Goal: Task Accomplishment & Management: Use online tool/utility

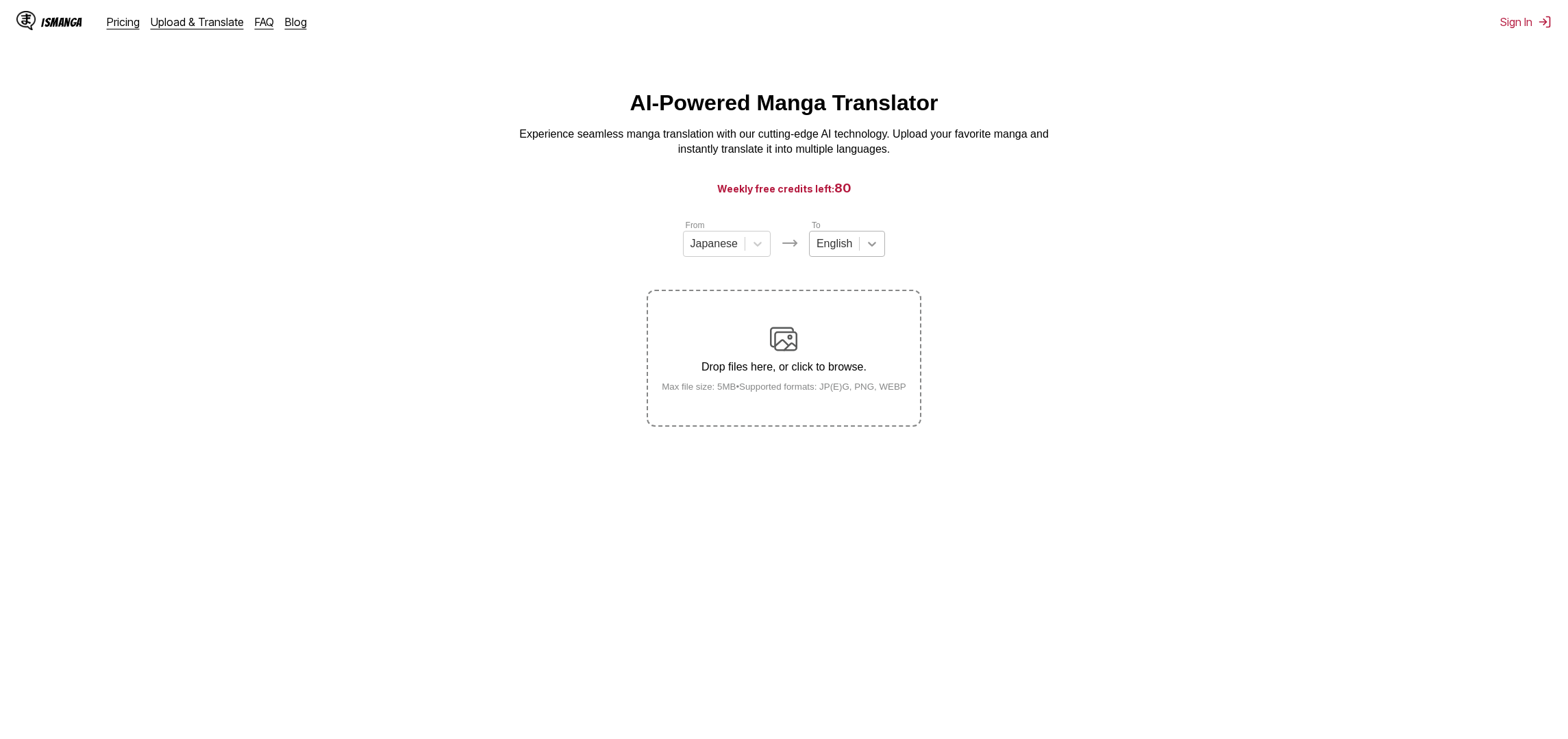
click at [879, 238] on div at bounding box center [872, 243] width 24 height 24
click at [846, 397] on div "Indonesian" at bounding box center [847, 393] width 76 height 23
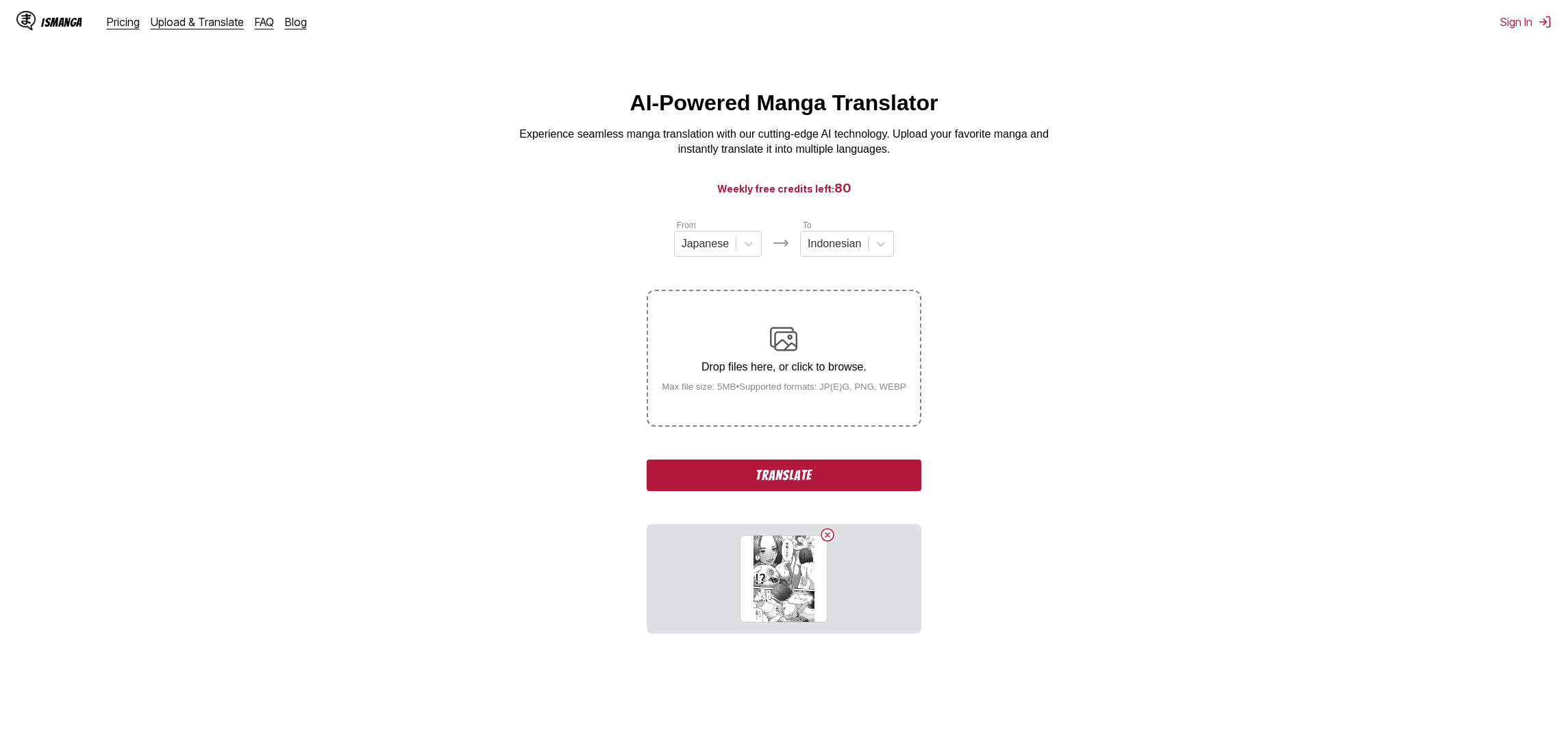
click at [801, 490] on button "Translate" at bounding box center [784, 475] width 274 height 31
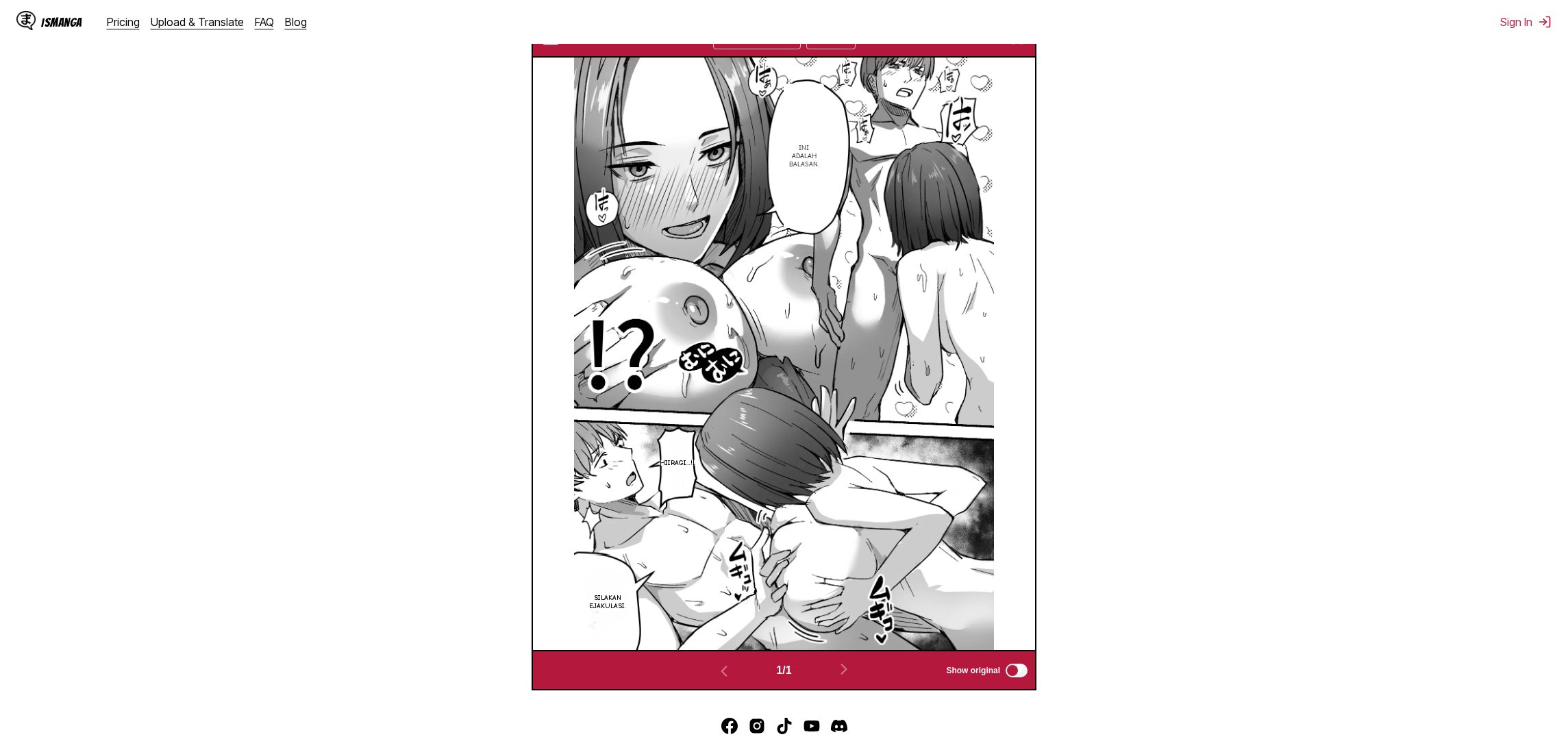
scroll to position [439, 0]
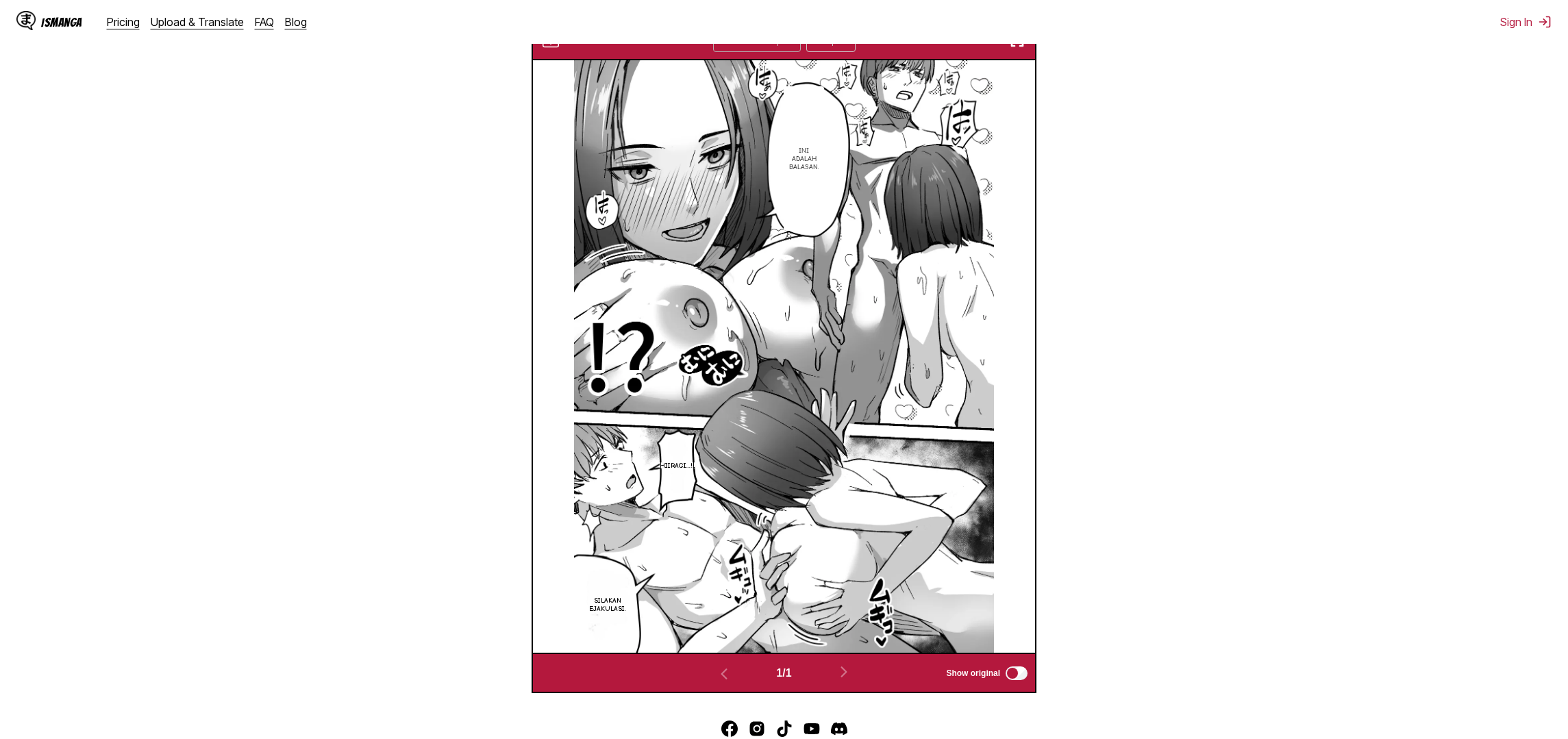
click at [787, 47] on icon at bounding box center [789, 40] width 14 height 14
click at [775, 155] on div "Komika Axis" at bounding box center [757, 144] width 88 height 21
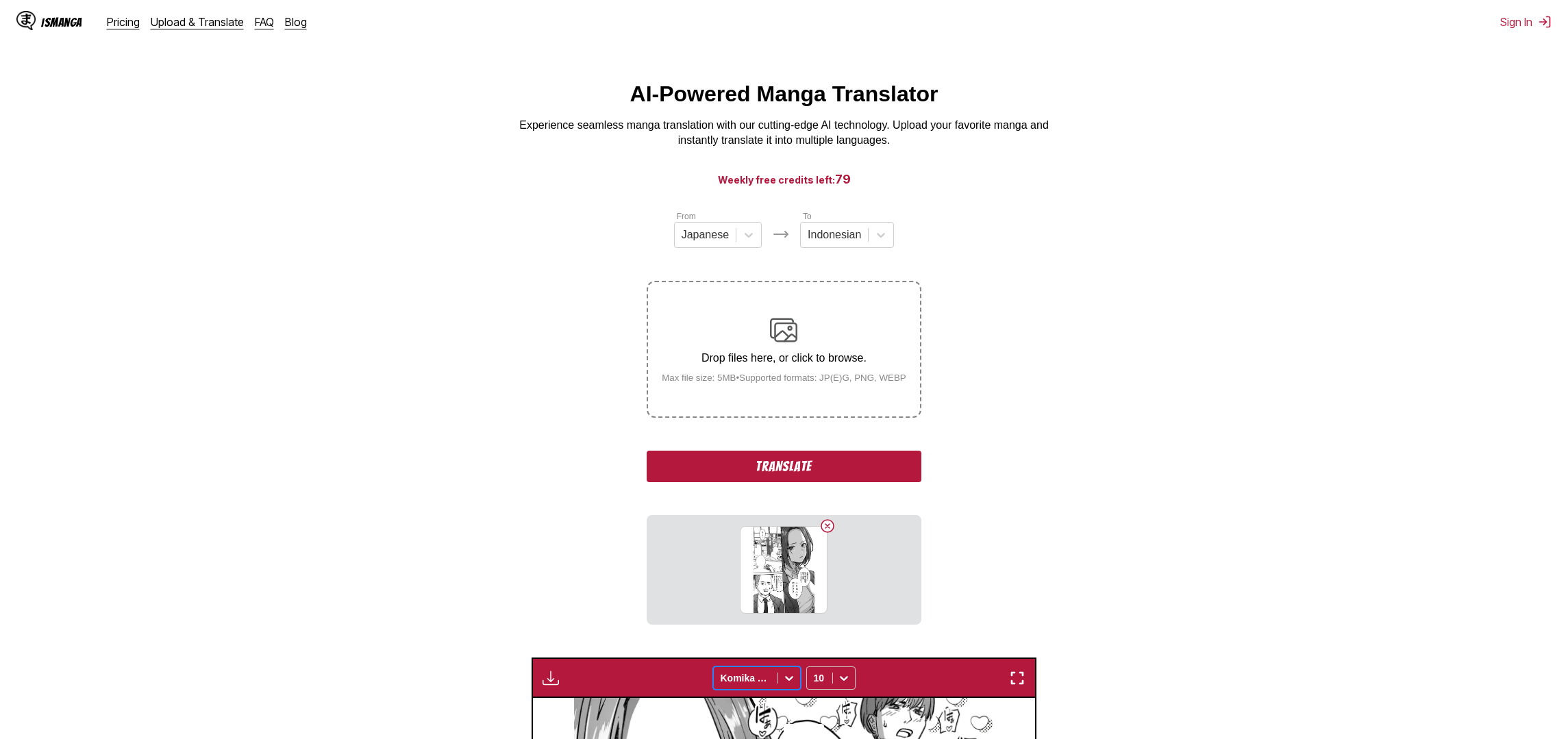
scroll to position [127, 0]
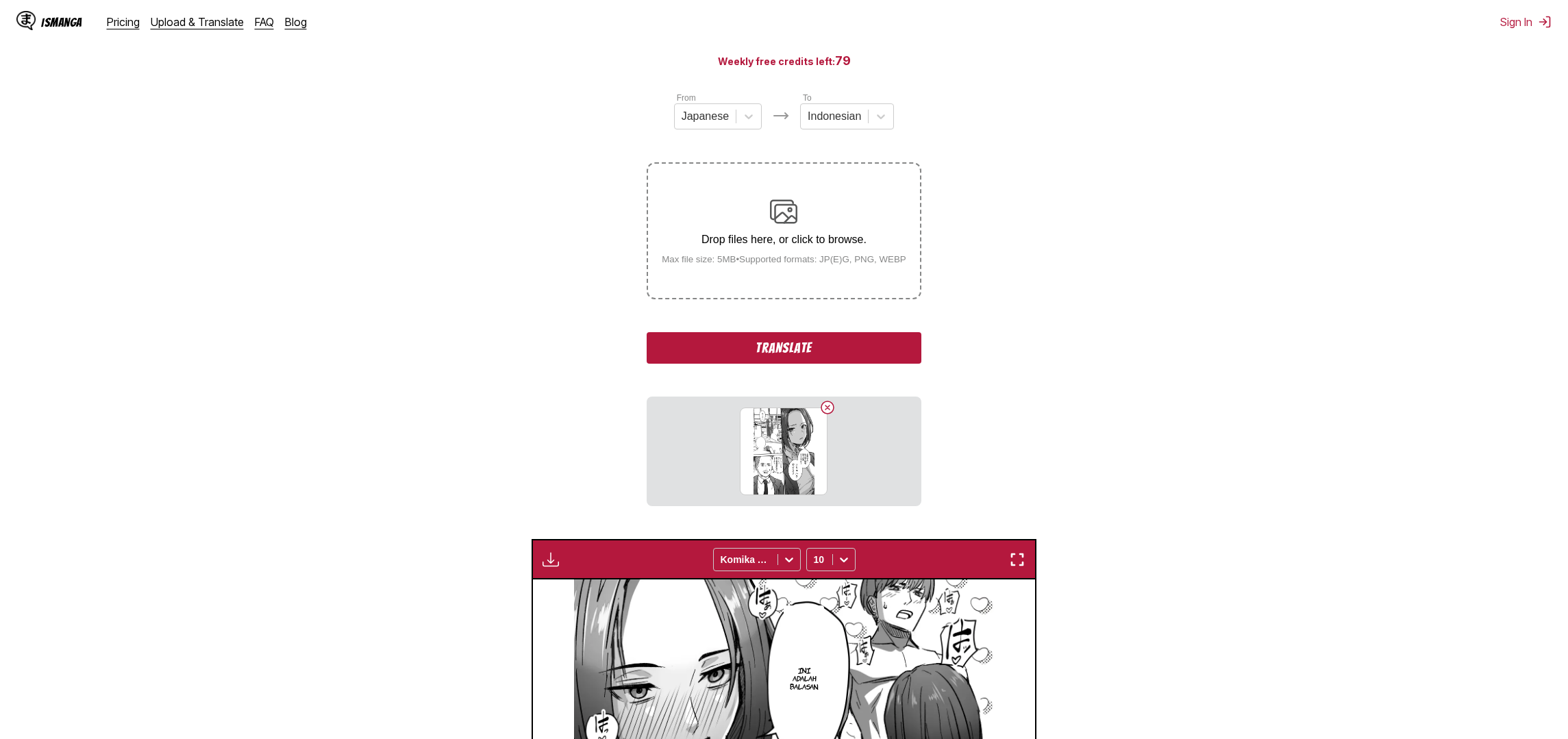
click at [805, 361] on button "Translate" at bounding box center [784, 347] width 274 height 31
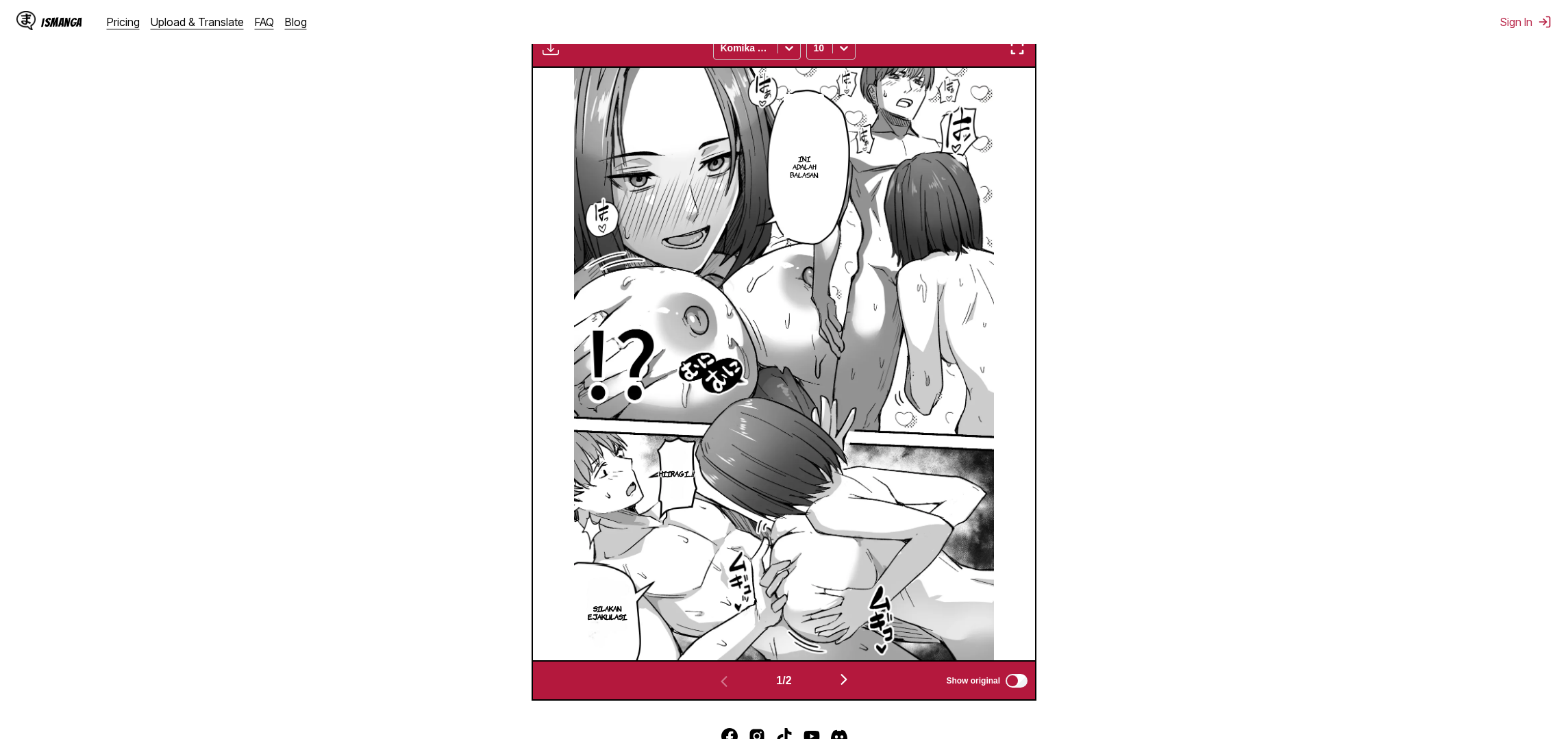
scroll to position [517, 0]
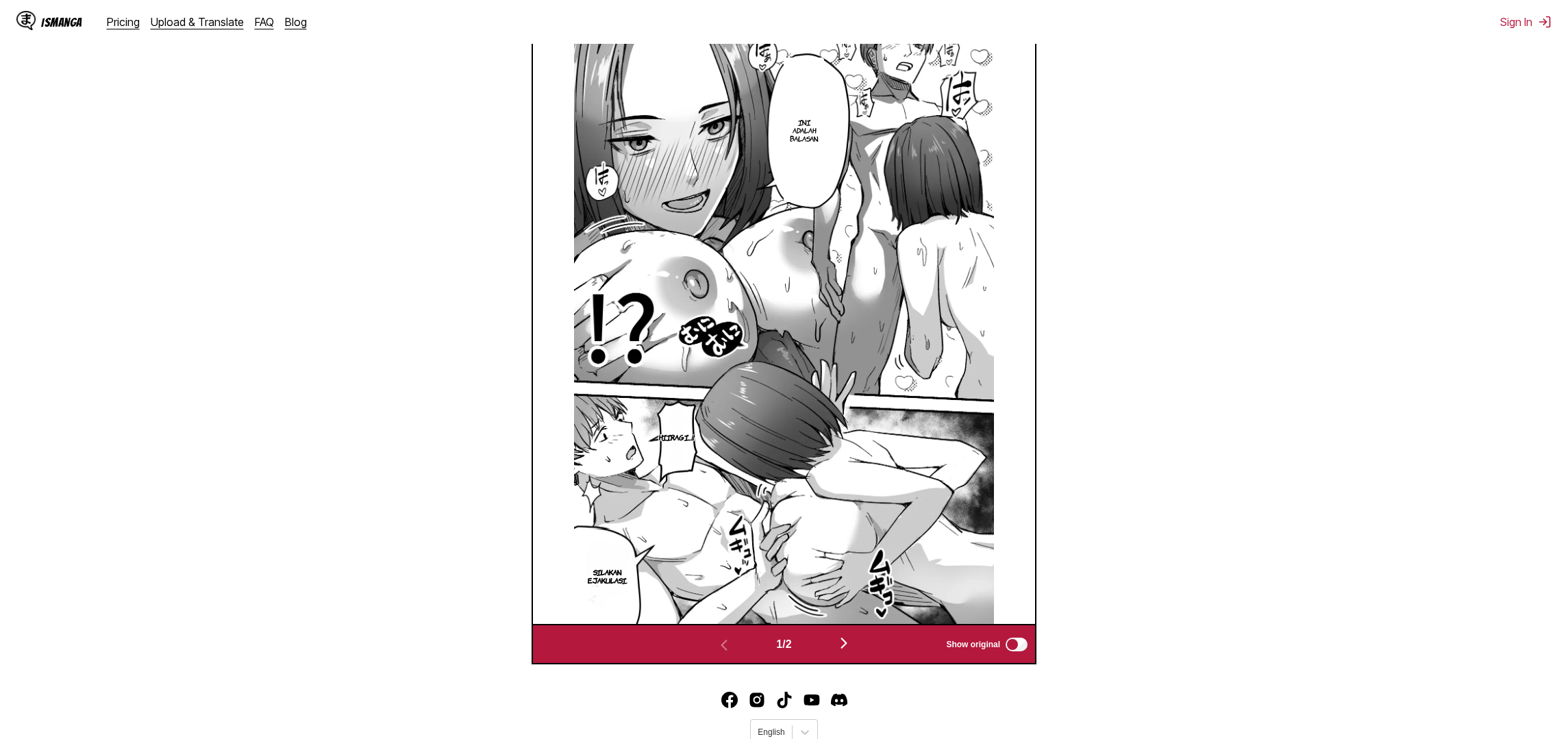
click at [840, 651] on img "button" at bounding box center [843, 642] width 17 height 17
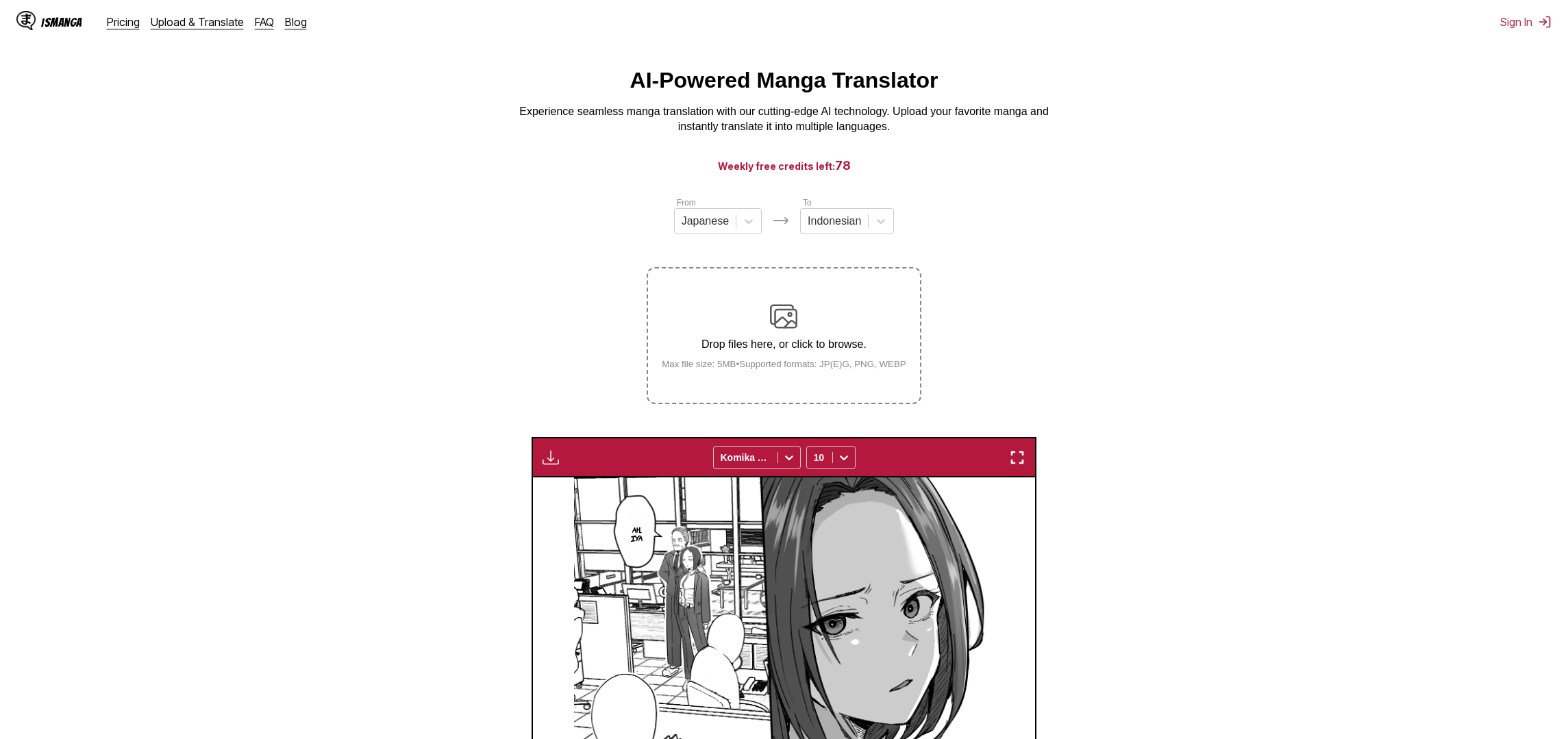
scroll to position [0, 0]
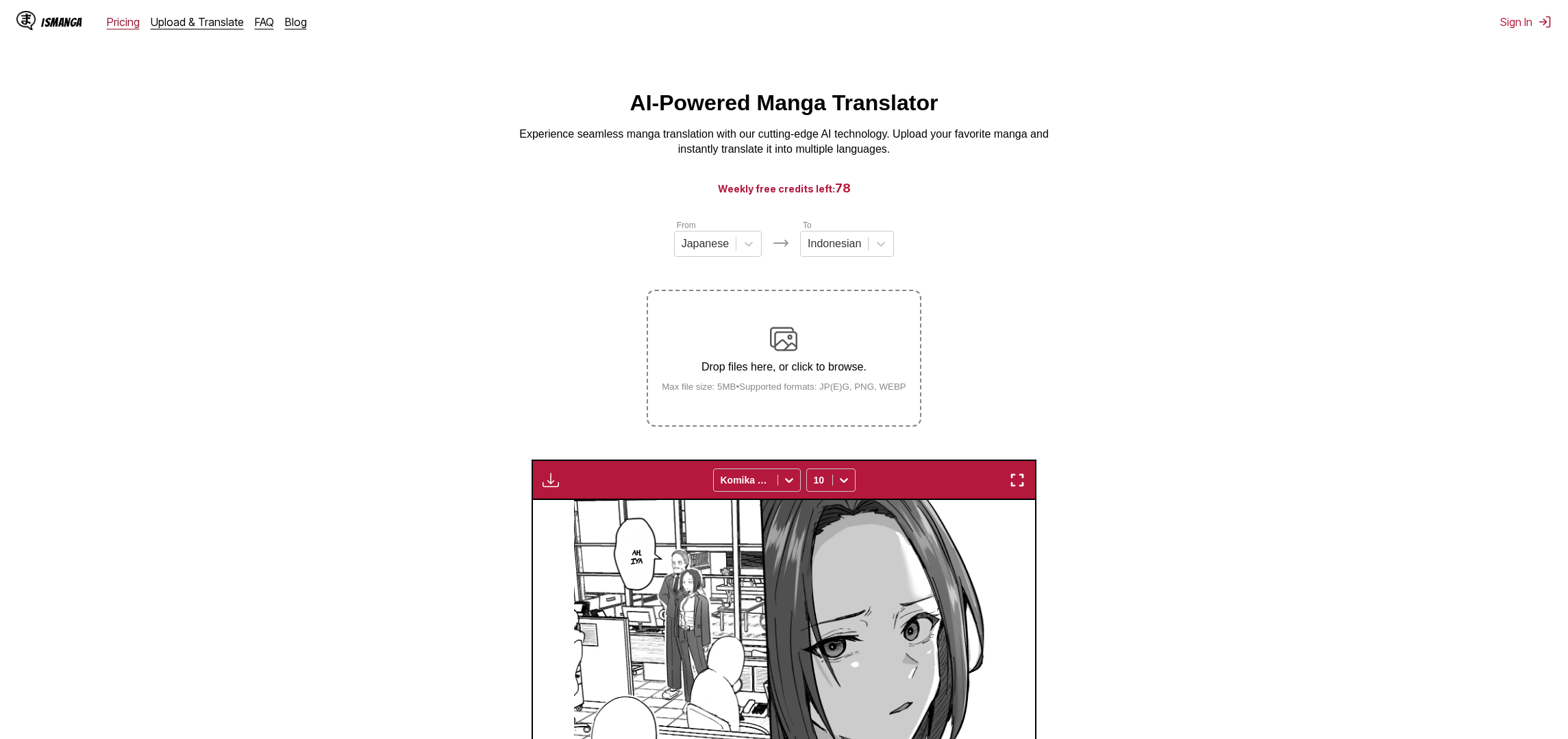
click at [121, 22] on link "Pricing" at bounding box center [123, 22] width 33 height 14
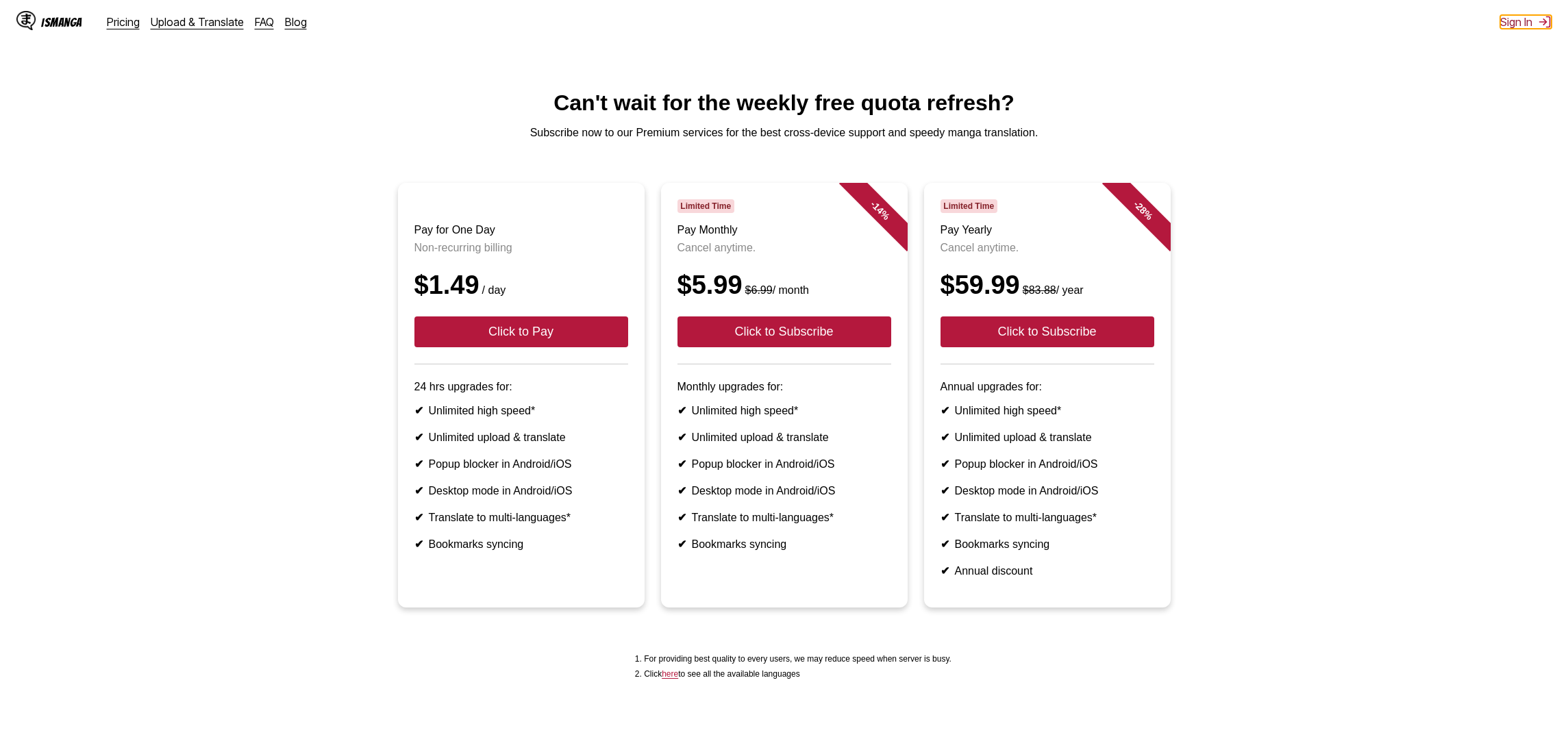
click at [1525, 24] on button "Sign In" at bounding box center [1525, 22] width 51 height 14
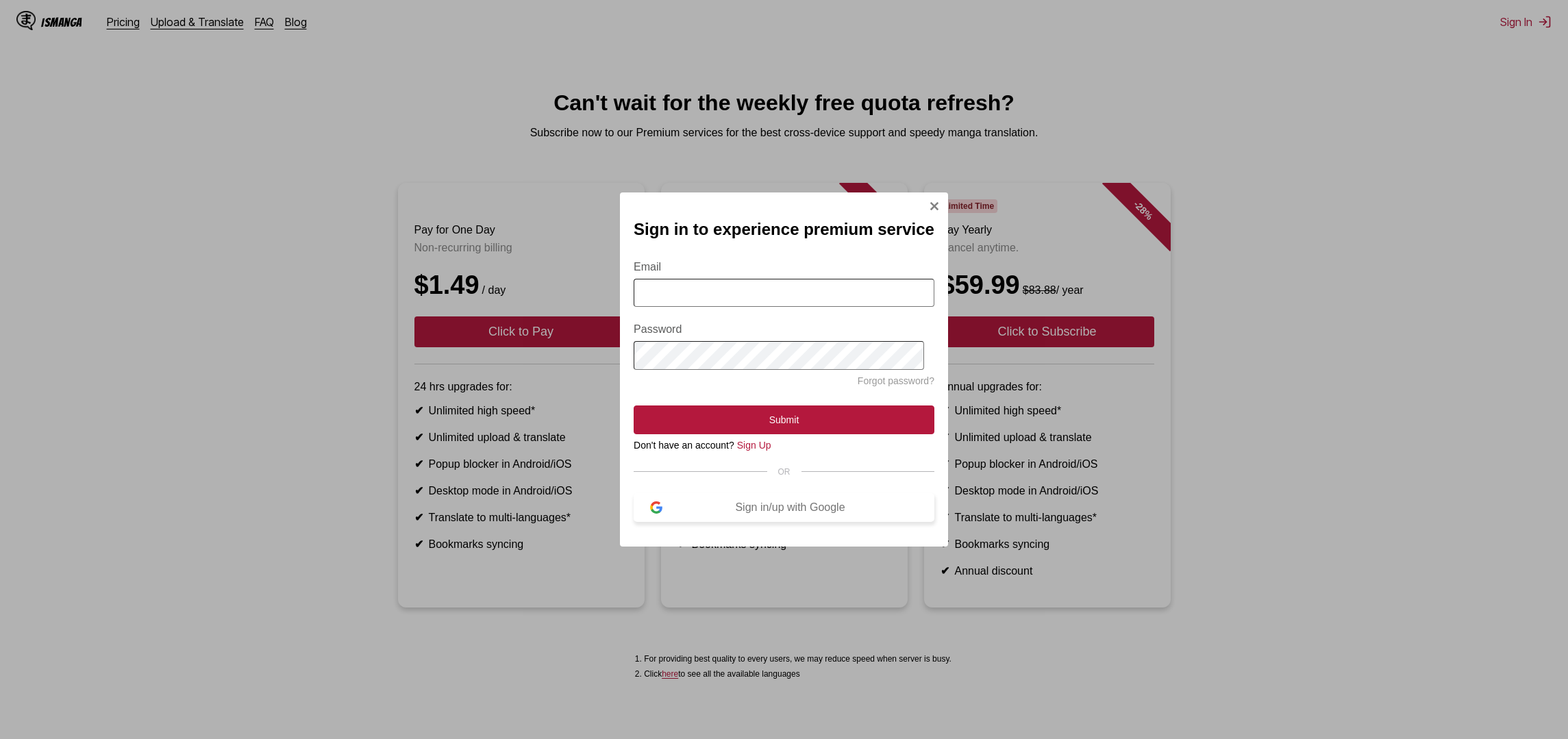
click at [805, 509] on div "Sign in/up with Google" at bounding box center [789, 507] width 256 height 13
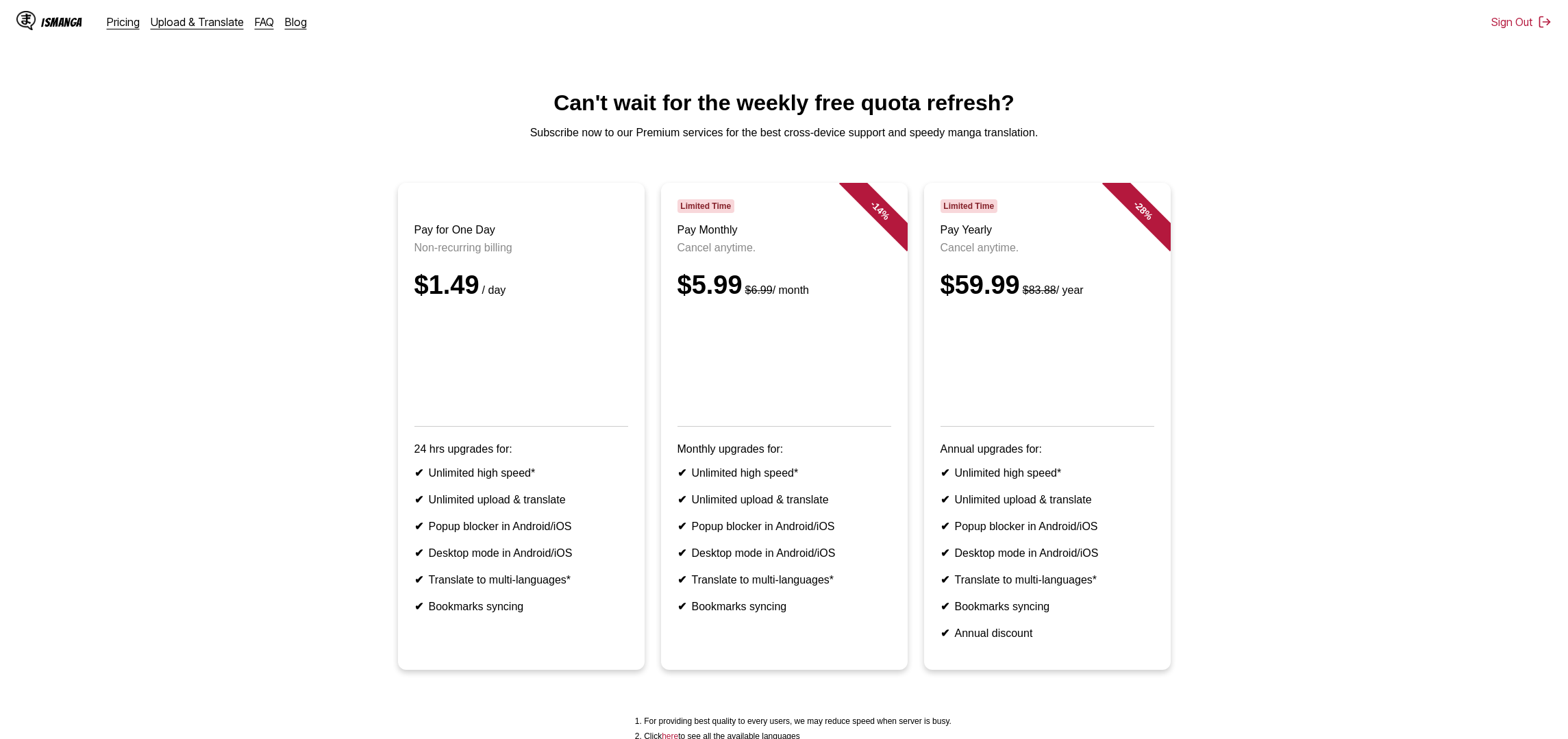
click at [300, 240] on ul "Pay for One Day Non-recurring billing $1.49 / day 24 hrs upgrades for: ✔ Unlimi…" at bounding box center [784, 435] width 1545 height 503
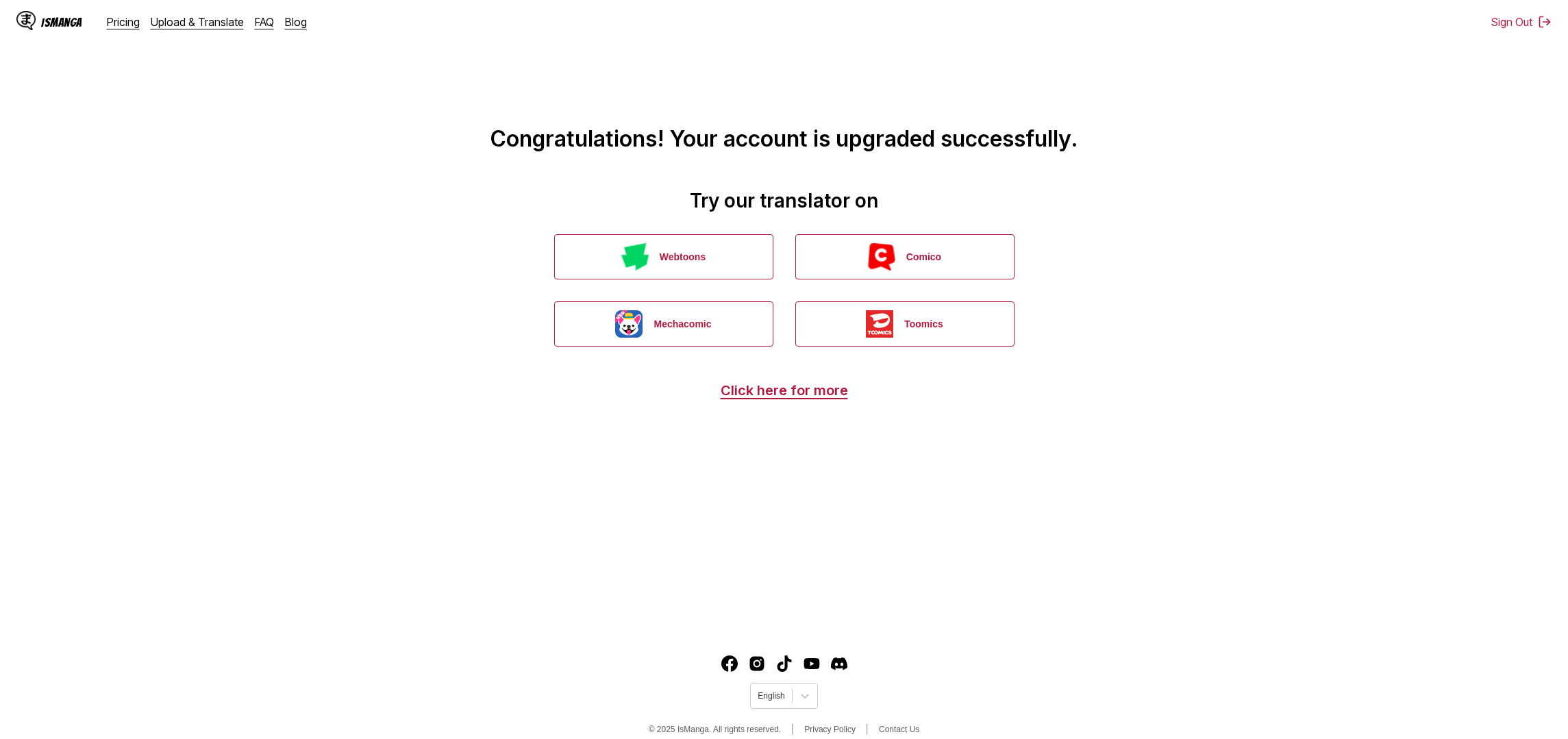
click at [65, 23] on div "IsManga" at bounding box center [62, 22] width 41 height 13
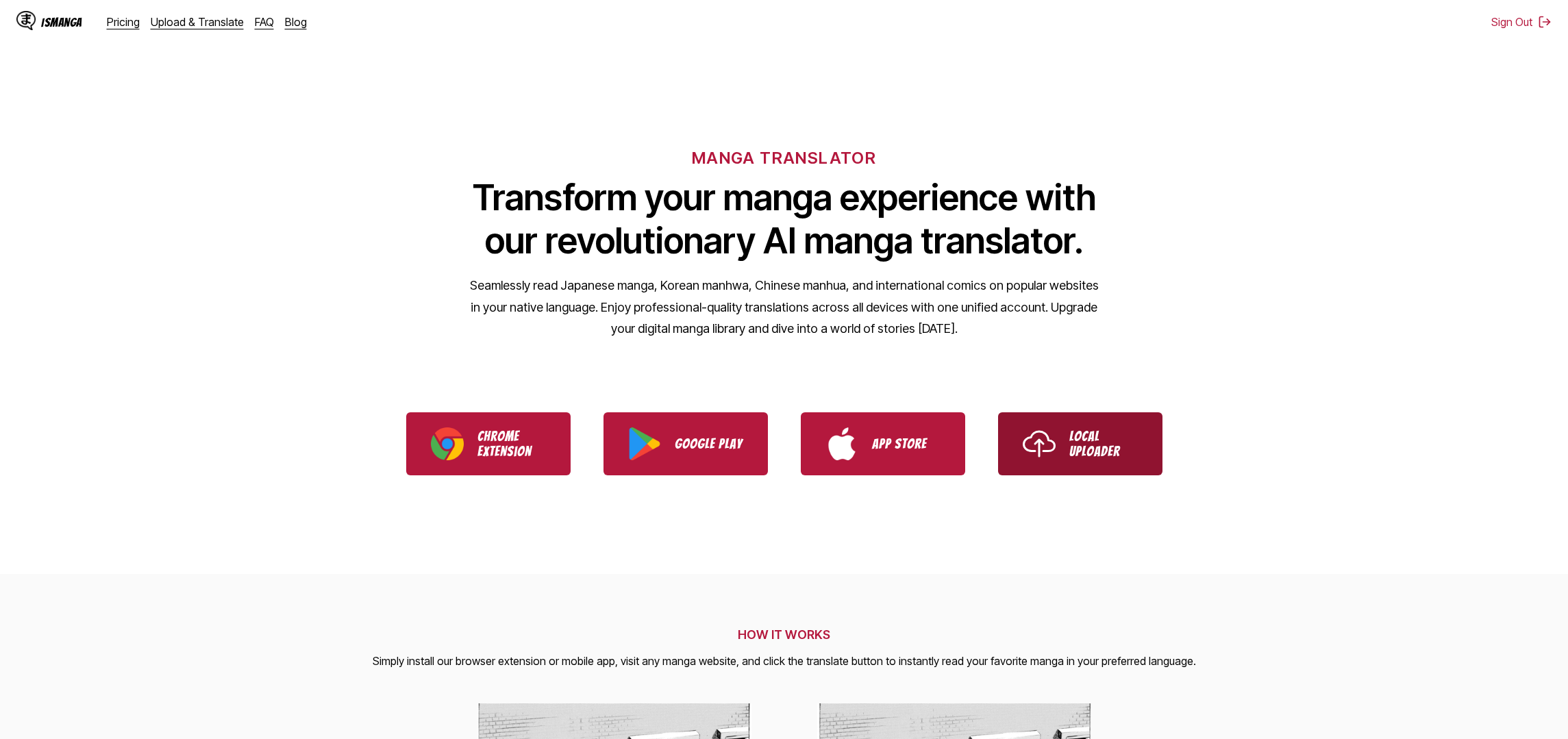
click at [1038, 434] on img "Use IsManga Local Uploader" at bounding box center [1039, 443] width 33 height 33
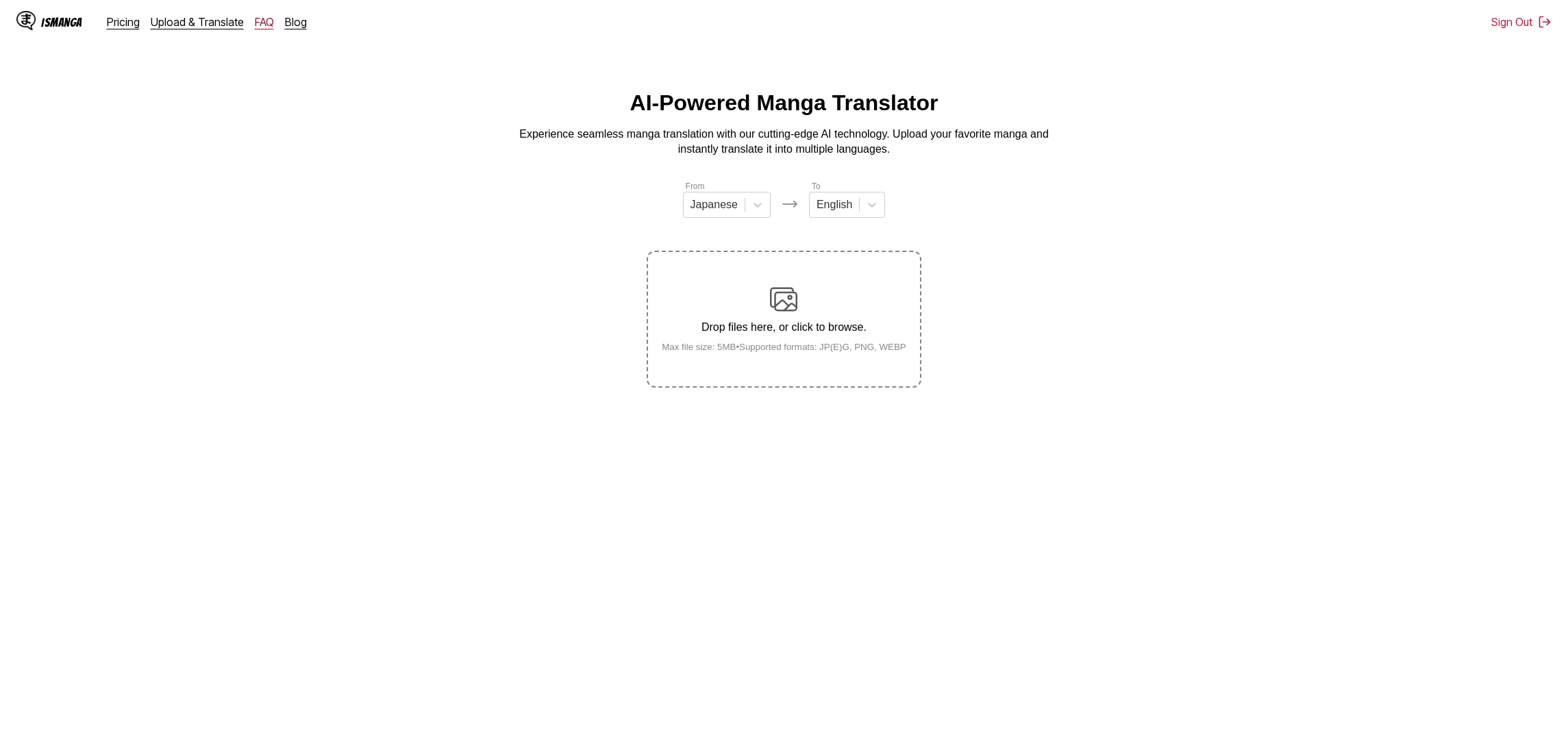
click at [255, 26] on link "FAQ" at bounding box center [264, 22] width 20 height 14
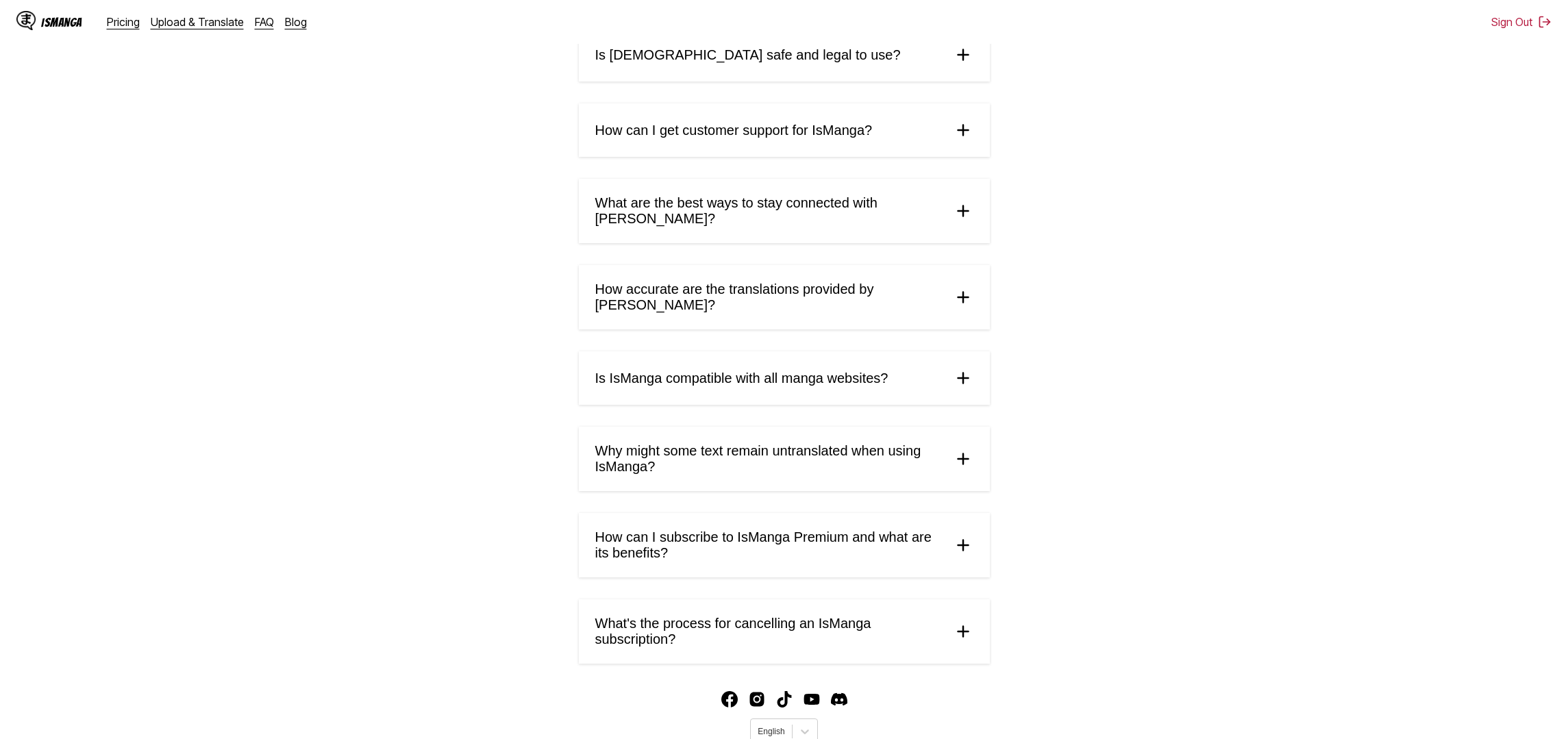
scroll to position [454, 0]
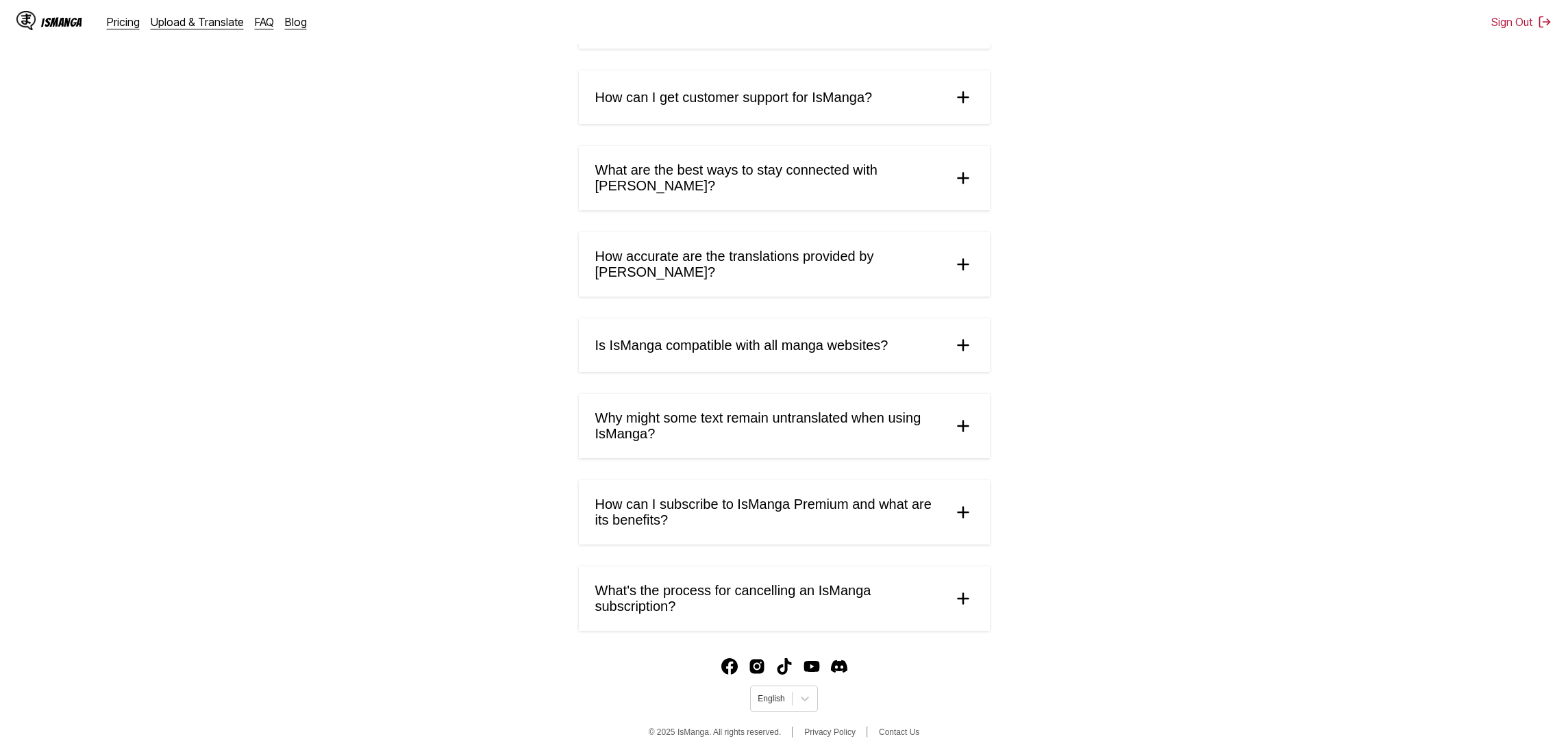
click at [789, 582] on span "What's the process for cancelling an IsManga subscription?" at bounding box center [769, 598] width 347 height 31
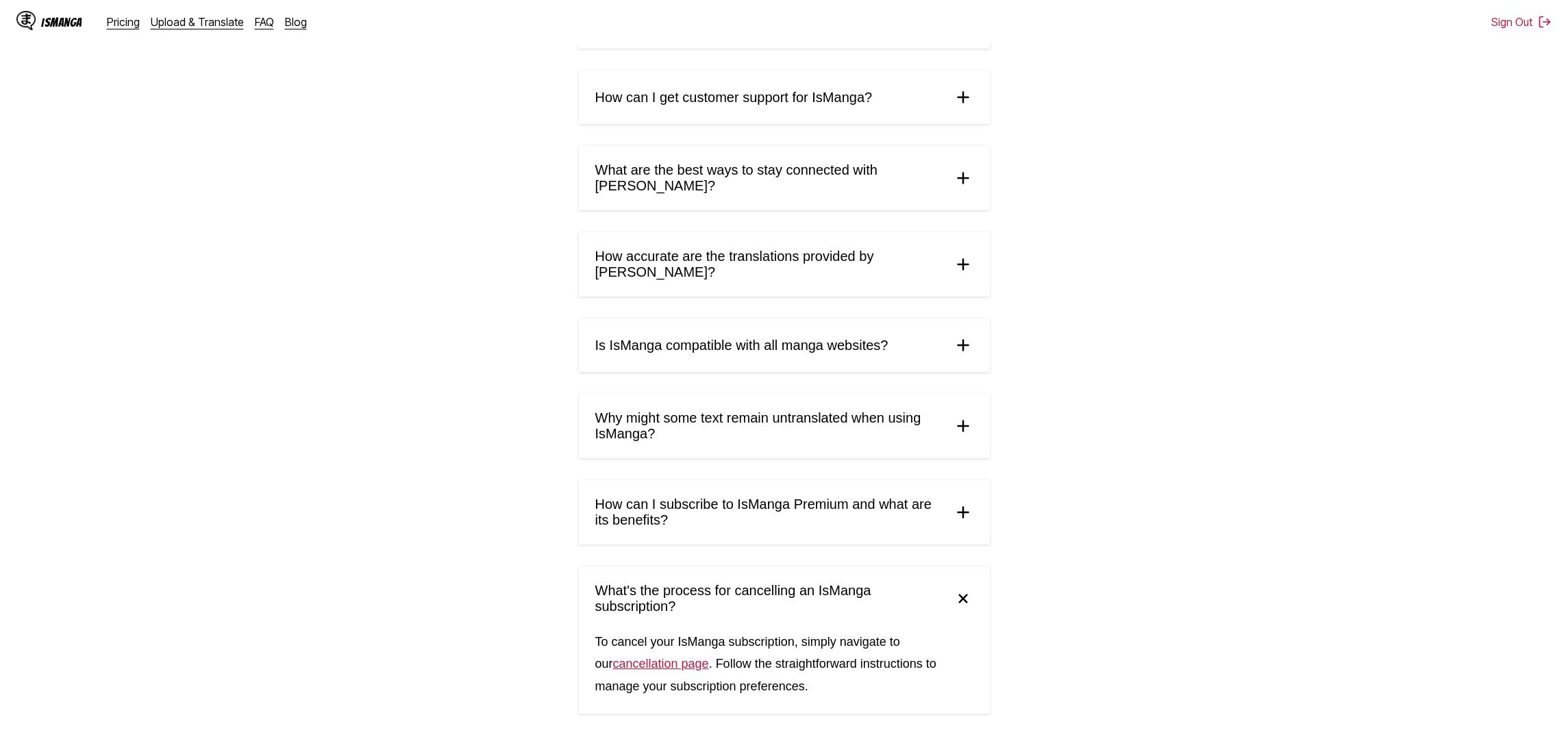
click at [664, 657] on link "cancellation page" at bounding box center [661, 664] width 96 height 14
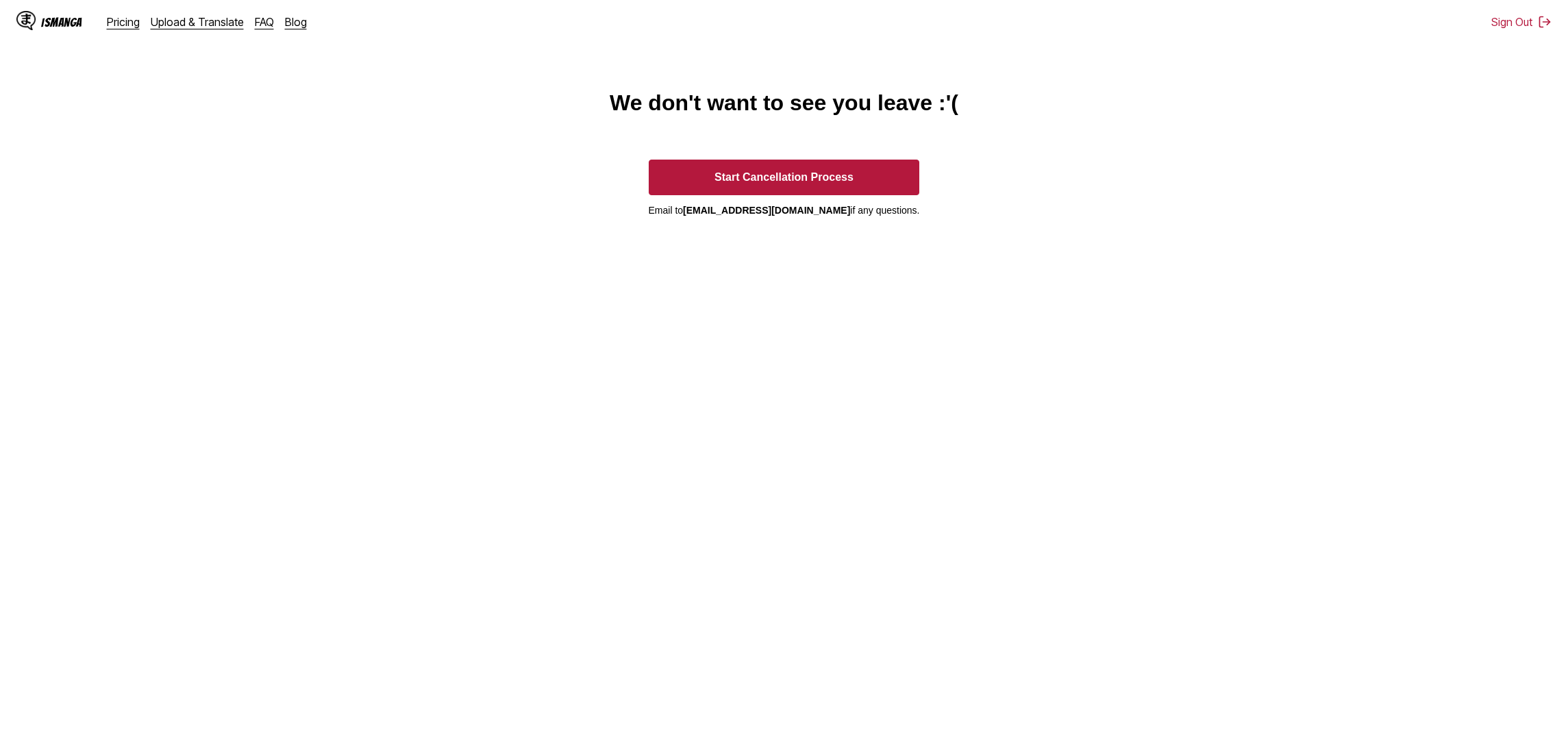
click at [270, 113] on main "We don't want to see you leave :'( Start Cancellation Process Email to ismanga.…" at bounding box center [784, 422] width 1568 height 665
click at [157, 23] on link "Upload & Translate" at bounding box center [197, 22] width 93 height 14
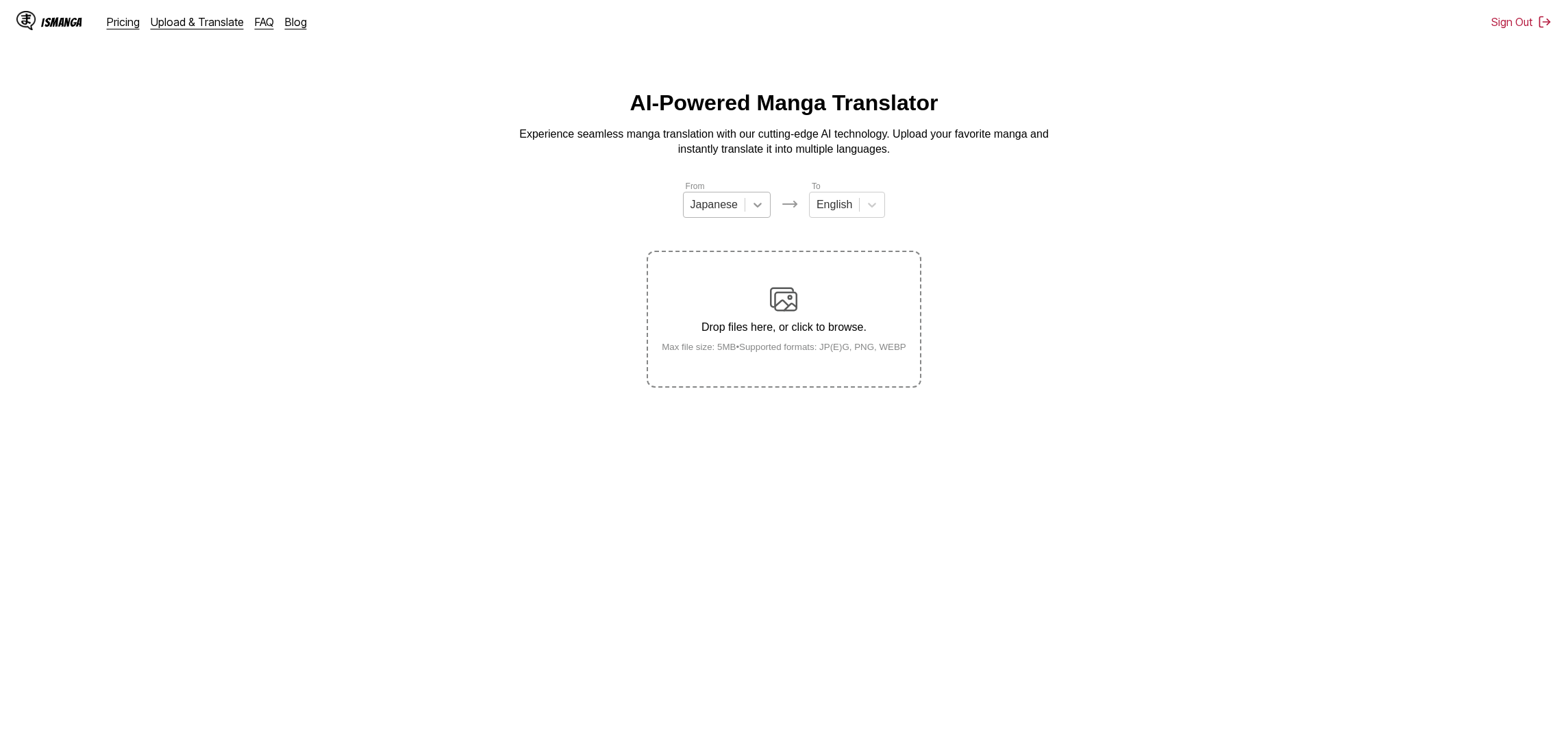
click at [750, 212] on div at bounding box center [757, 204] width 24 height 24
click at [736, 305] on div "English" at bounding box center [727, 307] width 88 height 23
click at [866, 208] on icon at bounding box center [867, 205] width 14 height 14
click at [832, 355] on div "Indonesian" at bounding box center [841, 354] width 76 height 23
click at [531, 233] on section "From English To option Indonesian, selected. Indonesian Drop files here, or cli…" at bounding box center [784, 283] width 1545 height 208
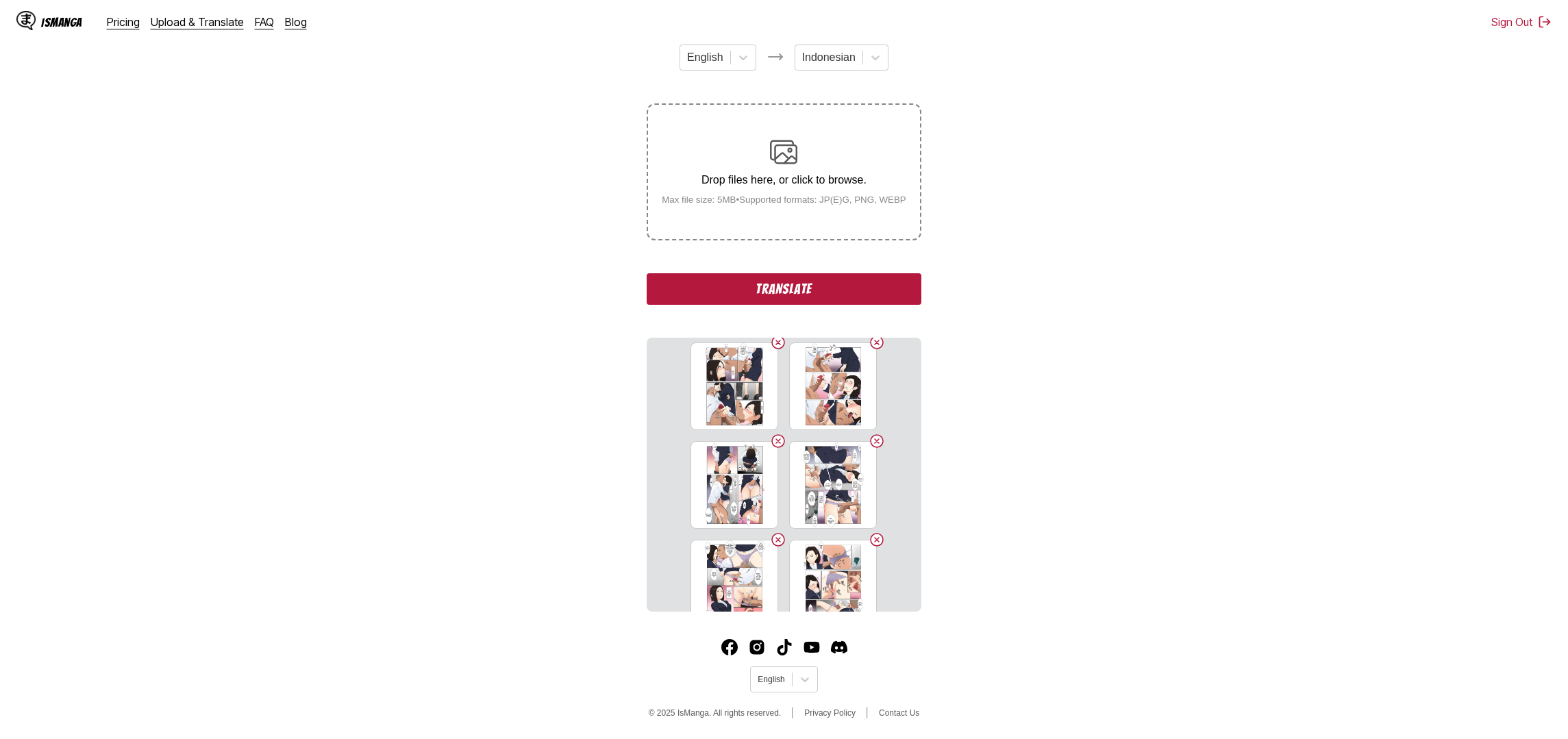
scroll to position [496, 0]
click at [728, 295] on button "Translate" at bounding box center [784, 289] width 274 height 31
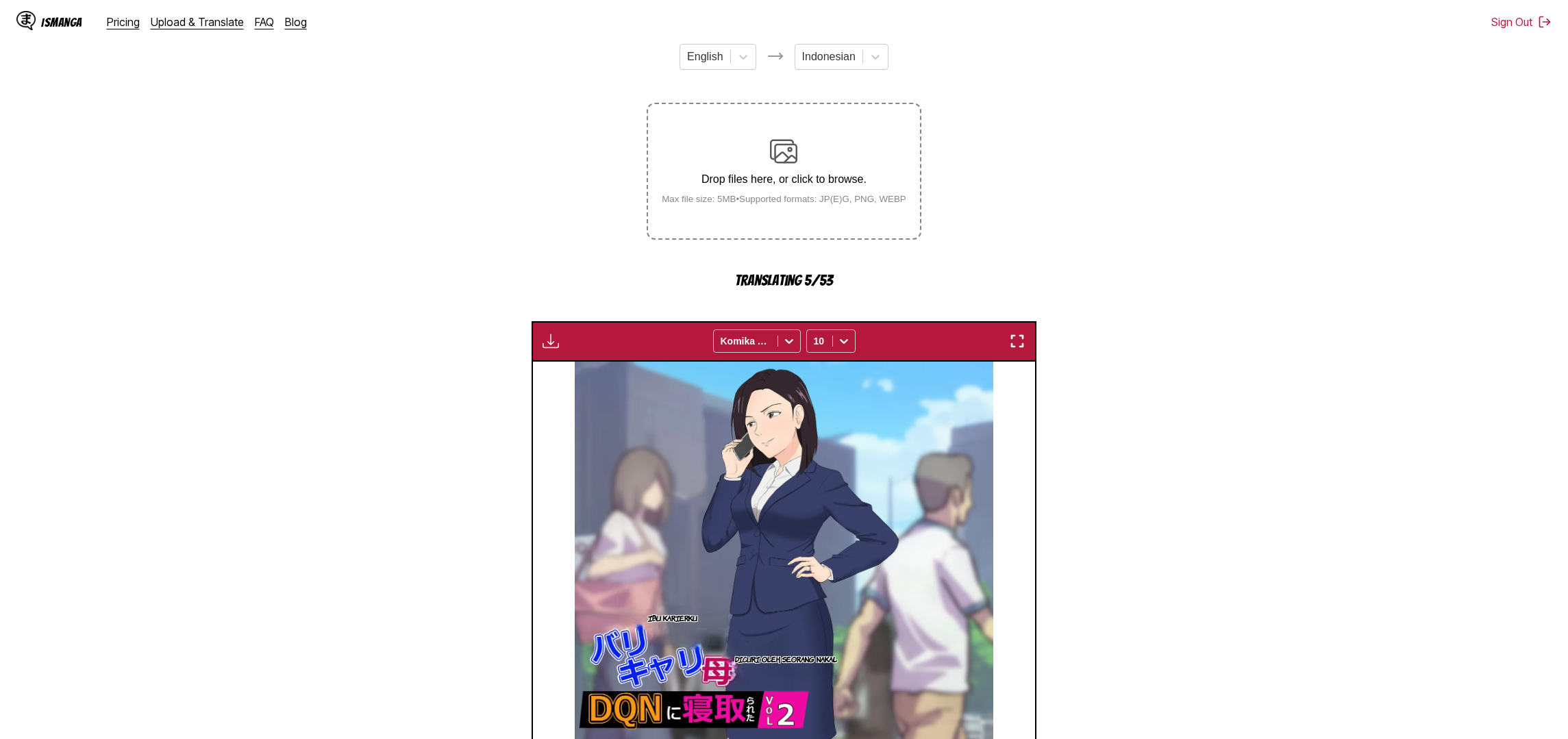
scroll to position [137, 0]
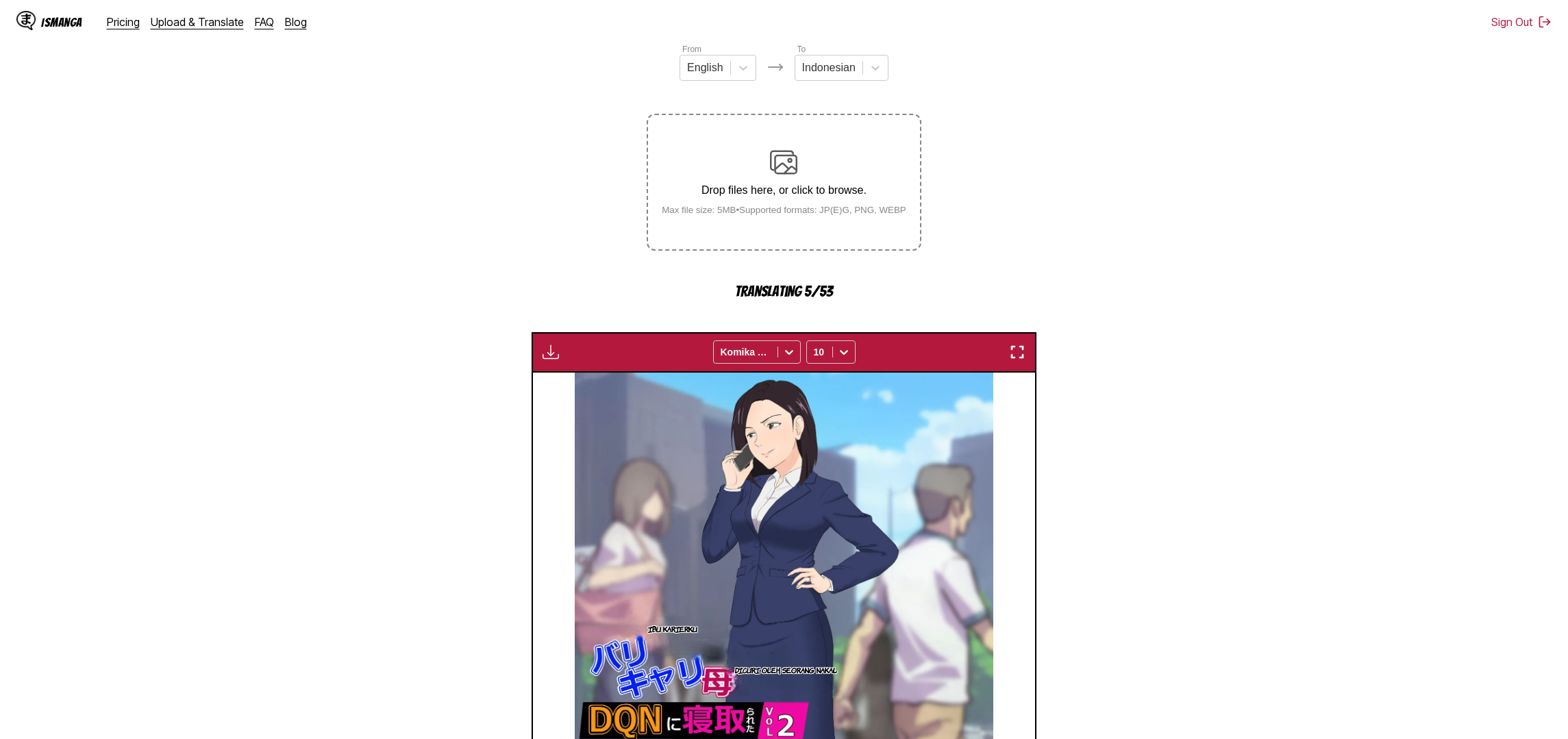
click at [550, 360] on img "button" at bounding box center [550, 351] width 17 height 17
click at [447, 309] on section "From English To Indonesian Drop files here, or click to browse. Max file size: …" at bounding box center [784, 523] width 1545 height 962
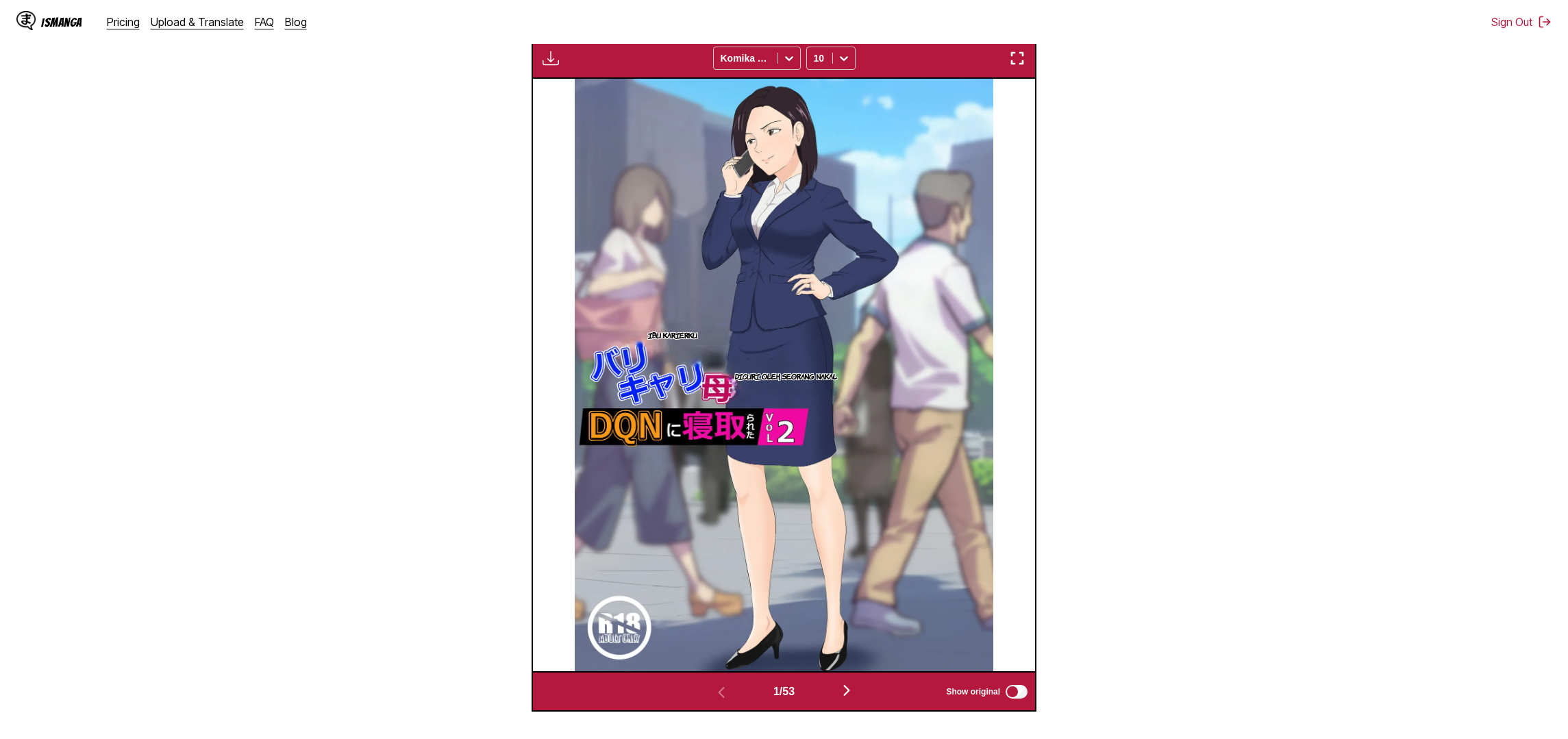
scroll to position [436, 0]
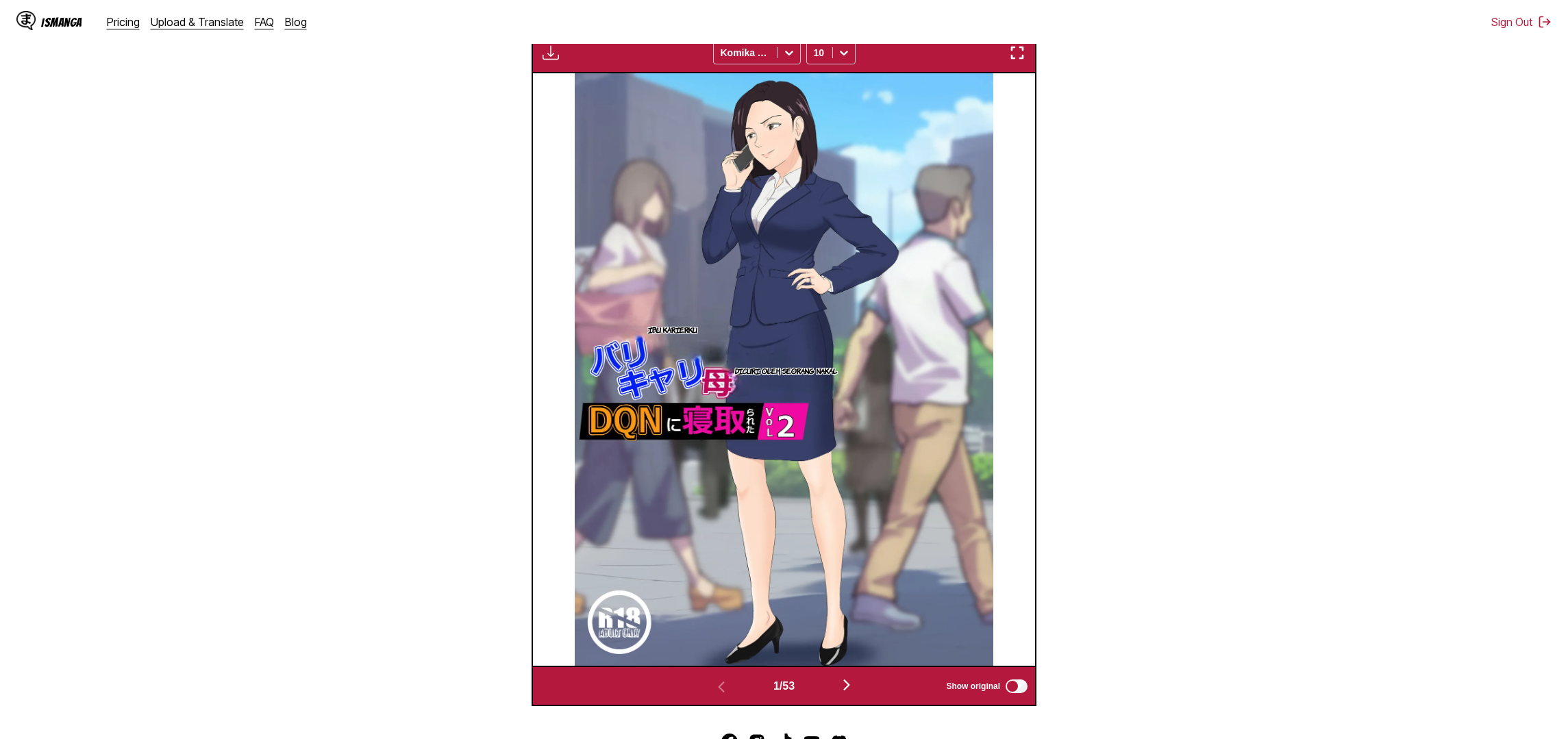
click at [850, 693] on img "button" at bounding box center [846, 684] width 17 height 17
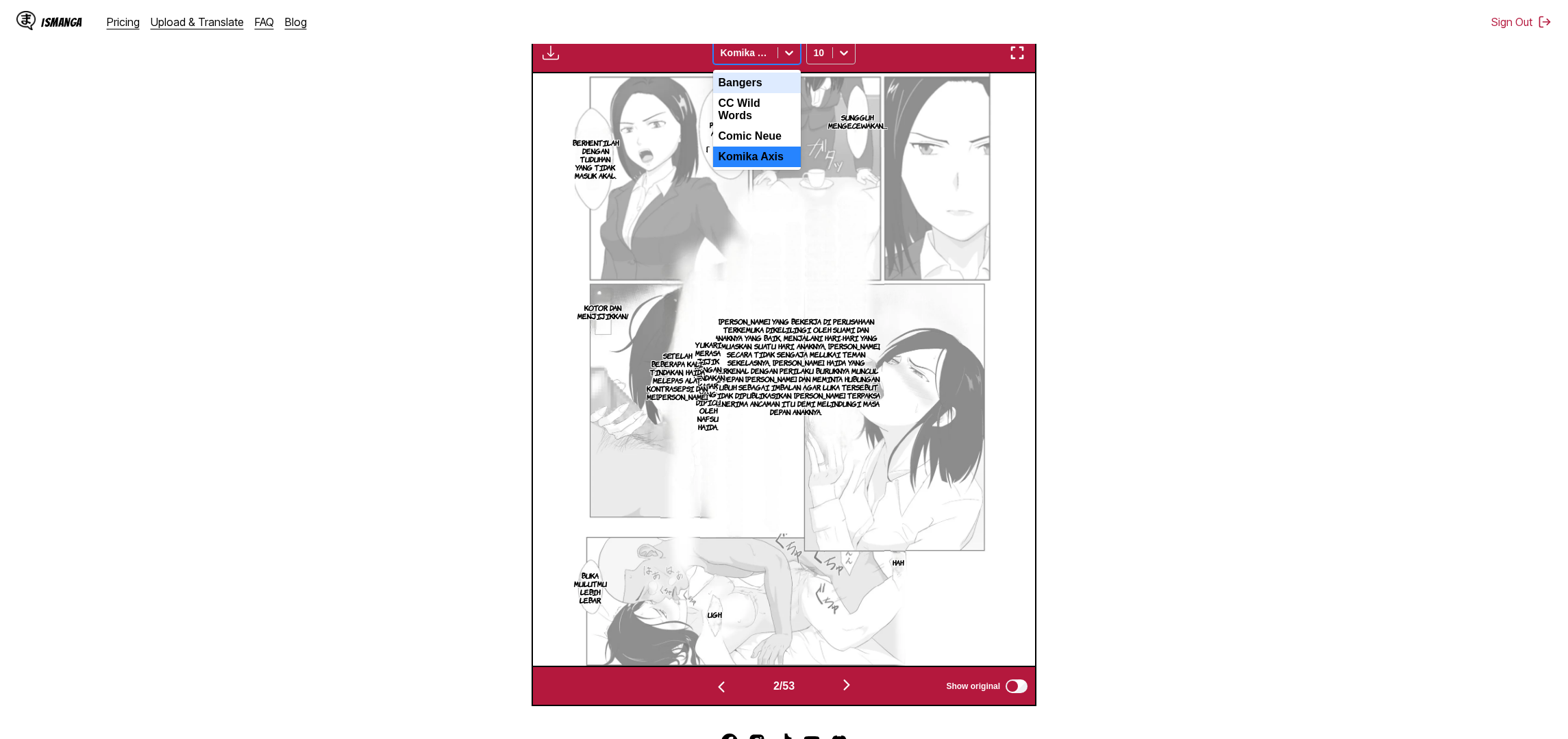
click at [773, 63] on div "Komika Axis" at bounding box center [745, 53] width 64 height 20
click at [769, 147] on div "Comic Neue" at bounding box center [757, 136] width 88 height 21
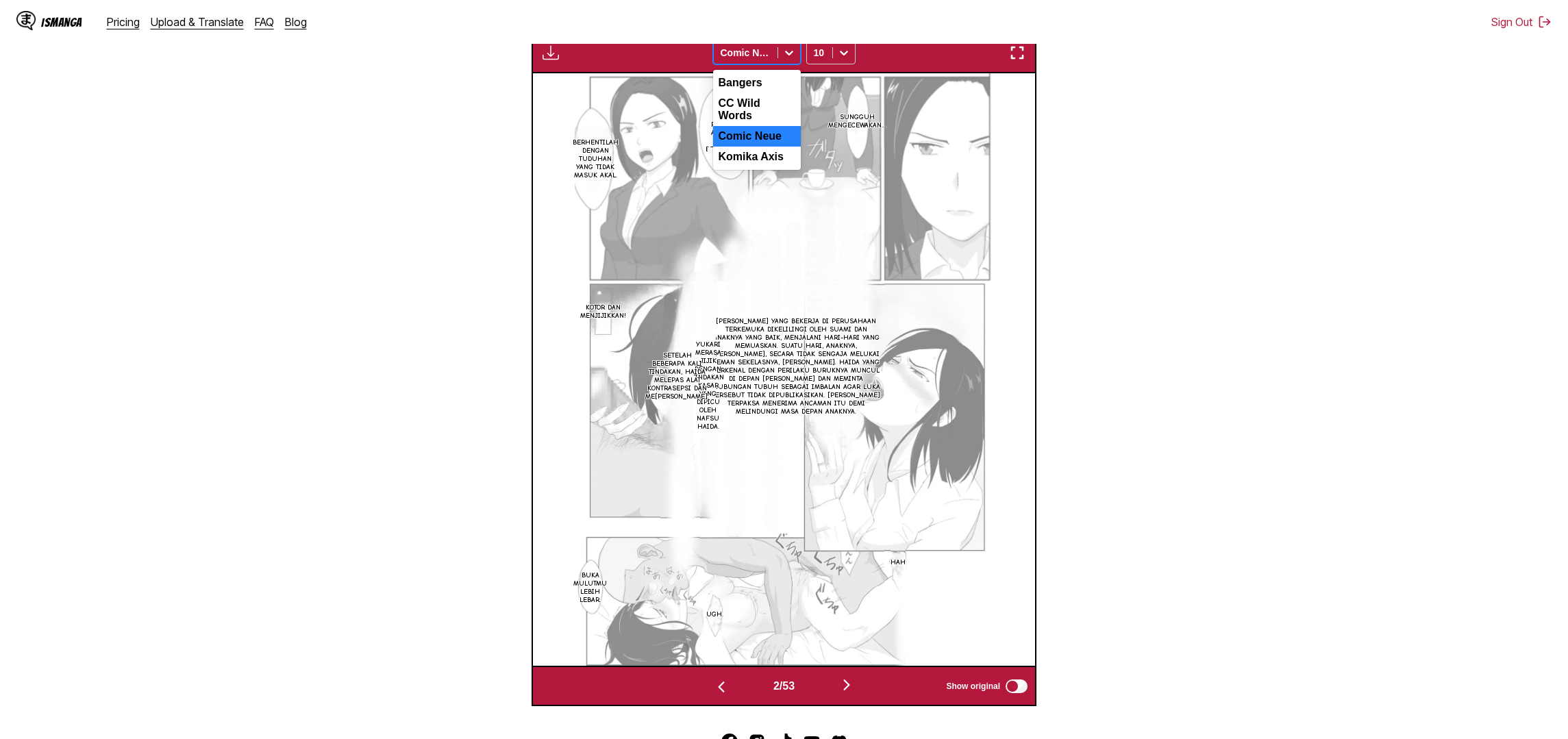
click at [780, 64] on div at bounding box center [788, 53] width 22 height 22
click at [769, 167] on div "Komika Axis" at bounding box center [757, 157] width 88 height 21
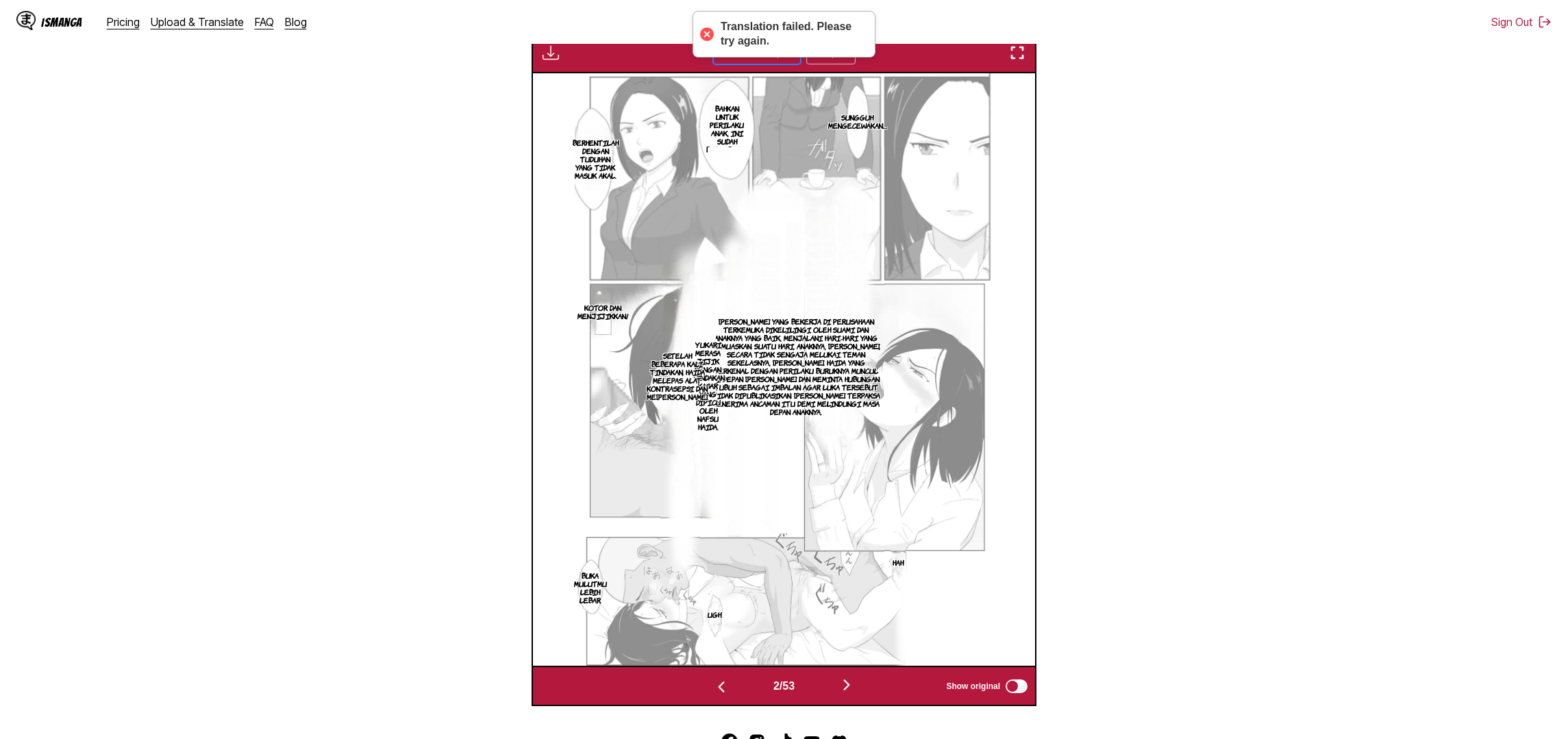
click at [449, 117] on section "From English To Indonesian Drop files here, or click to browse. Max file size: …" at bounding box center [784, 224] width 1545 height 962
click at [441, 117] on section "From English To Indonesian Drop files here, or click to browse. Max file size: …" at bounding box center [784, 224] width 1545 height 962
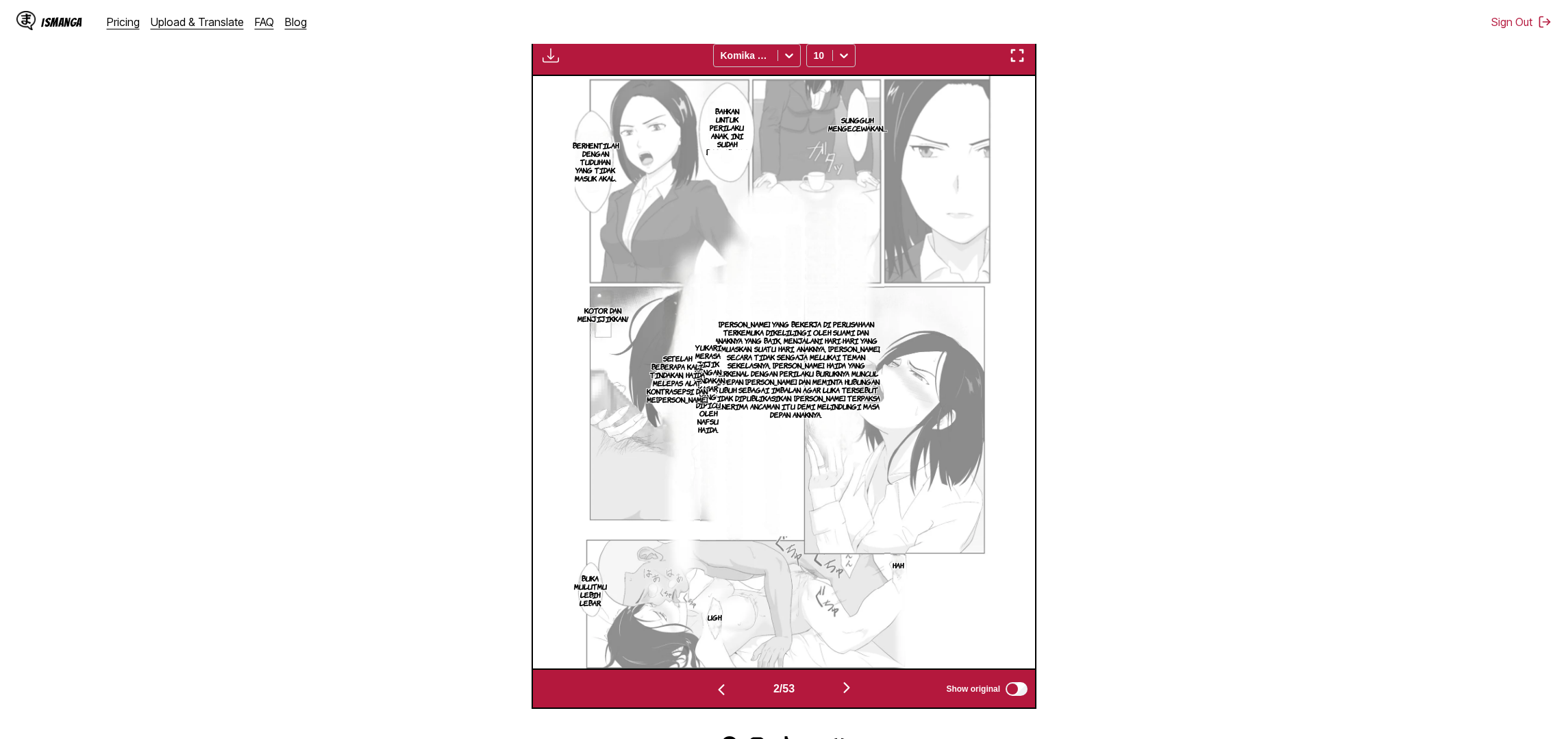
scroll to position [436, 0]
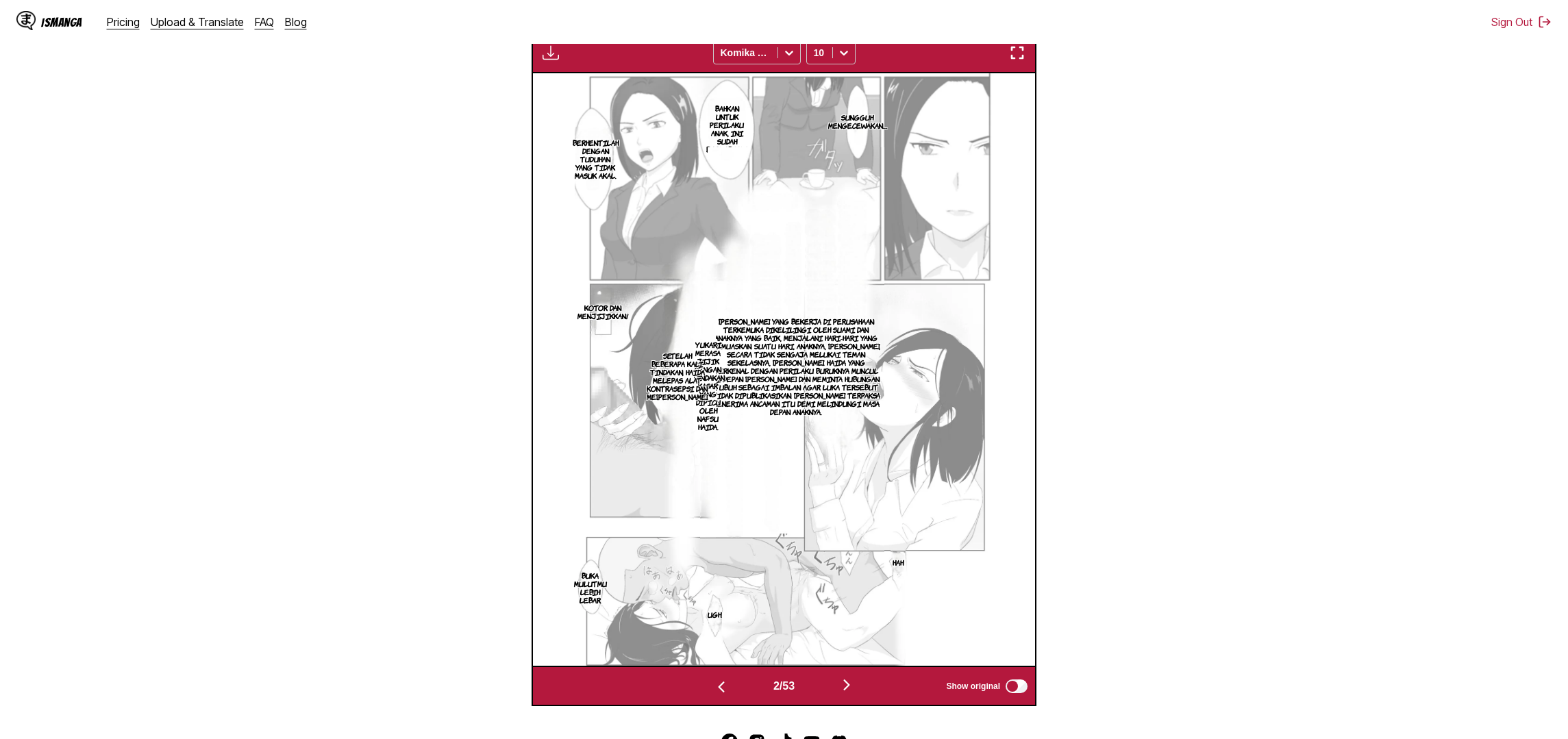
click at [852, 693] on img "button" at bounding box center [846, 684] width 17 height 17
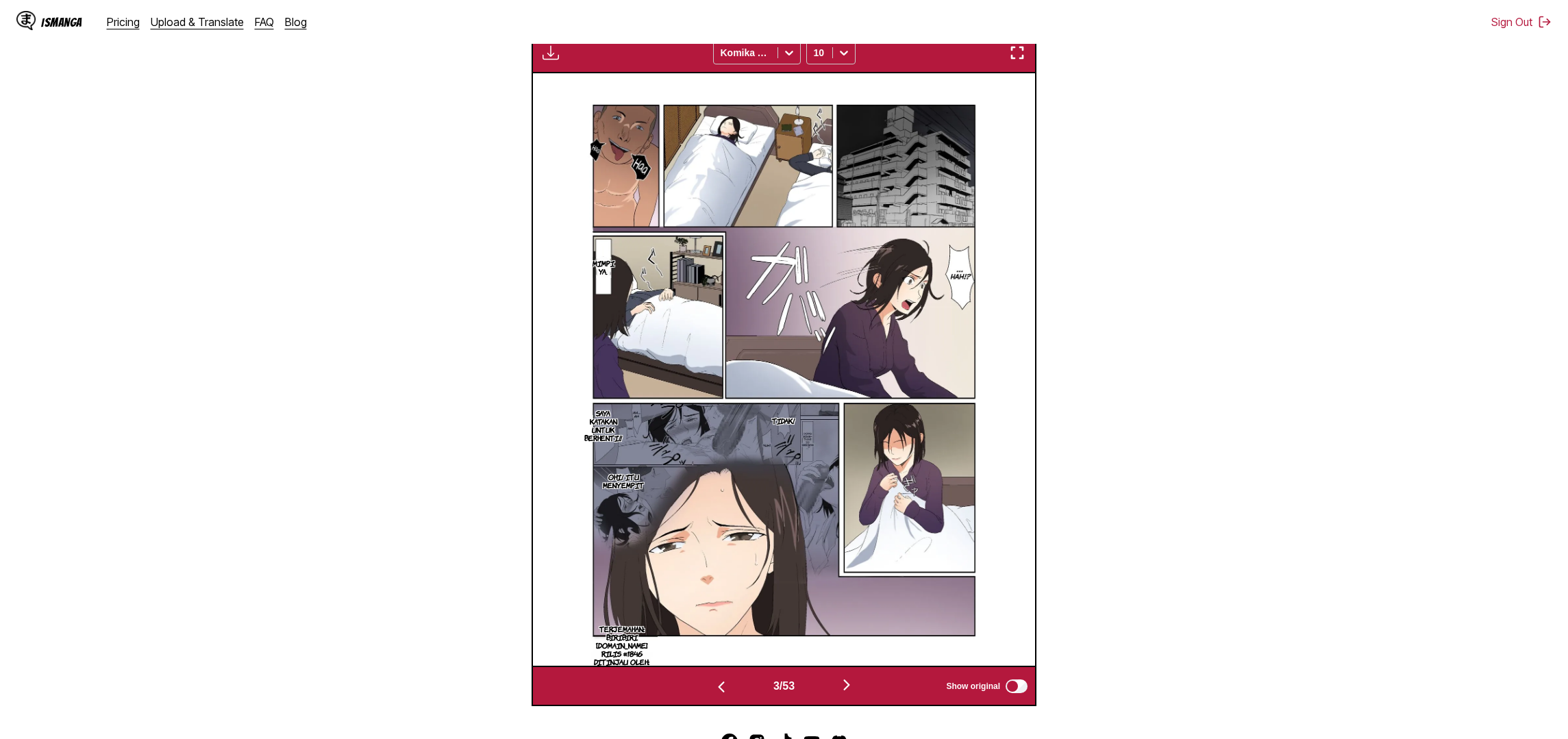
click at [852, 693] on img "button" at bounding box center [846, 684] width 17 height 17
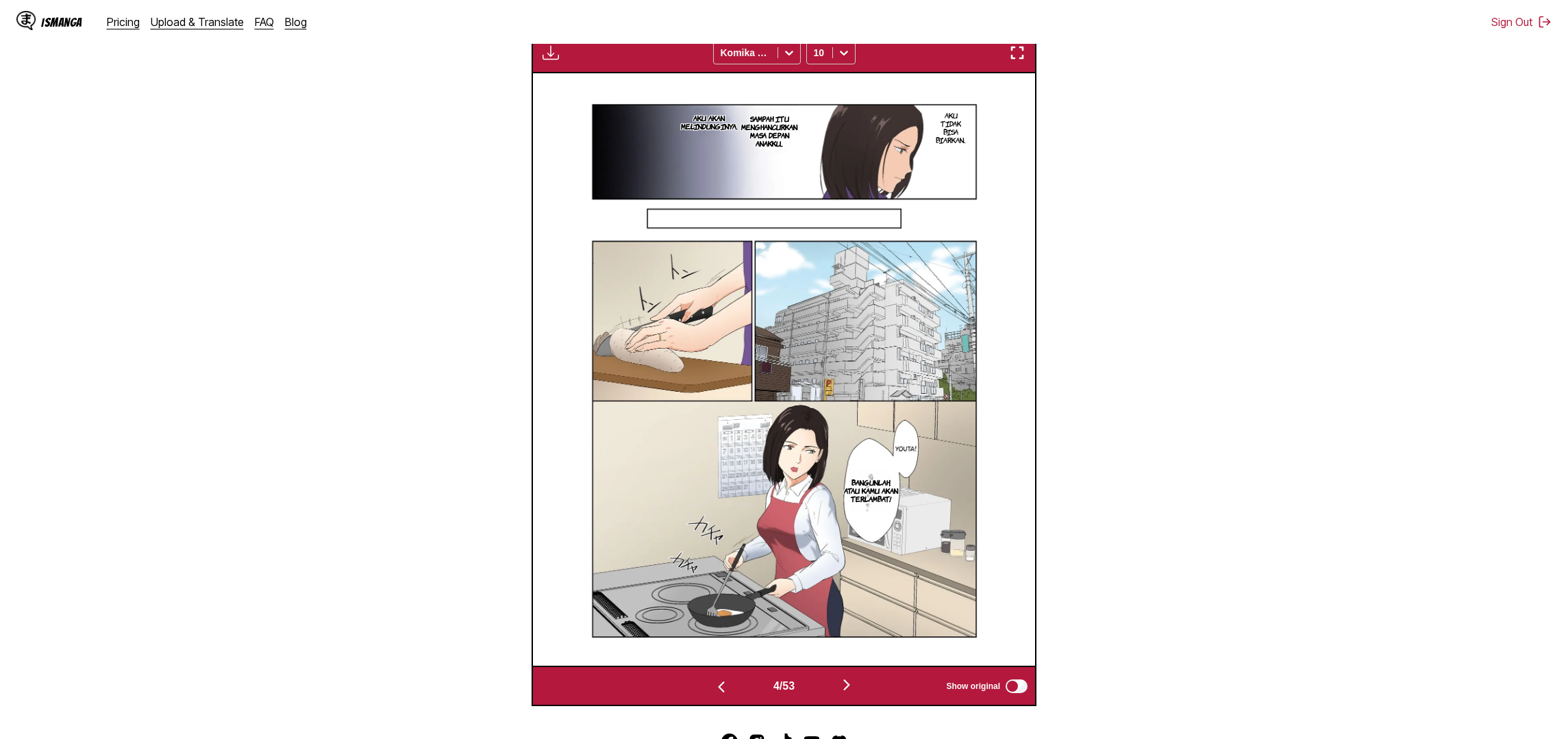
click at [852, 693] on img "button" at bounding box center [846, 684] width 17 height 17
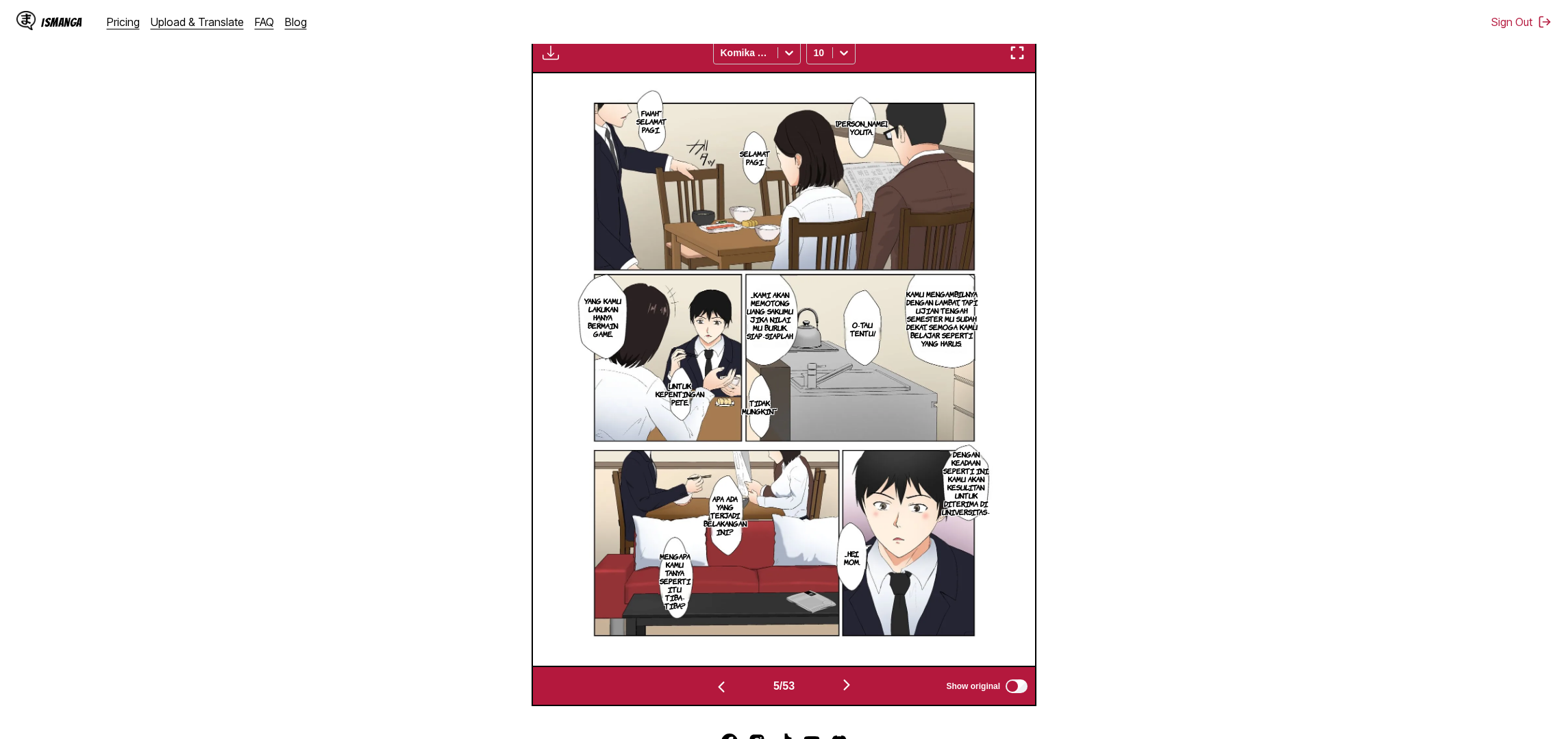
click at [852, 693] on img "button" at bounding box center [846, 684] width 17 height 17
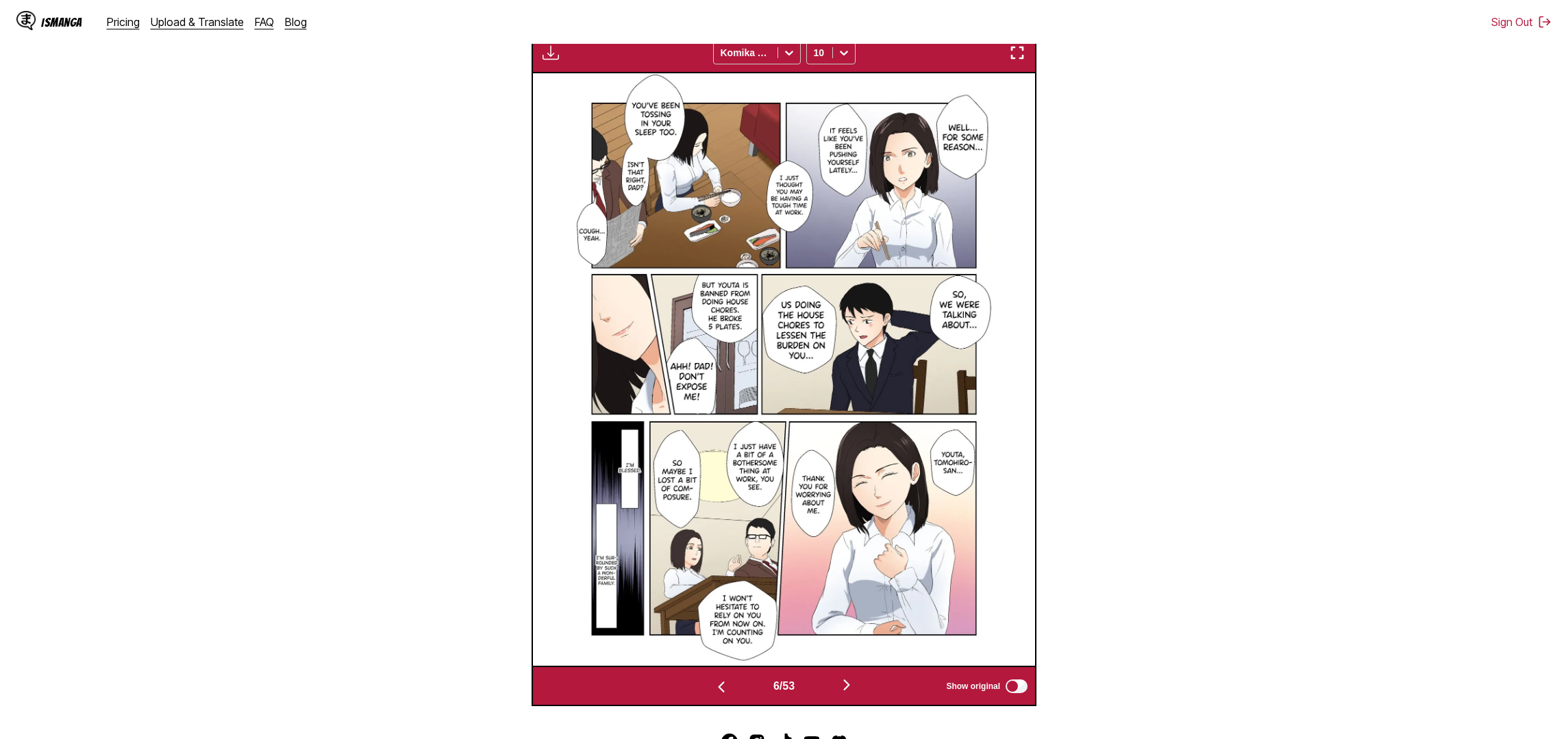
click at [723, 695] on img "button" at bounding box center [721, 686] width 17 height 17
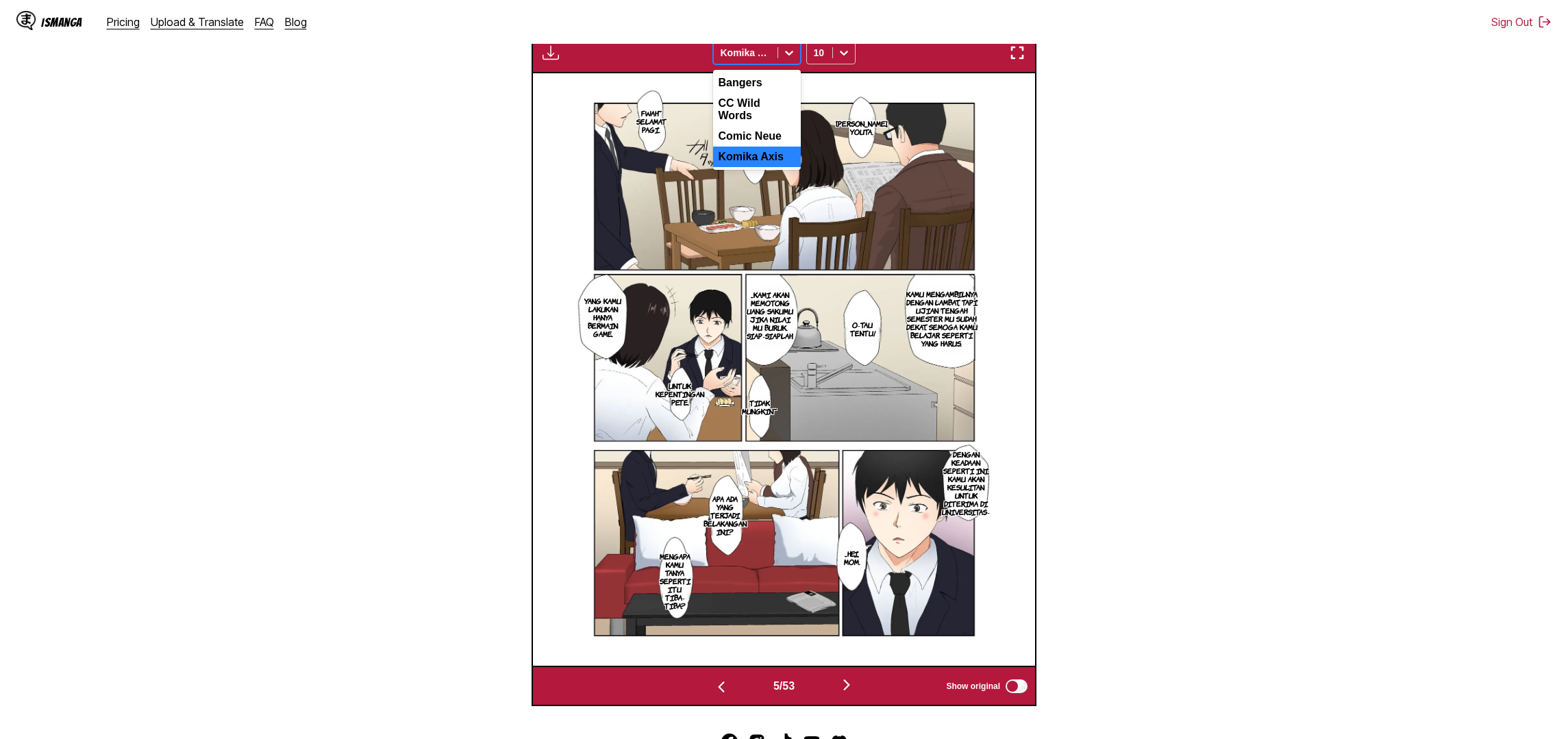
click at [773, 63] on div "Komika Axis" at bounding box center [745, 53] width 64 height 20
click at [761, 93] on div "Bangers" at bounding box center [757, 82] width 88 height 21
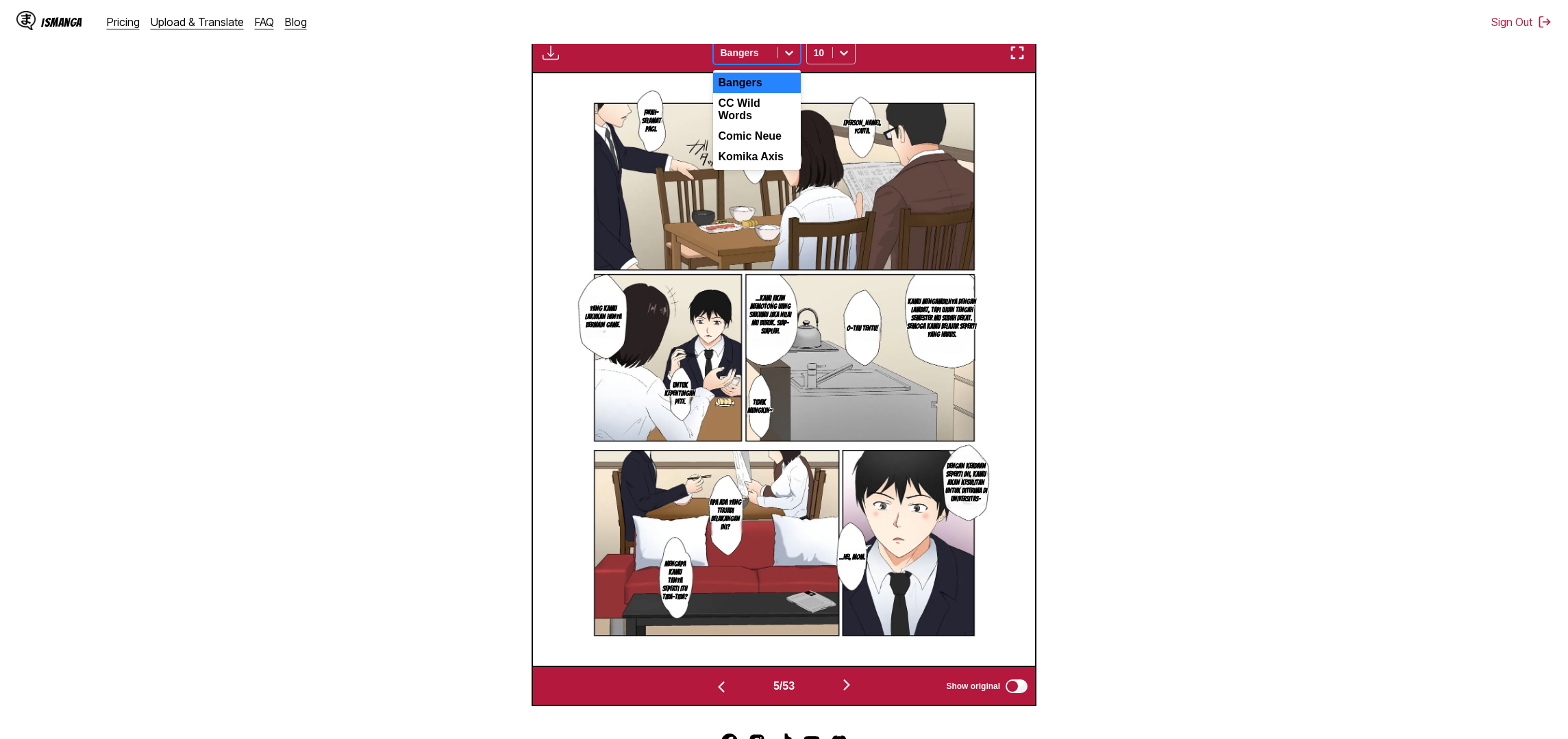
click at [778, 58] on span at bounding box center [778, 52] width 1 height 11
click at [762, 119] on div "CC Wild Words" at bounding box center [757, 110] width 88 height 33
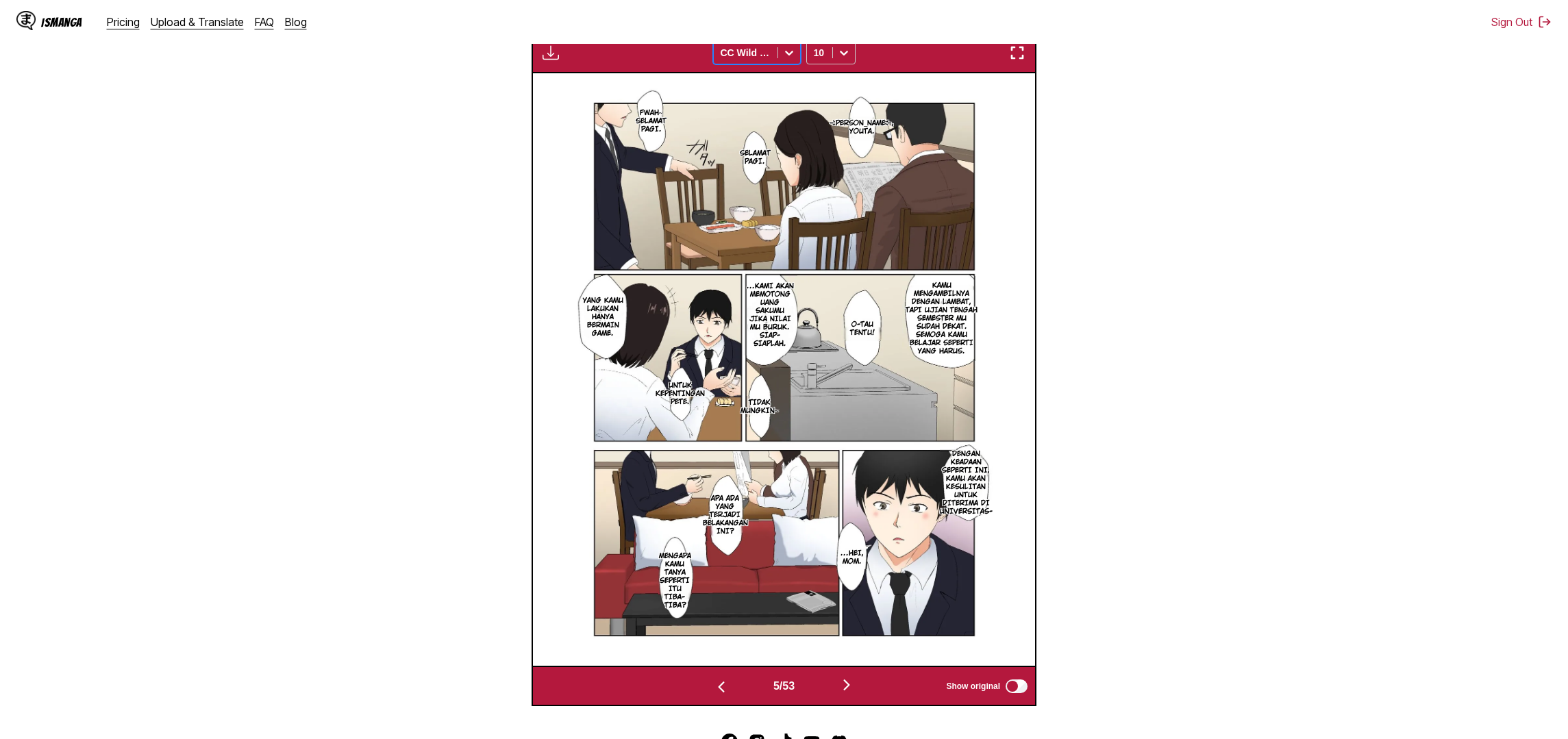
click at [786, 56] on icon at bounding box center [788, 53] width 8 height 5
click at [755, 167] on div "Komika Axis" at bounding box center [757, 157] width 88 height 21
click at [776, 63] on div "Komika Axis" at bounding box center [745, 53] width 64 height 20
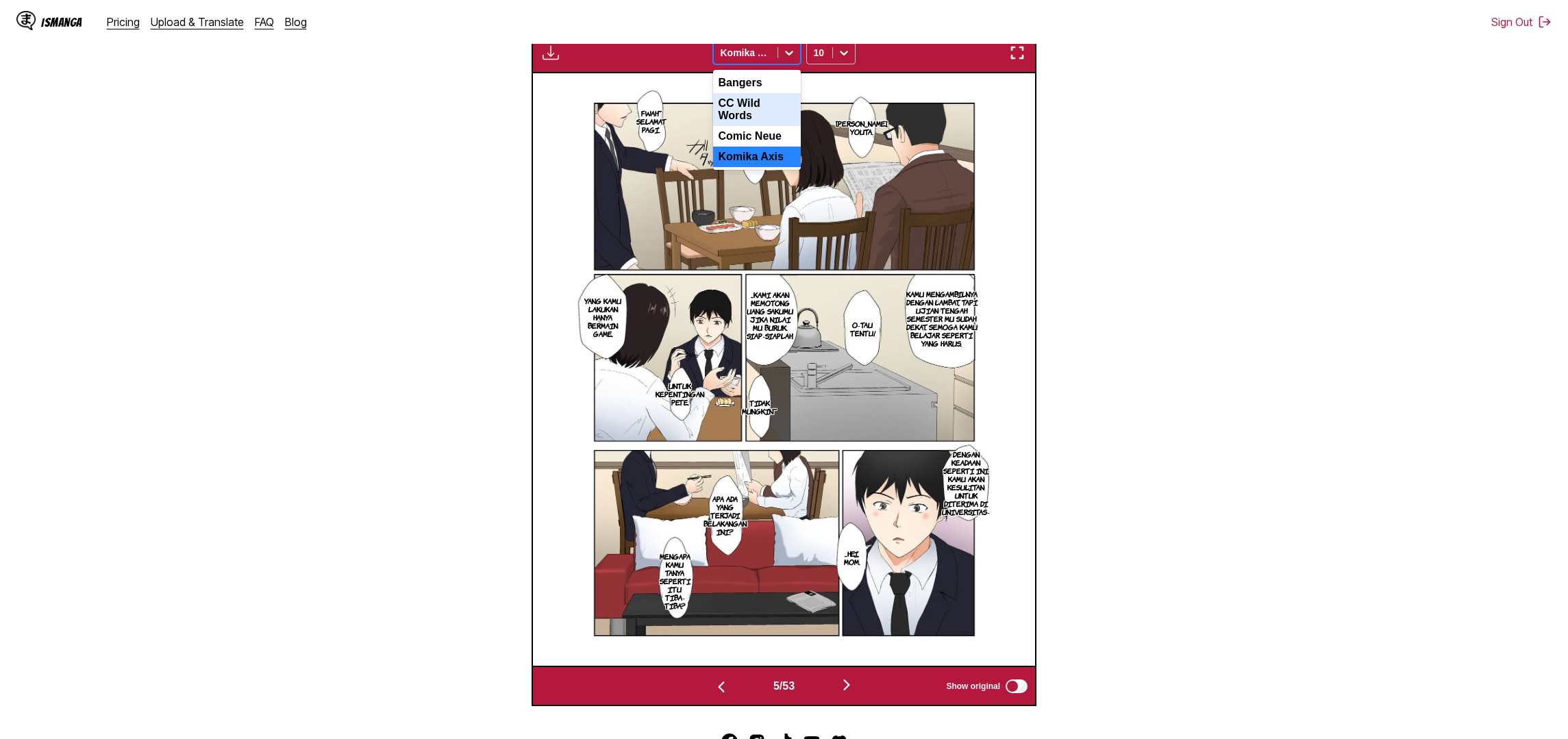
click at [768, 122] on div "CC Wild Words" at bounding box center [757, 110] width 88 height 33
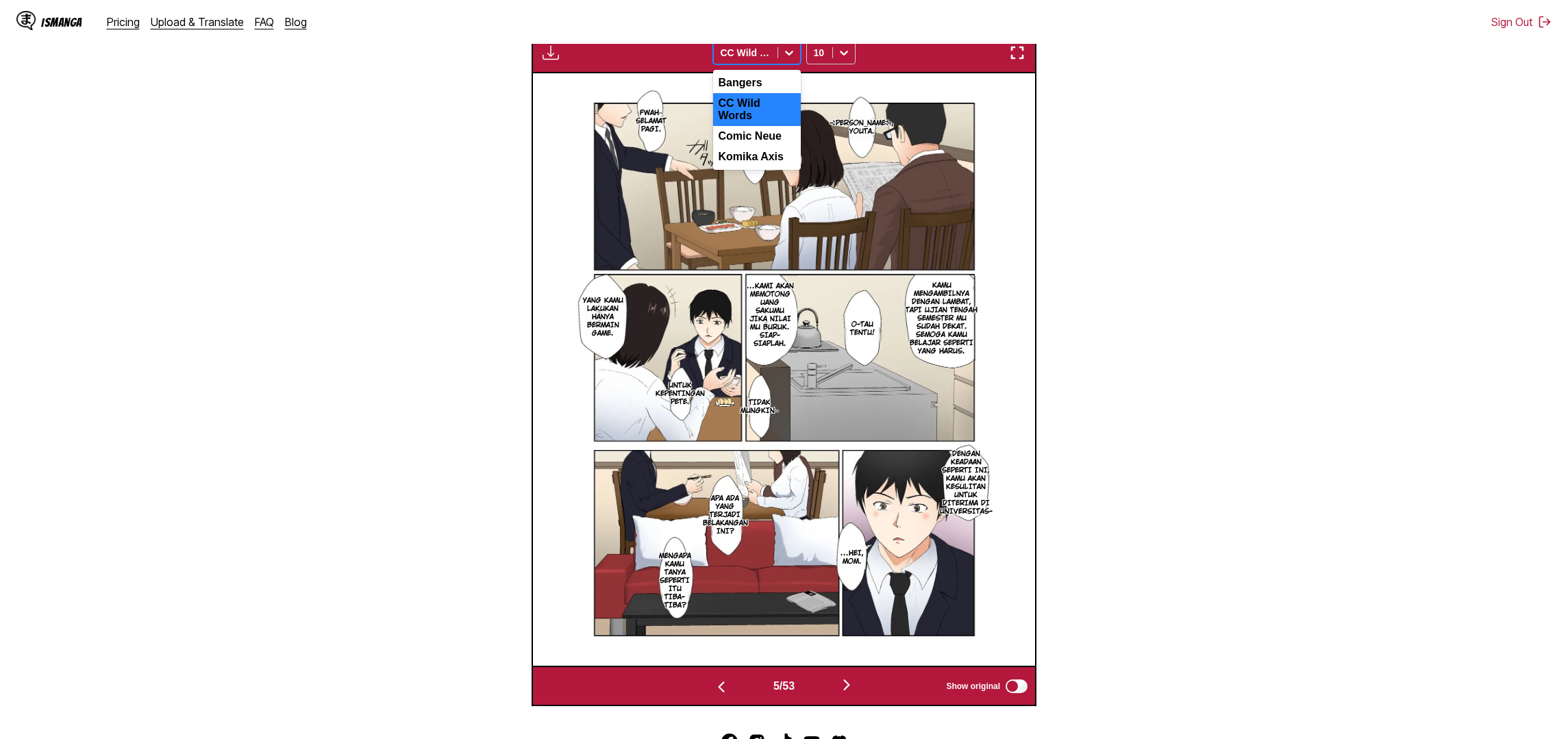
click at [784, 60] on icon at bounding box center [789, 53] width 14 height 14
click at [758, 167] on div "Komika Axis" at bounding box center [757, 157] width 88 height 21
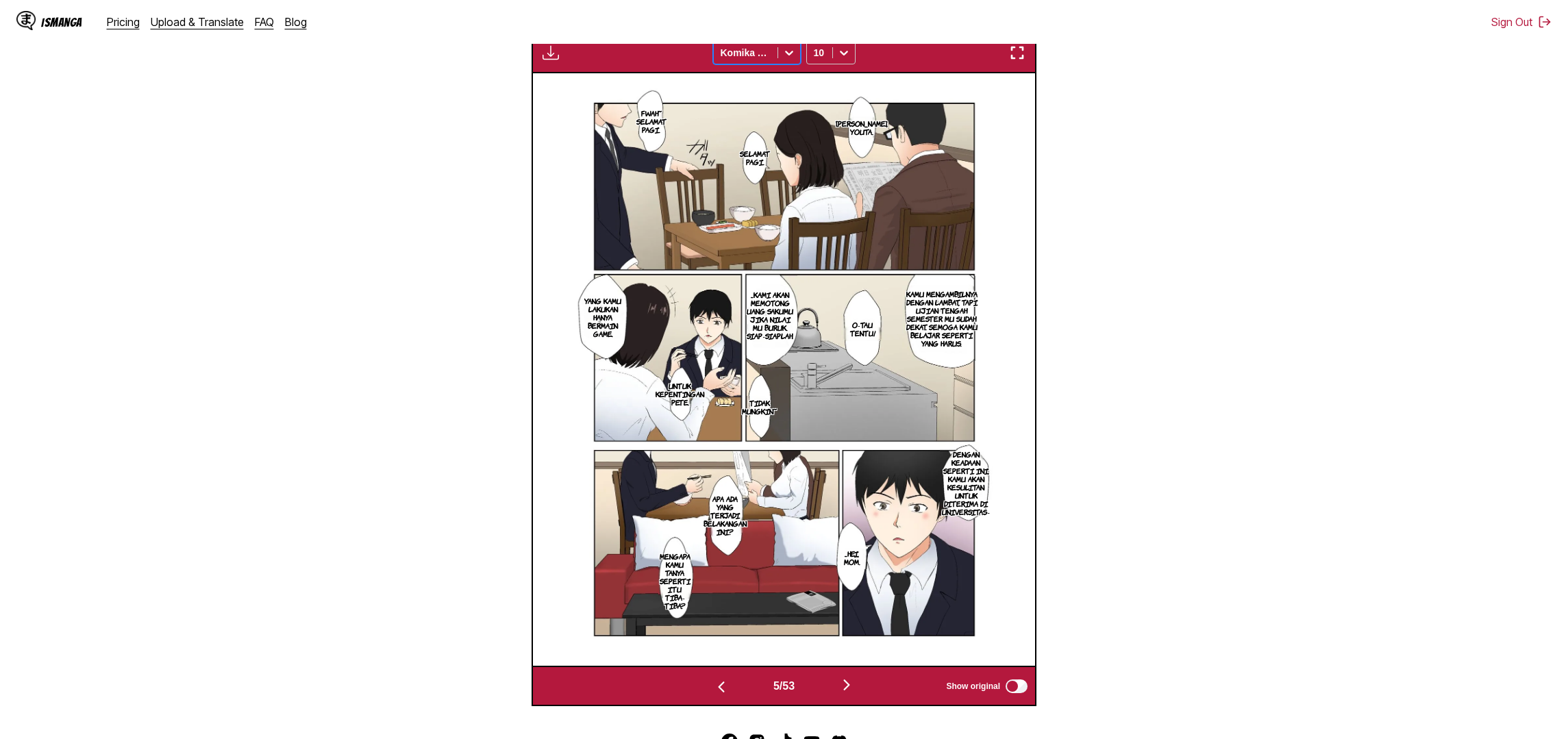
click at [787, 60] on icon at bounding box center [789, 53] width 14 height 14
click at [757, 147] on div "Comic Neue" at bounding box center [757, 136] width 88 height 21
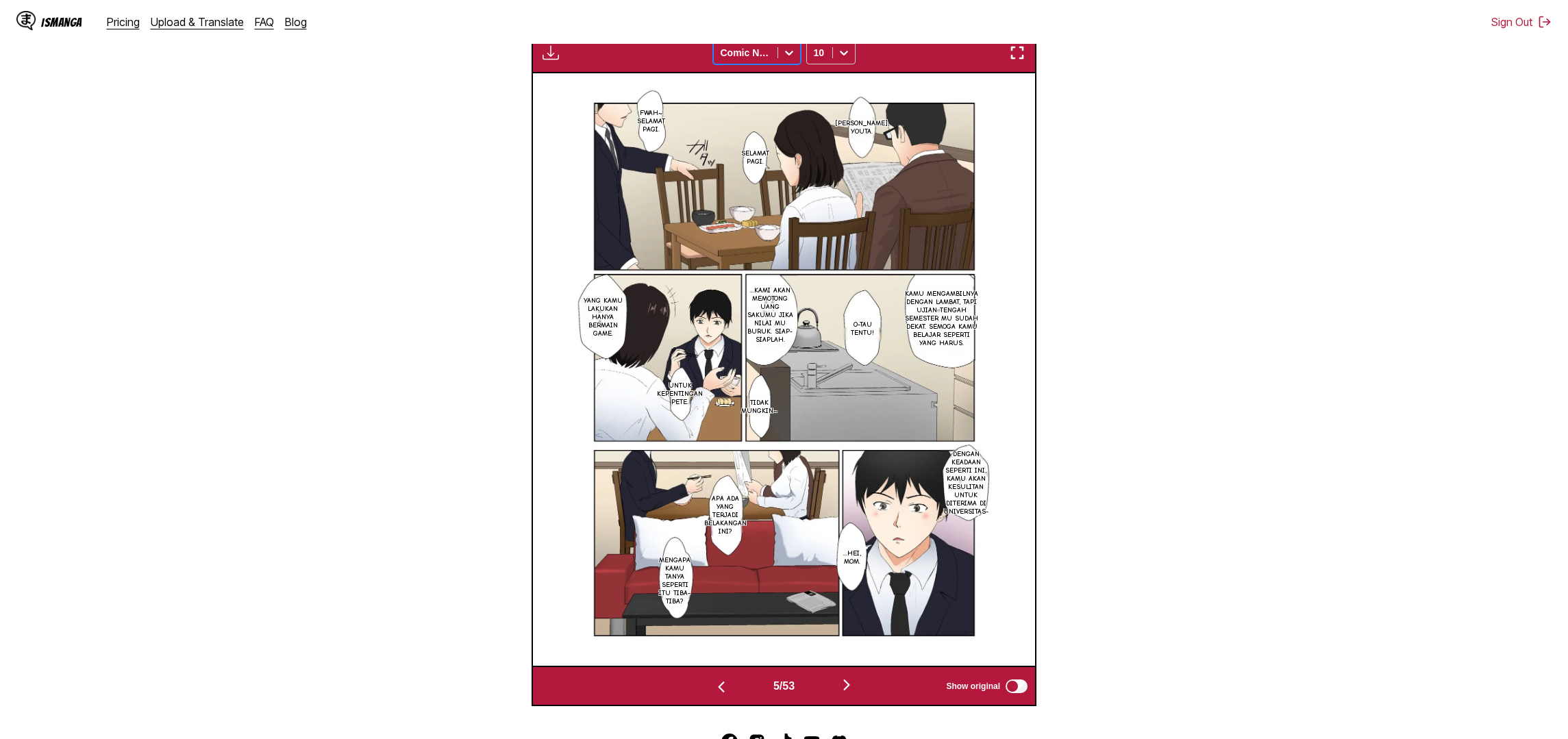
click at [785, 60] on icon at bounding box center [789, 53] width 14 height 14
click at [765, 124] on div "CC Wild Words" at bounding box center [757, 110] width 88 height 33
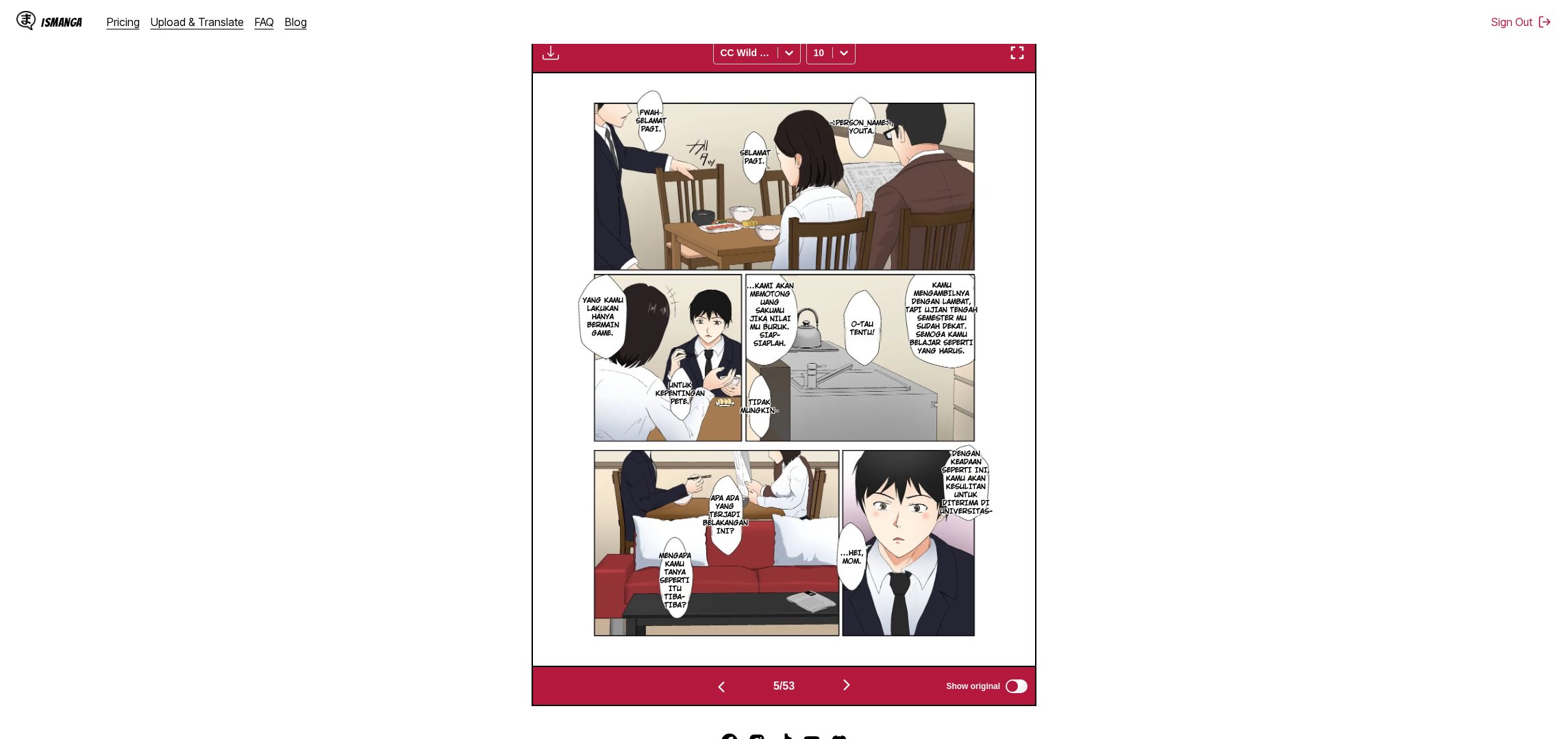
click at [848, 693] on img "button" at bounding box center [846, 684] width 17 height 17
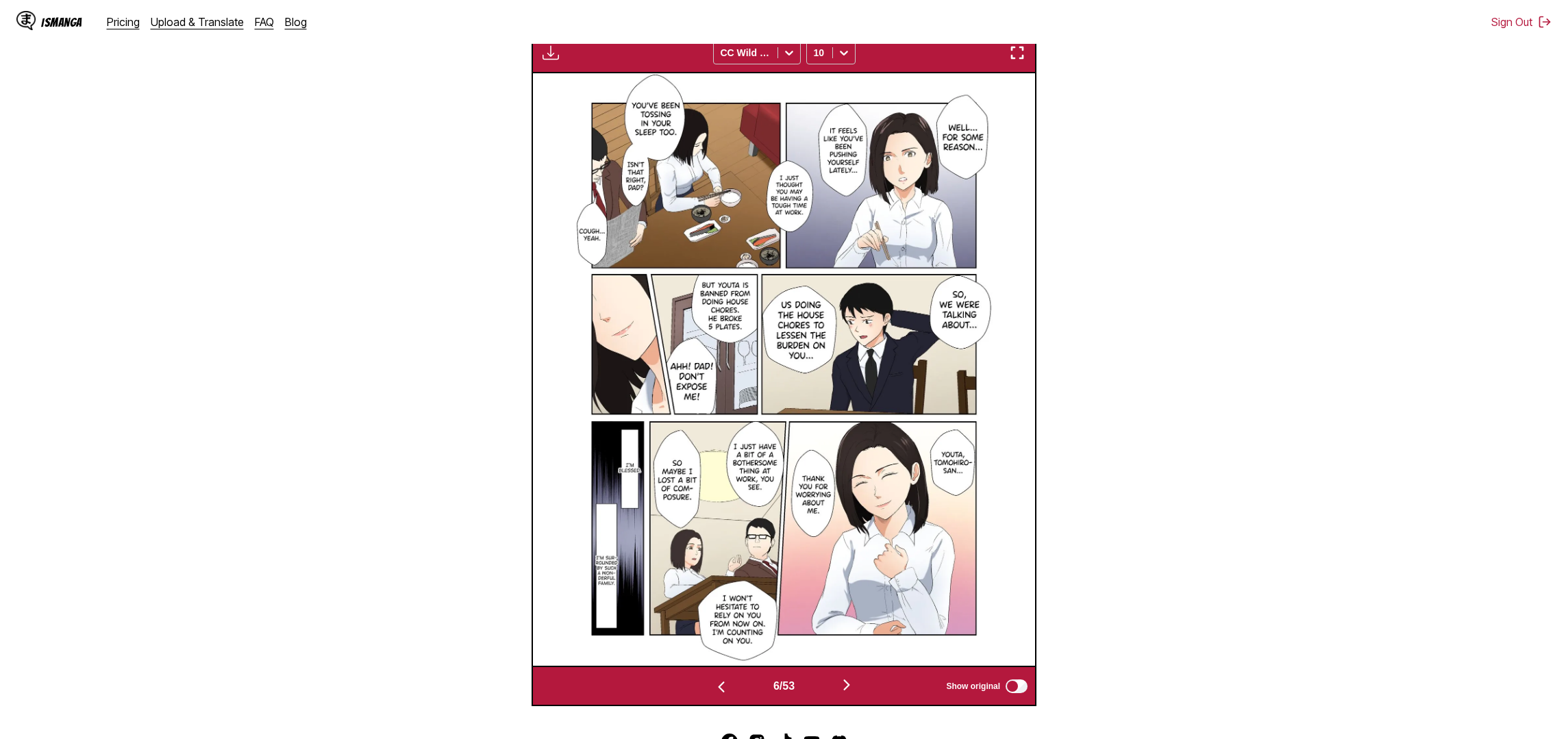
click at [848, 693] on img "button" at bounding box center [846, 684] width 17 height 17
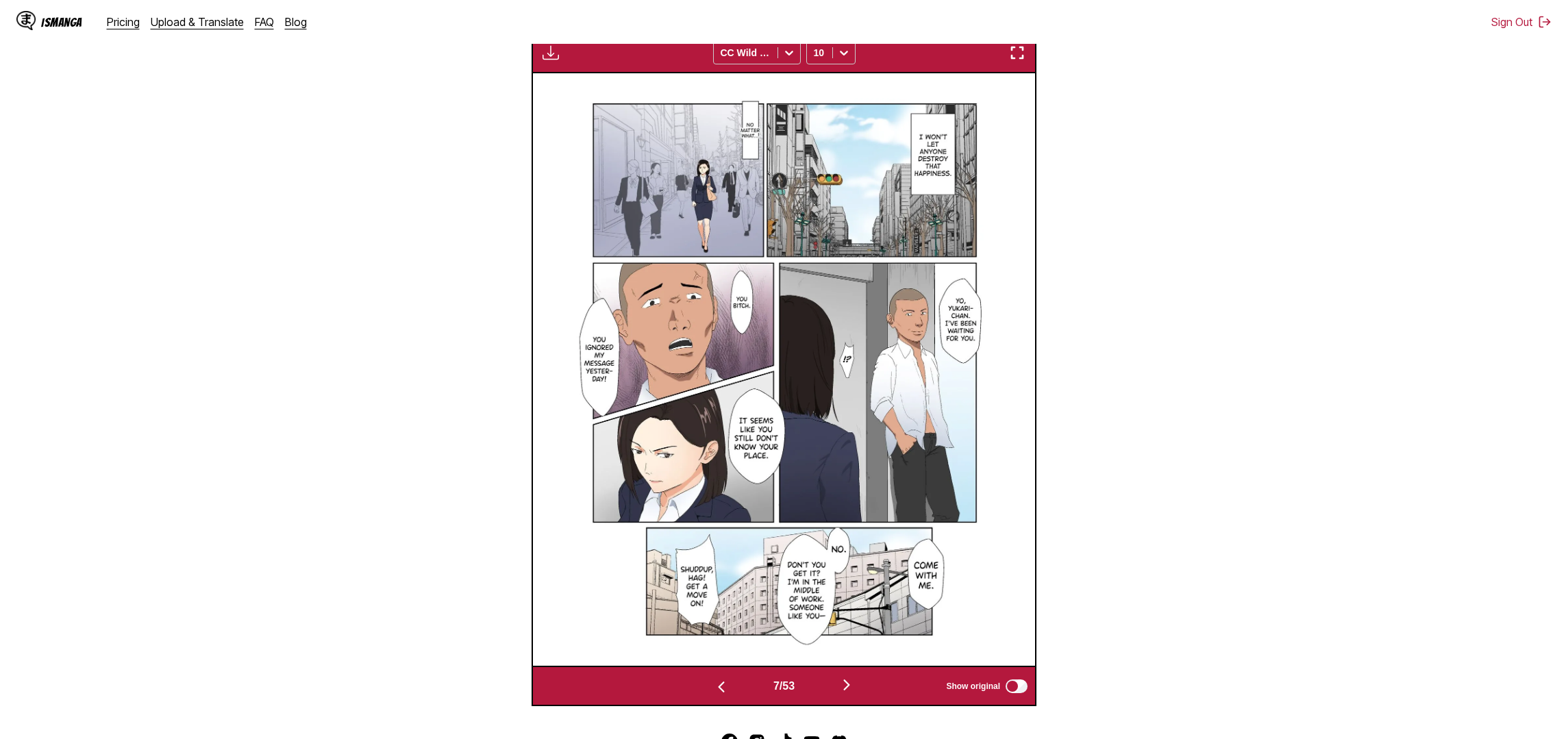
click at [841, 695] on button "button" at bounding box center [846, 685] width 82 height 20
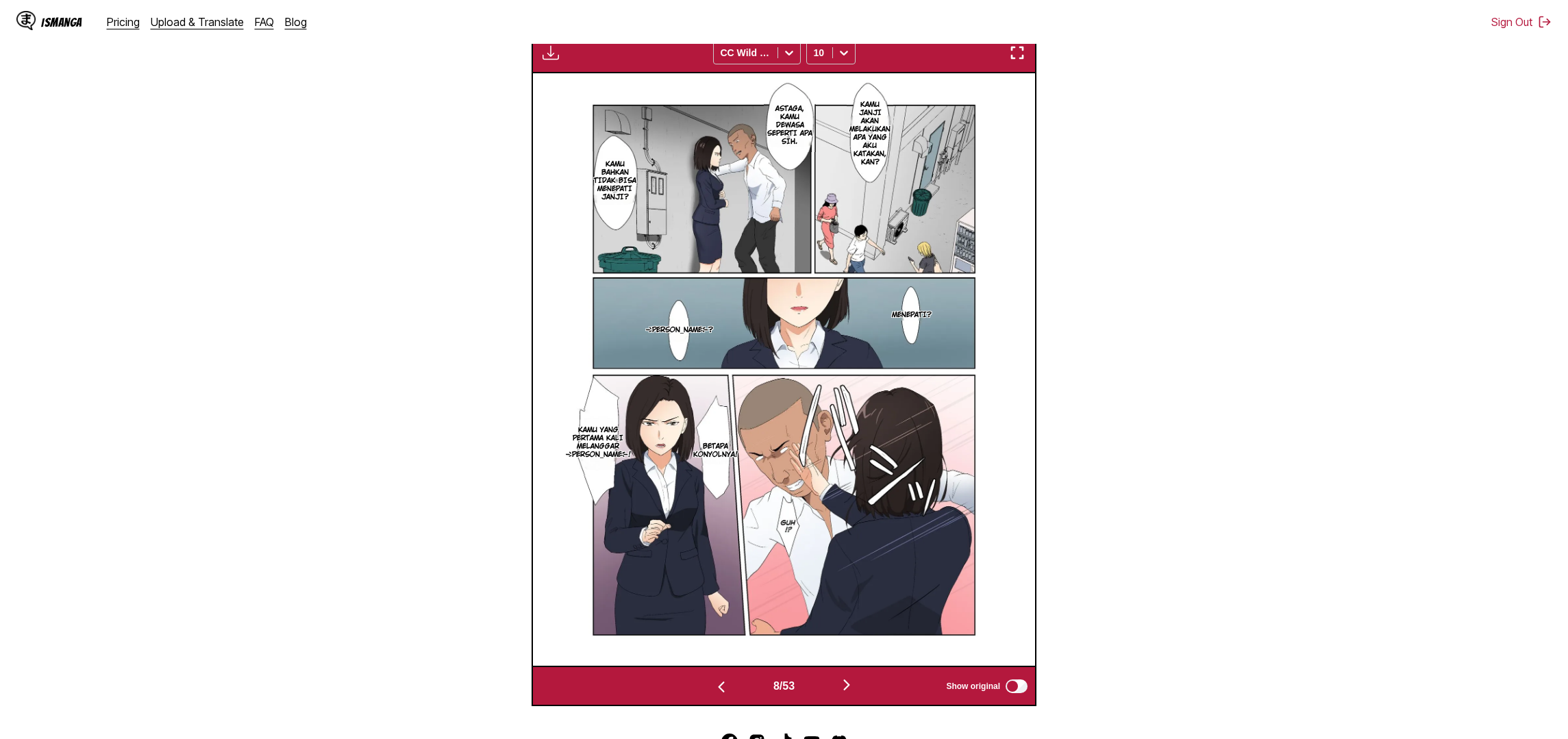
click at [841, 695] on button "button" at bounding box center [846, 685] width 82 height 20
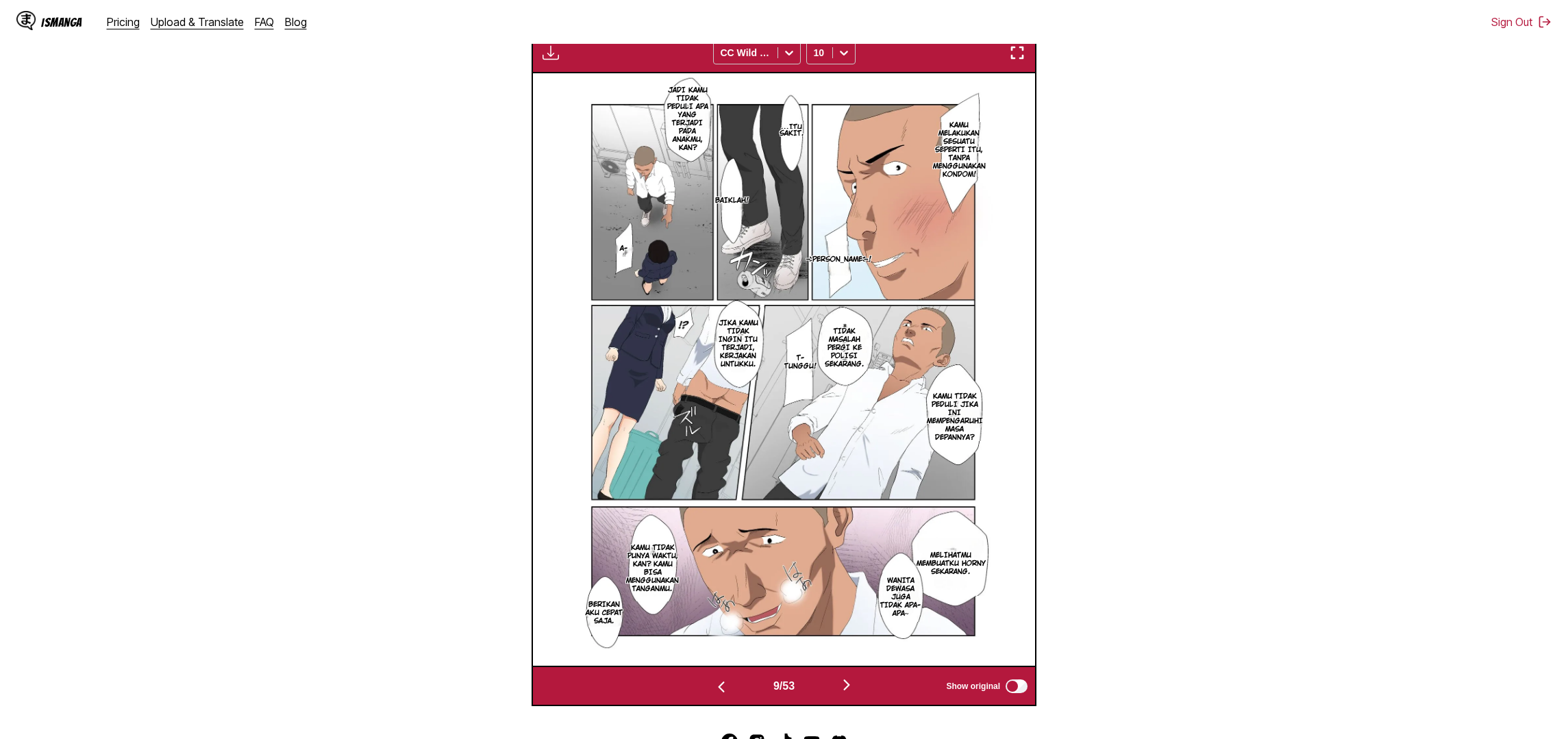
click at [841, 695] on button "button" at bounding box center [846, 685] width 82 height 20
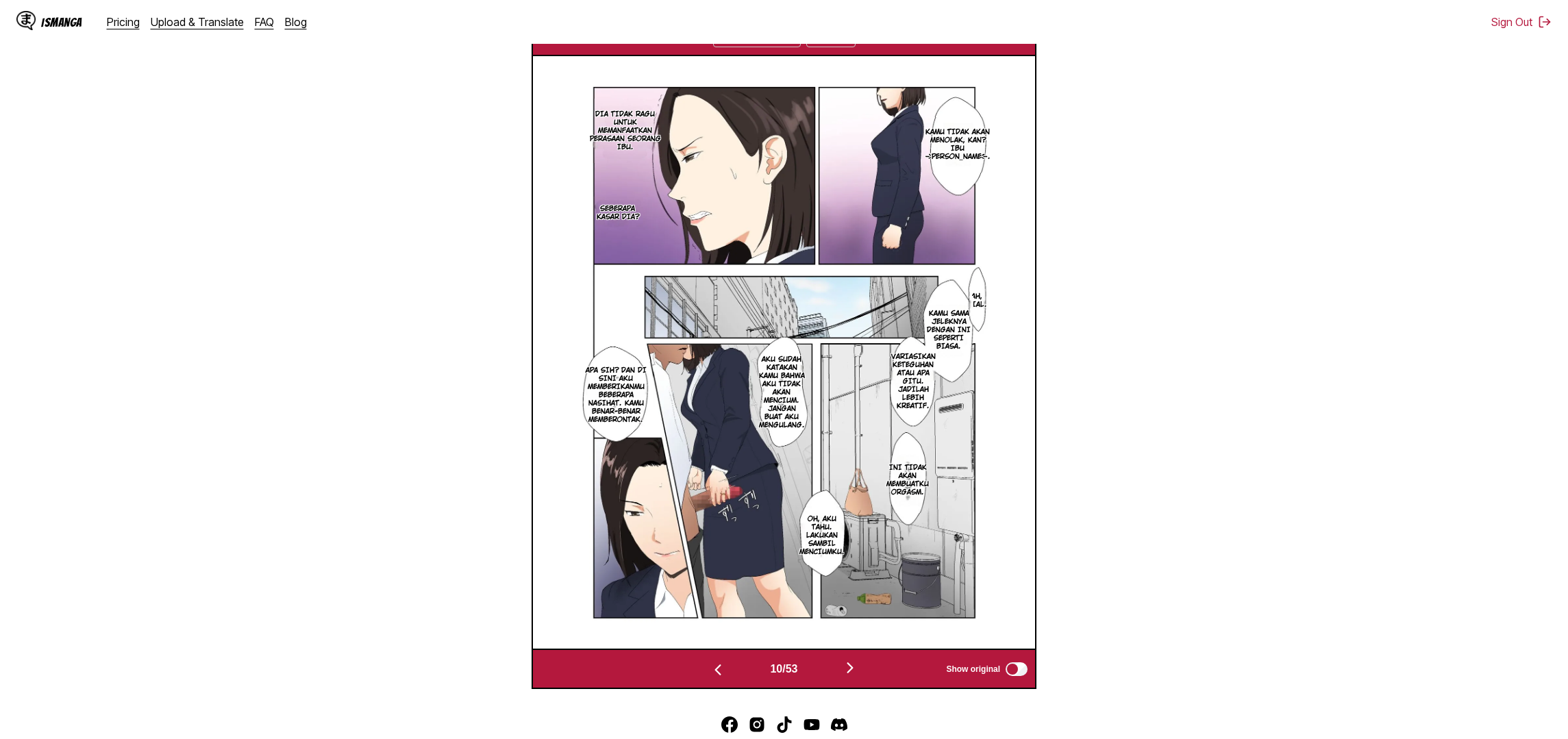
scroll to position [550, 0]
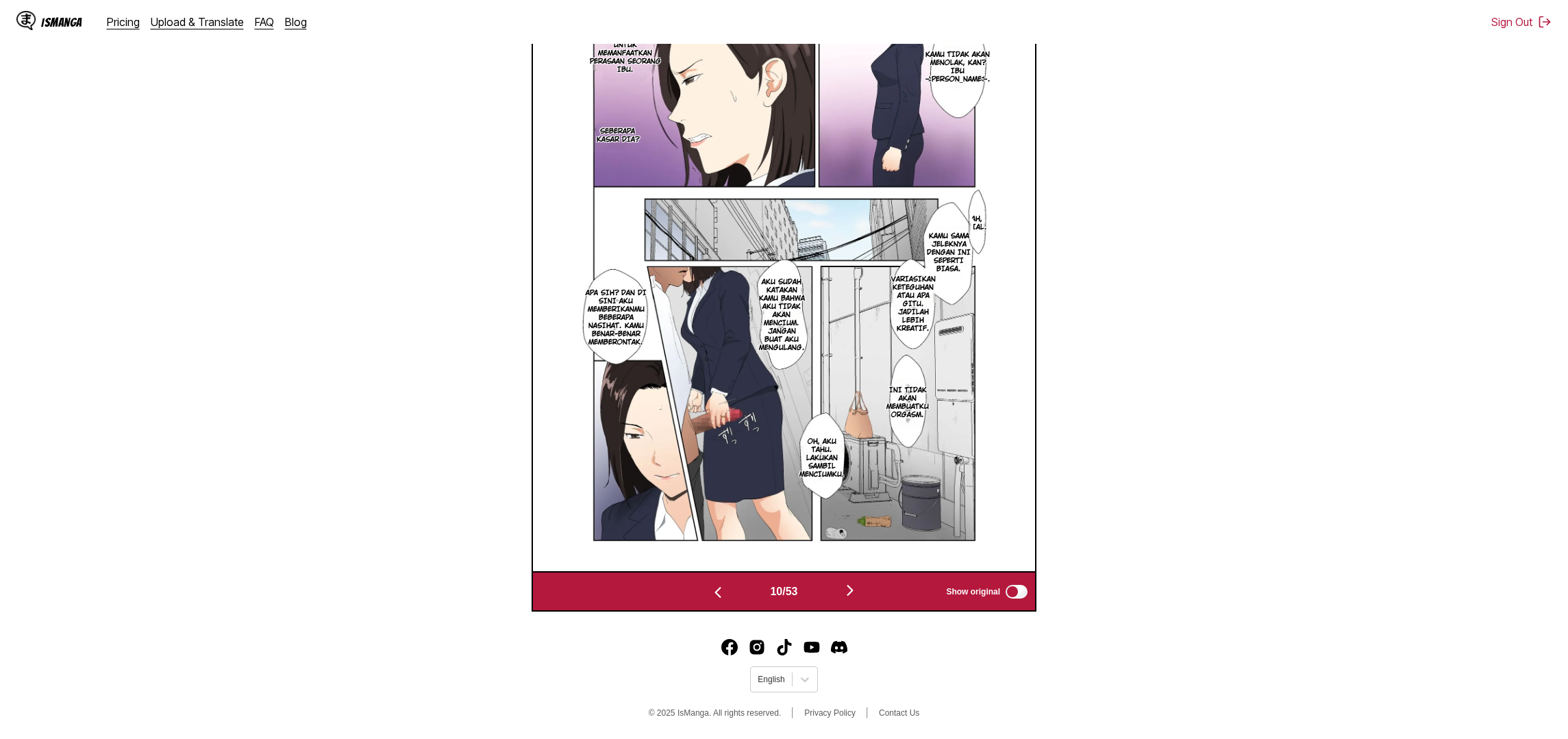
click at [853, 593] on img "button" at bounding box center [849, 589] width 17 height 17
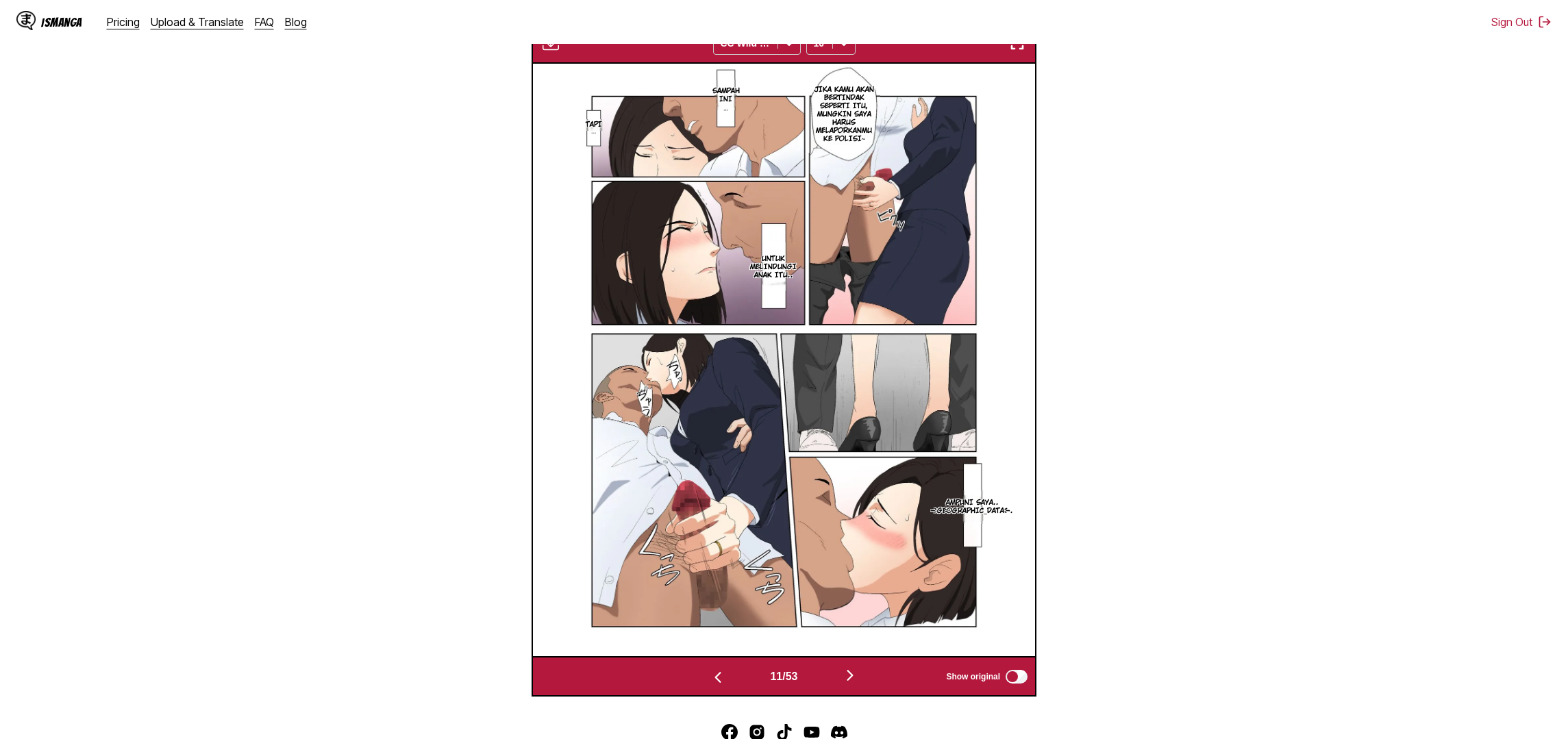
scroll to position [450, 0]
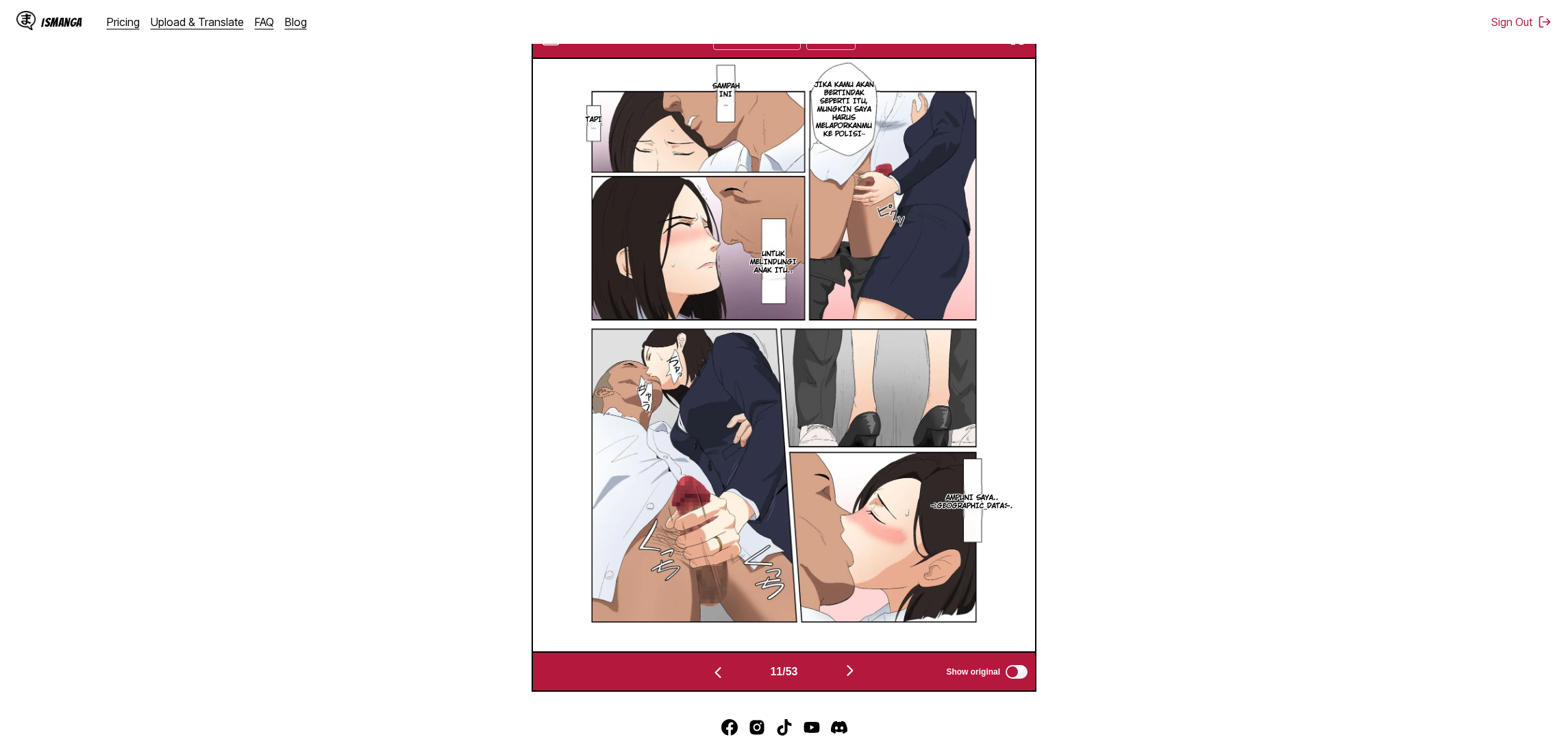
click at [853, 678] on img "button" at bounding box center [849, 670] width 17 height 17
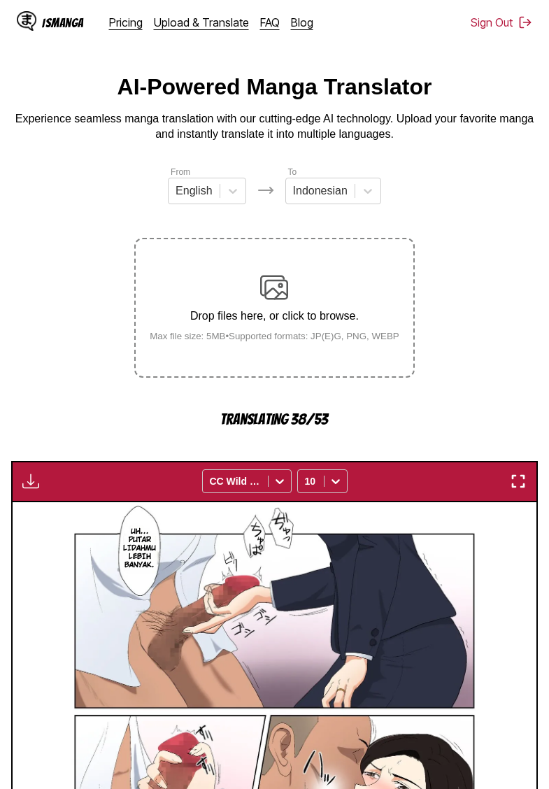
scroll to position [0, 0]
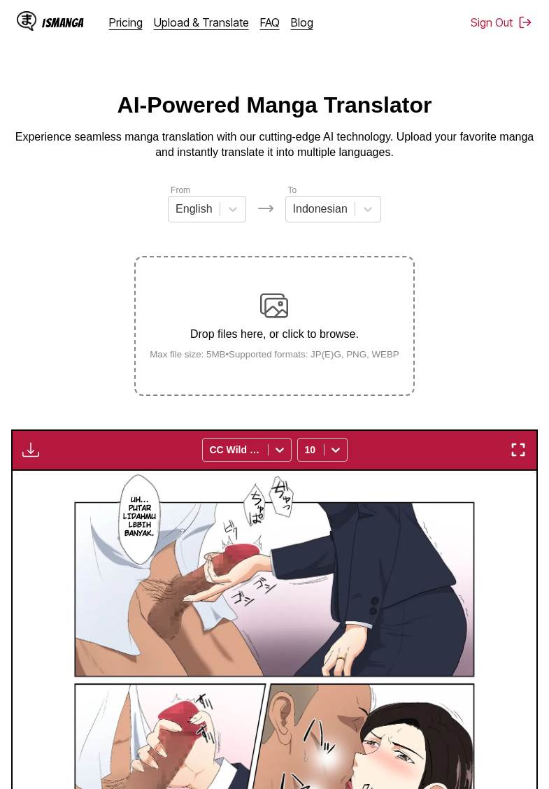
click at [33, 458] on img "button" at bounding box center [30, 449] width 17 height 17
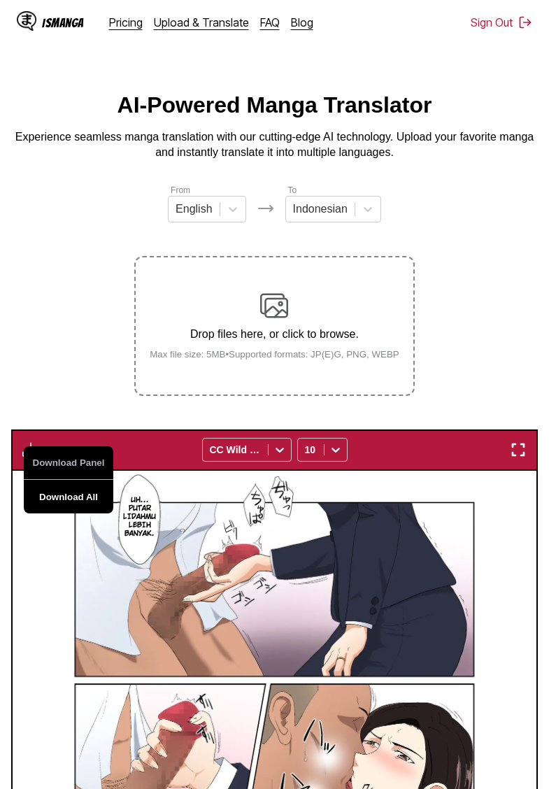
click at [66, 509] on button "Download All" at bounding box center [69, 497] width 90 height 34
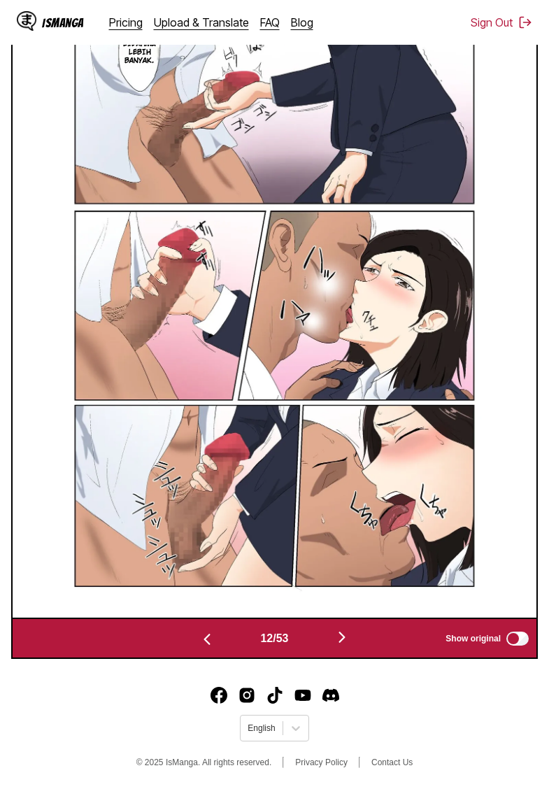
scroll to position [492, 0]
click at [203, 641] on img "button" at bounding box center [207, 639] width 17 height 17
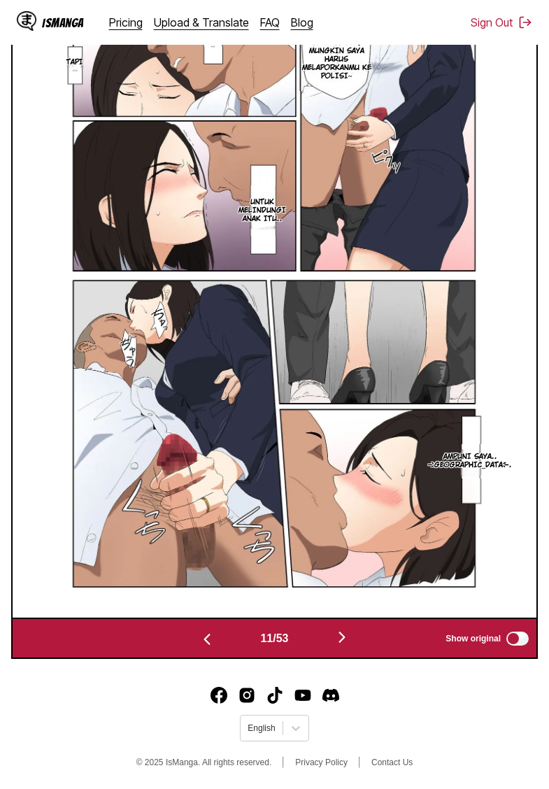
click at [203, 641] on img "button" at bounding box center [207, 639] width 17 height 17
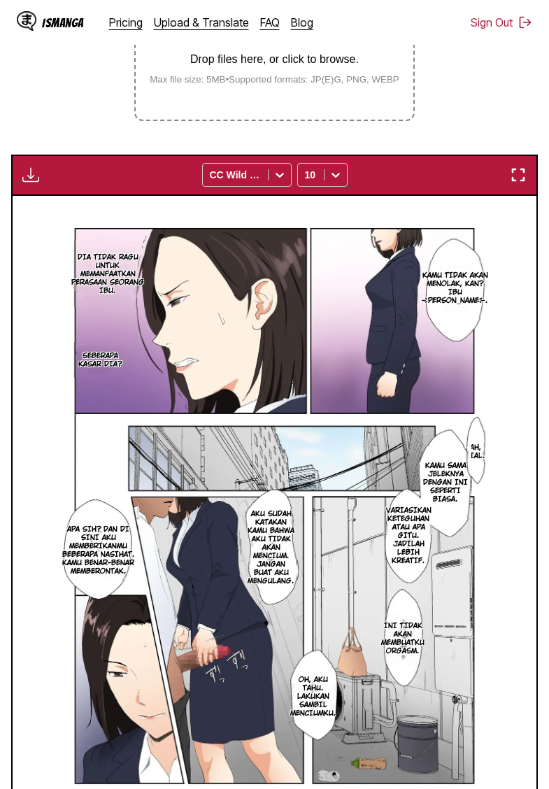
scroll to position [275, 0]
click at [34, 183] on img "button" at bounding box center [30, 174] width 17 height 17
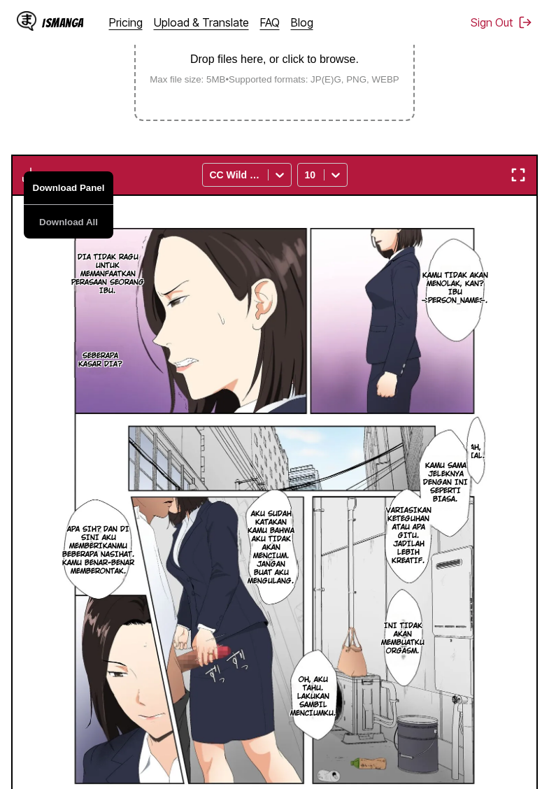
click at [64, 205] on button "Download Panel" at bounding box center [69, 188] width 90 height 34
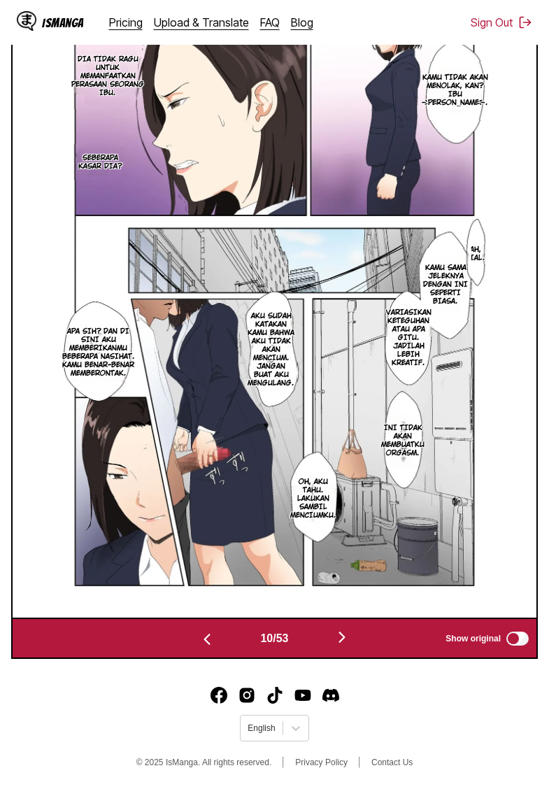
scroll to position [492, 0]
click at [202, 638] on img "button" at bounding box center [207, 639] width 17 height 17
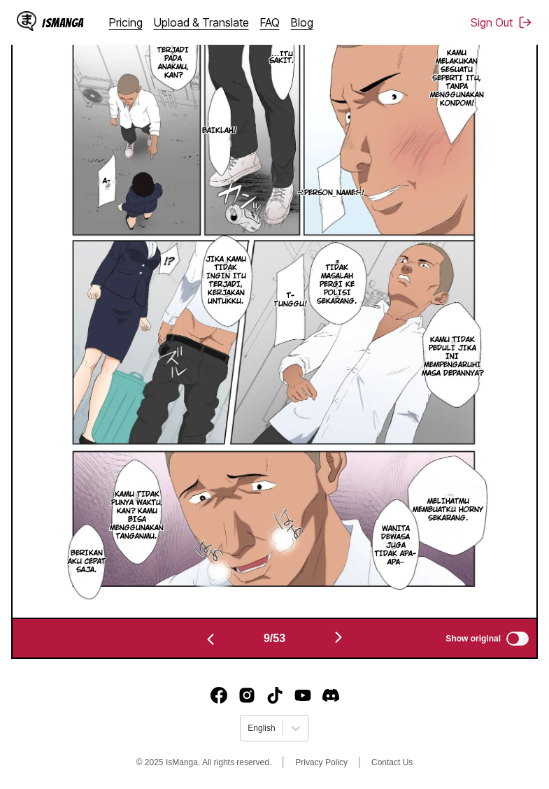
click at [202, 638] on img "button" at bounding box center [210, 639] width 17 height 17
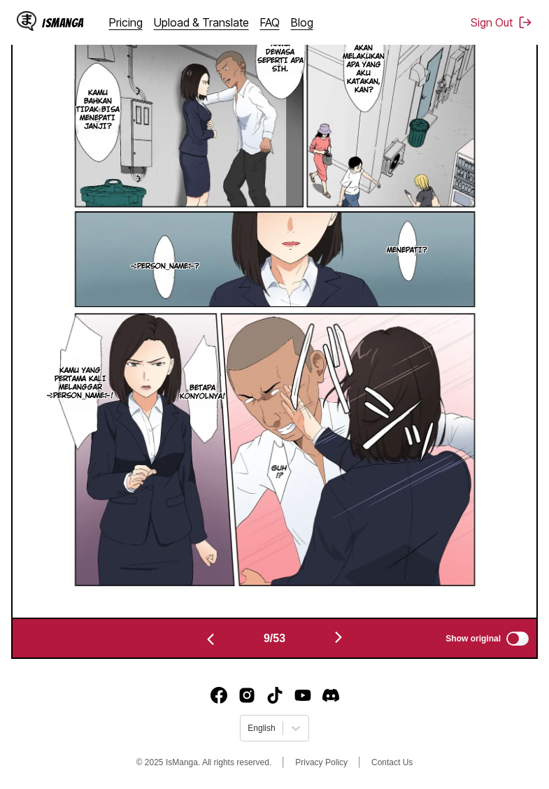
click at [202, 638] on img "button" at bounding box center [210, 639] width 17 height 17
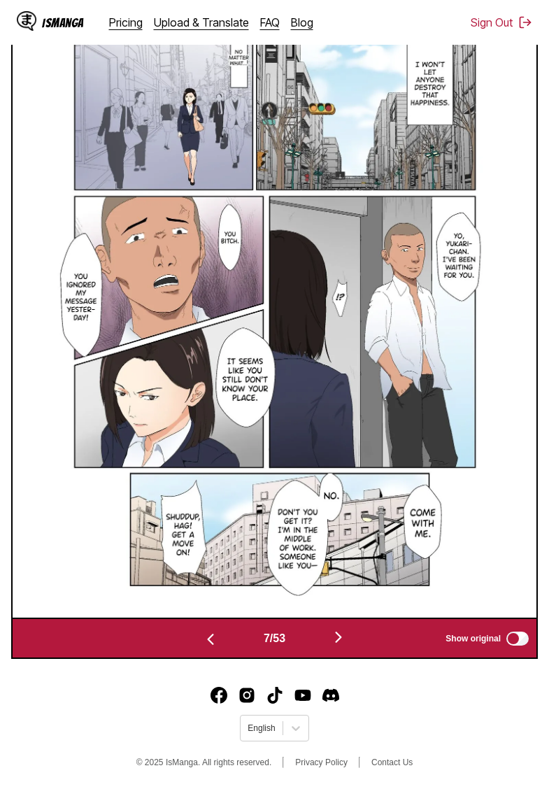
click at [202, 638] on img "button" at bounding box center [210, 639] width 17 height 17
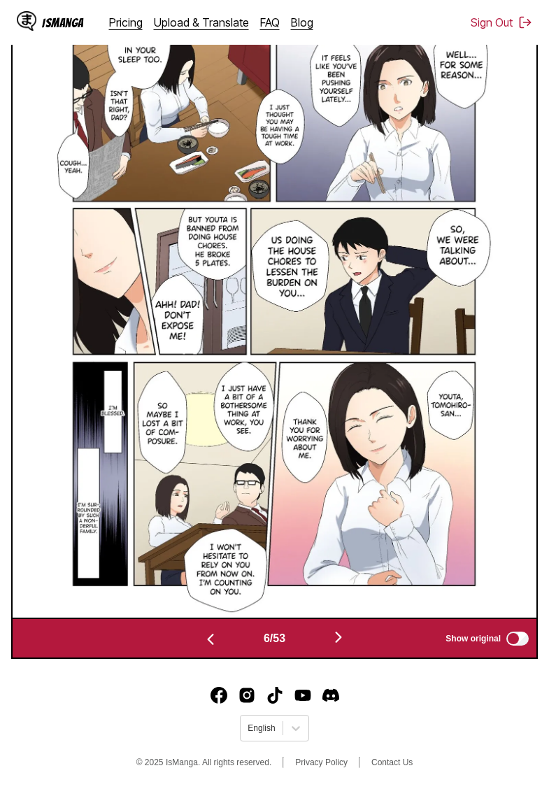
click at [202, 638] on img "button" at bounding box center [210, 639] width 17 height 17
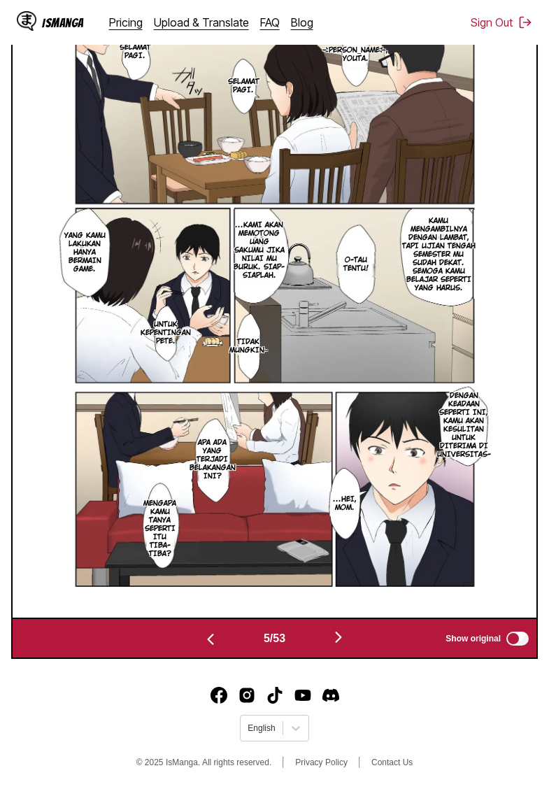
click at [202, 638] on img "button" at bounding box center [210, 639] width 17 height 17
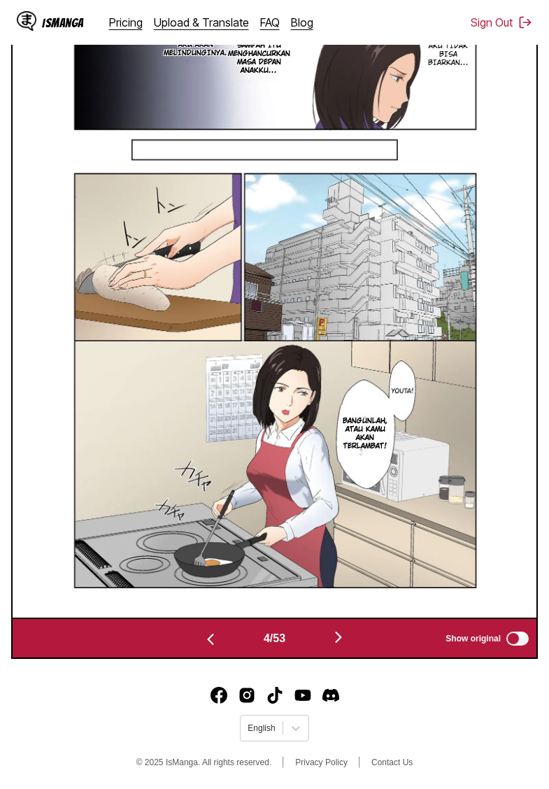
click at [202, 638] on img "button" at bounding box center [210, 639] width 17 height 17
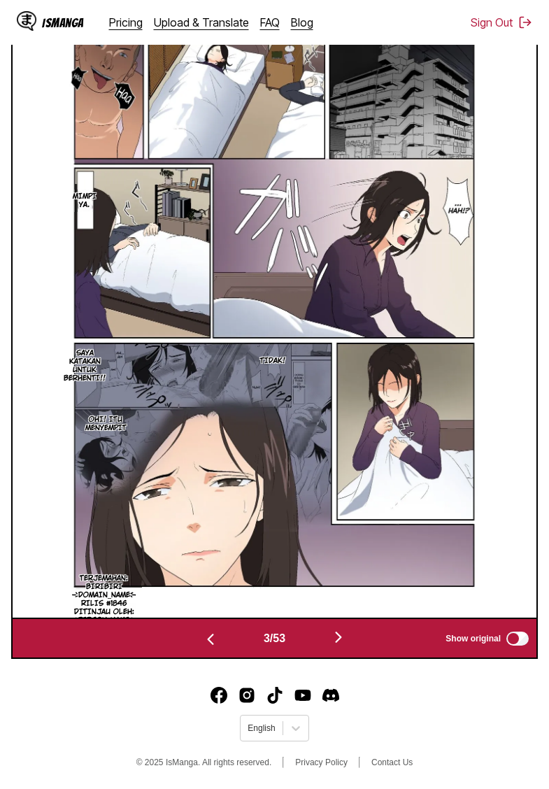
click at [202, 638] on img "button" at bounding box center [210, 639] width 17 height 17
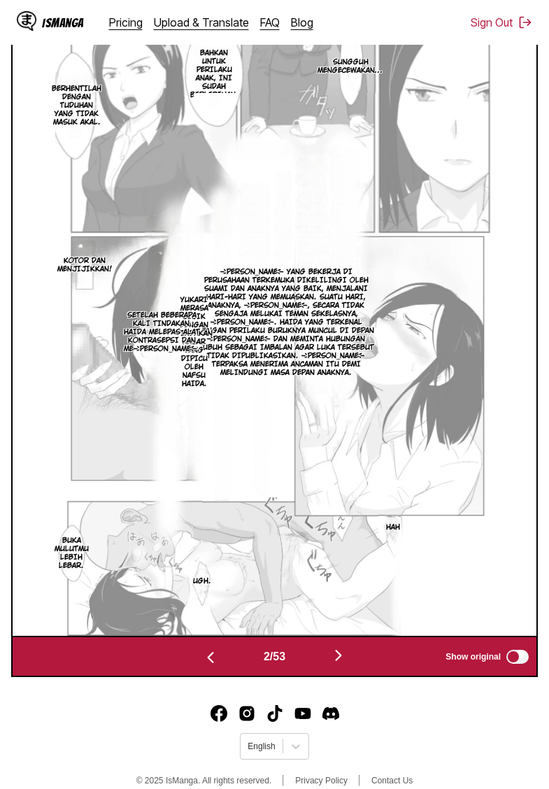
scroll to position [184, 0]
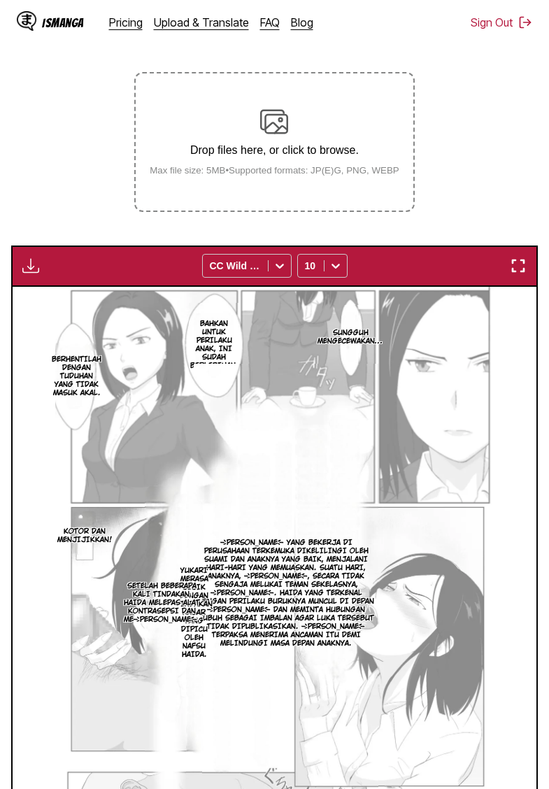
click at [26, 274] on img "button" at bounding box center [30, 265] width 17 height 17
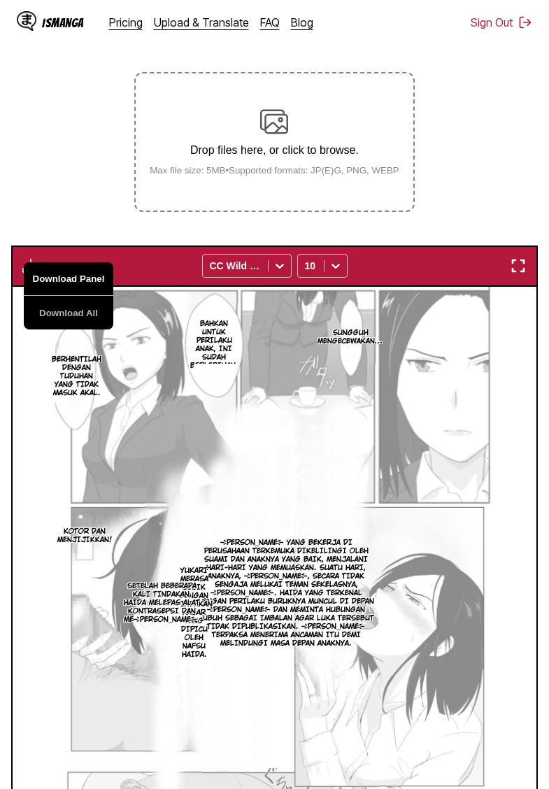
click at [92, 296] on button "Download Panel" at bounding box center [69, 279] width 90 height 34
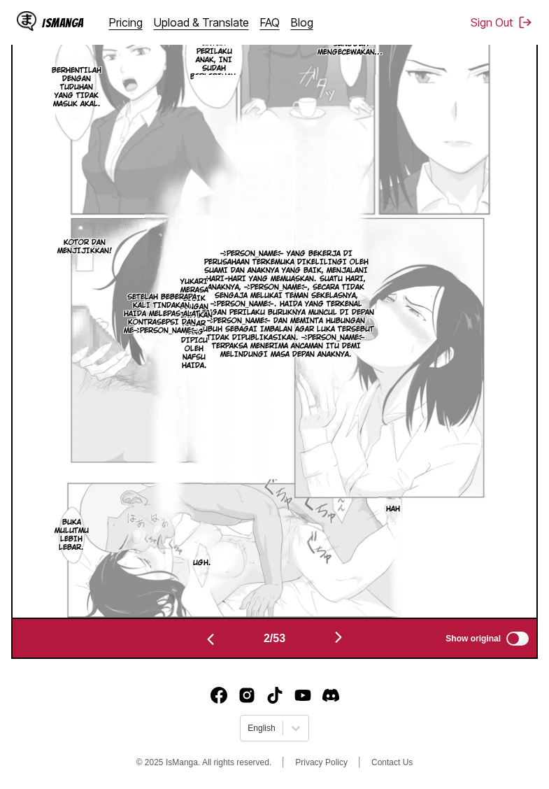
scroll to position [492, 0]
click at [352, 643] on button "button" at bounding box center [338, 638] width 84 height 20
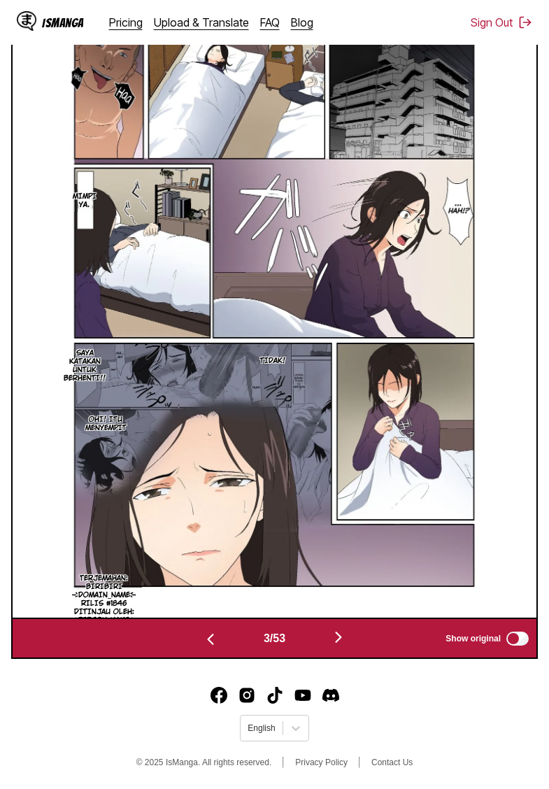
click at [352, 642] on button "button" at bounding box center [338, 638] width 84 height 20
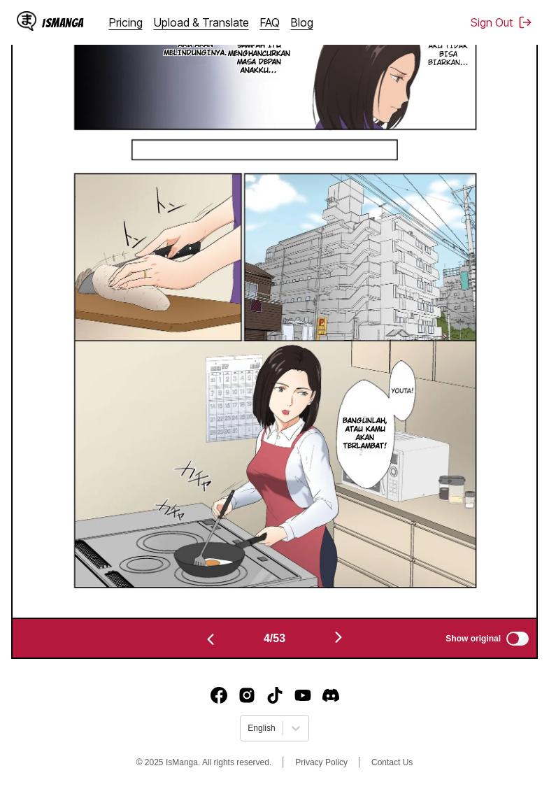
click at [352, 642] on button "button" at bounding box center [338, 638] width 84 height 20
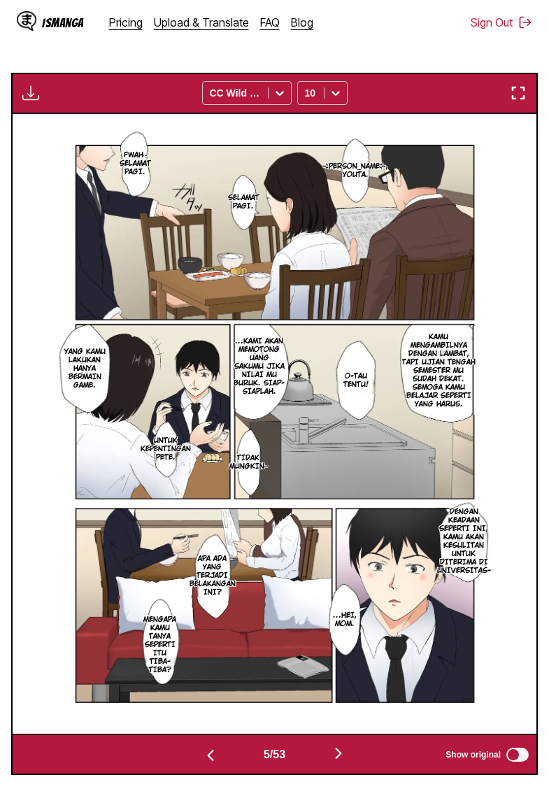
scroll to position [354, 0]
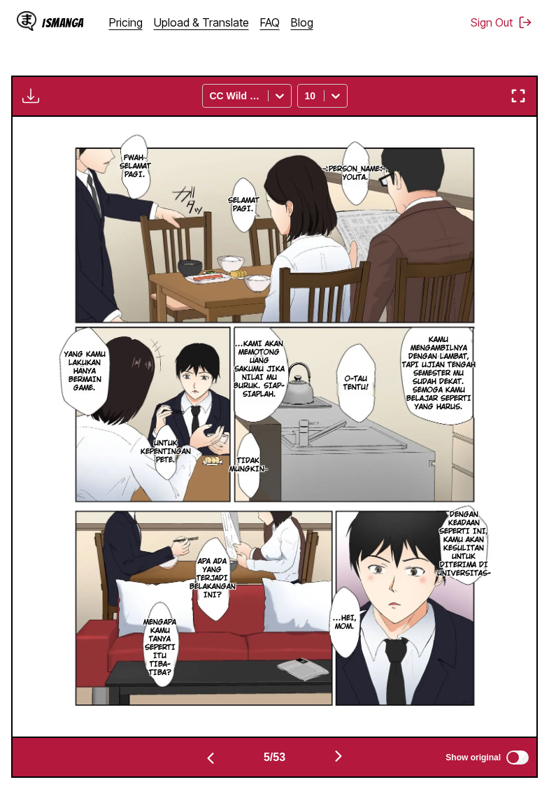
click at [27, 104] on img "button" at bounding box center [30, 95] width 17 height 17
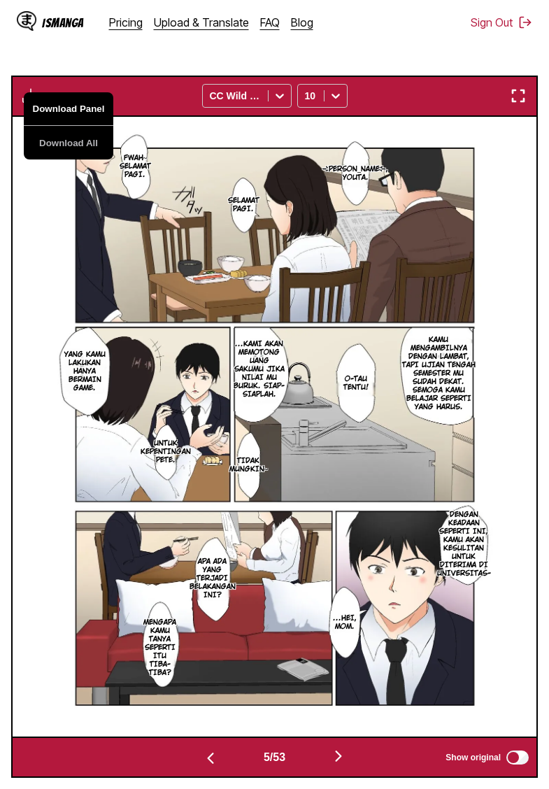
click at [48, 126] on button "Download Panel" at bounding box center [69, 109] width 90 height 34
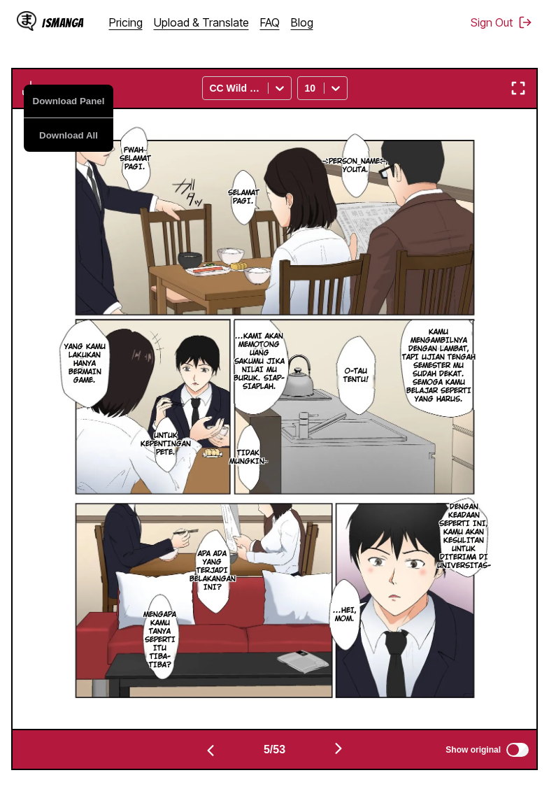
scroll to position [384, 0]
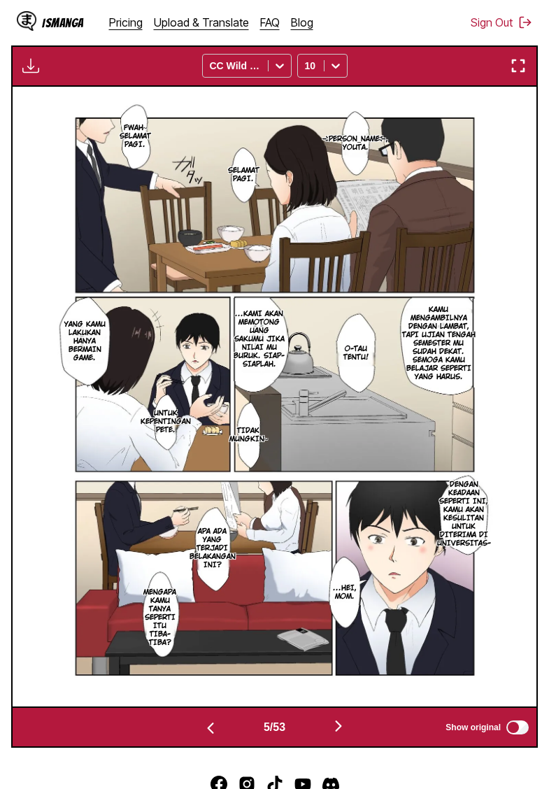
click at [340, 734] on img "button" at bounding box center [338, 725] width 17 height 17
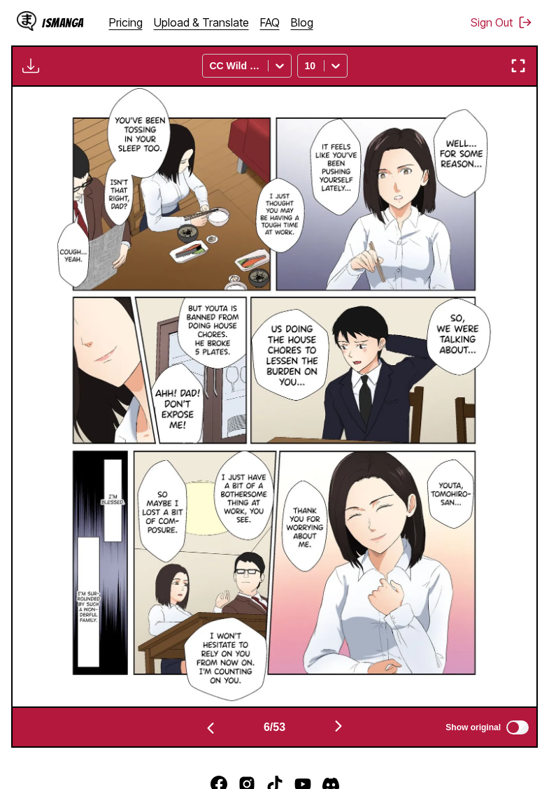
click at [340, 734] on img "button" at bounding box center [338, 725] width 17 height 17
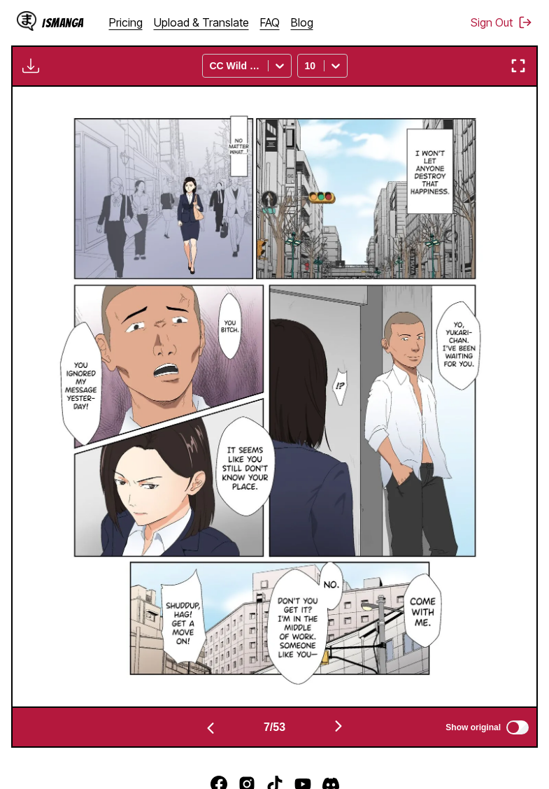
click at [340, 734] on img "button" at bounding box center [338, 725] width 17 height 17
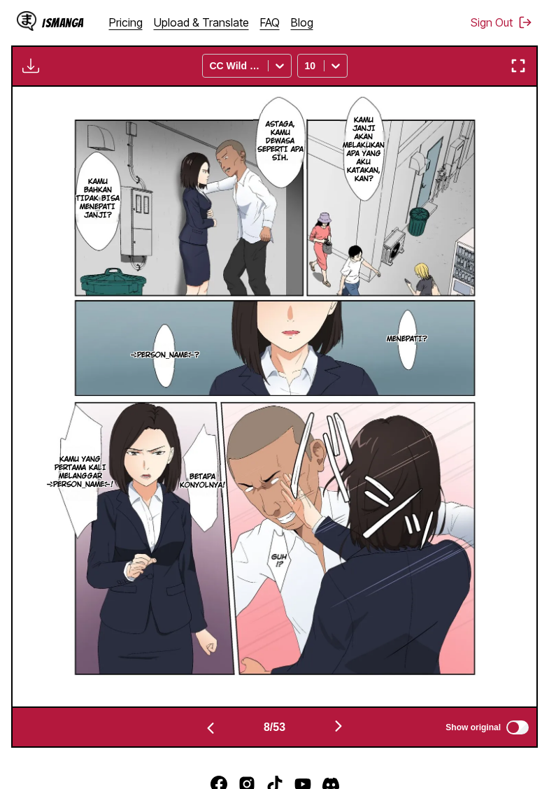
click at [34, 74] on img "button" at bounding box center [30, 65] width 17 height 17
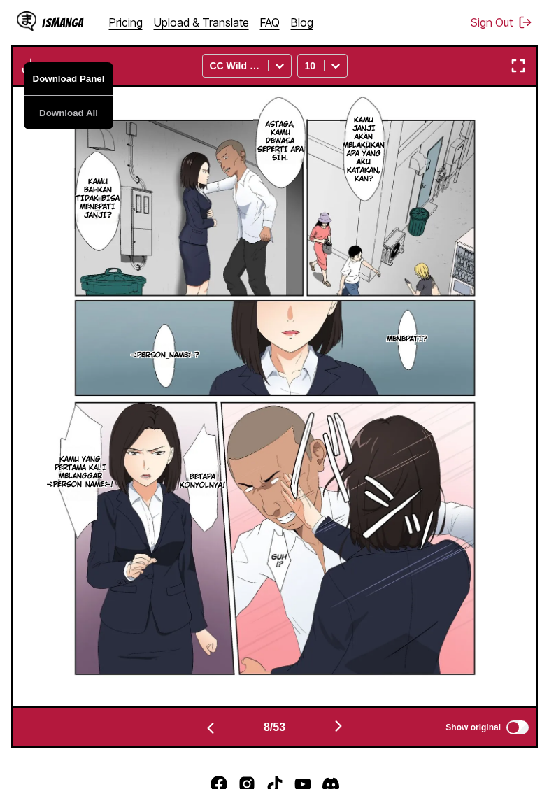
click at [52, 94] on button "Download Panel" at bounding box center [69, 79] width 90 height 34
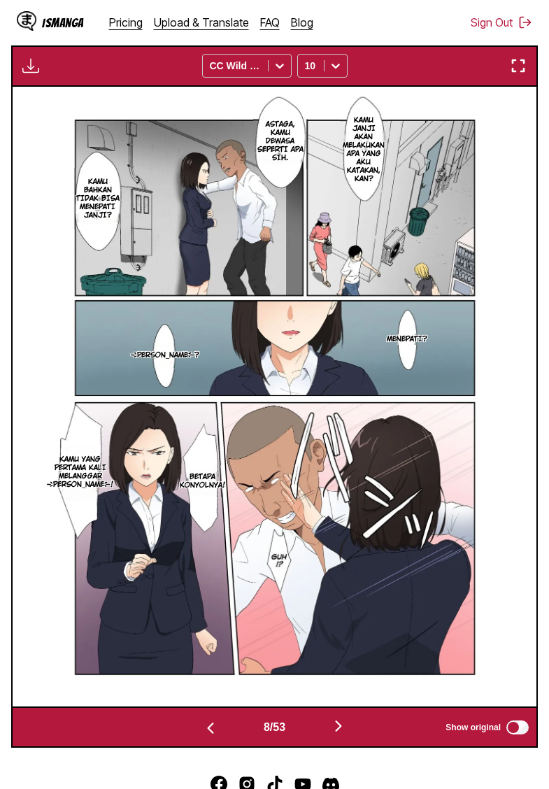
click at [343, 734] on img "button" at bounding box center [338, 725] width 17 height 17
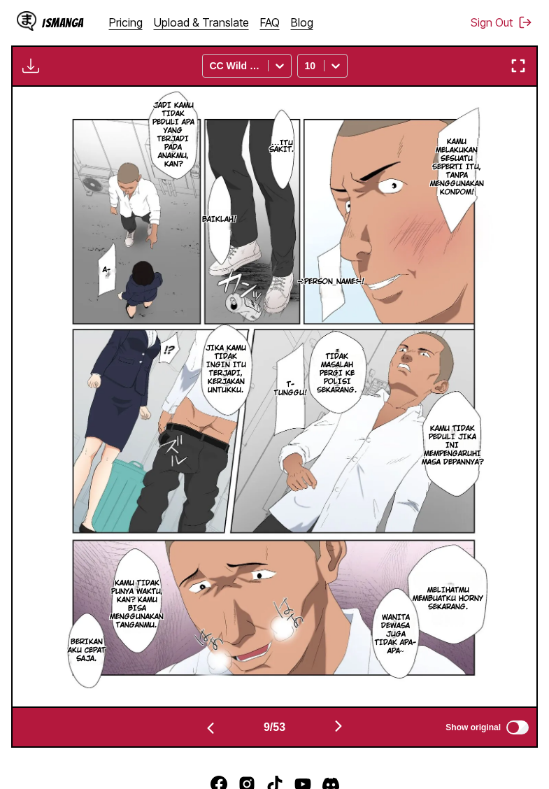
click at [31, 74] on img "button" at bounding box center [30, 65] width 17 height 17
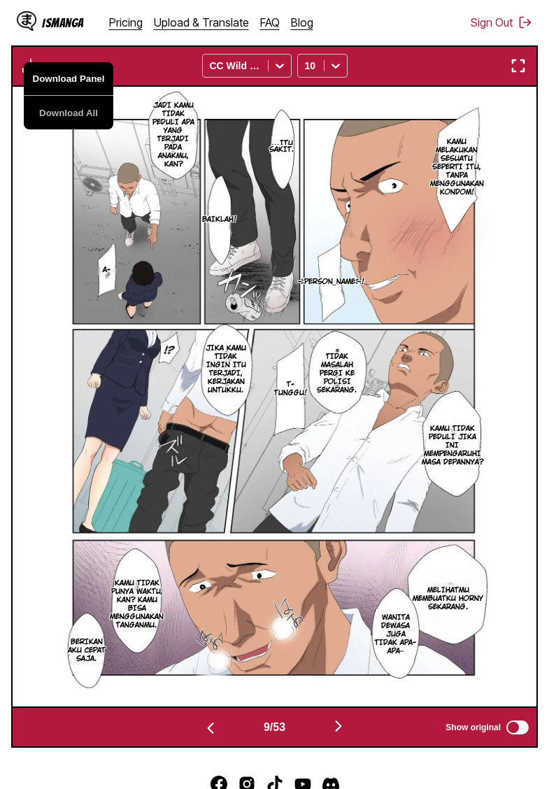
click at [56, 96] on button "Download Panel" at bounding box center [69, 79] width 90 height 34
click at [347, 734] on img "button" at bounding box center [338, 725] width 17 height 17
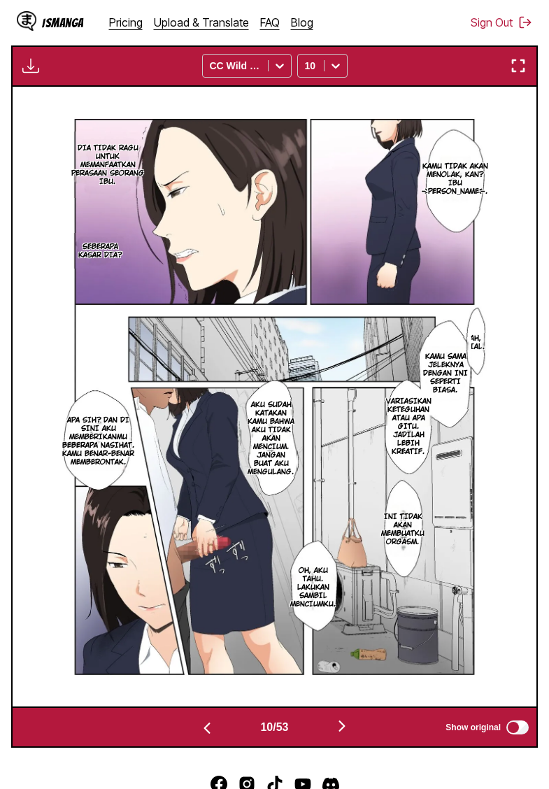
click at [350, 734] on img "button" at bounding box center [342, 725] width 17 height 17
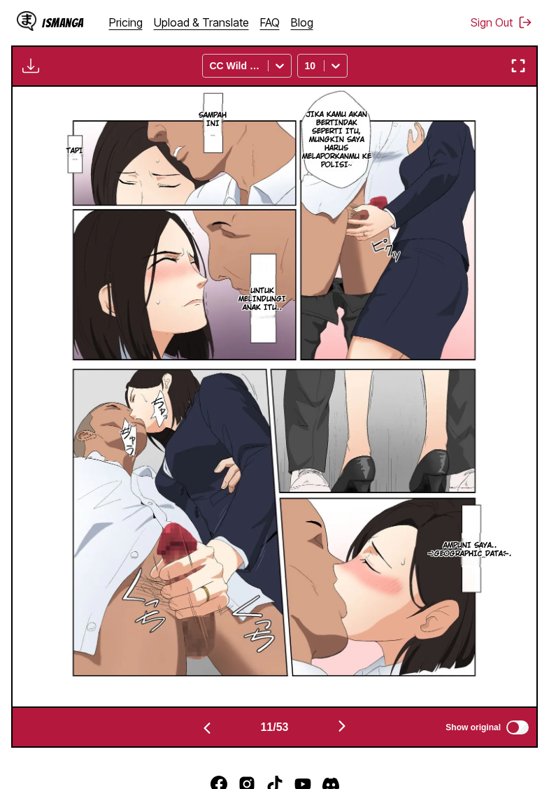
click at [350, 734] on img "button" at bounding box center [342, 725] width 17 height 17
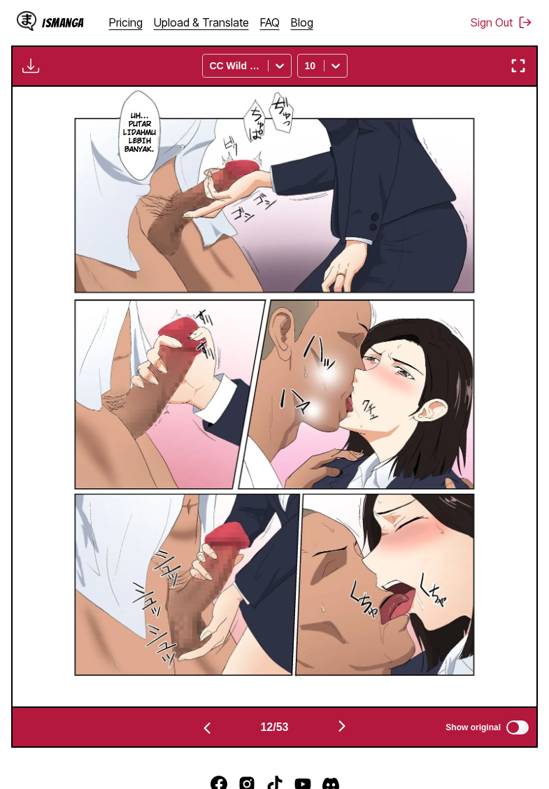
click at [349, 734] on img "button" at bounding box center [342, 725] width 17 height 17
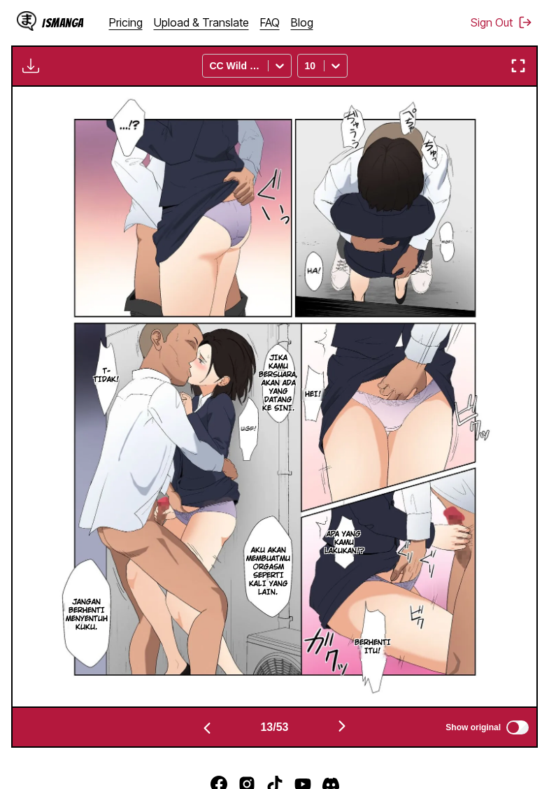
click at [31, 87] on div "Download Panel Download All CC Wild Words 10" at bounding box center [274, 65] width 527 height 41
click at [33, 74] on img "button" at bounding box center [30, 65] width 17 height 17
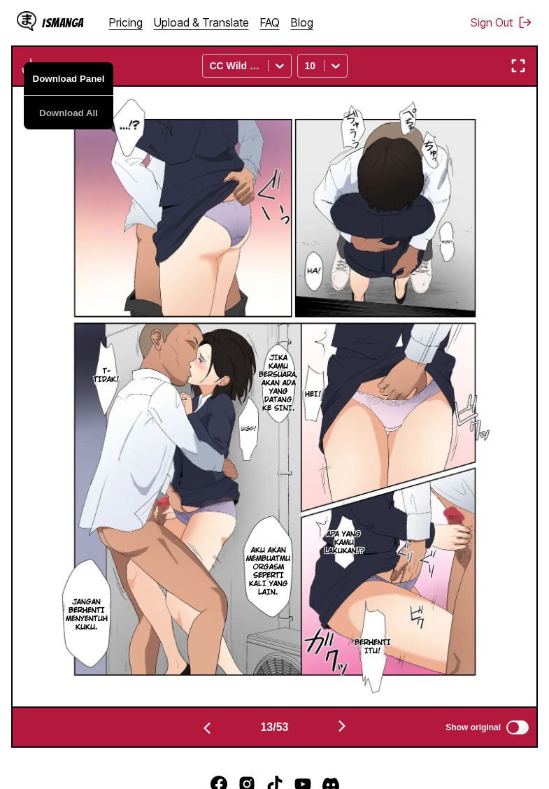
click at [71, 96] on button "Download Panel" at bounding box center [69, 79] width 90 height 34
click at [350, 734] on img "button" at bounding box center [342, 725] width 17 height 17
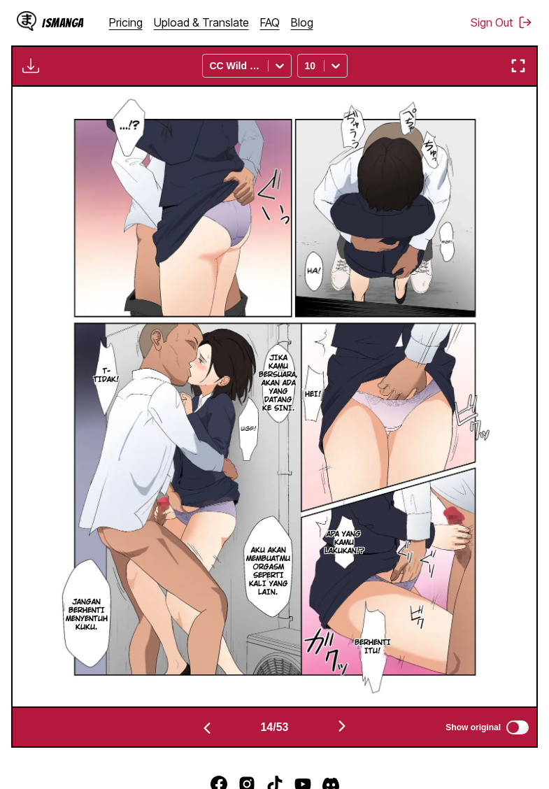
scroll to position [0, 6809]
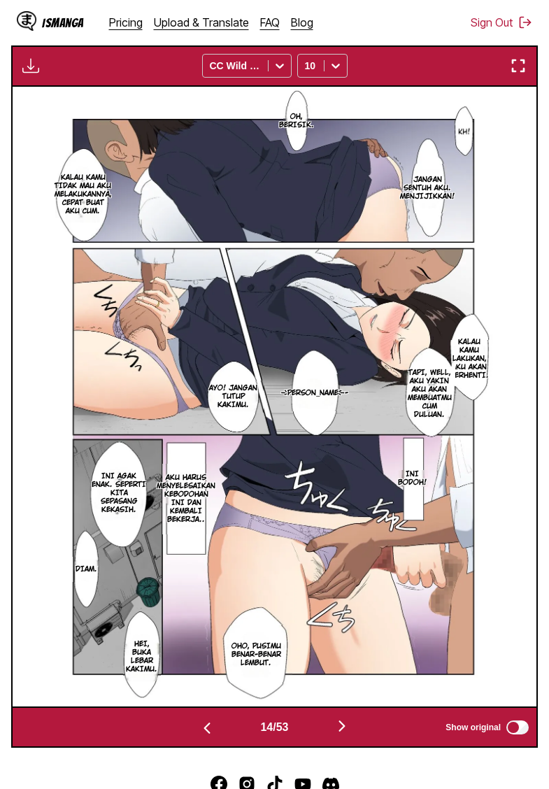
click at [29, 74] on img "button" at bounding box center [30, 65] width 17 height 17
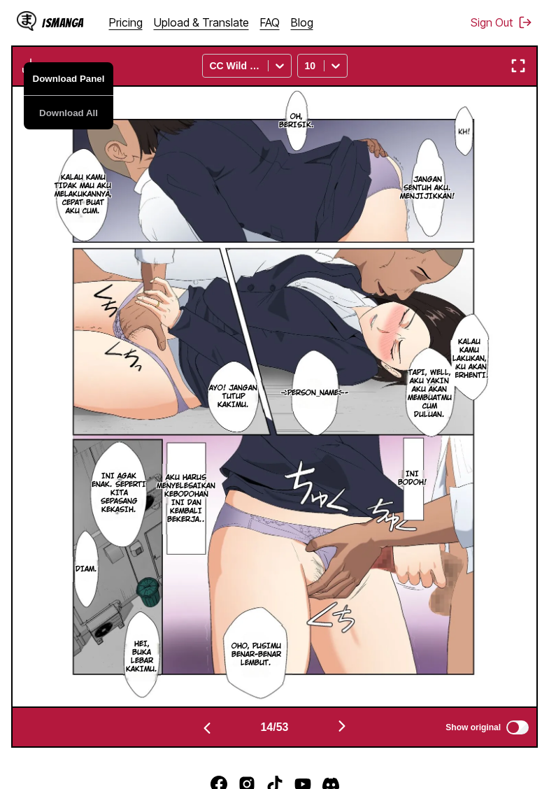
click at [50, 94] on button "Download Panel" at bounding box center [69, 79] width 90 height 34
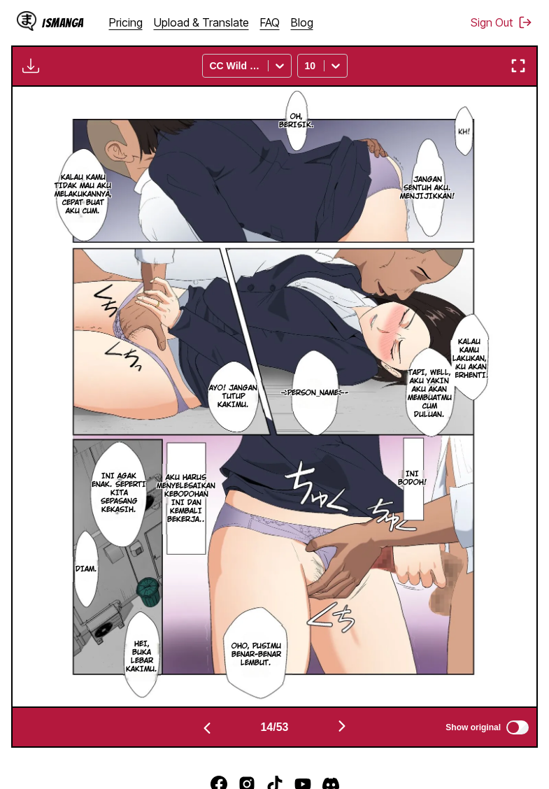
click at [346, 734] on img "button" at bounding box center [342, 725] width 17 height 17
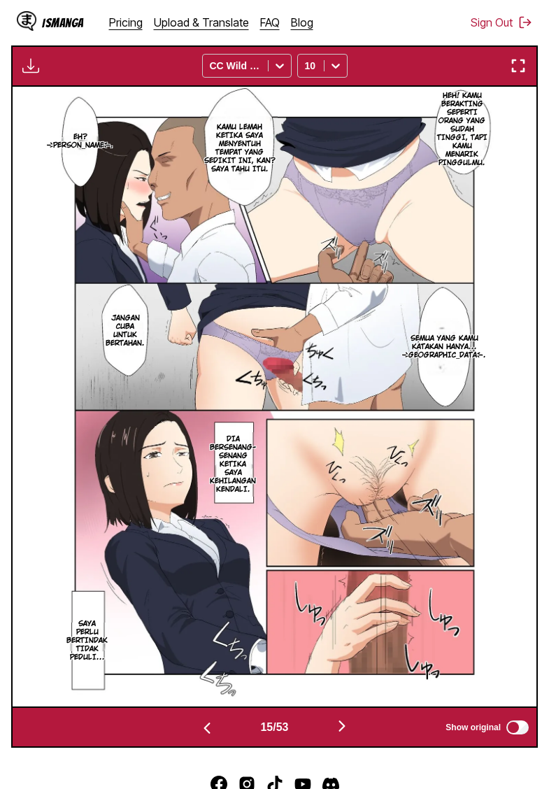
click at [33, 74] on img "button" at bounding box center [30, 65] width 17 height 17
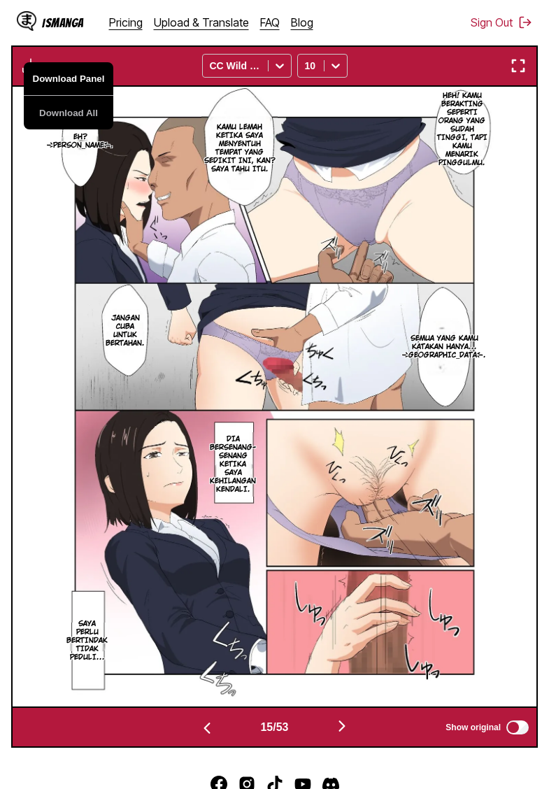
click at [60, 94] on button "Download Panel" at bounding box center [69, 79] width 90 height 34
click at [345, 734] on img "button" at bounding box center [342, 725] width 17 height 17
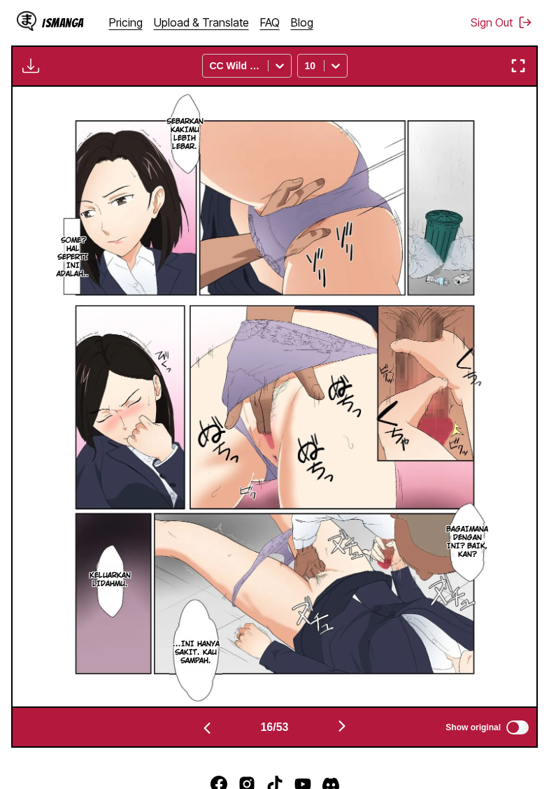
click at [345, 734] on img "button" at bounding box center [342, 725] width 17 height 17
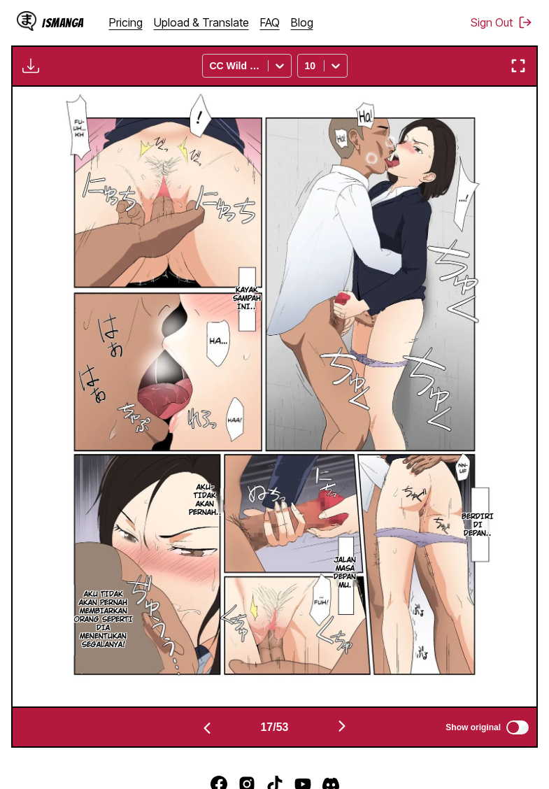
click at [345, 734] on img "button" at bounding box center [342, 725] width 17 height 17
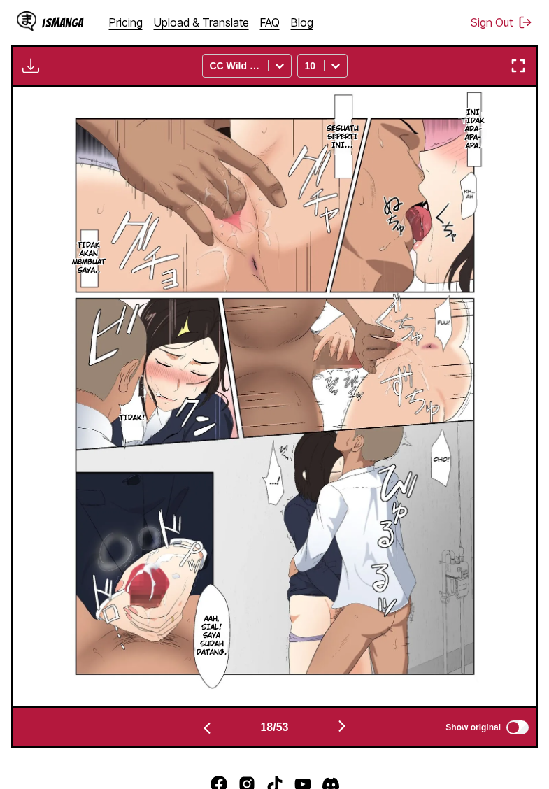
click at [345, 734] on img "button" at bounding box center [342, 725] width 17 height 17
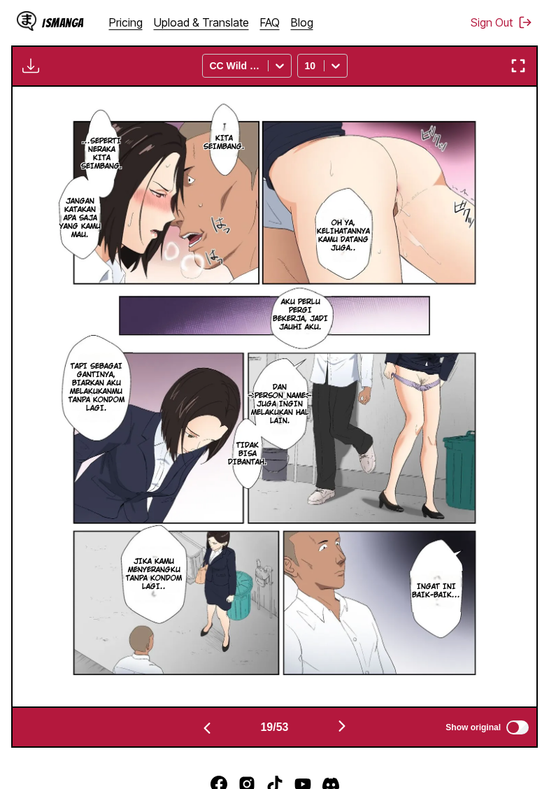
click at [32, 74] on img "button" at bounding box center [30, 65] width 17 height 17
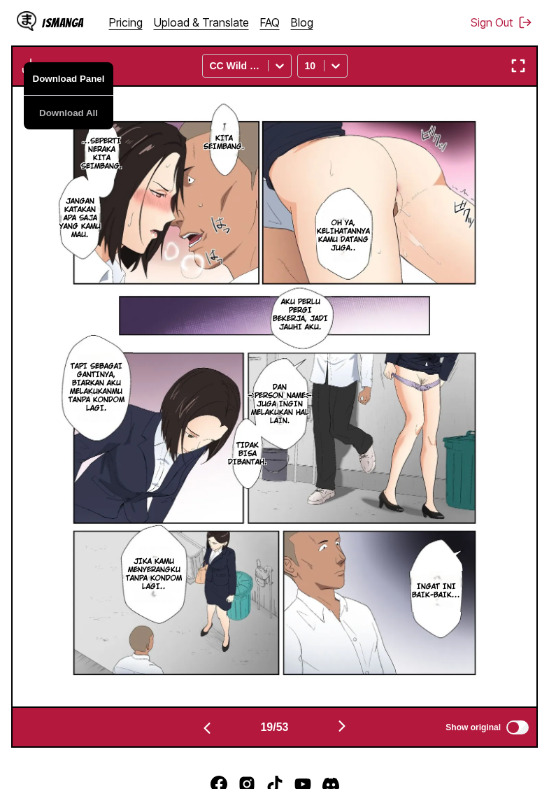
click at [53, 95] on button "Download Panel" at bounding box center [69, 79] width 90 height 34
click at [348, 734] on img "button" at bounding box center [342, 725] width 17 height 17
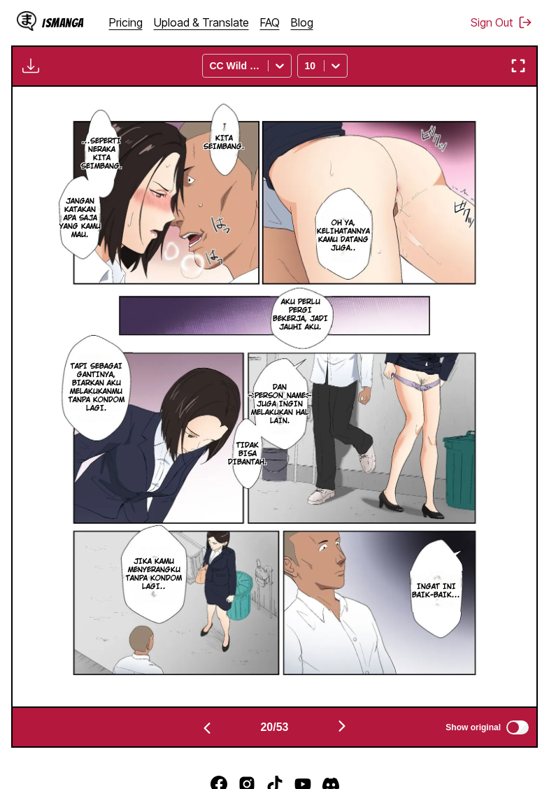
scroll to position [0, 9951]
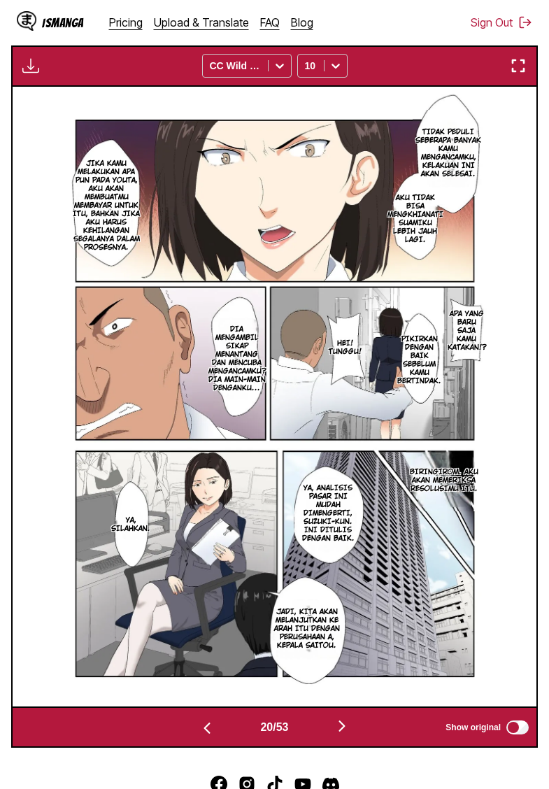
click at [27, 74] on img "button" at bounding box center [30, 65] width 17 height 17
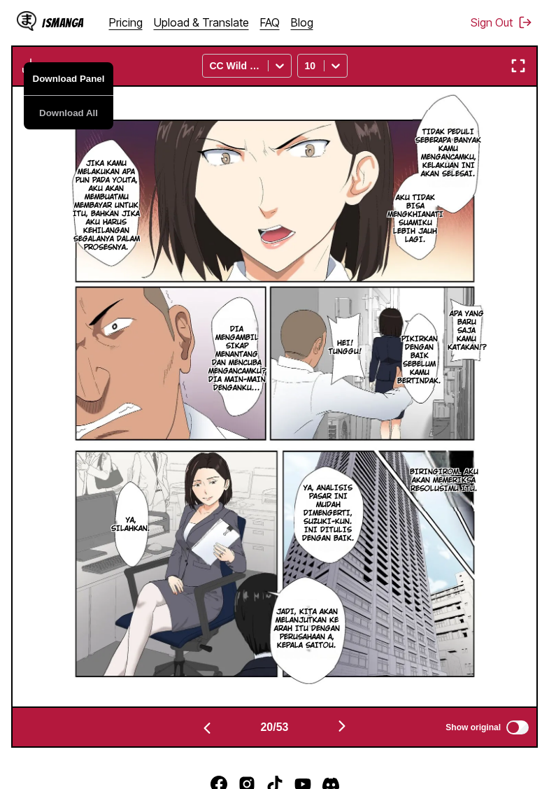
click at [47, 96] on button "Download Panel" at bounding box center [69, 79] width 90 height 34
click at [347, 734] on img "button" at bounding box center [342, 725] width 17 height 17
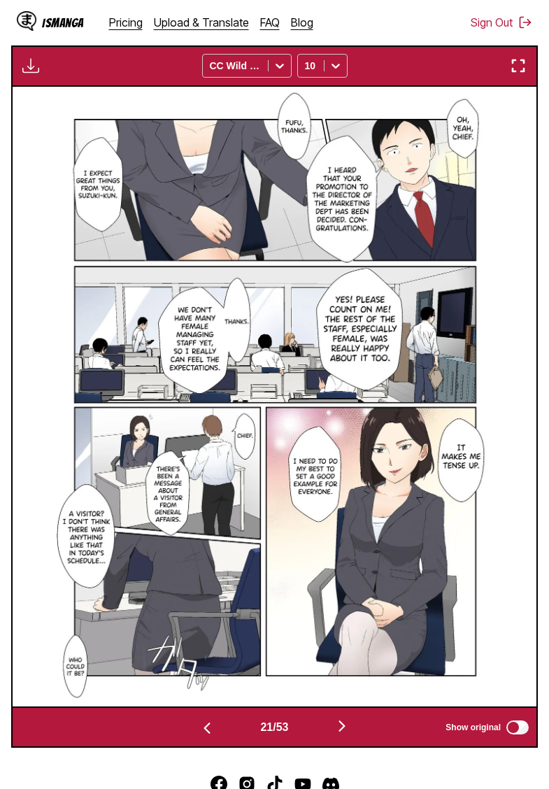
click at [346, 734] on img "button" at bounding box center [342, 725] width 17 height 17
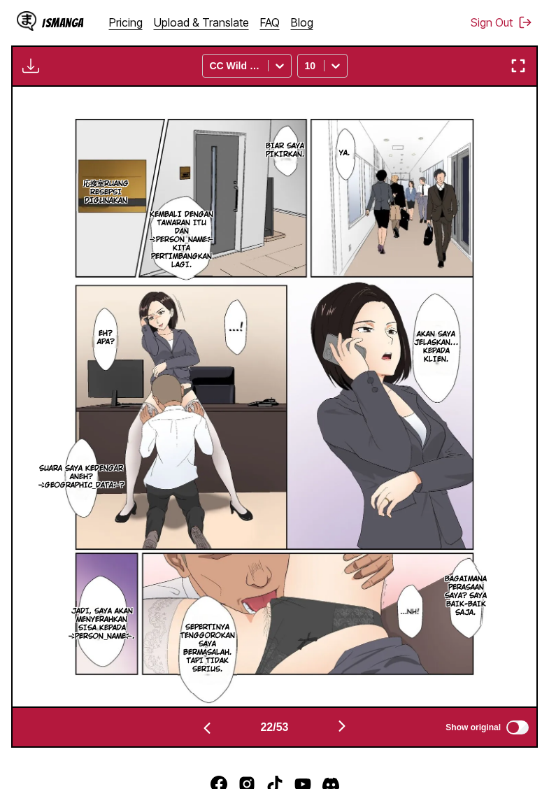
click at [15, 83] on div "Download Panel Download All CC Wild Words 10" at bounding box center [274, 65] width 527 height 41
click at [24, 74] on img "button" at bounding box center [30, 65] width 17 height 17
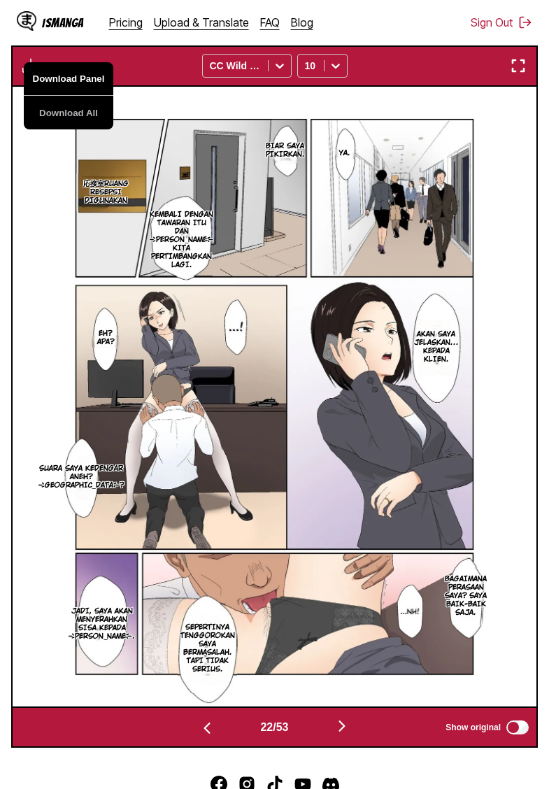
click at [55, 96] on button "Download Panel" at bounding box center [69, 79] width 90 height 34
click at [345, 734] on img "button" at bounding box center [342, 725] width 17 height 17
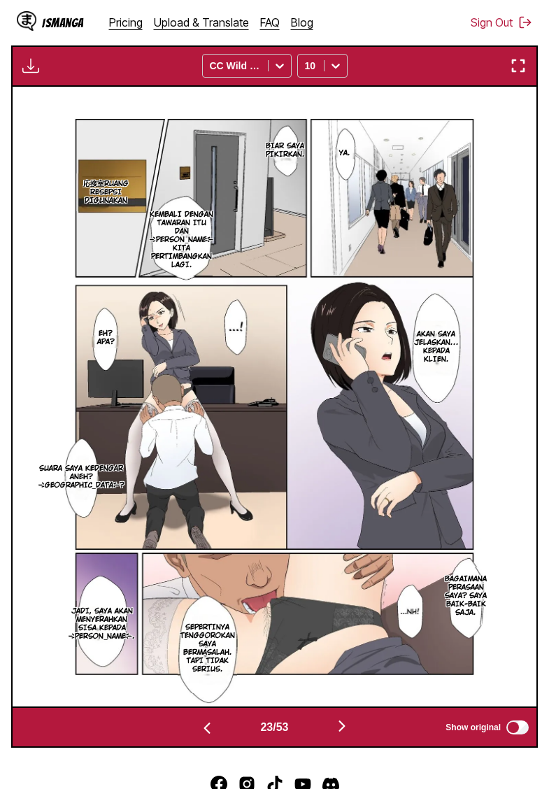
scroll to position [0, 11523]
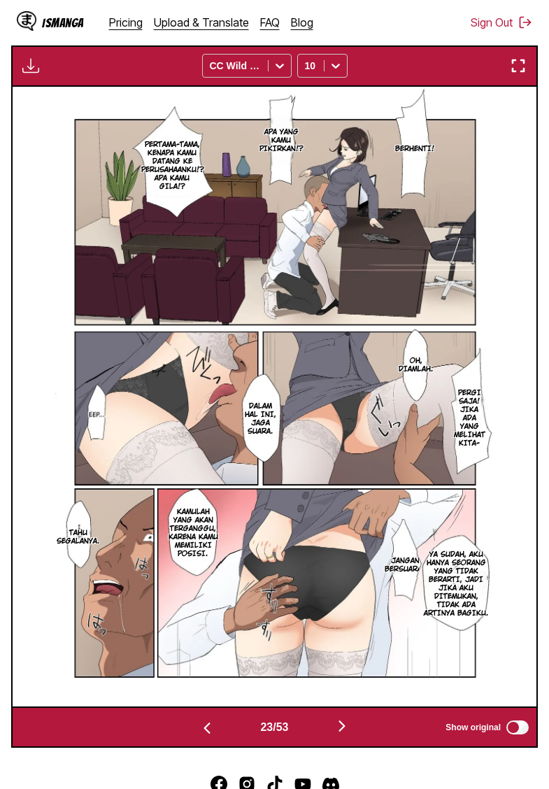
click at [31, 74] on img "button" at bounding box center [30, 65] width 17 height 17
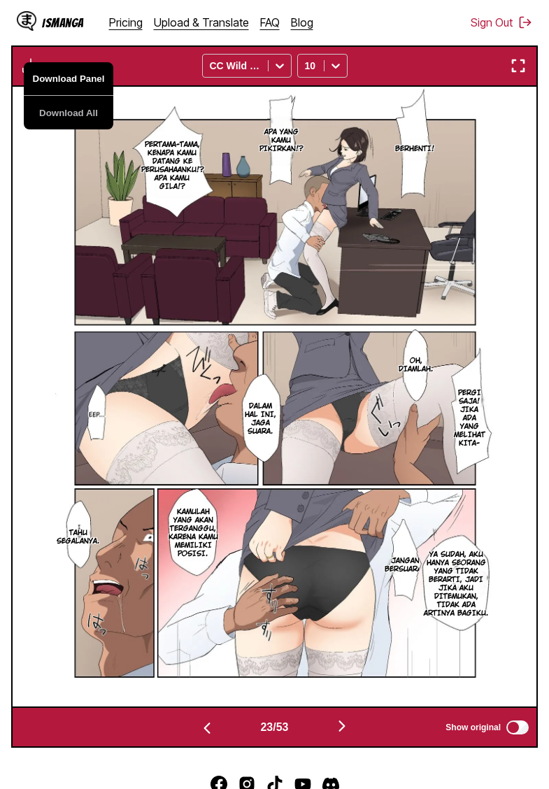
click at [63, 96] on button "Download Panel" at bounding box center [69, 79] width 90 height 34
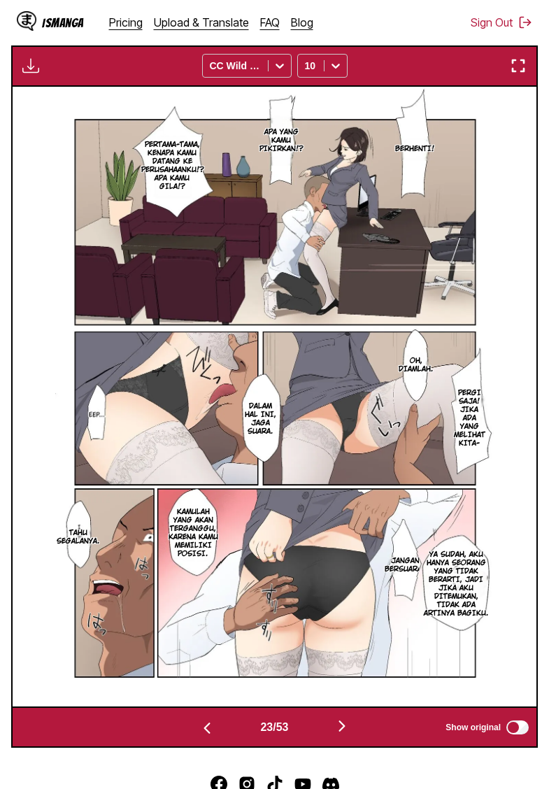
click at [347, 734] on img "button" at bounding box center [342, 725] width 17 height 17
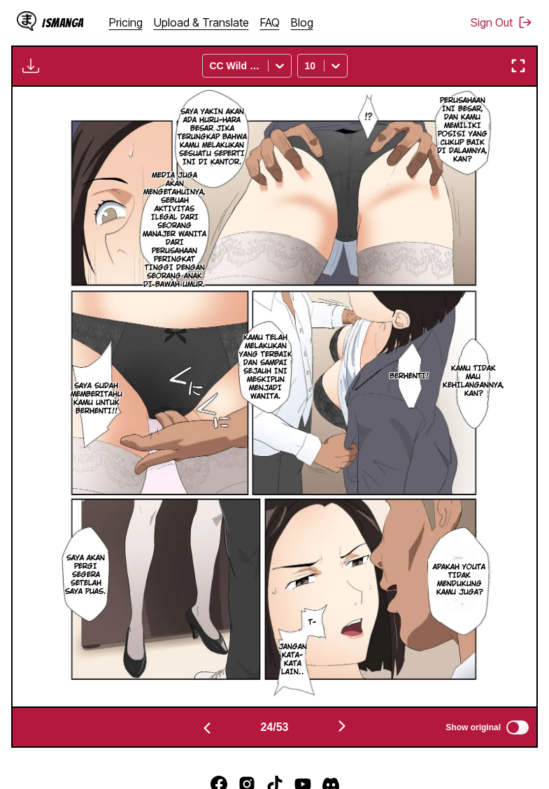
click at [33, 74] on img "button" at bounding box center [30, 65] width 17 height 17
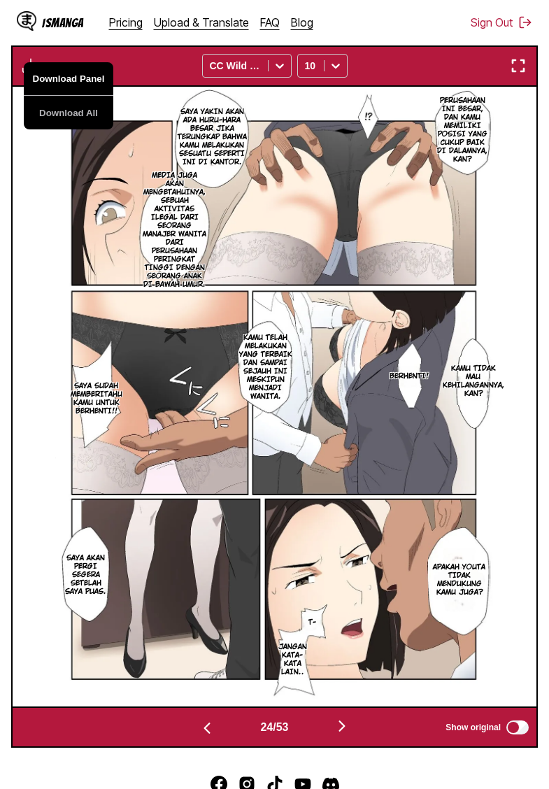
click at [47, 96] on button "Download Panel" at bounding box center [69, 79] width 90 height 34
click at [350, 734] on img "button" at bounding box center [342, 725] width 17 height 17
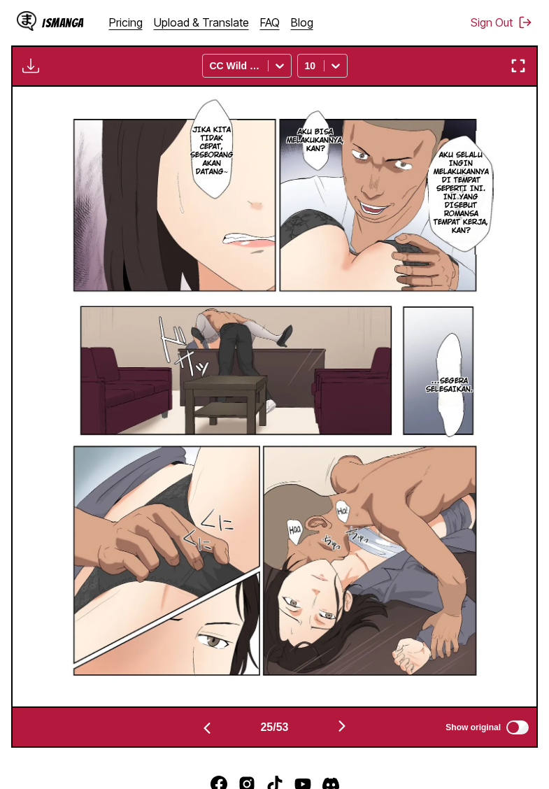
click at [350, 734] on img "button" at bounding box center [342, 725] width 17 height 17
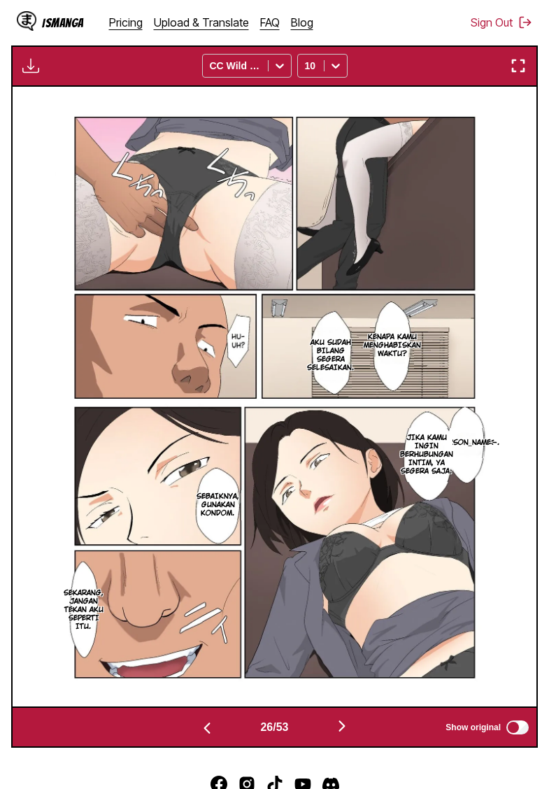
click at [23, 74] on img "button" at bounding box center [30, 65] width 17 height 17
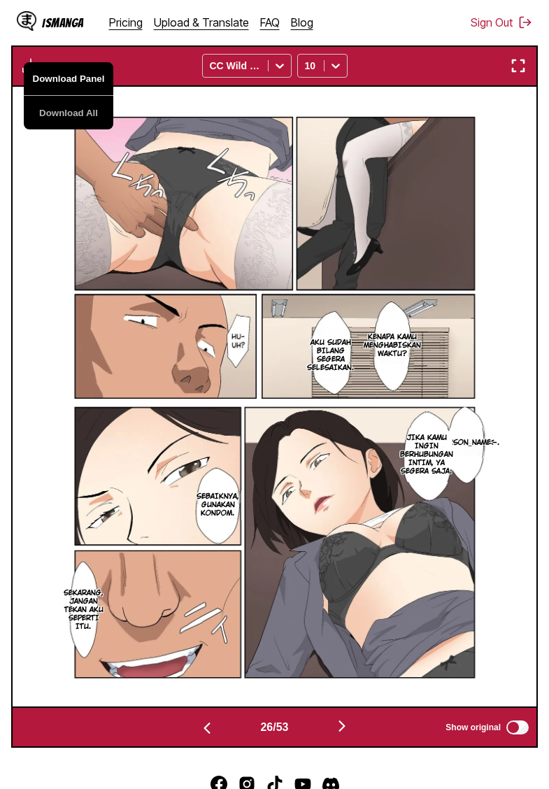
click at [46, 92] on button "Download Panel" at bounding box center [69, 79] width 90 height 34
click at [350, 734] on img "button" at bounding box center [342, 725] width 17 height 17
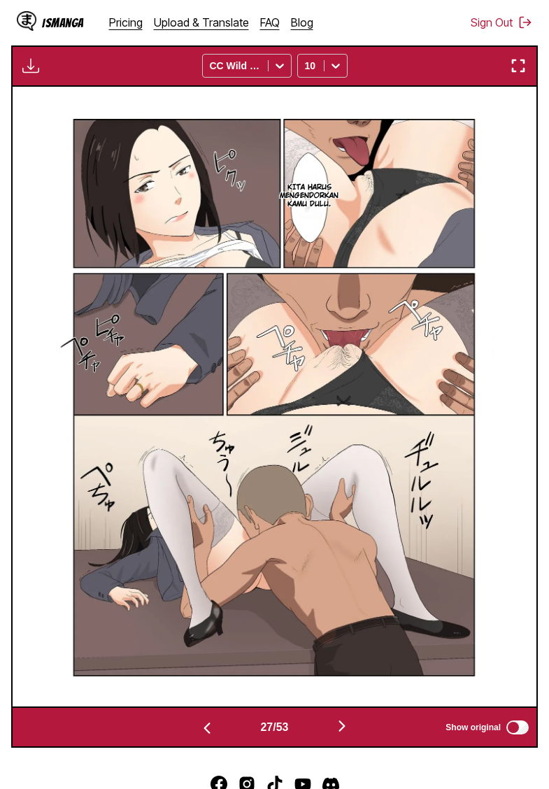
click at [350, 734] on img "button" at bounding box center [342, 725] width 17 height 17
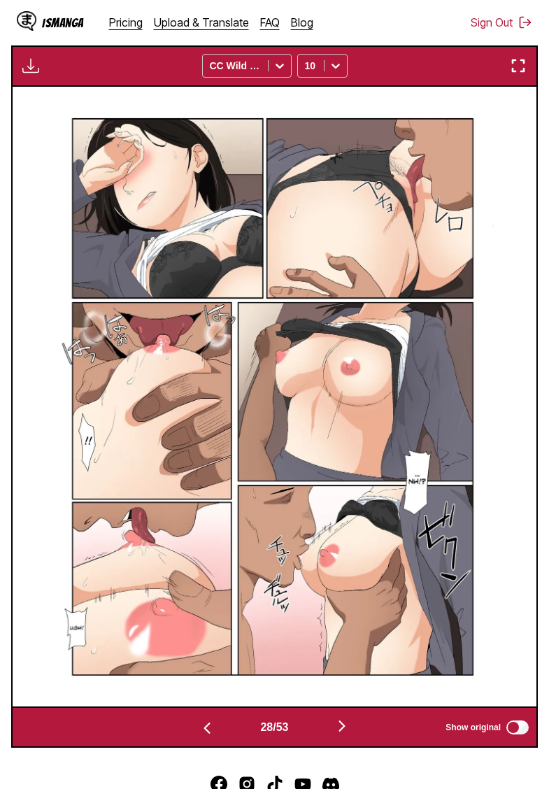
click at [349, 734] on img "button" at bounding box center [342, 725] width 17 height 17
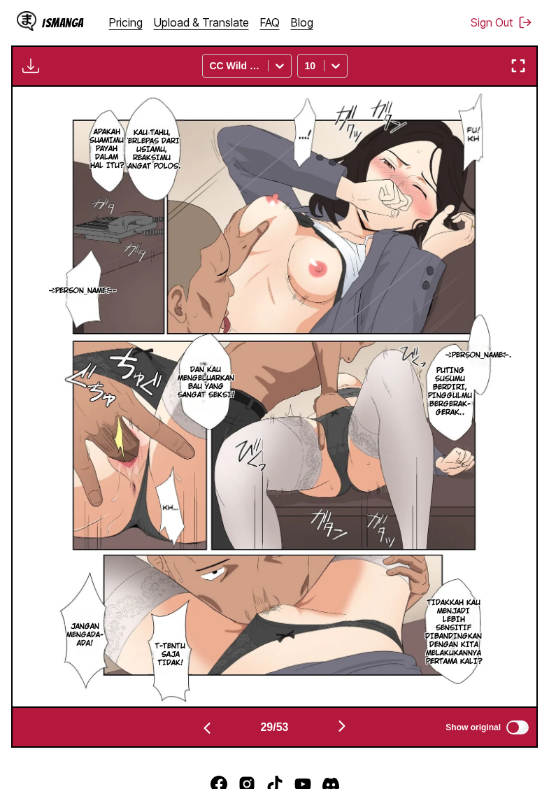
click at [36, 74] on img "button" at bounding box center [30, 65] width 17 height 17
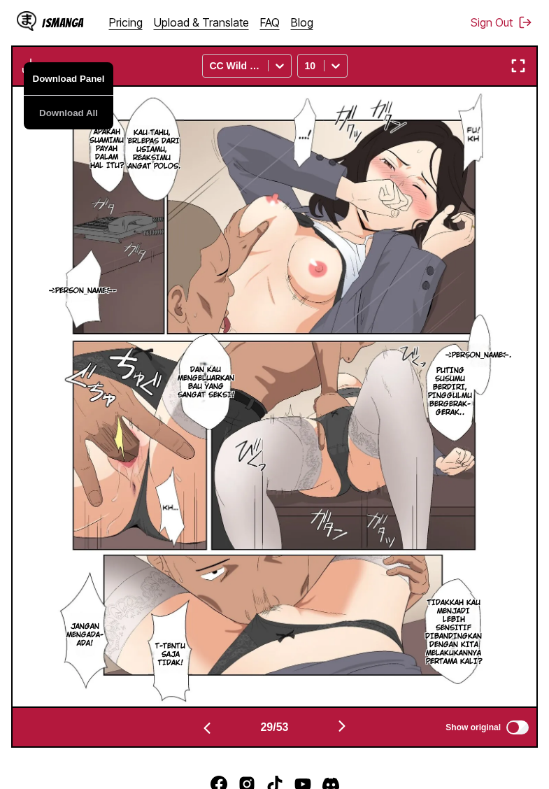
click at [48, 96] on button "Download Panel" at bounding box center [69, 79] width 90 height 34
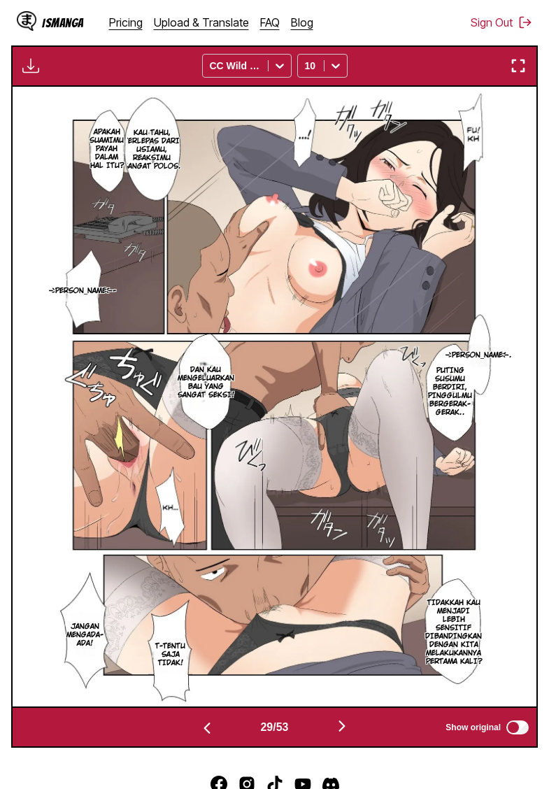
click at [349, 734] on img "button" at bounding box center [342, 725] width 17 height 17
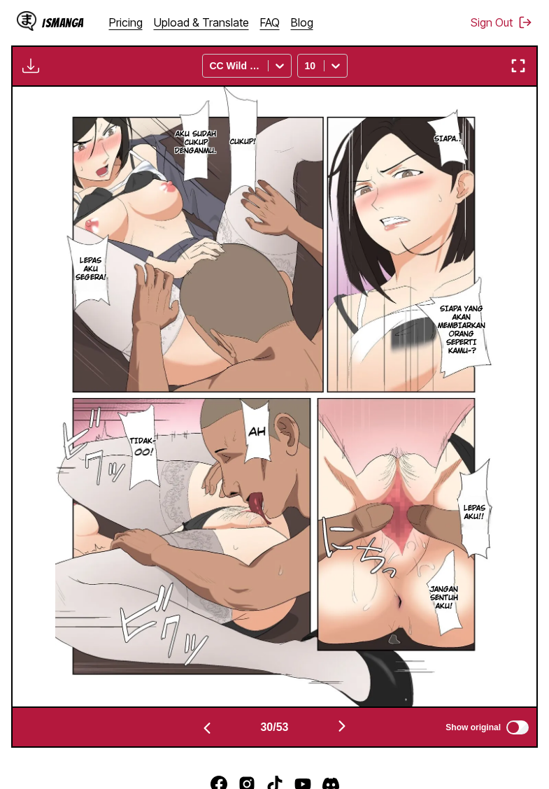
click at [27, 74] on img "button" at bounding box center [30, 65] width 17 height 17
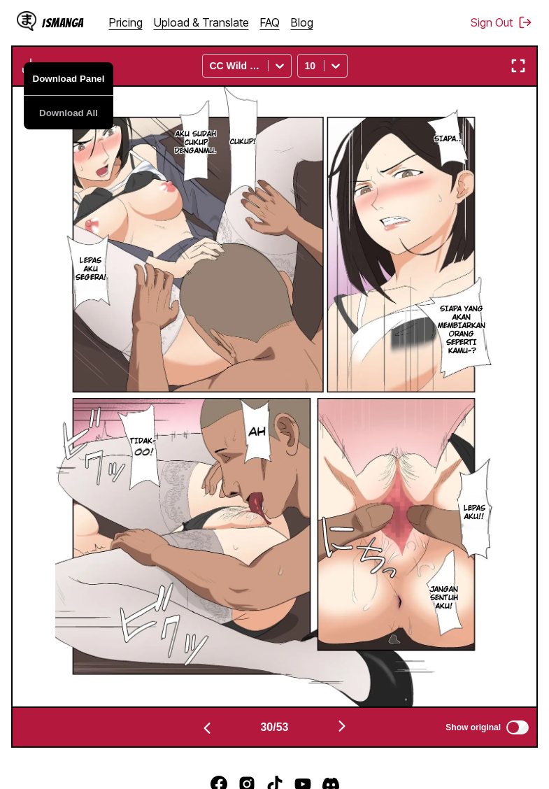
click at [59, 96] on button "Download Panel" at bounding box center [69, 79] width 90 height 34
click at [345, 734] on img "button" at bounding box center [342, 725] width 17 height 17
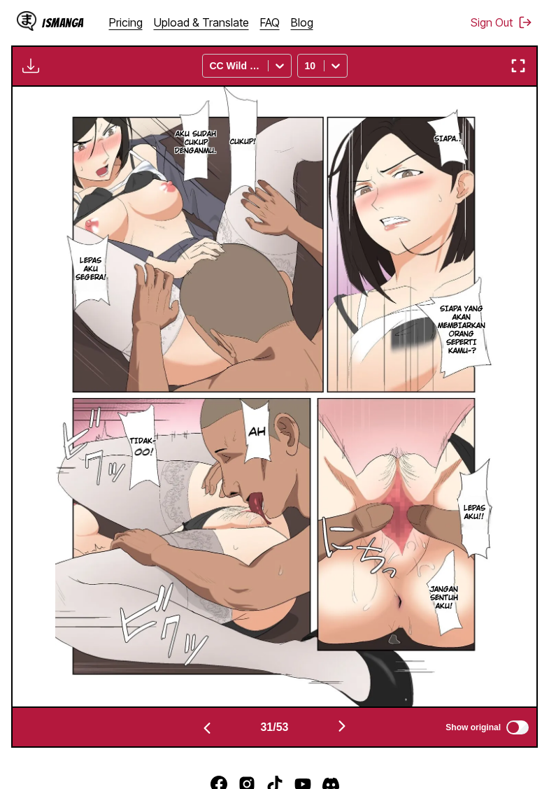
scroll to position [0, 15713]
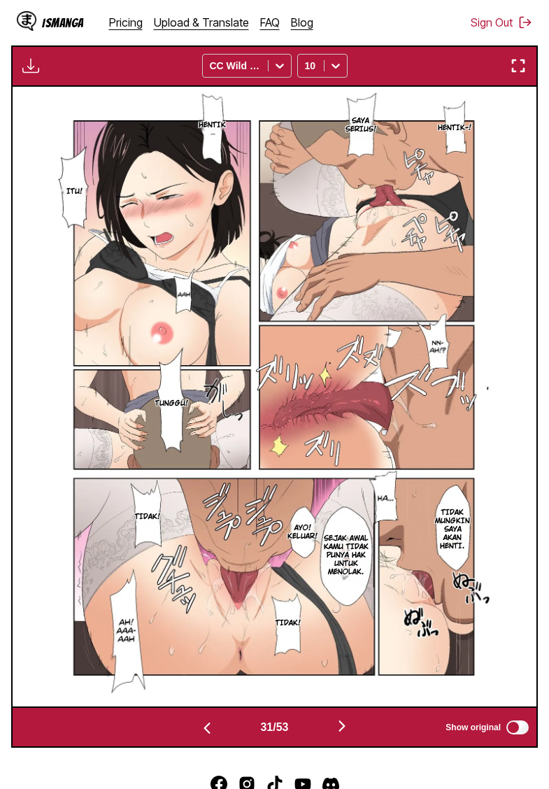
click at [36, 74] on img "button" at bounding box center [30, 65] width 17 height 17
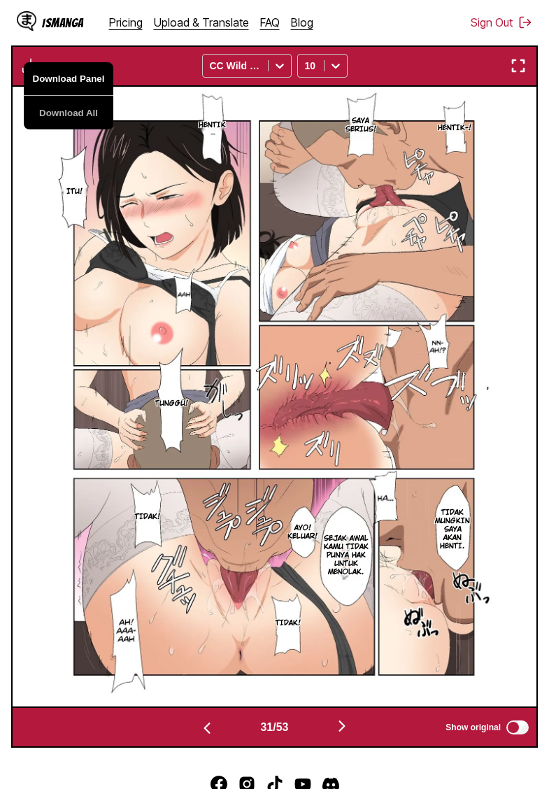
click at [50, 96] on button "Download Panel" at bounding box center [69, 79] width 90 height 34
click at [346, 734] on img "button" at bounding box center [342, 725] width 17 height 17
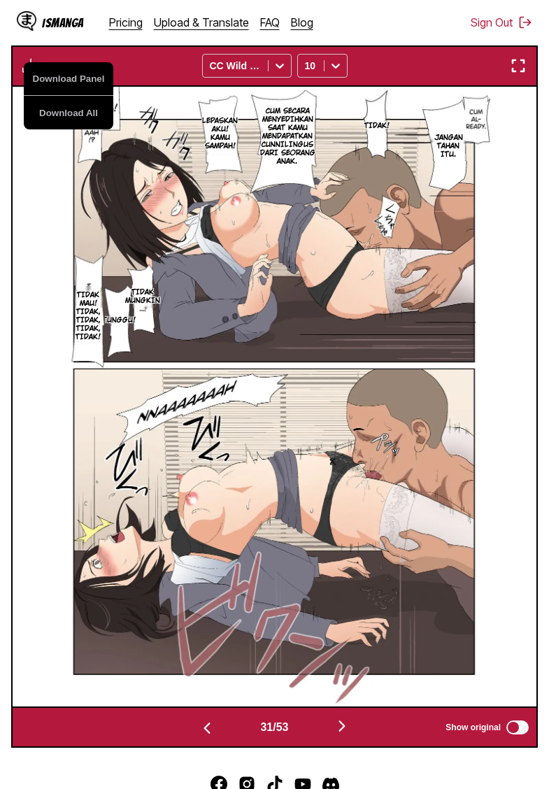
click at [346, 734] on img "button" at bounding box center [342, 725] width 17 height 17
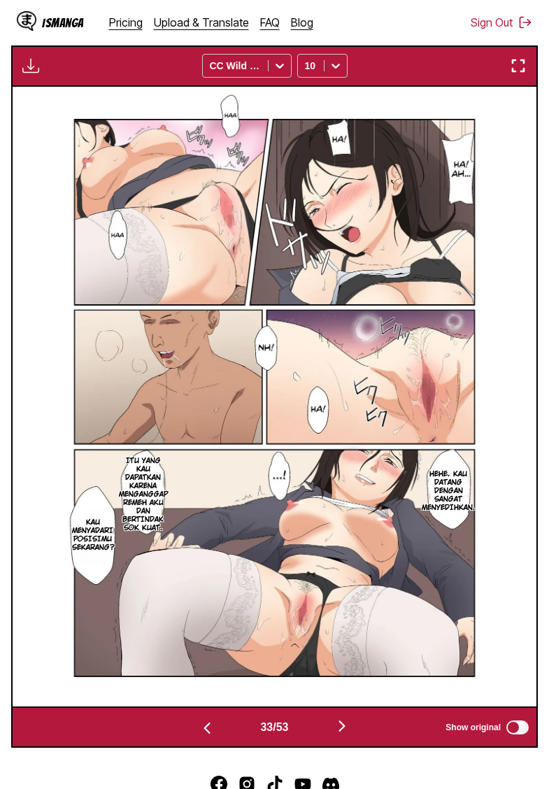
click at [199, 736] on img "button" at bounding box center [207, 728] width 17 height 17
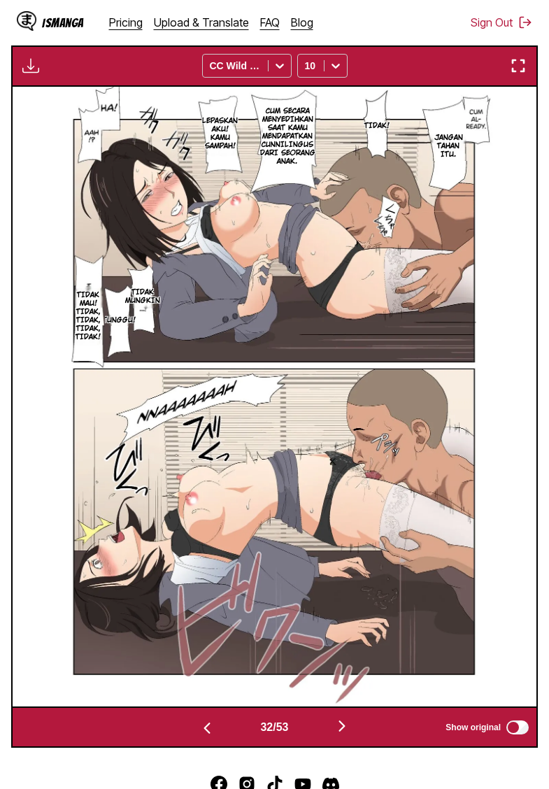
click at [31, 74] on img "button" at bounding box center [30, 65] width 17 height 17
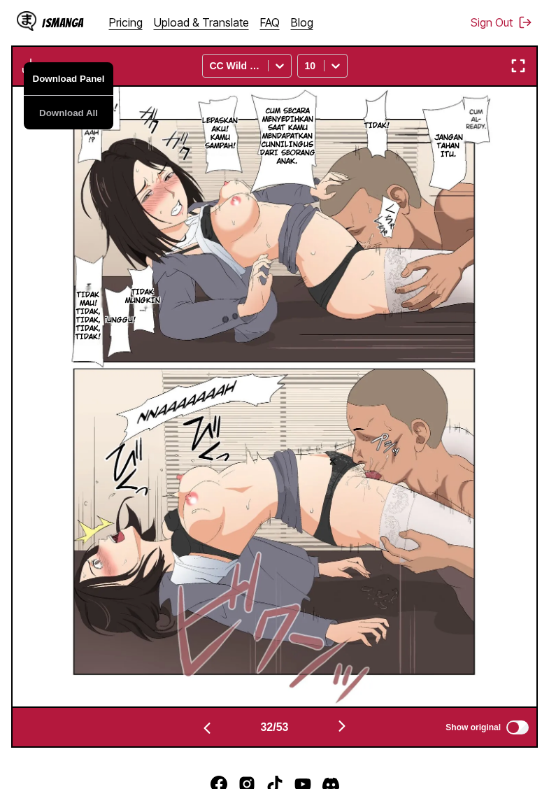
click at [56, 96] on button "Download Panel" at bounding box center [69, 79] width 90 height 34
click at [349, 734] on img "button" at bounding box center [342, 725] width 17 height 17
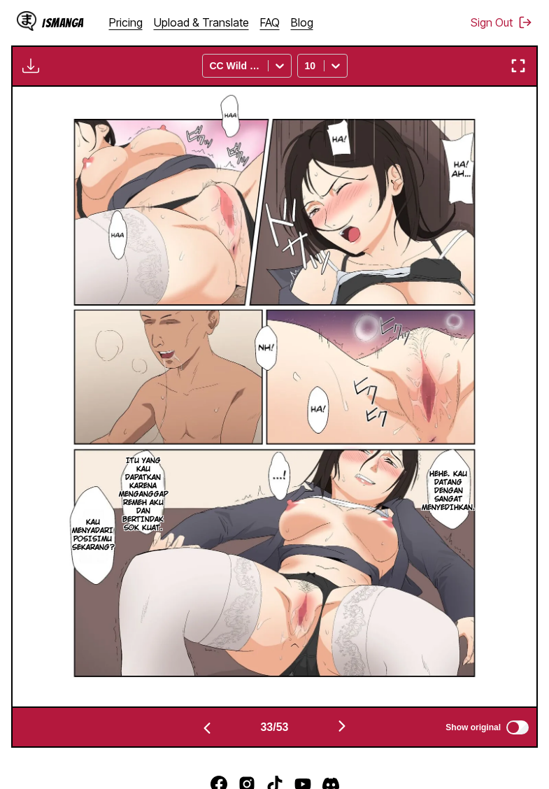
click at [349, 734] on img "button" at bounding box center [342, 725] width 17 height 17
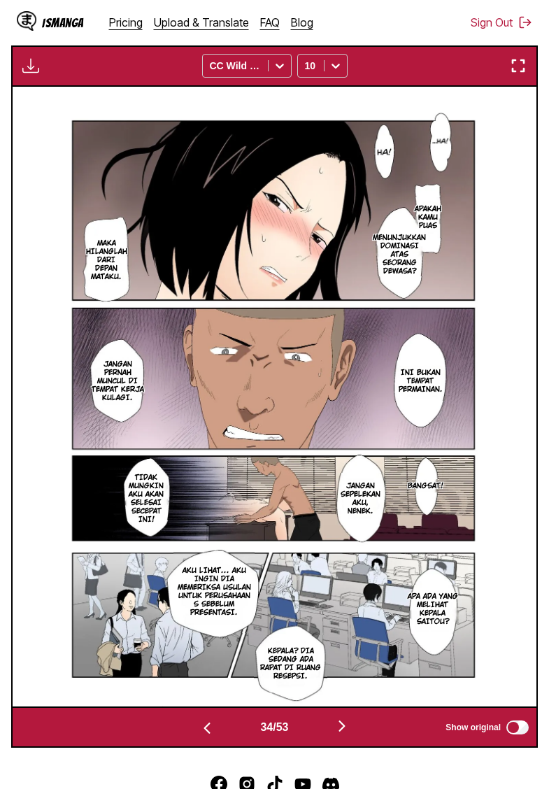
click at [26, 74] on img "button" at bounding box center [30, 65] width 17 height 17
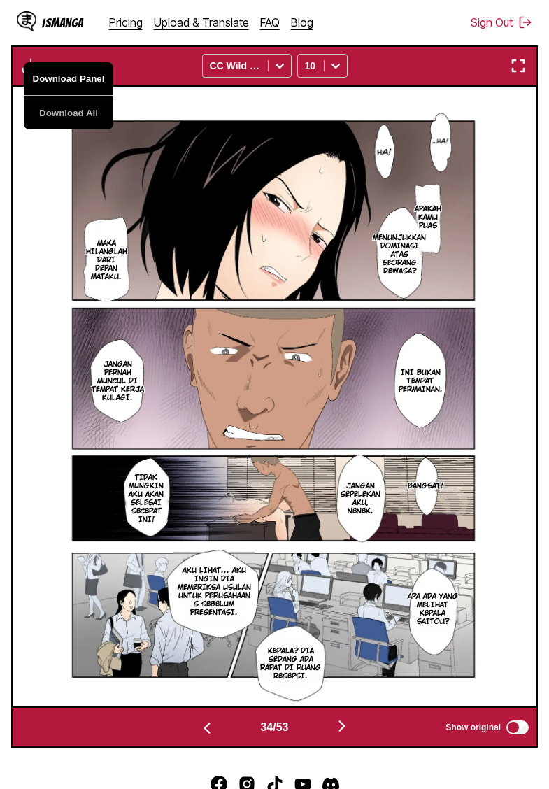
click at [47, 96] on button "Download Panel" at bounding box center [69, 79] width 90 height 34
click at [348, 734] on img "button" at bounding box center [342, 725] width 17 height 17
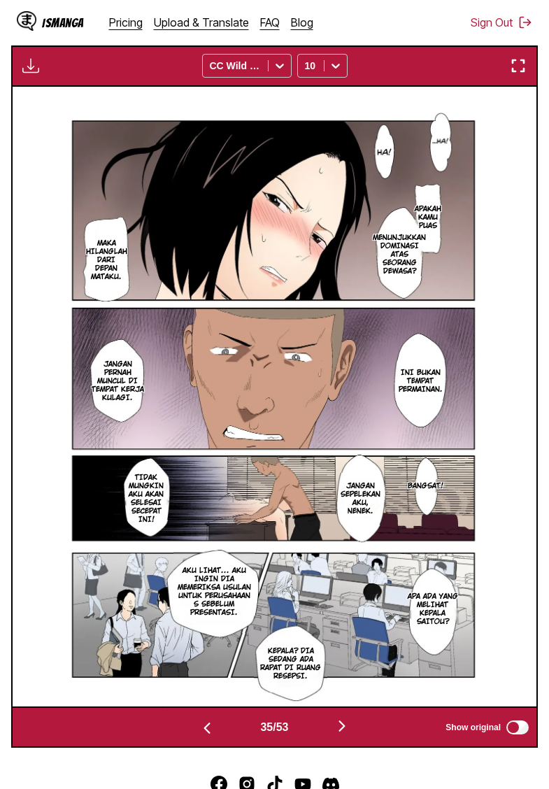
scroll to position [0, 17808]
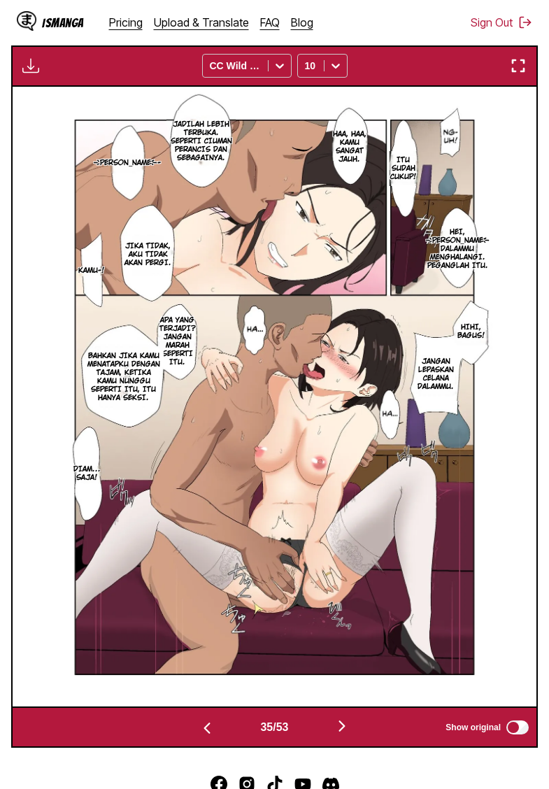
click at [27, 74] on img "button" at bounding box center [30, 65] width 17 height 17
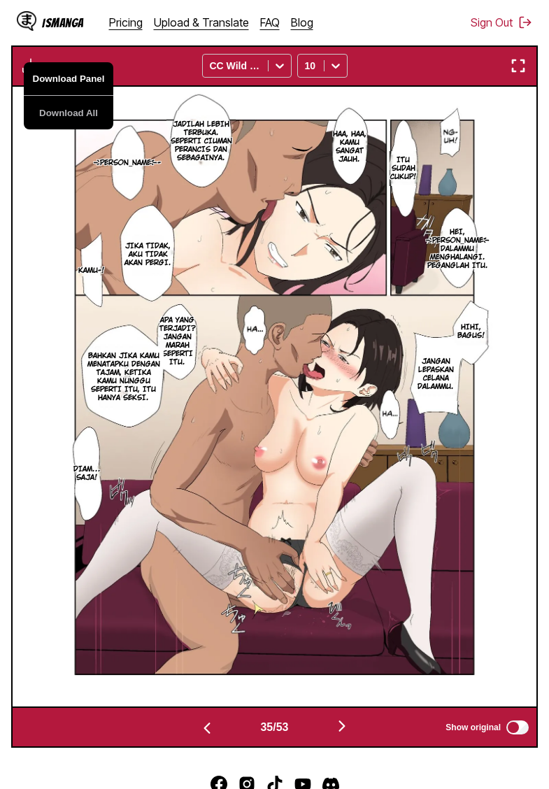
click at [43, 96] on button "Download Panel" at bounding box center [69, 79] width 90 height 34
click at [343, 734] on img "button" at bounding box center [342, 725] width 17 height 17
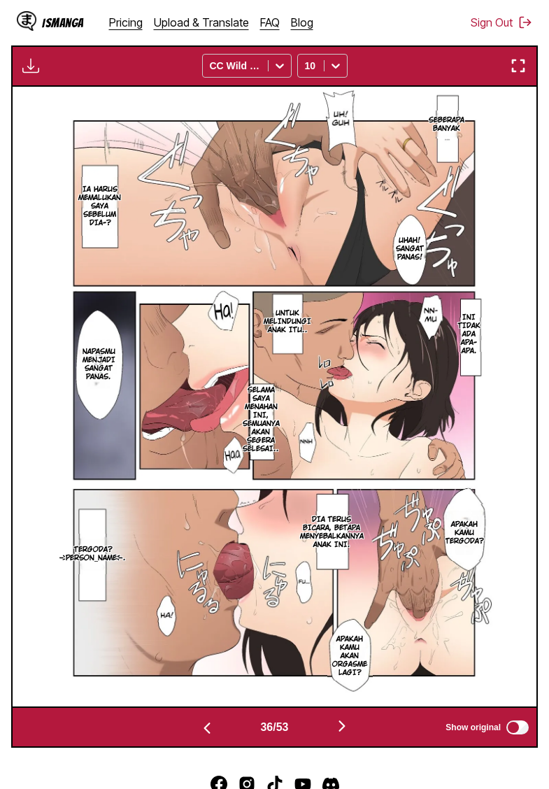
click at [31, 74] on img "button" at bounding box center [30, 65] width 17 height 17
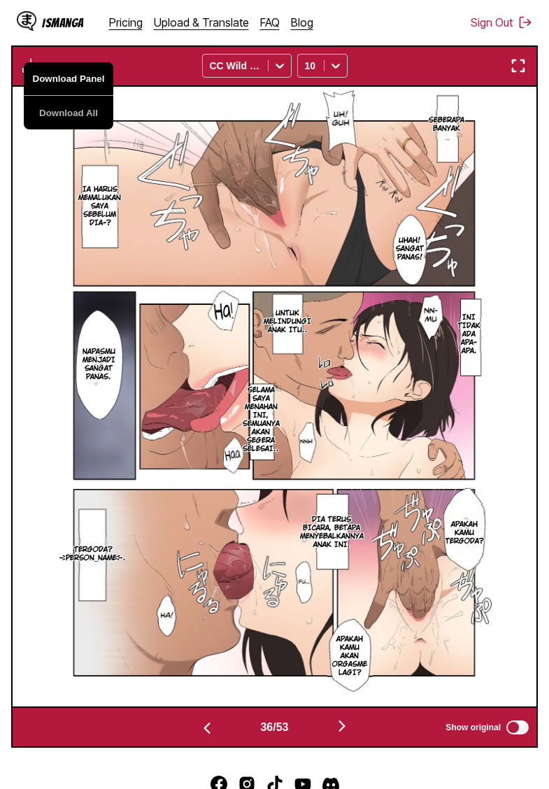
click at [50, 94] on button "Download Panel" at bounding box center [69, 79] width 90 height 34
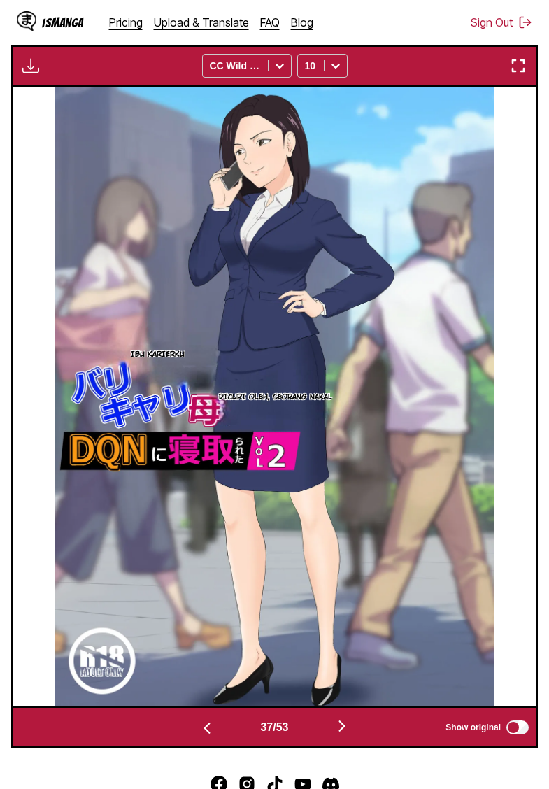
scroll to position [0, 18855]
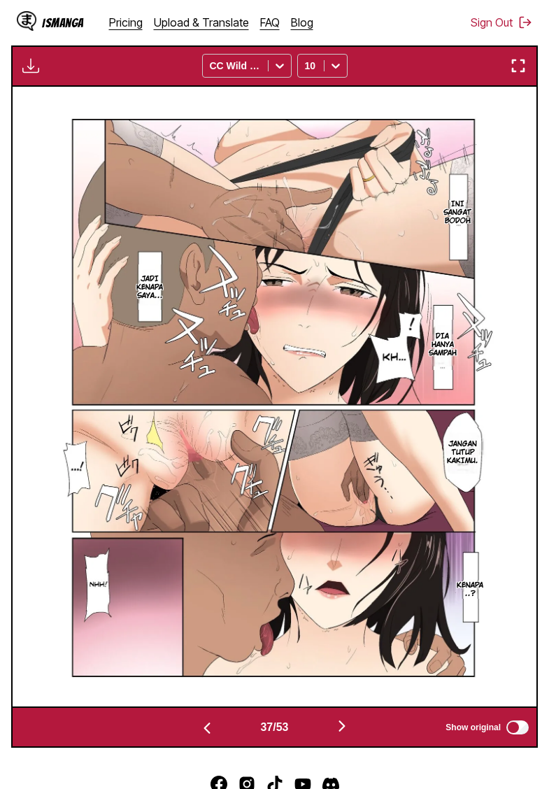
click at [38, 74] on img "button" at bounding box center [30, 65] width 17 height 17
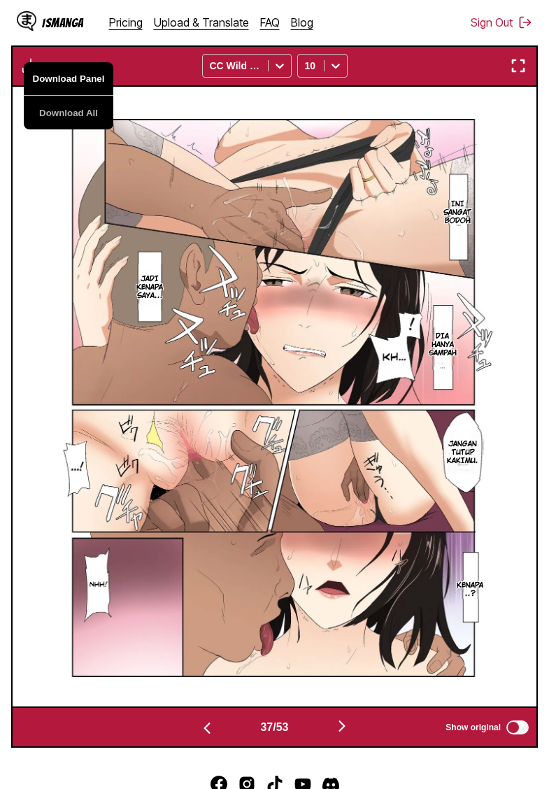
click at [46, 94] on button "Download Panel" at bounding box center [69, 79] width 90 height 34
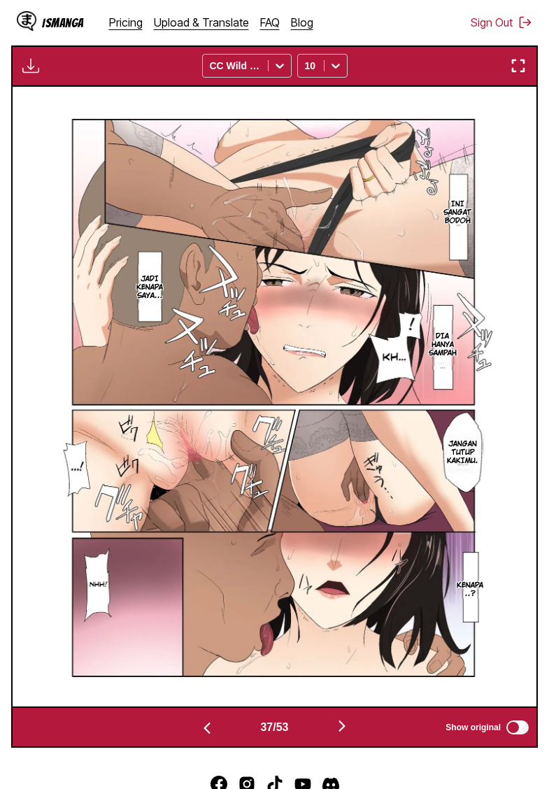
click at [344, 734] on img "button" at bounding box center [342, 725] width 17 height 17
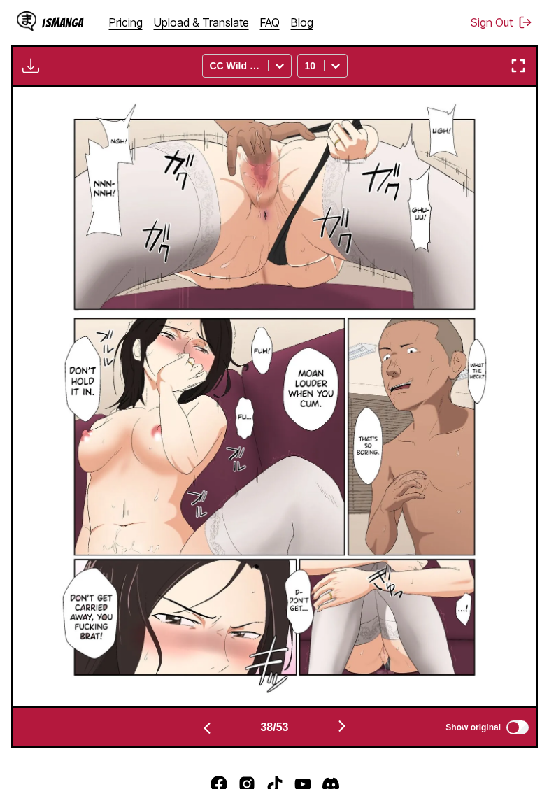
click at [343, 734] on img "button" at bounding box center [342, 725] width 17 height 17
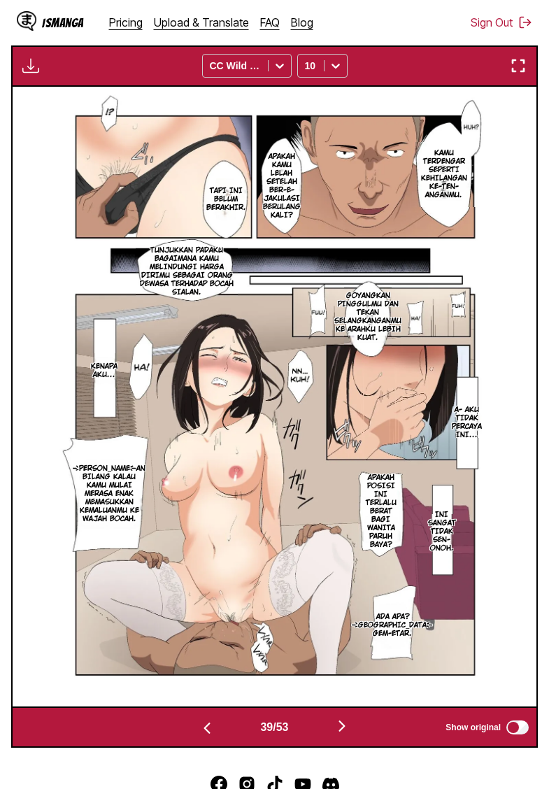
click at [29, 74] on img "button" at bounding box center [30, 65] width 17 height 17
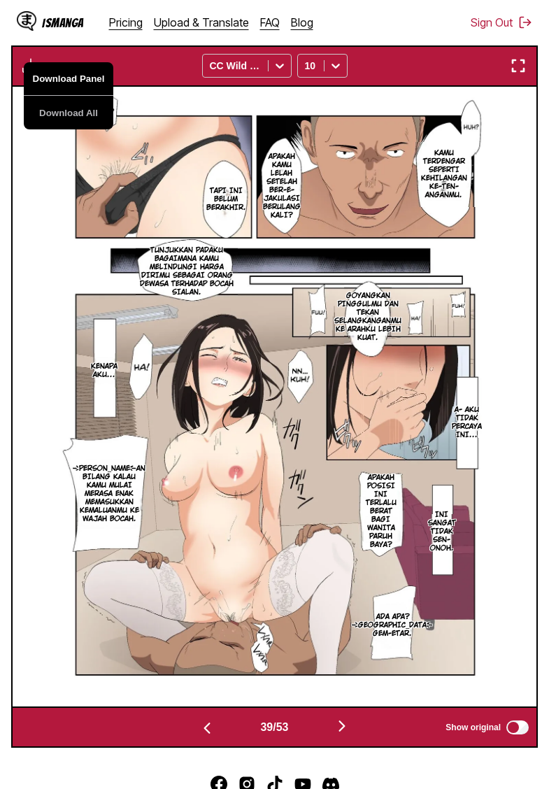
click at [52, 94] on button "Download Panel" at bounding box center [69, 79] width 90 height 34
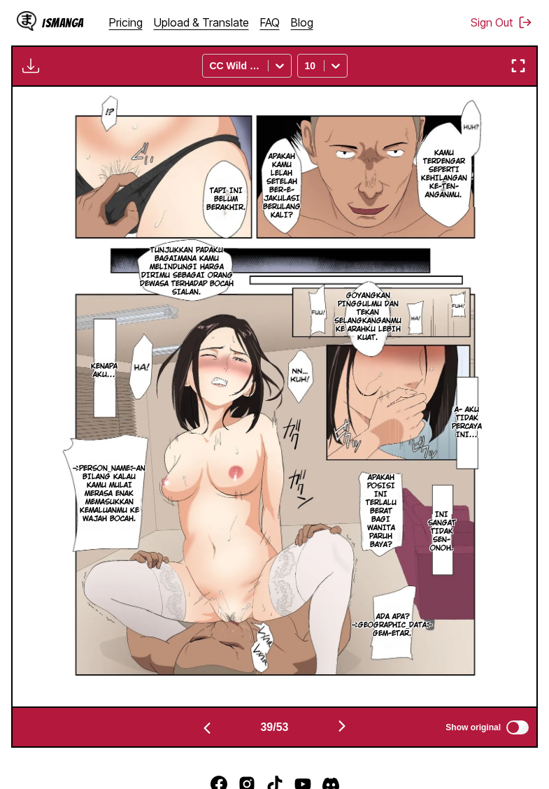
click at [345, 734] on img "button" at bounding box center [342, 725] width 17 height 17
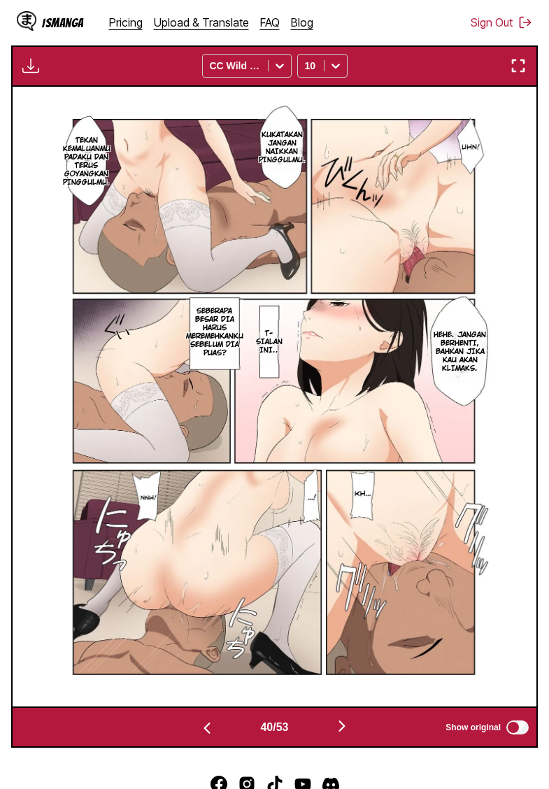
click at [29, 74] on img "button" at bounding box center [30, 65] width 17 height 17
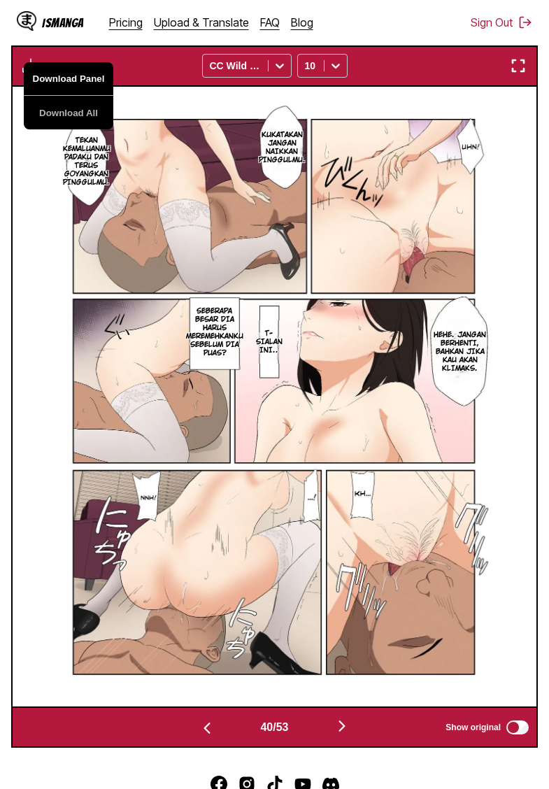
click at [44, 96] on button "Download Panel" at bounding box center [69, 79] width 90 height 34
click at [347, 734] on img "button" at bounding box center [342, 725] width 17 height 17
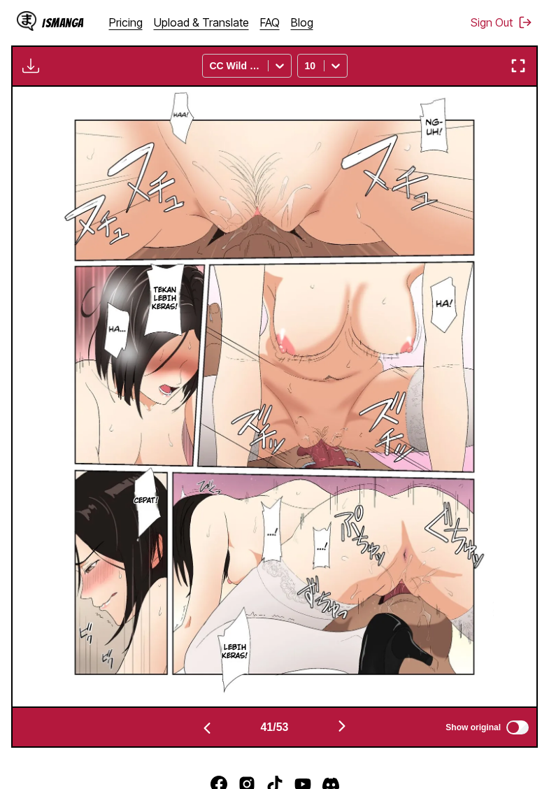
click at [346, 734] on img "button" at bounding box center [342, 725] width 17 height 17
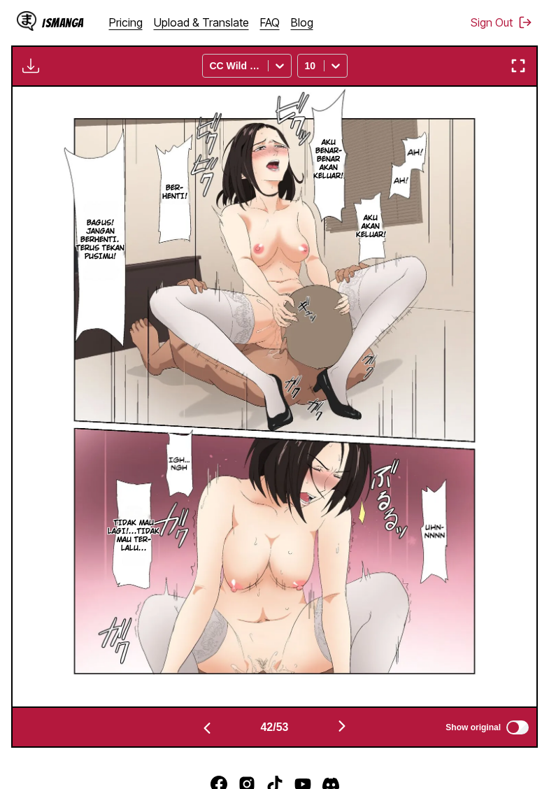
click at [31, 74] on img "button" at bounding box center [30, 65] width 17 height 17
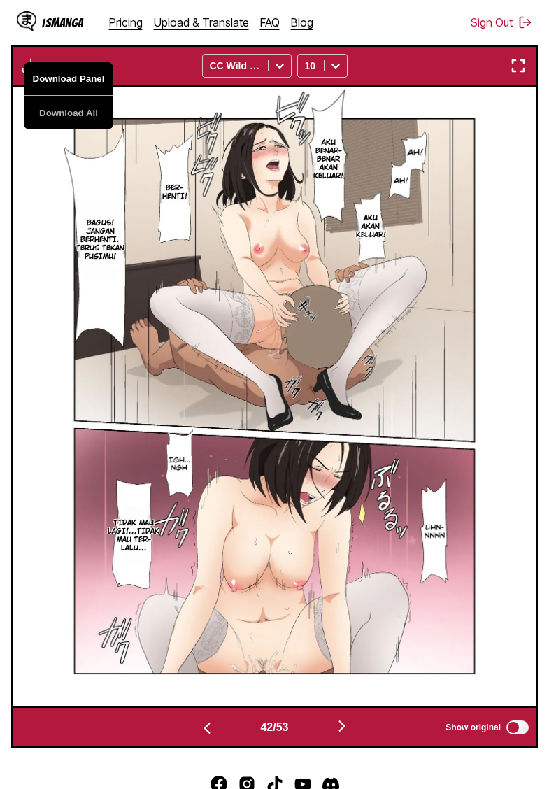
click at [55, 94] on button "Download Panel" at bounding box center [69, 79] width 90 height 34
click at [350, 734] on img "button" at bounding box center [342, 725] width 17 height 17
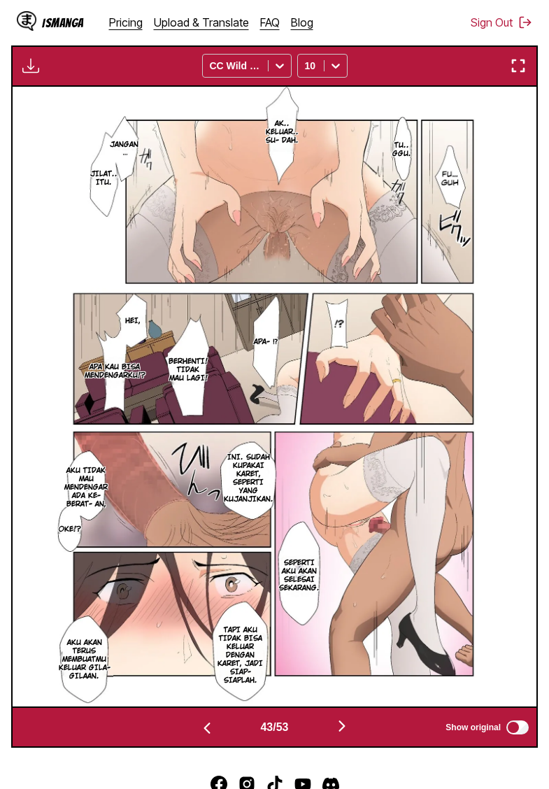
click at [31, 74] on img "button" at bounding box center [30, 65] width 17 height 17
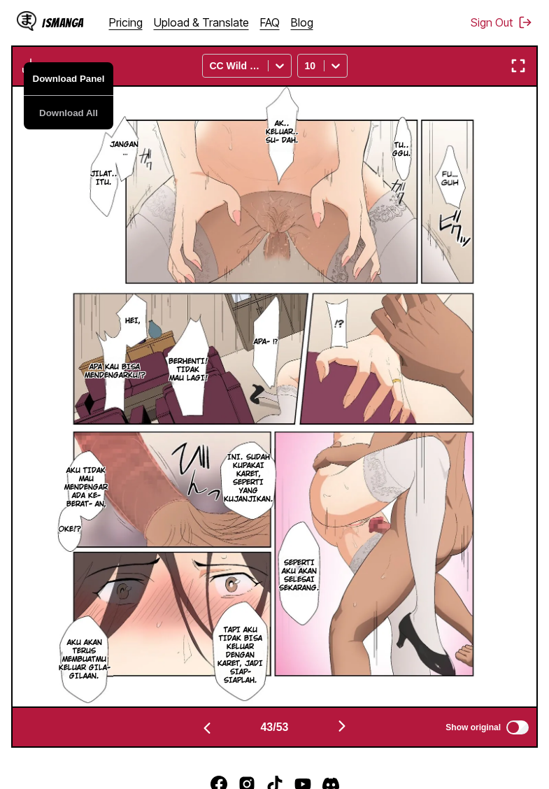
click at [45, 96] on button "Download Panel" at bounding box center [69, 79] width 90 height 34
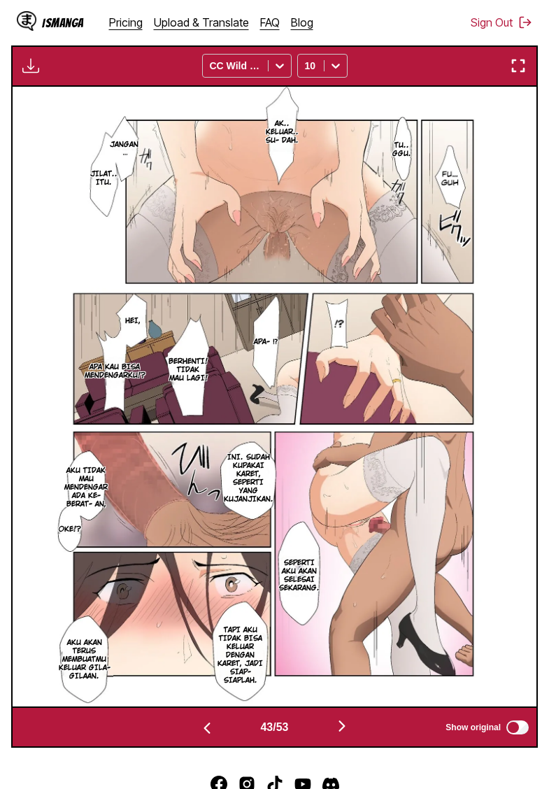
click at [349, 734] on img "button" at bounding box center [342, 725] width 17 height 17
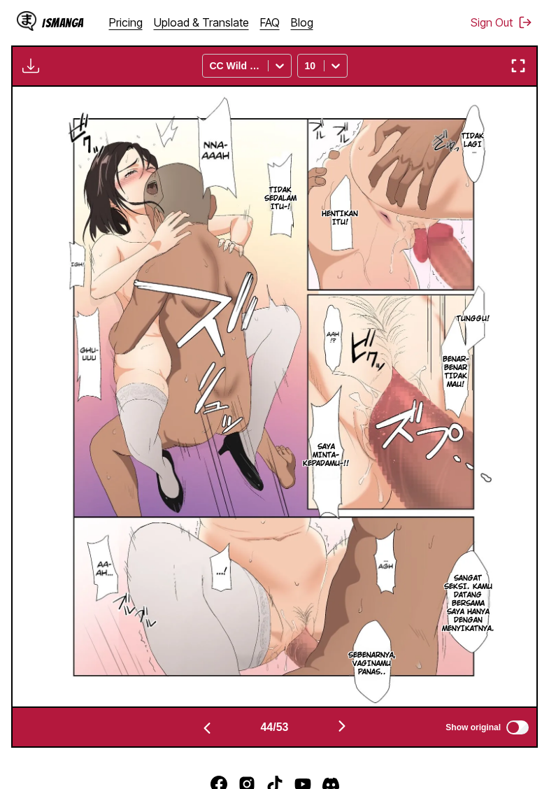
click at [30, 74] on img "button" at bounding box center [30, 65] width 17 height 17
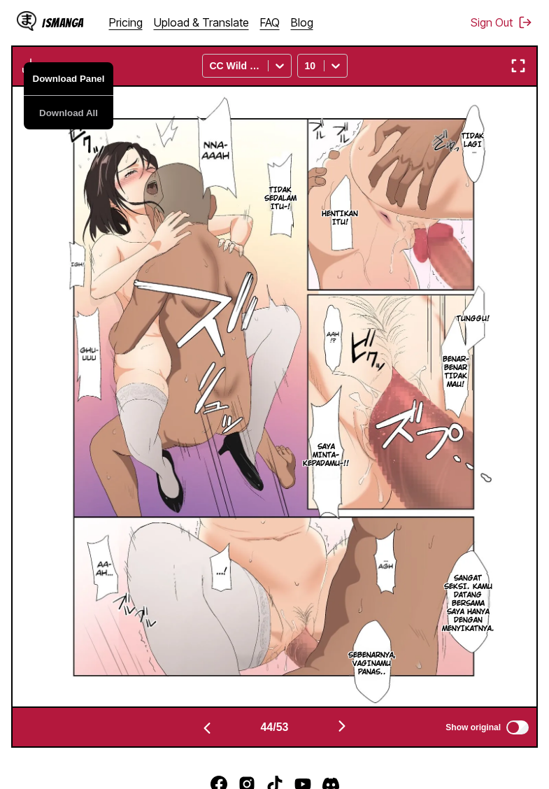
click at [62, 94] on button "Download Panel" at bounding box center [69, 79] width 90 height 34
click at [347, 734] on img "button" at bounding box center [342, 725] width 17 height 17
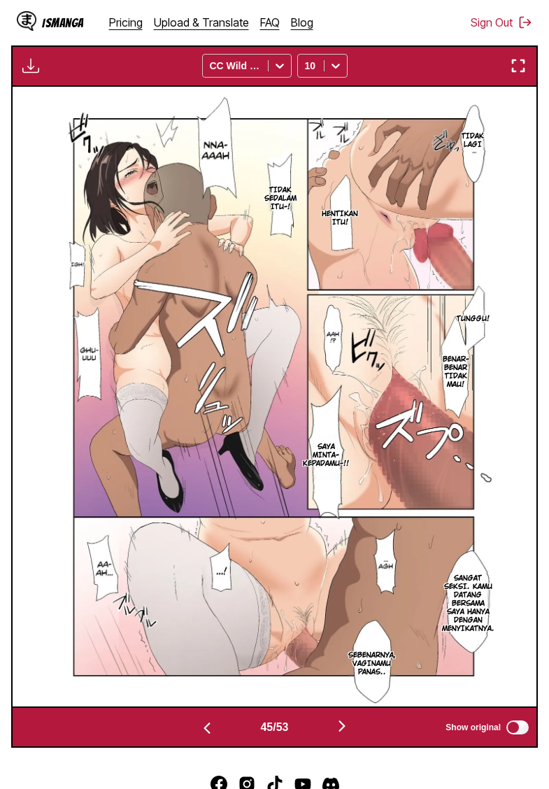
scroll to position [0, 23045]
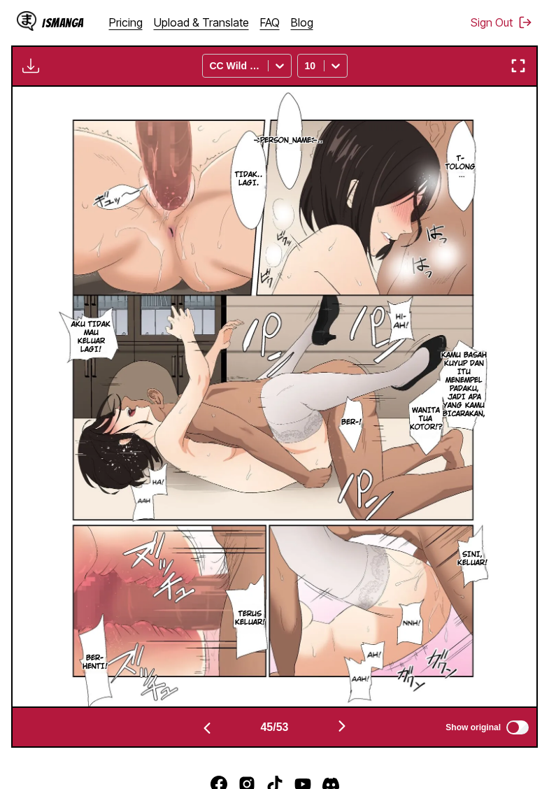
click at [31, 74] on img "button" at bounding box center [30, 65] width 17 height 17
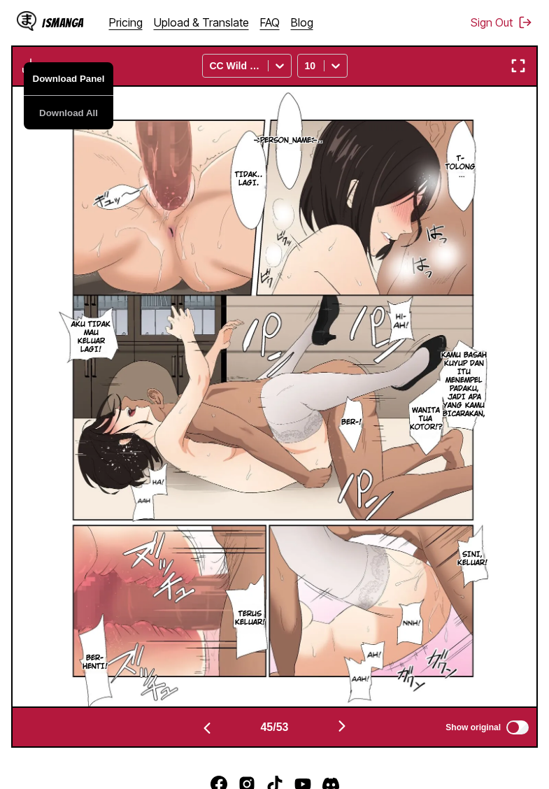
click at [57, 96] on button "Download Panel" at bounding box center [69, 79] width 90 height 34
click at [347, 734] on img "button" at bounding box center [342, 725] width 17 height 17
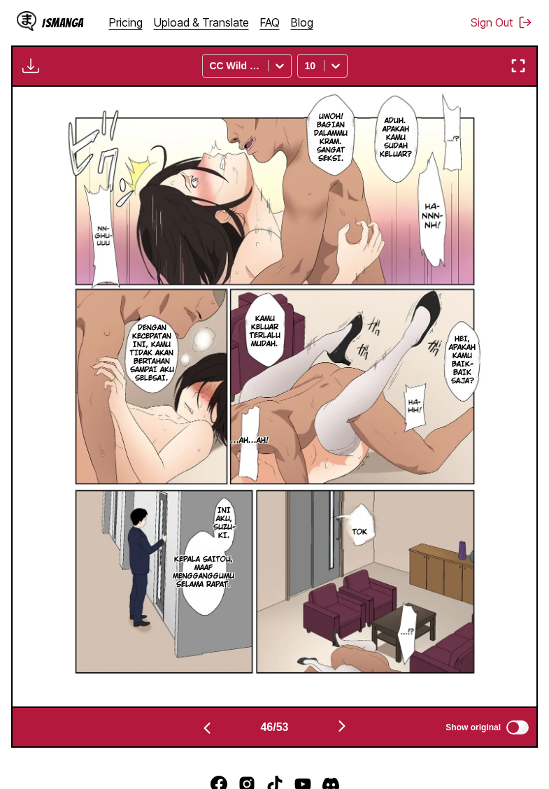
click at [29, 74] on img "button" at bounding box center [30, 65] width 17 height 17
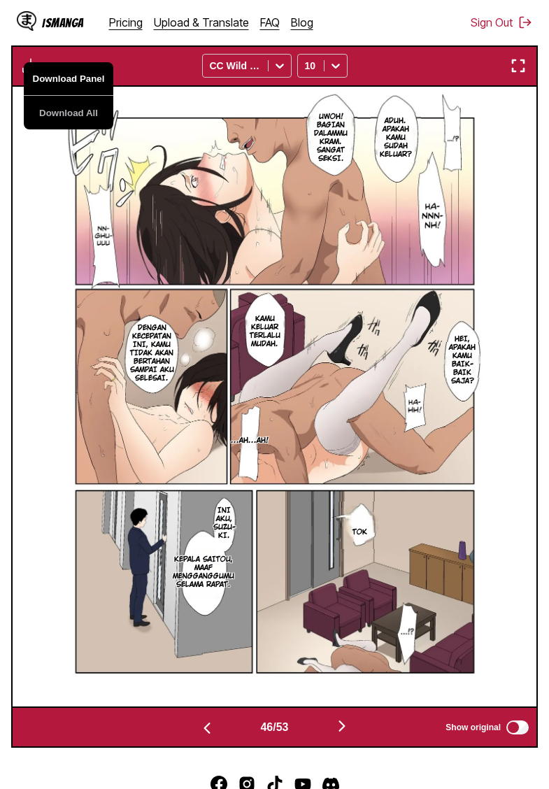
click at [41, 96] on button "Download Panel" at bounding box center [69, 79] width 90 height 34
click at [138, 120] on img at bounding box center [274, 397] width 438 height 620
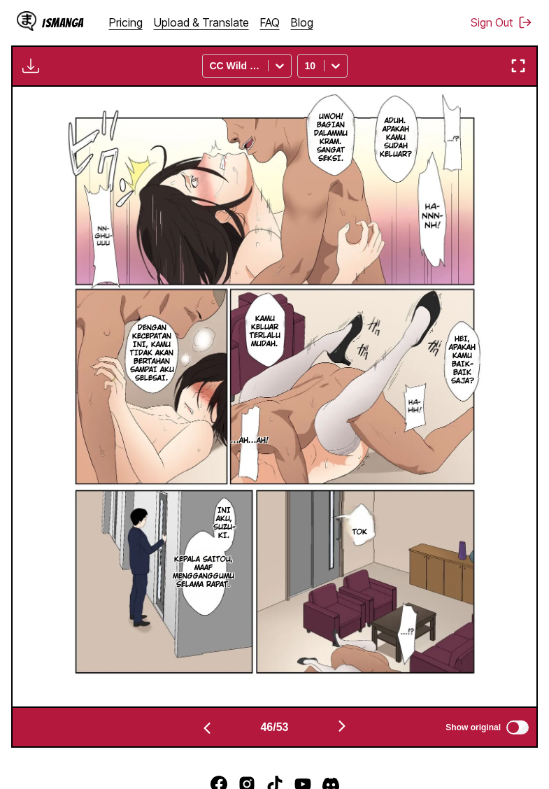
click at [29, 74] on img "button" at bounding box center [30, 65] width 17 height 17
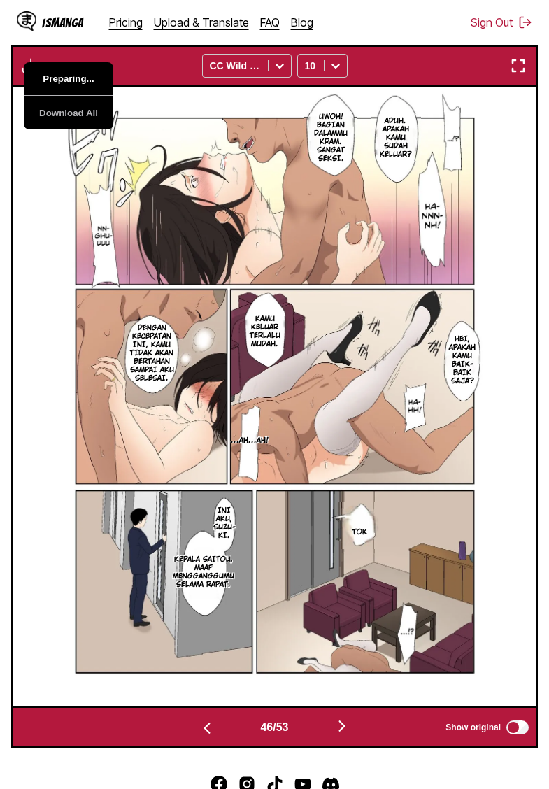
click at [52, 96] on button "Preparing..." at bounding box center [69, 79] width 90 height 34
click at [167, 108] on img at bounding box center [274, 397] width 438 height 620
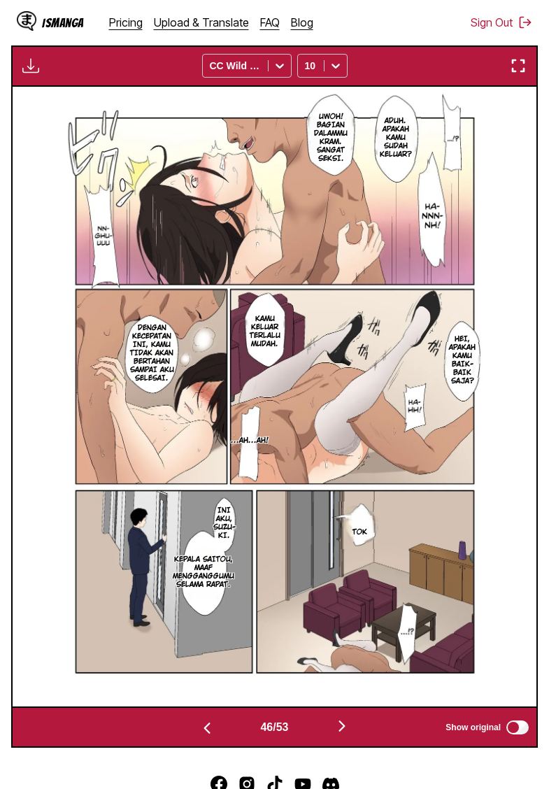
click at [343, 734] on img "button" at bounding box center [342, 725] width 17 height 17
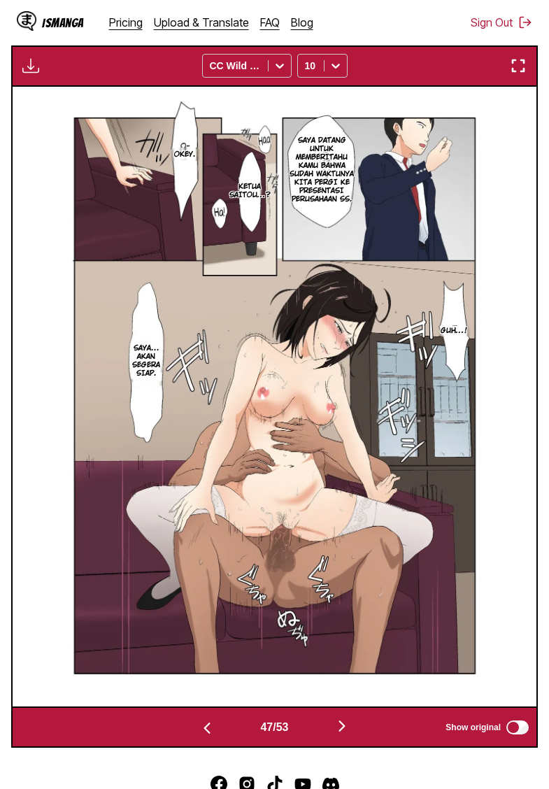
click at [31, 74] on img "button" at bounding box center [30, 65] width 17 height 17
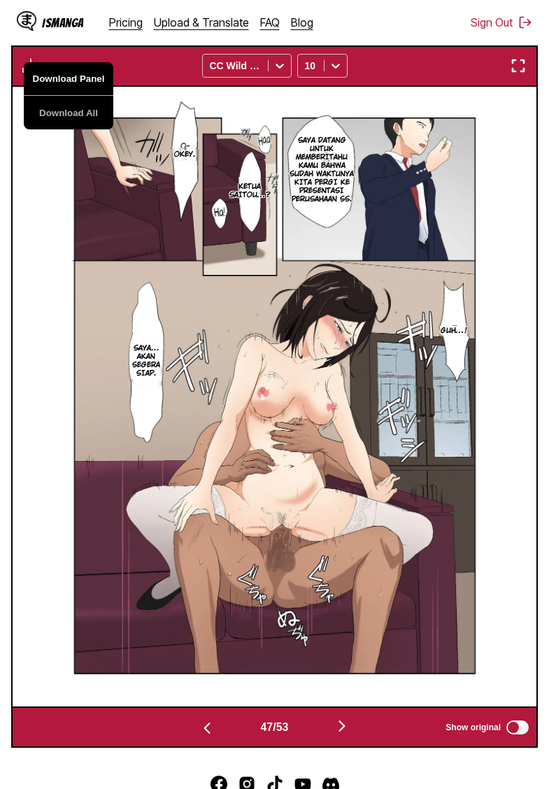
click at [64, 96] on button "Download Panel" at bounding box center [69, 79] width 90 height 34
click at [347, 734] on img "button" at bounding box center [342, 725] width 17 height 17
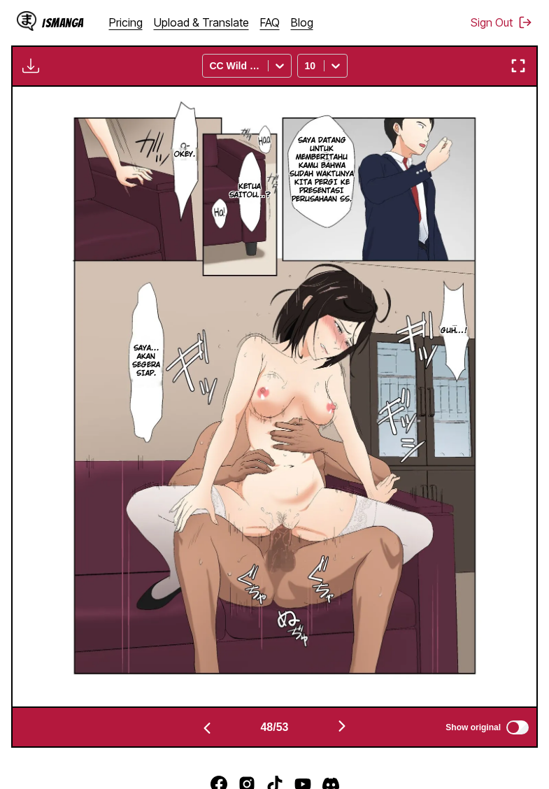
scroll to position [0, 24617]
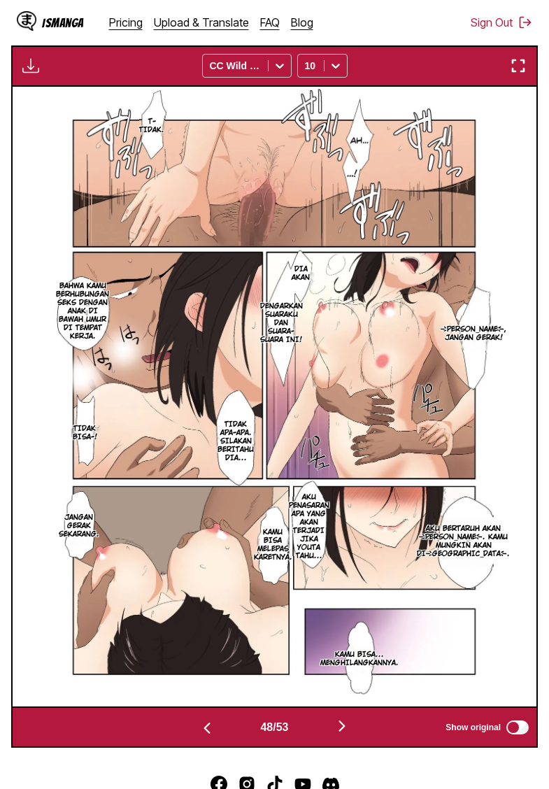
click at [35, 75] on button "button" at bounding box center [30, 66] width 25 height 18
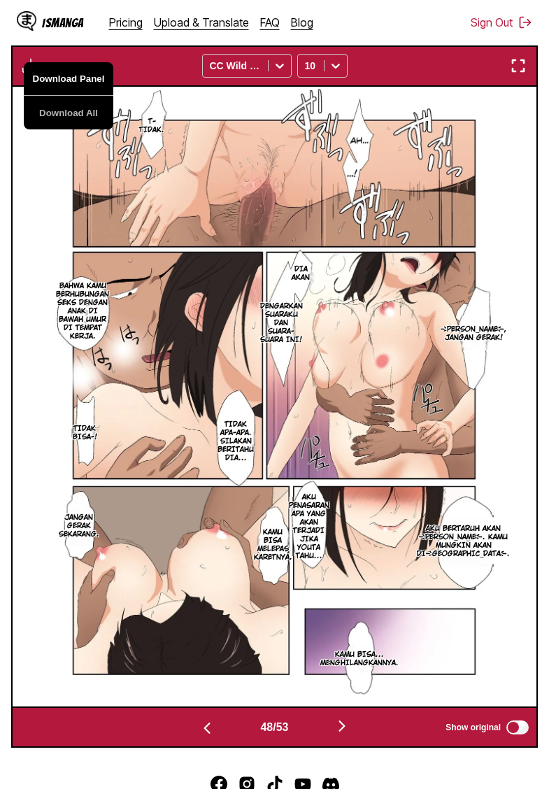
click at [49, 96] on button "Download Panel" at bounding box center [69, 79] width 90 height 34
click at [348, 734] on img "button" at bounding box center [342, 725] width 17 height 17
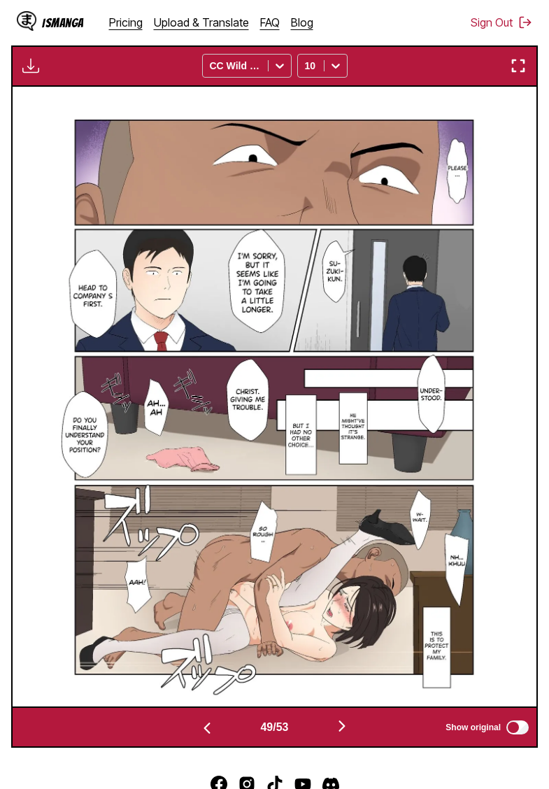
click at [349, 734] on img "button" at bounding box center [342, 725] width 17 height 17
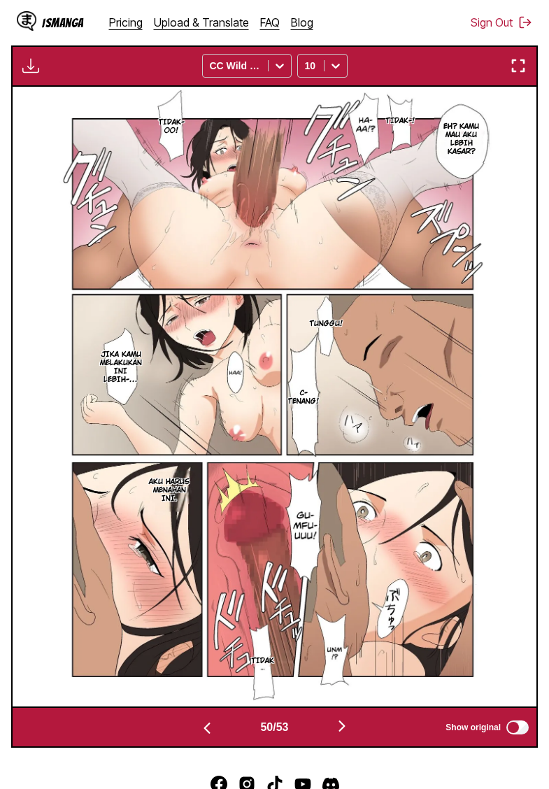
click at [35, 74] on img "button" at bounding box center [30, 65] width 17 height 17
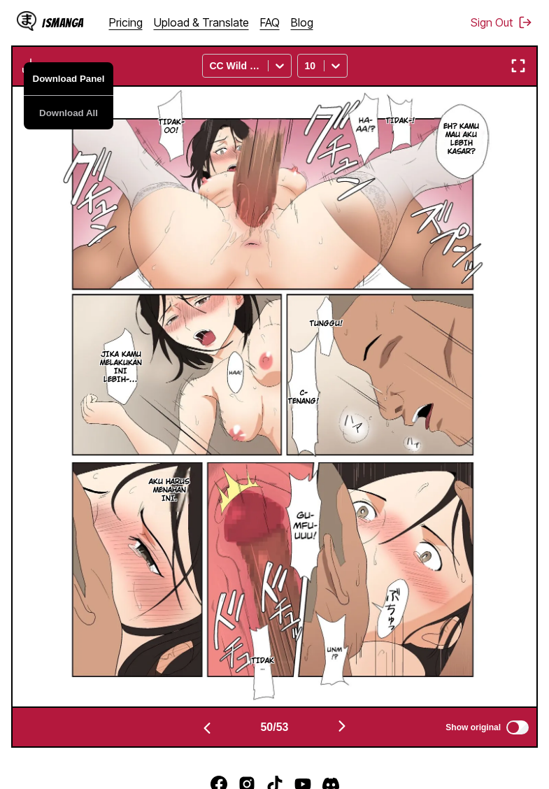
click at [45, 96] on button "Download Panel" at bounding box center [69, 79] width 90 height 34
click at [350, 734] on img "button" at bounding box center [342, 725] width 17 height 17
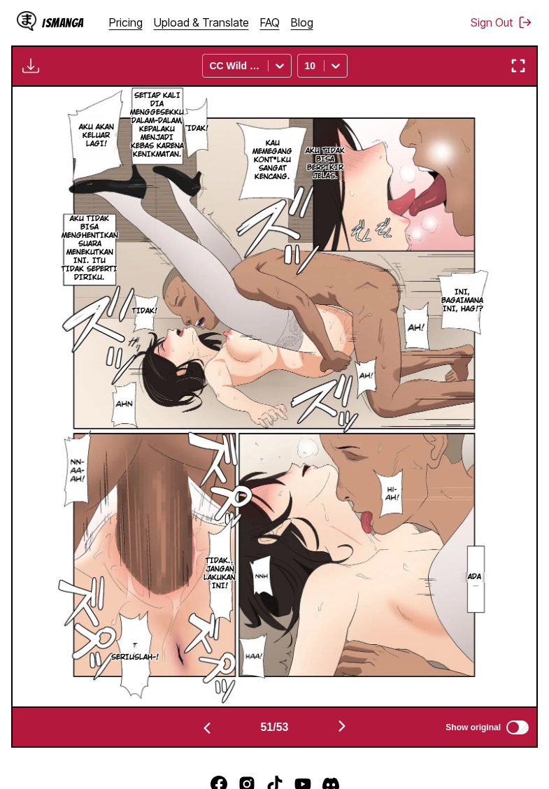
click at [29, 74] on img "button" at bounding box center [30, 65] width 17 height 17
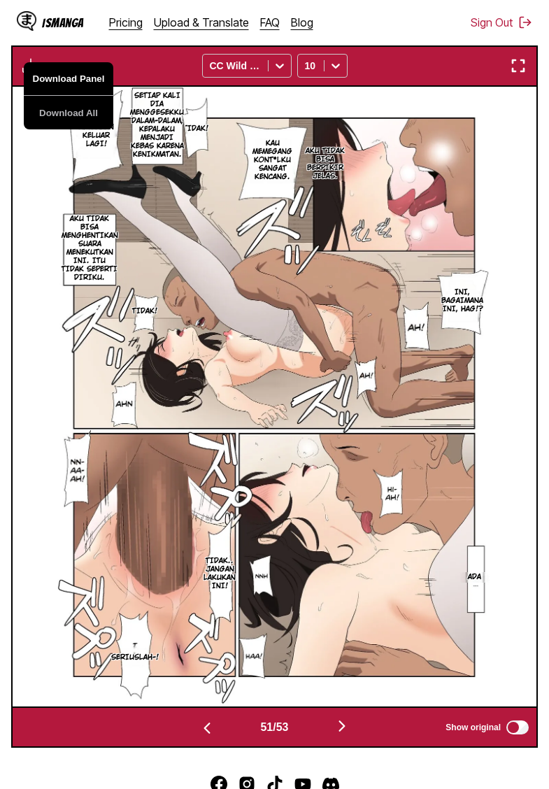
click at [50, 96] on button "Download Panel" at bounding box center [69, 79] width 90 height 34
click at [348, 734] on img "button" at bounding box center [342, 725] width 17 height 17
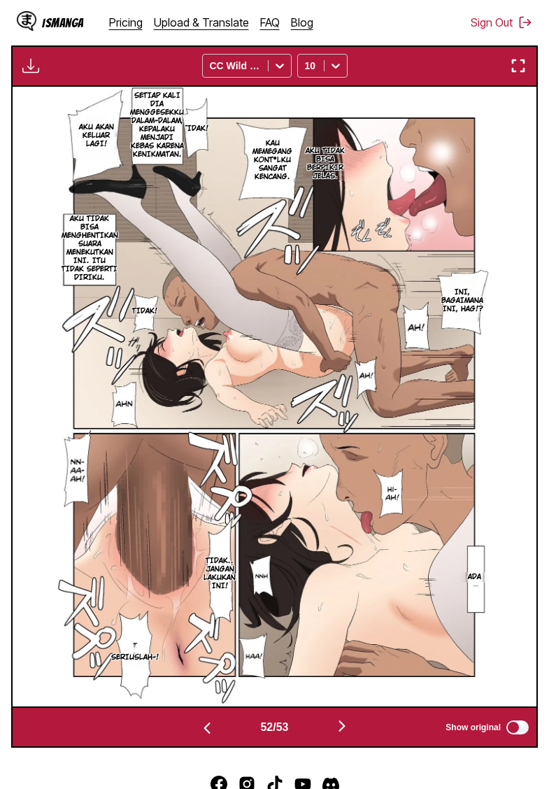
scroll to position [0, 26712]
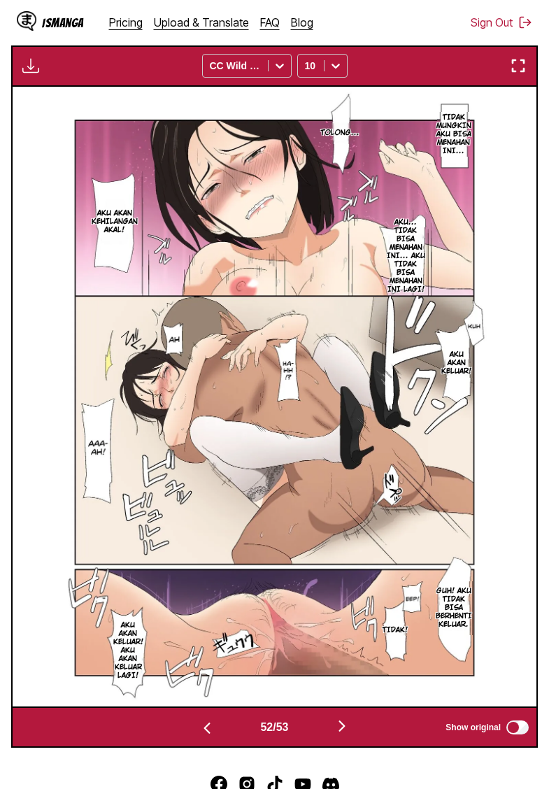
click at [31, 74] on img "button" at bounding box center [30, 65] width 17 height 17
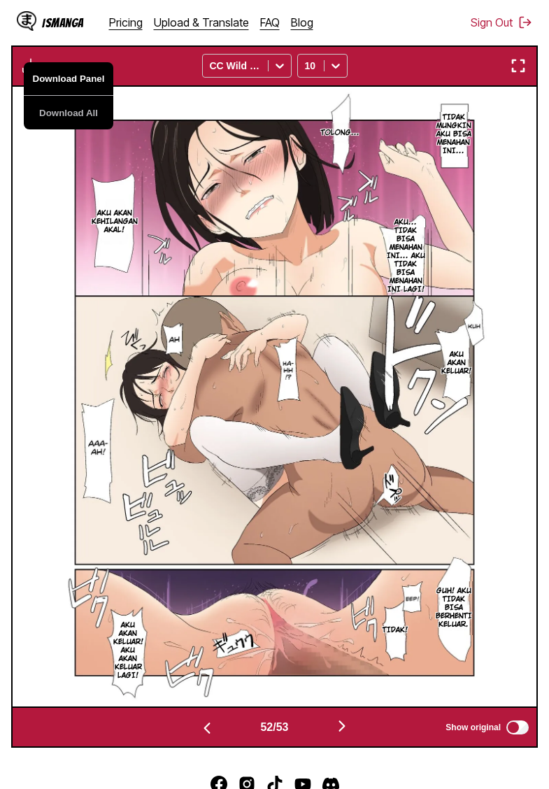
click at [50, 94] on button "Download Panel" at bounding box center [69, 79] width 90 height 34
click at [350, 734] on img "button" at bounding box center [342, 725] width 17 height 17
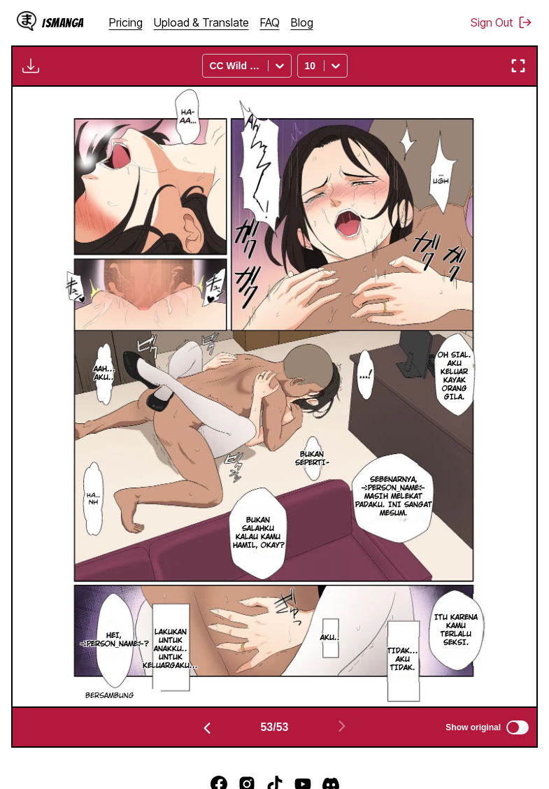
click at [35, 75] on button "button" at bounding box center [30, 66] width 25 height 18
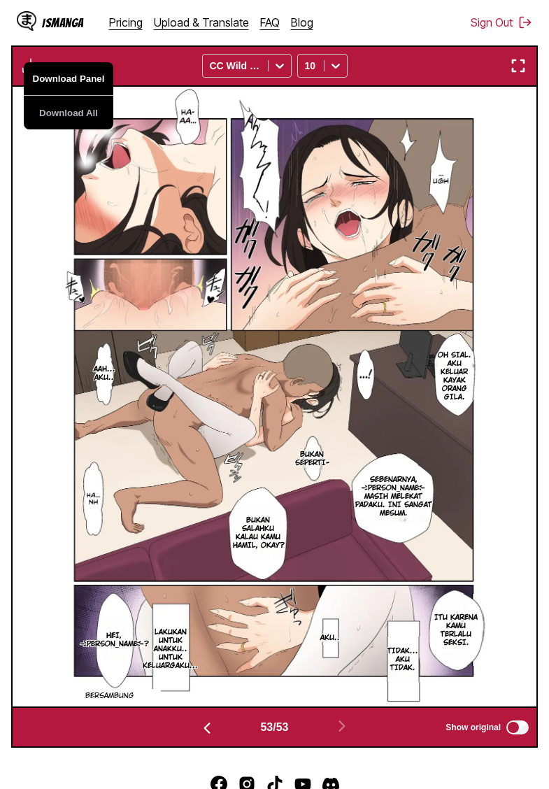
click at [52, 96] on button "Download Panel" at bounding box center [69, 79] width 90 height 34
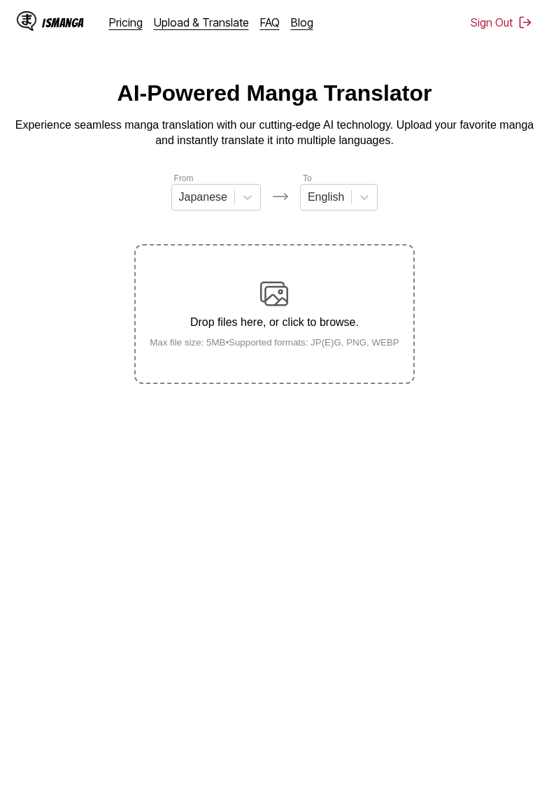
scroll to position [9, 0]
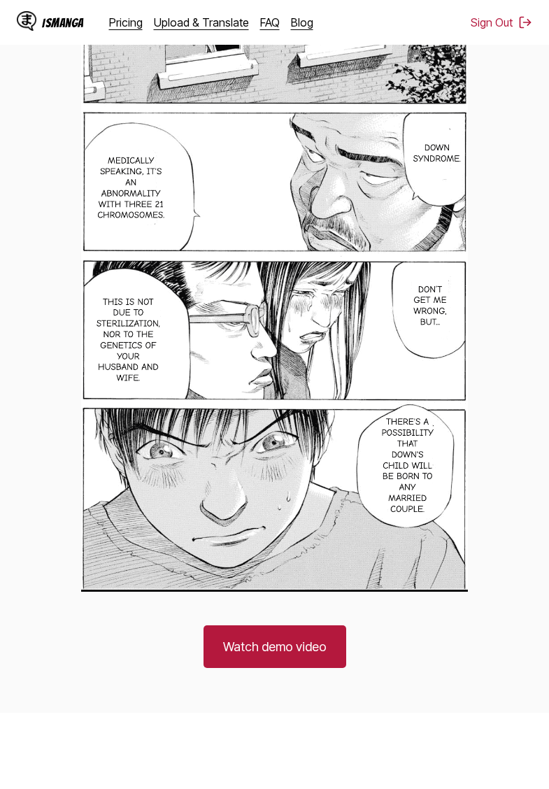
scroll to position [1855, 0]
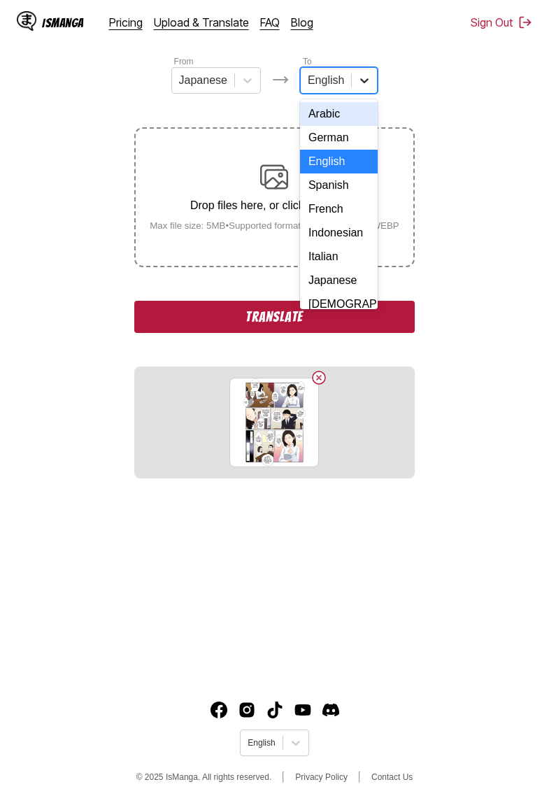
click at [361, 84] on icon at bounding box center [364, 80] width 14 height 14
click at [323, 231] on div "Indonesian" at bounding box center [339, 233] width 78 height 24
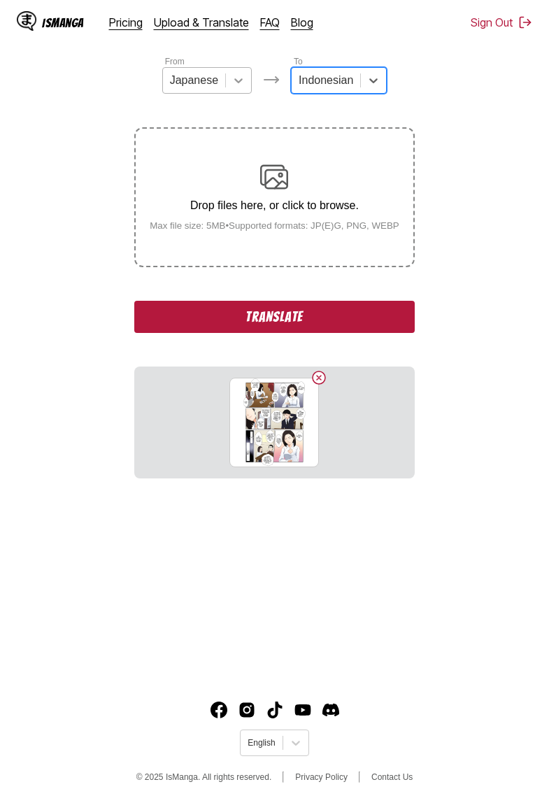
click at [226, 85] on div at bounding box center [238, 80] width 25 height 25
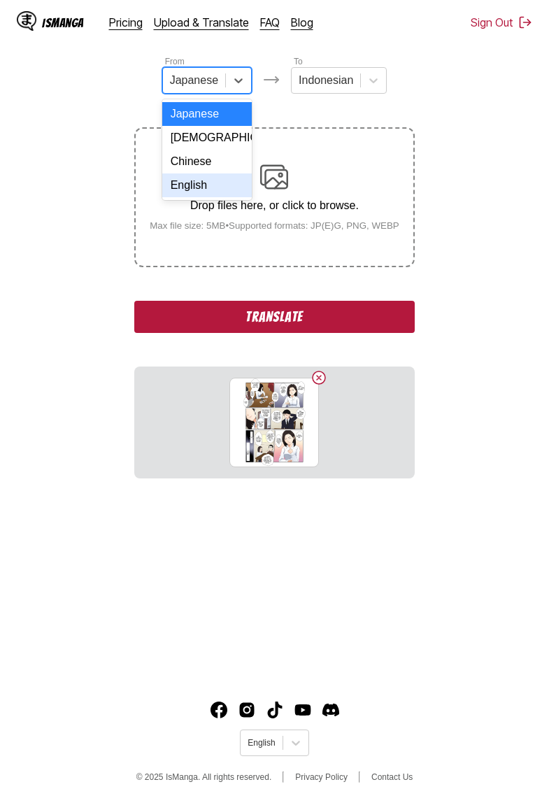
click at [203, 185] on div "English" at bounding box center [207, 185] width 90 height 24
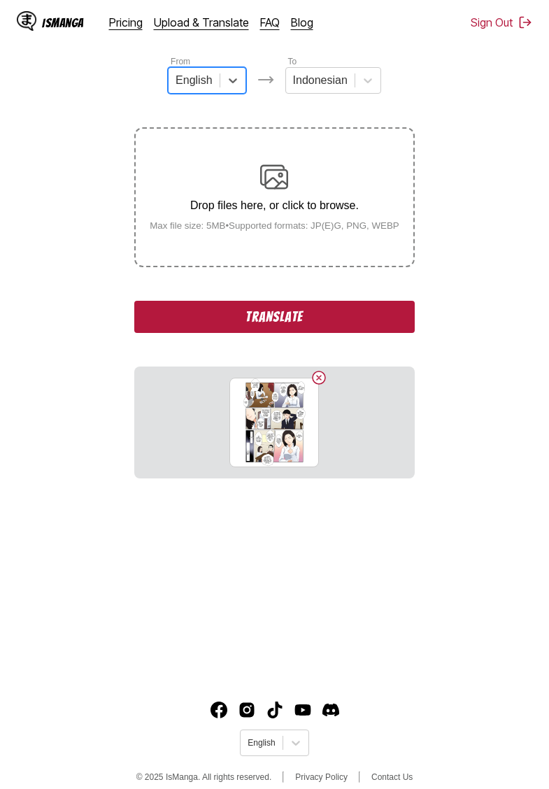
click at [290, 331] on button "Translate" at bounding box center [274, 317] width 280 height 32
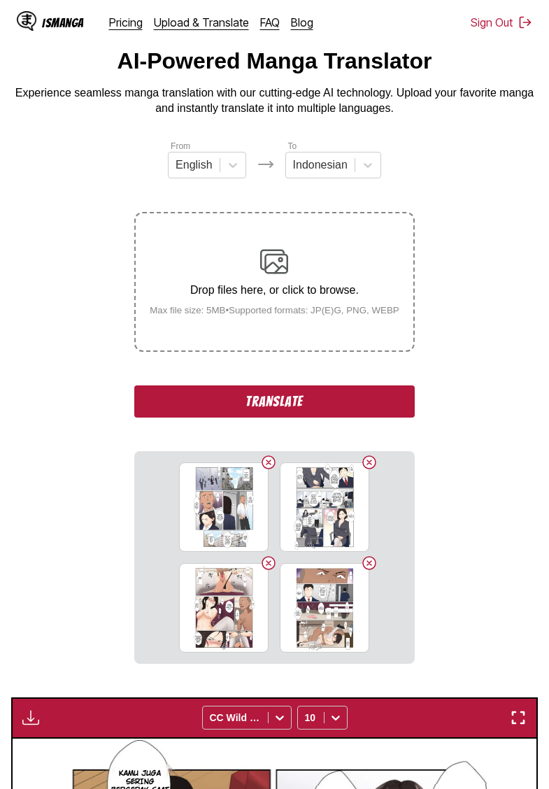
scroll to position [103, 0]
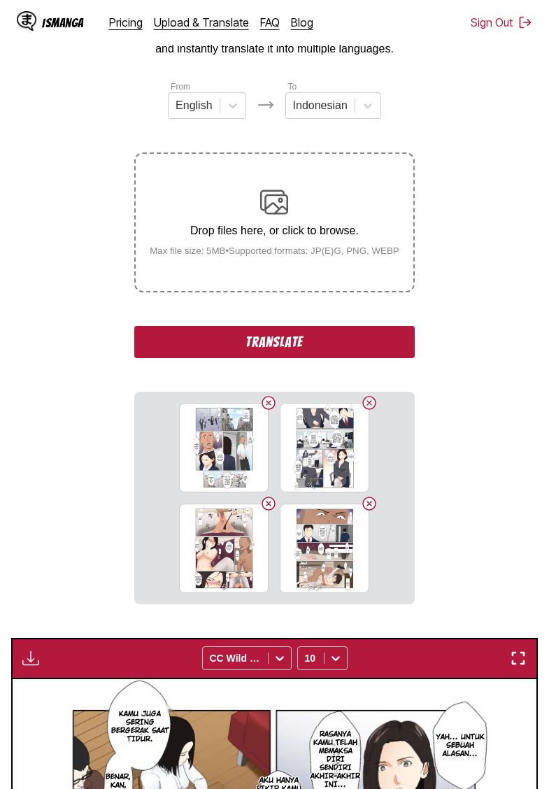
click at [254, 357] on button "Translate" at bounding box center [274, 342] width 280 height 32
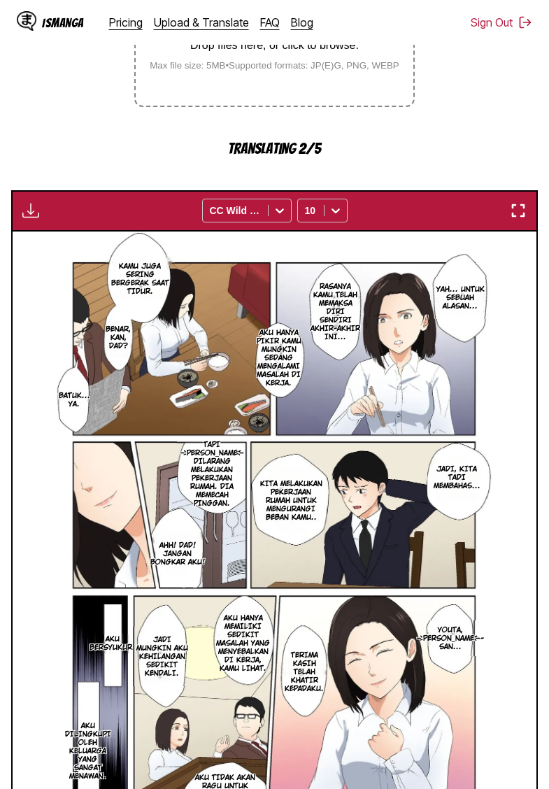
scroll to position [405, 0]
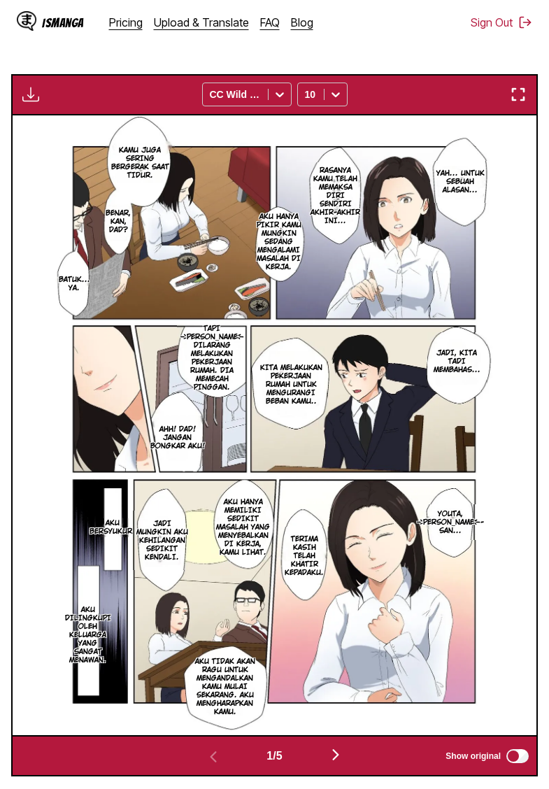
click at [330, 763] on img "button" at bounding box center [335, 754] width 17 height 17
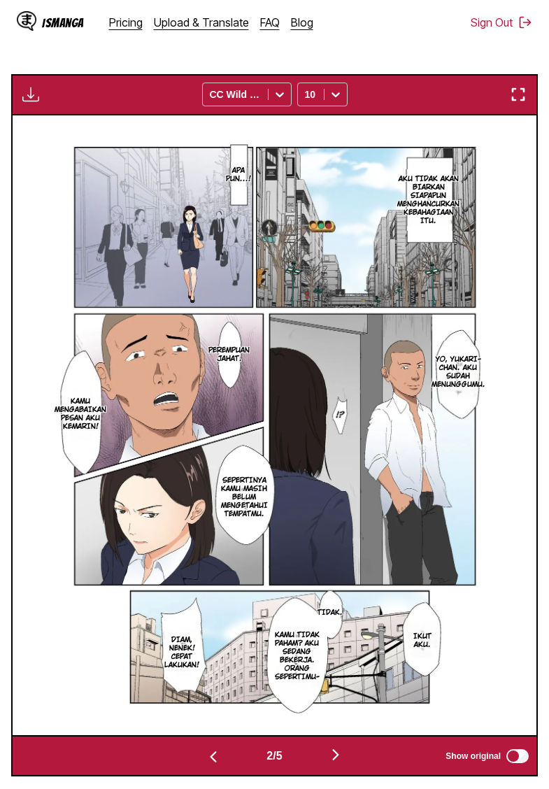
click at [343, 763] on img "button" at bounding box center [335, 754] width 17 height 17
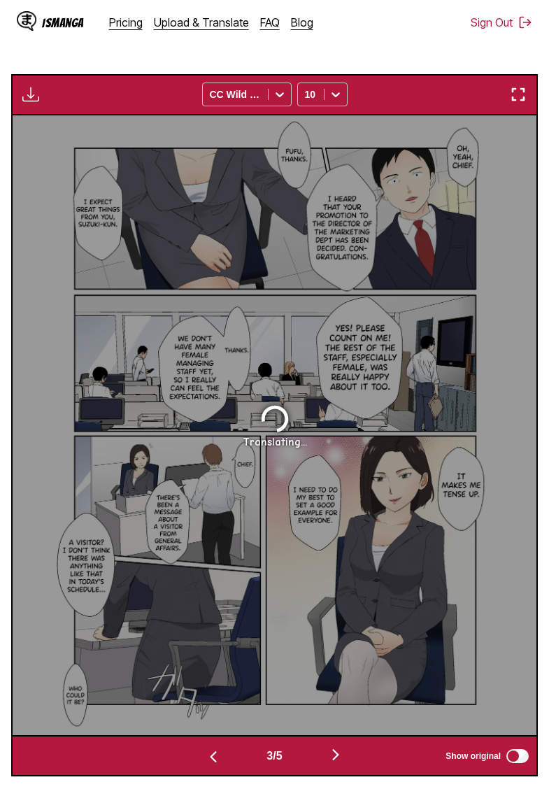
click at [216, 765] on img "button" at bounding box center [213, 756] width 17 height 17
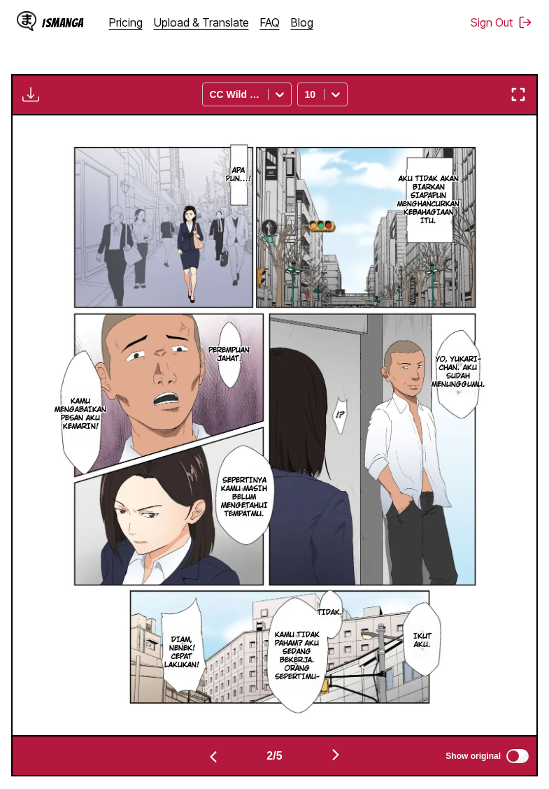
click at [216, 765] on img "button" at bounding box center [213, 756] width 17 height 17
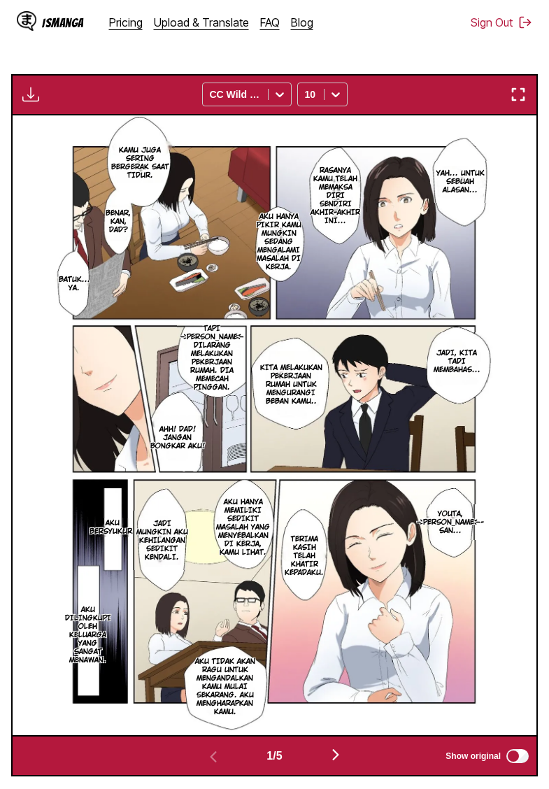
click at [34, 103] on img "button" at bounding box center [30, 94] width 17 height 17
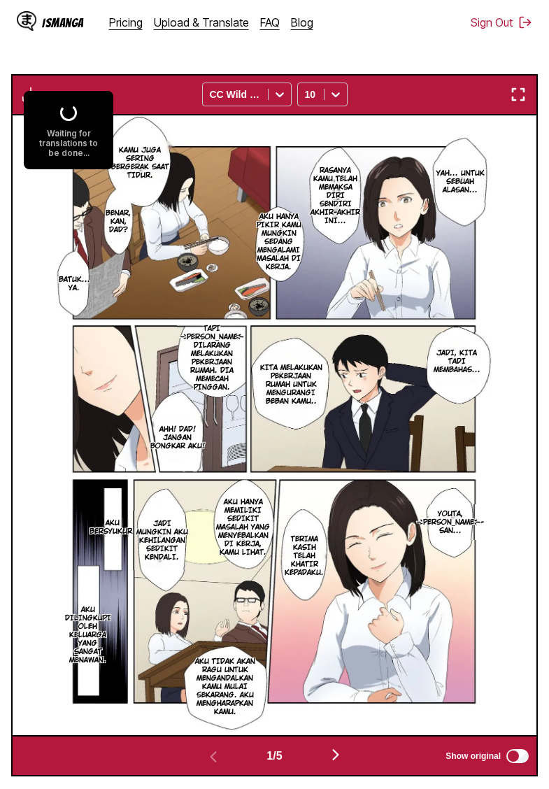
click at [143, 77] on section "From English To Indonesian Drop files here, or click to browse. Max file size: …" at bounding box center [274, 277] width 527 height 998
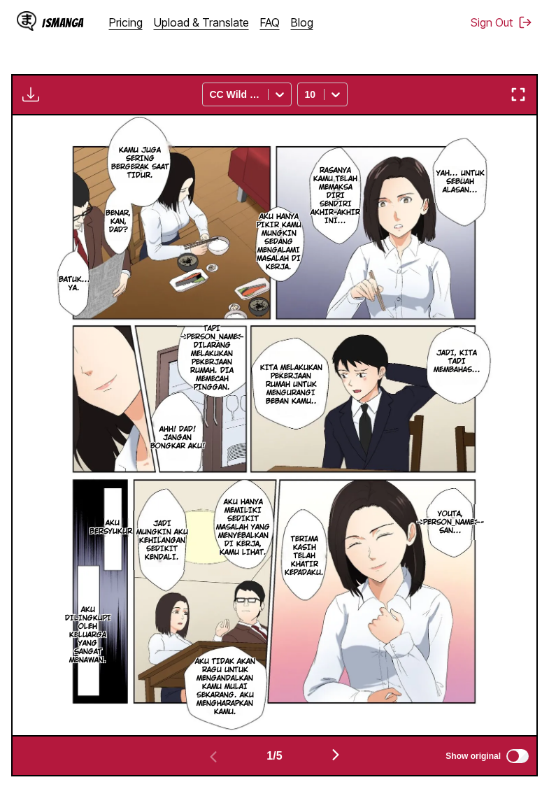
click at [339, 763] on img "button" at bounding box center [335, 754] width 17 height 17
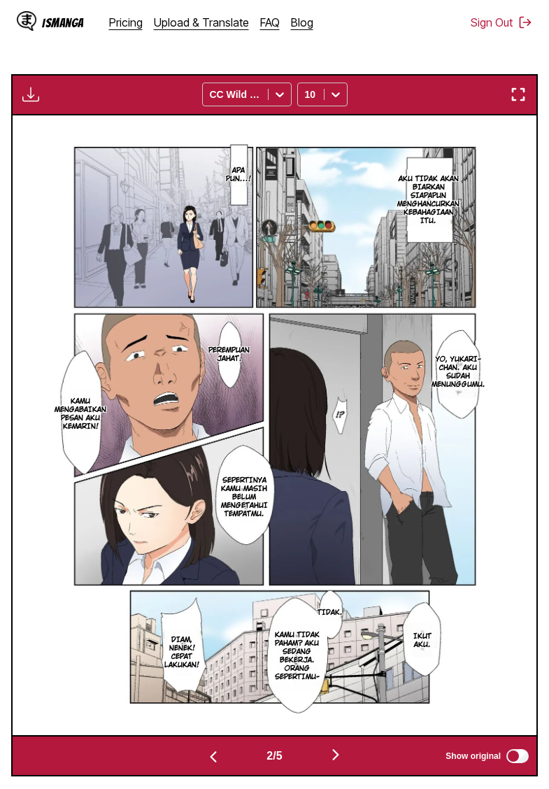
click at [339, 763] on img "button" at bounding box center [335, 754] width 17 height 17
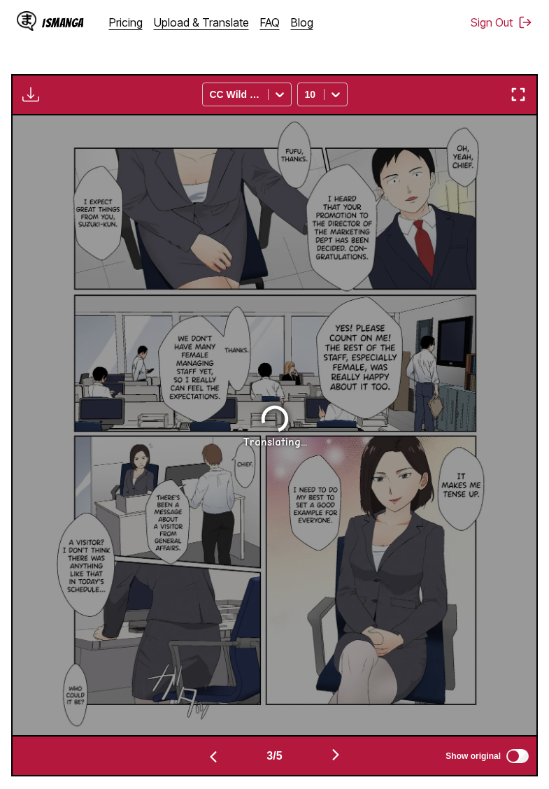
click at [211, 765] on img "button" at bounding box center [213, 756] width 17 height 17
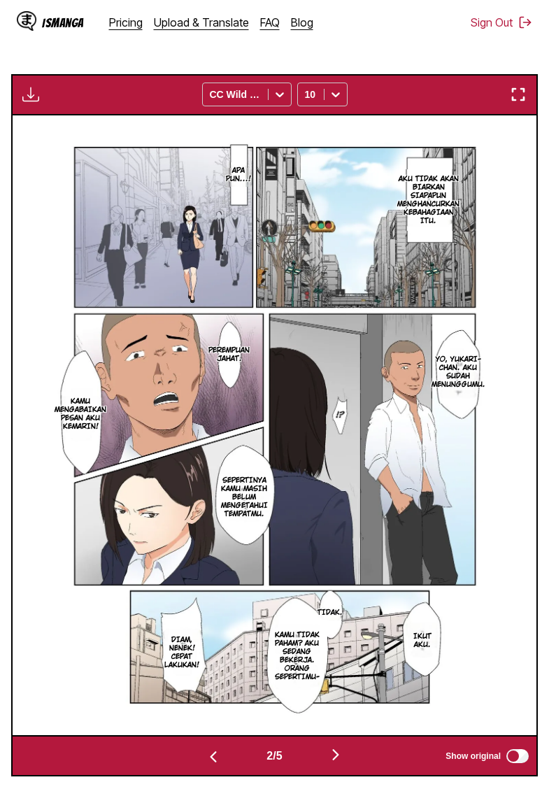
click at [344, 763] on img "button" at bounding box center [335, 754] width 17 height 17
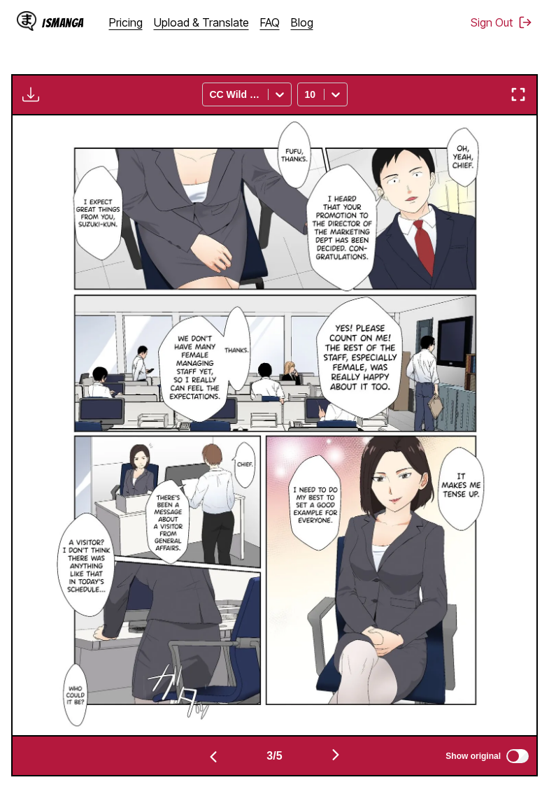
click at [335, 763] on img "button" at bounding box center [335, 754] width 17 height 17
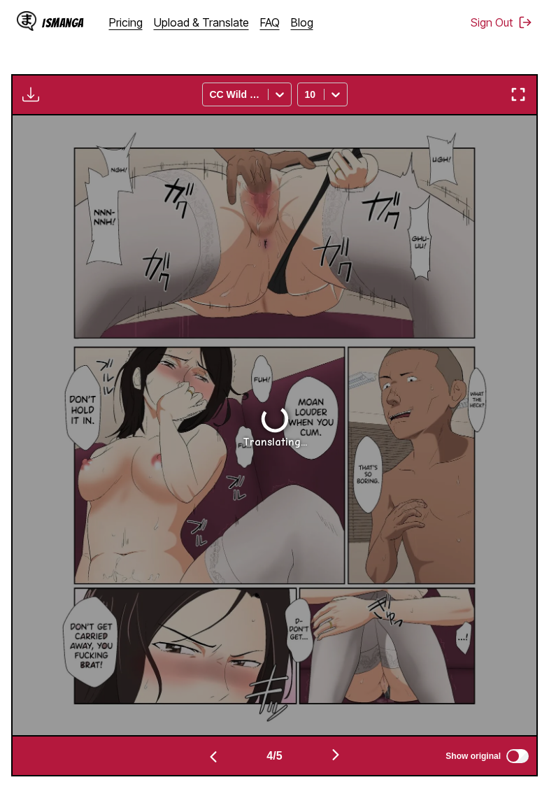
click at [201, 766] on button "button" at bounding box center [213, 755] width 84 height 20
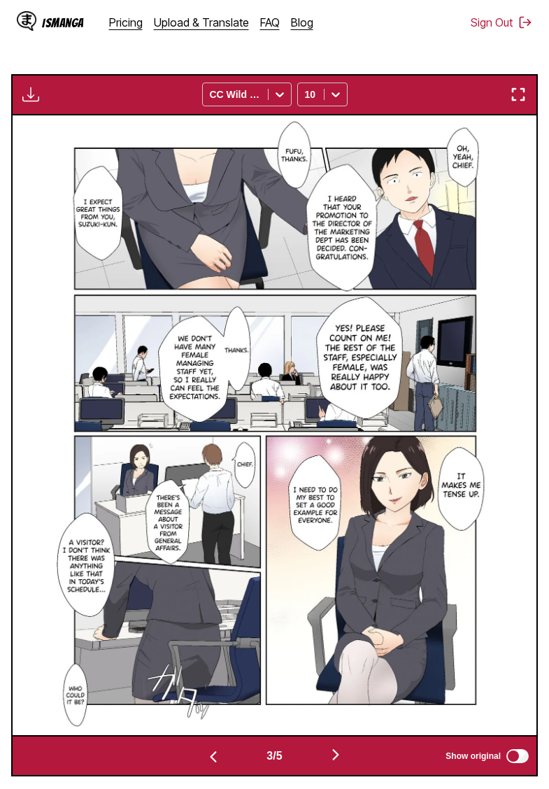
click at [205, 765] on img "button" at bounding box center [213, 756] width 17 height 17
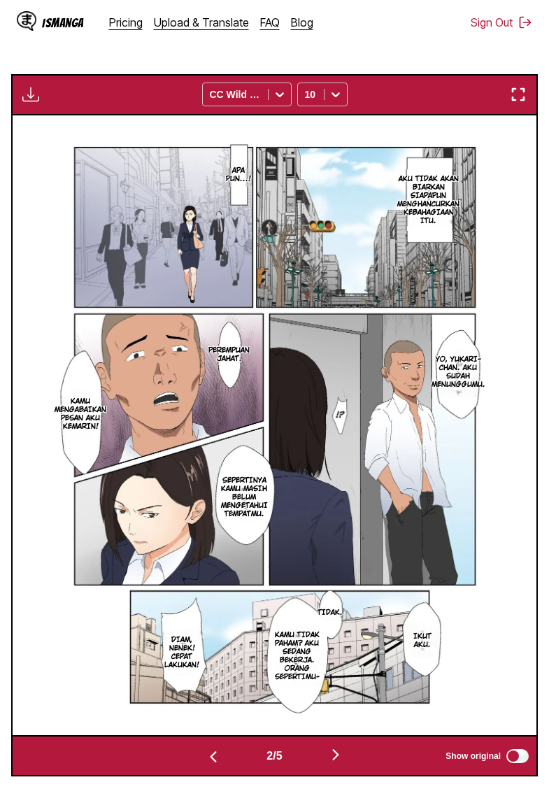
click at [336, 763] on img "button" at bounding box center [335, 754] width 17 height 17
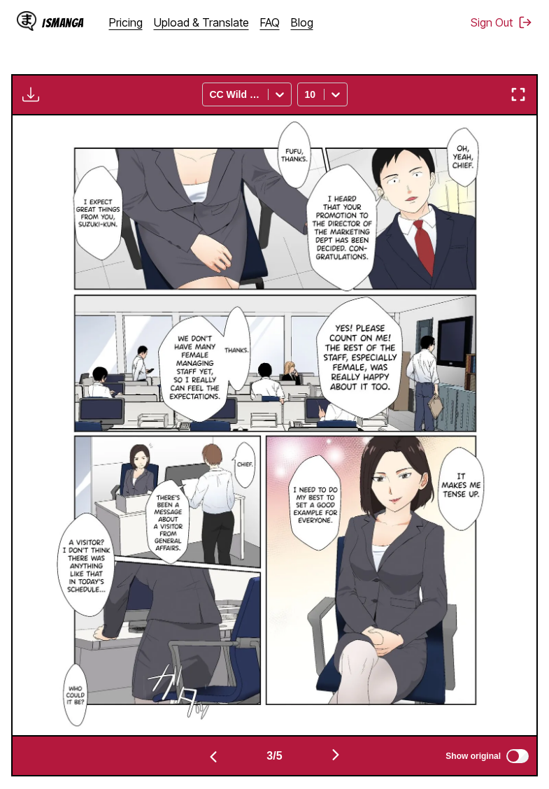
click at [336, 763] on img "button" at bounding box center [335, 754] width 17 height 17
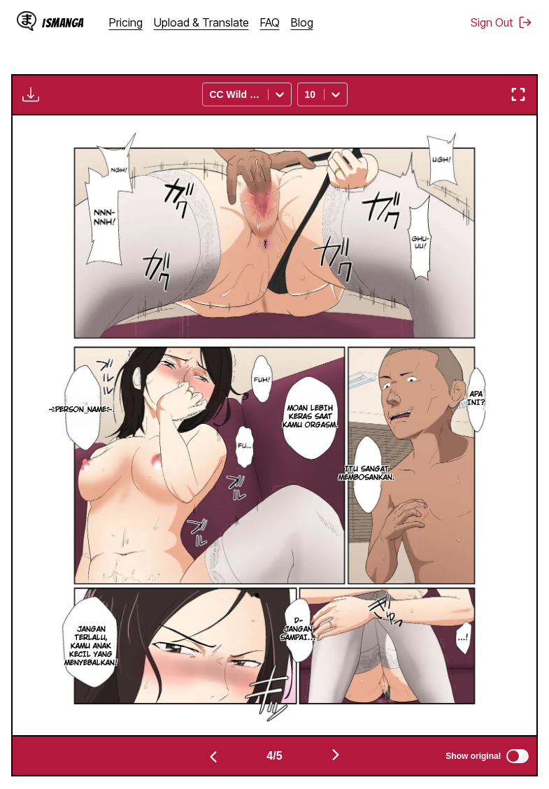
click at [343, 763] on img "button" at bounding box center [335, 754] width 17 height 17
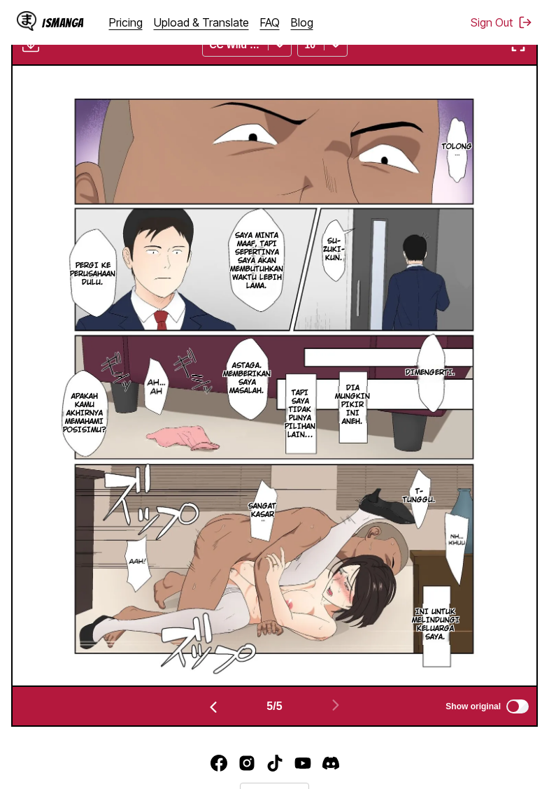
click at [211, 715] on img "button" at bounding box center [213, 707] width 17 height 17
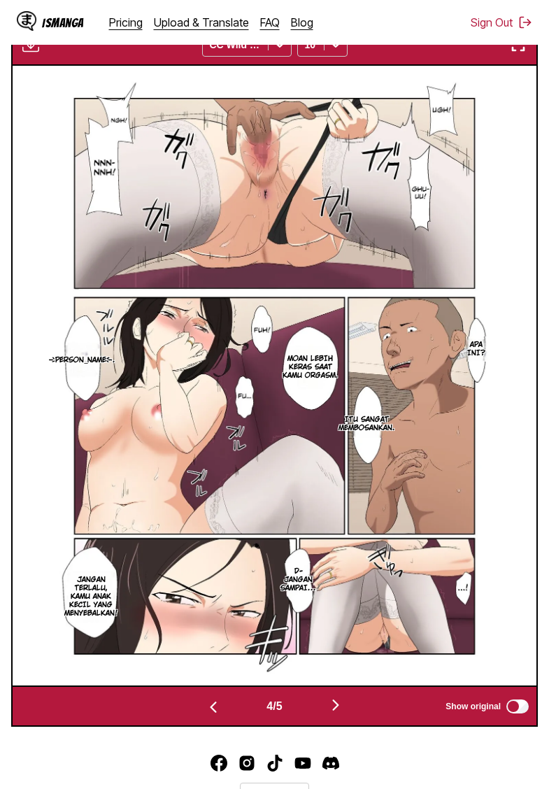
click at [211, 715] on img "button" at bounding box center [213, 707] width 17 height 17
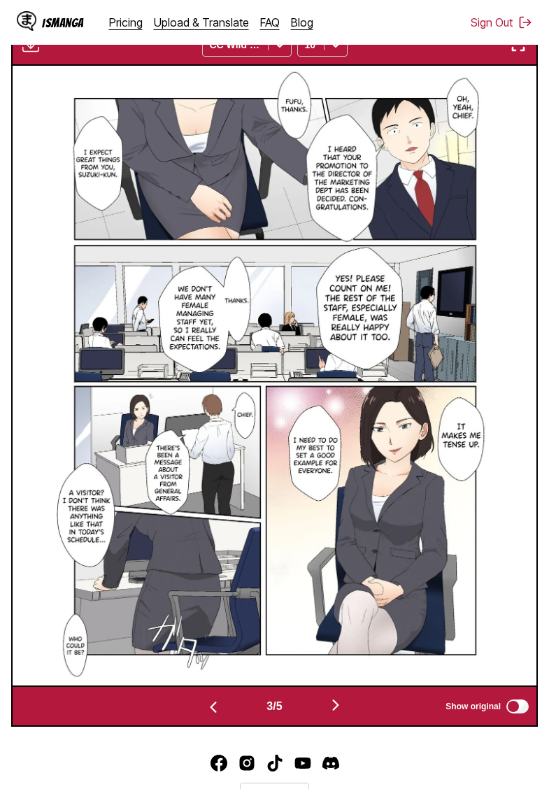
click at [211, 715] on img "button" at bounding box center [213, 707] width 17 height 17
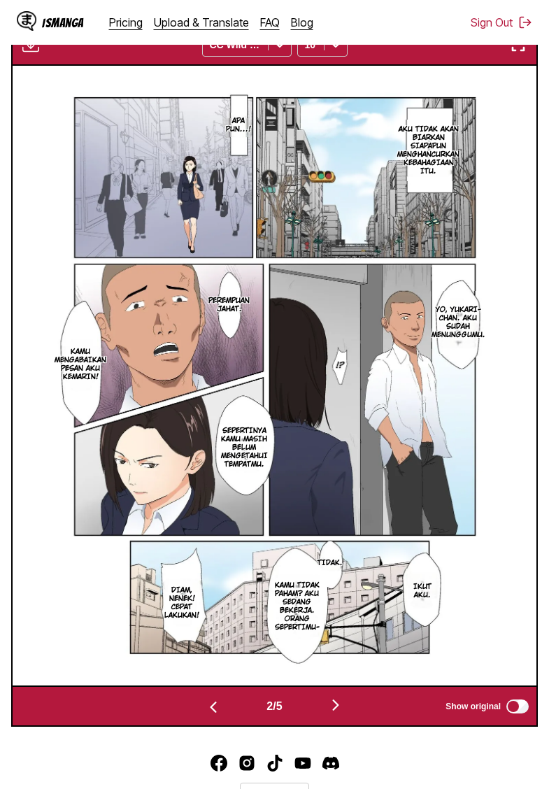
click at [211, 715] on img "button" at bounding box center [213, 707] width 17 height 17
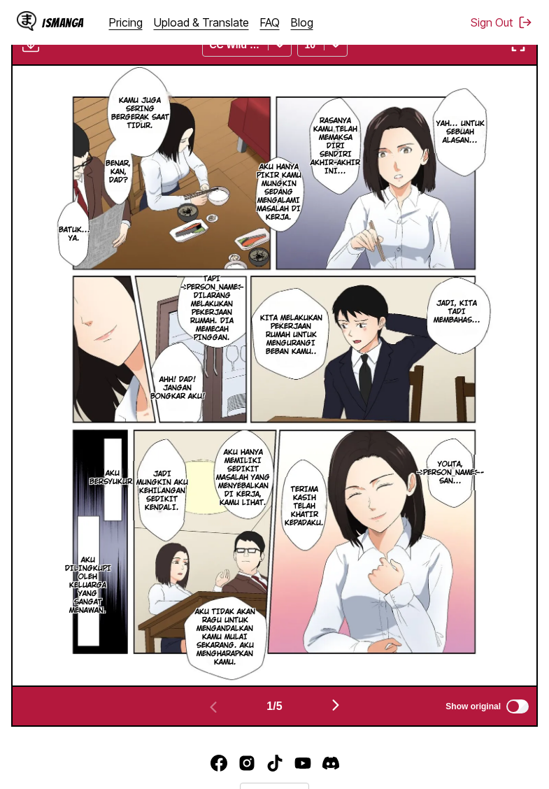
click at [29, 53] on img "button" at bounding box center [30, 44] width 17 height 17
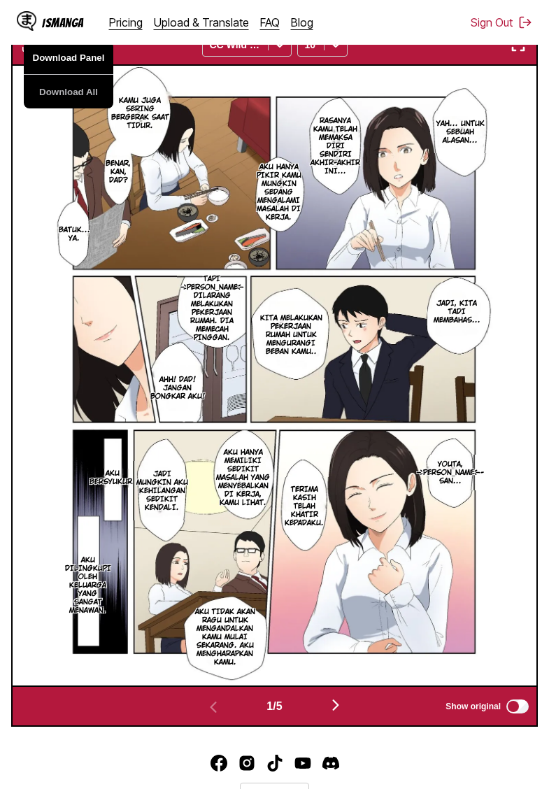
click at [48, 75] on button "Download Panel" at bounding box center [69, 58] width 90 height 34
click at [339, 713] on img "button" at bounding box center [335, 704] width 17 height 17
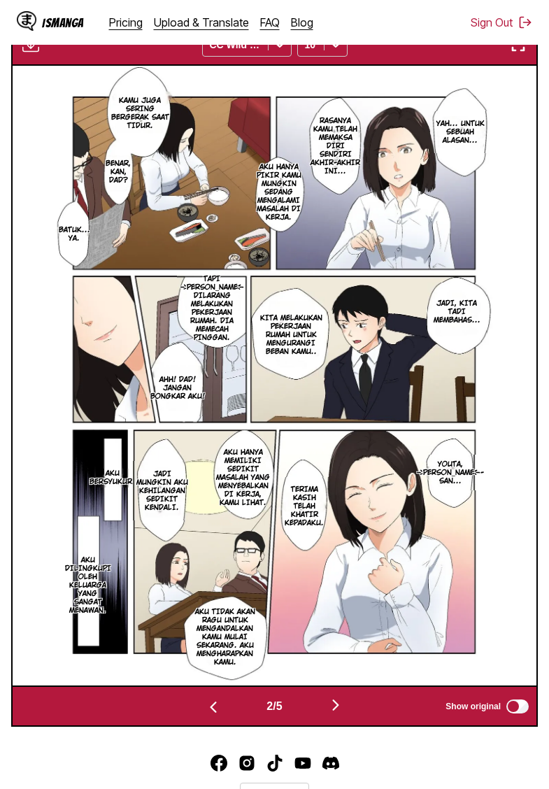
scroll to position [0, 524]
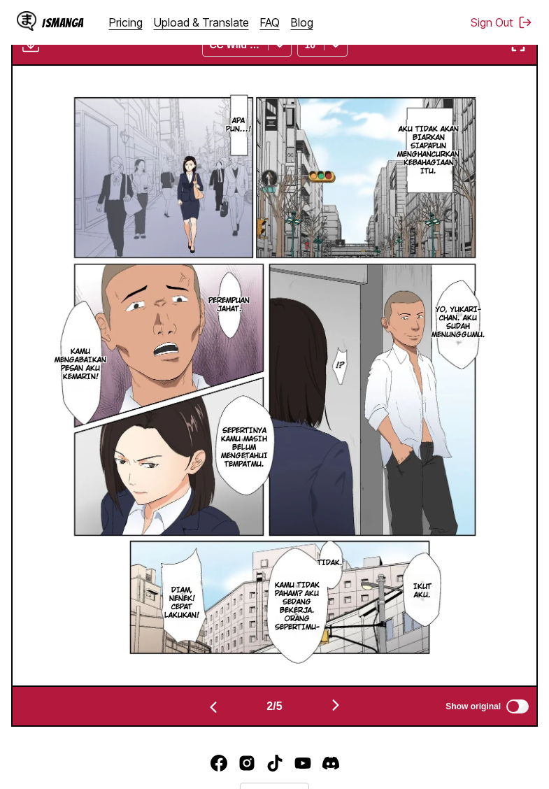
click at [39, 54] on button "button" at bounding box center [30, 45] width 25 height 18
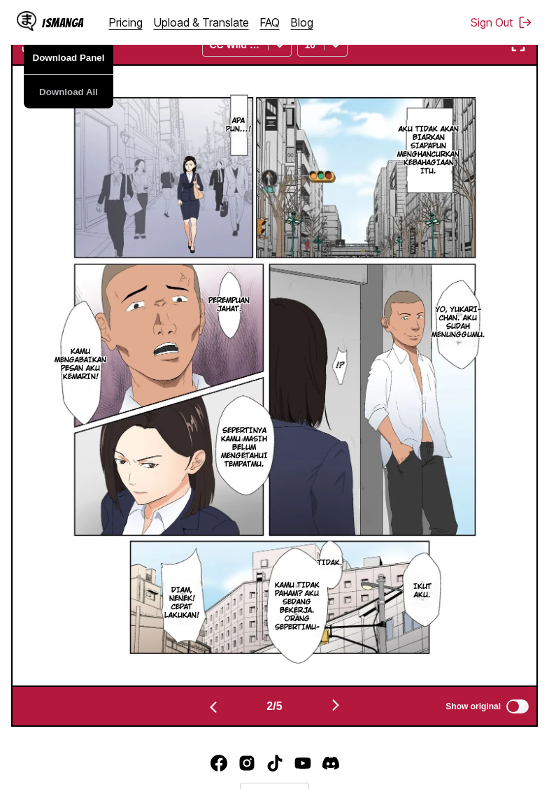
click at [53, 75] on button "Download Panel" at bounding box center [69, 58] width 90 height 34
click at [334, 713] on img "button" at bounding box center [335, 704] width 17 height 17
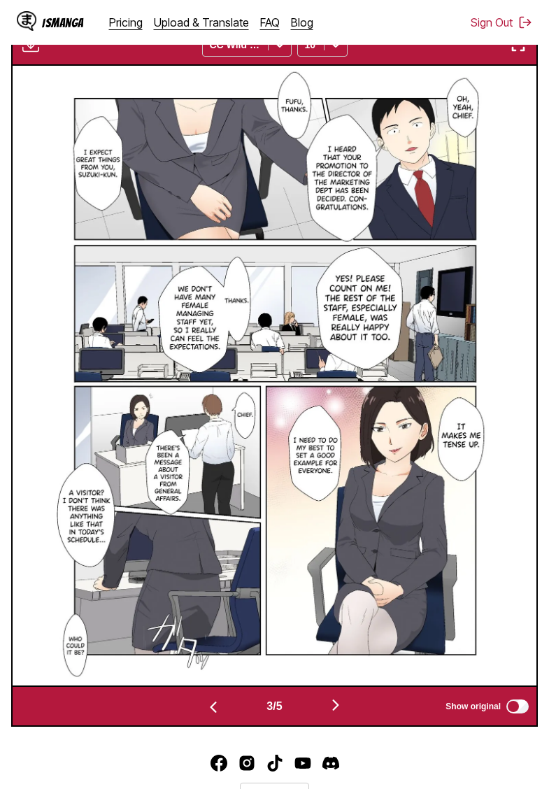
click at [334, 713] on img "button" at bounding box center [335, 704] width 17 height 17
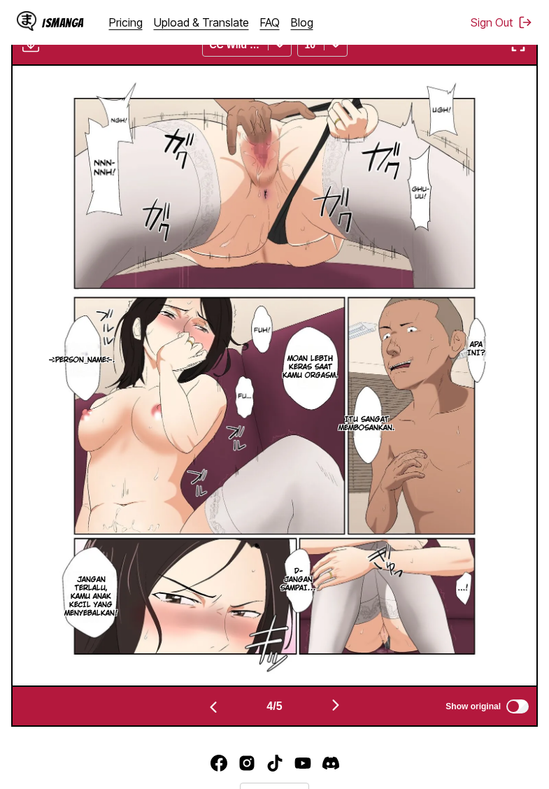
click at [29, 53] on img "button" at bounding box center [30, 44] width 17 height 17
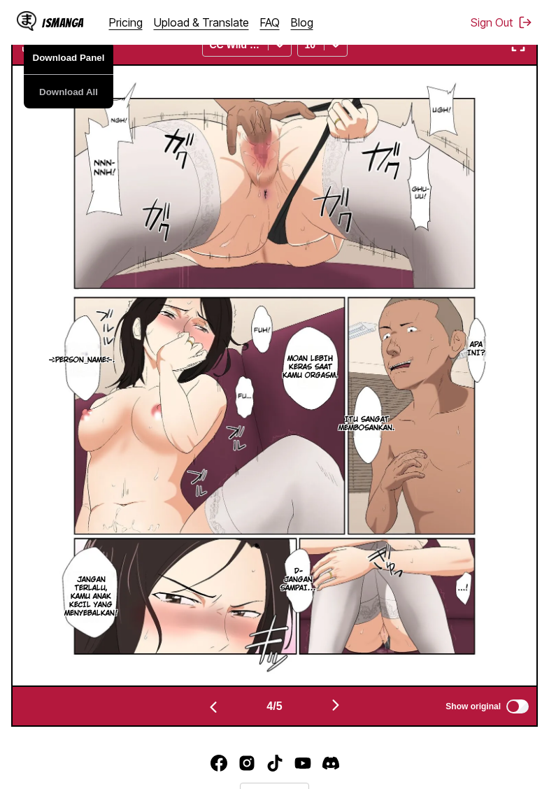
click at [48, 73] on button "Download Panel" at bounding box center [69, 58] width 90 height 34
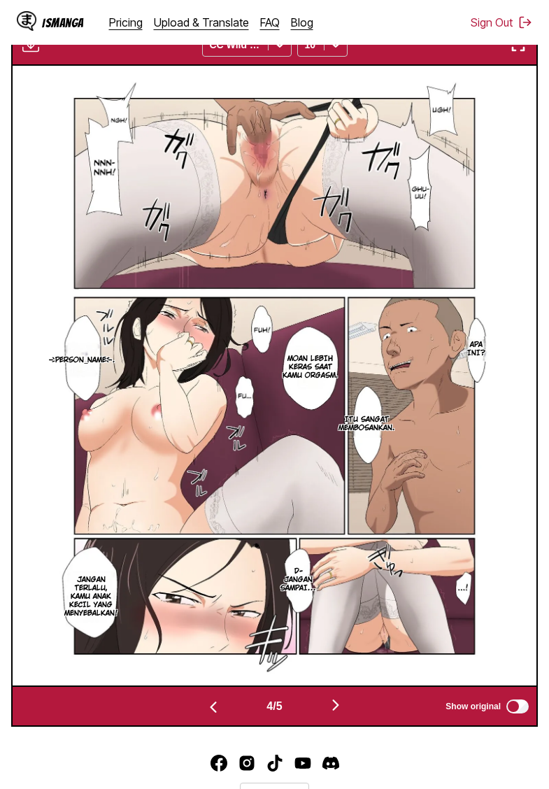
click at [344, 713] on img "button" at bounding box center [335, 704] width 17 height 17
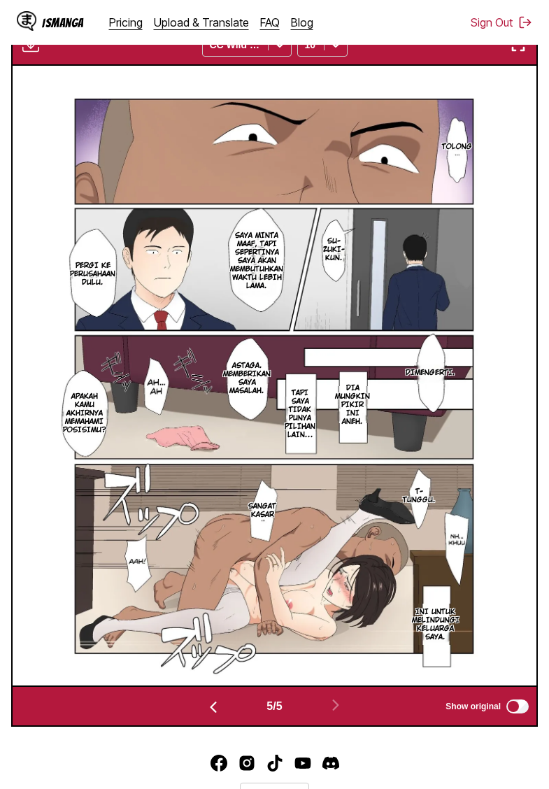
click at [37, 53] on img "button" at bounding box center [30, 44] width 17 height 17
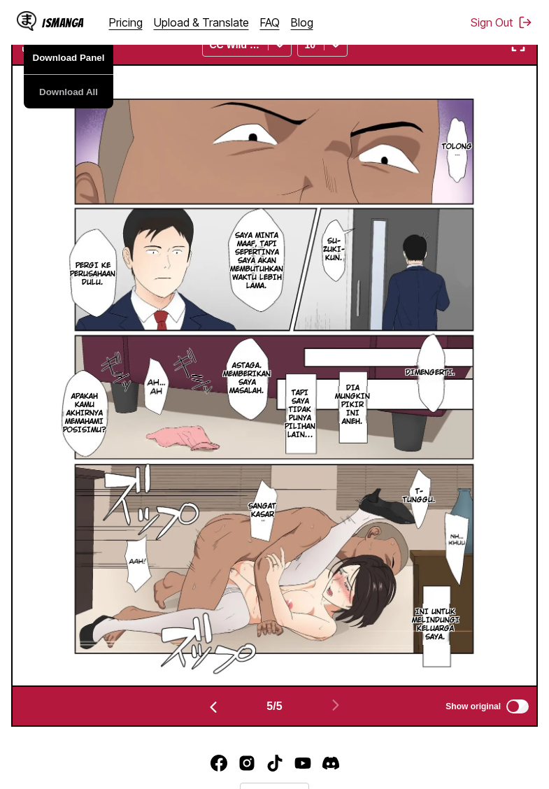
click at [48, 74] on button "Download Panel" at bounding box center [69, 58] width 90 height 34
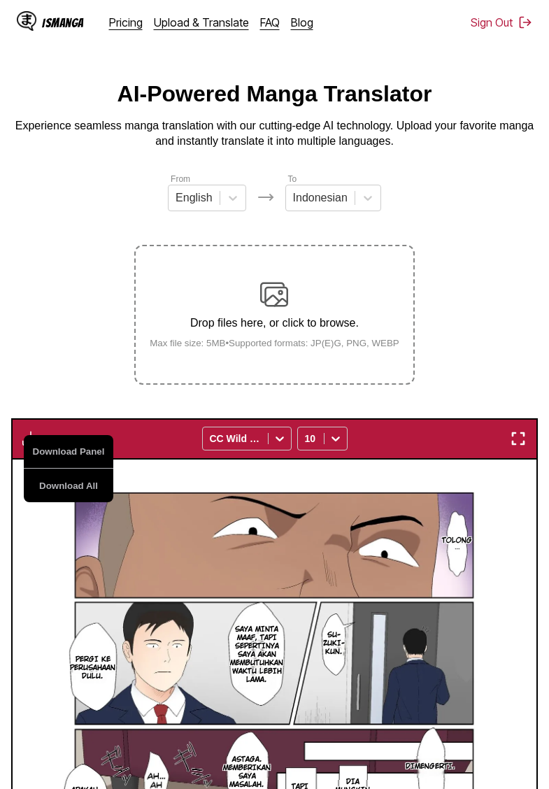
scroll to position [0, 0]
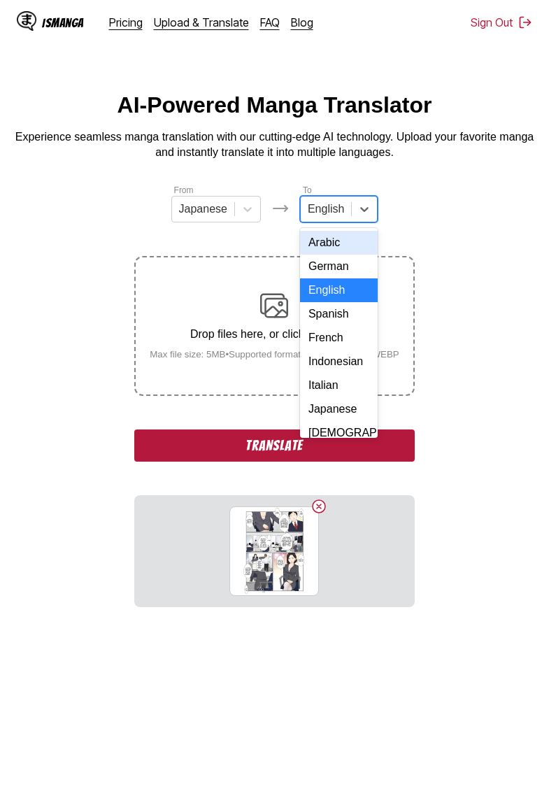
click at [341, 203] on div at bounding box center [326, 208] width 36 height 15
click at [327, 371] on div "Indonesian" at bounding box center [339, 362] width 78 height 24
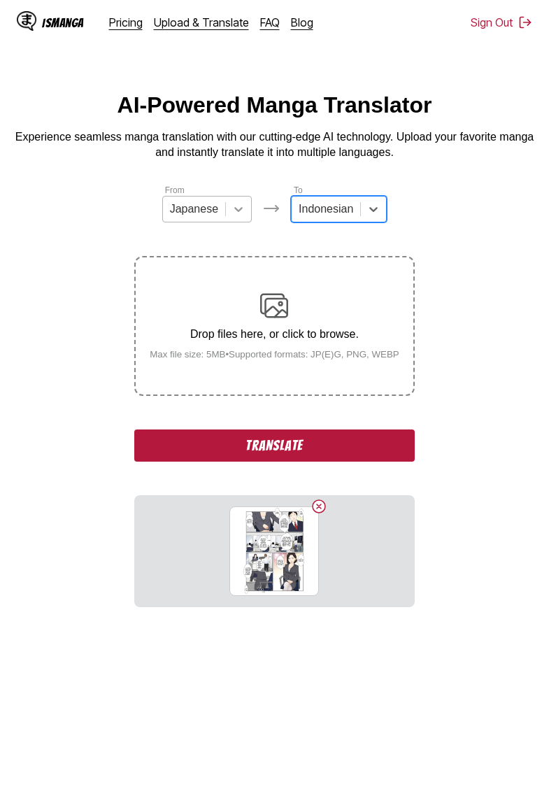
click at [236, 206] on icon at bounding box center [238, 209] width 14 height 14
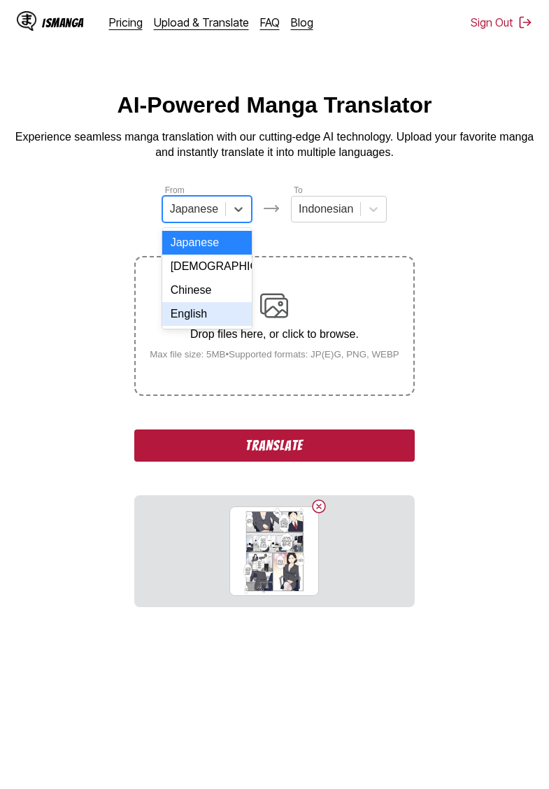
click at [199, 310] on div "English" at bounding box center [207, 314] width 90 height 24
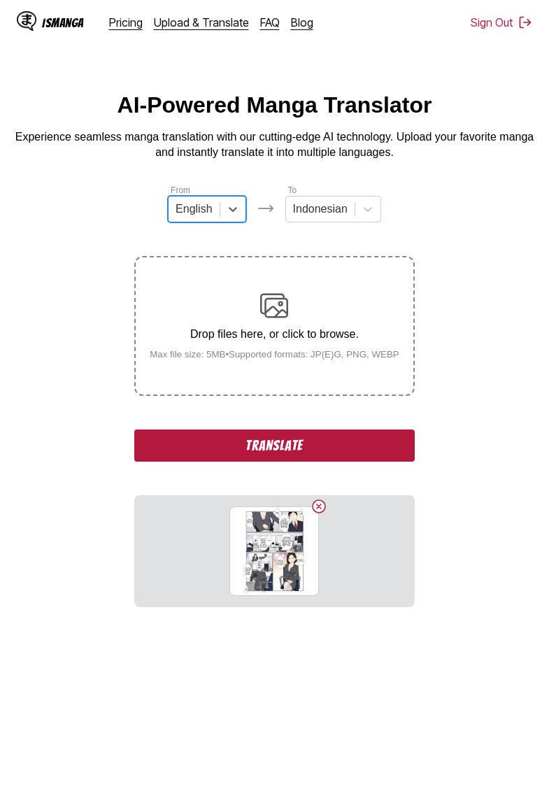
click at [287, 462] on button "Translate" at bounding box center [274, 445] width 280 height 32
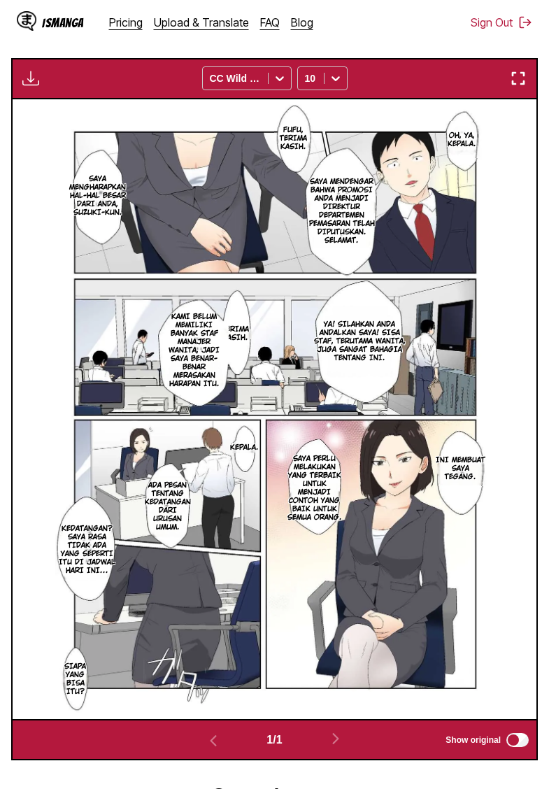
click at [73, 93] on div "Download Panel Download All CC Wild Words 10" at bounding box center [274, 78] width 527 height 41
click at [30, 87] on img "button" at bounding box center [30, 78] width 17 height 17
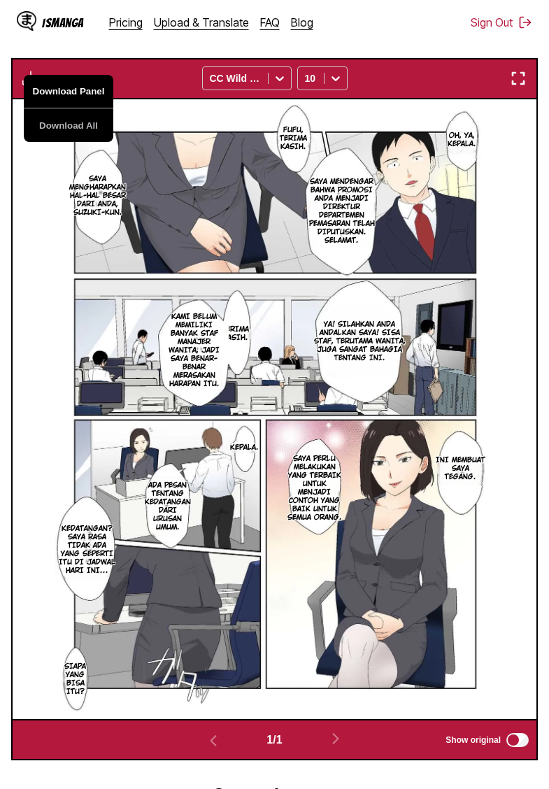
click at [57, 107] on button "Download Panel" at bounding box center [69, 92] width 90 height 34
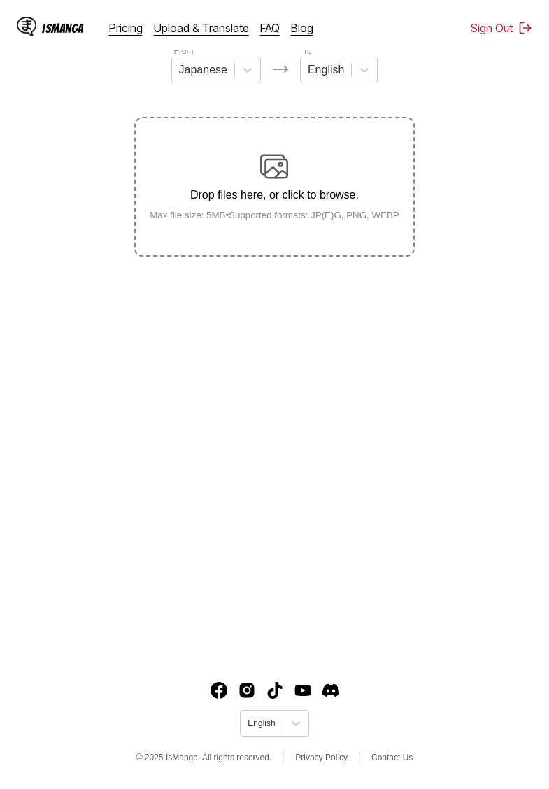
scroll to position [143, 0]
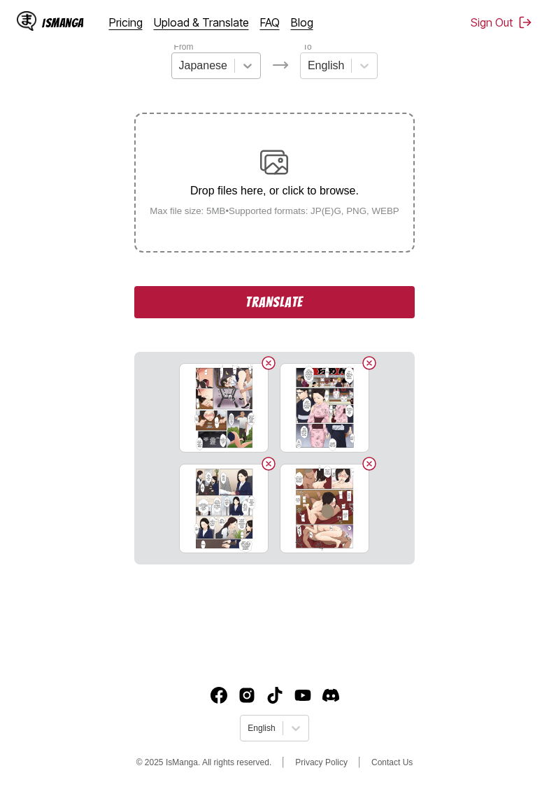
click at [241, 71] on icon at bounding box center [248, 66] width 14 height 14
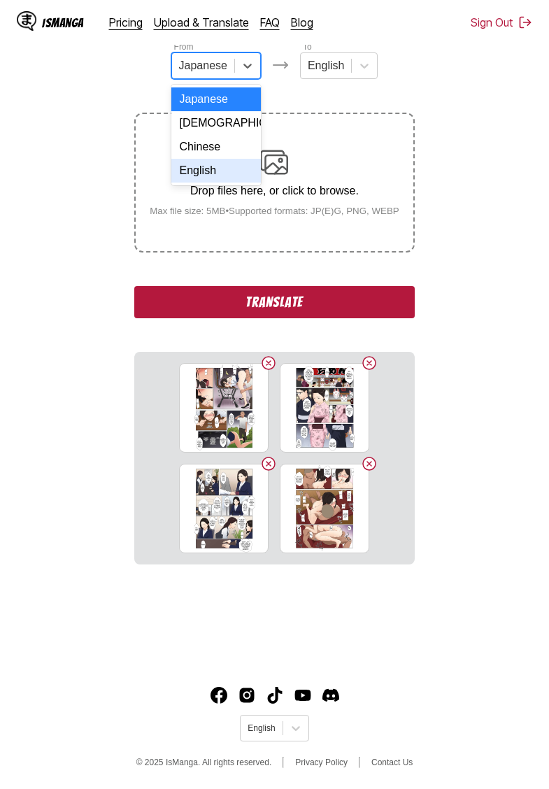
click at [210, 165] on div "English" at bounding box center [216, 171] width 90 height 24
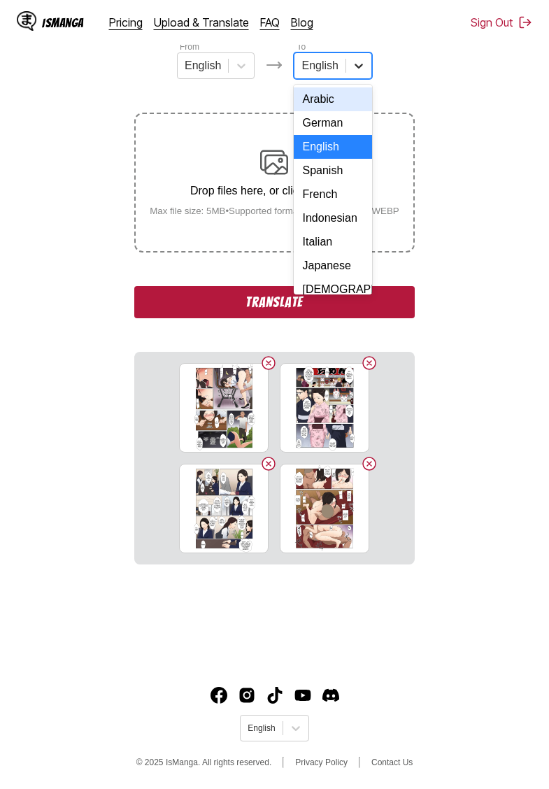
click at [352, 59] on div at bounding box center [358, 65] width 25 height 25
click at [332, 219] on div "Indonesian" at bounding box center [333, 218] width 78 height 24
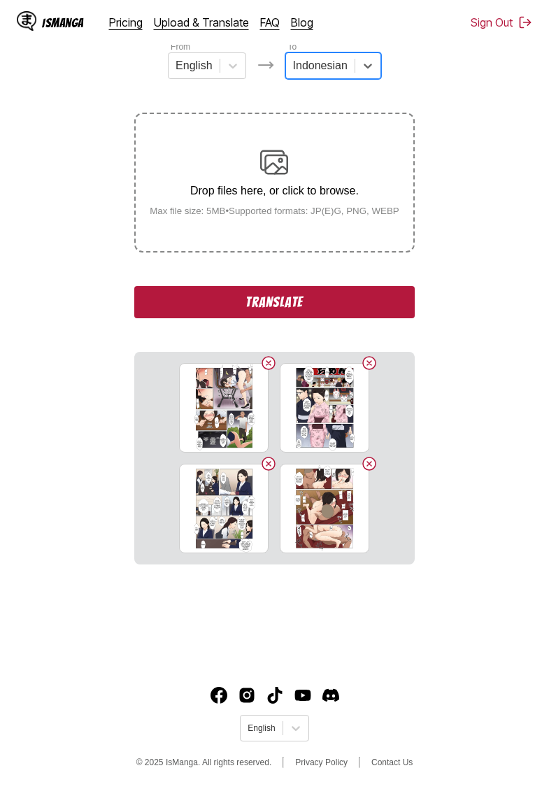
click at [81, 175] on section "From English To option Indonesian, selected. Indonesian Drop files here, or cli…" at bounding box center [274, 302] width 527 height 524
click at [254, 318] on button "Translate" at bounding box center [274, 302] width 280 height 32
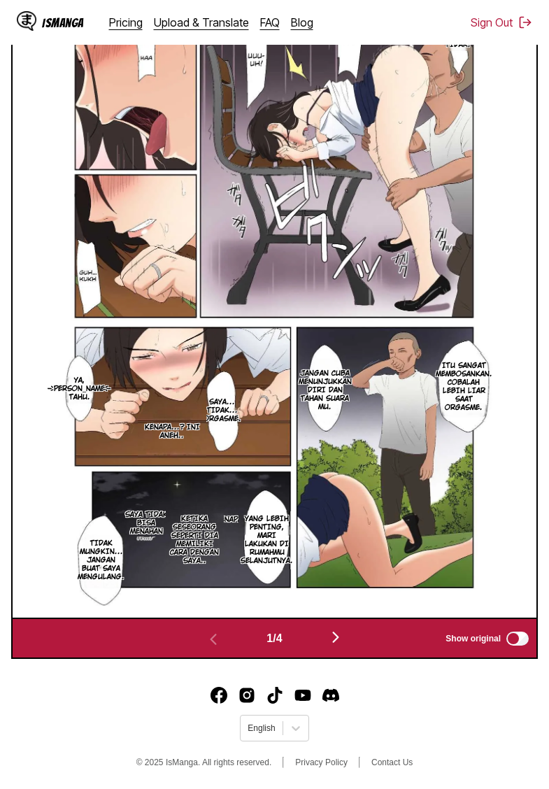
scroll to position [543, 0]
click at [341, 634] on img "button" at bounding box center [335, 637] width 17 height 17
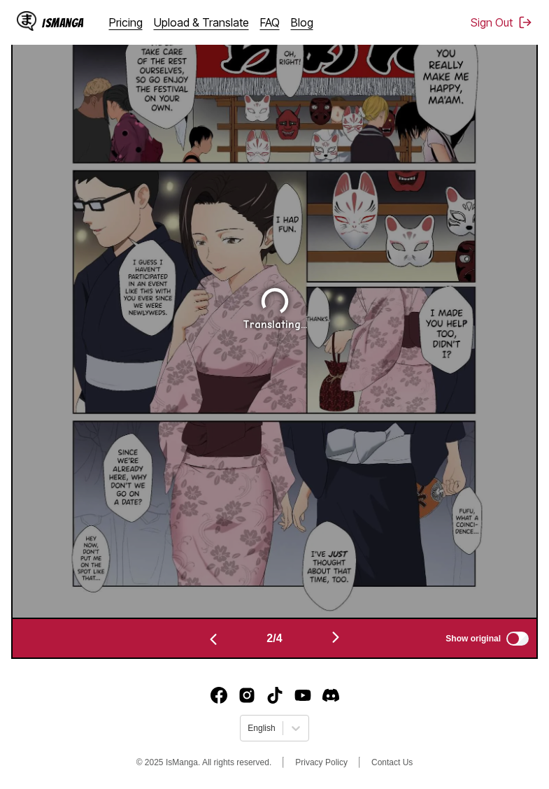
scroll to position [535, 0]
click at [216, 645] on img "button" at bounding box center [213, 639] width 17 height 17
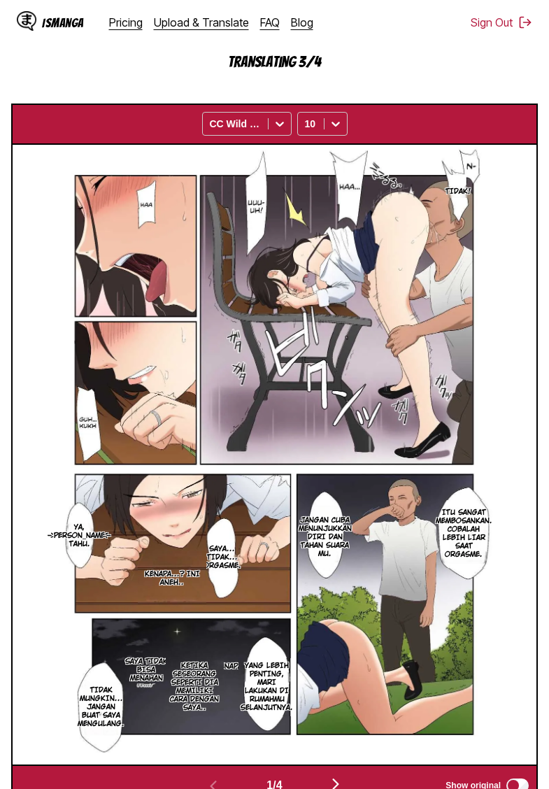
scroll to position [377, 0]
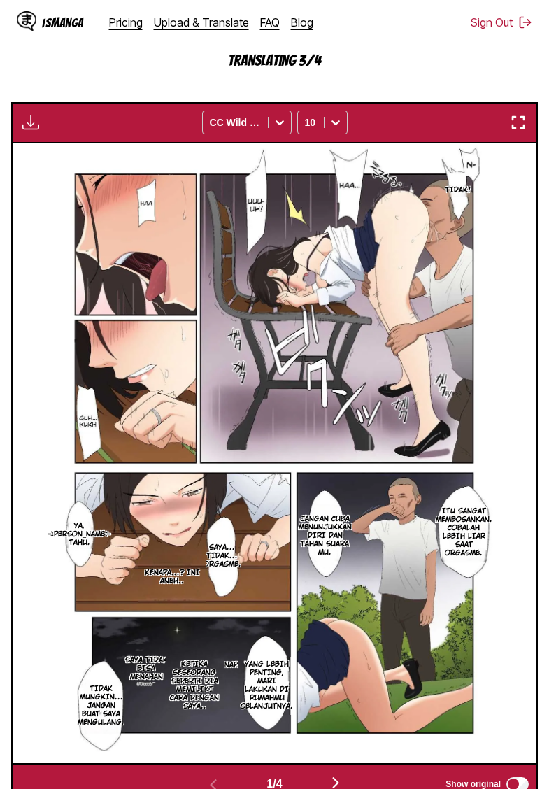
click at [148, 93] on section "From English To Indonesian Drop files here, or click to browse. Max file size: …" at bounding box center [274, 305] width 527 height 998
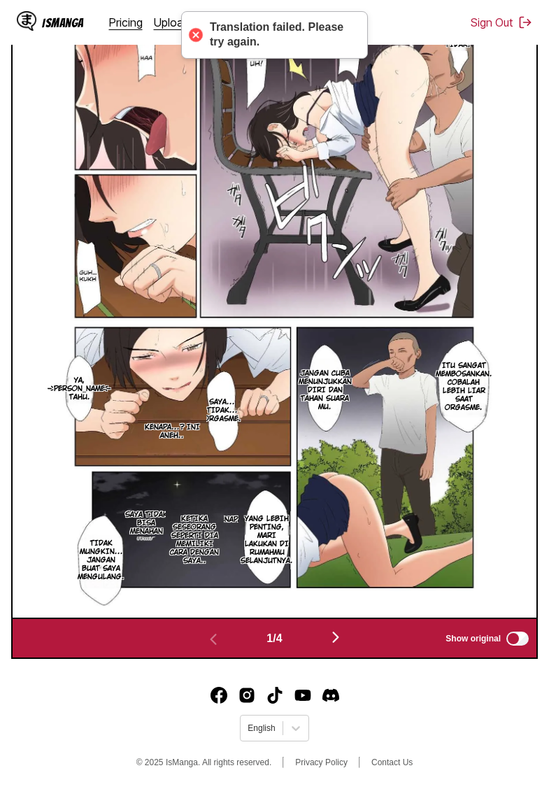
scroll to position [386, 0]
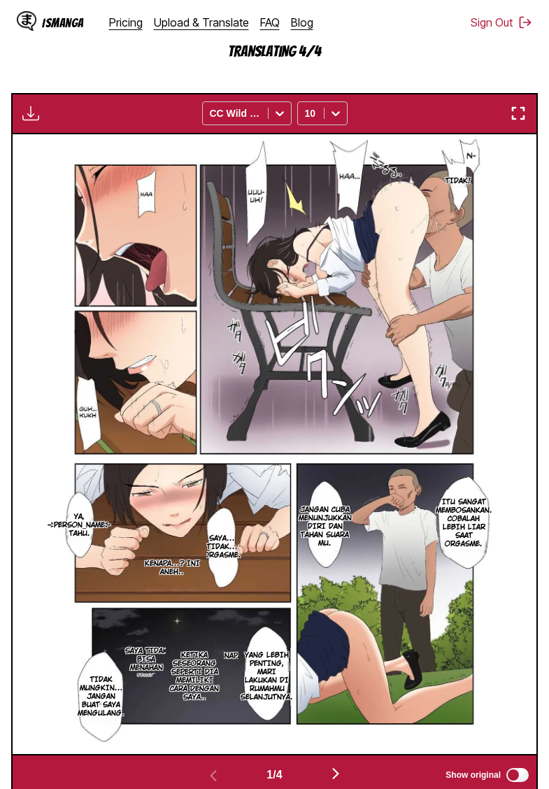
click at [35, 122] on img "button" at bounding box center [30, 113] width 17 height 17
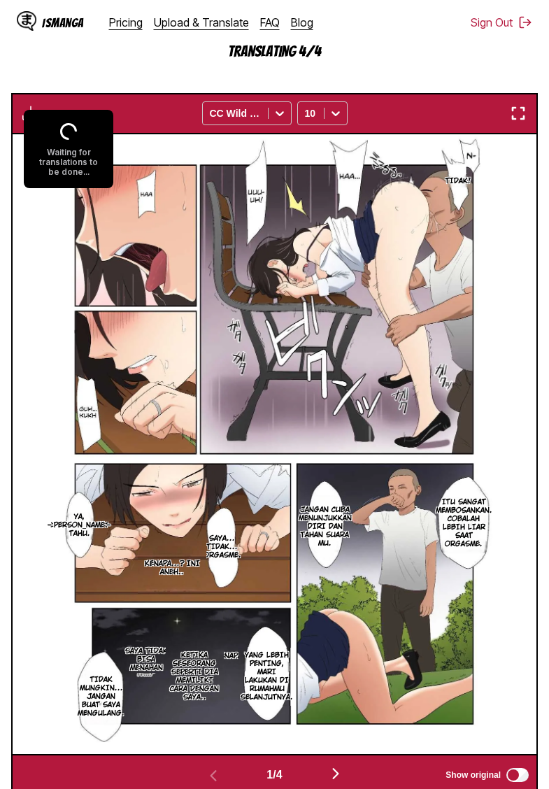
click at [98, 87] on section "From English To Indonesian Drop files here, or click to browse. Max file size: …" at bounding box center [274, 296] width 527 height 998
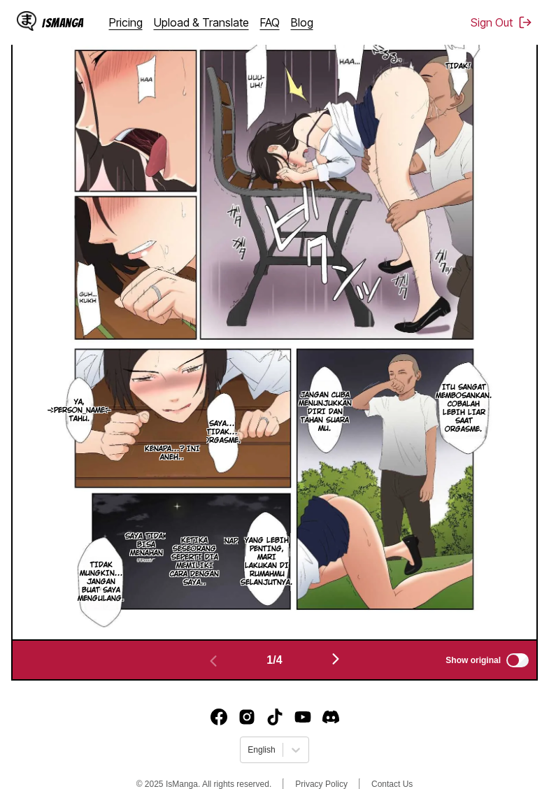
scroll to position [527, 0]
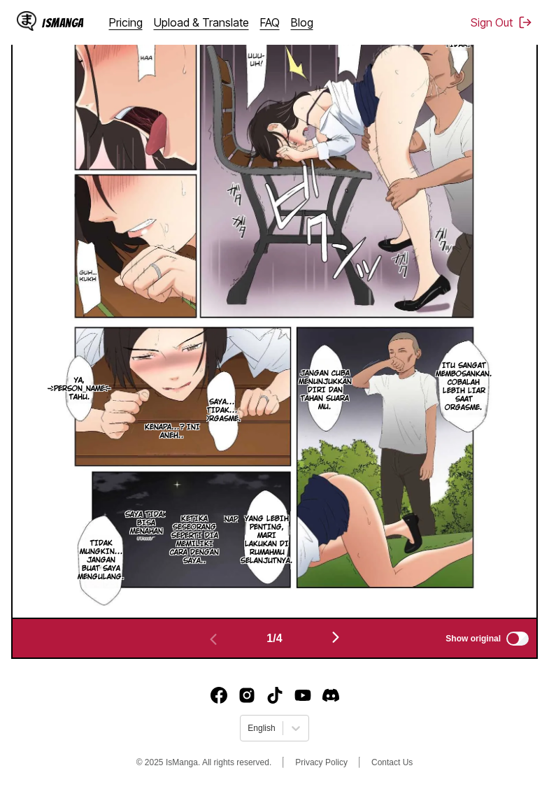
click at [332, 645] on img "button" at bounding box center [335, 637] width 17 height 17
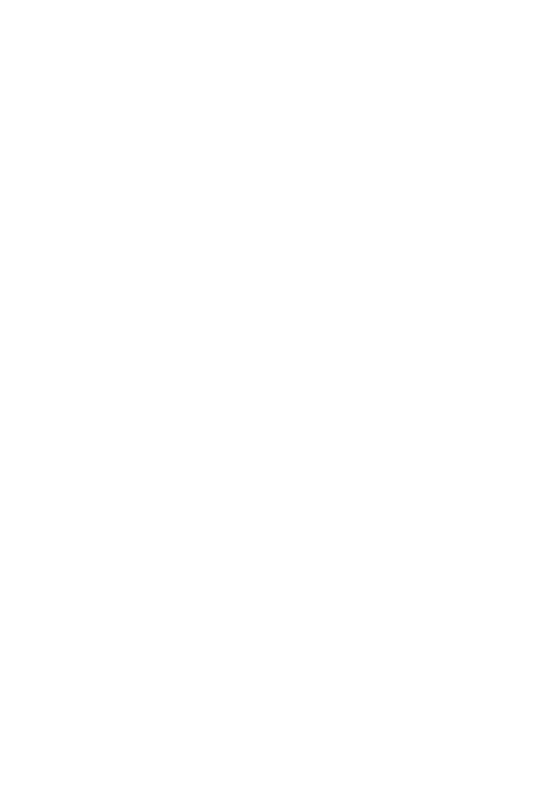
scroll to position [0, 0]
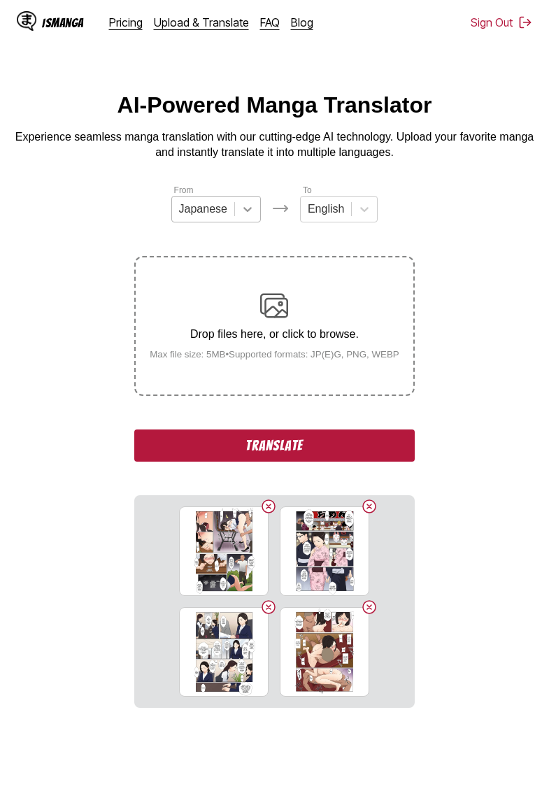
click at [250, 213] on icon at bounding box center [248, 209] width 14 height 14
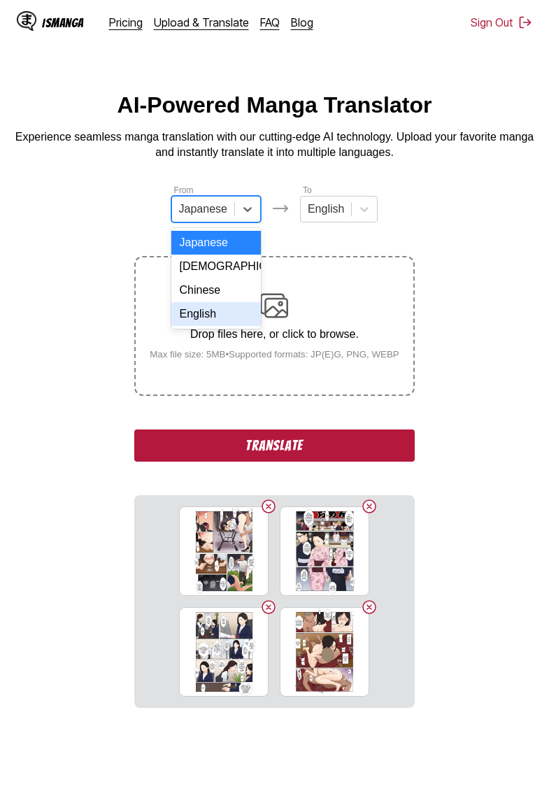
click at [206, 308] on div "English" at bounding box center [216, 314] width 90 height 24
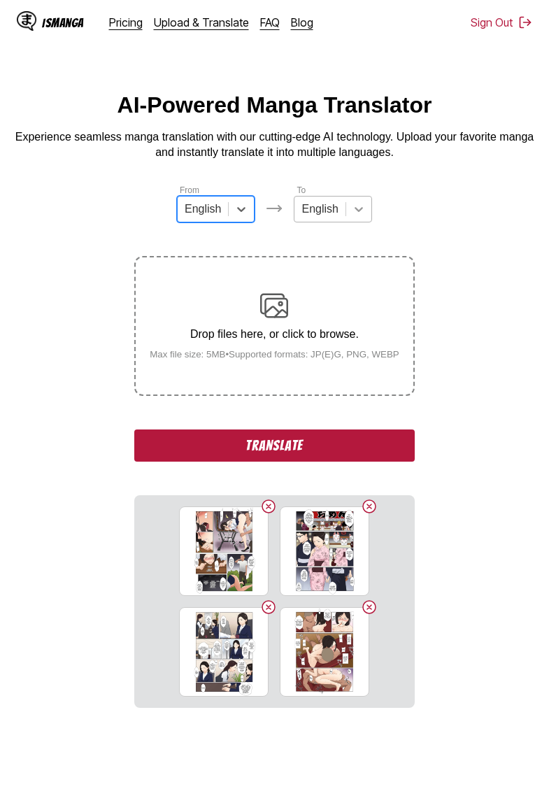
click at [366, 211] on div at bounding box center [358, 208] width 25 height 25
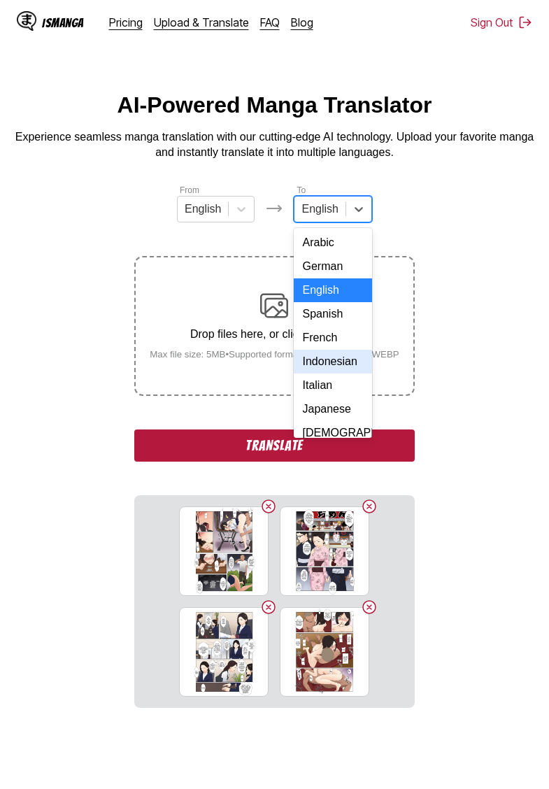
click at [326, 359] on div "Indonesian" at bounding box center [333, 362] width 78 height 24
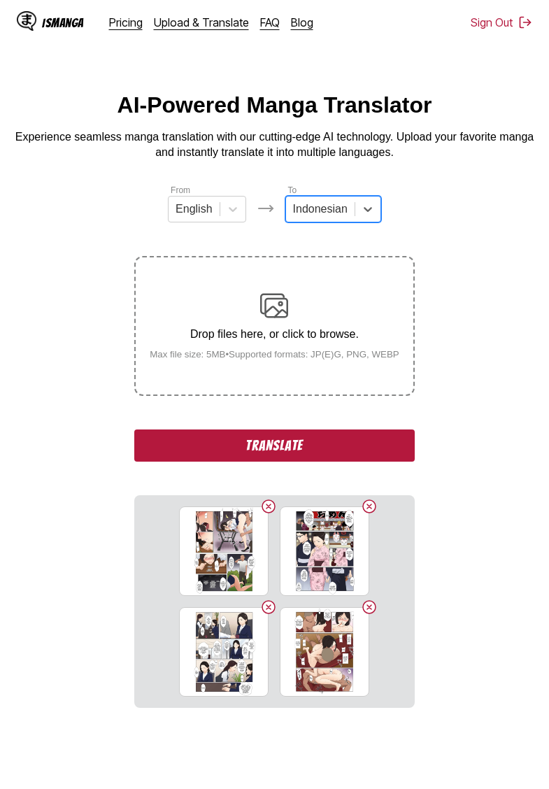
click at [278, 462] on button "Translate" at bounding box center [274, 445] width 280 height 32
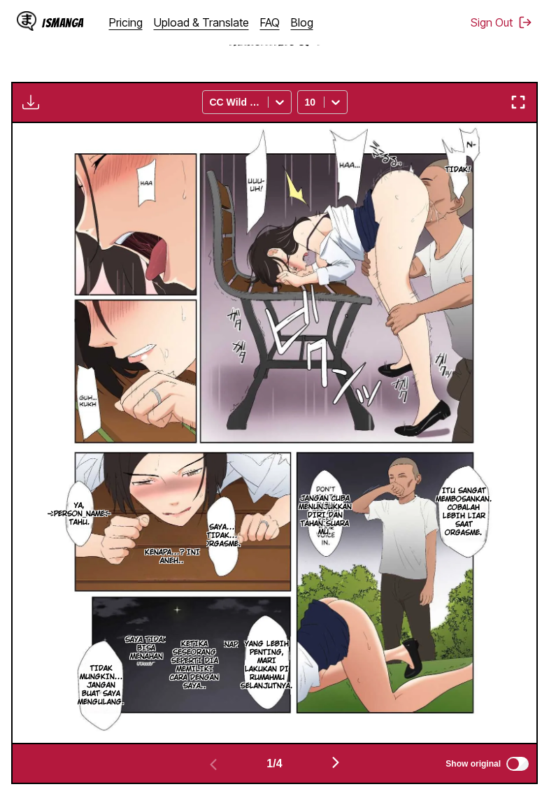
scroll to position [403, 0]
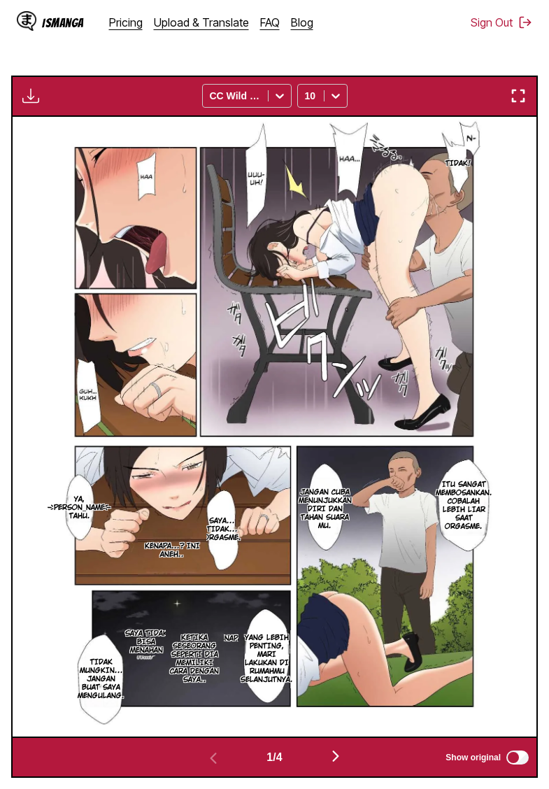
click at [341, 764] on img "button" at bounding box center [335, 756] width 17 height 17
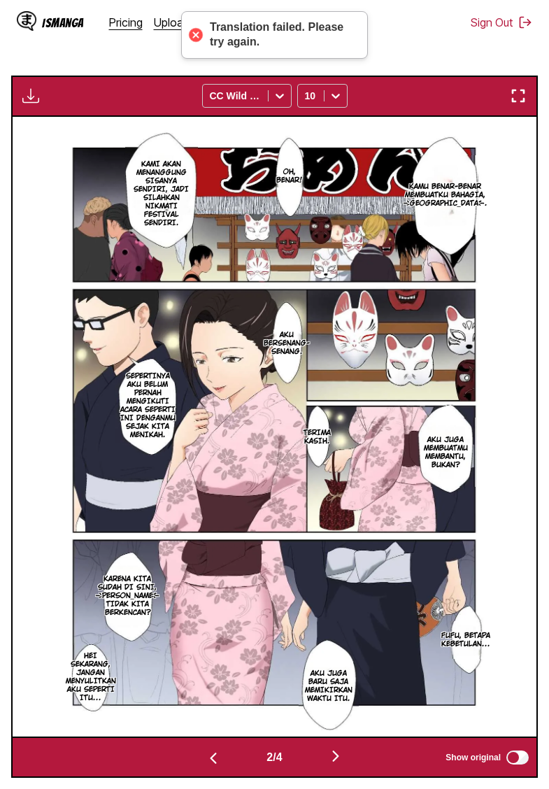
click at [341, 764] on img "button" at bounding box center [335, 756] width 17 height 17
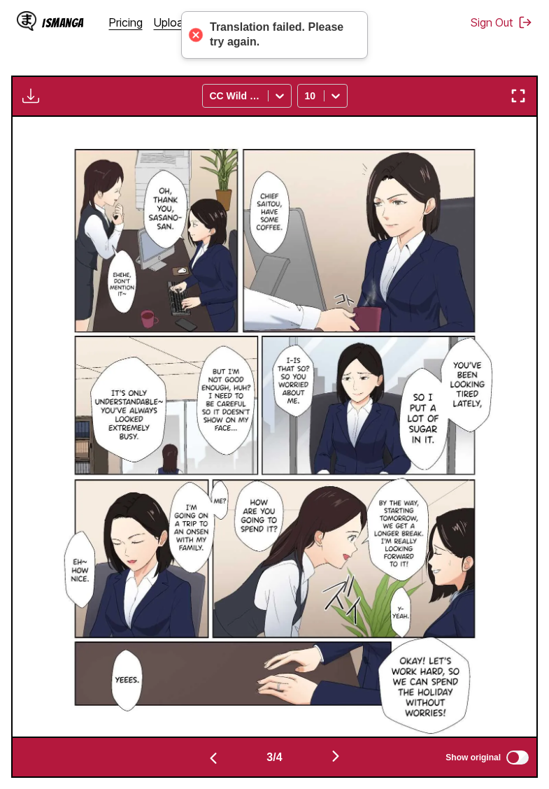
click at [341, 764] on img "button" at bounding box center [335, 756] width 17 height 17
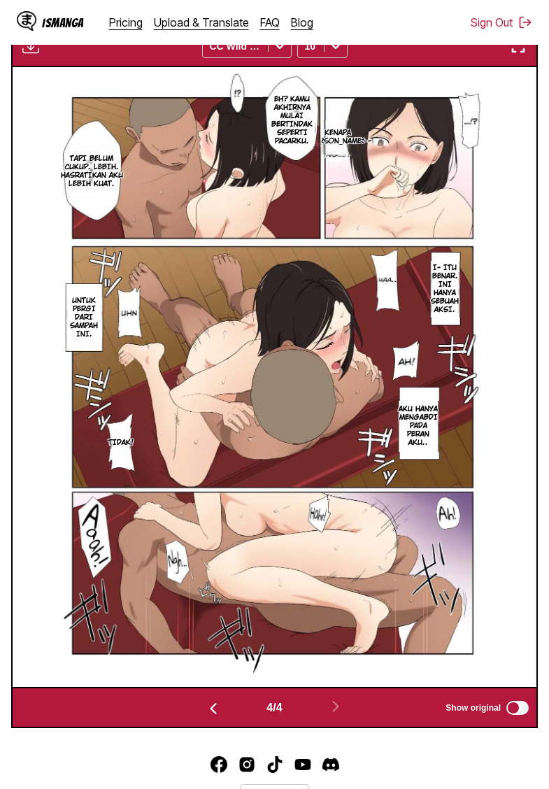
click at [208, 717] on img "button" at bounding box center [213, 708] width 17 height 17
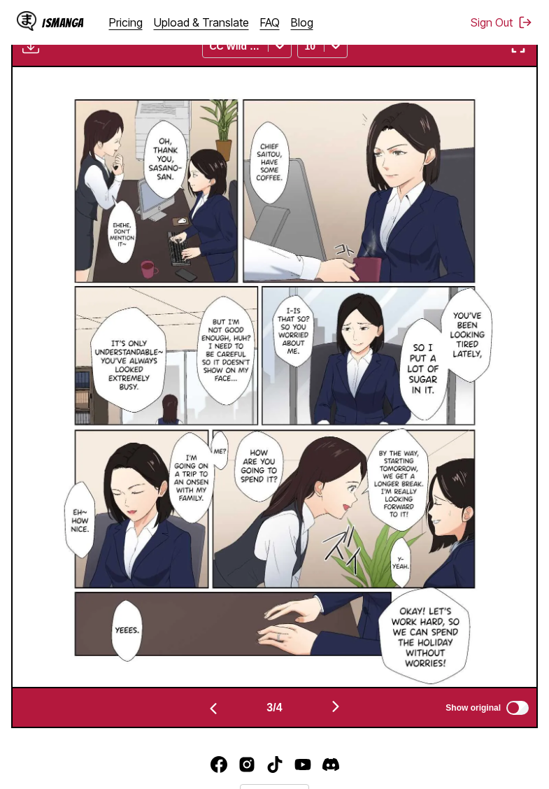
click at [207, 717] on img "button" at bounding box center [213, 708] width 17 height 17
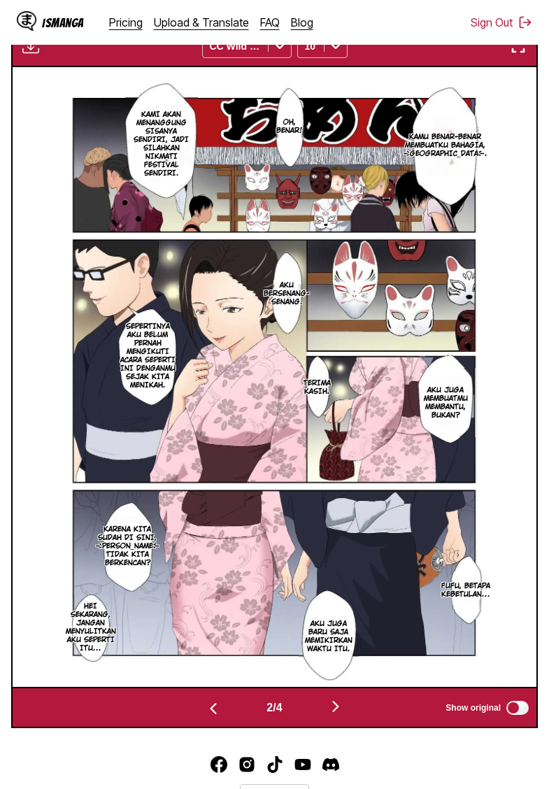
click at [207, 717] on img "button" at bounding box center [213, 708] width 17 height 17
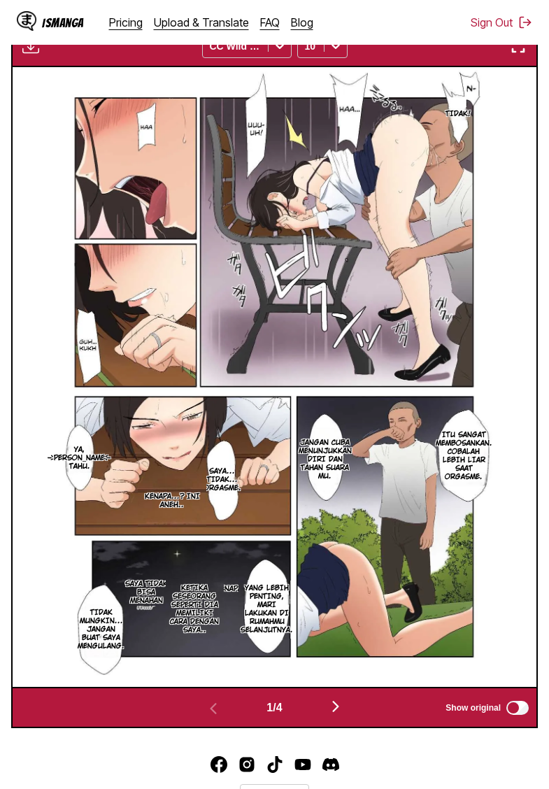
click at [35, 55] on img "button" at bounding box center [30, 46] width 17 height 17
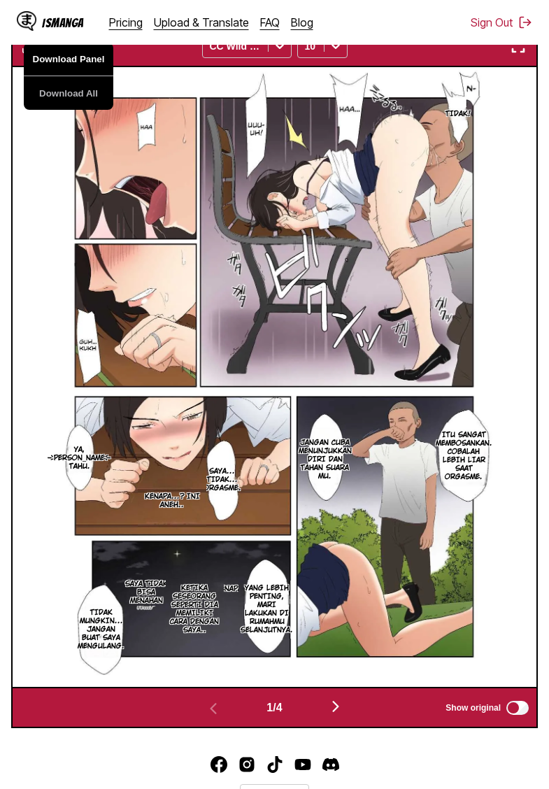
click at [52, 76] on button "Download Panel" at bounding box center [69, 60] width 90 height 34
click at [339, 715] on img "button" at bounding box center [335, 706] width 17 height 17
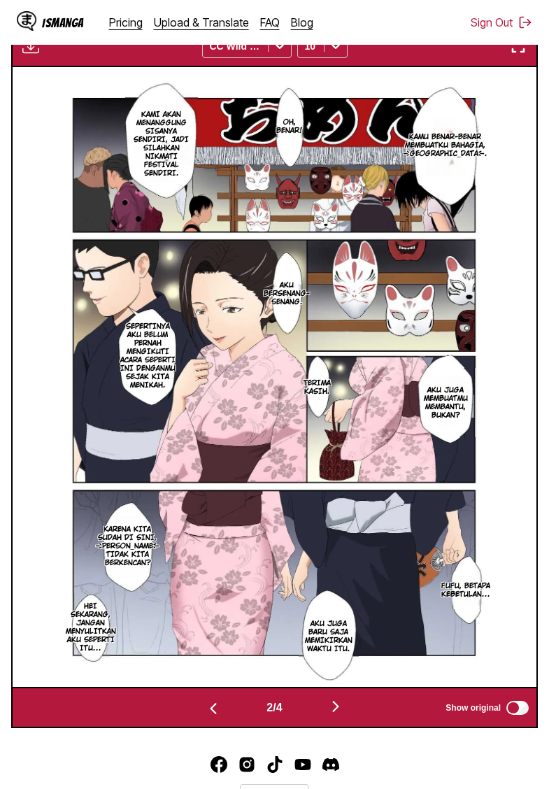
click at [29, 55] on img "button" at bounding box center [30, 46] width 17 height 17
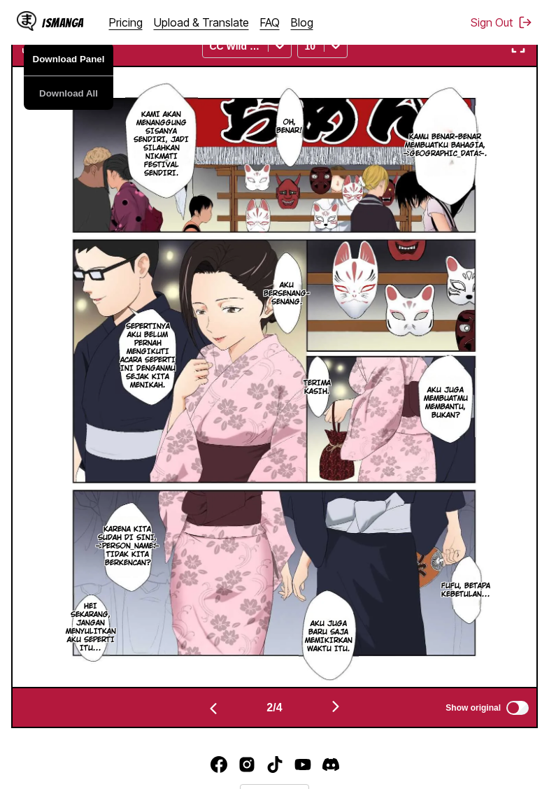
click at [58, 76] on button "Download Panel" at bounding box center [69, 60] width 90 height 34
click at [338, 715] on img "button" at bounding box center [335, 706] width 17 height 17
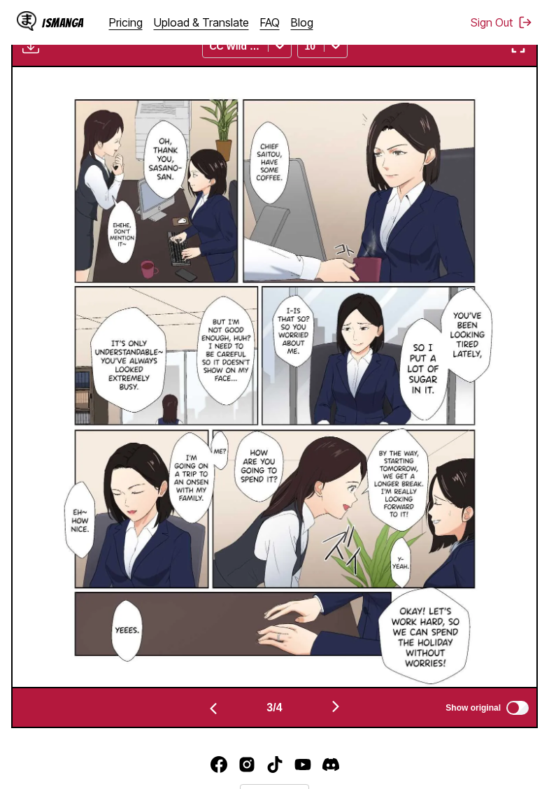
click at [338, 715] on img "button" at bounding box center [335, 706] width 17 height 17
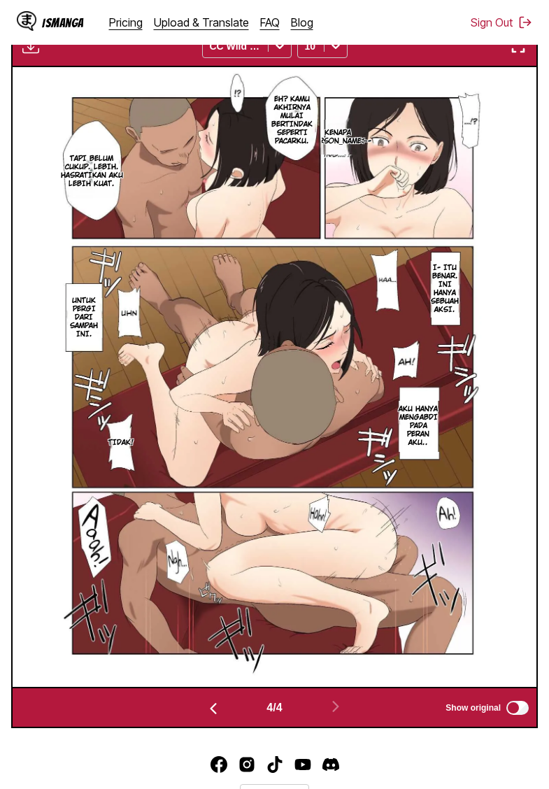
click at [28, 55] on img "button" at bounding box center [30, 46] width 17 height 17
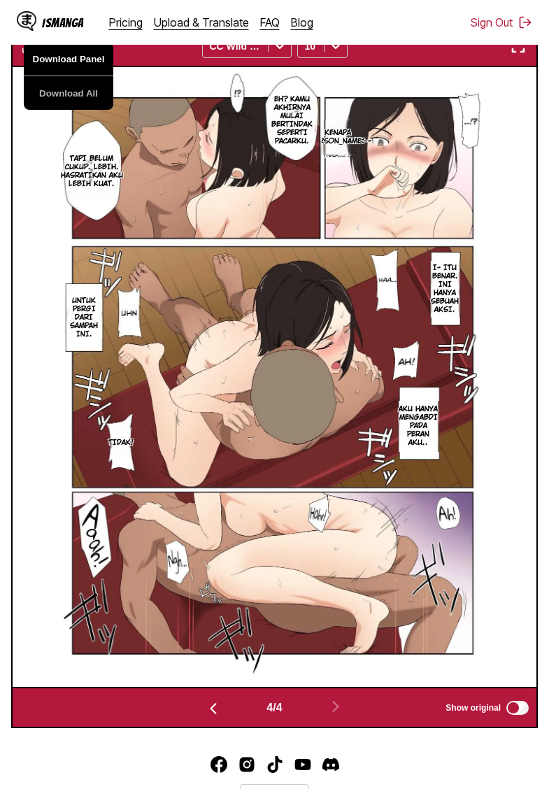
click at [55, 76] on button "Download Panel" at bounding box center [69, 60] width 90 height 34
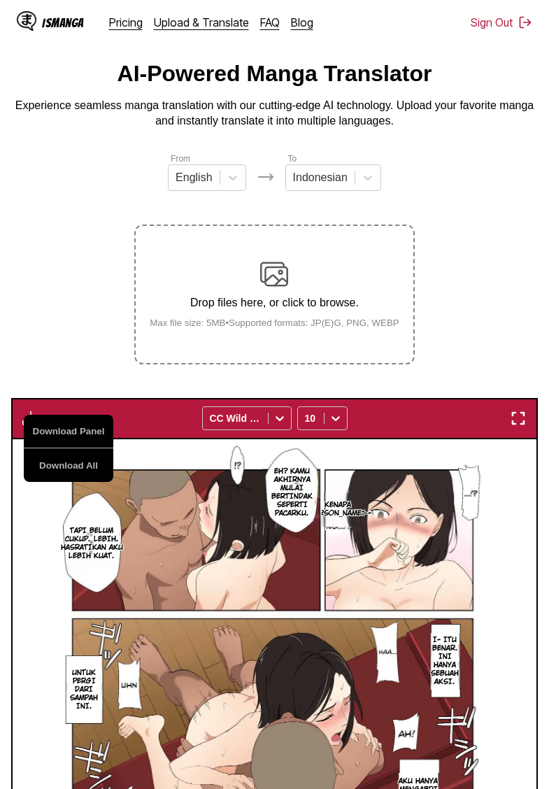
scroll to position [0, 0]
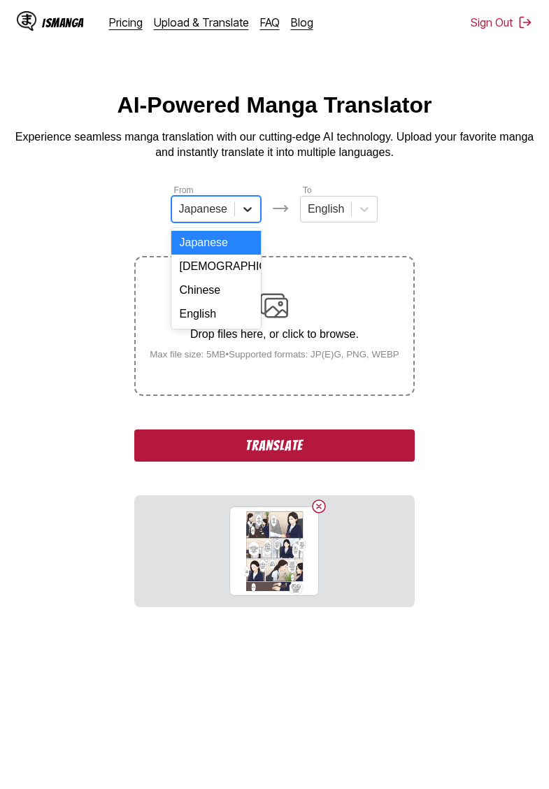
click at [251, 211] on icon at bounding box center [248, 209] width 14 height 14
click at [207, 309] on div "English" at bounding box center [216, 314] width 90 height 24
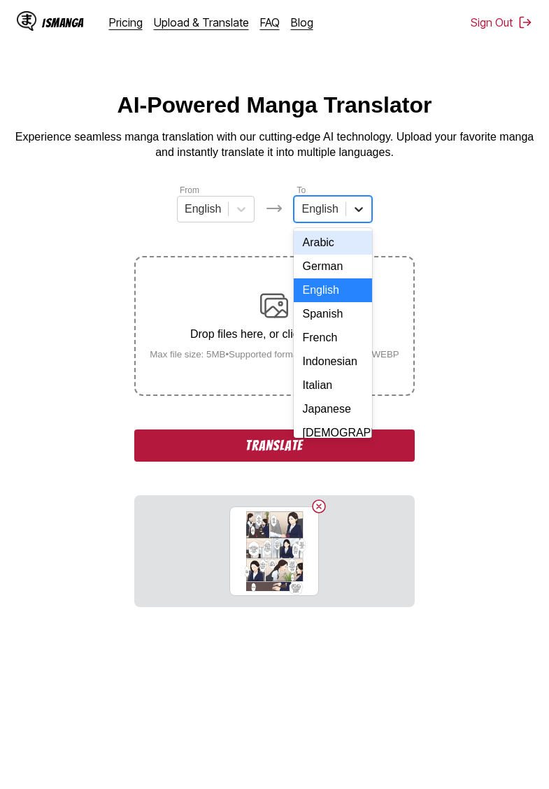
click at [355, 210] on icon at bounding box center [359, 209] width 14 height 14
click at [325, 365] on div "Indonesian" at bounding box center [333, 362] width 78 height 24
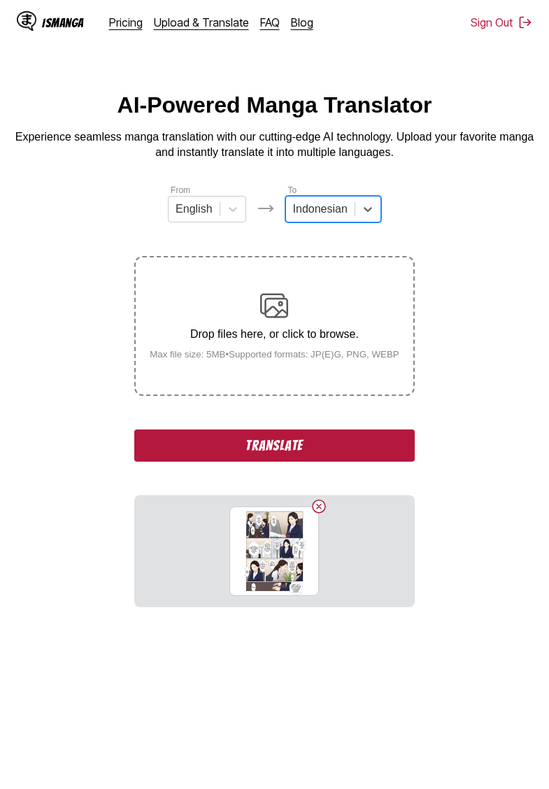
click at [323, 424] on div "From English To option Indonesian, selected. Indonesian Drop files here, or cli…" at bounding box center [274, 395] width 280 height 424
click at [299, 462] on button "Translate" at bounding box center [274, 445] width 280 height 32
click at [241, 211] on icon at bounding box center [248, 209] width 14 height 14
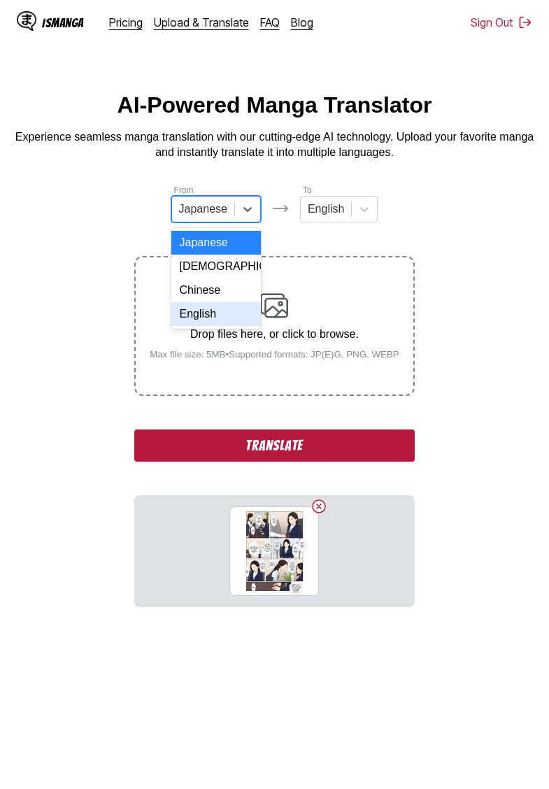
drag, startPoint x: 203, startPoint y: 320, endPoint x: 212, endPoint y: 306, distance: 15.7
click at [203, 320] on div "English" at bounding box center [216, 314] width 90 height 24
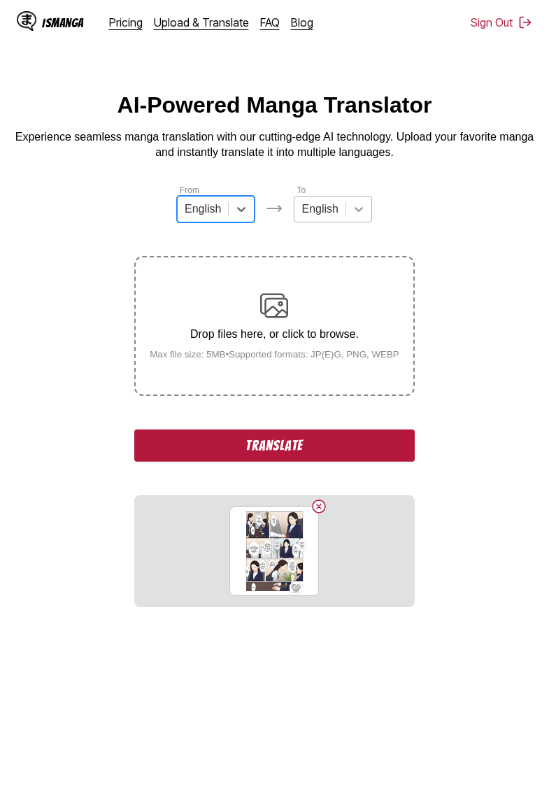
click at [354, 210] on icon at bounding box center [359, 209] width 14 height 14
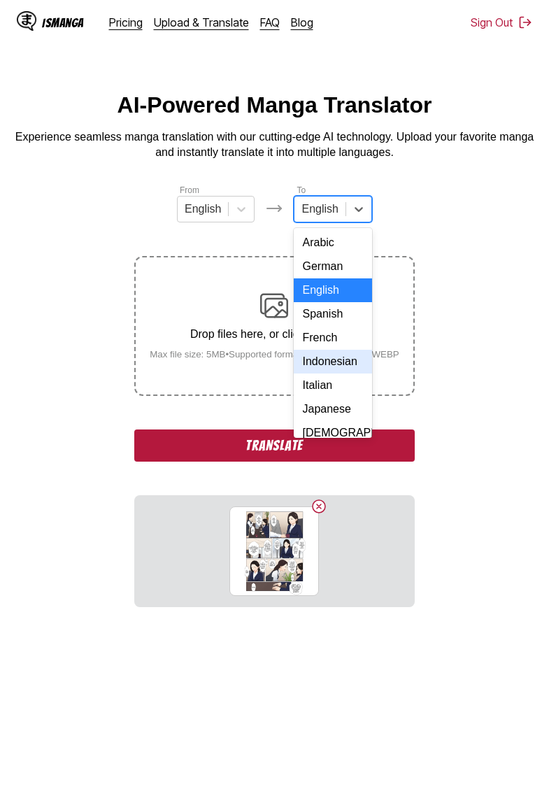
click at [316, 359] on div "Indonesian" at bounding box center [333, 362] width 78 height 24
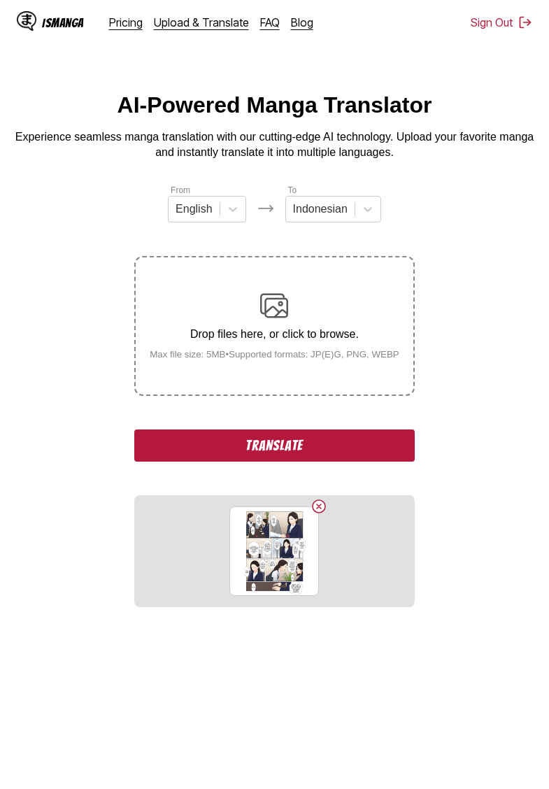
click at [299, 462] on button "Translate" at bounding box center [274, 445] width 280 height 32
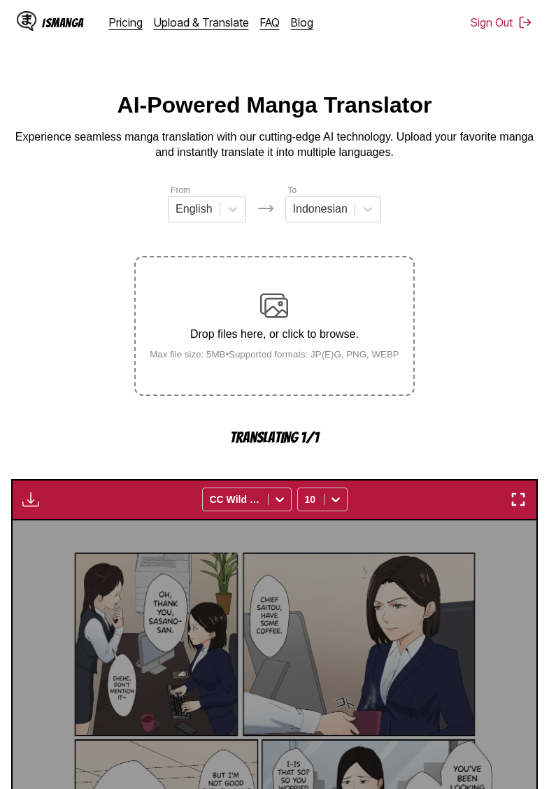
click at [55, 224] on section "From English To Indonesian Drop files here, or click to browse. Max file size: …" at bounding box center [274, 682] width 527 height 998
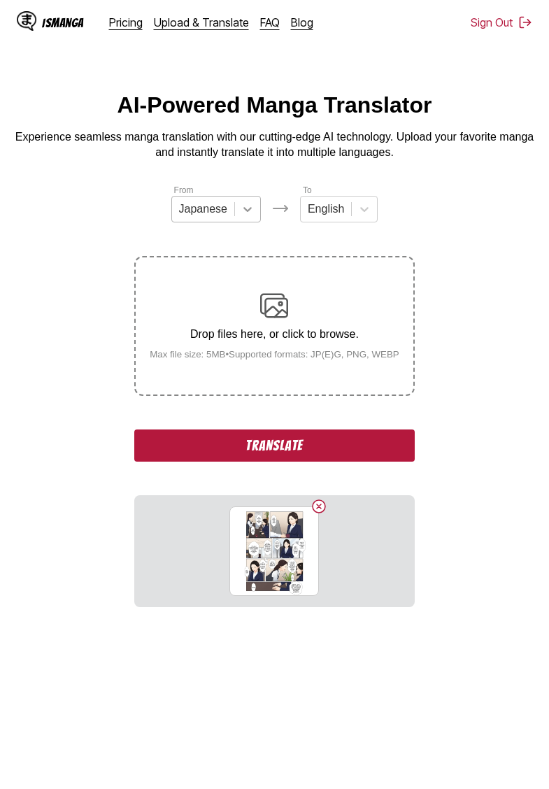
click at [244, 197] on div at bounding box center [247, 208] width 25 height 25
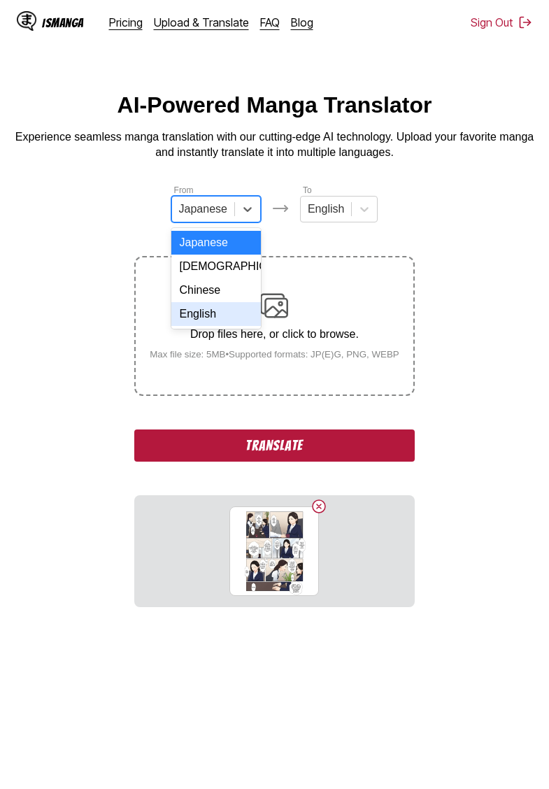
click at [213, 308] on div "English" at bounding box center [216, 314] width 90 height 24
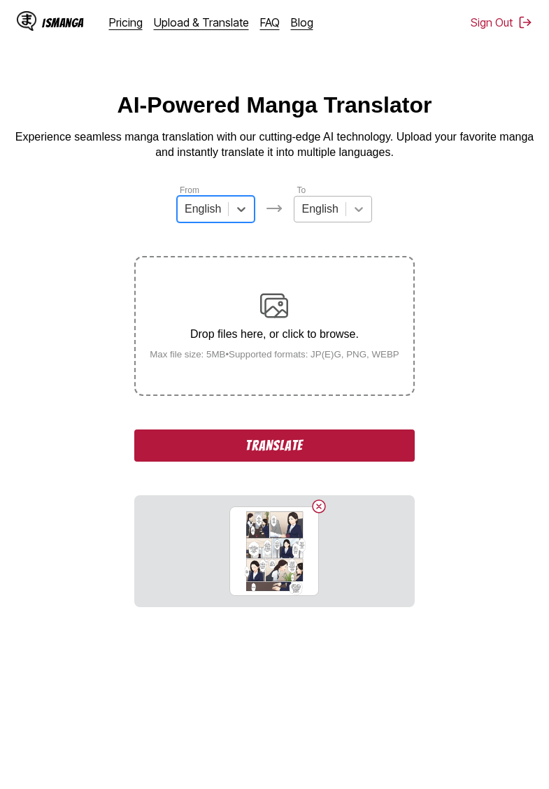
click at [352, 204] on icon at bounding box center [359, 209] width 14 height 14
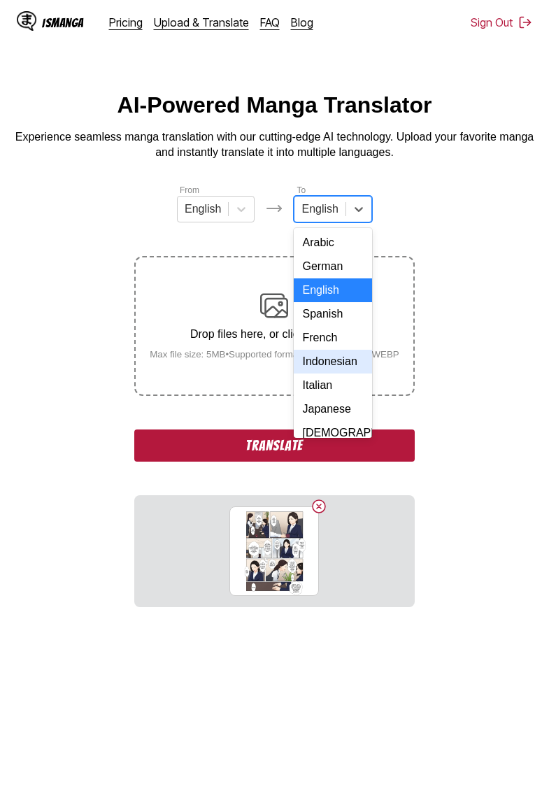
click at [336, 365] on div "Indonesian" at bounding box center [333, 362] width 78 height 24
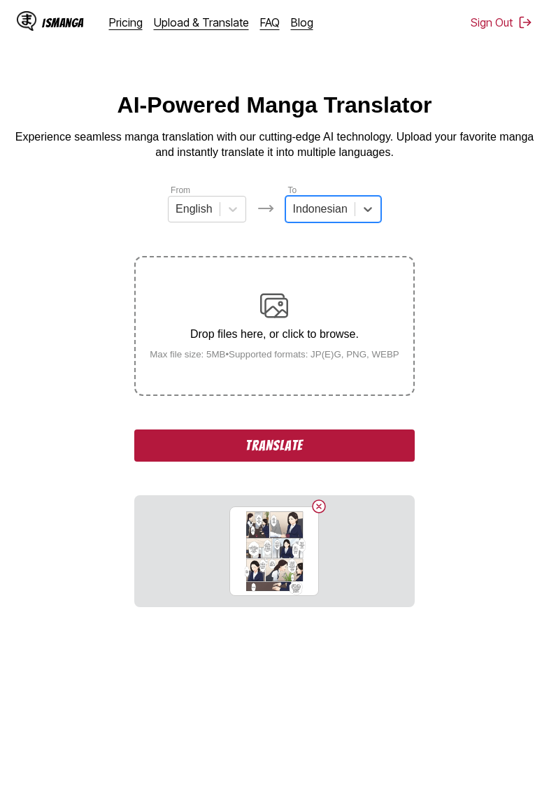
click at [262, 462] on button "Translate" at bounding box center [274, 445] width 280 height 32
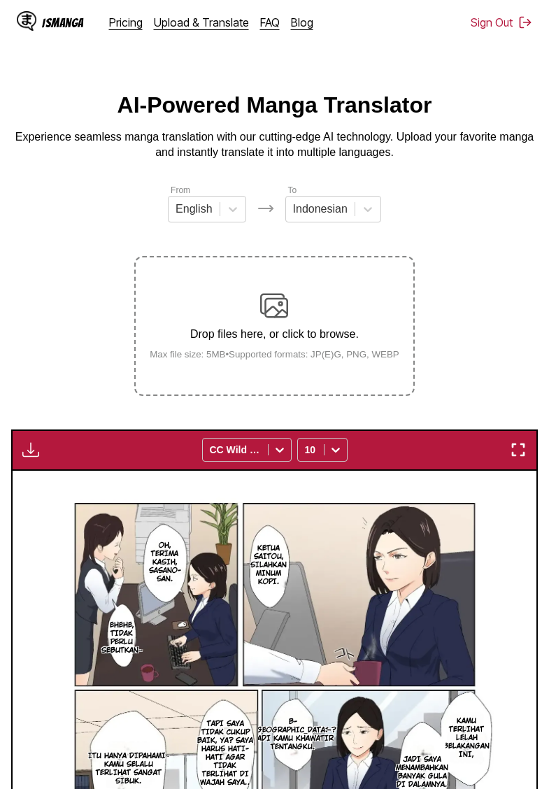
click at [36, 458] on img "button" at bounding box center [30, 449] width 17 height 17
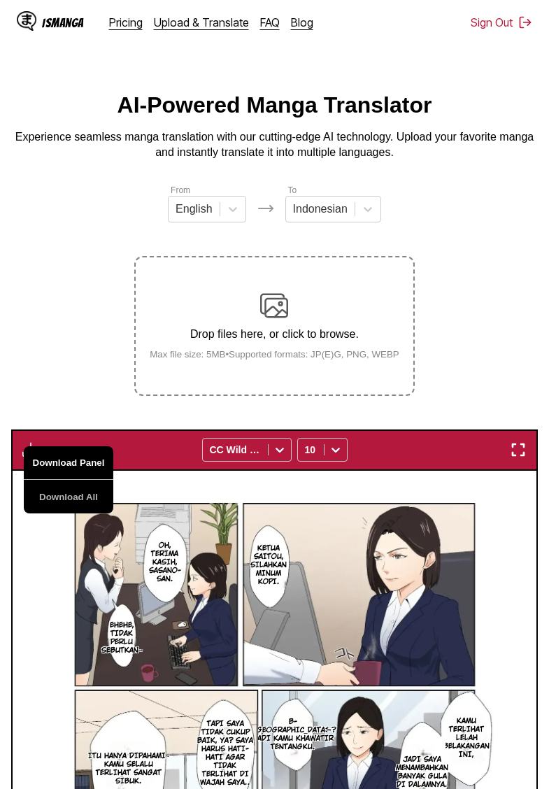
click at [51, 472] on button "Download Panel" at bounding box center [69, 463] width 90 height 34
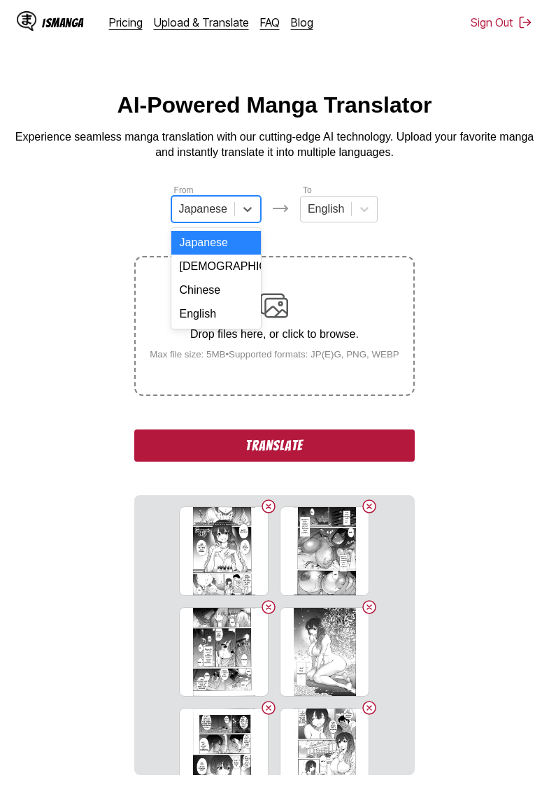
click at [224, 213] on div at bounding box center [203, 208] width 48 height 15
click at [217, 309] on div "English" at bounding box center [216, 314] width 90 height 24
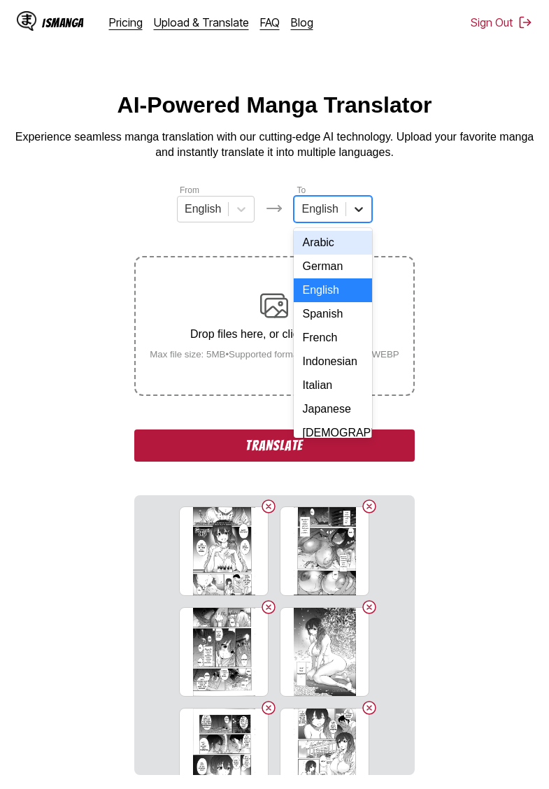
click at [359, 211] on icon at bounding box center [359, 209] width 8 height 5
click at [331, 362] on div "Indonesian" at bounding box center [333, 362] width 78 height 24
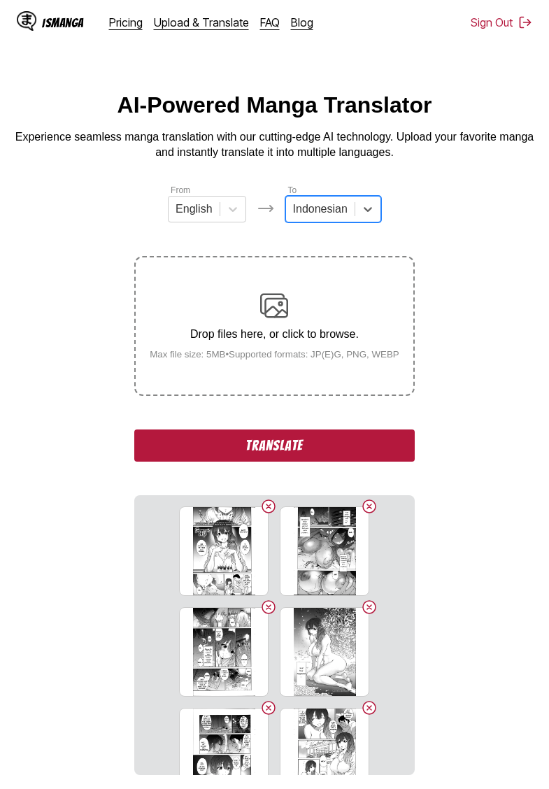
click at [464, 252] on section "From English To option Indonesian, selected. Indonesian Drop files here, or cli…" at bounding box center [274, 479] width 527 height 592
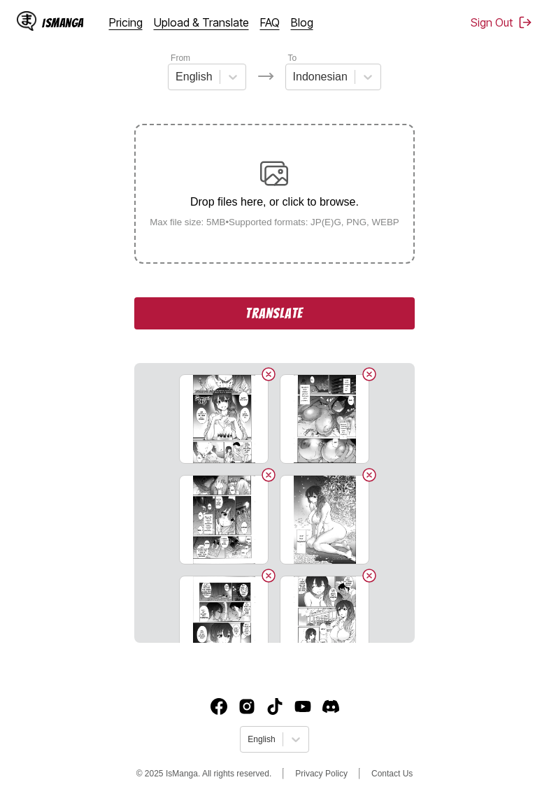
scroll to position [143, 0]
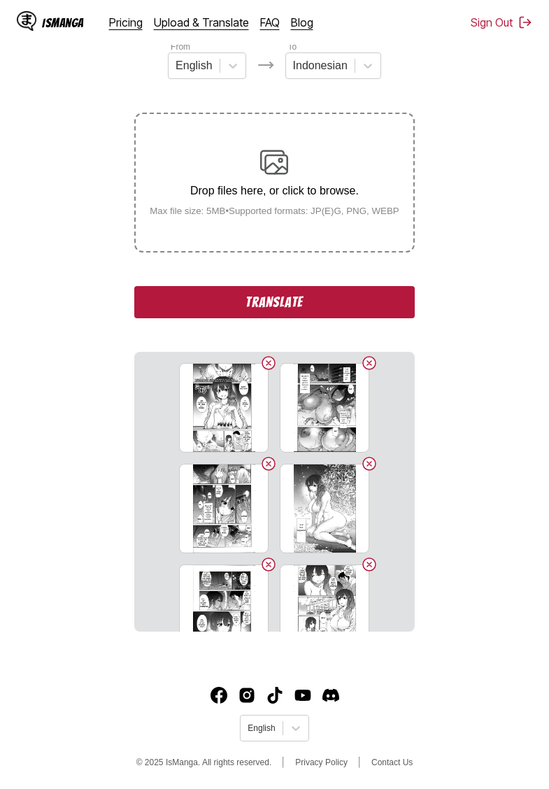
click at [295, 318] on button "Translate" at bounding box center [274, 302] width 280 height 32
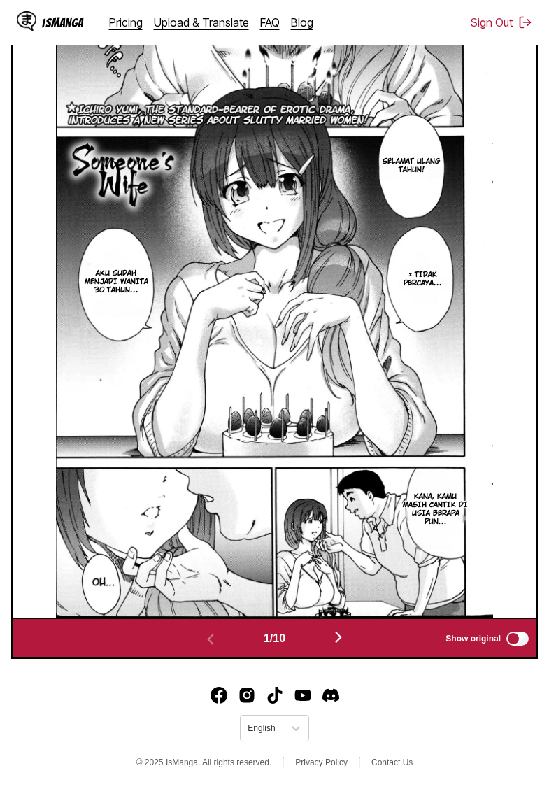
scroll to position [543, 0]
click at [340, 638] on img "button" at bounding box center [338, 637] width 17 height 17
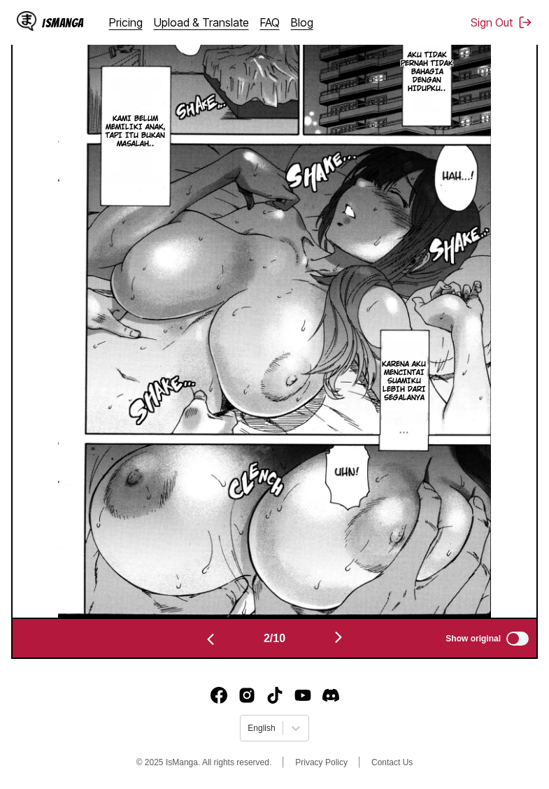
click at [340, 638] on img "button" at bounding box center [338, 637] width 17 height 17
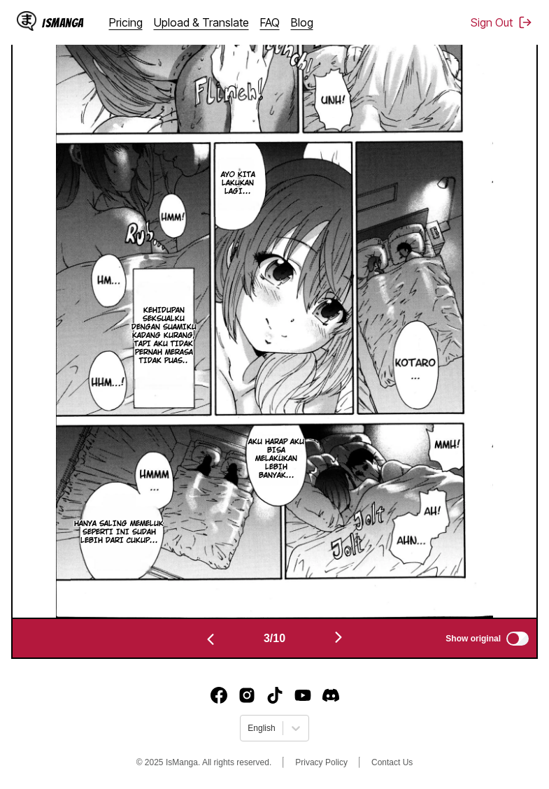
click at [339, 633] on img "button" at bounding box center [338, 637] width 17 height 17
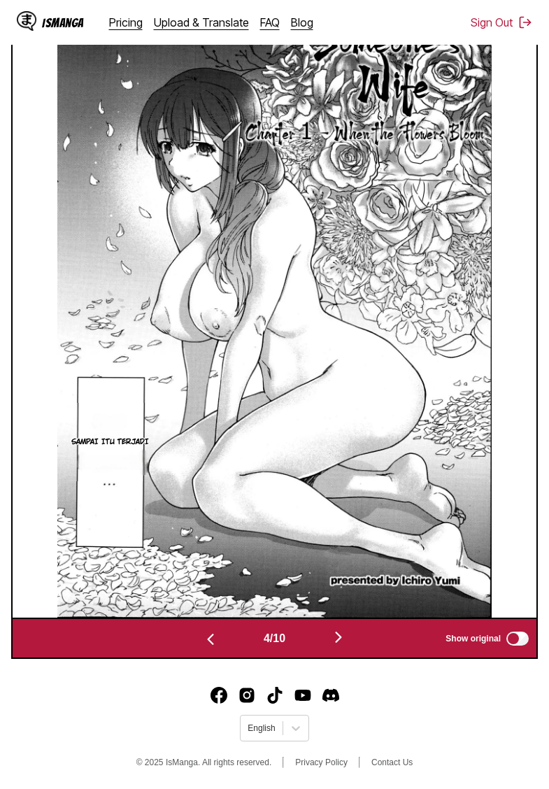
click at [339, 633] on img "button" at bounding box center [338, 637] width 17 height 17
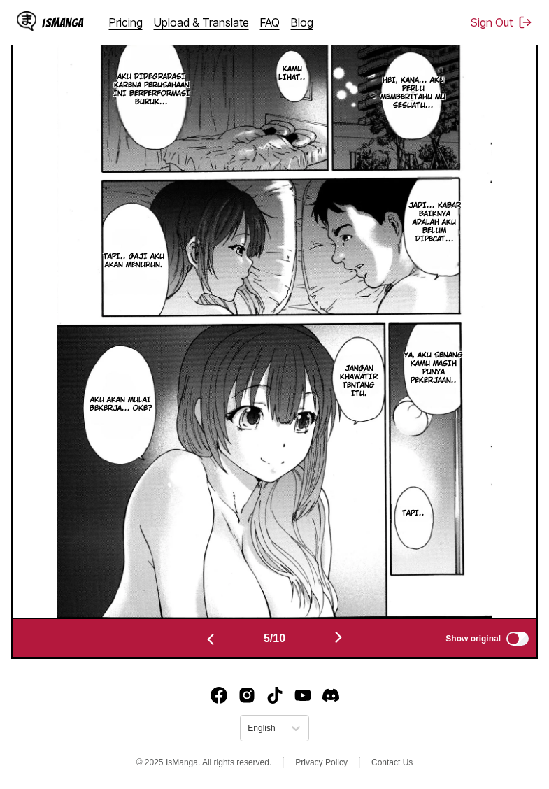
click at [215, 642] on img "button" at bounding box center [210, 639] width 17 height 17
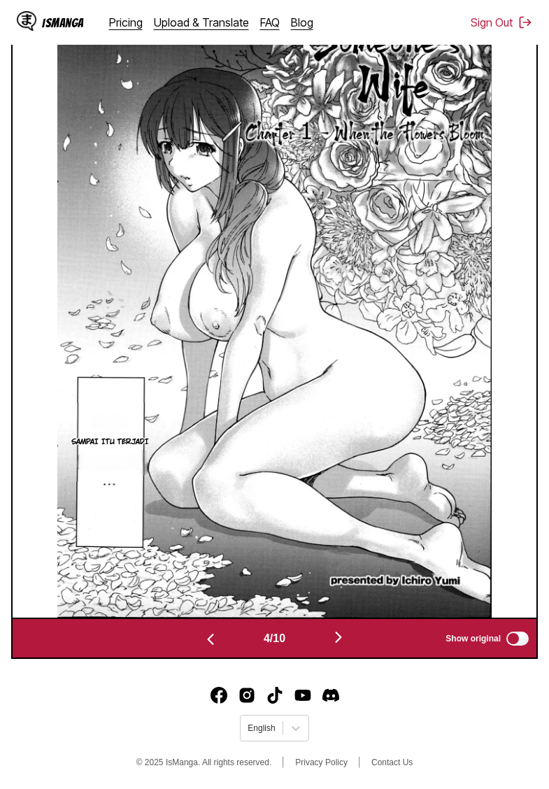
click at [215, 642] on img "button" at bounding box center [210, 639] width 17 height 17
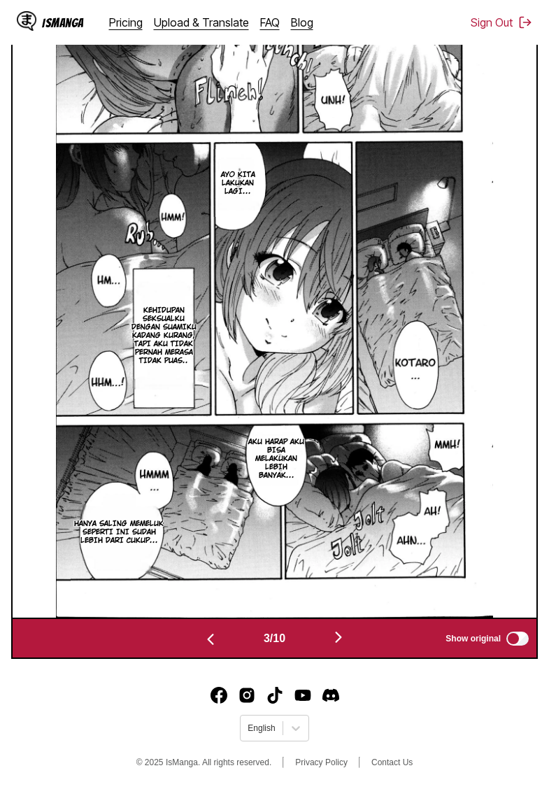
click at [215, 642] on img "button" at bounding box center [210, 639] width 17 height 17
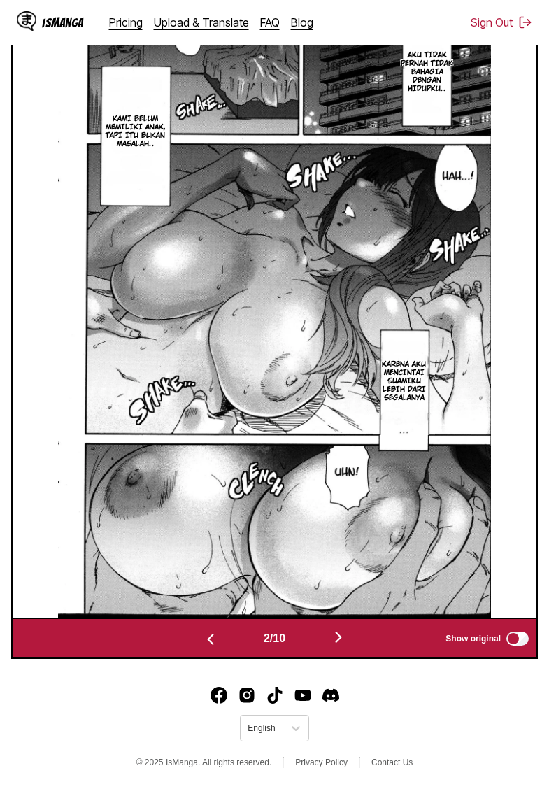
click at [215, 642] on img "button" at bounding box center [210, 639] width 17 height 17
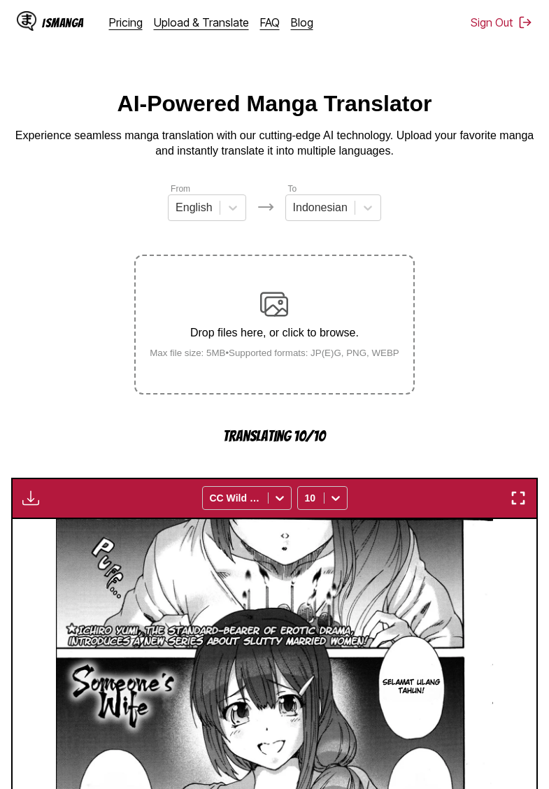
scroll to position [0, 0]
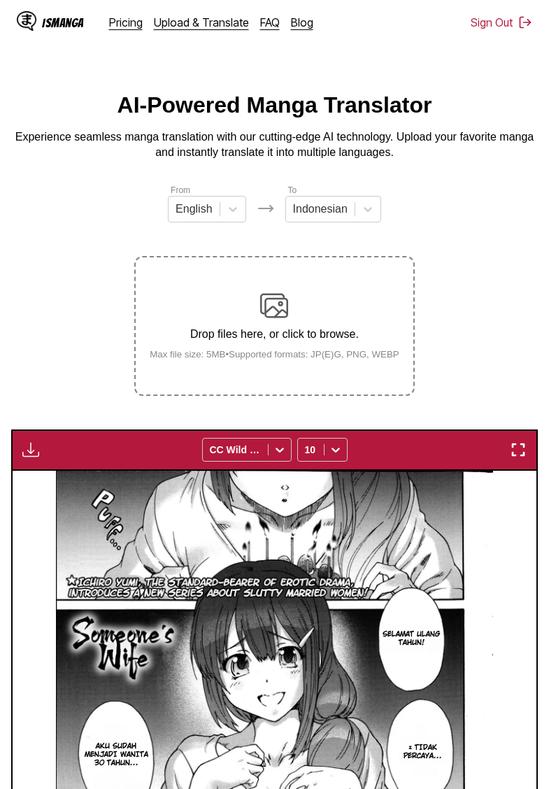
click at [37, 458] on img "button" at bounding box center [30, 449] width 17 height 17
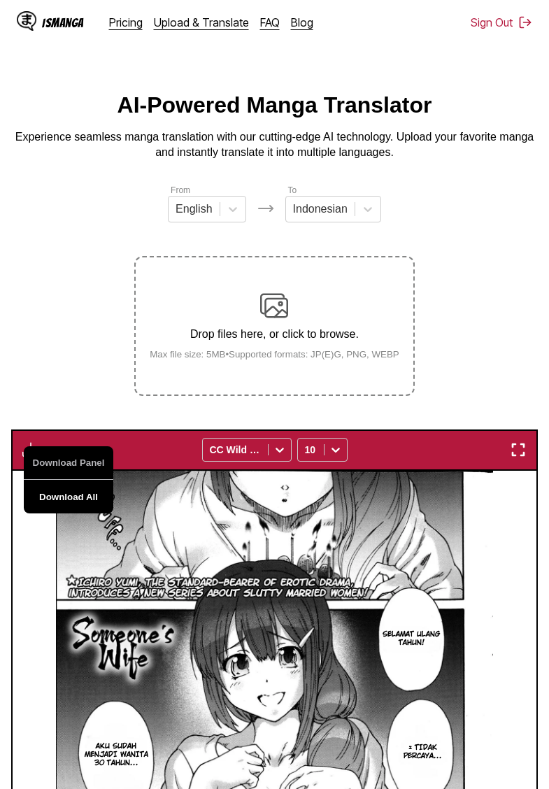
click at [66, 510] on button "Download All" at bounding box center [69, 497] width 90 height 34
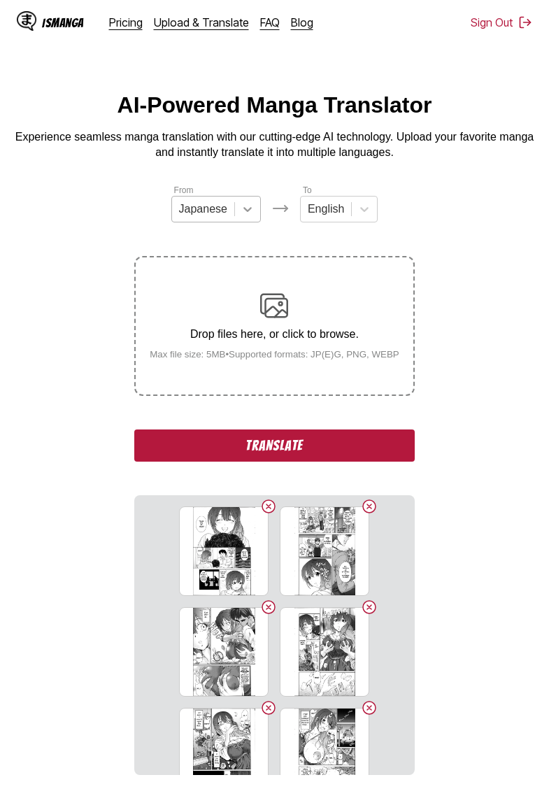
click at [255, 213] on div at bounding box center [247, 208] width 25 height 25
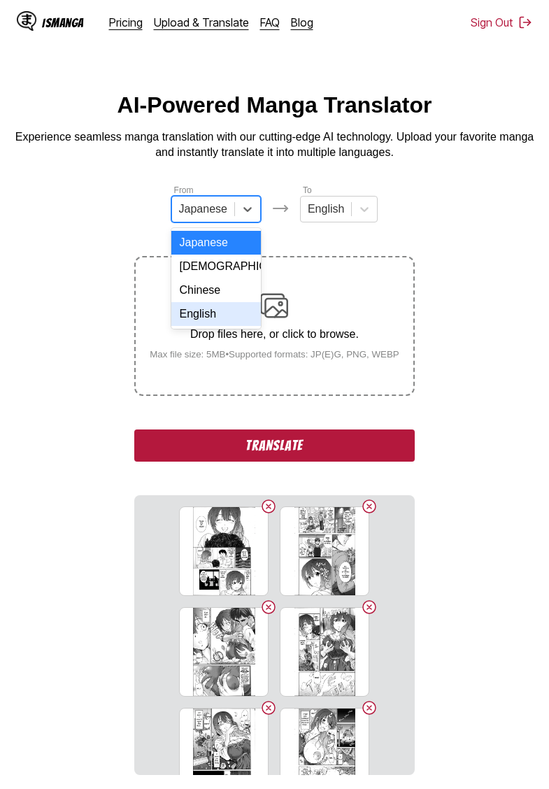
click at [217, 315] on div "English" at bounding box center [216, 314] width 90 height 24
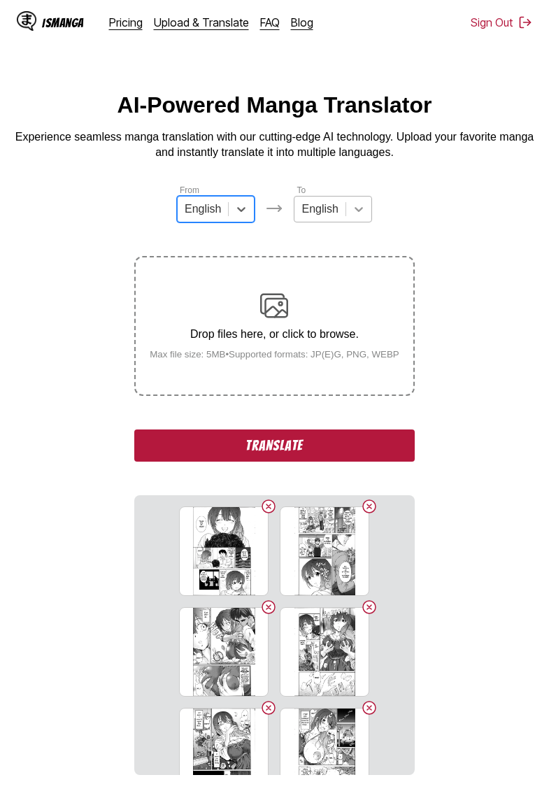
click at [359, 214] on icon at bounding box center [359, 209] width 14 height 14
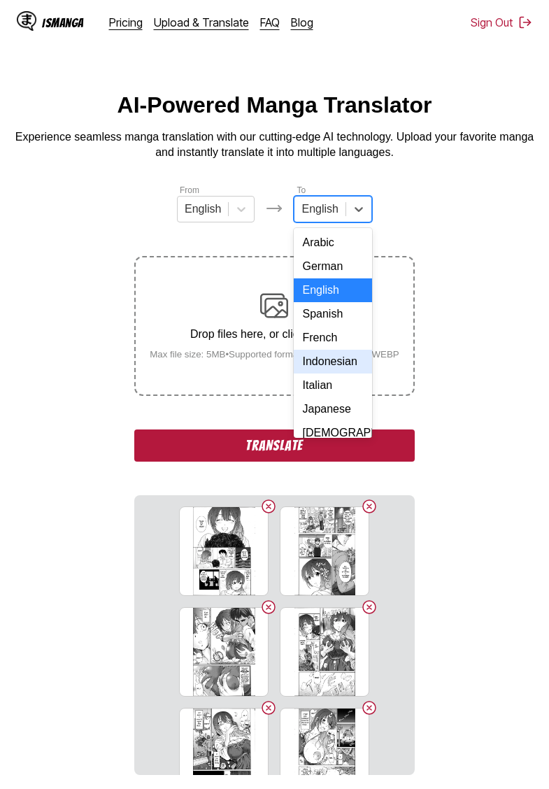
click at [329, 373] on div "Indonesian" at bounding box center [333, 362] width 78 height 24
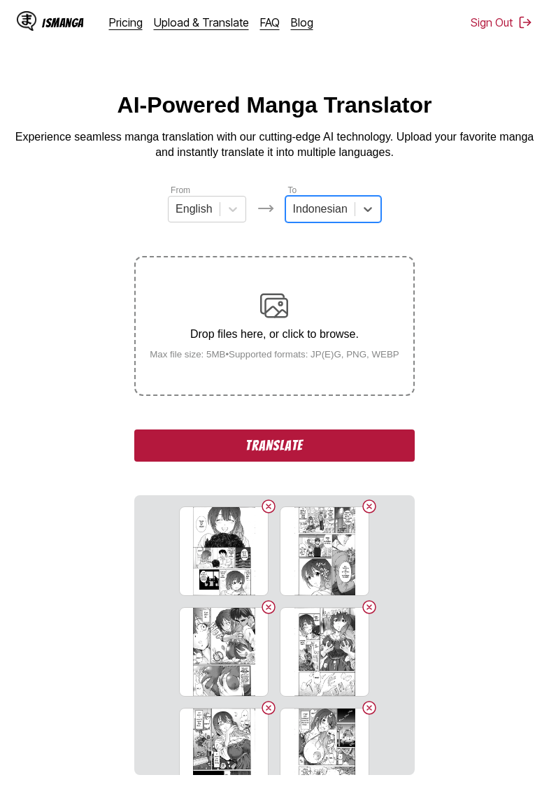
click at [94, 244] on section "From English To option Indonesian, selected. Indonesian Drop files here, or cli…" at bounding box center [274, 479] width 527 height 592
click at [282, 462] on button "Translate" at bounding box center [274, 445] width 280 height 32
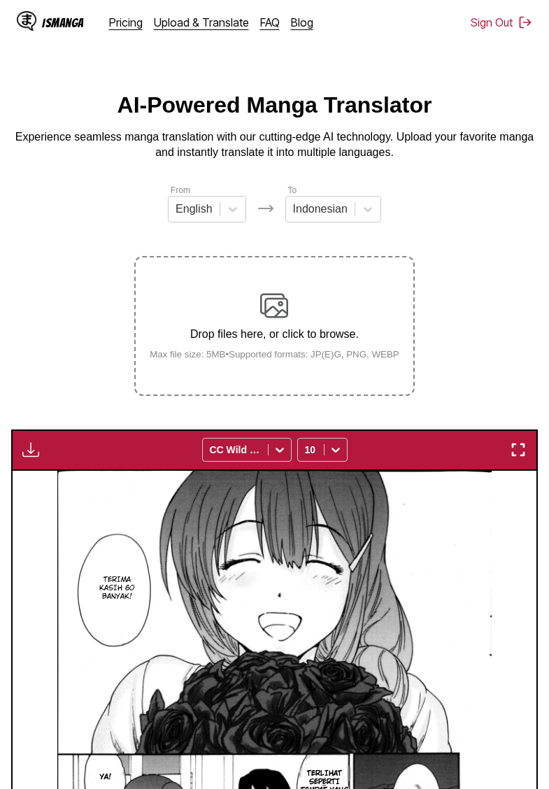
click at [30, 458] on img "button" at bounding box center [30, 449] width 17 height 17
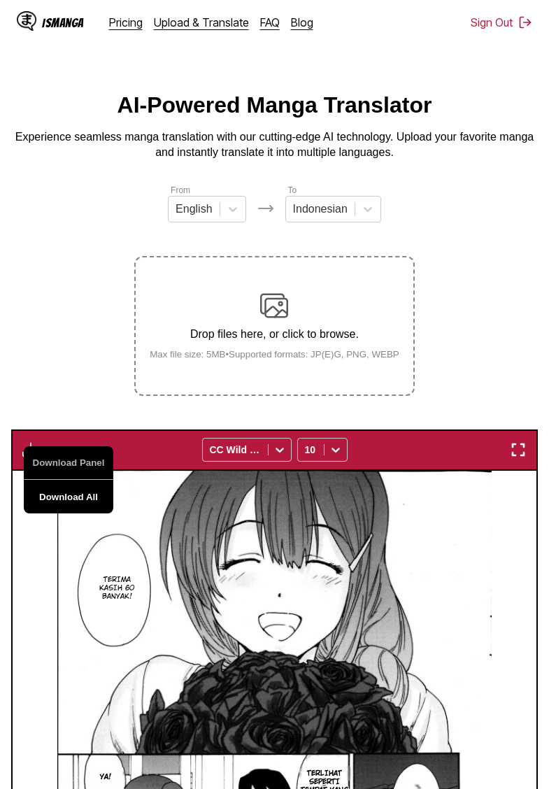
click at [61, 507] on button "Download All" at bounding box center [69, 497] width 90 height 34
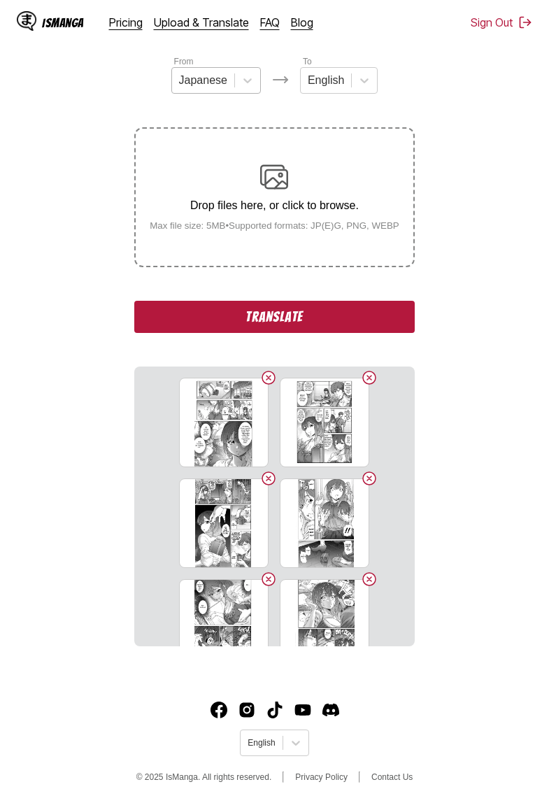
click at [229, 85] on div "Japanese" at bounding box center [203, 80] width 62 height 21
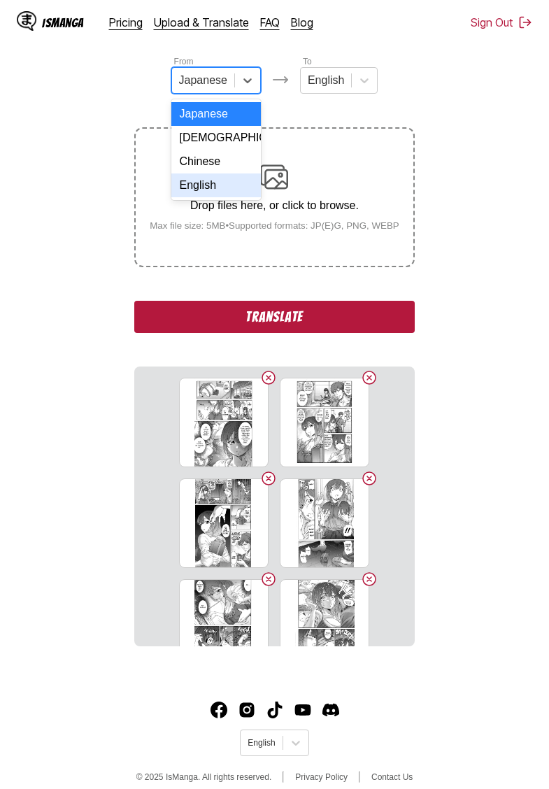
click at [215, 185] on div "English" at bounding box center [216, 185] width 90 height 24
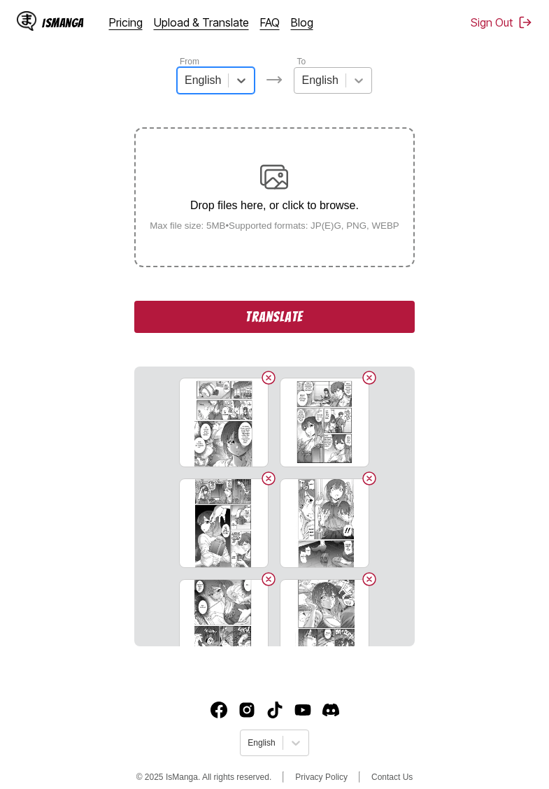
click at [358, 80] on icon at bounding box center [359, 80] width 14 height 14
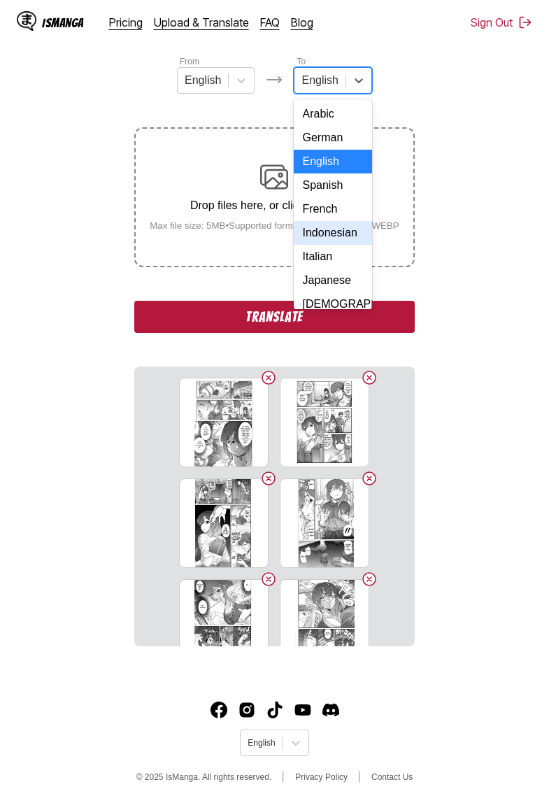
click at [341, 232] on div "Indonesian" at bounding box center [333, 233] width 78 height 24
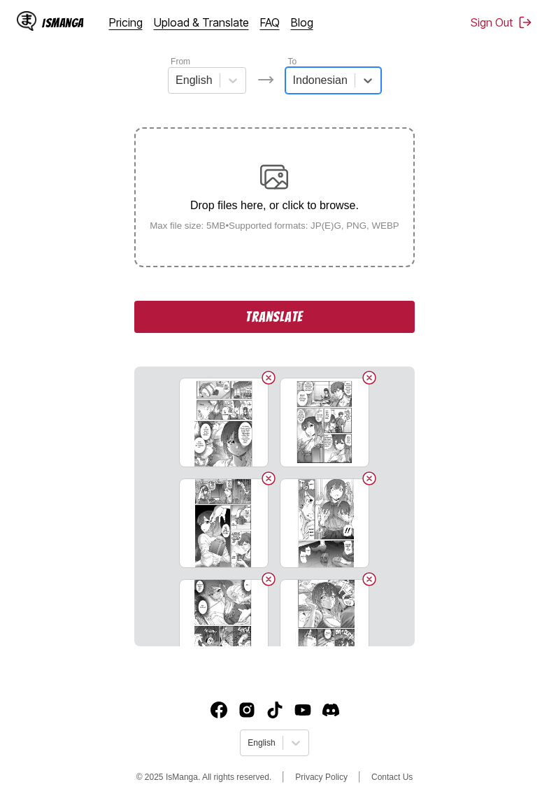
click at [295, 333] on button "Translate" at bounding box center [274, 317] width 280 height 32
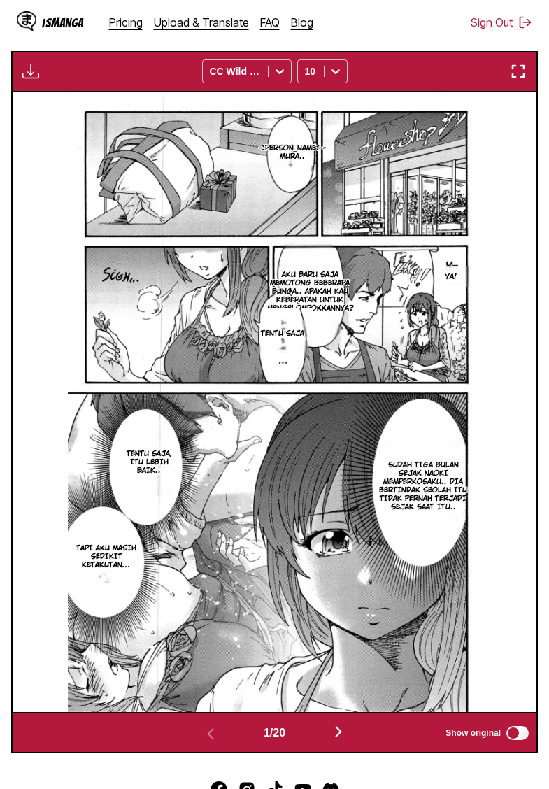
scroll to position [543, 0]
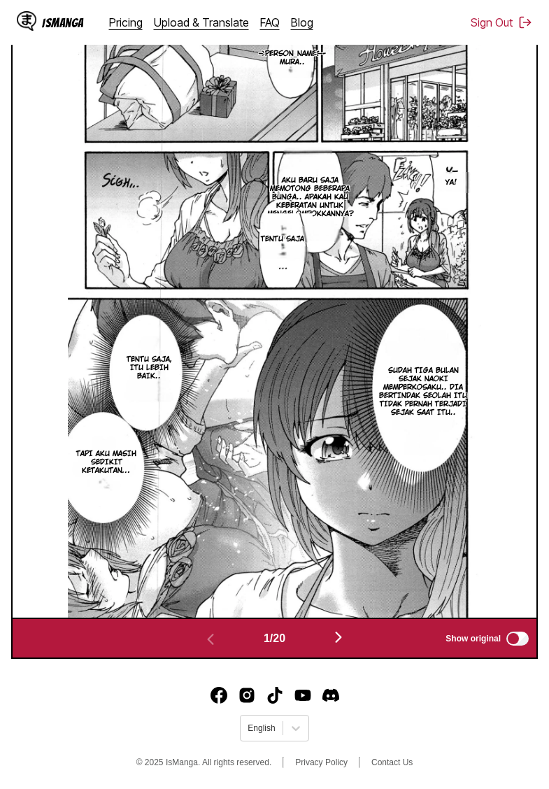
click at [343, 638] on img "button" at bounding box center [338, 637] width 17 height 17
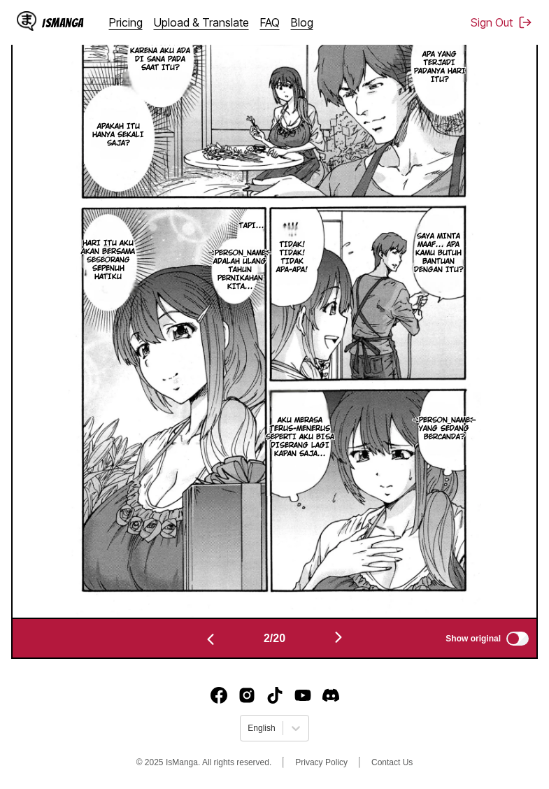
click at [343, 639] on img "button" at bounding box center [338, 637] width 17 height 17
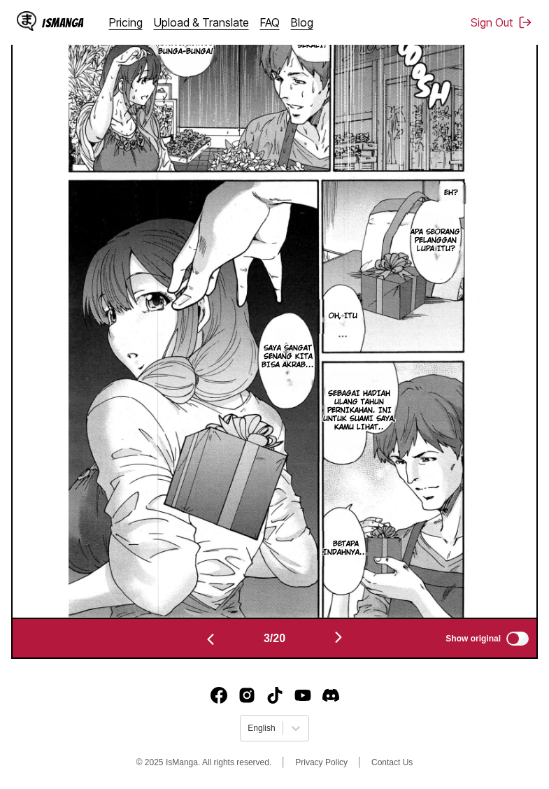
click at [343, 639] on img "button" at bounding box center [338, 637] width 17 height 17
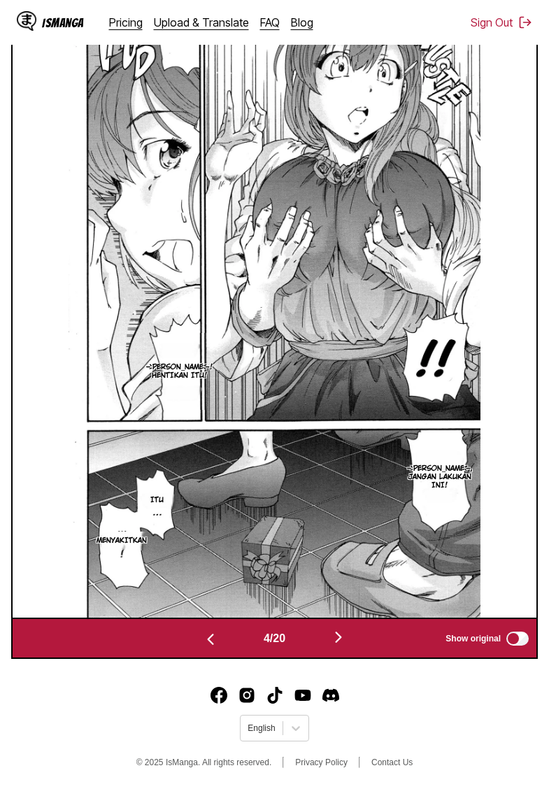
click at [343, 639] on img "button" at bounding box center [338, 637] width 17 height 17
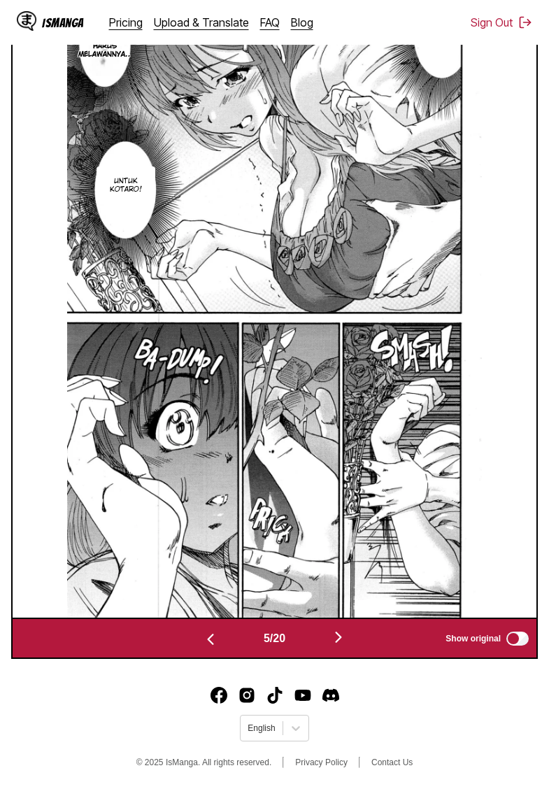
click at [343, 639] on img "button" at bounding box center [338, 637] width 17 height 17
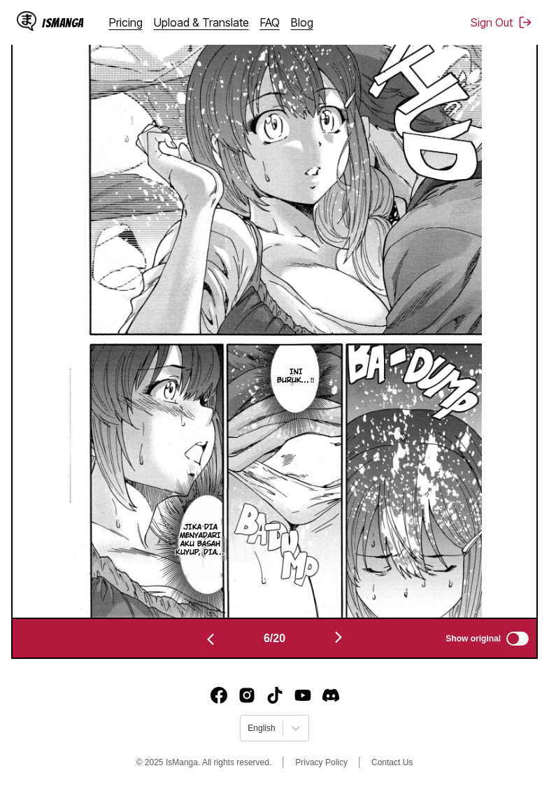
click at [347, 637] on img "button" at bounding box center [338, 637] width 17 height 17
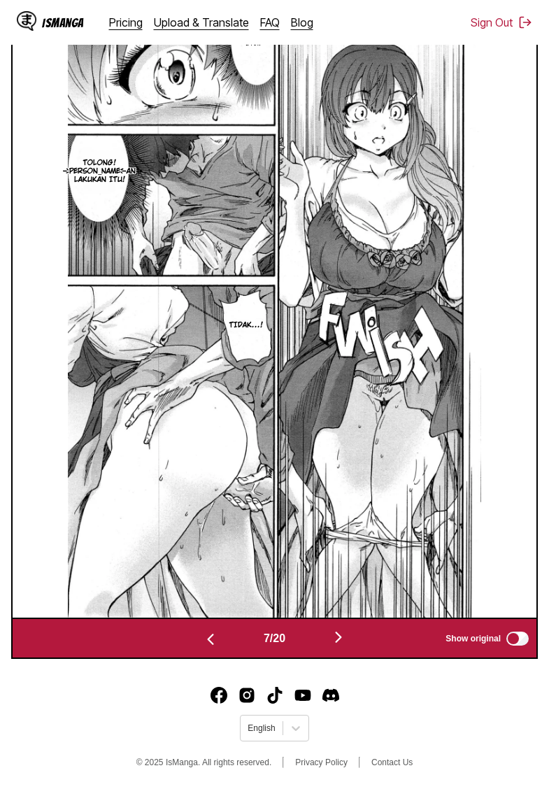
click at [347, 637] on img "button" at bounding box center [338, 637] width 17 height 17
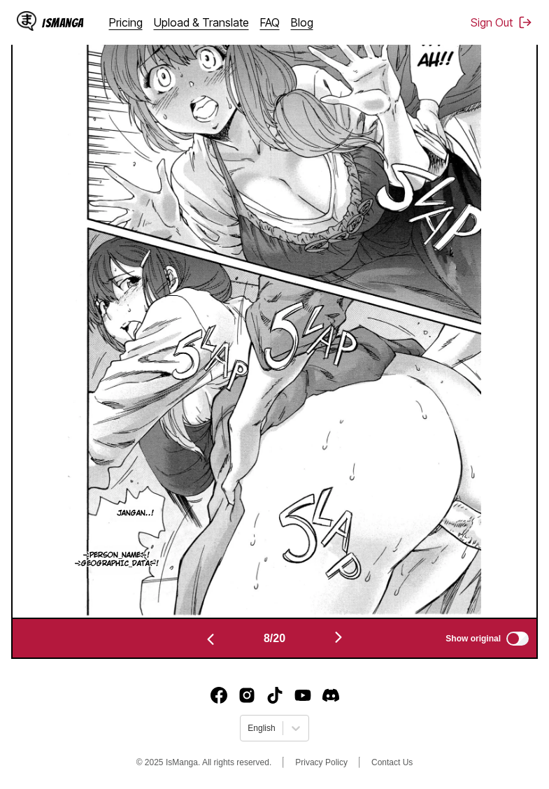
click at [346, 637] on img "button" at bounding box center [338, 637] width 17 height 17
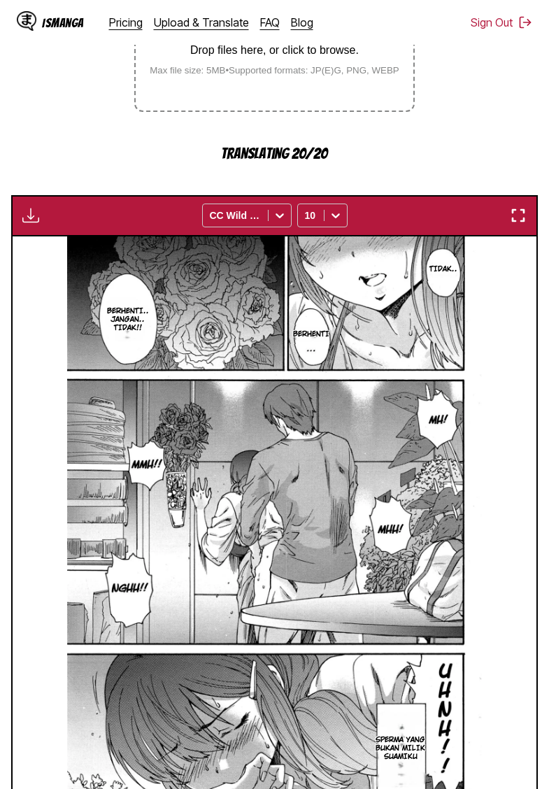
scroll to position [170, 0]
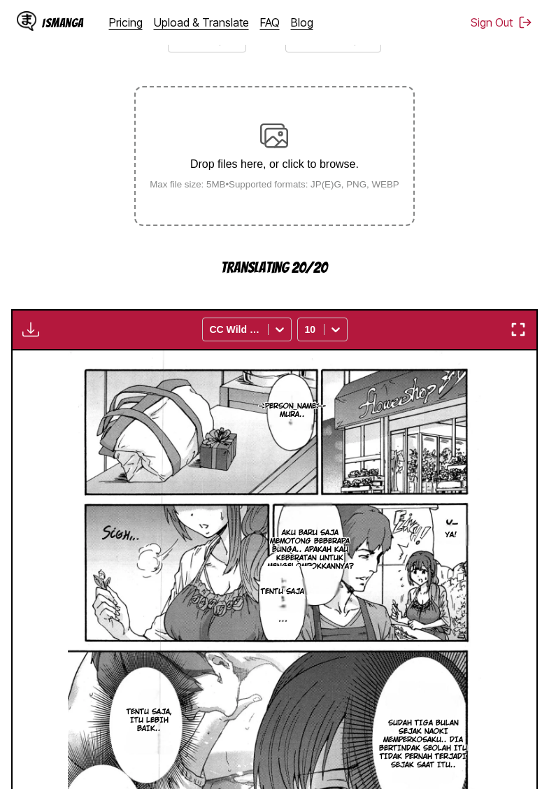
scroll to position [0, 4190]
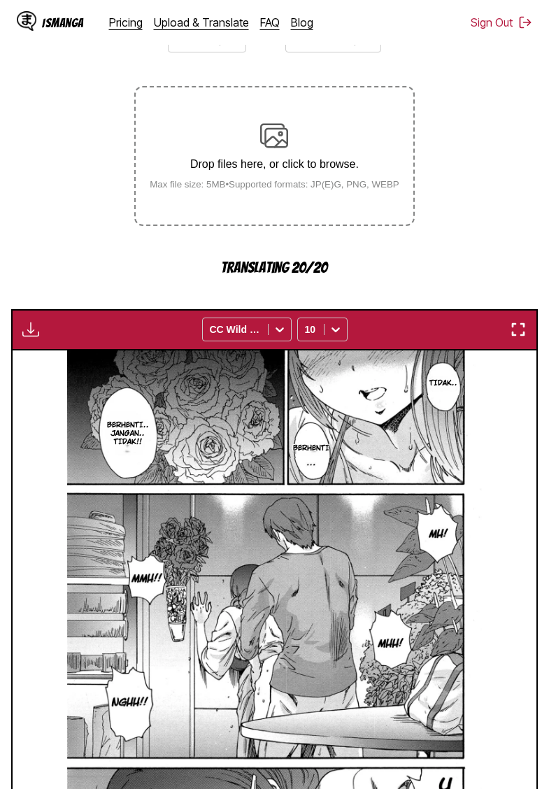
click at [75, 159] on section "From English To Indonesian Drop files here, or click to browse. Max file size: …" at bounding box center [274, 512] width 527 height 998
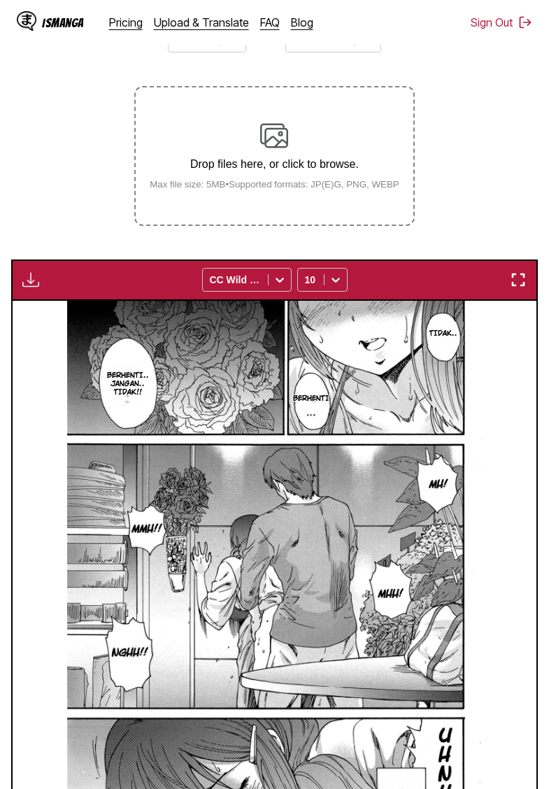
click at [33, 301] on div "Download Panel Download All CC Wild Words 10" at bounding box center [274, 279] width 527 height 41
click at [32, 288] on img "button" at bounding box center [30, 279] width 17 height 17
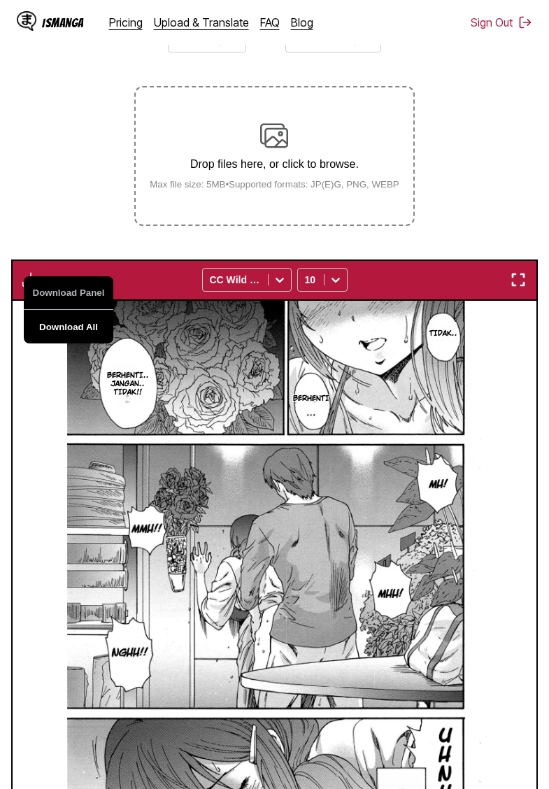
click at [79, 343] on button "Download All" at bounding box center [69, 327] width 90 height 34
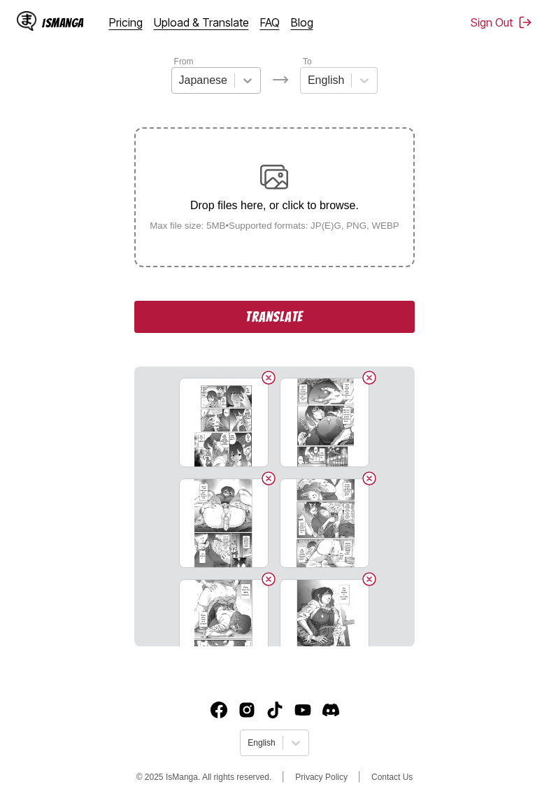
click at [244, 85] on icon at bounding box center [248, 80] width 14 height 14
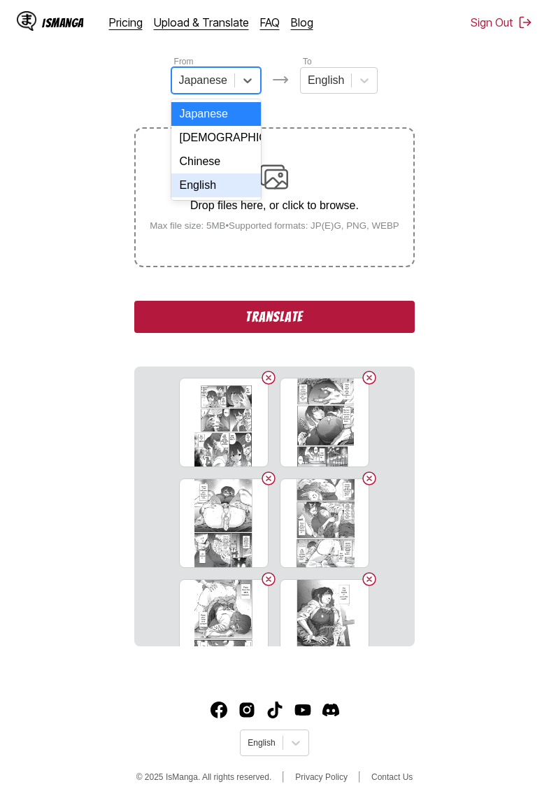
click at [210, 185] on div "English" at bounding box center [216, 185] width 90 height 24
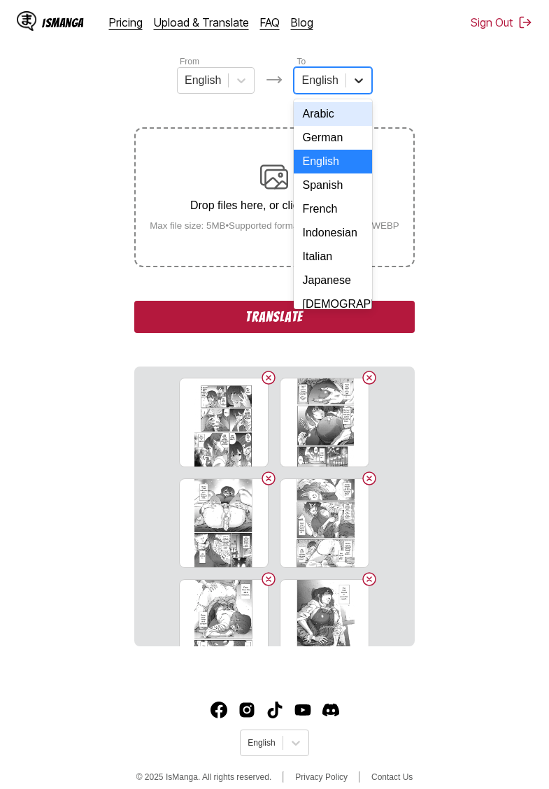
click at [349, 84] on div at bounding box center [358, 80] width 25 height 25
click at [330, 229] on div "Indonesian" at bounding box center [333, 233] width 78 height 24
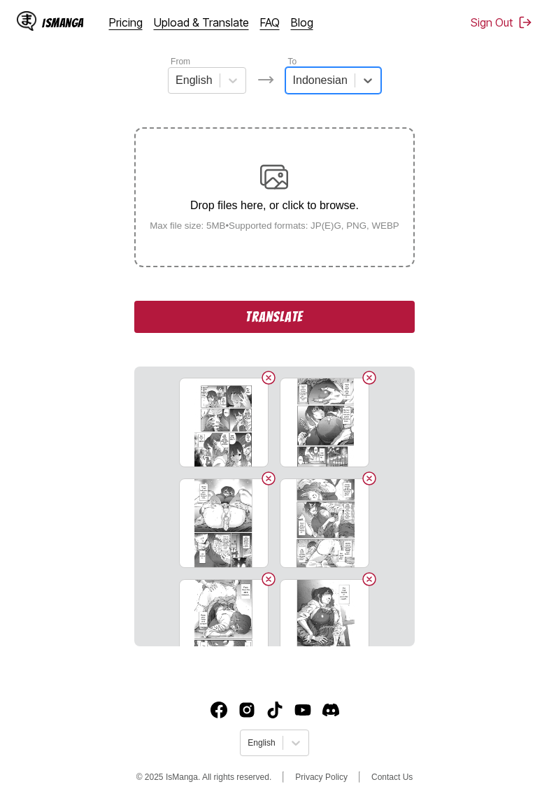
click at [67, 124] on section "From English To option Indonesian, selected. Indonesian Drop files here, or cli…" at bounding box center [274, 351] width 527 height 592
drag, startPoint x: 279, startPoint y: 333, endPoint x: 271, endPoint y: 325, distance: 10.9
click at [279, 332] on button "Translate" at bounding box center [274, 317] width 280 height 32
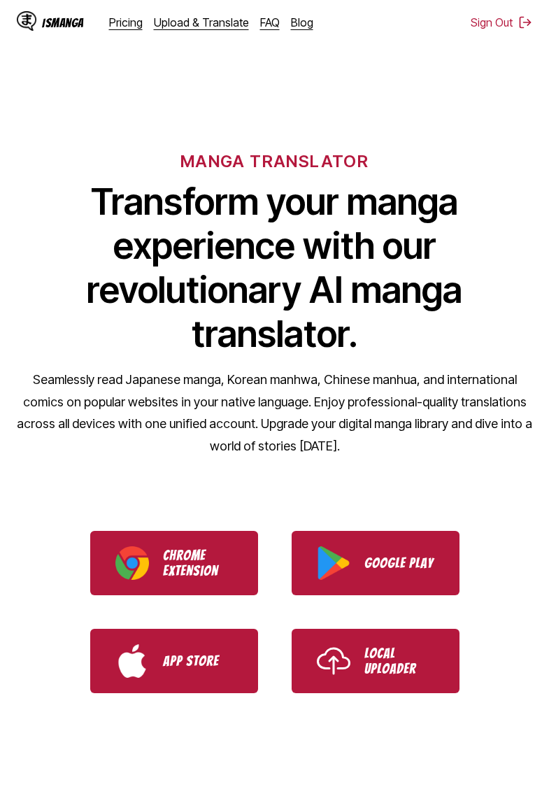
click at [212, 466] on div "MANGA TRANSLATOR Transform your manga experience with our revolutionary AI mang…" at bounding box center [274, 280] width 549 height 377
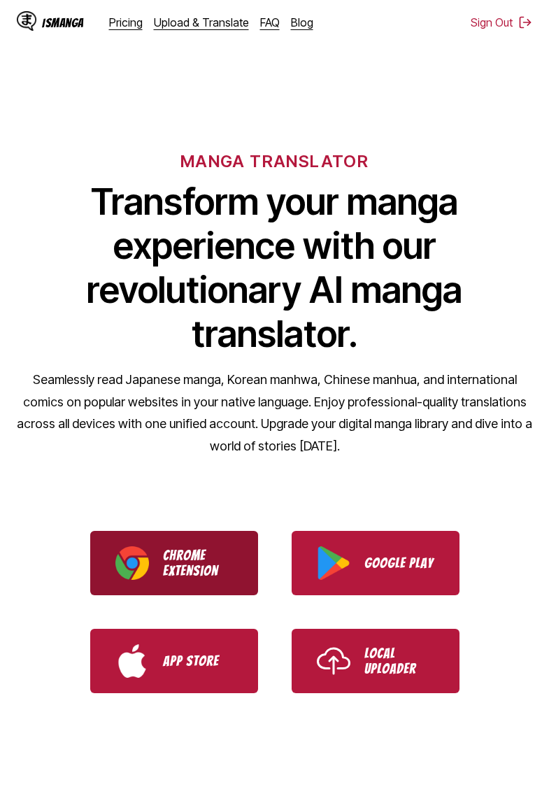
click at [203, 563] on p "Chrome Extension" at bounding box center [198, 563] width 70 height 31
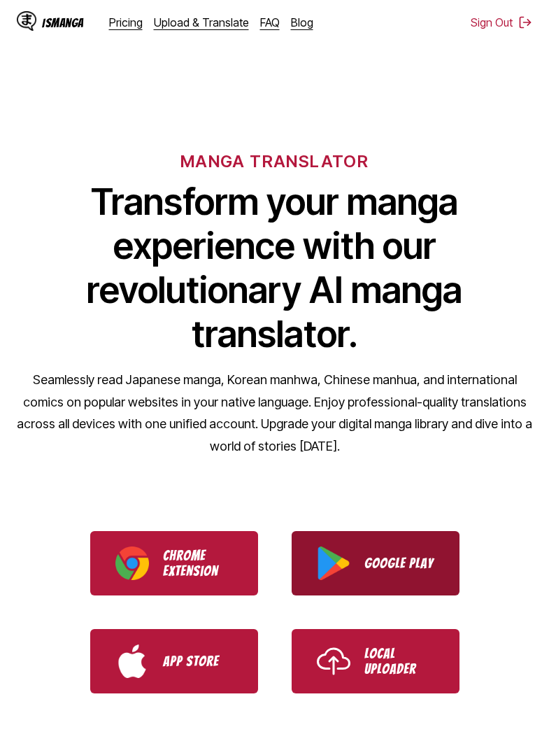
click at [372, 550] on link "Google Play" at bounding box center [376, 563] width 168 height 64
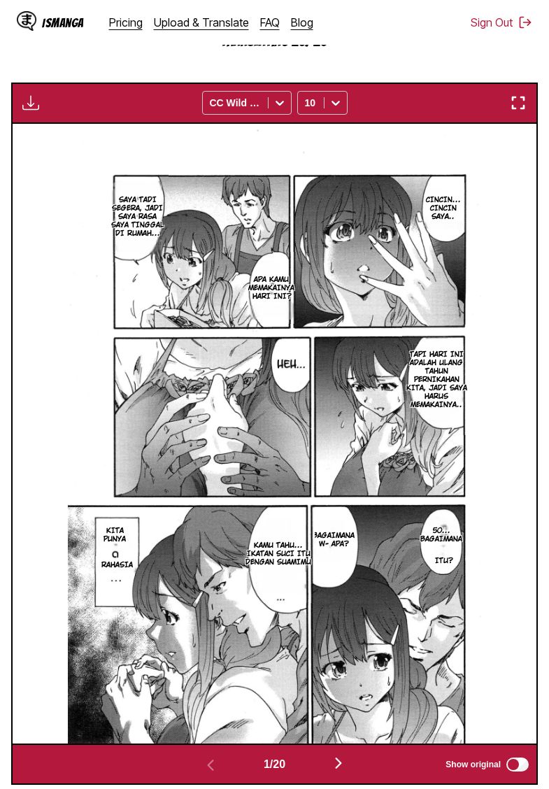
scroll to position [529, 0]
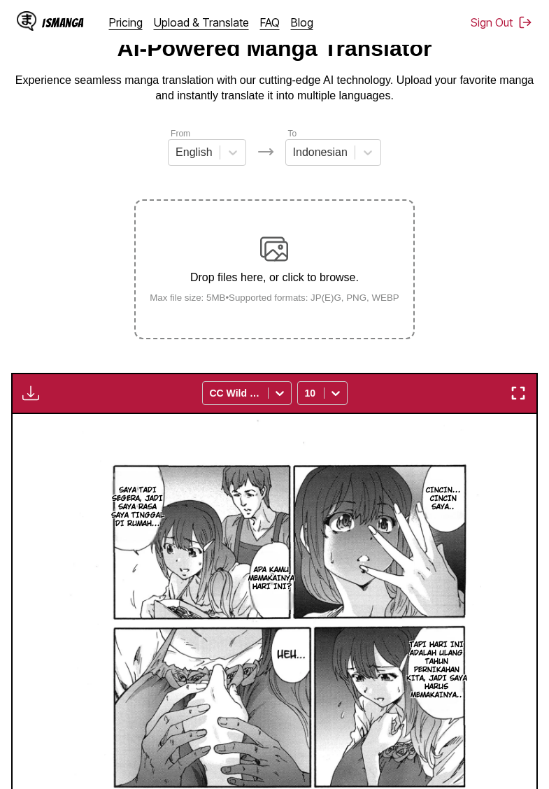
scroll to position [57, 0]
click at [35, 401] on img "button" at bounding box center [30, 393] width 17 height 17
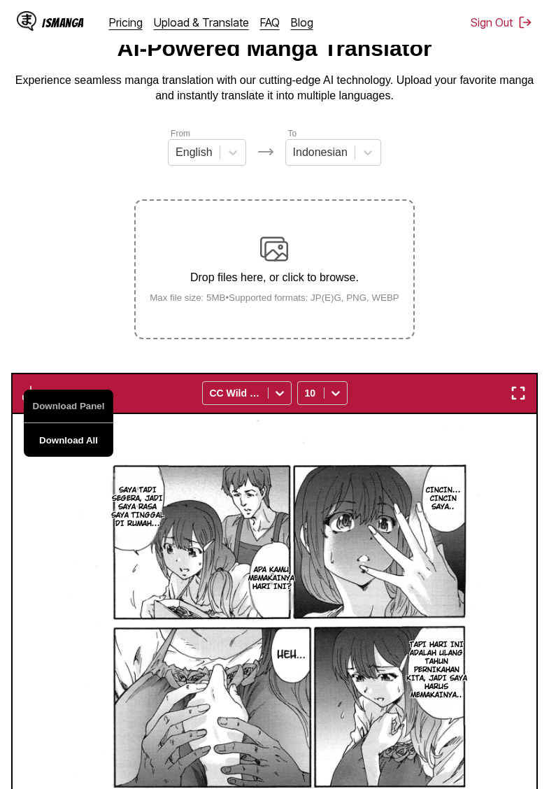
click at [80, 452] on button "Download All" at bounding box center [69, 440] width 90 height 34
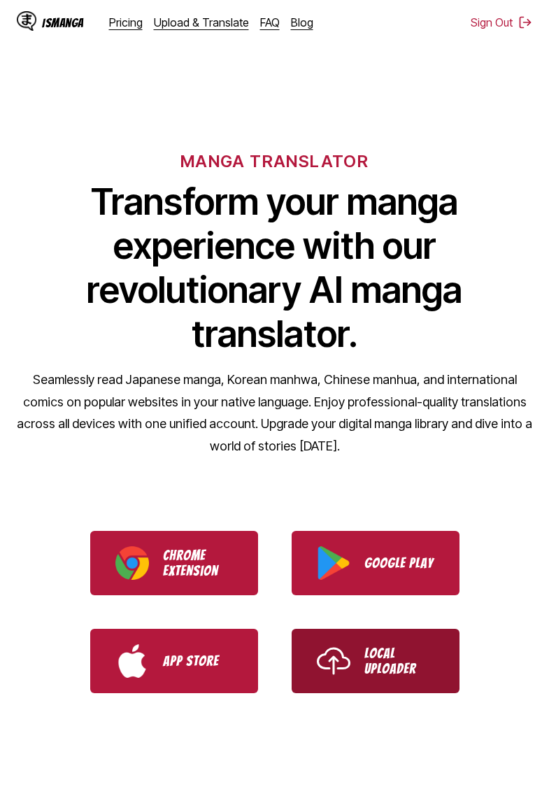
click at [357, 648] on link "Local Uploader" at bounding box center [376, 661] width 168 height 64
click at [425, 655] on p "Local Uploader" at bounding box center [399, 660] width 70 height 31
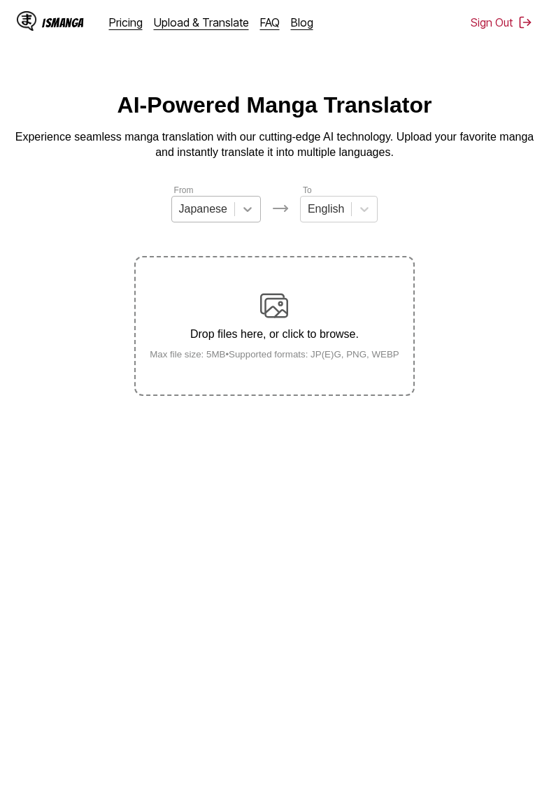
click at [245, 210] on icon at bounding box center [247, 209] width 8 height 5
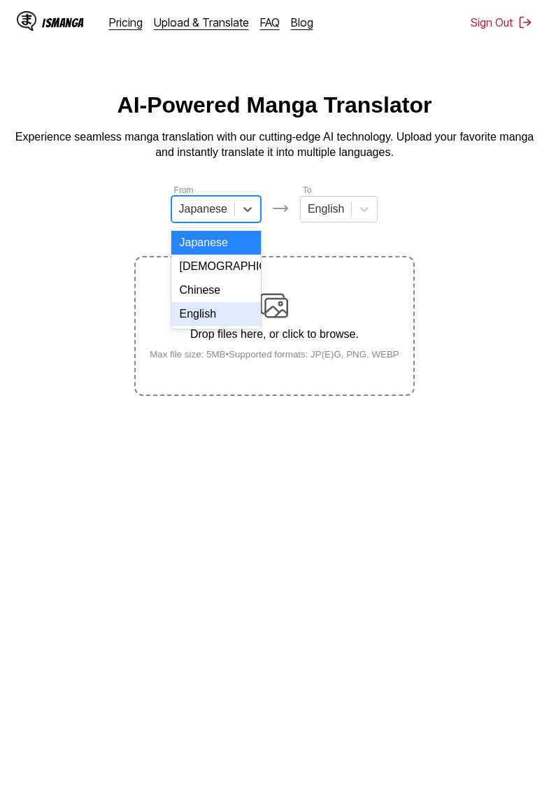
click at [215, 308] on div "English" at bounding box center [216, 314] width 90 height 24
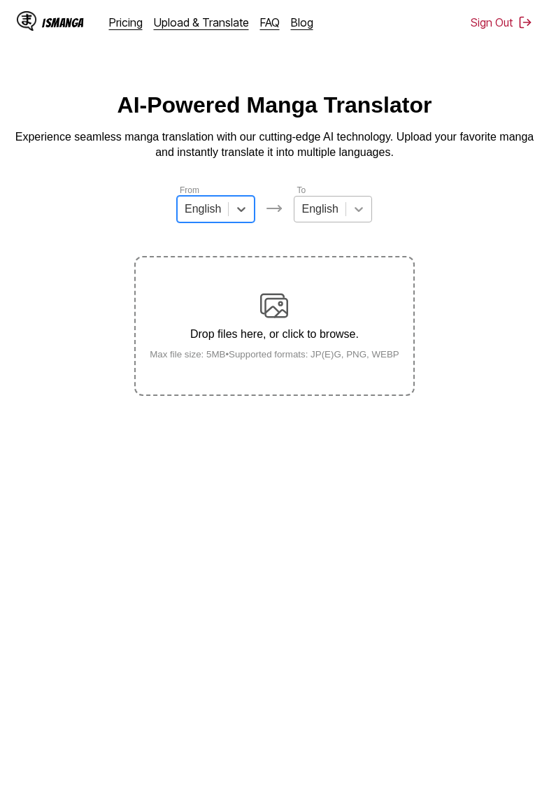
click at [351, 213] on div at bounding box center [358, 208] width 25 height 25
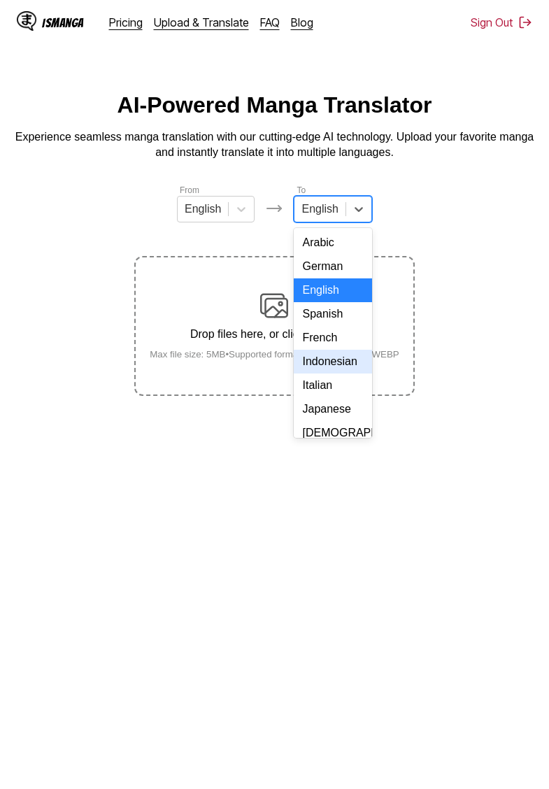
click at [342, 364] on div "Indonesian" at bounding box center [333, 362] width 78 height 24
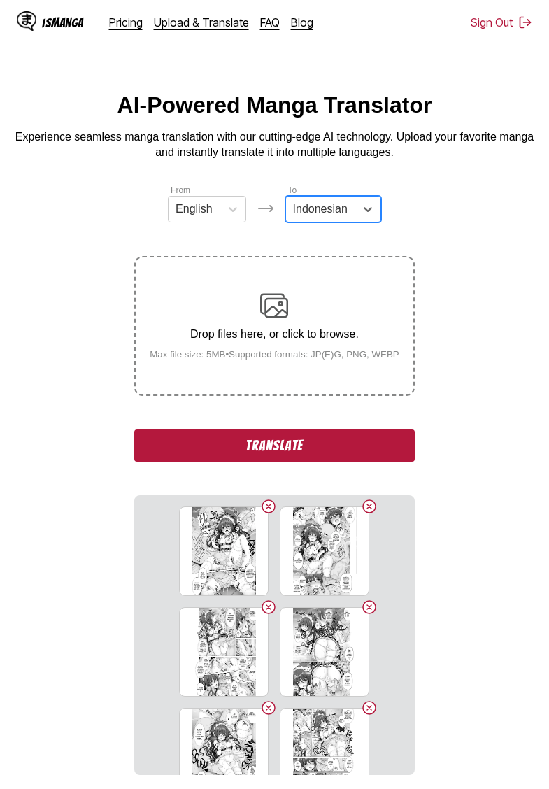
click at [80, 240] on section "From English To Indonesian Drop files here, or click to browse. Max file size: …" at bounding box center [274, 479] width 527 height 592
click at [263, 455] on button "Translate" at bounding box center [274, 445] width 280 height 32
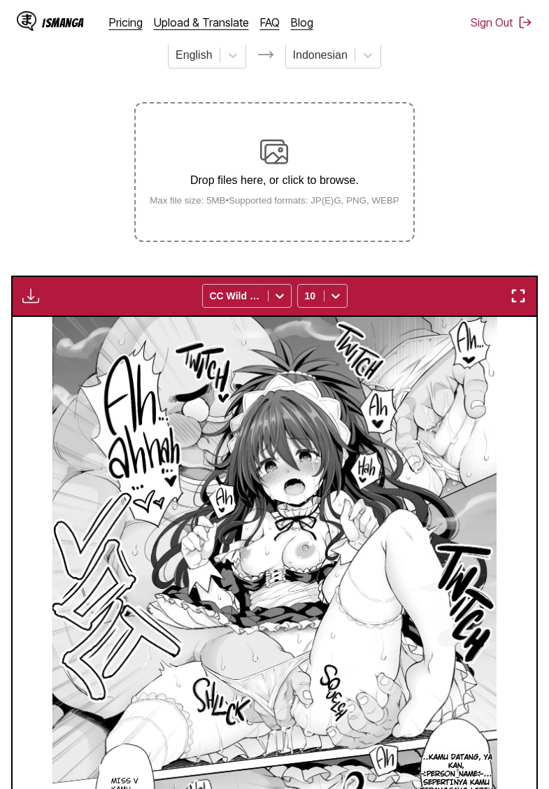
scroll to position [150, 0]
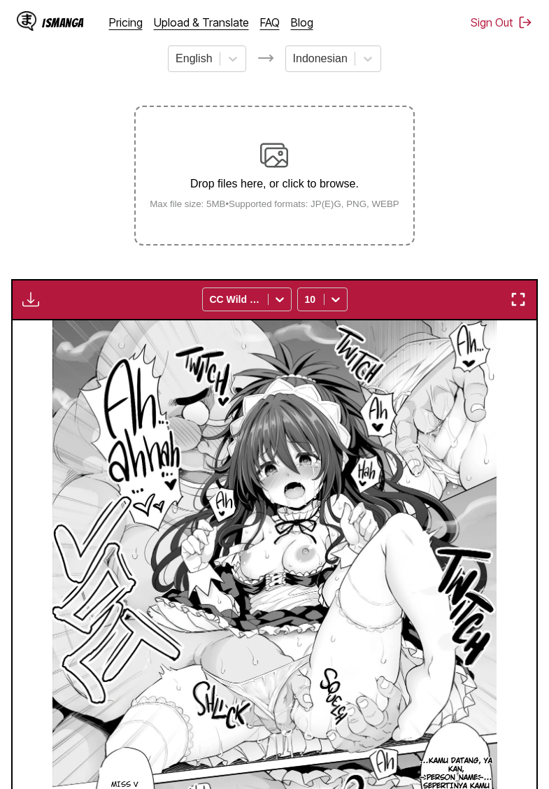
click at [34, 308] on img "button" at bounding box center [30, 299] width 17 height 17
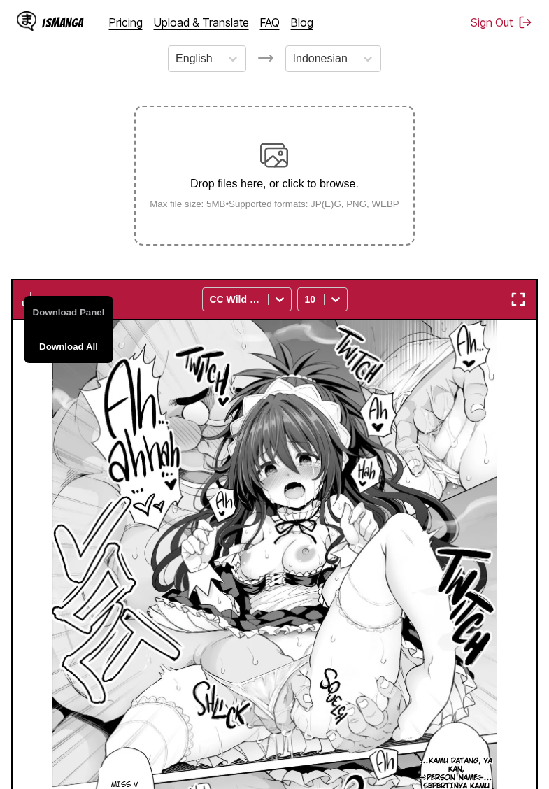
click at [85, 362] on button "Download All" at bounding box center [69, 346] width 90 height 34
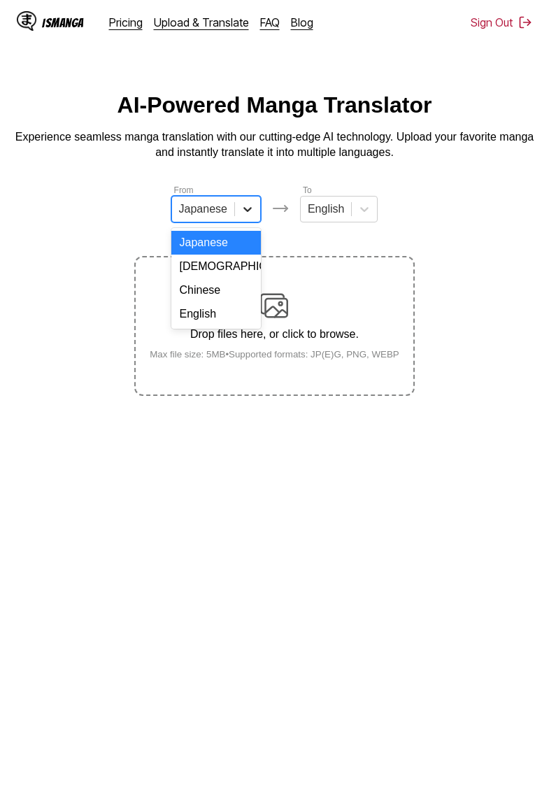
click at [258, 217] on div at bounding box center [247, 208] width 25 height 25
click at [210, 320] on div "English" at bounding box center [216, 314] width 90 height 24
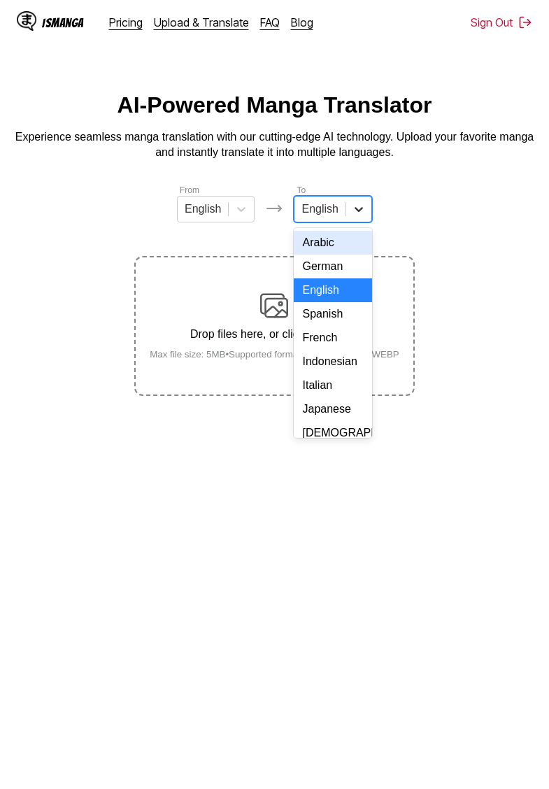
click at [352, 206] on icon at bounding box center [359, 209] width 14 height 14
click at [324, 361] on div "Indonesian" at bounding box center [333, 362] width 78 height 24
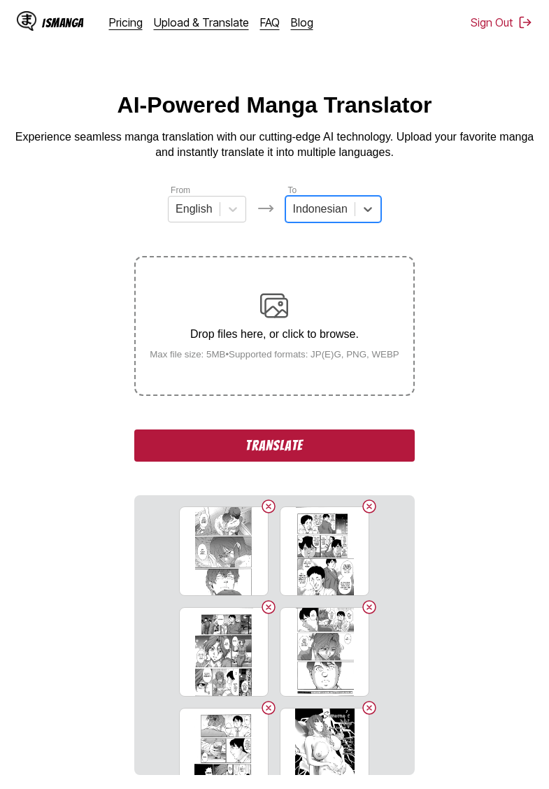
click at [296, 456] on button "Translate" at bounding box center [274, 445] width 280 height 32
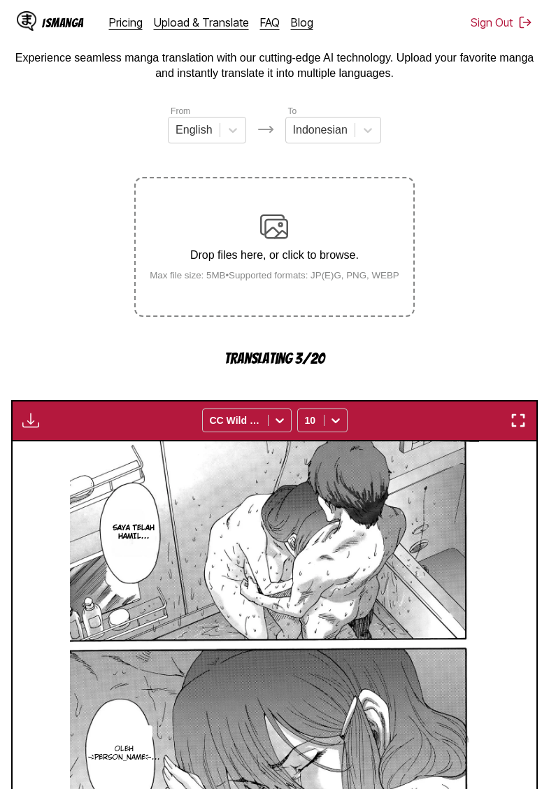
scroll to position [57, 0]
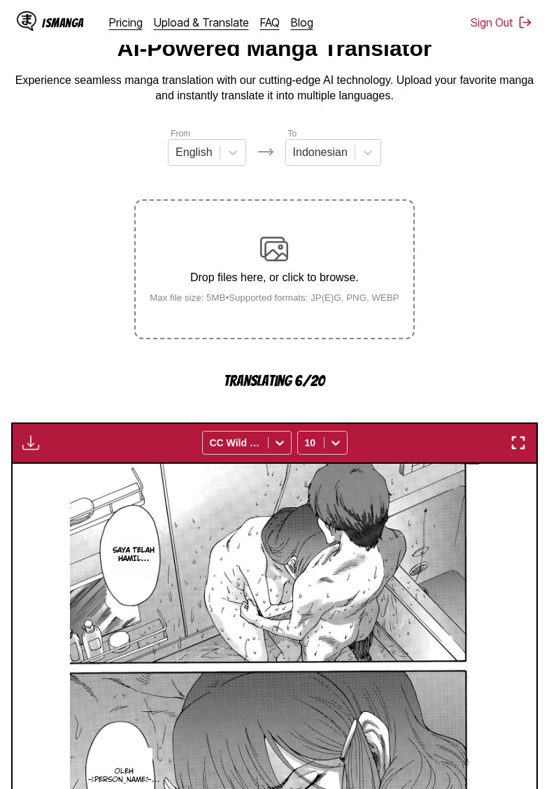
click at [57, 117] on main "AI-Powered Manga Translator Experience seamless manga translation with our cutt…" at bounding box center [274, 580] width 549 height 1089
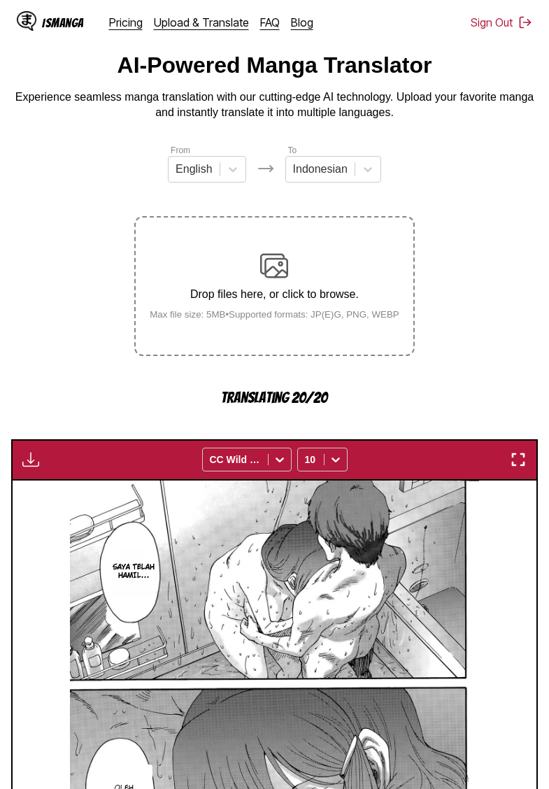
scroll to position [37, 0]
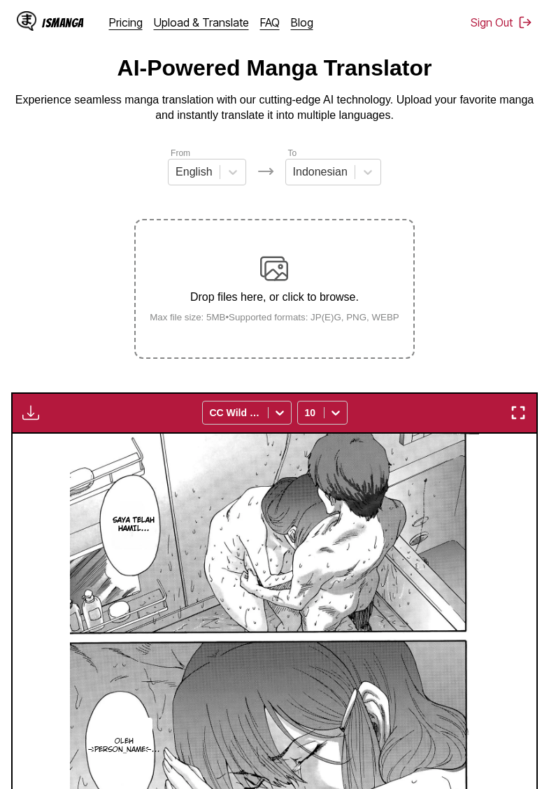
click at [36, 421] on img "button" at bounding box center [30, 412] width 17 height 17
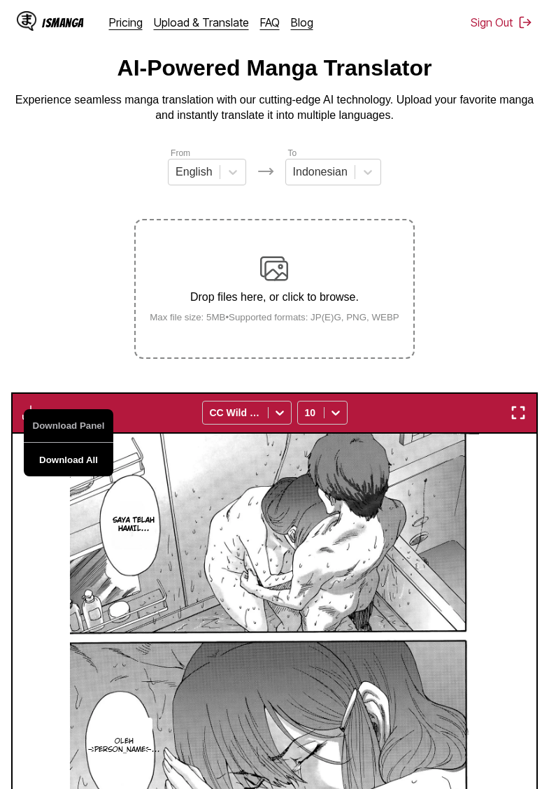
drag, startPoint x: 80, startPoint y: 476, endPoint x: 85, endPoint y: 466, distance: 10.9
click at [80, 476] on button "Download All" at bounding box center [69, 460] width 90 height 34
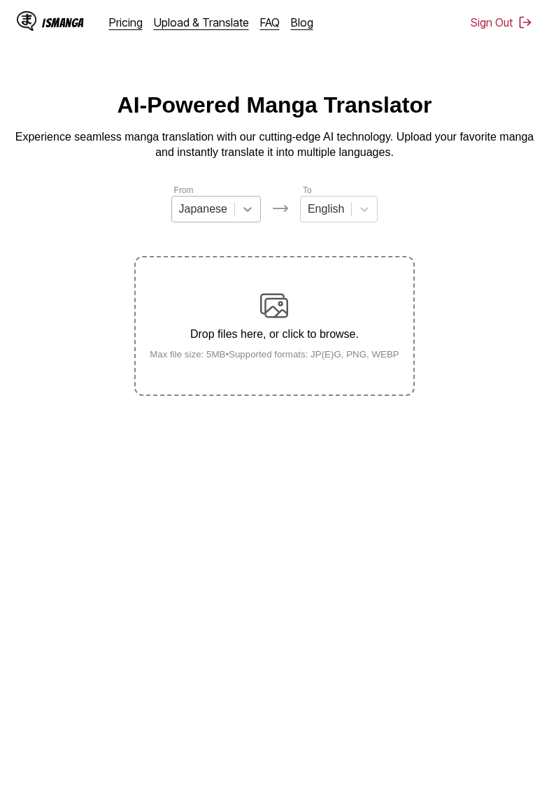
click at [248, 216] on icon at bounding box center [248, 209] width 14 height 14
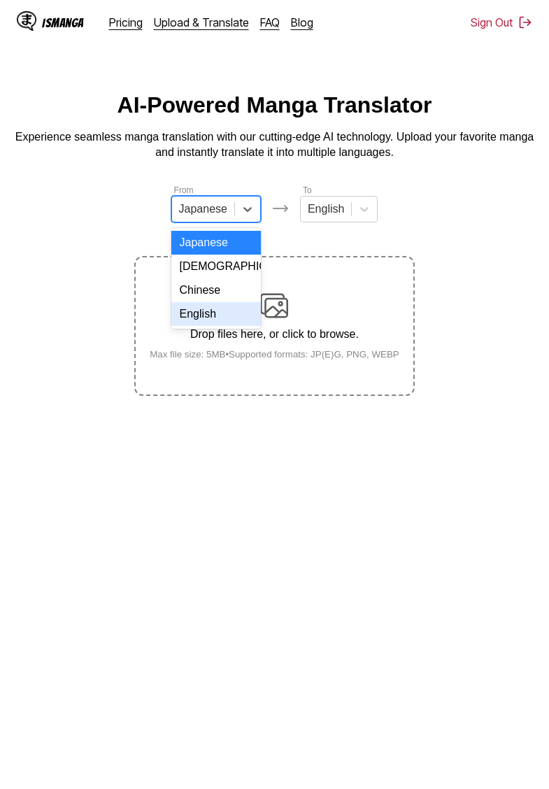
click at [207, 313] on div "English" at bounding box center [216, 314] width 90 height 24
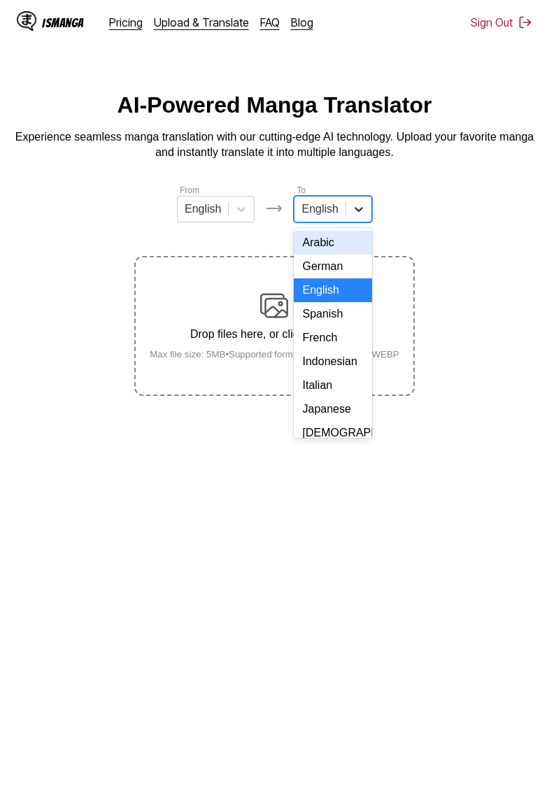
click at [352, 217] on div at bounding box center [358, 208] width 25 height 25
click at [334, 358] on div "Indonesian" at bounding box center [333, 362] width 78 height 24
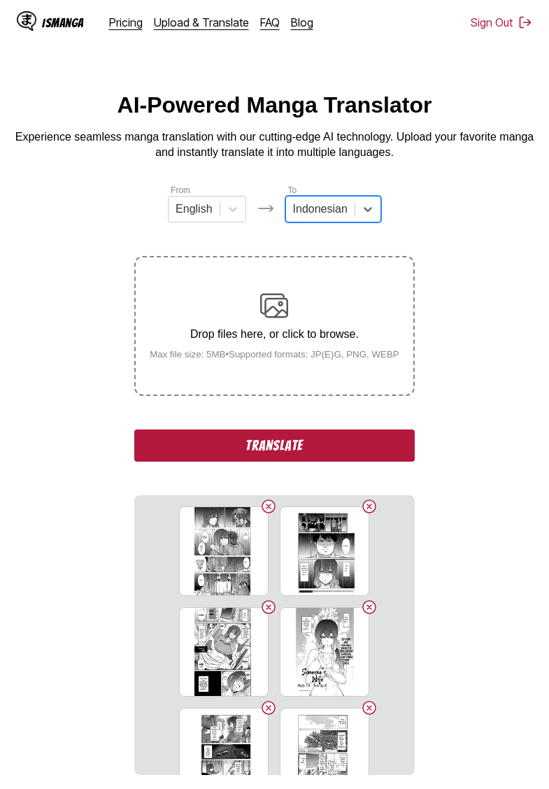
click at [96, 256] on section "From English To option Indonesian, selected. Select is focused ,type to refine …" at bounding box center [274, 479] width 527 height 592
click at [319, 462] on button "Translate" at bounding box center [274, 445] width 280 height 32
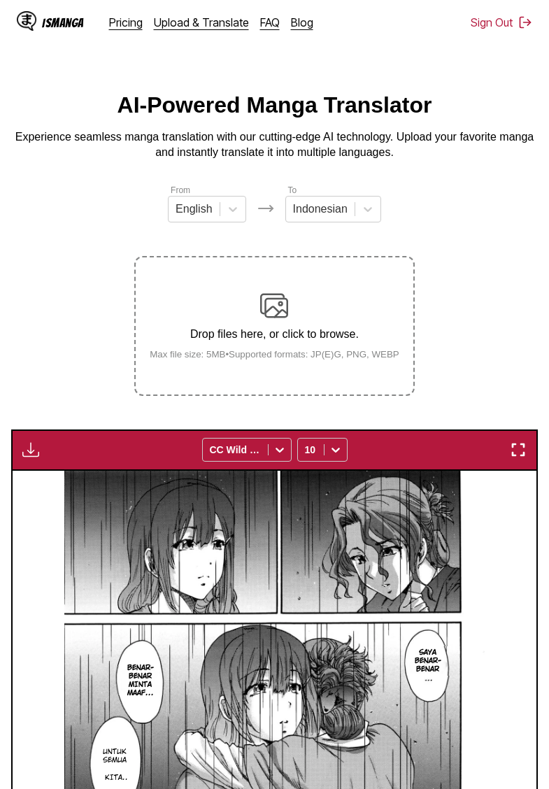
click at [38, 458] on img "button" at bounding box center [30, 449] width 17 height 17
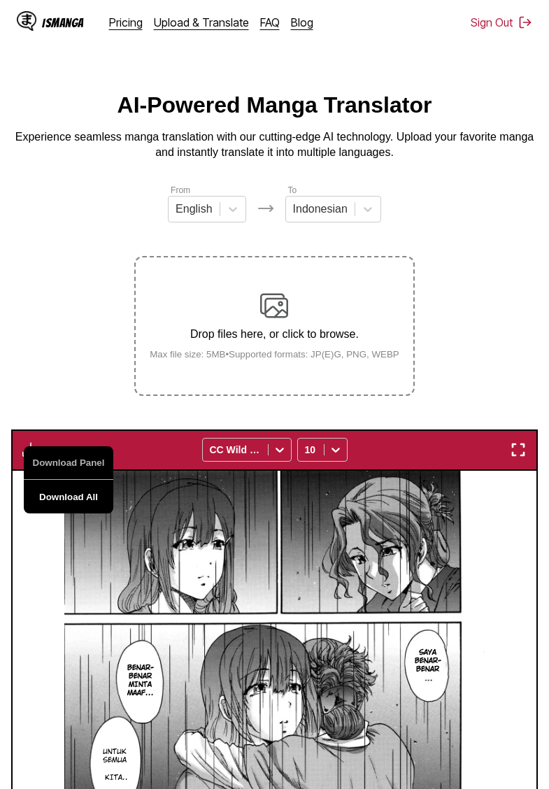
click at [68, 508] on button "Download All" at bounding box center [69, 497] width 90 height 34
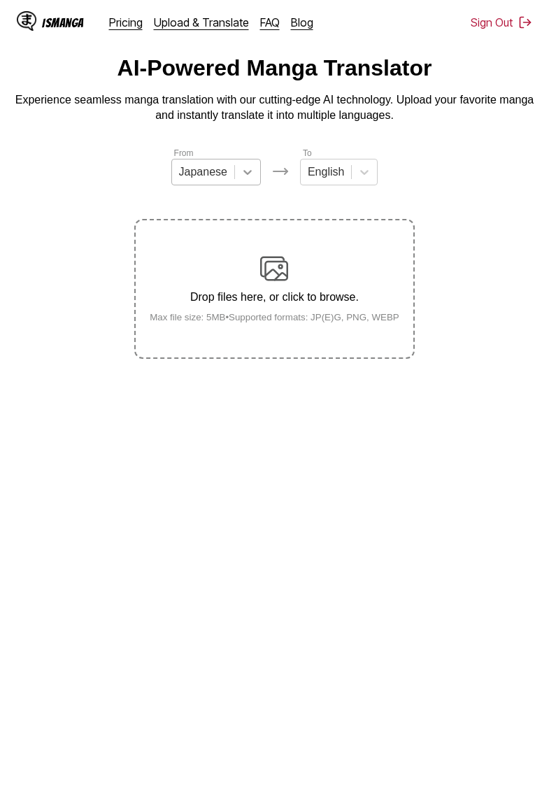
click at [241, 163] on div at bounding box center [247, 171] width 25 height 25
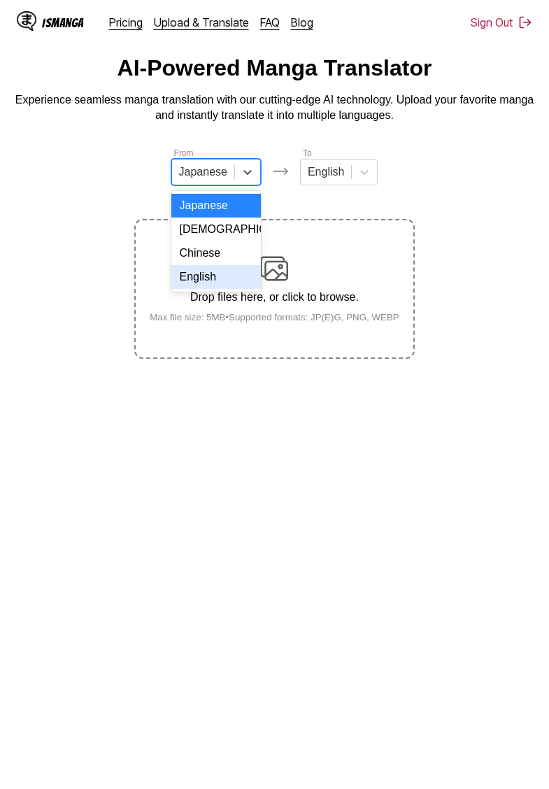
click at [217, 282] on div "English" at bounding box center [216, 277] width 90 height 24
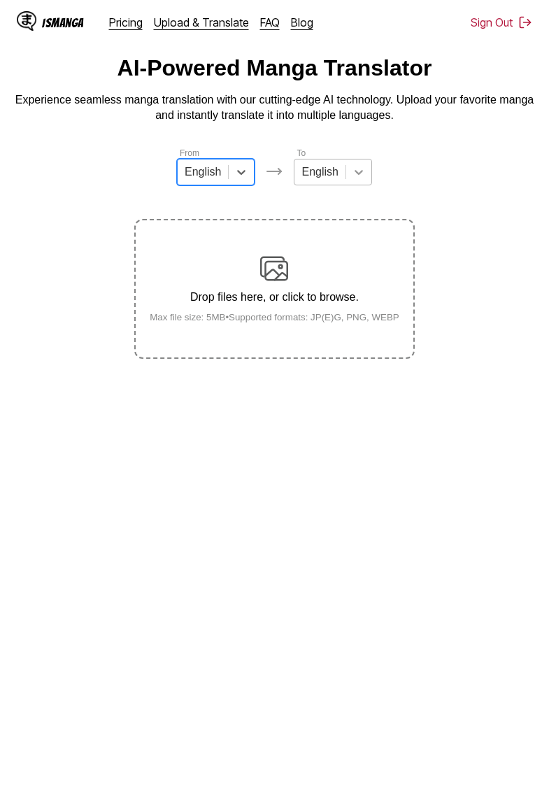
click at [356, 170] on icon at bounding box center [359, 172] width 14 height 14
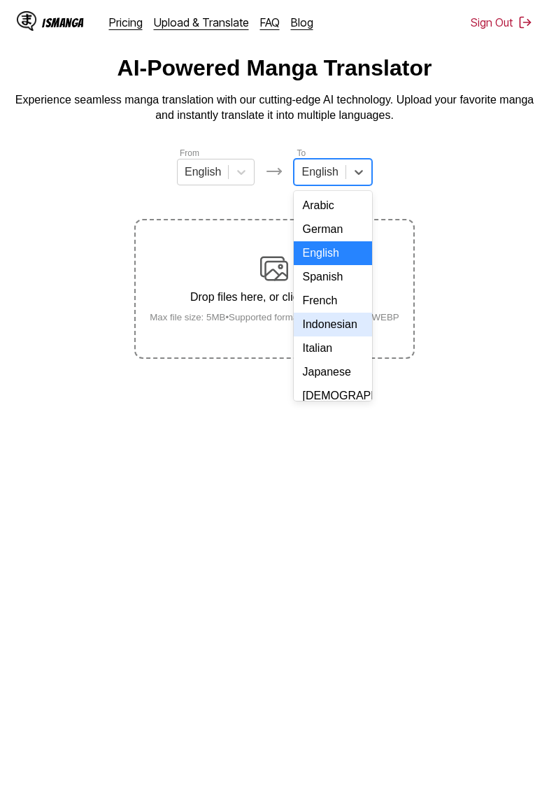
click at [330, 326] on div "Indonesian" at bounding box center [333, 325] width 78 height 24
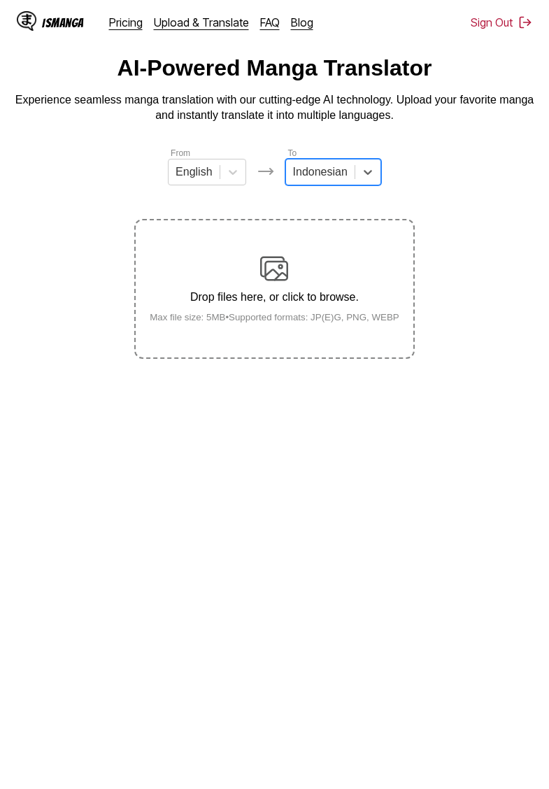
click at [66, 185] on section "From English To option Indonesian, selected. Indonesian Drop files here, or cli…" at bounding box center [274, 252] width 527 height 213
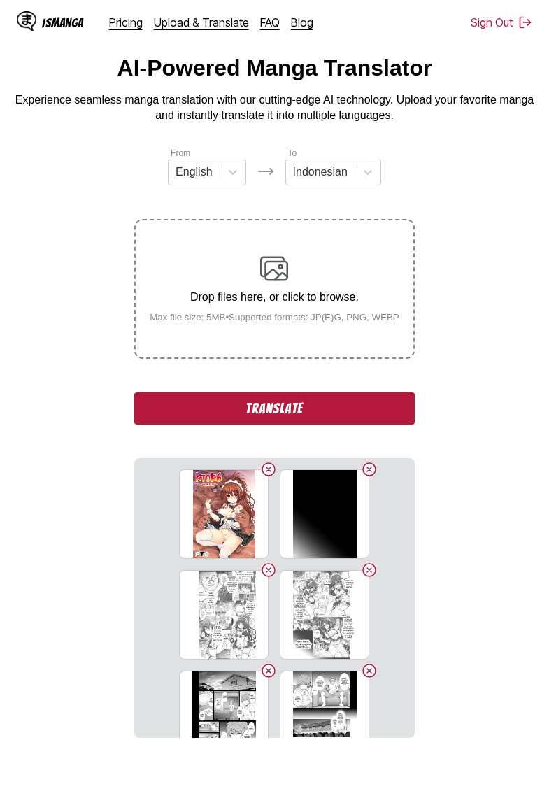
scroll to position [143, 0]
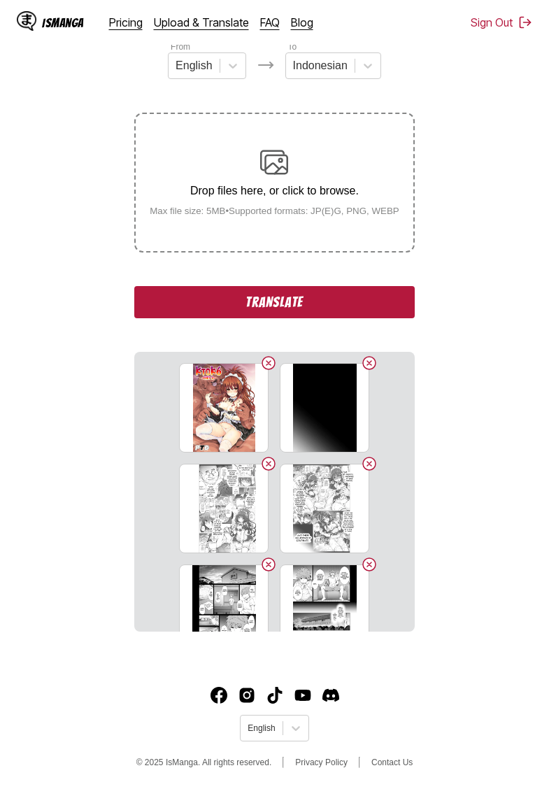
click at [313, 316] on button "Translate" at bounding box center [274, 302] width 280 height 32
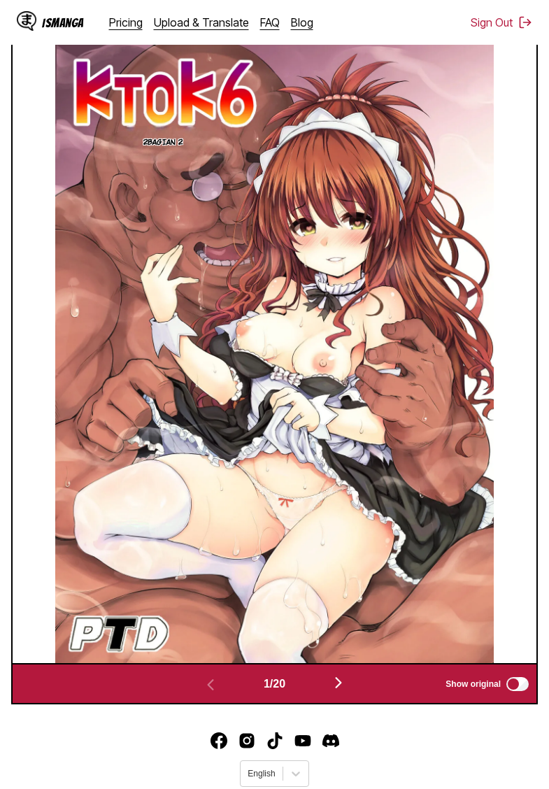
scroll to position [543, 0]
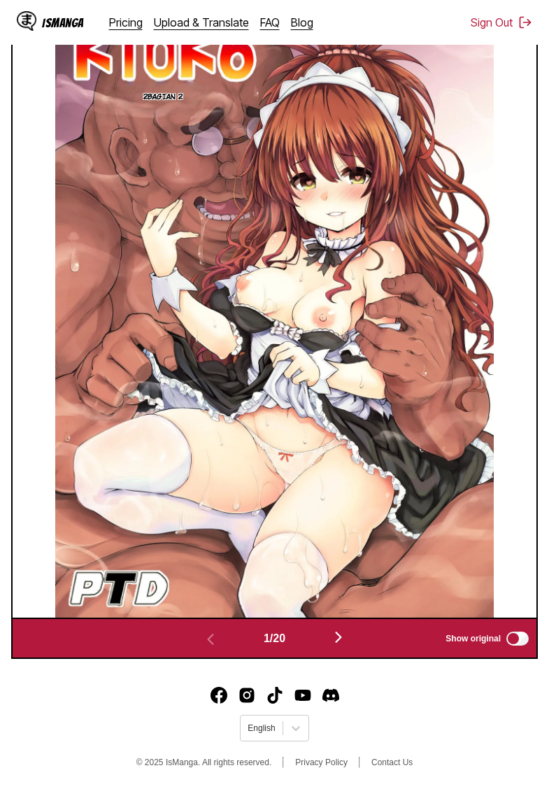
click at [345, 641] on img "button" at bounding box center [338, 637] width 17 height 17
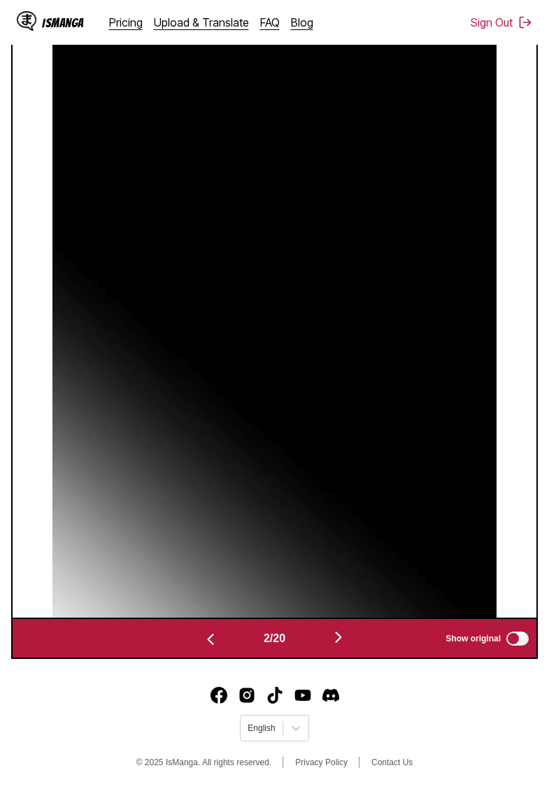
click at [345, 641] on img "button" at bounding box center [338, 637] width 17 height 17
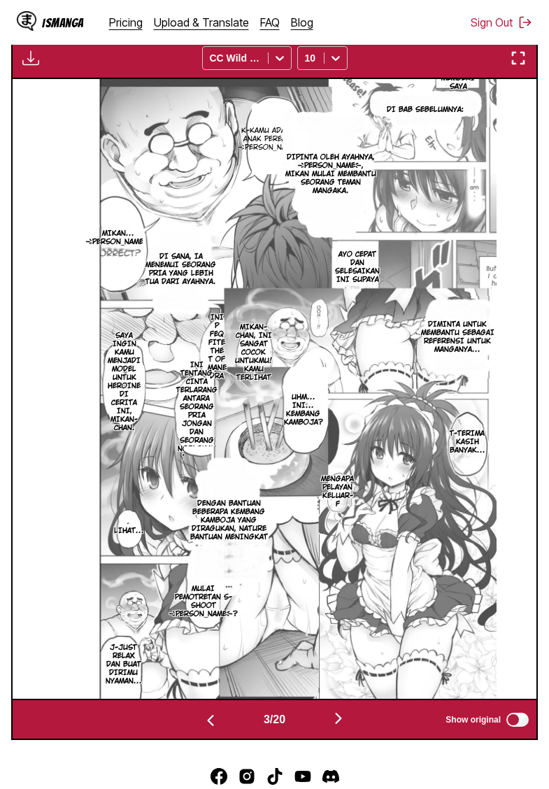
scroll to position [441, 0]
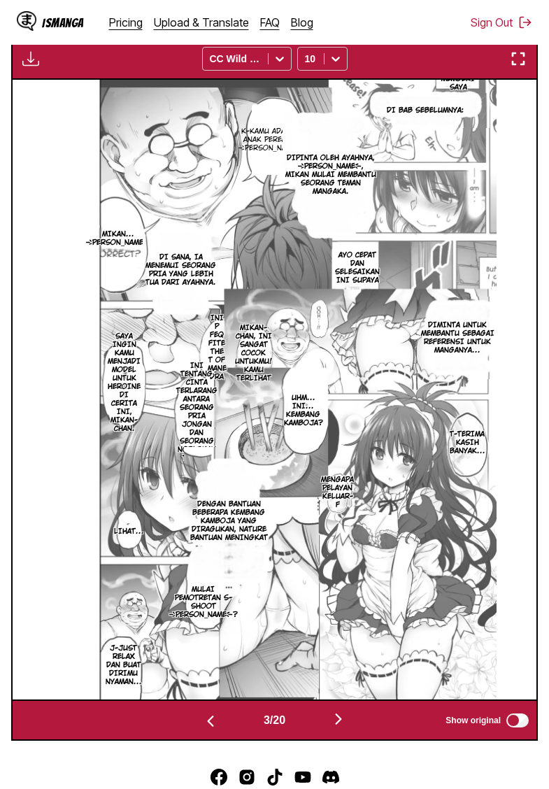
click at [345, 727] on img "button" at bounding box center [338, 718] width 17 height 17
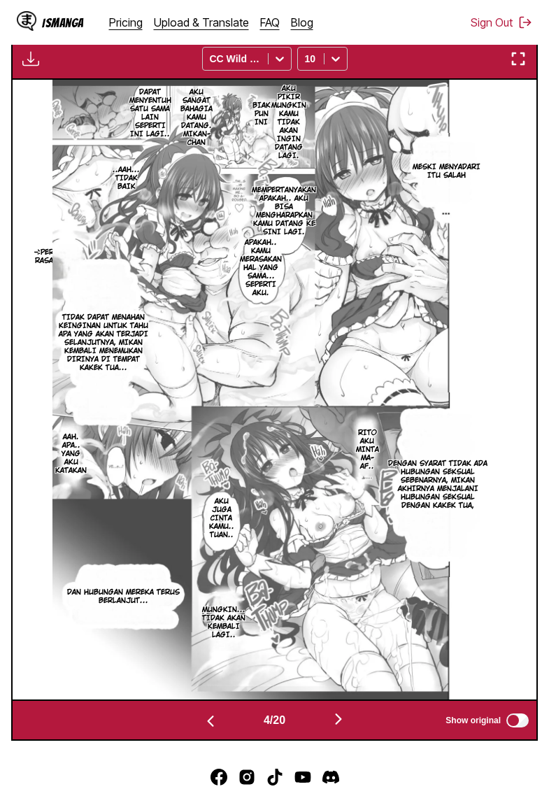
click at [345, 727] on img "button" at bounding box center [338, 718] width 17 height 17
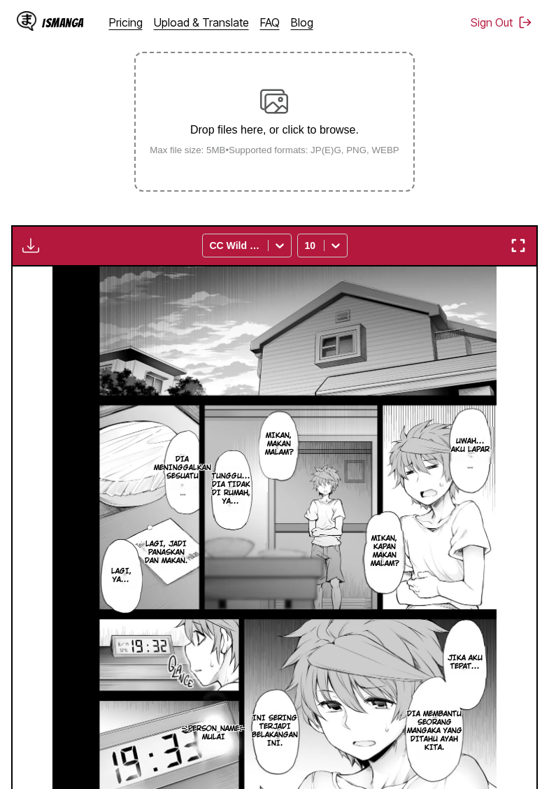
scroll to position [204, 0]
click at [36, 254] on img "button" at bounding box center [30, 245] width 17 height 17
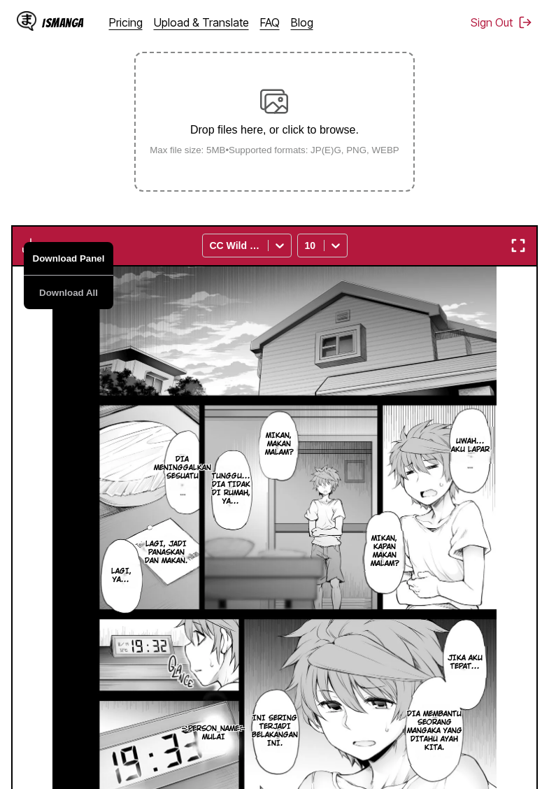
click at [78, 309] on button "Download All" at bounding box center [69, 293] width 90 height 34
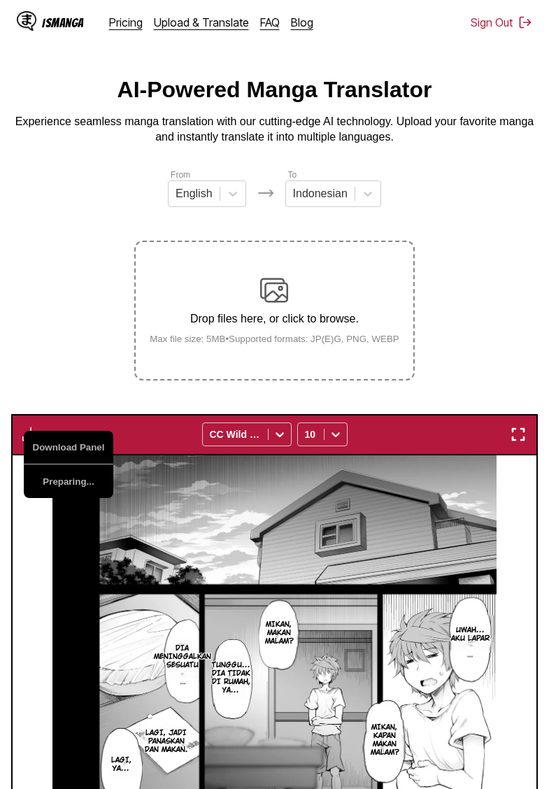
scroll to position [0, 0]
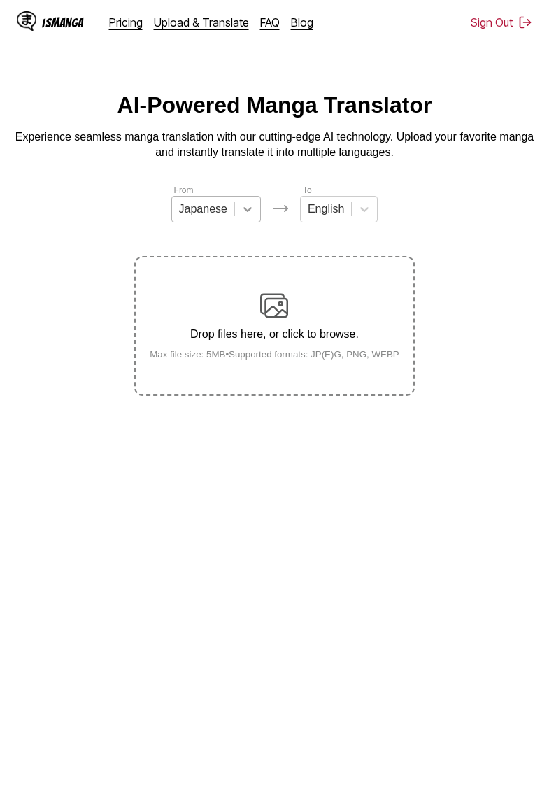
click at [242, 203] on icon at bounding box center [248, 209] width 14 height 14
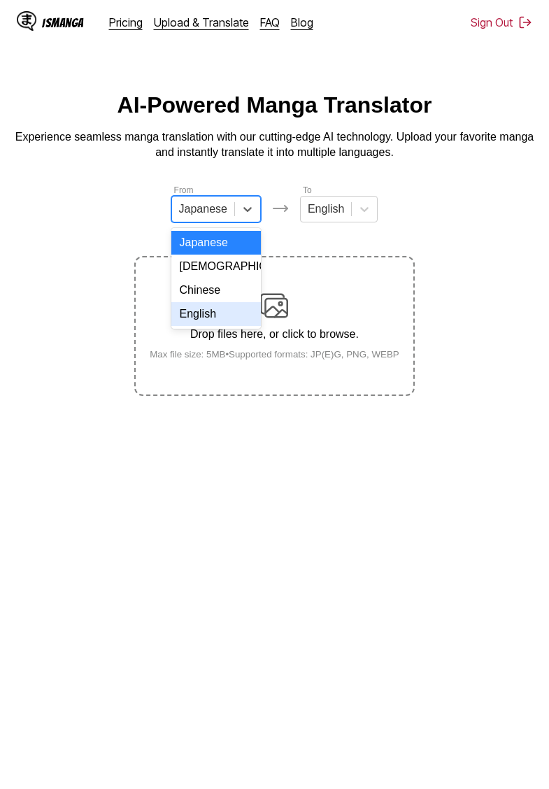
click at [208, 322] on div "English" at bounding box center [216, 314] width 90 height 24
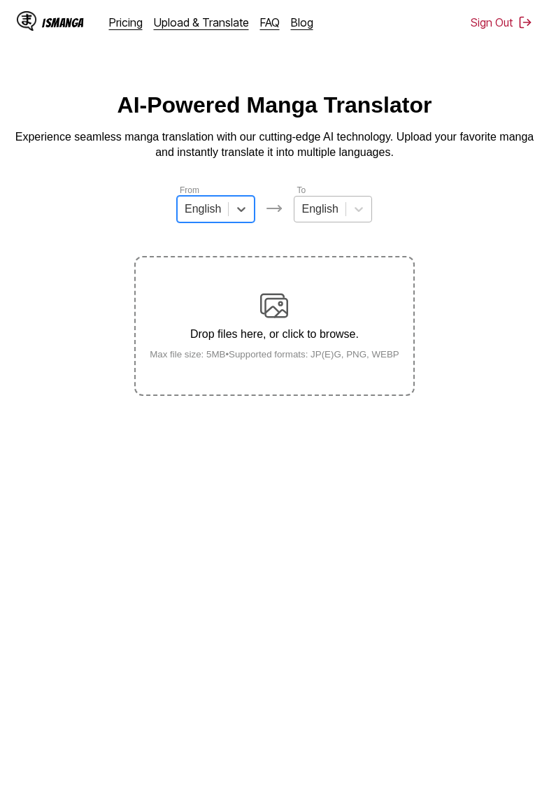
click at [342, 214] on div "English" at bounding box center [319, 209] width 50 height 21
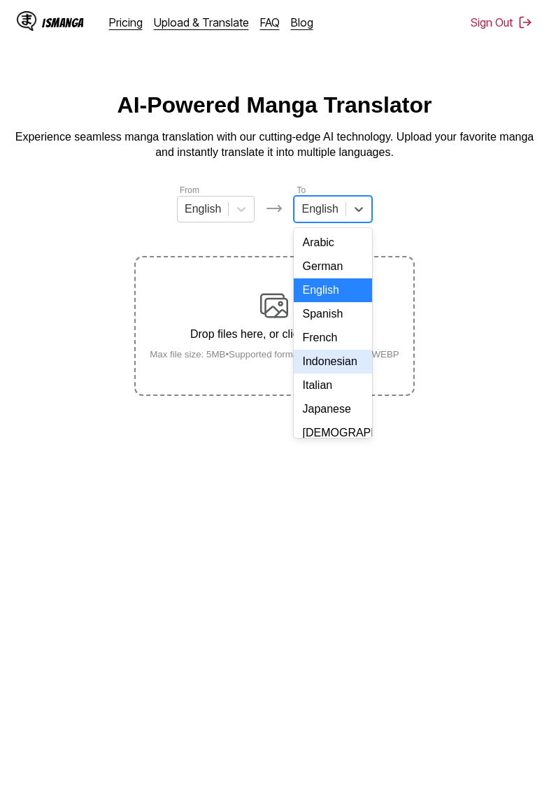
click at [331, 362] on div "Indonesian" at bounding box center [333, 362] width 78 height 24
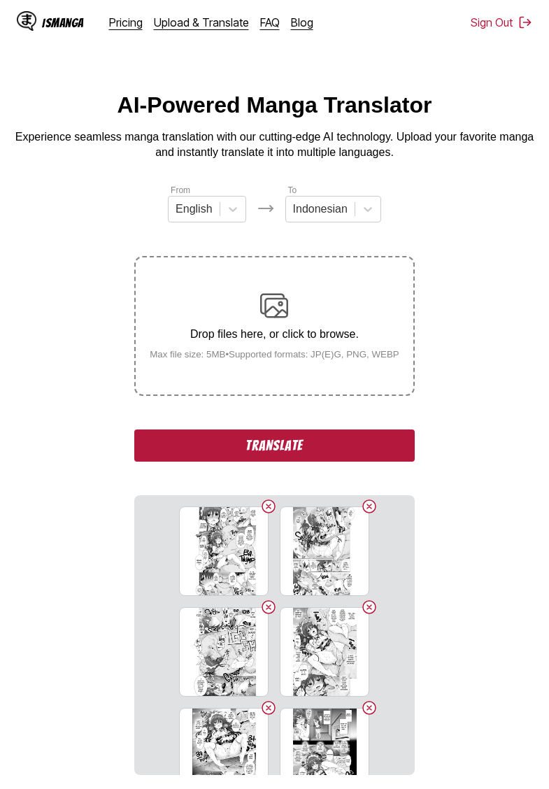
click at [323, 459] on button "Translate" at bounding box center [274, 445] width 280 height 32
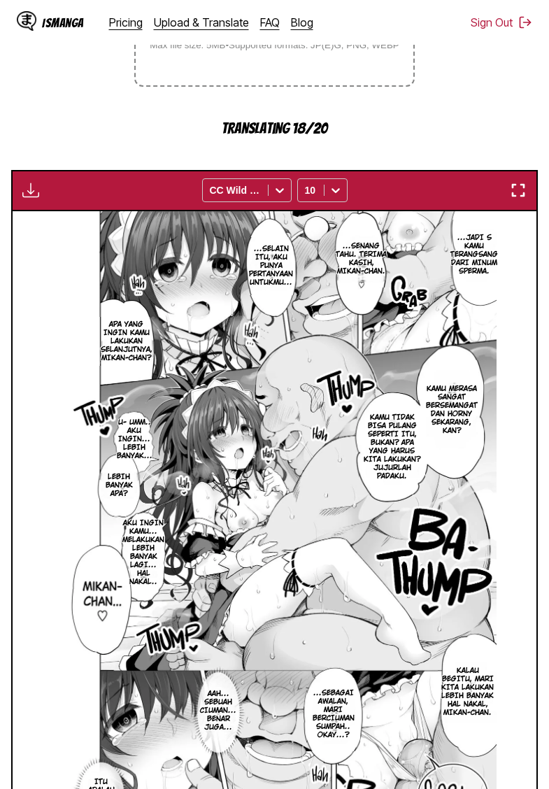
scroll to position [306, 0]
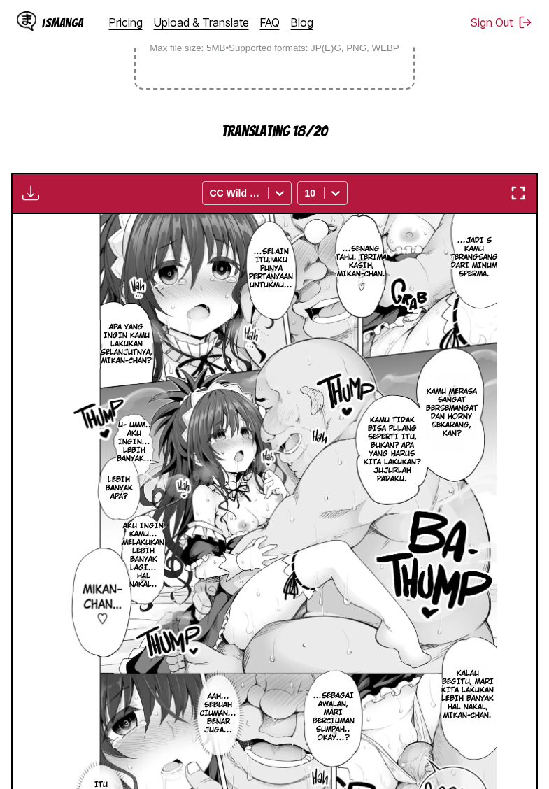
click at [71, 143] on section "From English To Indonesian Drop files here, or click to browse. Max file size: …" at bounding box center [274, 376] width 527 height 998
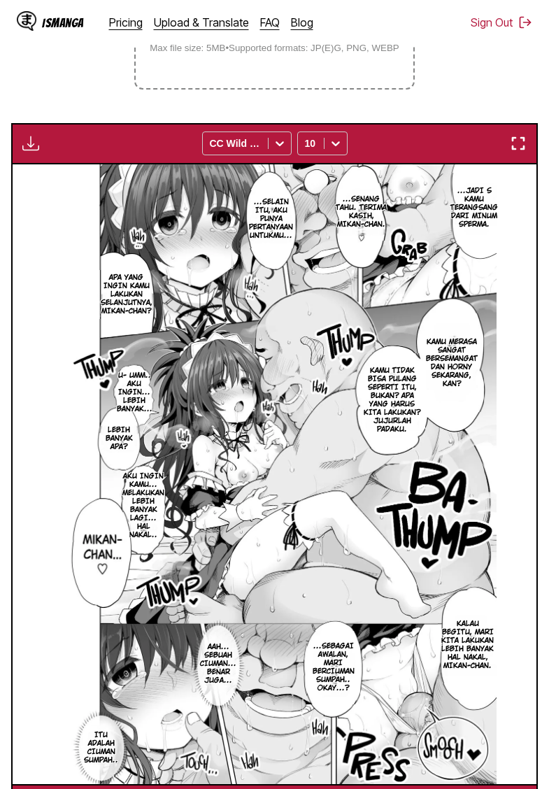
click at [35, 152] on img "button" at bounding box center [30, 143] width 17 height 17
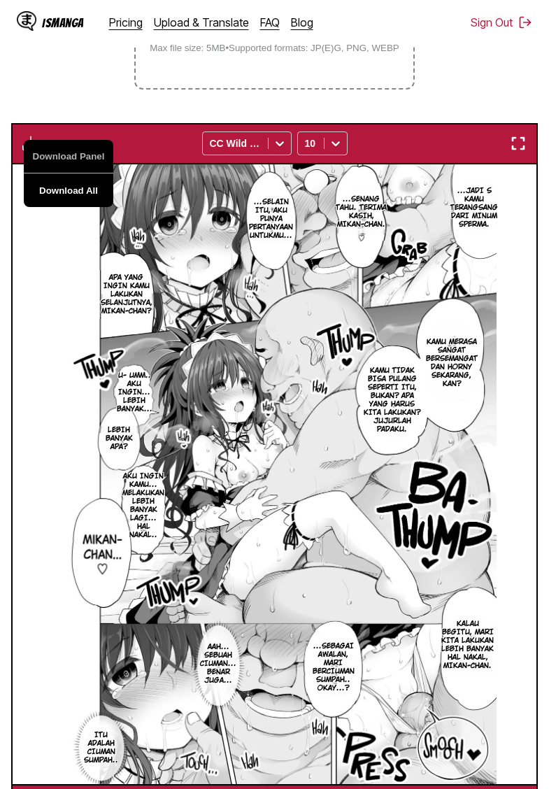
click at [76, 207] on button "Download All" at bounding box center [69, 190] width 90 height 34
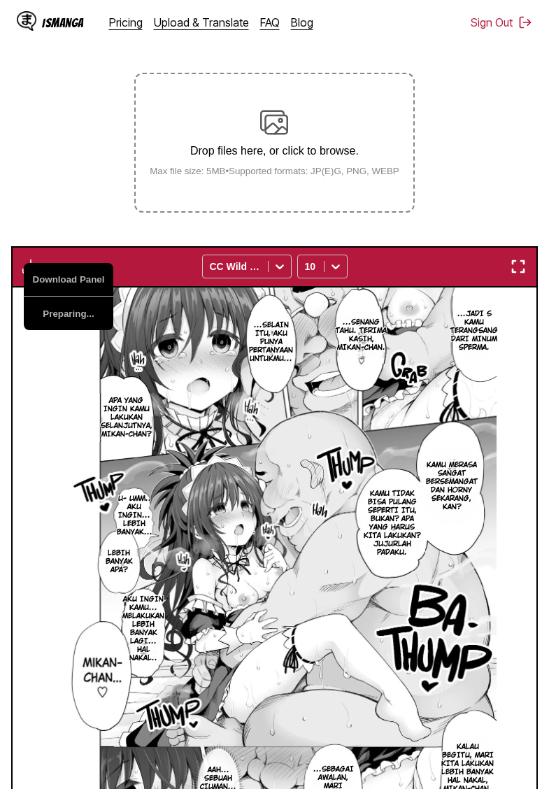
scroll to position [120, 0]
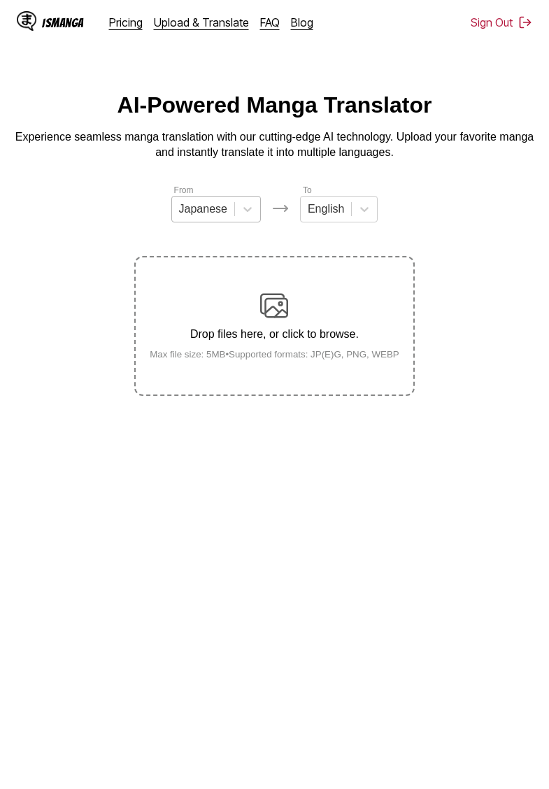
click at [233, 207] on div "Japanese" at bounding box center [203, 209] width 62 height 21
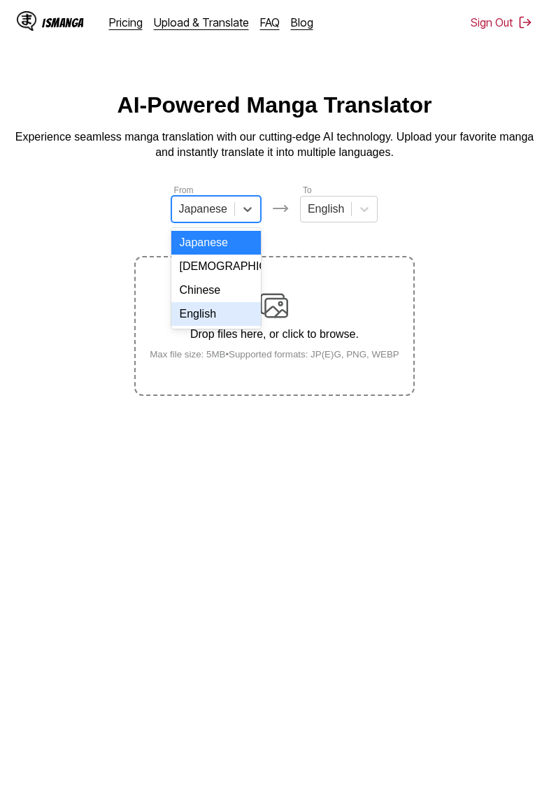
click at [218, 308] on div "English" at bounding box center [216, 314] width 90 height 24
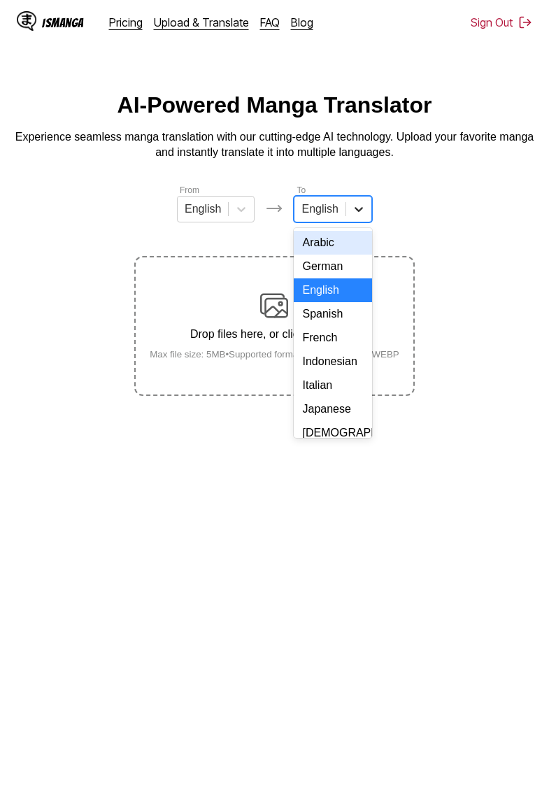
click at [358, 210] on icon at bounding box center [359, 209] width 14 height 14
click at [330, 362] on div "Indonesian" at bounding box center [333, 362] width 78 height 24
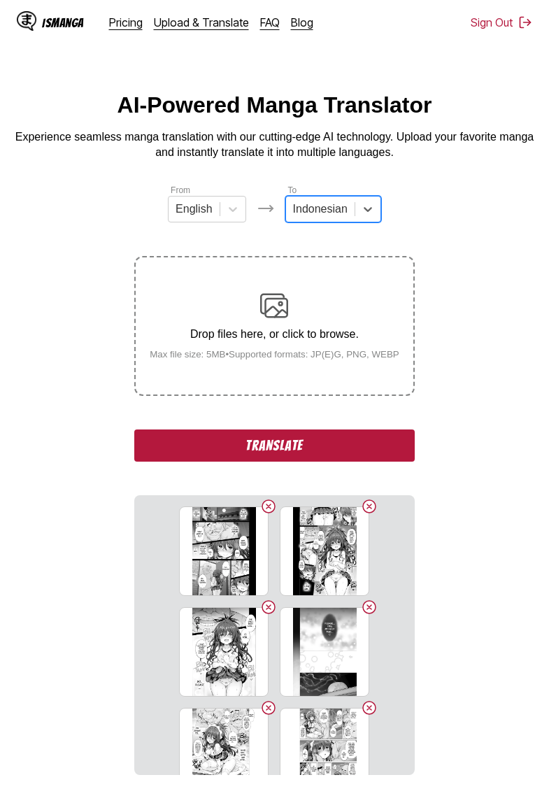
click at [484, 280] on section "From English To Indonesian Drop files here, or click to browse. Max file size: …" at bounding box center [274, 479] width 527 height 592
click at [306, 461] on button "Translate" at bounding box center [274, 445] width 280 height 32
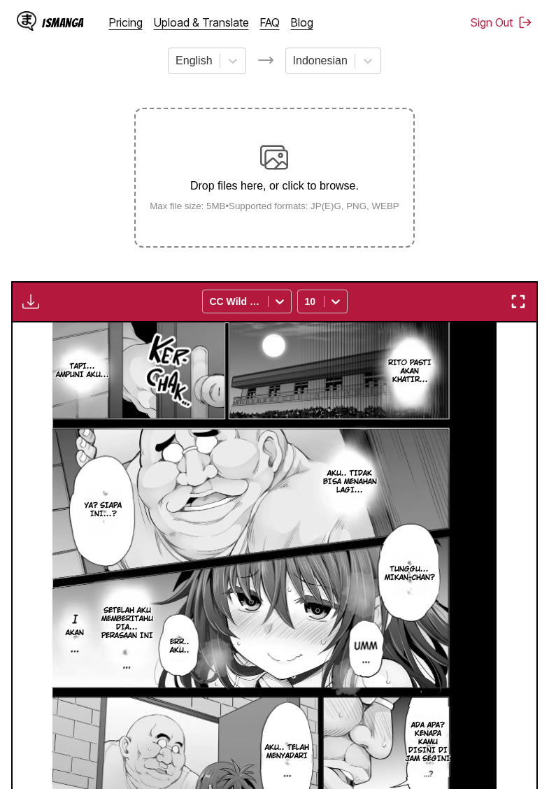
scroll to position [138, 0]
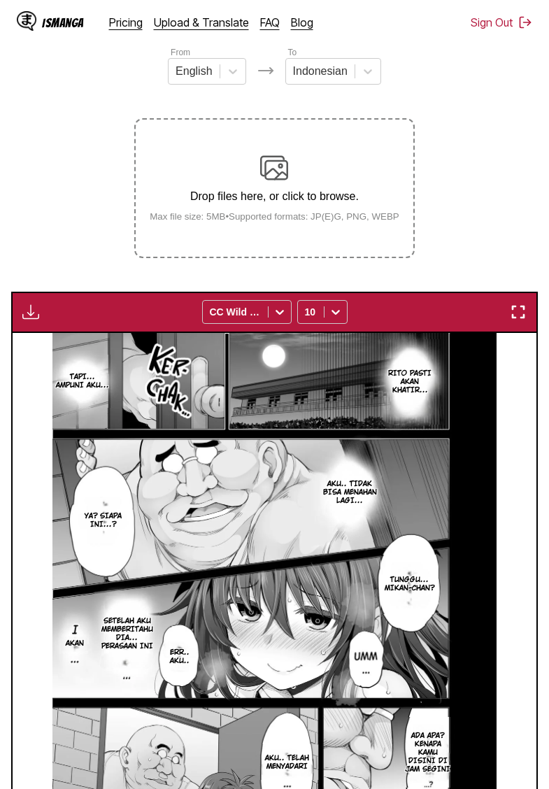
click at [31, 320] on img "button" at bounding box center [30, 311] width 17 height 17
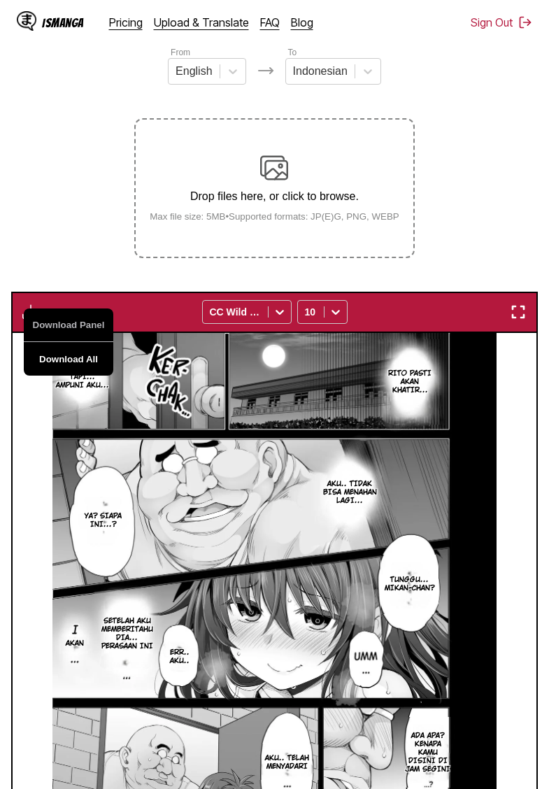
click at [90, 369] on button "Download All" at bounding box center [69, 359] width 90 height 34
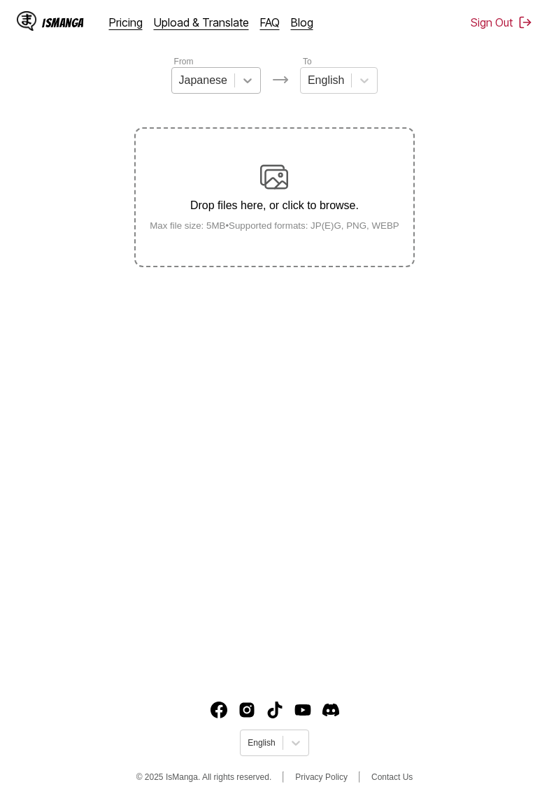
click at [243, 85] on icon at bounding box center [248, 80] width 14 height 14
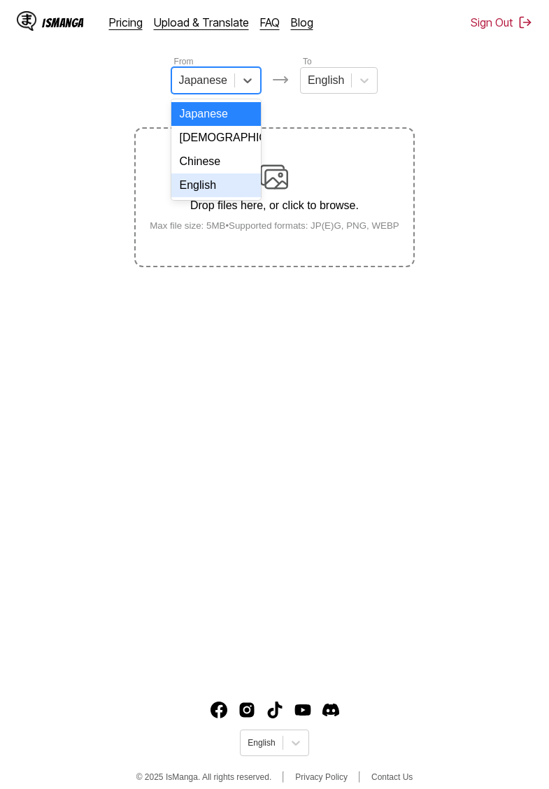
click at [209, 187] on div "English" at bounding box center [216, 185] width 90 height 24
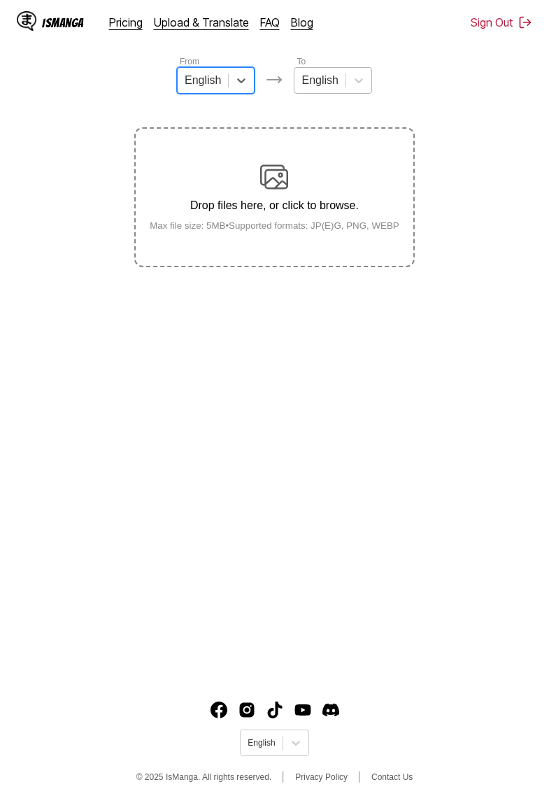
click at [336, 81] on div at bounding box center [319, 80] width 36 height 15
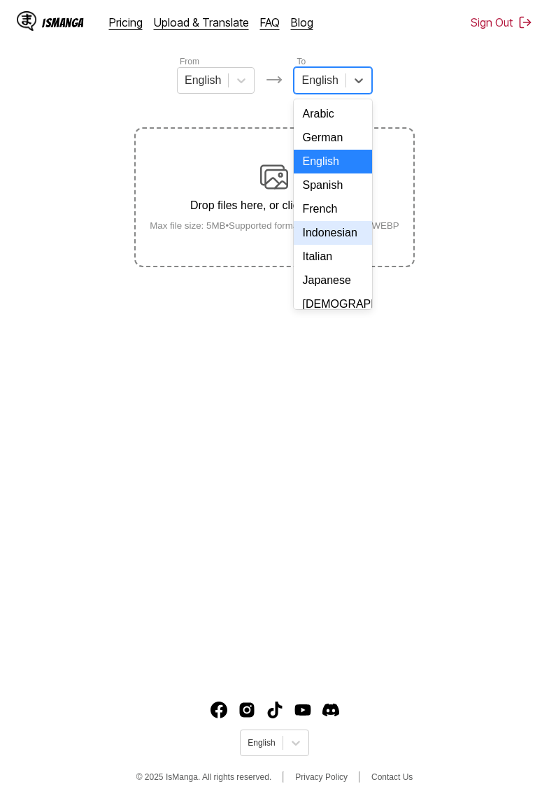
click at [332, 241] on div "Indonesian" at bounding box center [333, 233] width 78 height 24
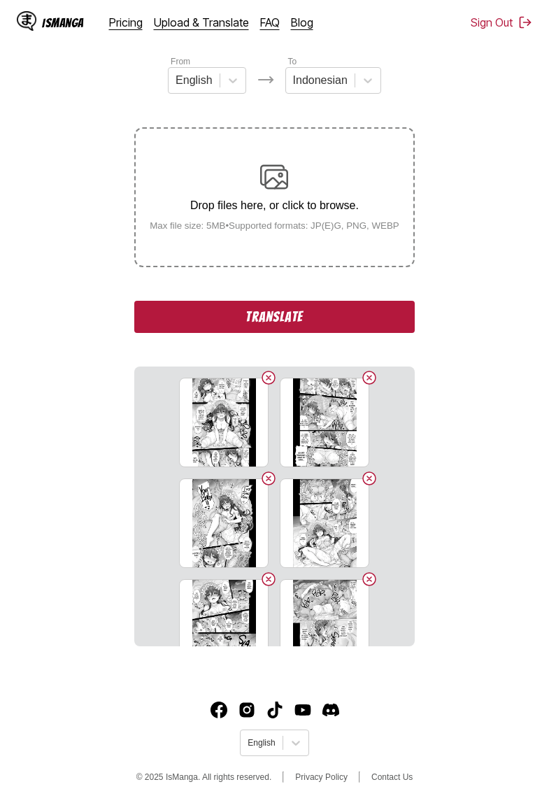
click at [287, 327] on button "Translate" at bounding box center [274, 317] width 280 height 32
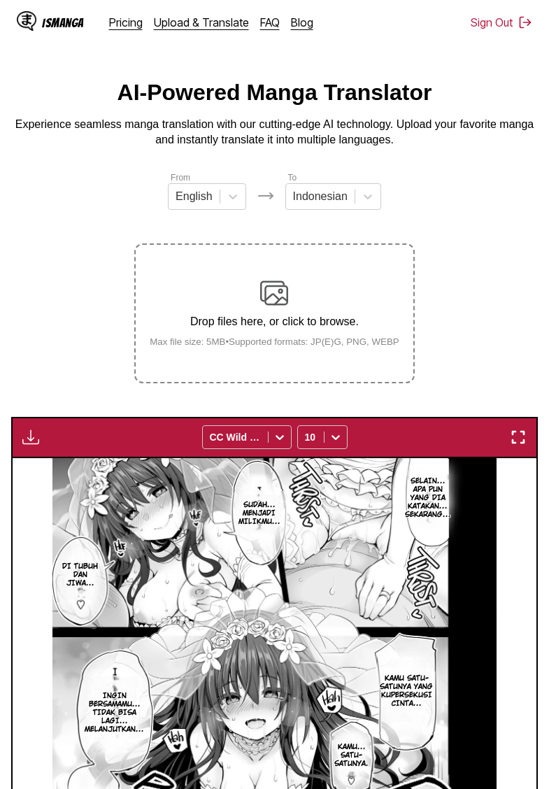
scroll to position [295, 0]
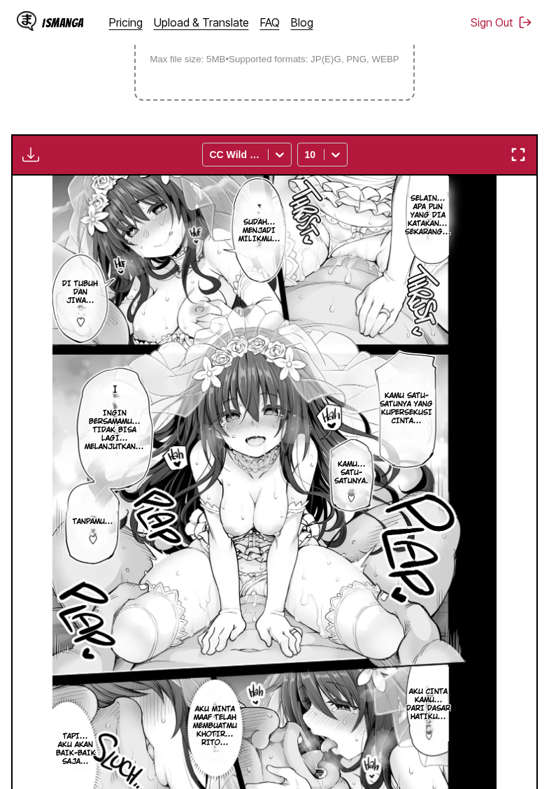
click at [36, 163] on img "button" at bounding box center [30, 154] width 17 height 17
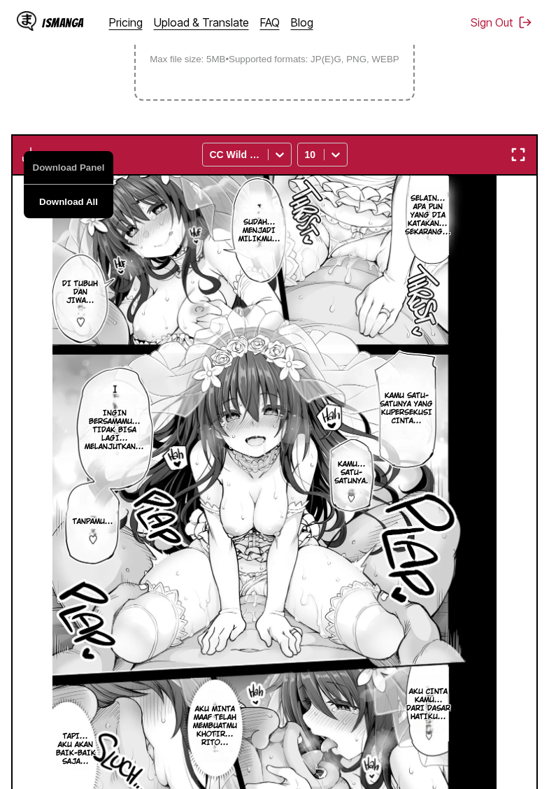
click at [81, 218] on button "Download All" at bounding box center [69, 202] width 90 height 34
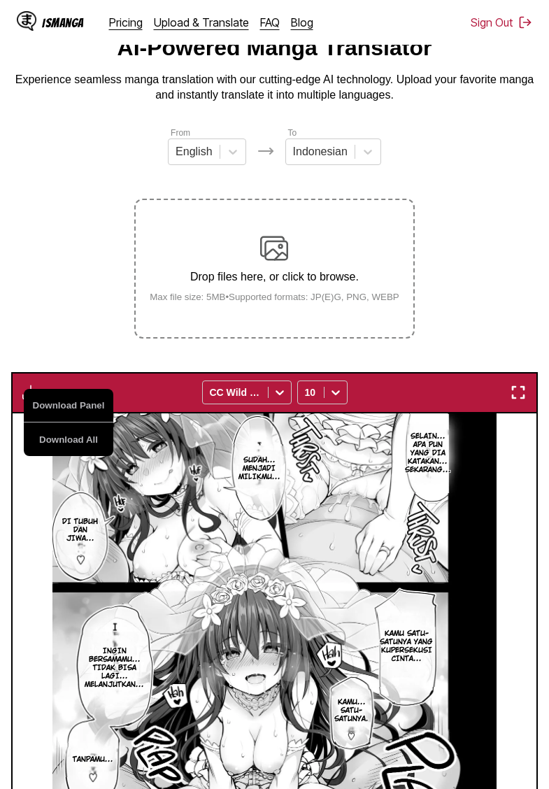
scroll to position [0, 0]
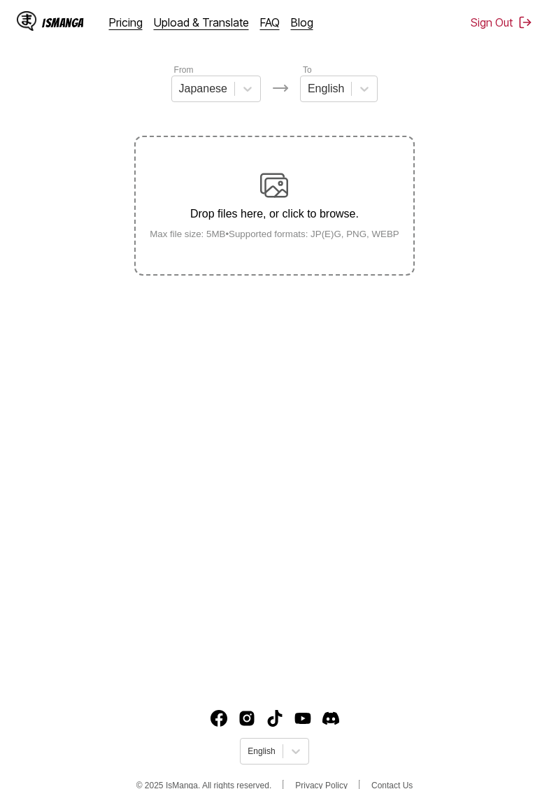
scroll to position [120, 0]
click at [240, 89] on div at bounding box center [247, 88] width 25 height 25
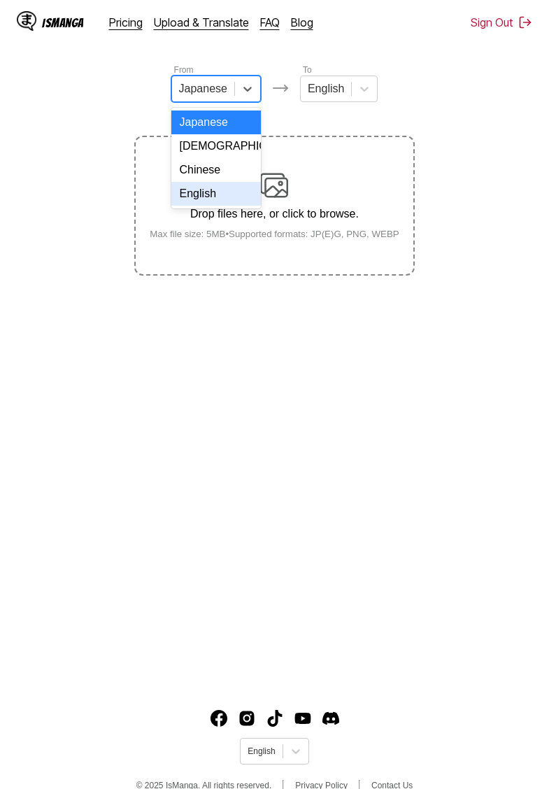
click at [208, 190] on div "English" at bounding box center [216, 194] width 90 height 24
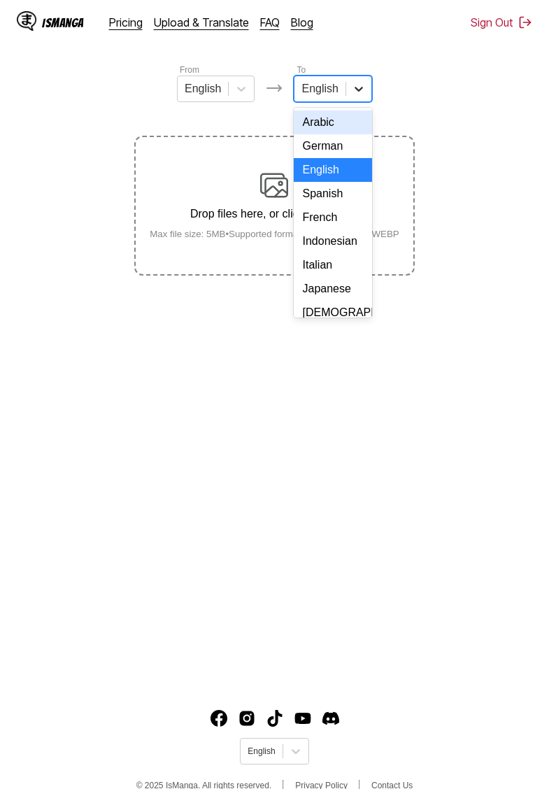
click at [352, 88] on icon at bounding box center [359, 89] width 14 height 14
click at [326, 239] on div "Indonesian" at bounding box center [333, 241] width 78 height 24
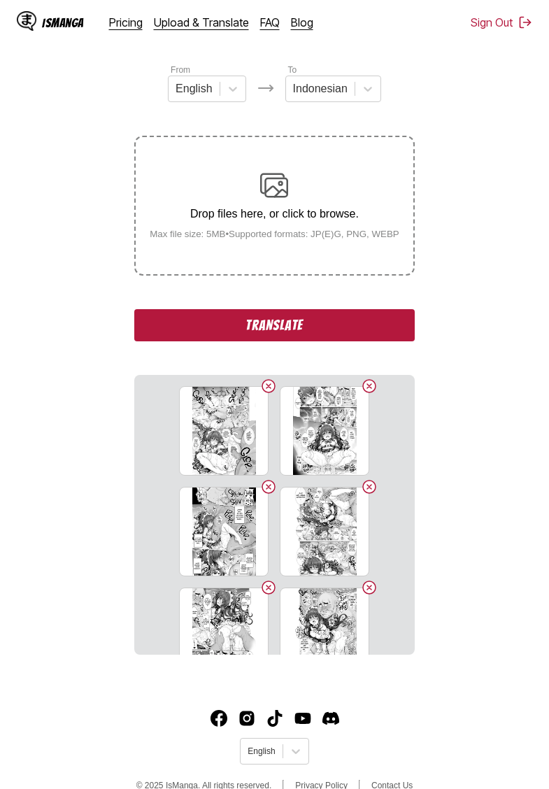
click at [297, 341] on button "Translate" at bounding box center [274, 325] width 280 height 32
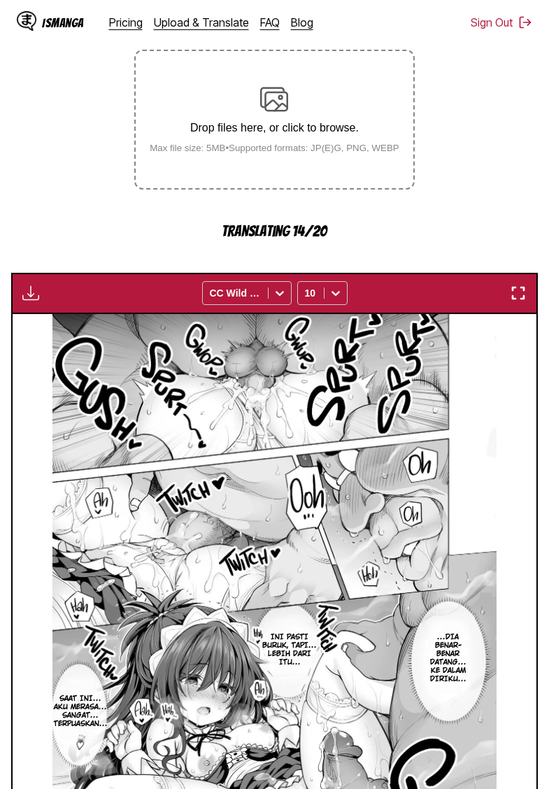
scroll to position [297, 0]
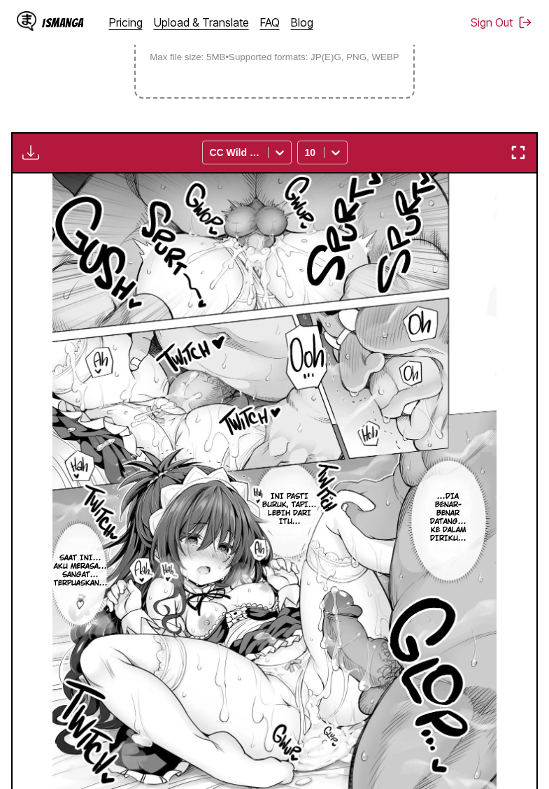
click at [25, 161] on img "button" at bounding box center [30, 152] width 17 height 17
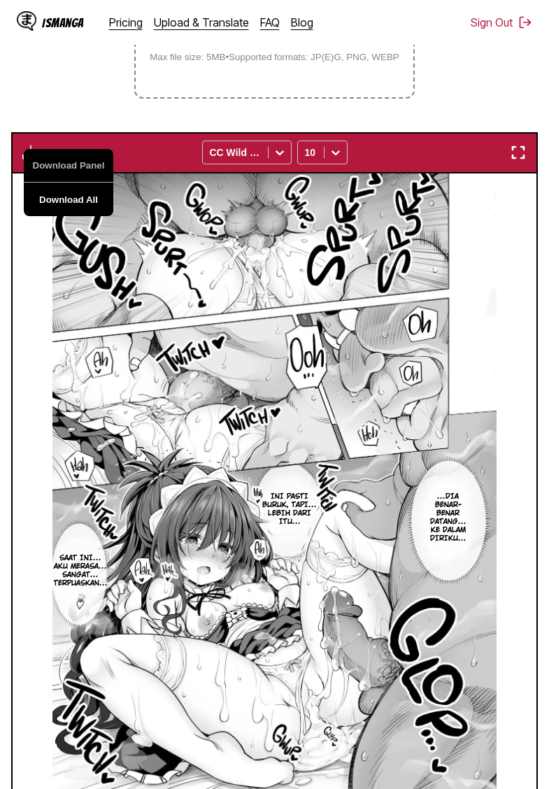
click at [79, 216] on button "Download All" at bounding box center [69, 200] width 90 height 34
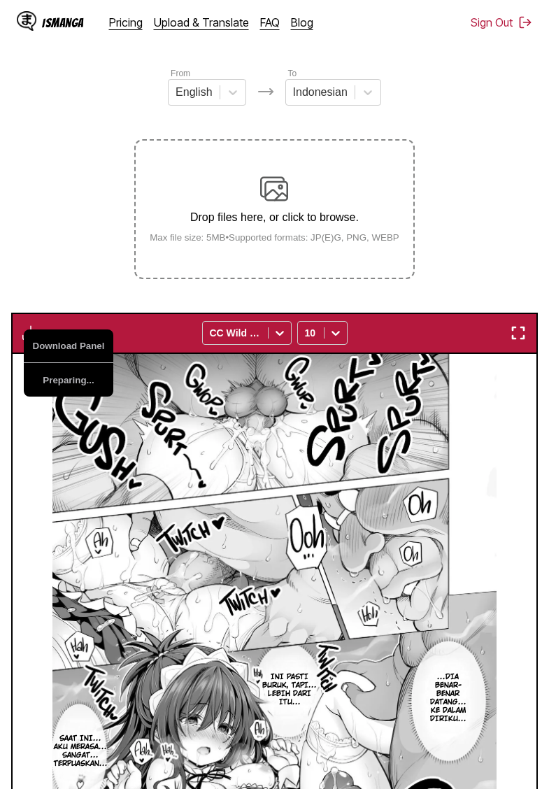
scroll to position [0, 0]
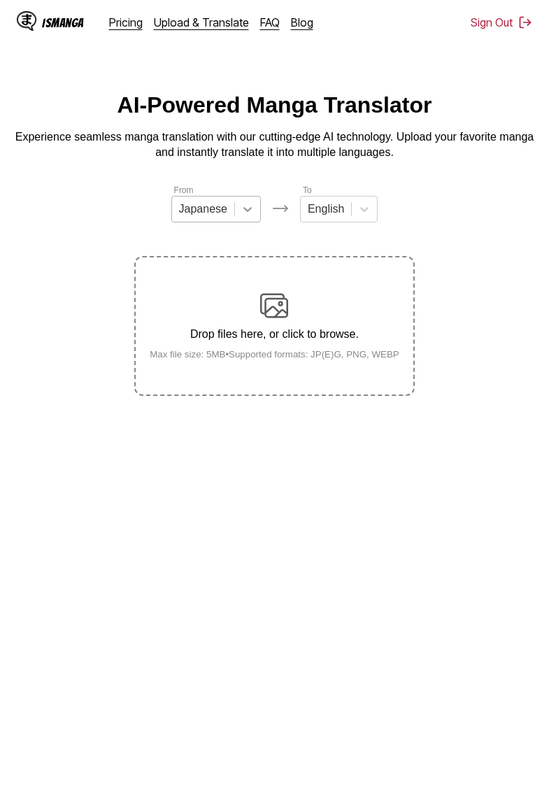
click at [236, 216] on div at bounding box center [247, 208] width 25 height 25
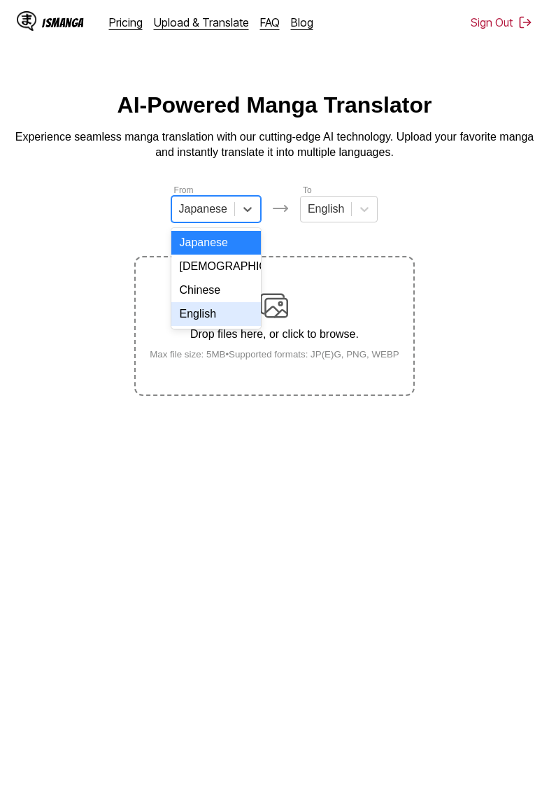
click at [210, 308] on div "English" at bounding box center [216, 314] width 90 height 24
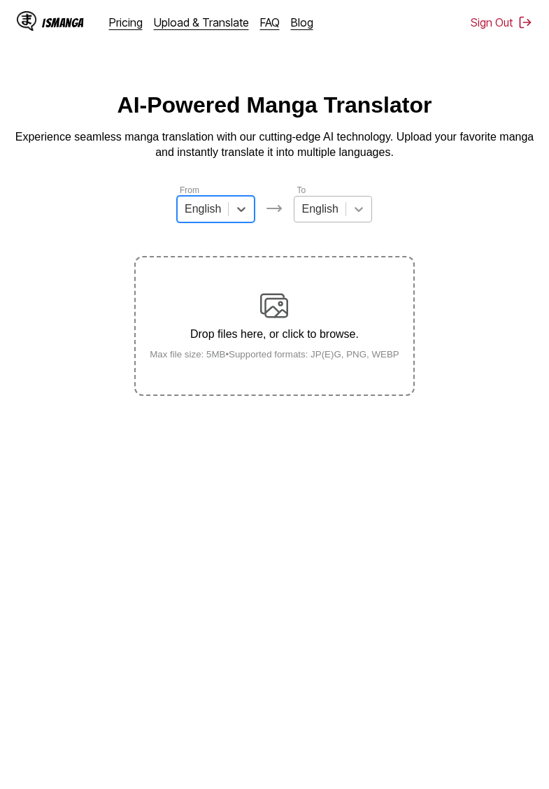
click at [366, 203] on div at bounding box center [358, 208] width 25 height 25
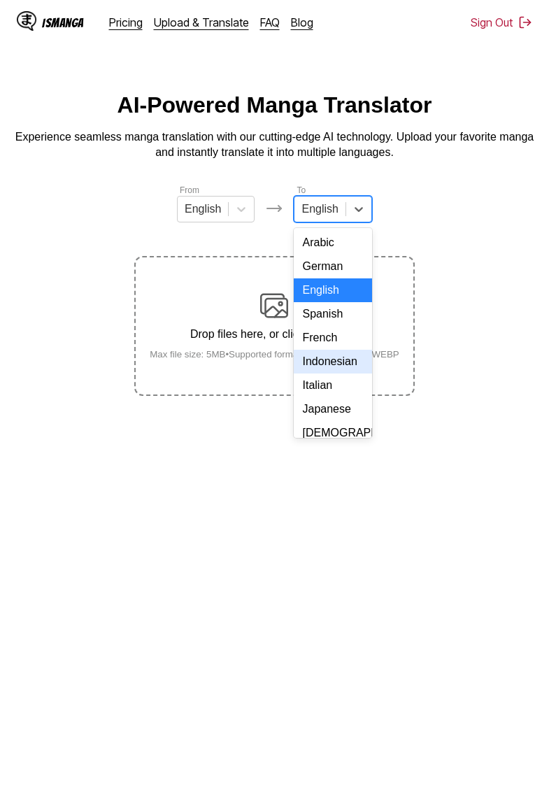
click at [337, 366] on div "Indonesian" at bounding box center [333, 362] width 78 height 24
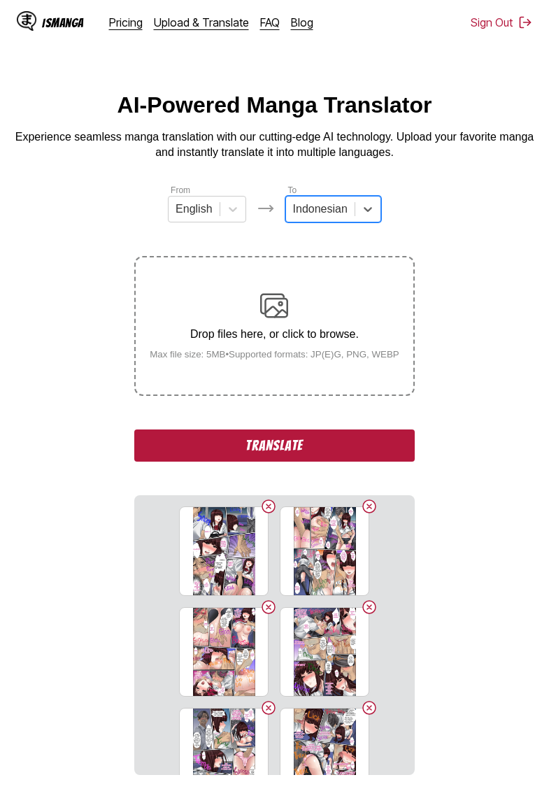
click at [280, 454] on button "Translate" at bounding box center [274, 445] width 280 height 32
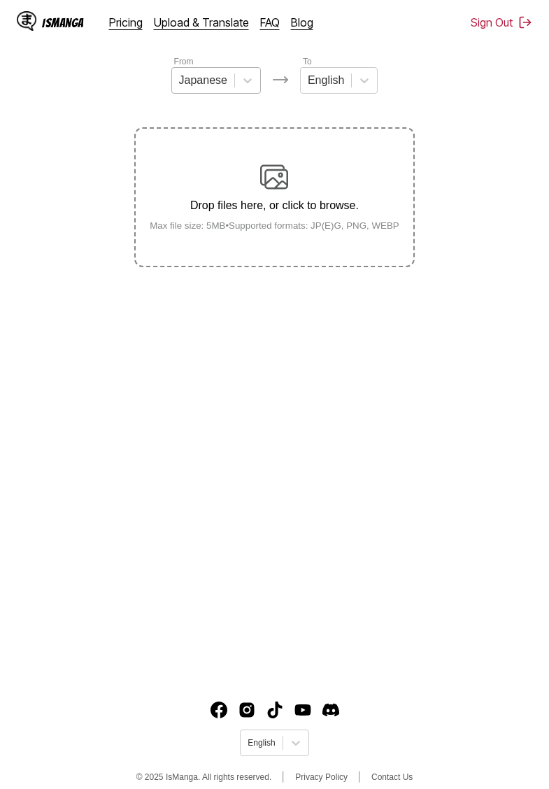
click at [227, 85] on div "Japanese" at bounding box center [203, 80] width 62 height 21
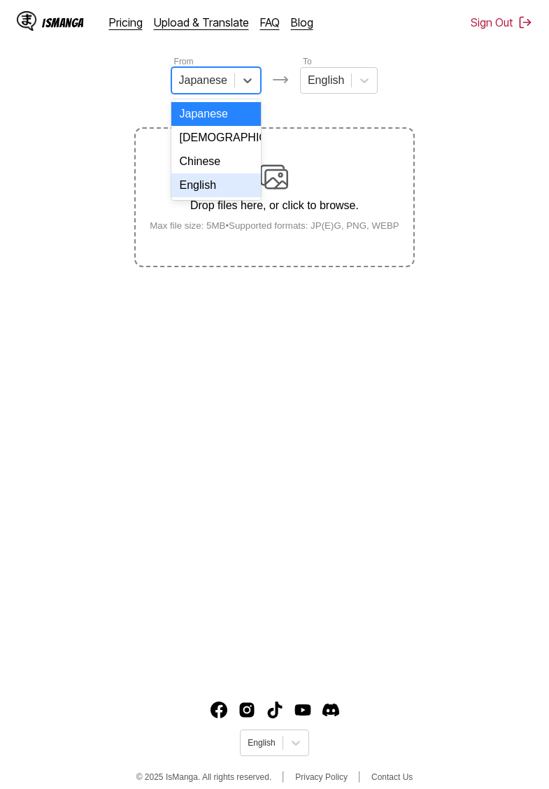
click at [224, 180] on div "English" at bounding box center [216, 185] width 90 height 24
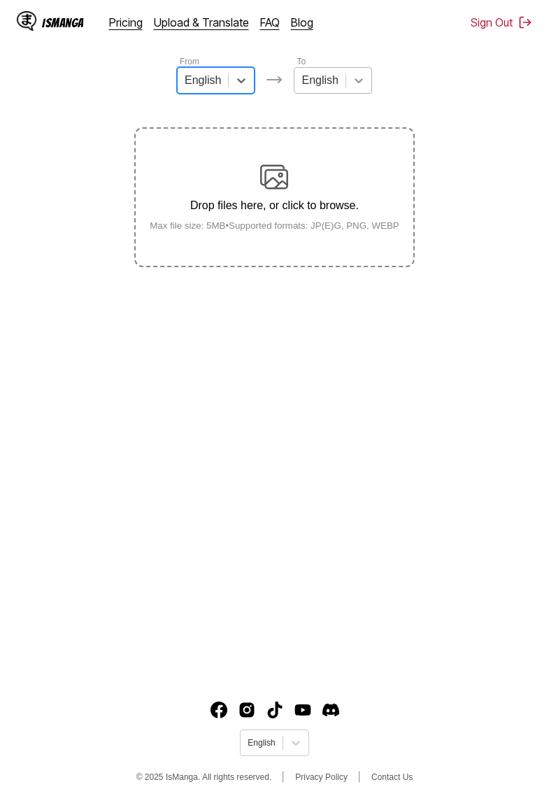
click at [353, 86] on icon at bounding box center [359, 80] width 14 height 14
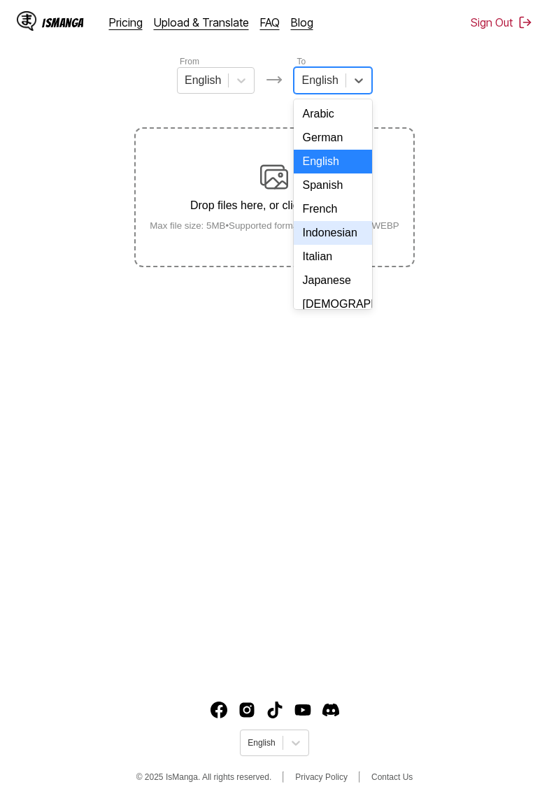
click at [331, 236] on div "Indonesian" at bounding box center [333, 233] width 78 height 24
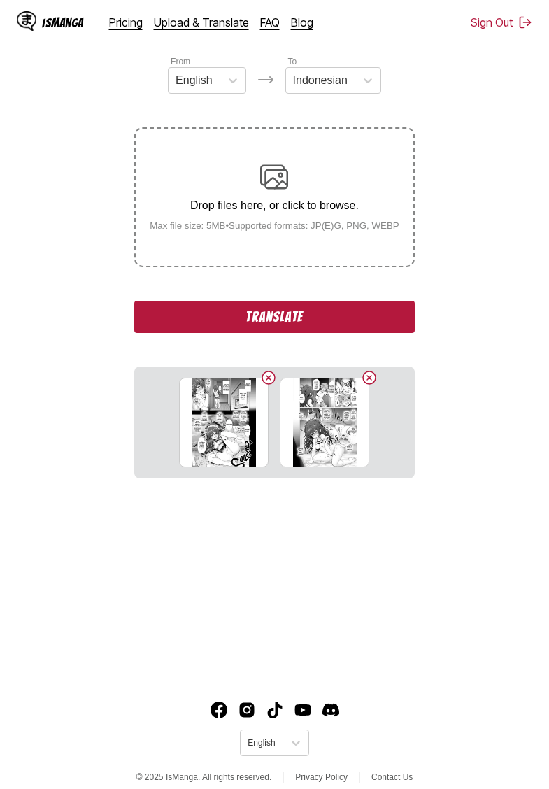
click at [256, 333] on button "Translate" at bounding box center [274, 317] width 280 height 32
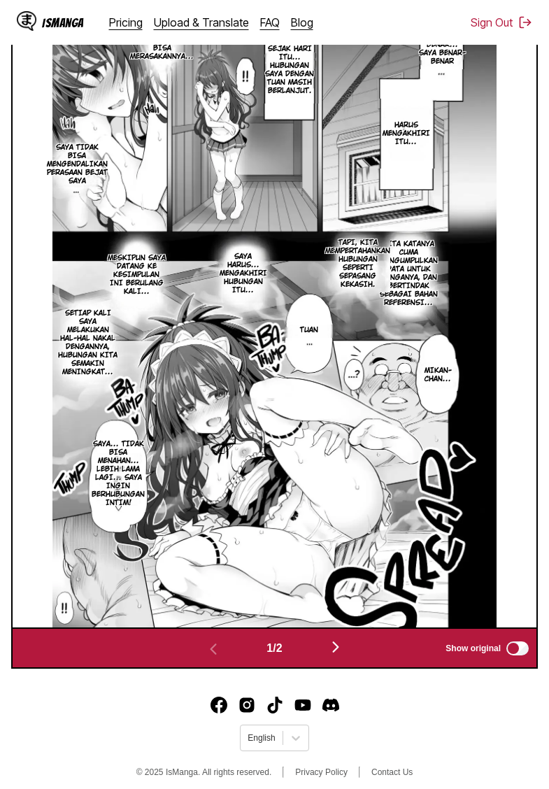
scroll to position [513, 0]
click at [333, 655] on img "button" at bounding box center [335, 646] width 17 height 17
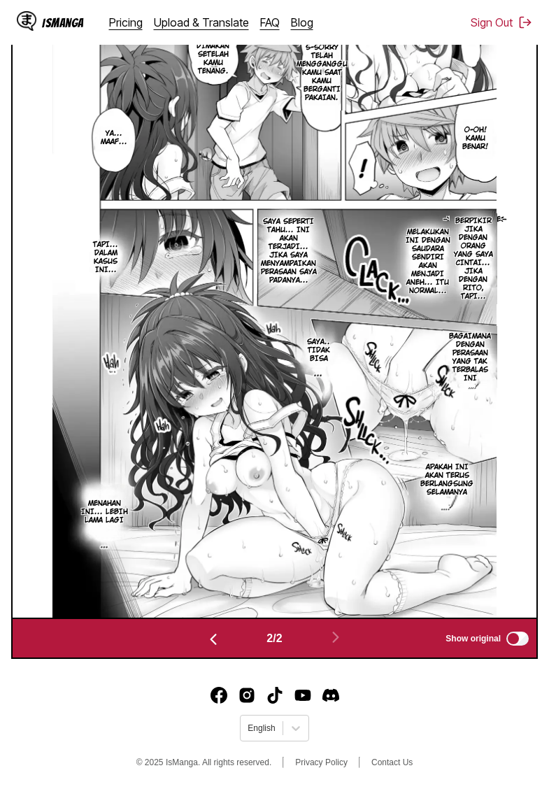
scroll to position [434, 0]
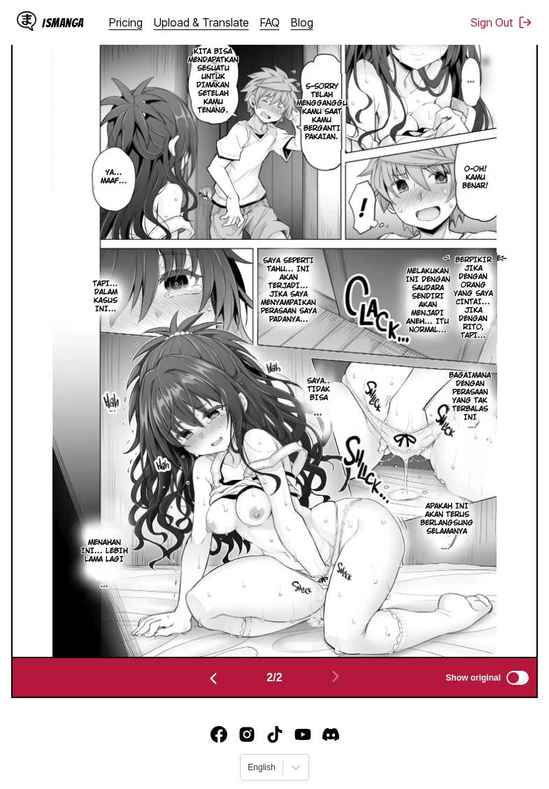
click at [215, 687] on img "button" at bounding box center [213, 678] width 17 height 17
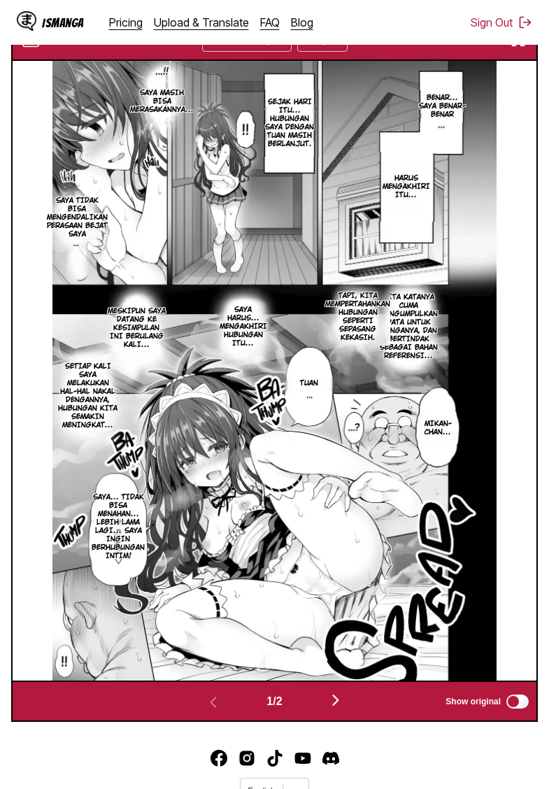
scroll to position [117, 0]
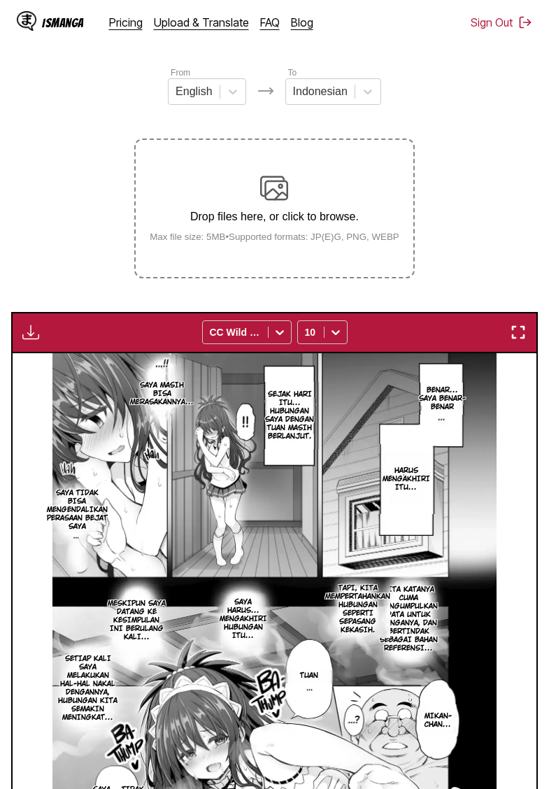
click at [21, 341] on button "button" at bounding box center [30, 332] width 25 height 18
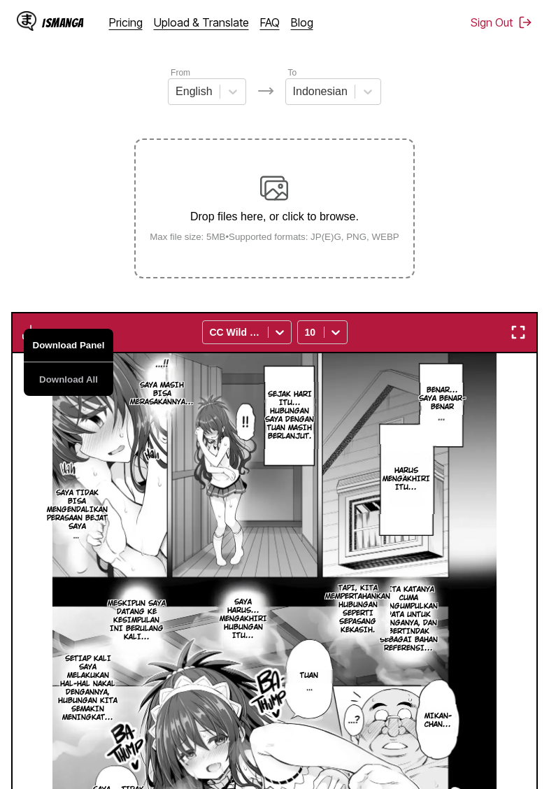
click at [52, 362] on button "Download Panel" at bounding box center [69, 346] width 90 height 34
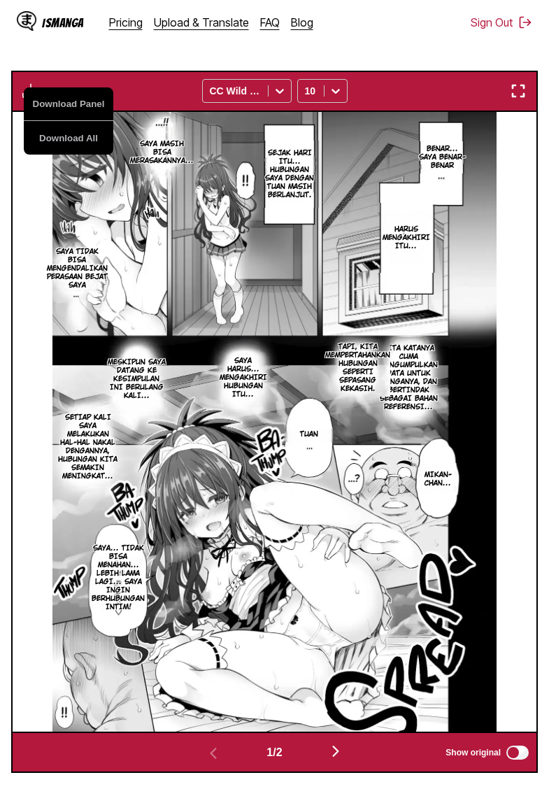
scroll to position [424, 0]
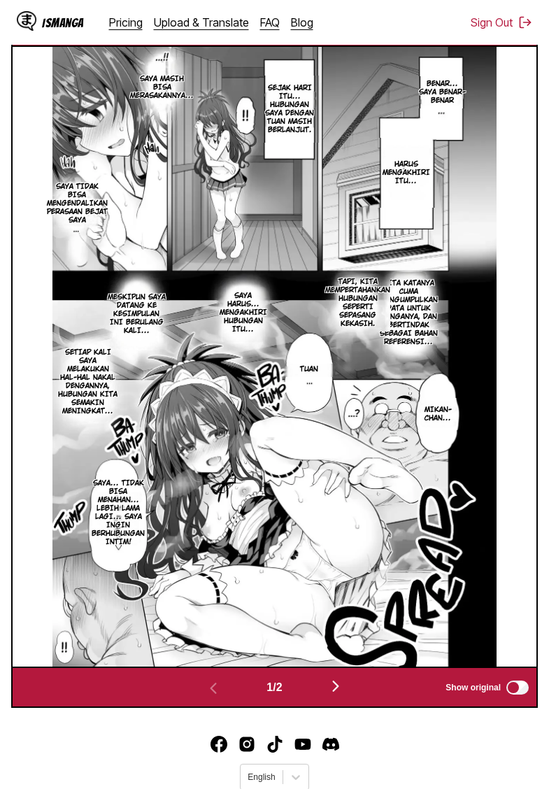
click at [343, 694] on img "button" at bounding box center [335, 686] width 17 height 17
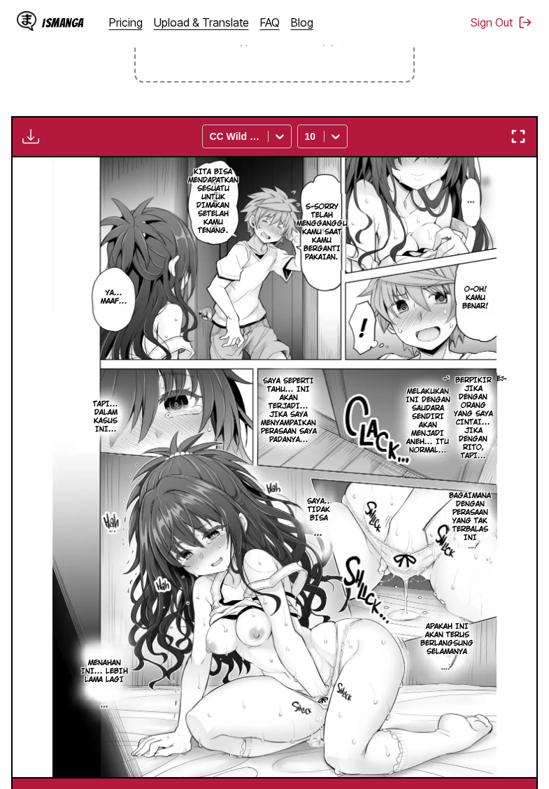
scroll to position [290, 0]
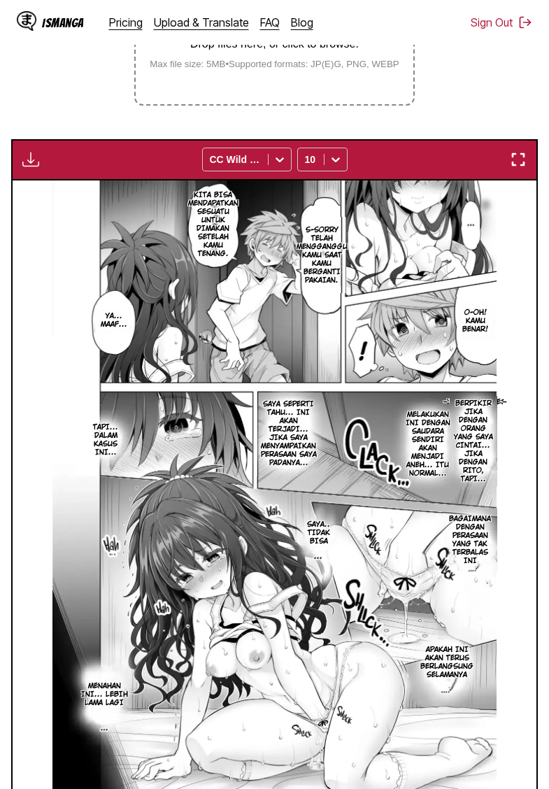
click at [31, 168] on img "button" at bounding box center [30, 159] width 17 height 17
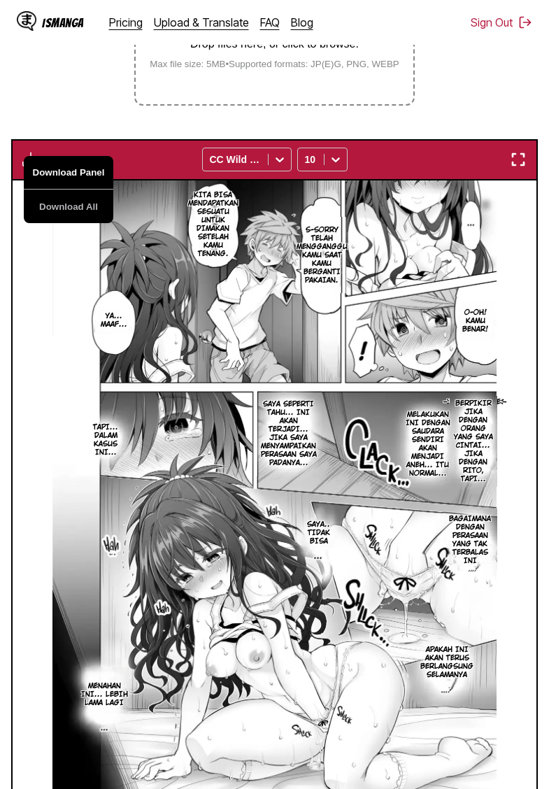
click at [46, 190] on button "Download Panel" at bounding box center [69, 173] width 90 height 34
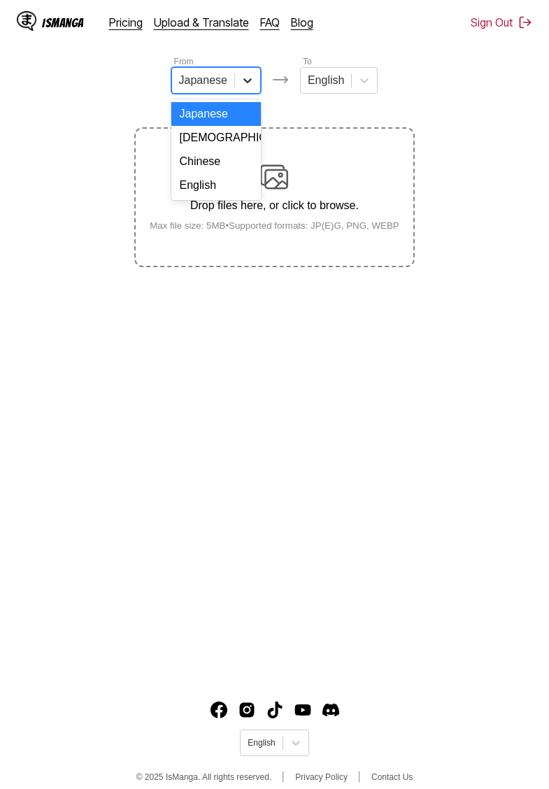
click at [237, 87] on div at bounding box center [247, 80] width 25 height 25
click at [209, 181] on div "English" at bounding box center [216, 185] width 90 height 24
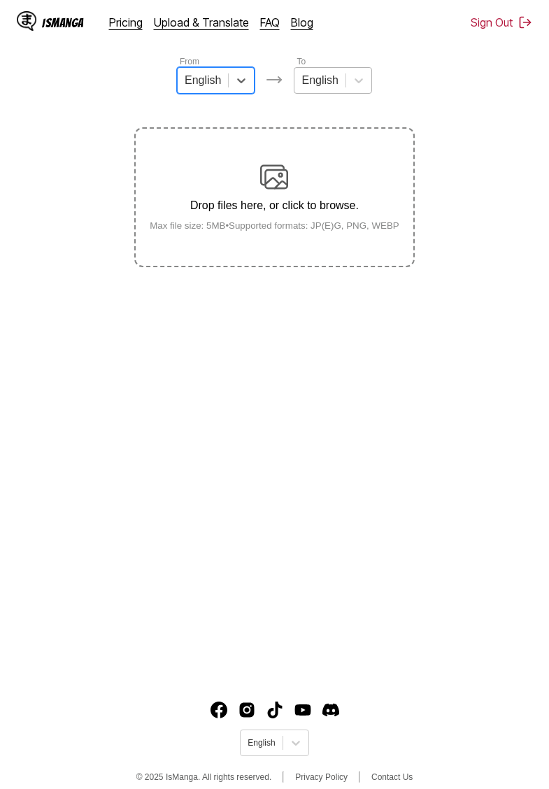
click at [342, 91] on div "English" at bounding box center [319, 80] width 50 height 21
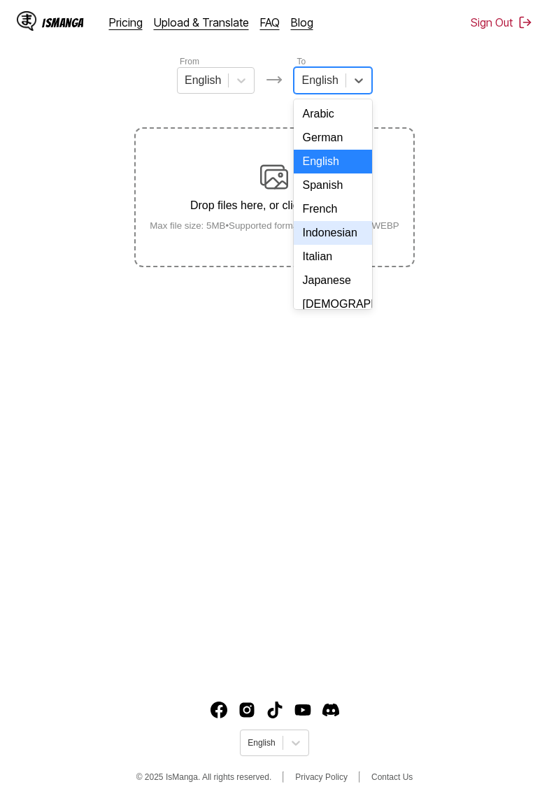
click at [333, 232] on div "Indonesian" at bounding box center [333, 233] width 78 height 24
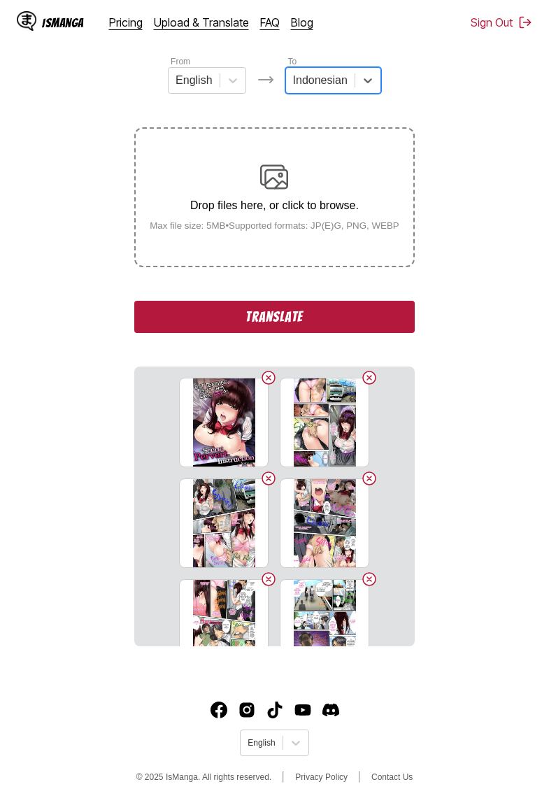
click at [293, 327] on button "Translate" at bounding box center [274, 317] width 280 height 32
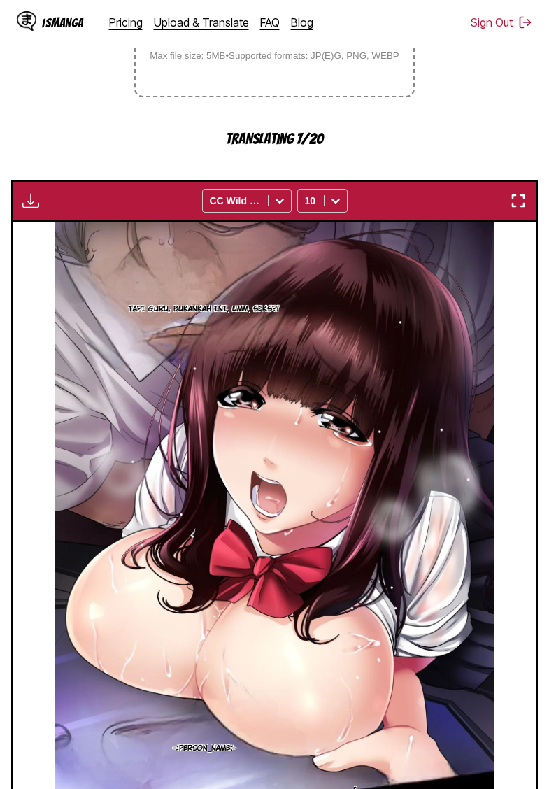
scroll to position [296, 0]
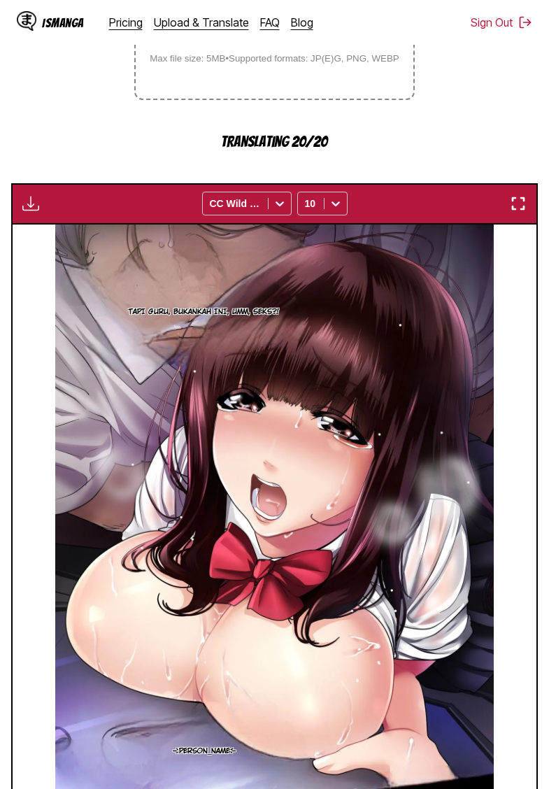
click at [83, 131] on section "From English To Indonesian Drop files here, or click to browse. Max file size: …" at bounding box center [274, 386] width 527 height 998
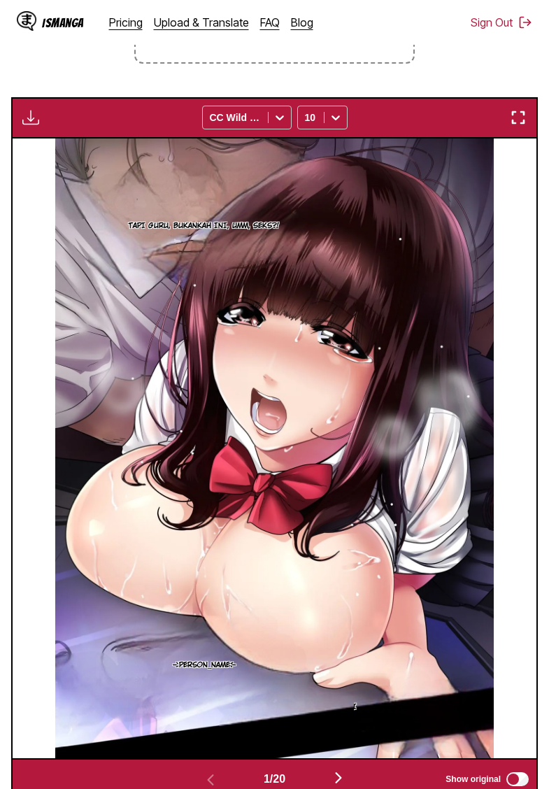
scroll to position [81, 0]
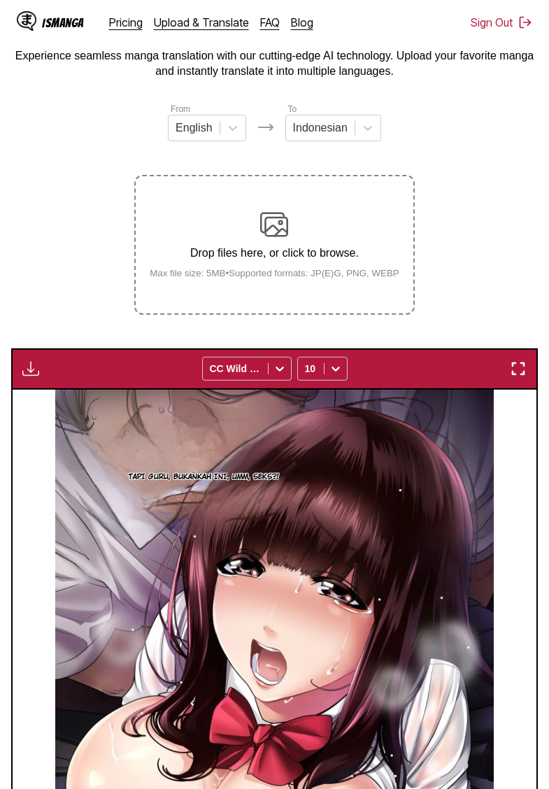
click at [40, 378] on button "button" at bounding box center [30, 368] width 25 height 18
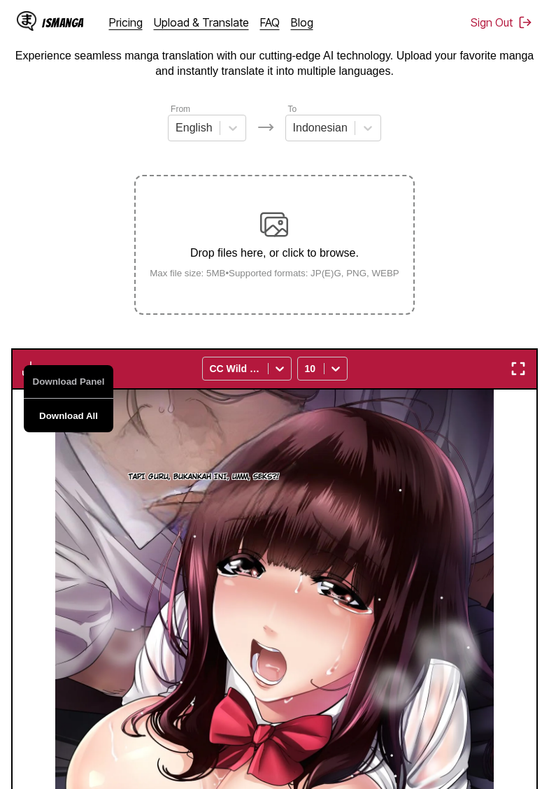
click at [91, 428] on button "Download All" at bounding box center [69, 416] width 90 height 34
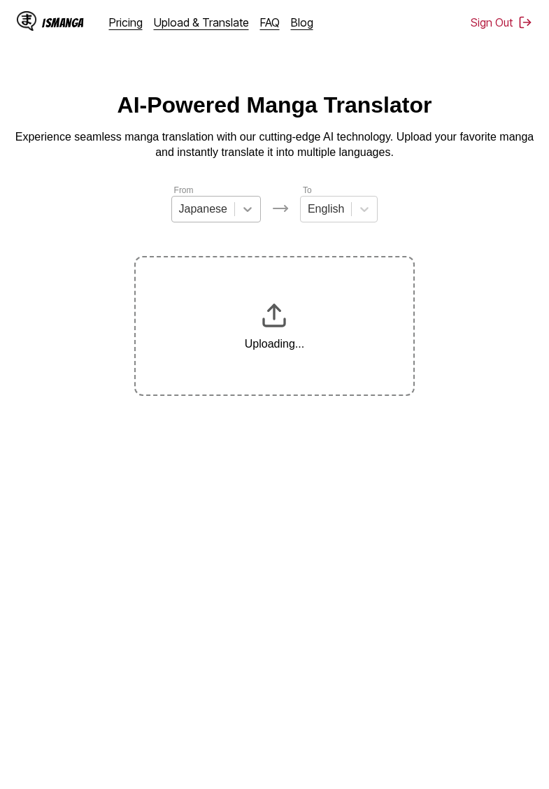
click at [241, 216] on icon at bounding box center [248, 209] width 14 height 14
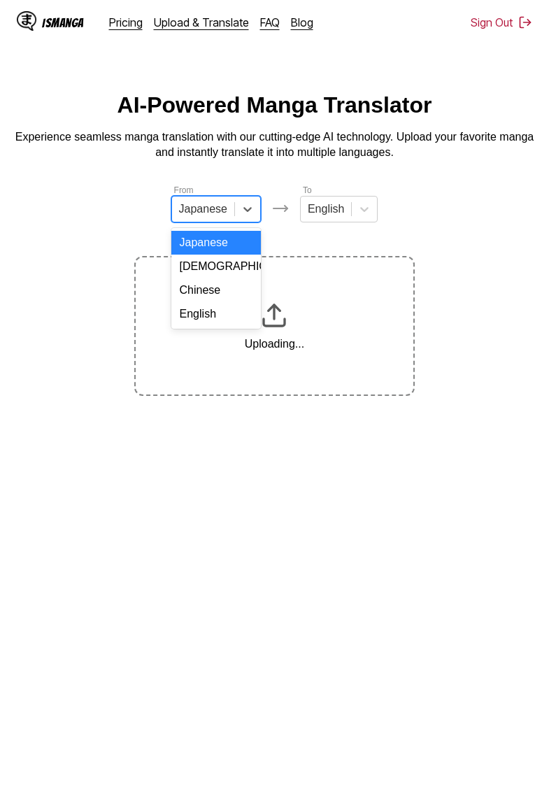
click at [205, 309] on div "English" at bounding box center [216, 314] width 90 height 24
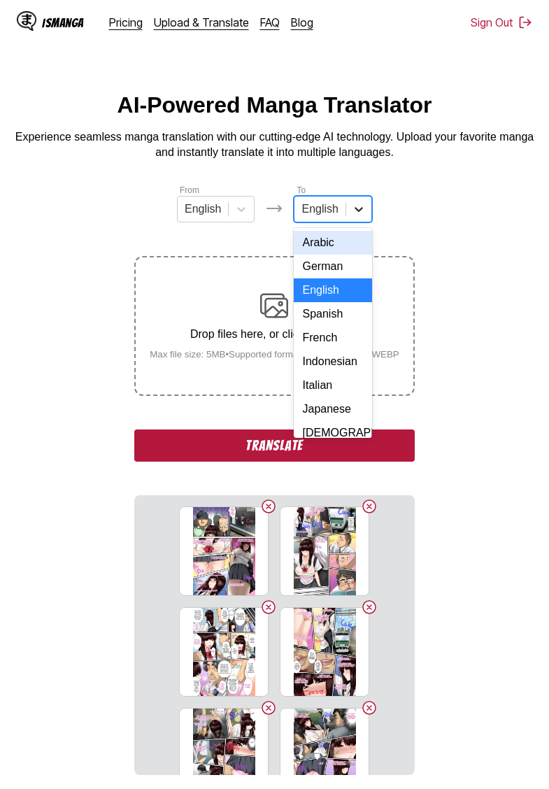
click at [350, 210] on div at bounding box center [358, 208] width 25 height 25
click at [329, 366] on div "Indonesian" at bounding box center [333, 362] width 78 height 24
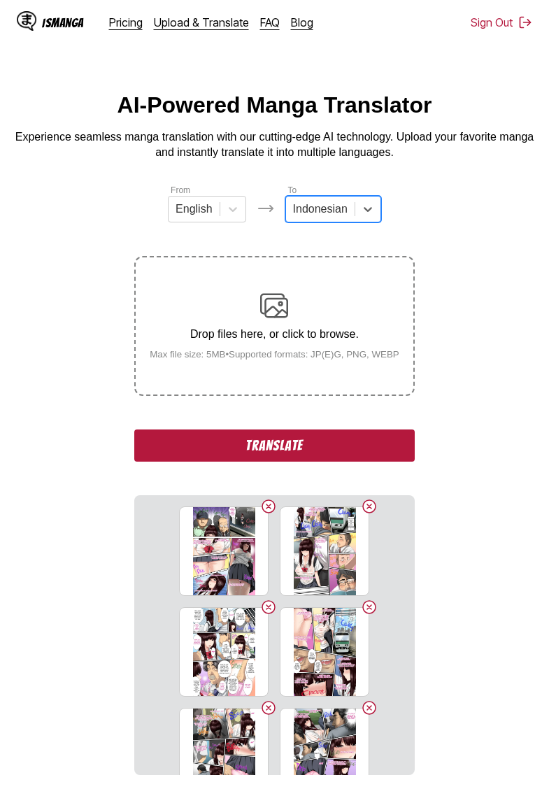
click at [292, 460] on button "Translate" at bounding box center [274, 445] width 280 height 32
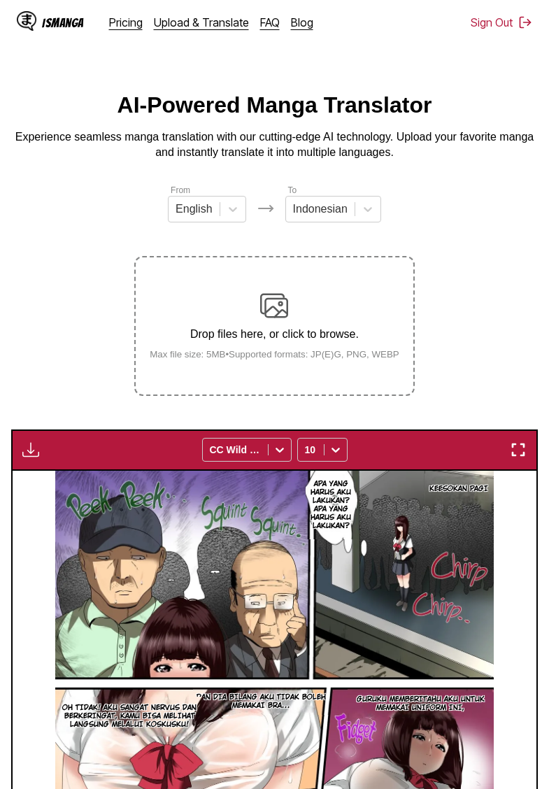
click at [31, 458] on img "button" at bounding box center [30, 449] width 17 height 17
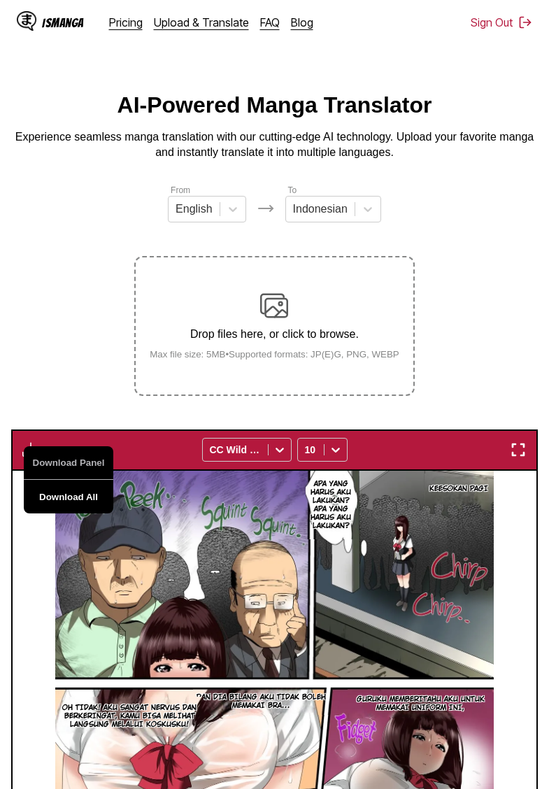
click at [82, 511] on button "Download All" at bounding box center [69, 497] width 90 height 34
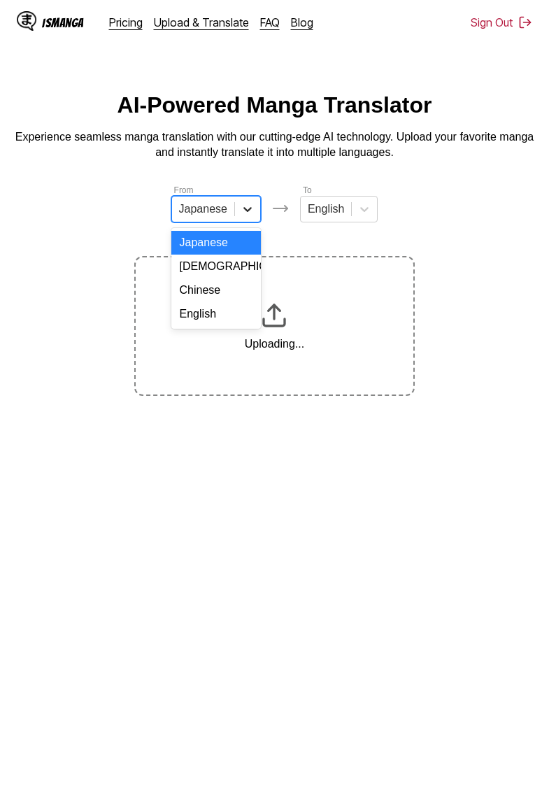
click at [244, 206] on icon at bounding box center [248, 209] width 14 height 14
click at [207, 313] on div "English" at bounding box center [216, 314] width 90 height 24
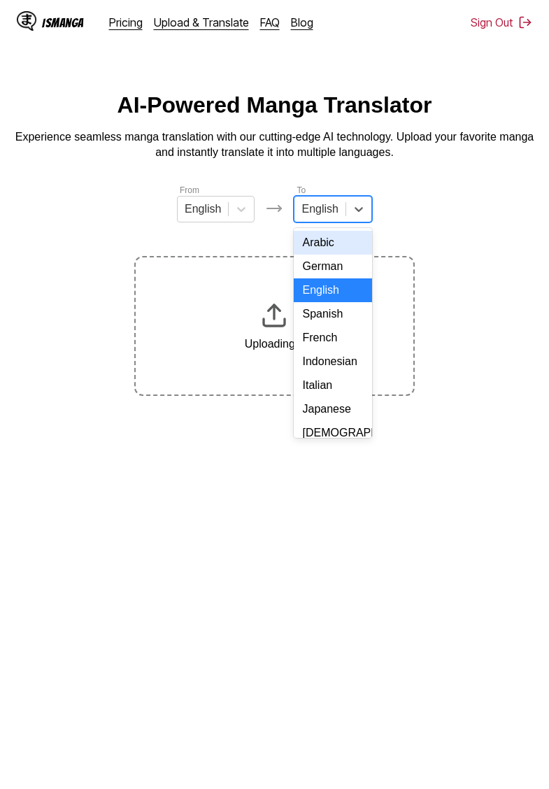
click at [328, 203] on div at bounding box center [319, 208] width 36 height 15
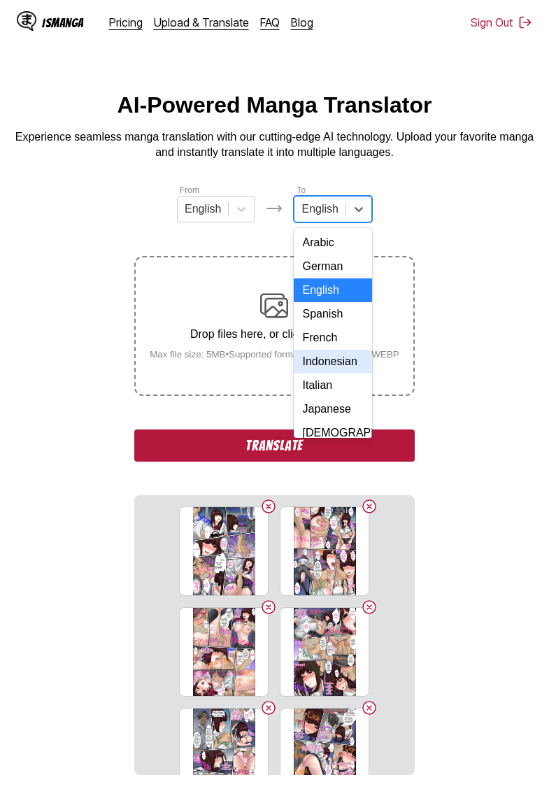
click at [334, 364] on div "Indonesian" at bounding box center [333, 362] width 78 height 24
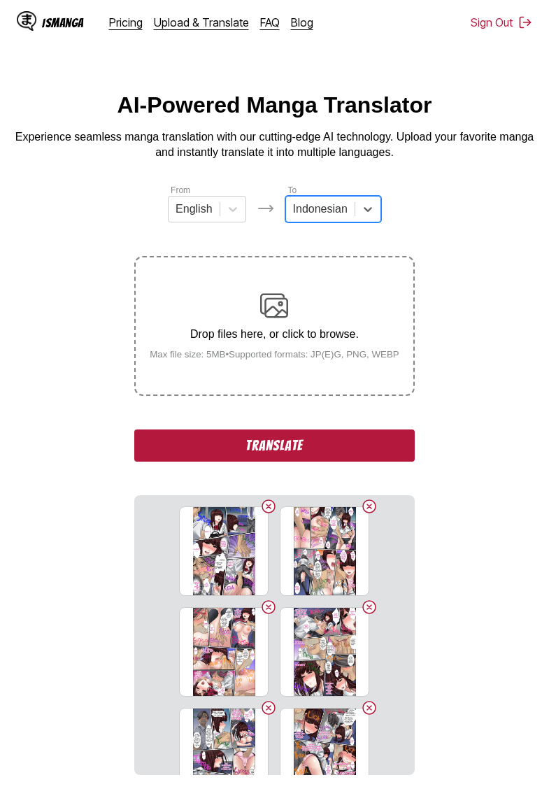
click at [249, 460] on button "Translate" at bounding box center [274, 445] width 280 height 32
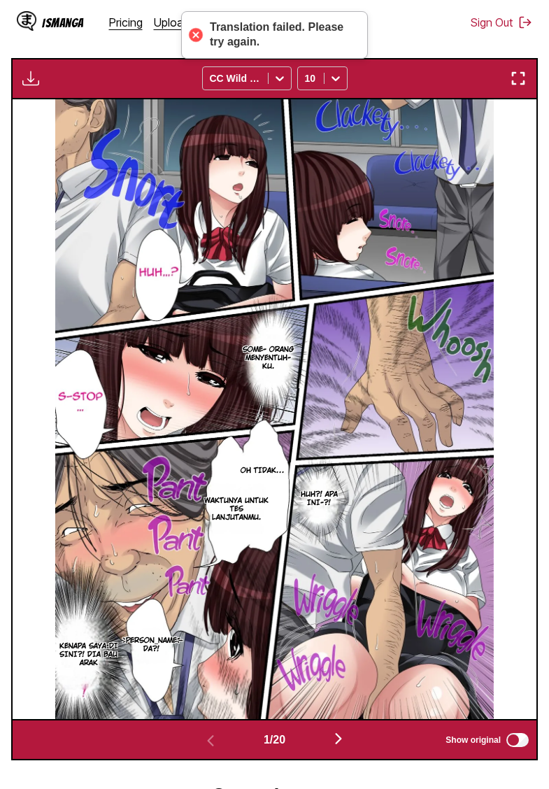
scroll to position [209, 0]
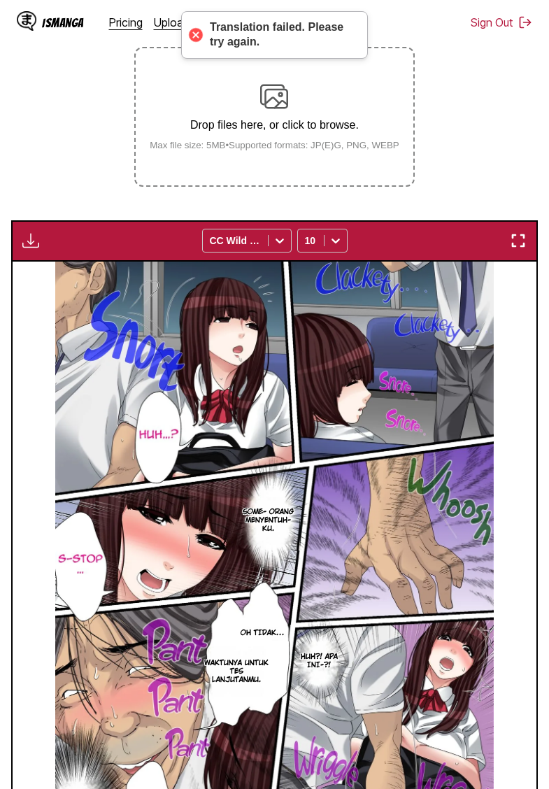
click at [42, 178] on section "From English To Indonesian Drop files here, or click to browse. Max file size: …" at bounding box center [274, 448] width 527 height 948
click at [37, 249] on img "button" at bounding box center [30, 240] width 17 height 17
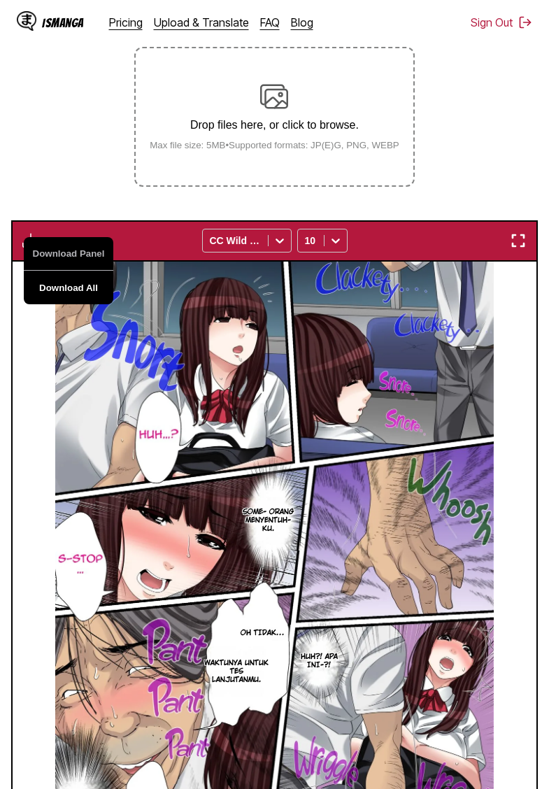
click at [85, 300] on button "Download All" at bounding box center [69, 288] width 90 height 34
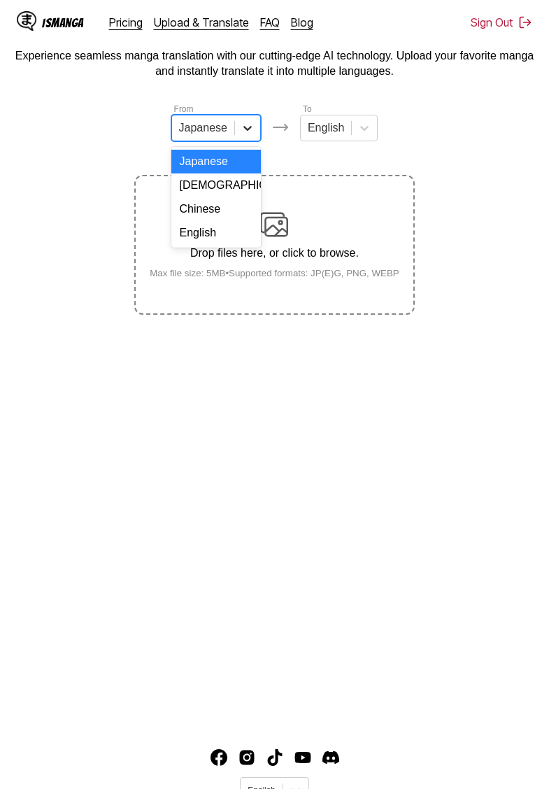
click at [241, 131] on icon at bounding box center [248, 128] width 14 height 14
drag, startPoint x: 199, startPoint y: 229, endPoint x: 227, endPoint y: 213, distance: 32.5
click at [199, 229] on div "English" at bounding box center [216, 233] width 90 height 24
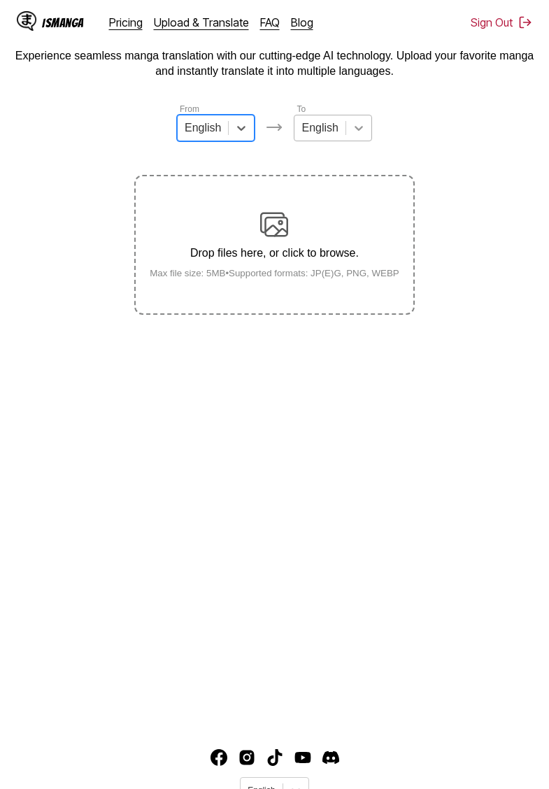
click at [352, 127] on icon at bounding box center [359, 128] width 14 height 14
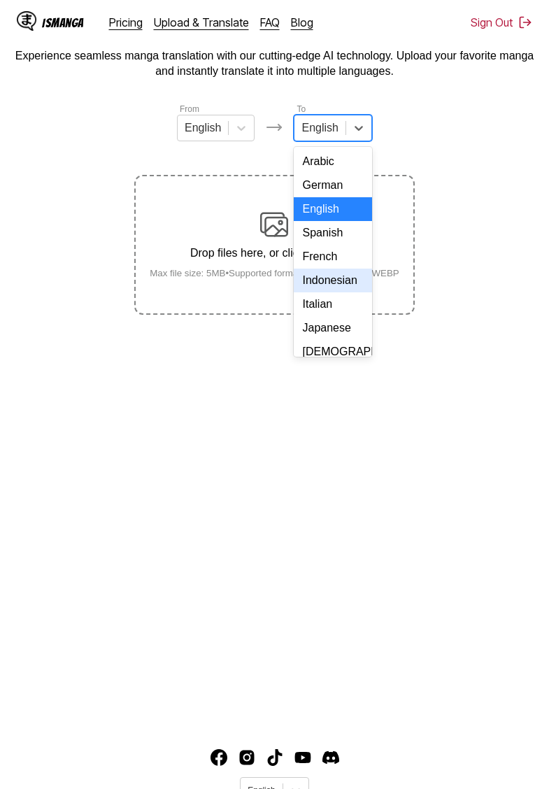
click at [316, 278] on div "Indonesian" at bounding box center [333, 281] width 78 height 24
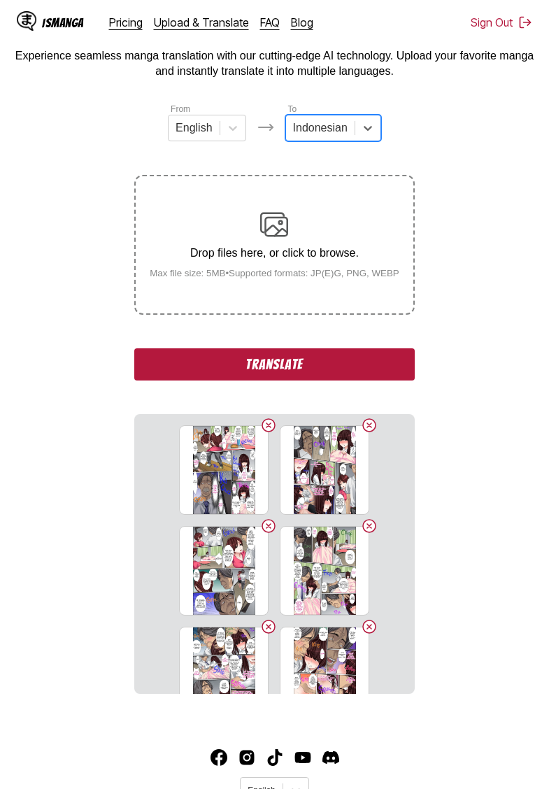
click at [299, 376] on button "Translate" at bounding box center [274, 364] width 280 height 32
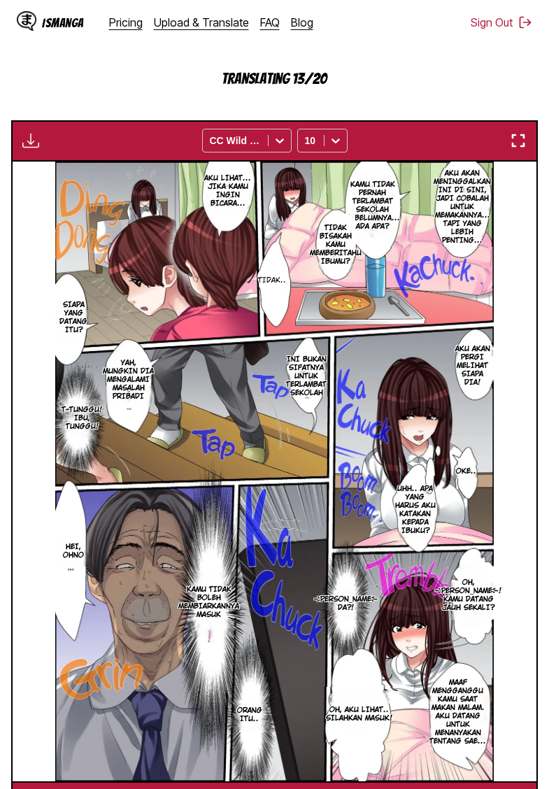
scroll to position [371, 0]
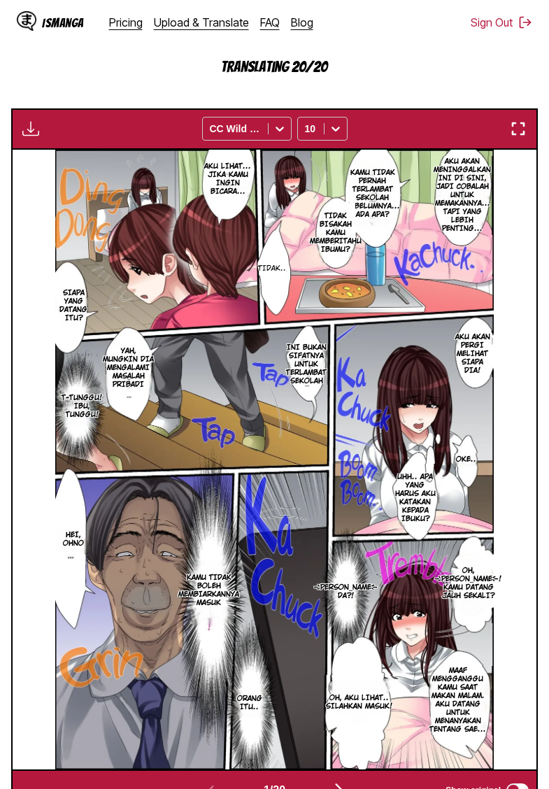
click at [27, 137] on img "button" at bounding box center [30, 128] width 17 height 17
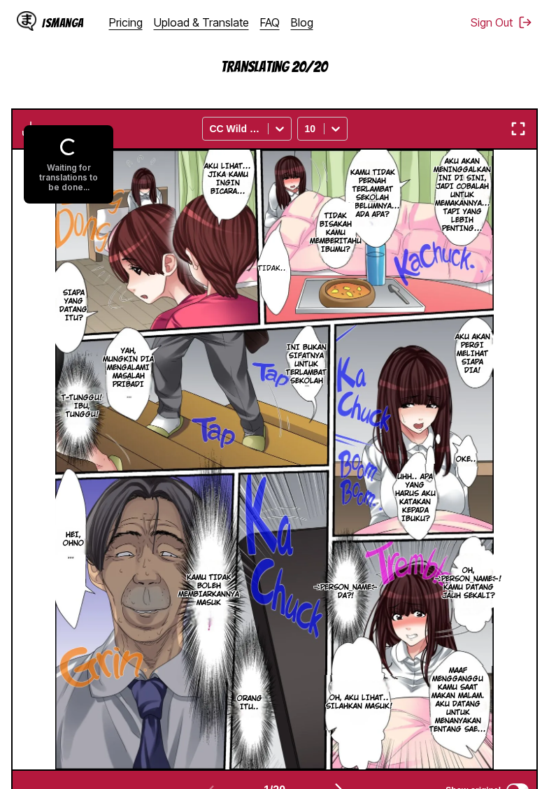
click at [98, 96] on section "From English To Indonesian Drop files here, or click to browse. Max file size: …" at bounding box center [274, 312] width 527 height 998
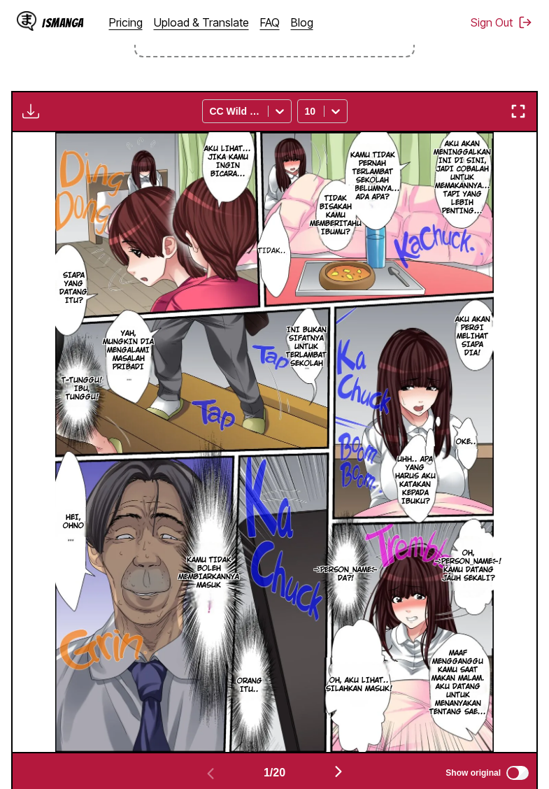
scroll to position [276, 0]
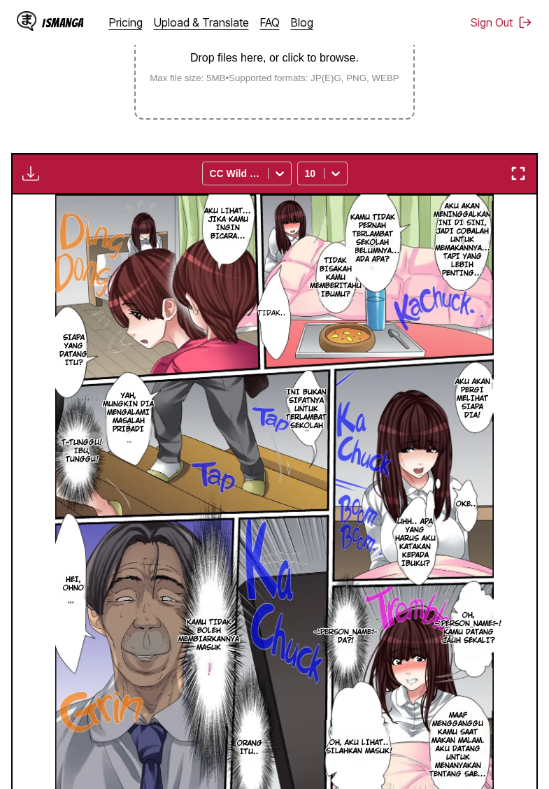
click at [36, 182] on img "button" at bounding box center [30, 173] width 17 height 17
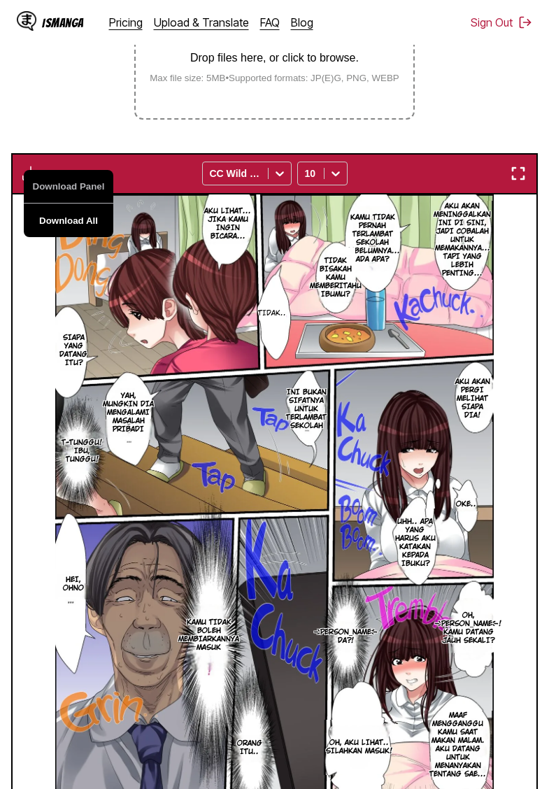
click at [83, 237] on button "Download All" at bounding box center [69, 220] width 90 height 34
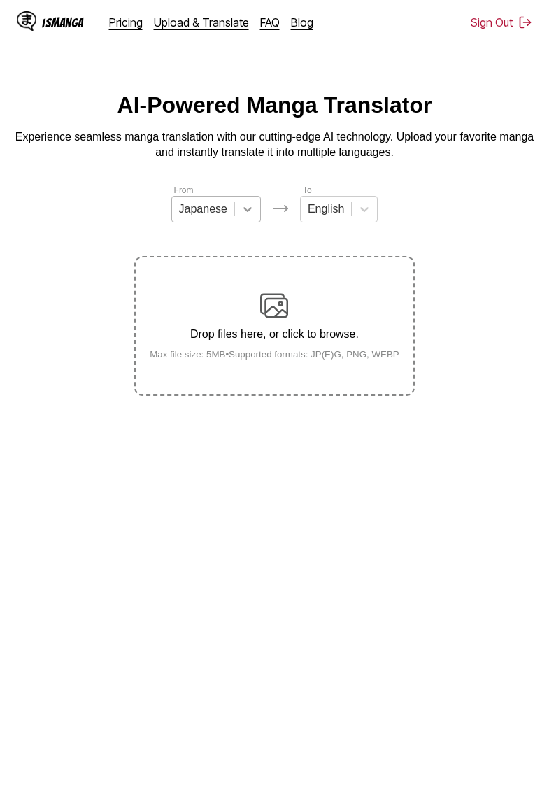
click at [257, 206] on div at bounding box center [247, 208] width 25 height 25
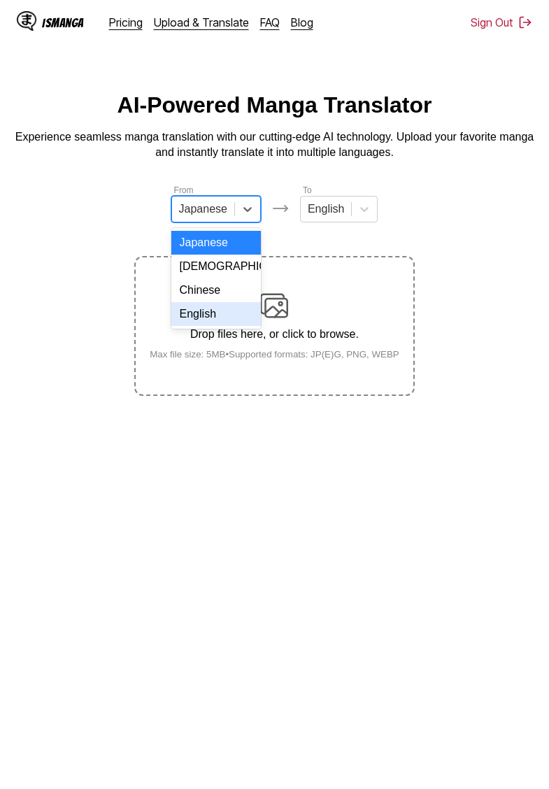
click at [220, 310] on div "English" at bounding box center [216, 314] width 90 height 24
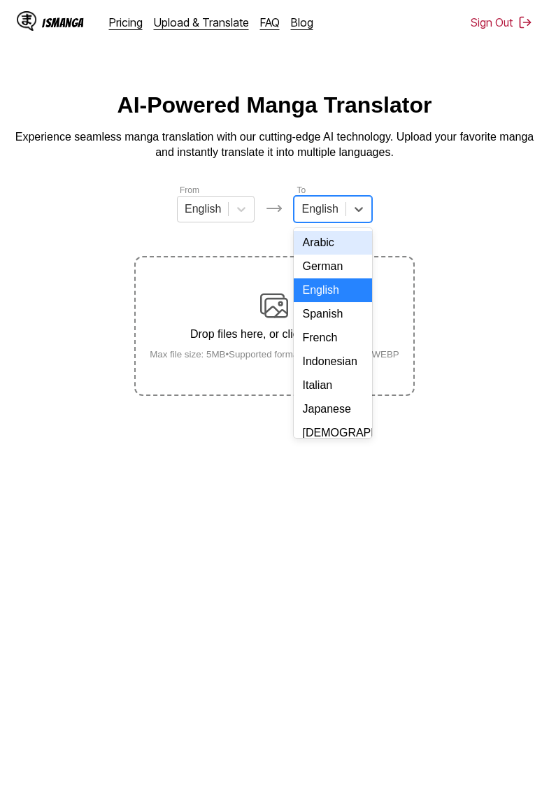
click at [341, 210] on div "English" at bounding box center [319, 209] width 50 height 21
click at [329, 362] on div "Indonesian" at bounding box center [333, 362] width 78 height 24
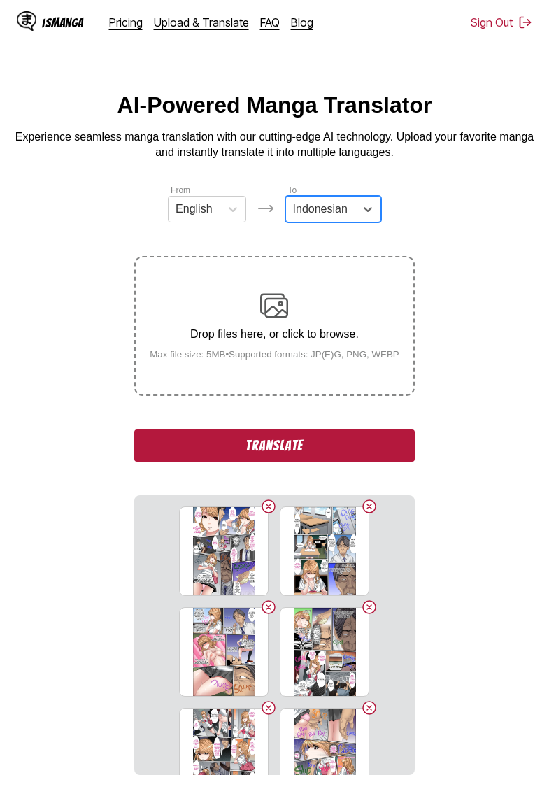
click at [317, 457] on button "Translate" at bounding box center [274, 445] width 280 height 32
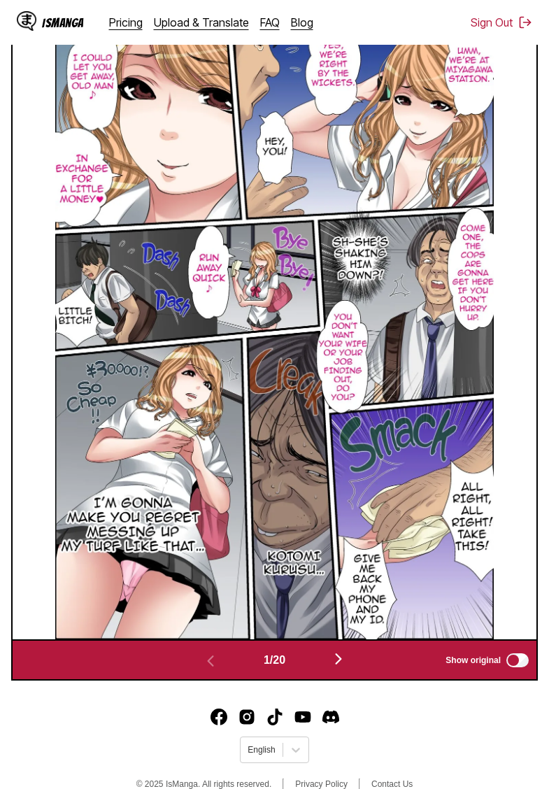
scroll to position [543, 0]
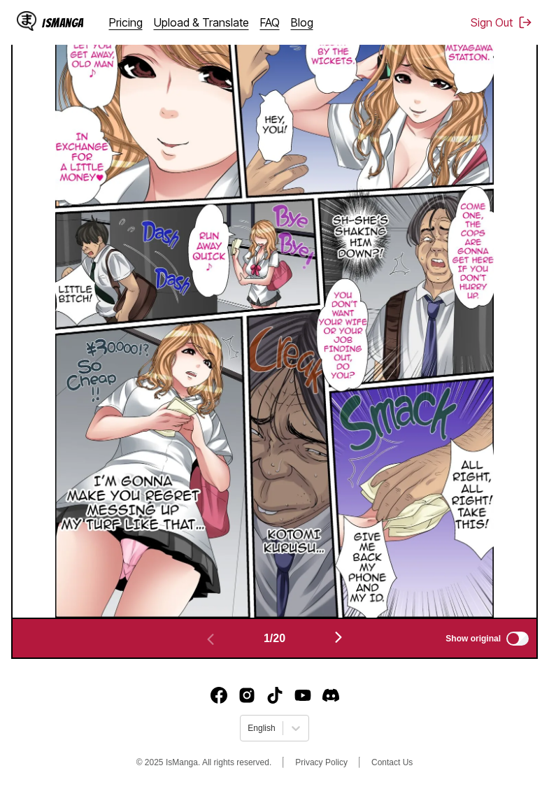
click at [341, 632] on img "button" at bounding box center [338, 637] width 17 height 17
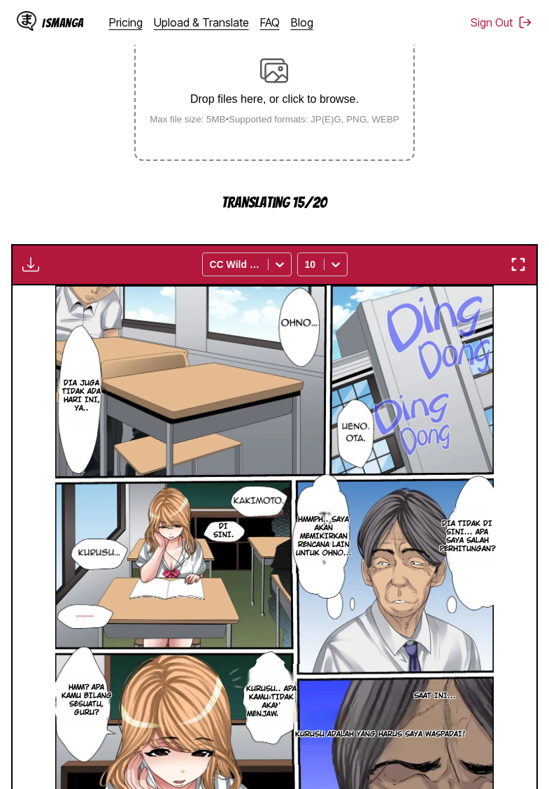
scroll to position [203, 0]
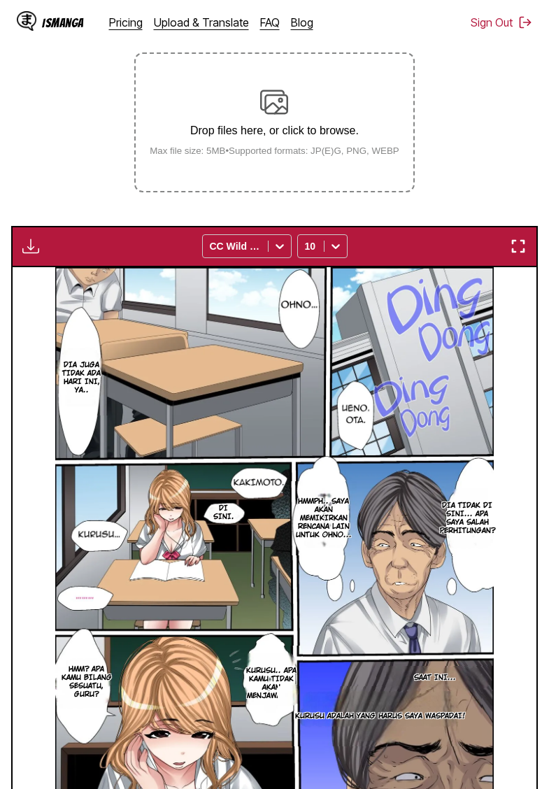
click at [25, 255] on img "button" at bounding box center [30, 246] width 17 height 17
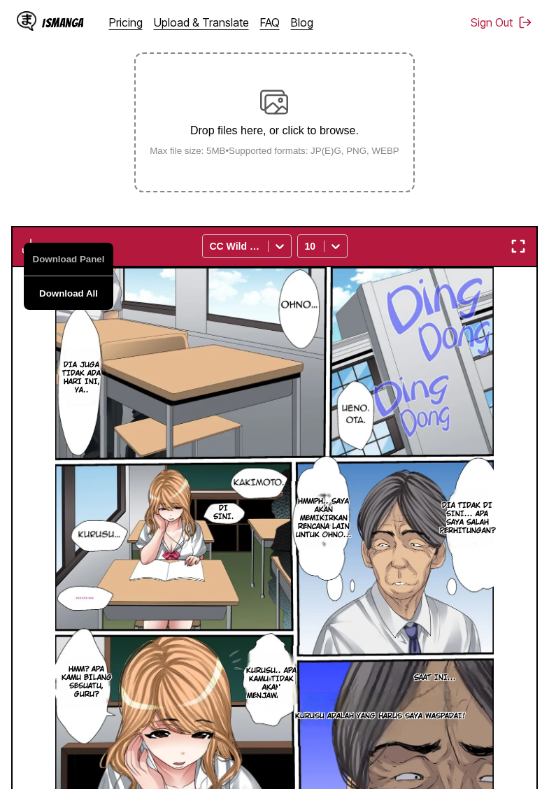
click at [71, 306] on button "Download All" at bounding box center [69, 293] width 90 height 34
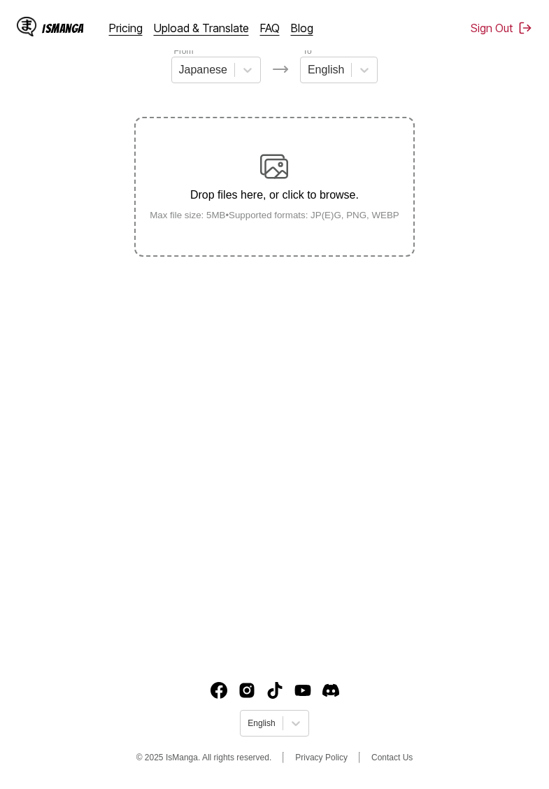
scroll to position [143, 0]
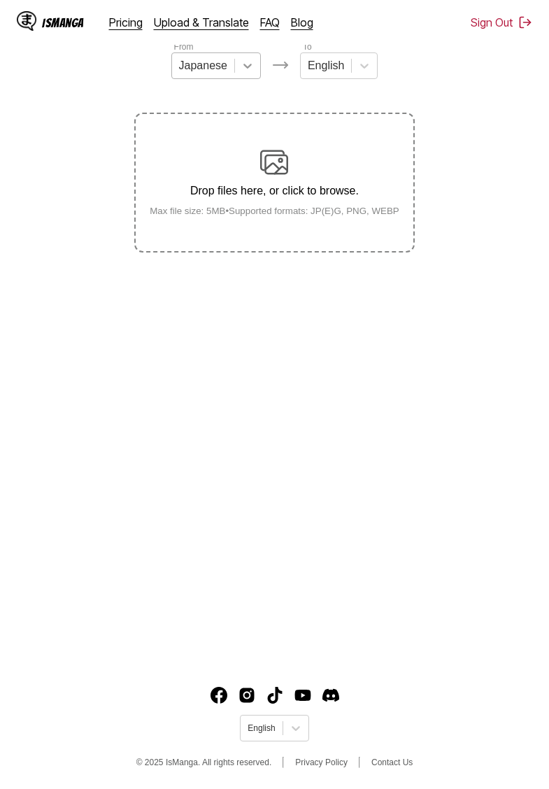
click at [245, 64] on icon at bounding box center [248, 66] width 14 height 14
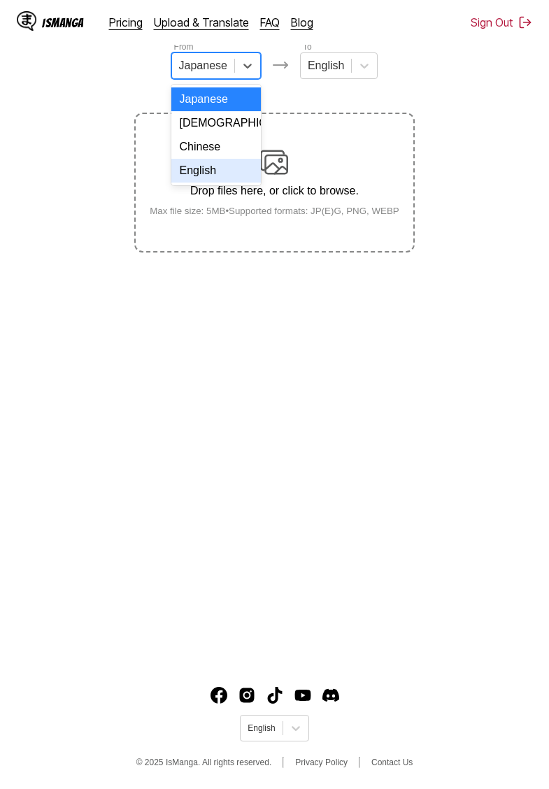
click at [203, 170] on div "English" at bounding box center [216, 171] width 90 height 24
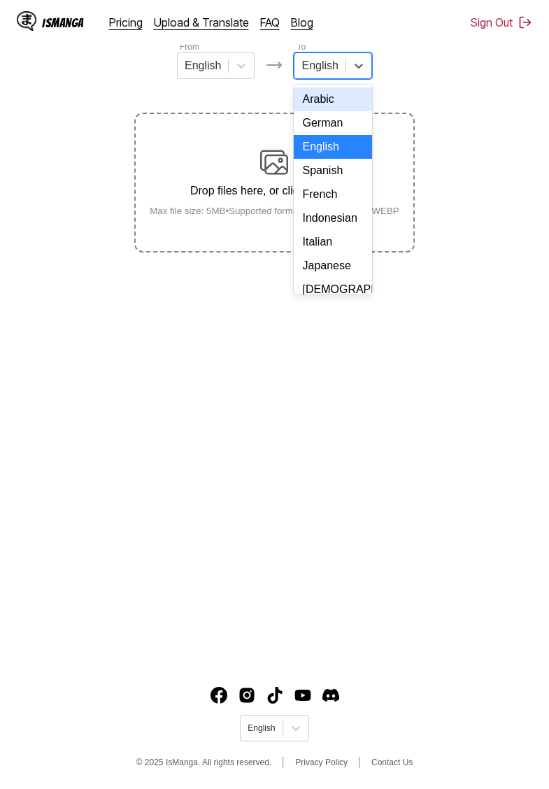
click at [343, 68] on div "English" at bounding box center [319, 65] width 50 height 21
click at [329, 224] on div "Indonesian" at bounding box center [333, 218] width 78 height 24
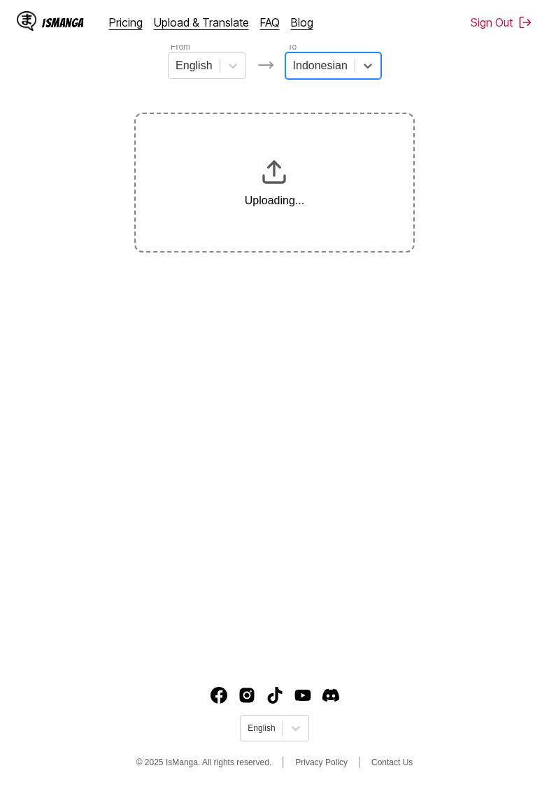
scroll to position [29, 0]
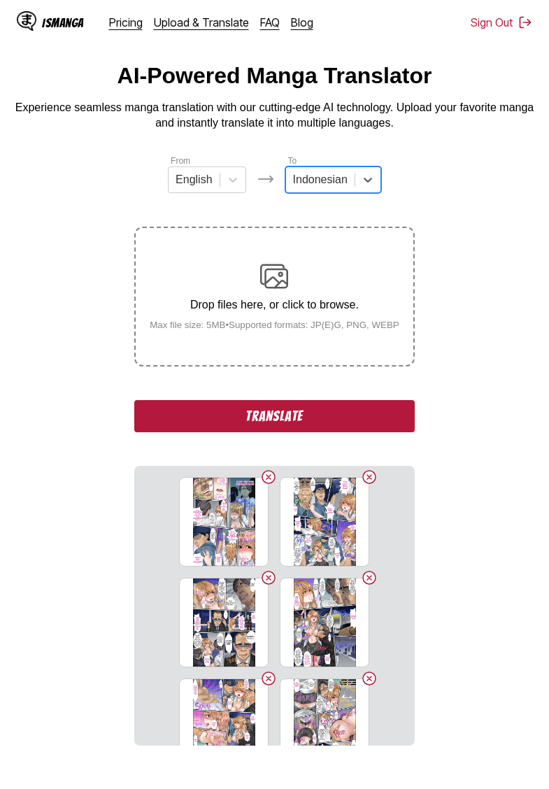
click at [315, 432] on button "Translate" at bounding box center [274, 416] width 280 height 32
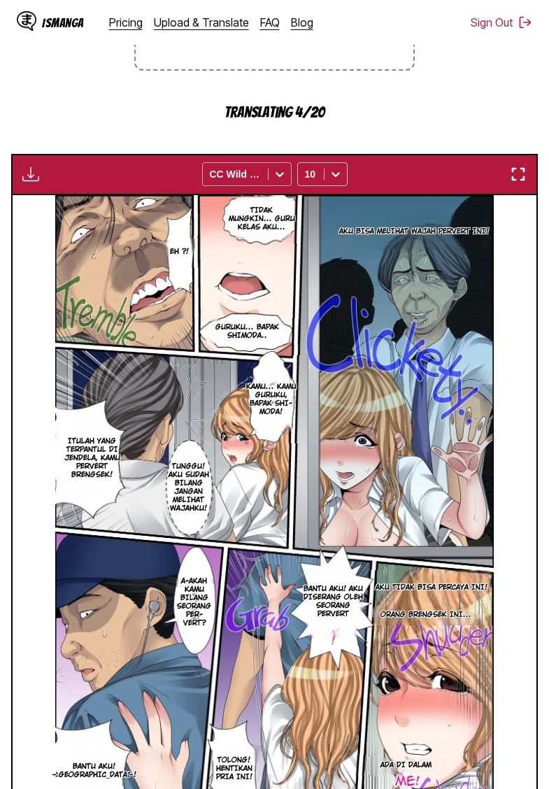
scroll to position [322, 0]
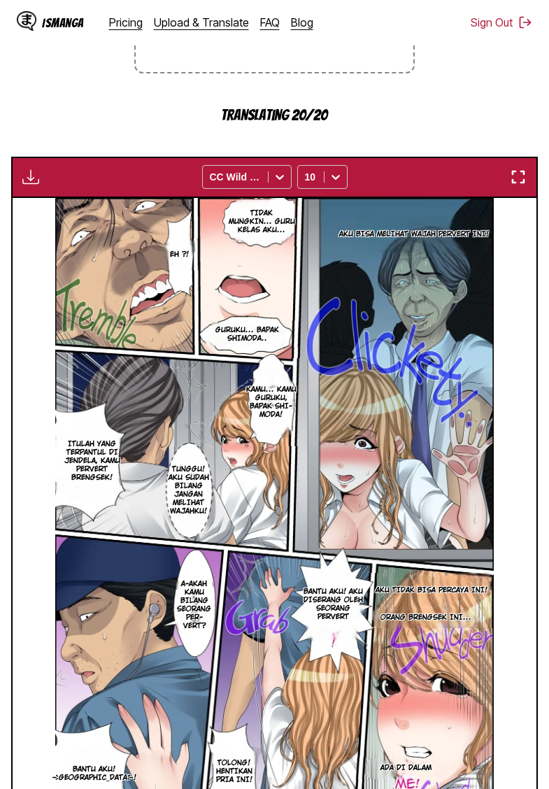
click at [26, 185] on img "button" at bounding box center [30, 177] width 17 height 17
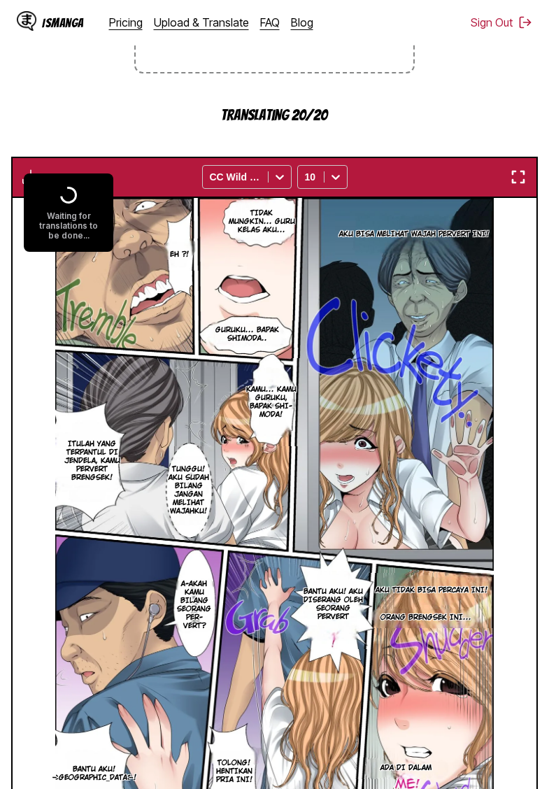
click at [101, 143] on section "From English To Indonesian Drop files here, or click to browse. Max file size: …" at bounding box center [274, 360] width 527 height 998
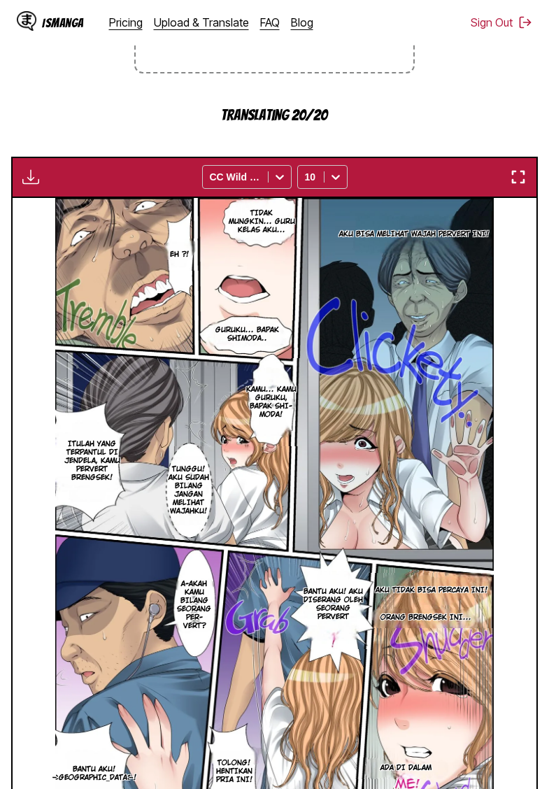
click at [76, 118] on section "From English To Indonesian Drop files here, or click to browse. Max file size: …" at bounding box center [274, 360] width 527 height 998
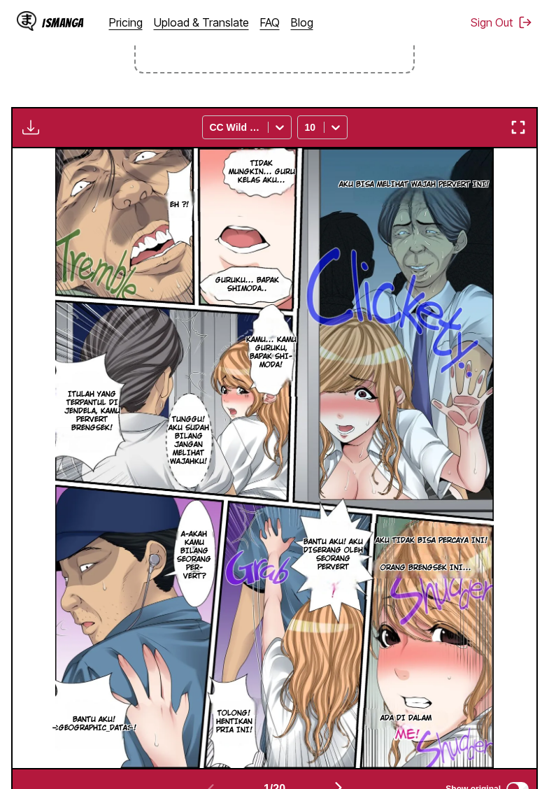
click at [29, 136] on img "button" at bounding box center [30, 127] width 17 height 17
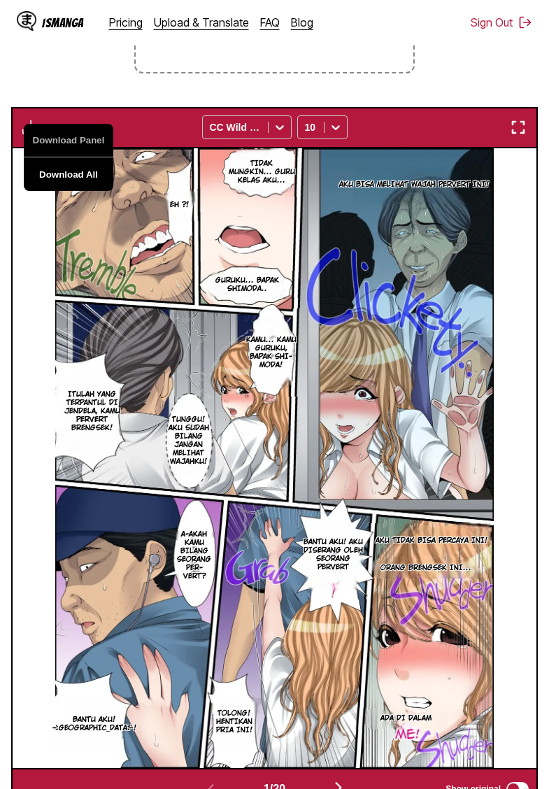
click at [67, 187] on button "Download All" at bounding box center [69, 174] width 90 height 34
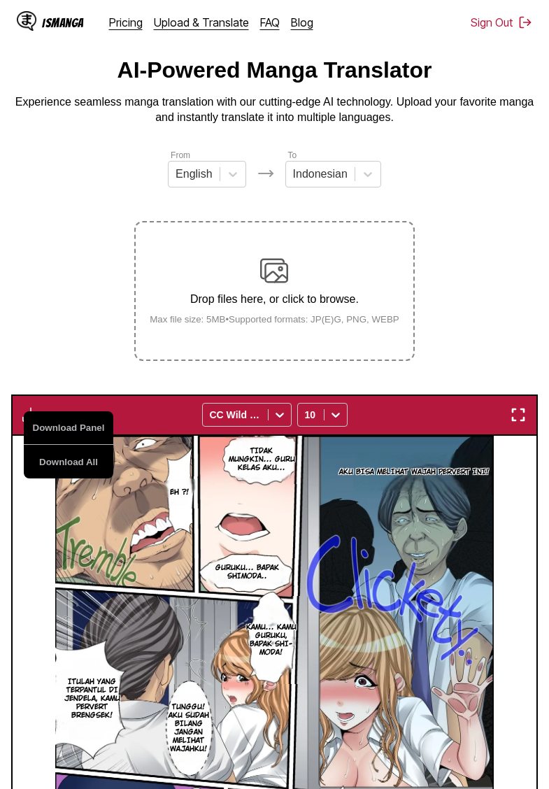
scroll to position [0, 0]
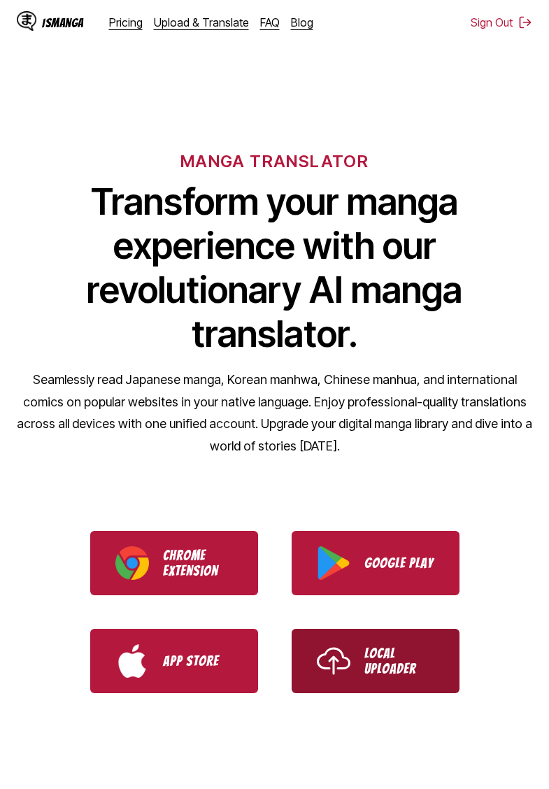
click at [353, 651] on link "Local Uploader" at bounding box center [376, 661] width 168 height 64
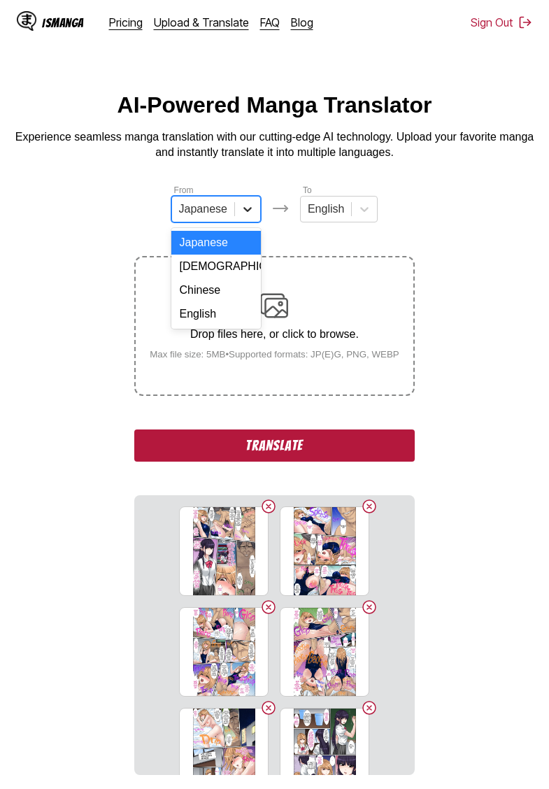
click at [245, 222] on div at bounding box center [247, 208] width 25 height 25
click at [222, 315] on div "English" at bounding box center [216, 314] width 90 height 24
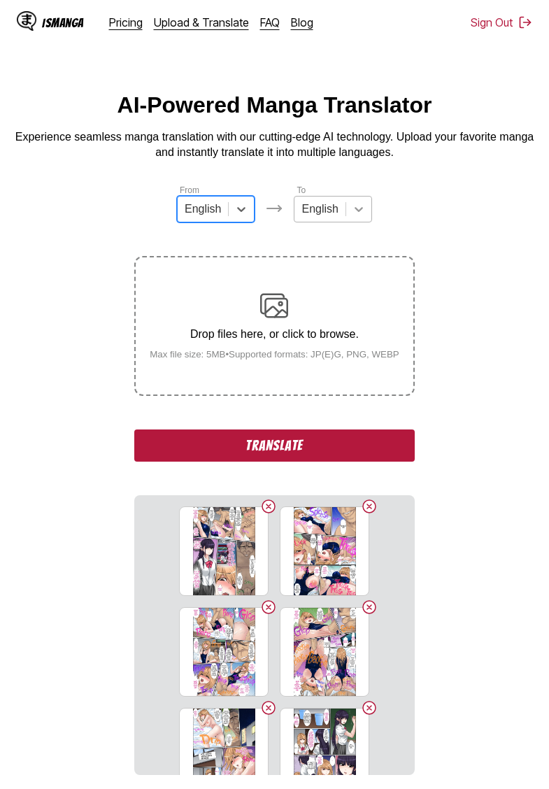
click at [346, 215] on div at bounding box center [358, 208] width 25 height 25
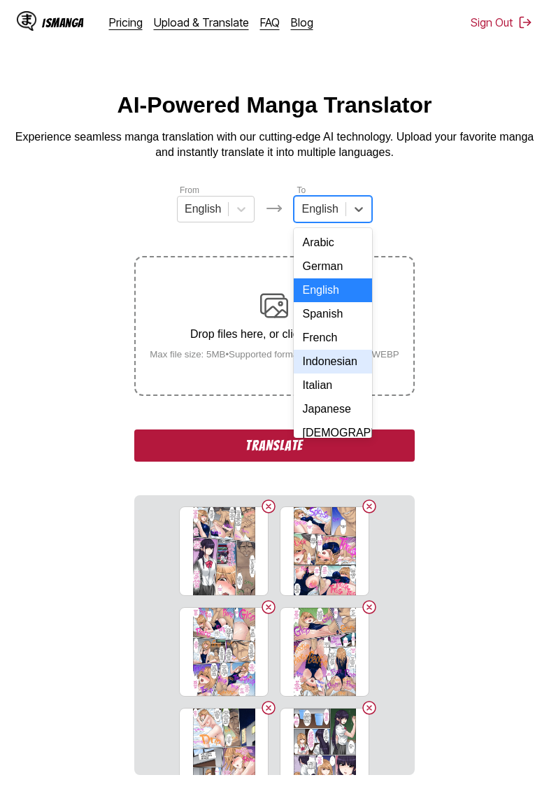
click at [343, 368] on div "Indonesian" at bounding box center [333, 362] width 78 height 24
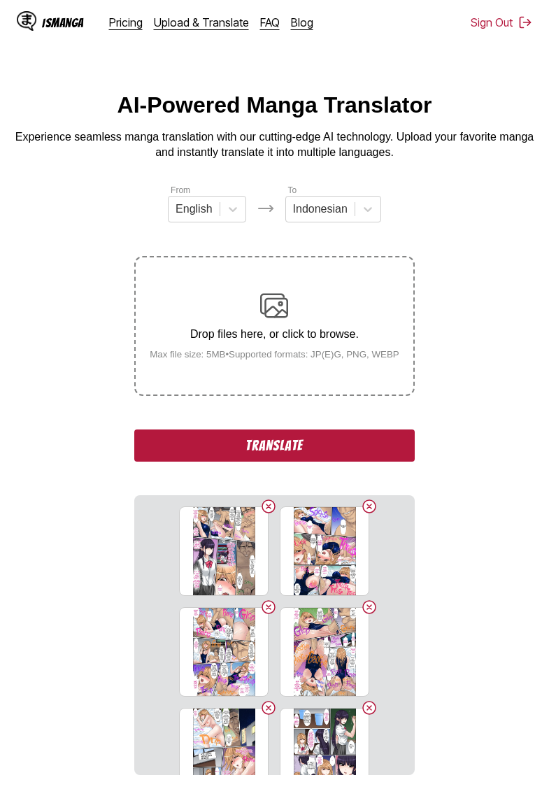
click at [249, 462] on button "Translate" at bounding box center [274, 445] width 280 height 32
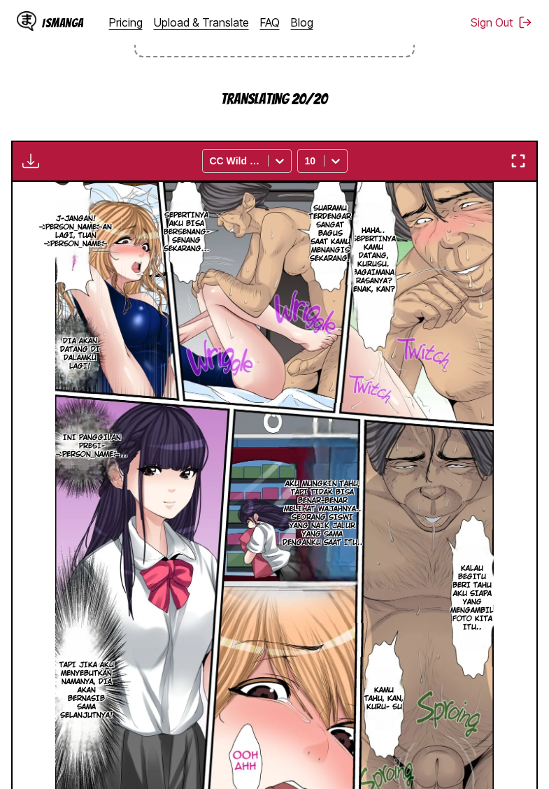
scroll to position [338, 0]
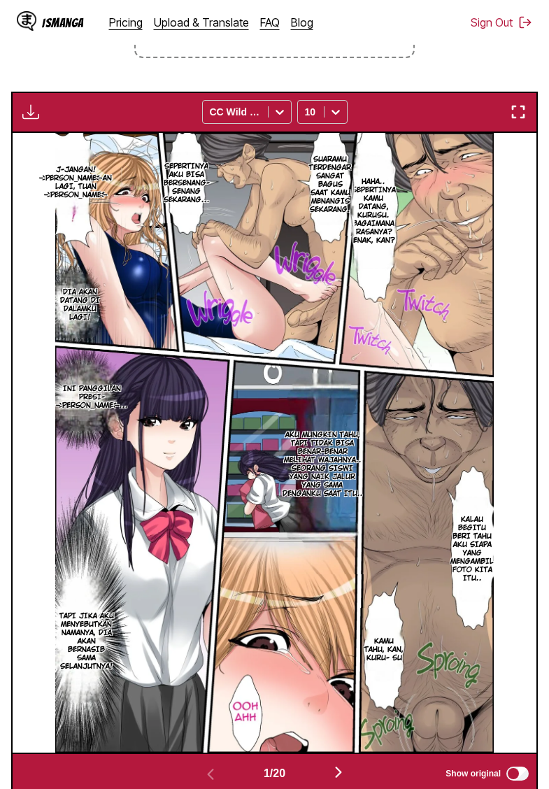
click at [36, 120] on img "button" at bounding box center [30, 111] width 17 height 17
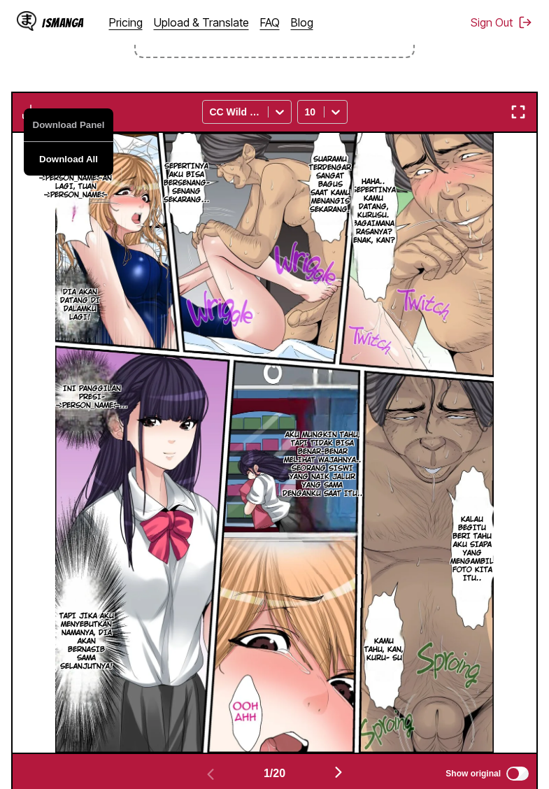
click at [83, 174] on button "Download All" at bounding box center [69, 159] width 90 height 34
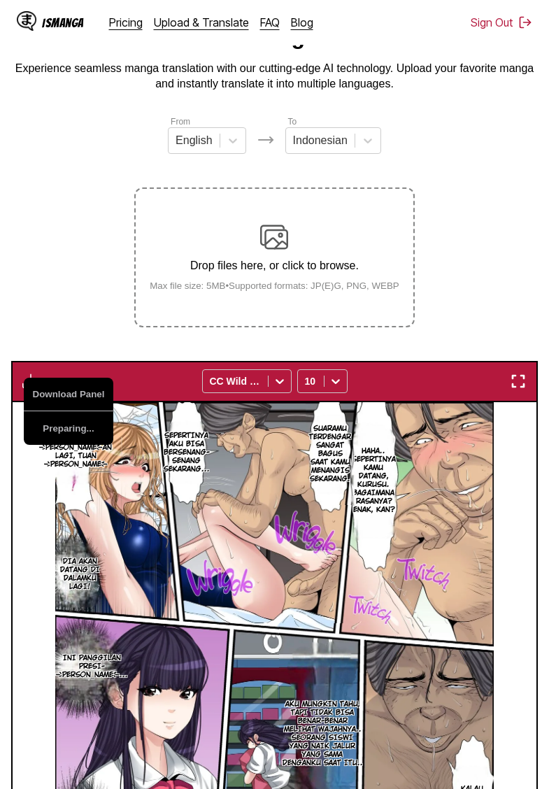
scroll to position [53, 0]
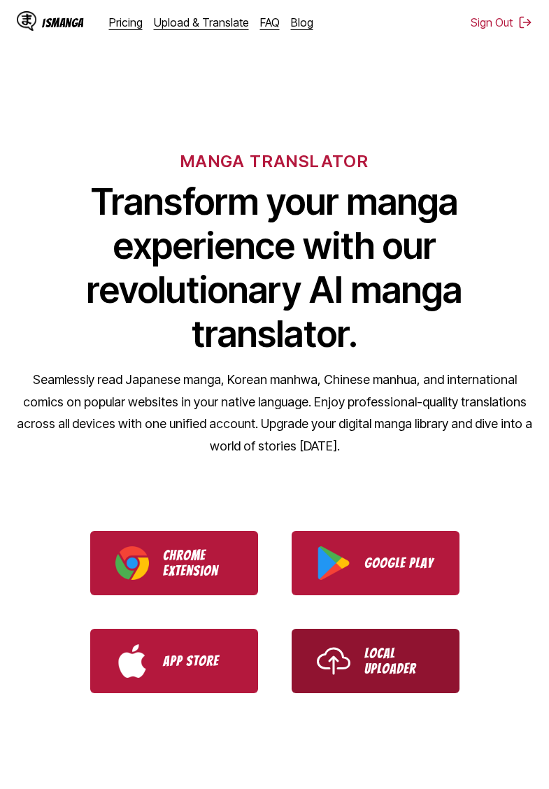
click at [413, 657] on p "Local Uploader" at bounding box center [399, 660] width 70 height 31
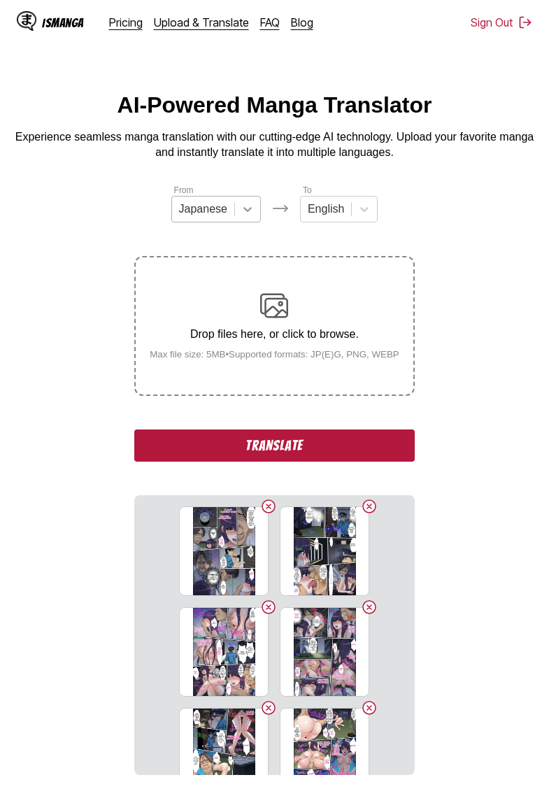
click at [243, 212] on icon at bounding box center [248, 209] width 14 height 14
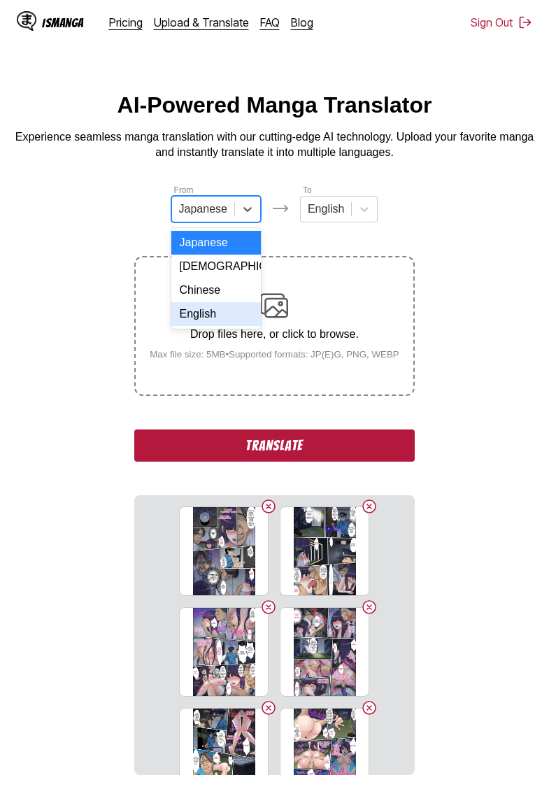
click at [208, 310] on div "English" at bounding box center [216, 314] width 90 height 24
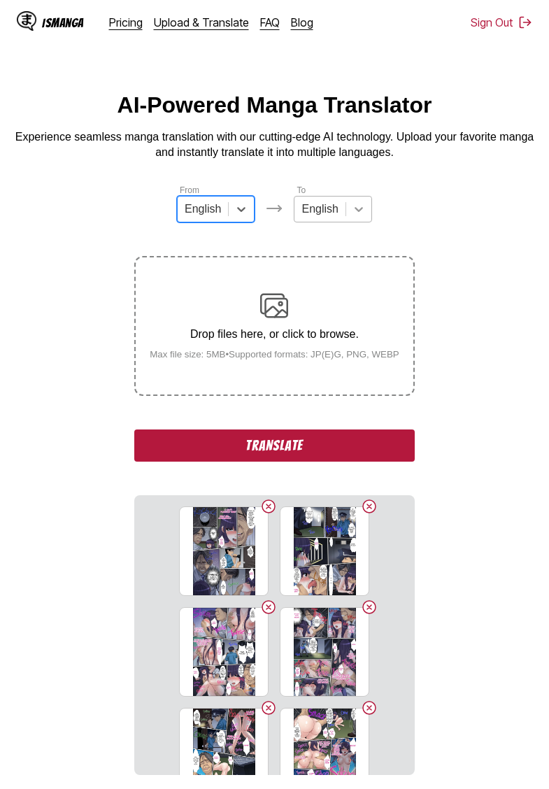
click at [355, 200] on div at bounding box center [358, 208] width 25 height 25
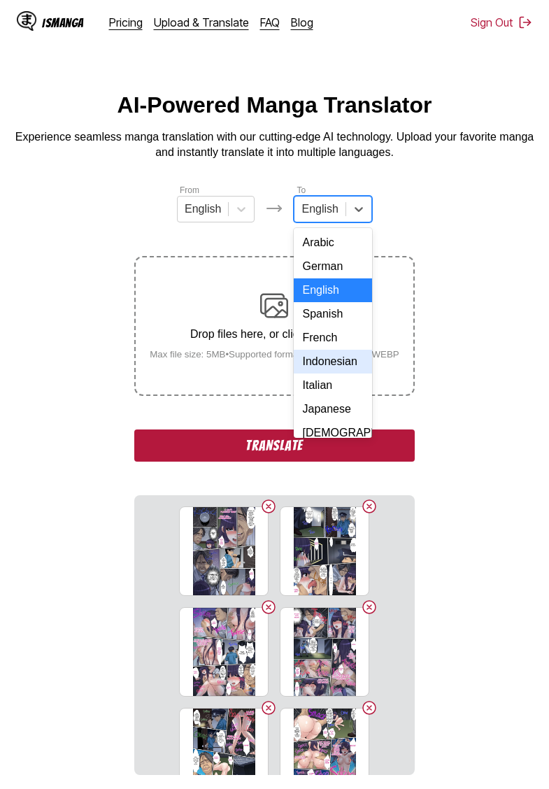
click at [332, 359] on div "Indonesian" at bounding box center [333, 362] width 78 height 24
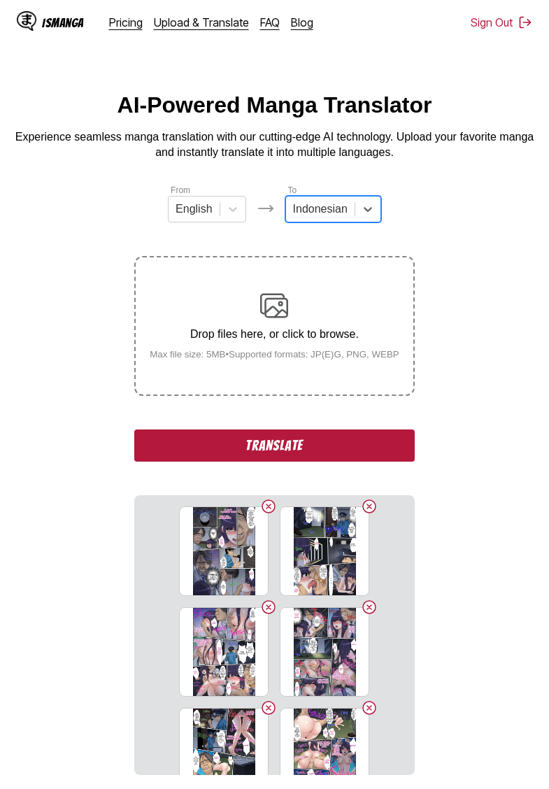
click at [262, 456] on button "Translate" at bounding box center [274, 445] width 280 height 32
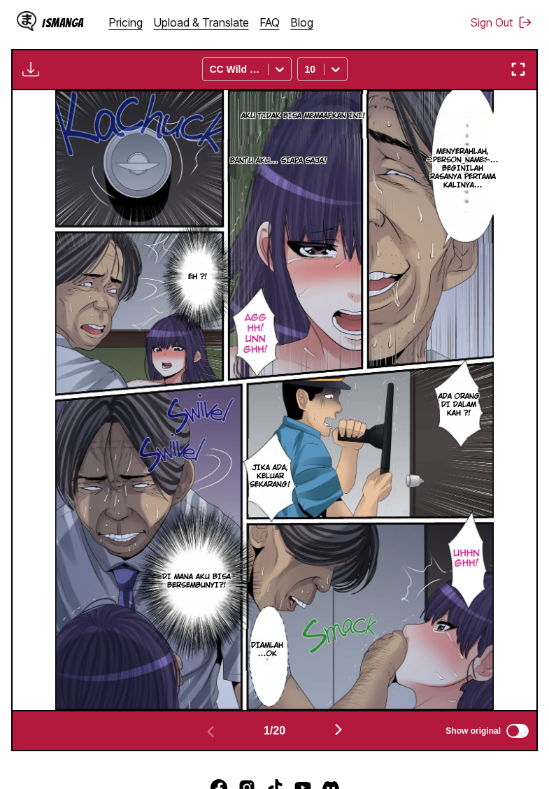
scroll to position [206, 0]
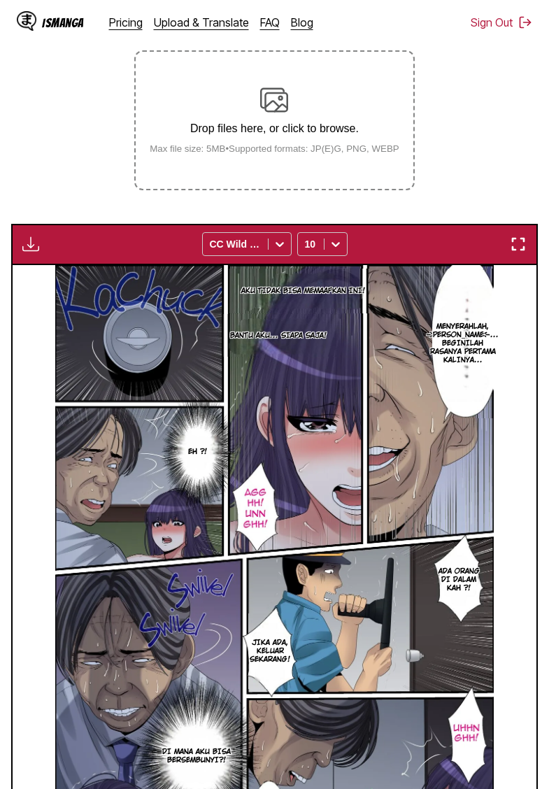
click at [31, 252] on img "button" at bounding box center [30, 244] width 17 height 17
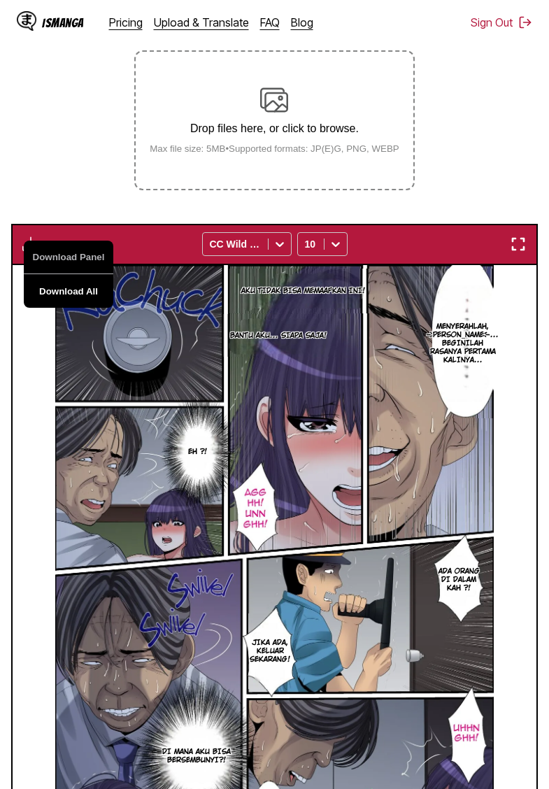
click at [78, 308] on button "Download All" at bounding box center [69, 291] width 90 height 34
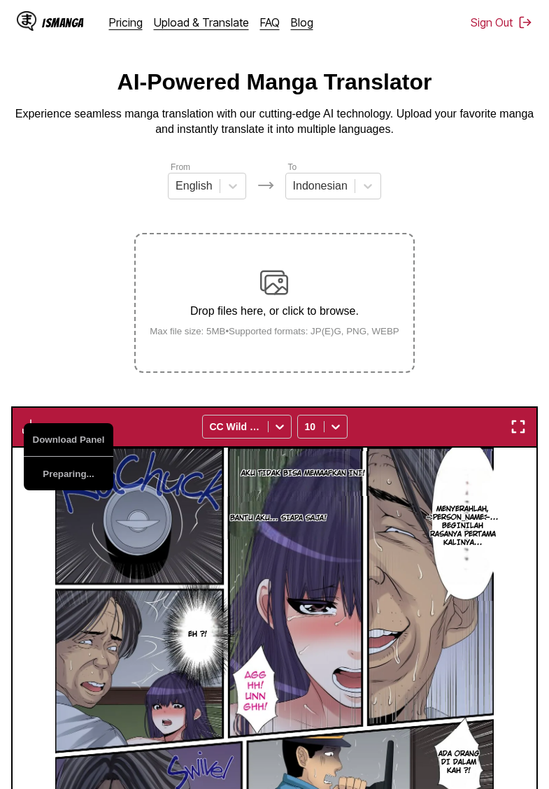
scroll to position [73, 0]
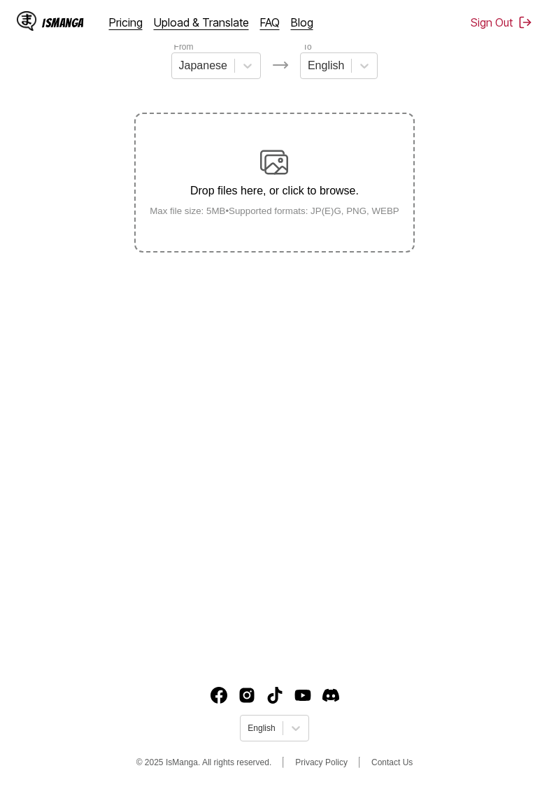
scroll to position [143, 0]
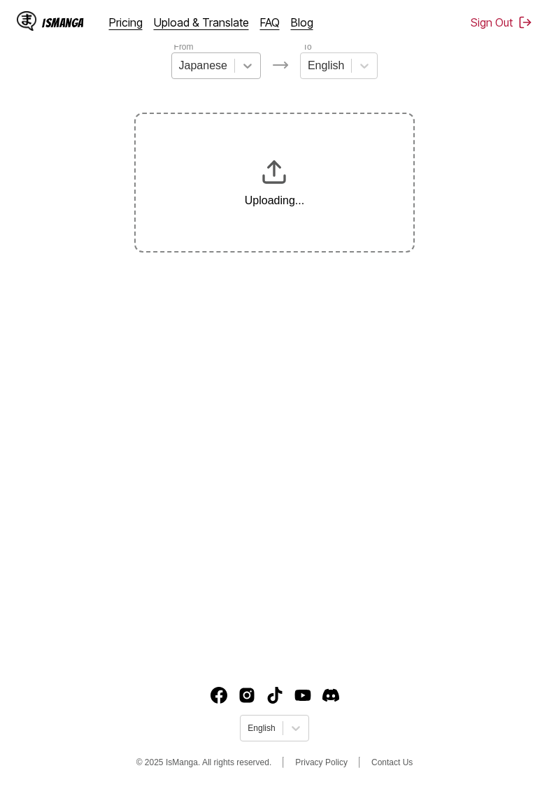
click at [247, 65] on icon at bounding box center [248, 66] width 14 height 14
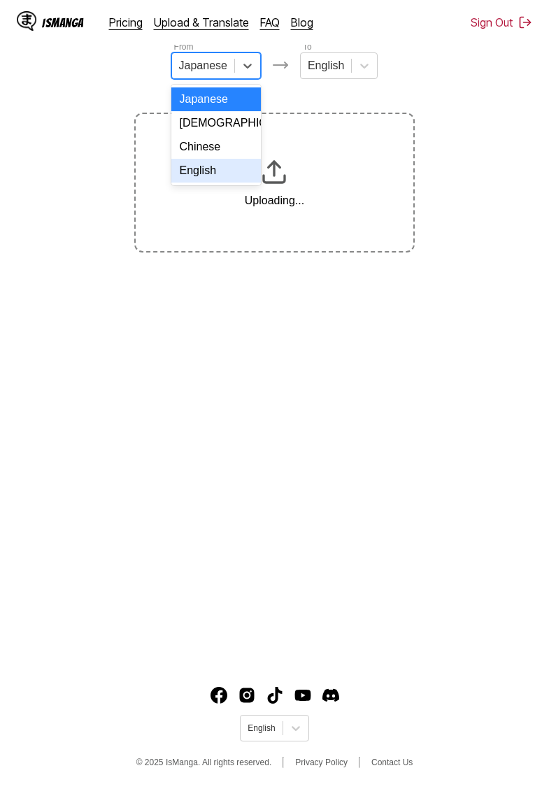
click at [209, 171] on div "English" at bounding box center [216, 171] width 90 height 24
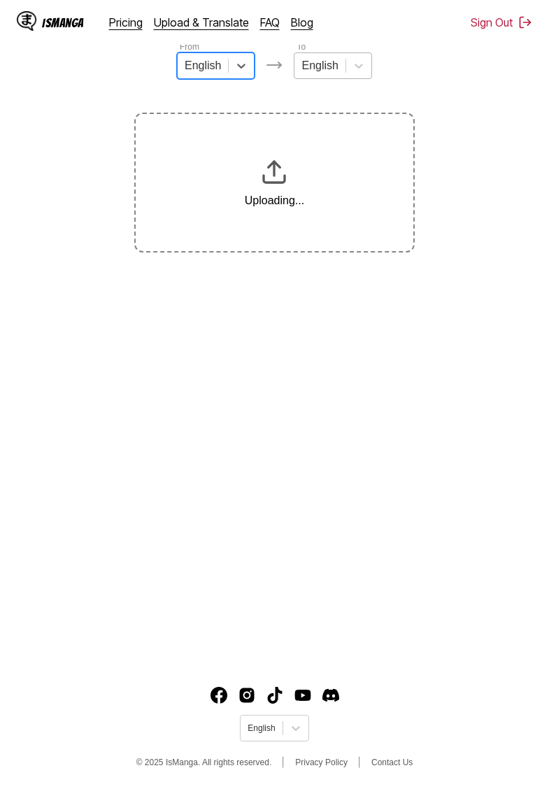
click at [342, 70] on div "English" at bounding box center [319, 65] width 50 height 21
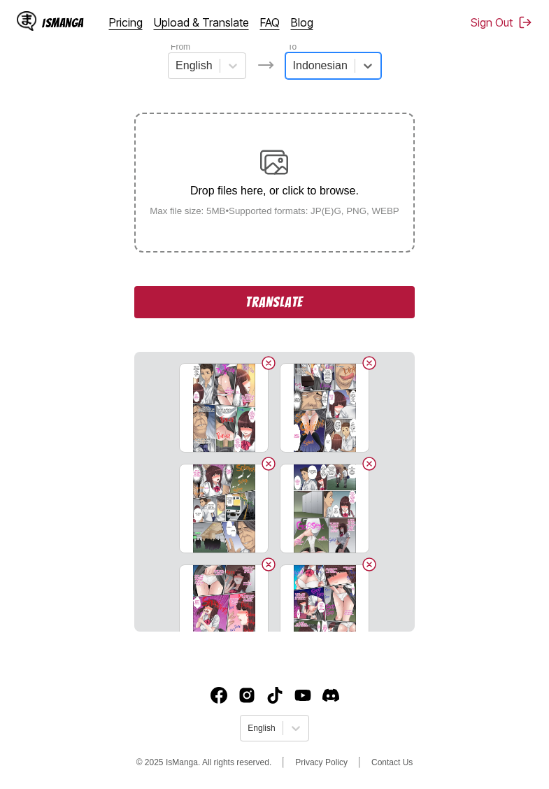
click at [57, 99] on section "From English To option Indonesian, selected. Indonesian Drop files here, or cli…" at bounding box center [274, 336] width 527 height 592
click at [289, 310] on button "Translate" at bounding box center [274, 302] width 280 height 32
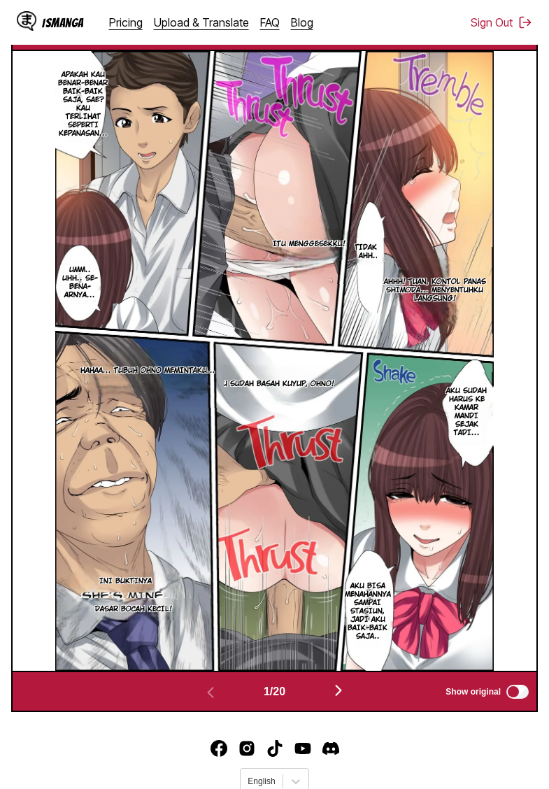
scroll to position [334, 0]
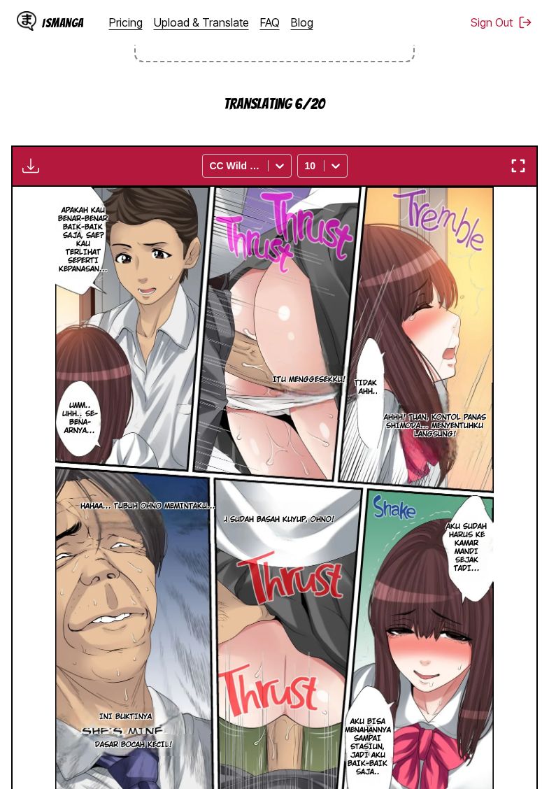
click at [87, 127] on section "From English To Indonesian Drop files here, or click to browse. Max file size: …" at bounding box center [274, 349] width 527 height 998
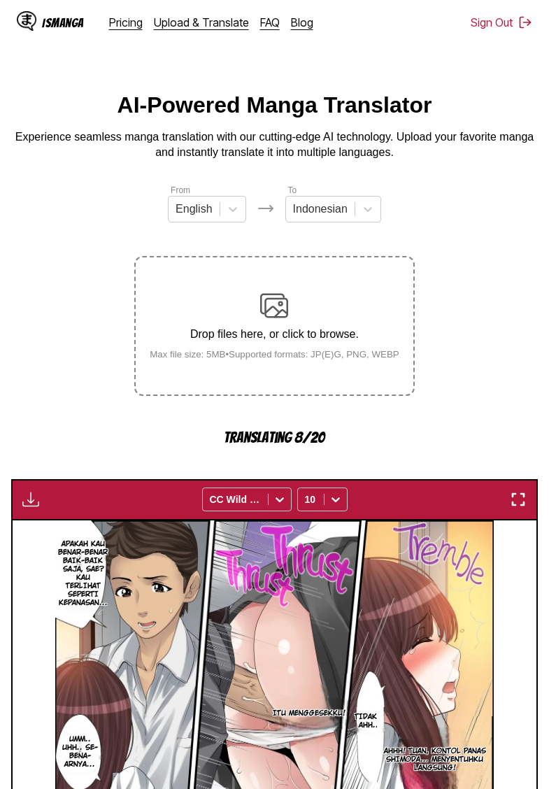
scroll to position [394, 0]
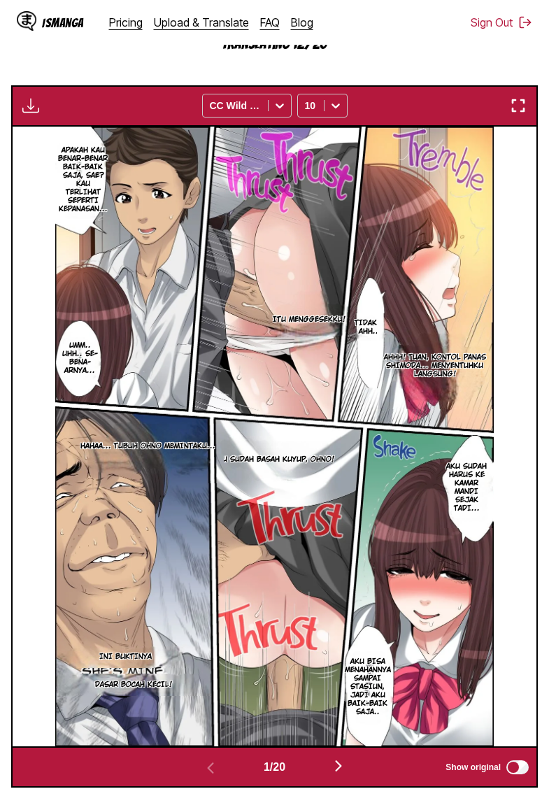
click at [96, 92] on section "From English To Indonesian Drop files here, or click to browse. Max file size: …" at bounding box center [274, 289] width 527 height 998
click at [113, 92] on section "From English To Indonesian Drop files here, or click to browse. Max file size: …" at bounding box center [274, 289] width 527 height 998
click at [128, 82] on section "From English To Indonesian Drop files here, or click to browse. Max file size: …" at bounding box center [274, 289] width 527 height 998
click at [120, 81] on section "From English To Indonesian Drop files here, or click to browse. Max file size: …" at bounding box center [274, 289] width 527 height 998
click at [119, 80] on section "From English To Indonesian Drop files here, or click to browse. Max file size: …" at bounding box center [274, 289] width 527 height 998
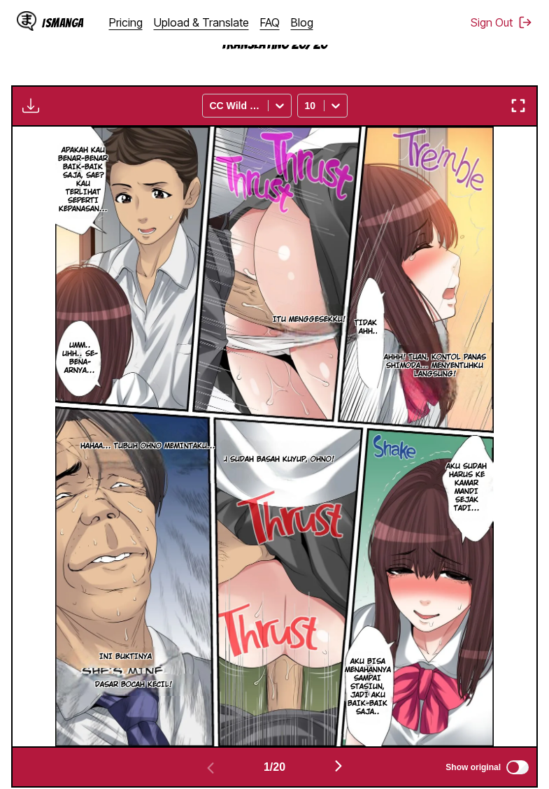
click at [133, 80] on section "From English To Indonesian Drop files here, or click to browse. Max file size: …" at bounding box center [274, 289] width 527 height 998
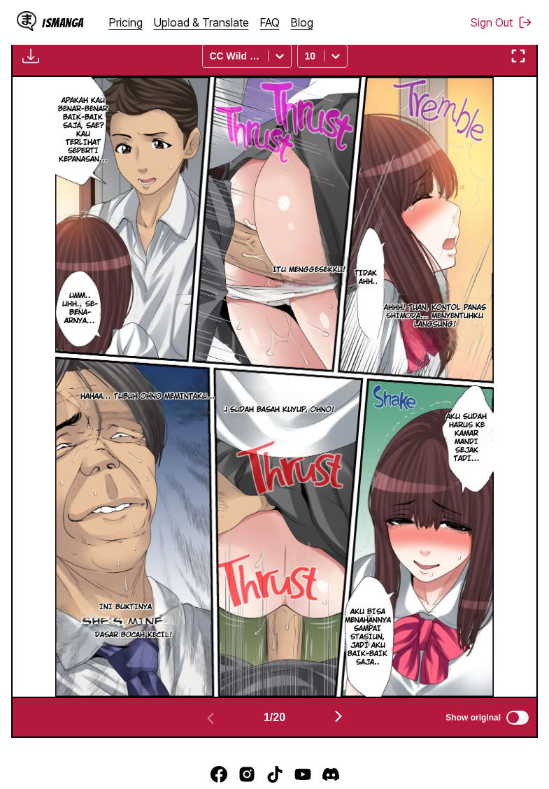
click at [33, 64] on img "button" at bounding box center [30, 56] width 17 height 17
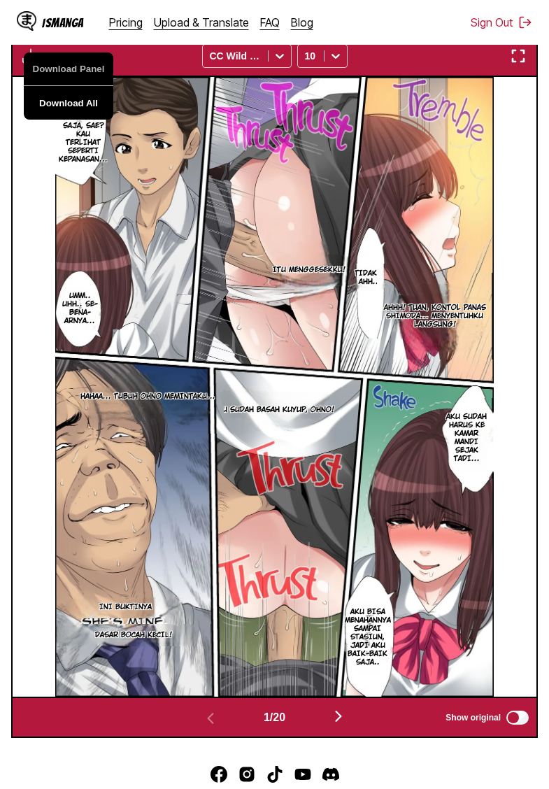
click at [65, 120] on button "Download All" at bounding box center [69, 103] width 90 height 34
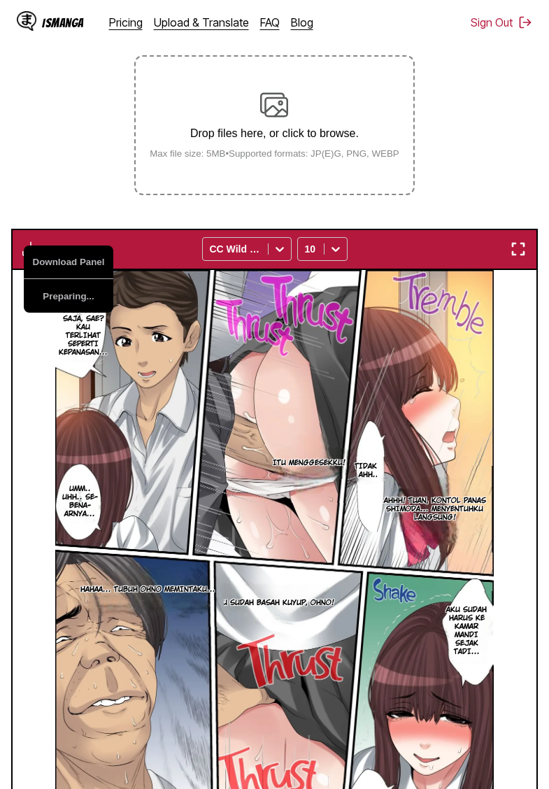
scroll to position [199, 0]
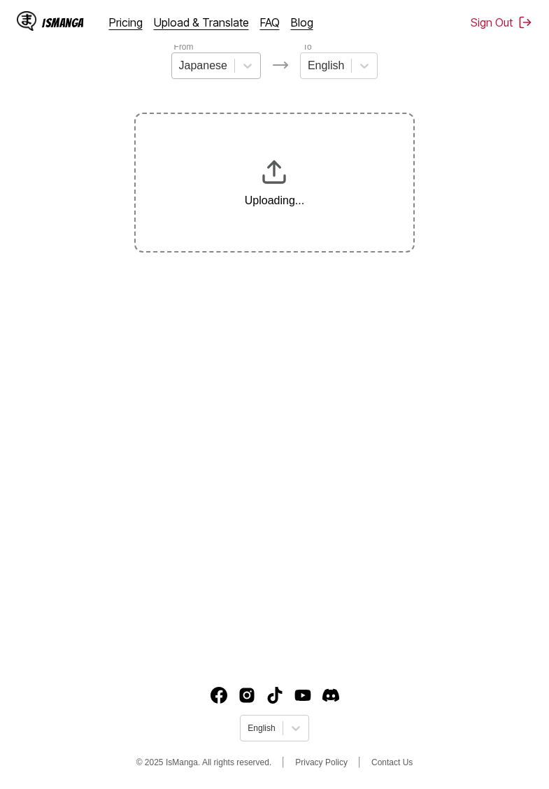
click at [233, 76] on div "Japanese" at bounding box center [203, 65] width 62 height 21
click at [324, 73] on div at bounding box center [319, 65] width 36 height 15
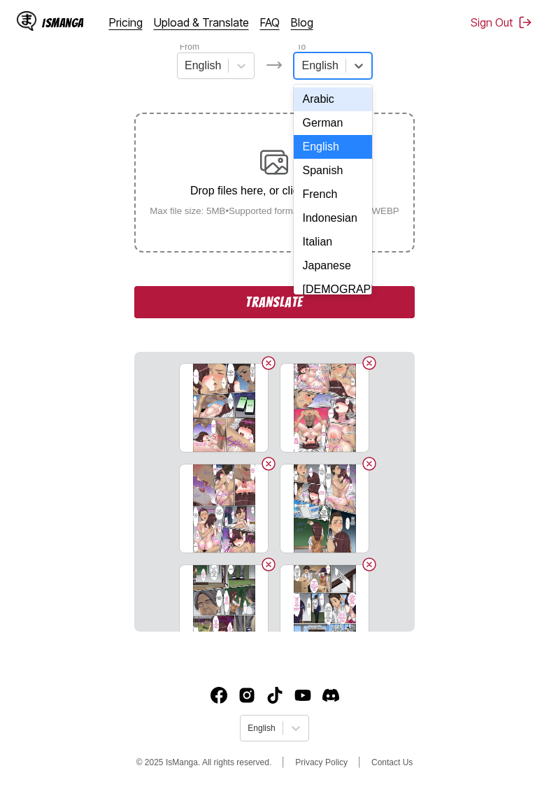
scroll to position [113, 0]
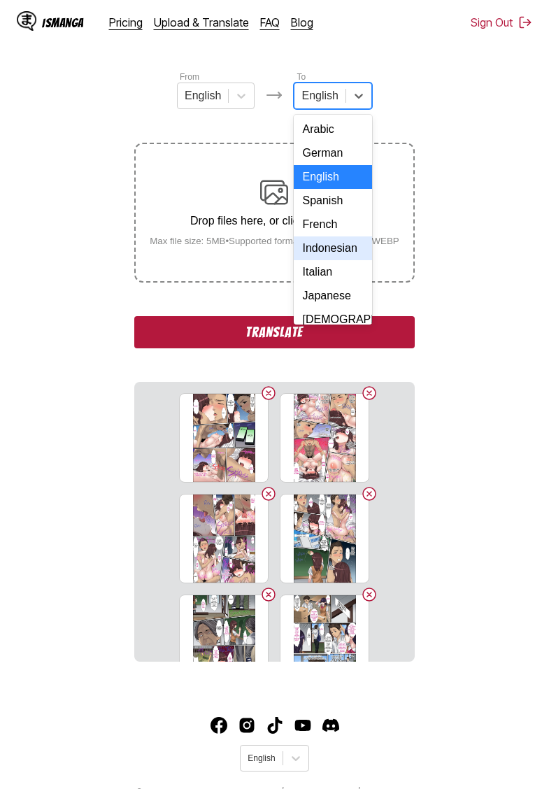
click at [323, 250] on div "Indonesian" at bounding box center [333, 248] width 78 height 24
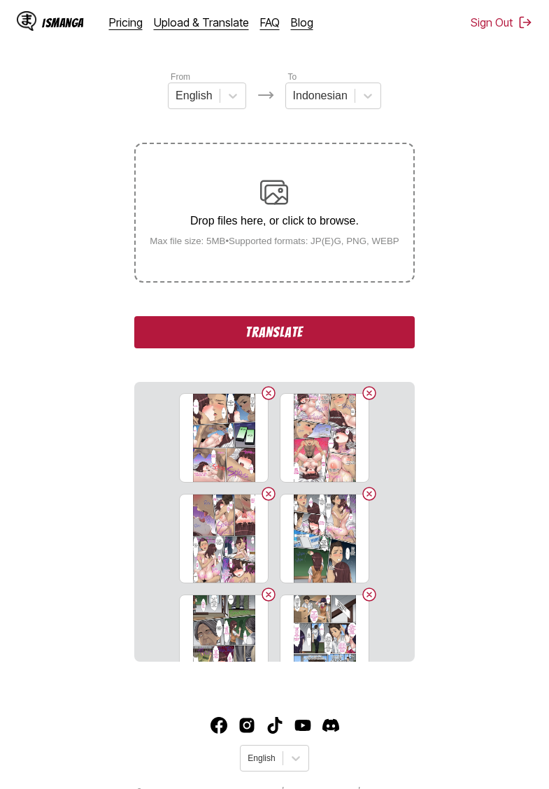
click at [78, 127] on section "From English To Indonesian Drop files here, or click to browse. Max file size: …" at bounding box center [274, 366] width 527 height 592
click at [303, 346] on button "Translate" at bounding box center [274, 332] width 280 height 32
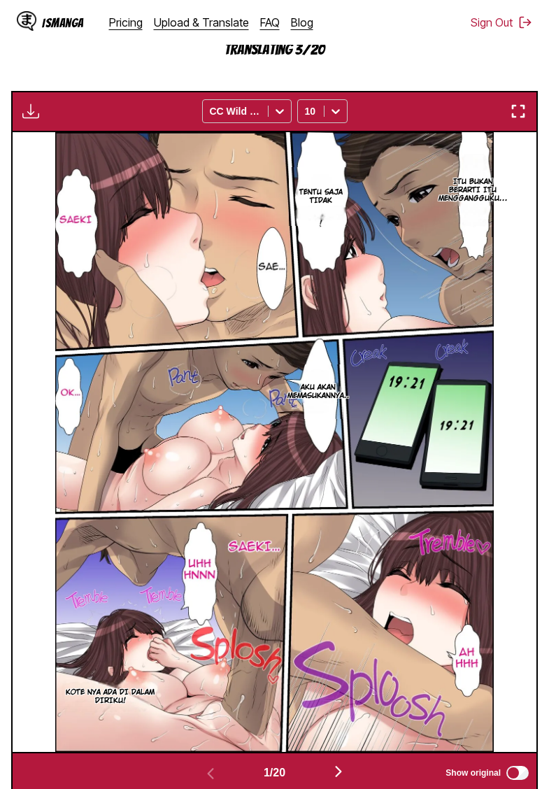
scroll to position [389, 0]
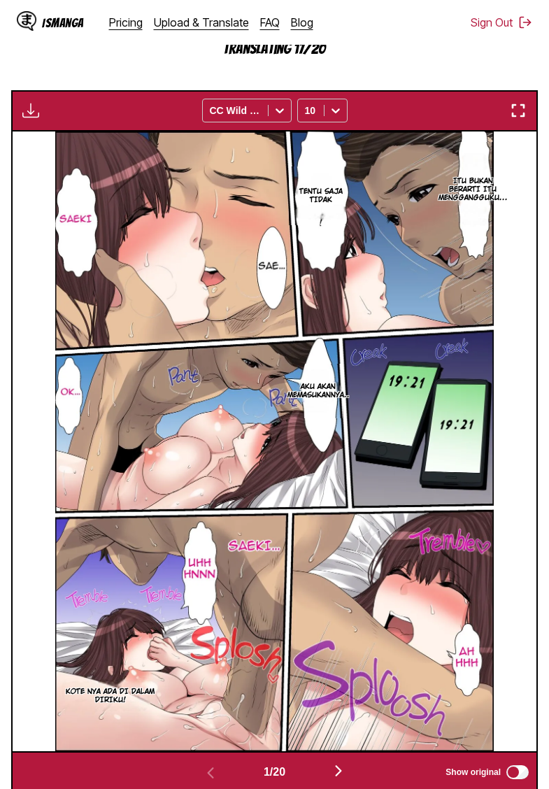
click at [133, 77] on section "From English To Indonesian Drop files here, or click to browse. Max file size: …" at bounding box center [274, 293] width 527 height 998
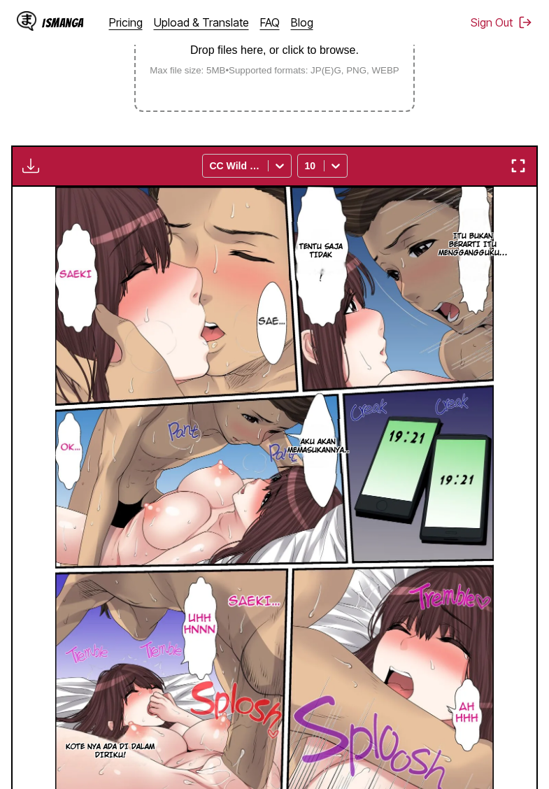
scroll to position [214, 0]
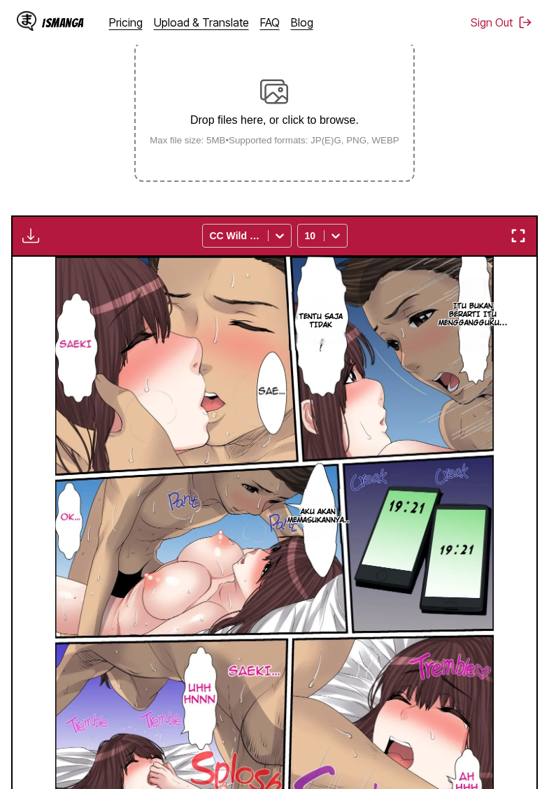
click at [28, 244] on img "button" at bounding box center [30, 235] width 17 height 17
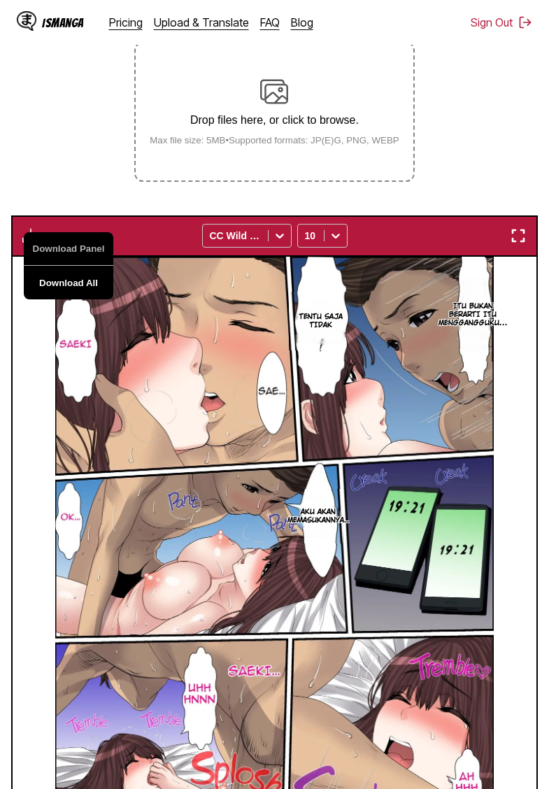
click at [100, 297] on button "Download All" at bounding box center [69, 283] width 90 height 34
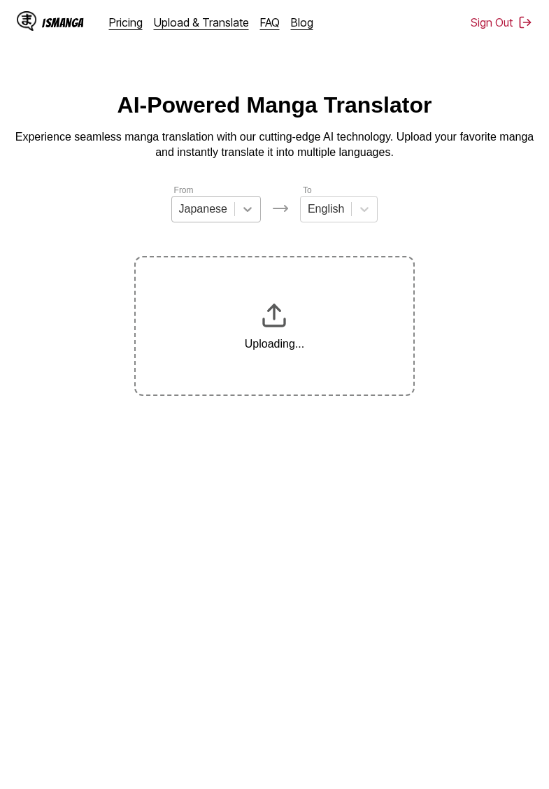
click at [245, 214] on icon at bounding box center [248, 209] width 14 height 14
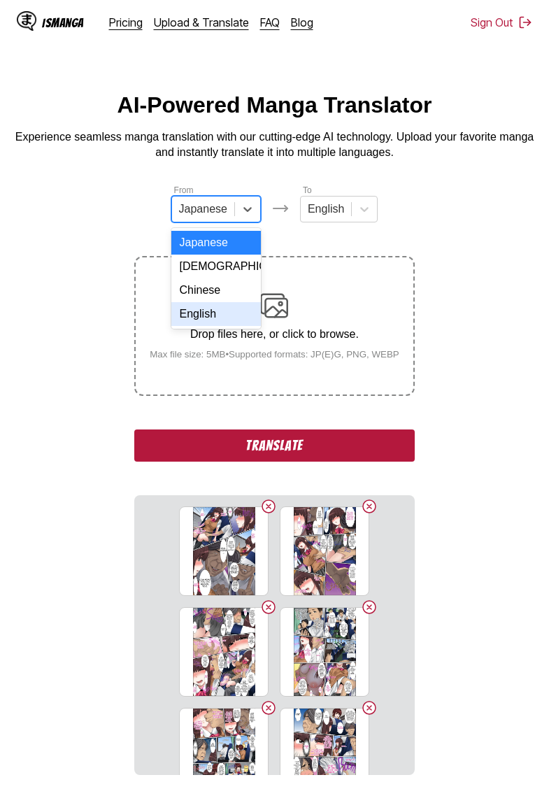
click at [192, 313] on div "English" at bounding box center [216, 314] width 90 height 24
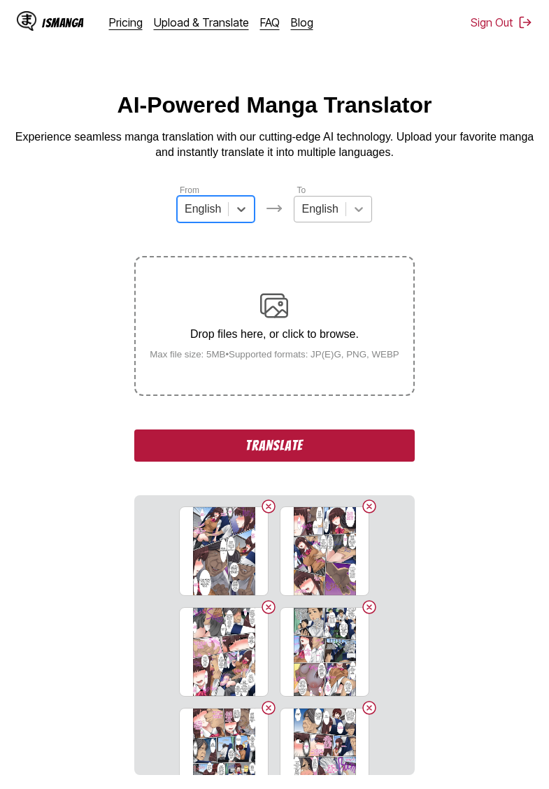
click at [346, 208] on div at bounding box center [358, 208] width 25 height 25
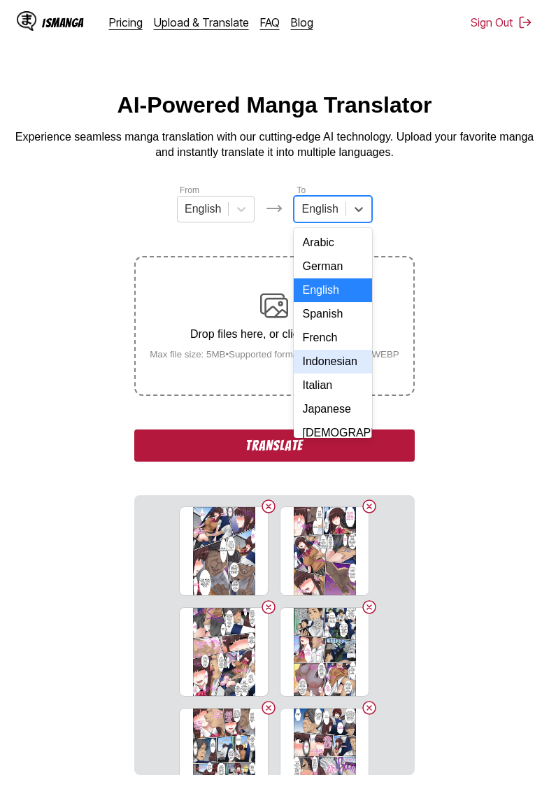
click at [330, 356] on div "Indonesian" at bounding box center [333, 362] width 78 height 24
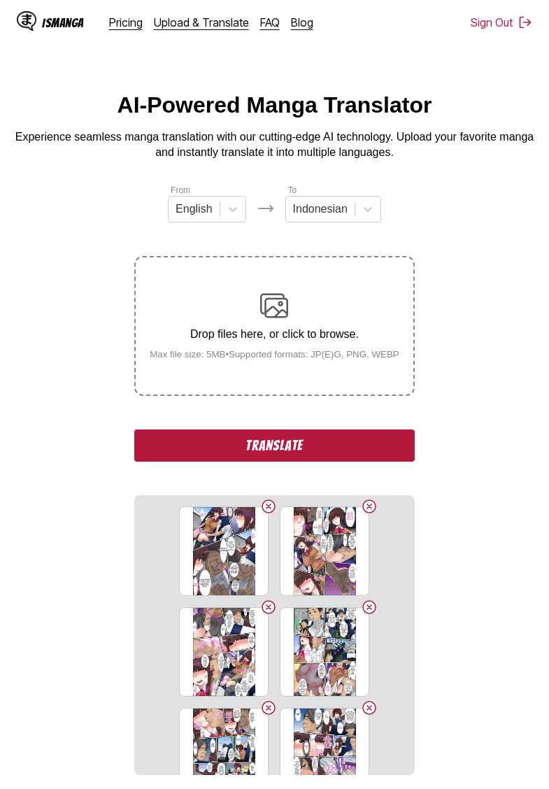
click at [292, 462] on button "Translate" at bounding box center [274, 445] width 280 height 32
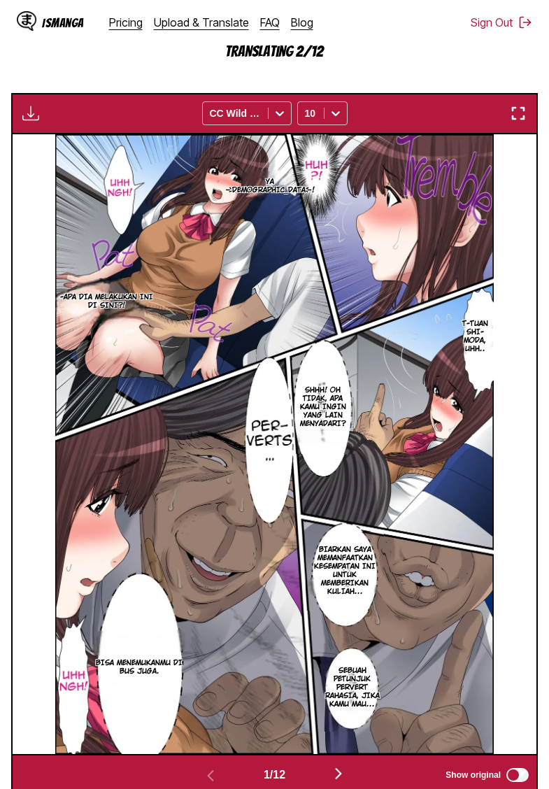
scroll to position [387, 0]
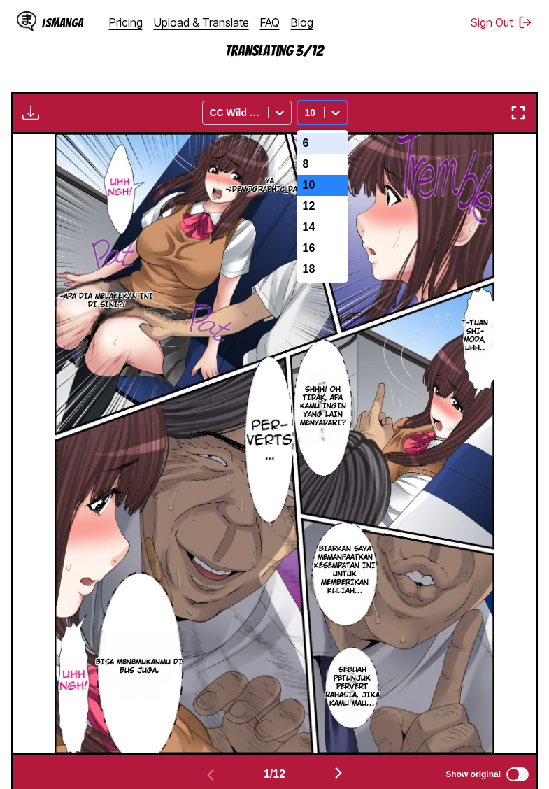
click at [320, 122] on div "10" at bounding box center [311, 113] width 26 height 20
click at [321, 154] on div "6" at bounding box center [322, 143] width 50 height 21
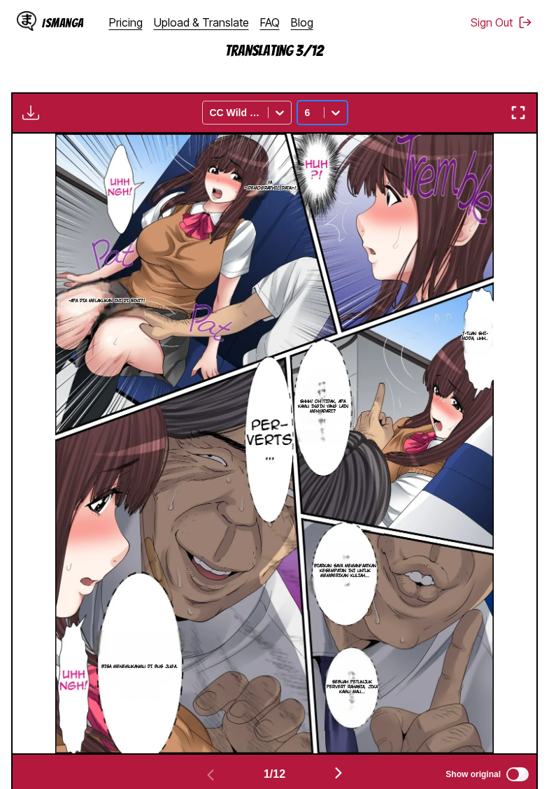
click at [335, 120] on icon at bounding box center [336, 113] width 14 height 14
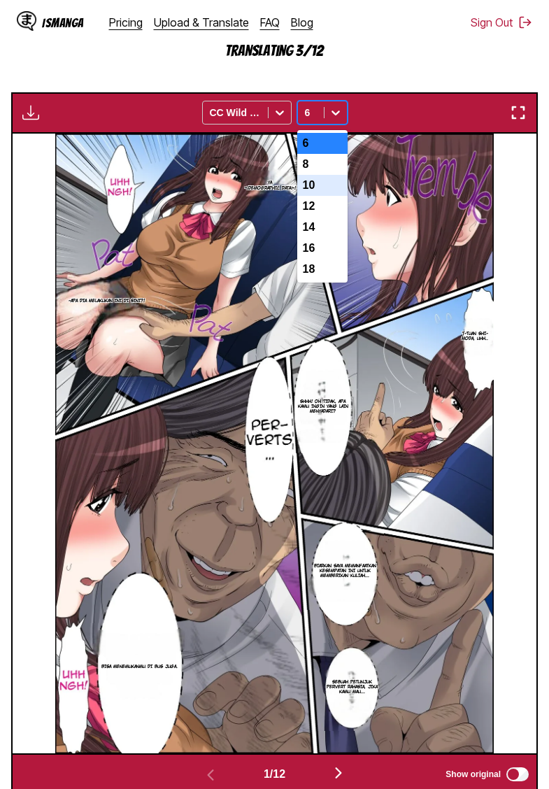
click at [317, 196] on div "10" at bounding box center [322, 185] width 50 height 21
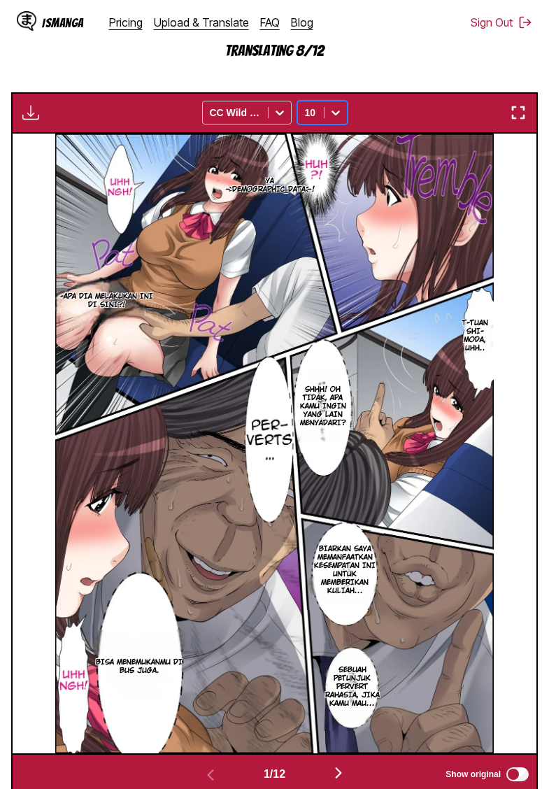
click at [99, 79] on section "From English To Indonesian Drop files here, or click to browse. Max file size: …" at bounding box center [274, 296] width 527 height 998
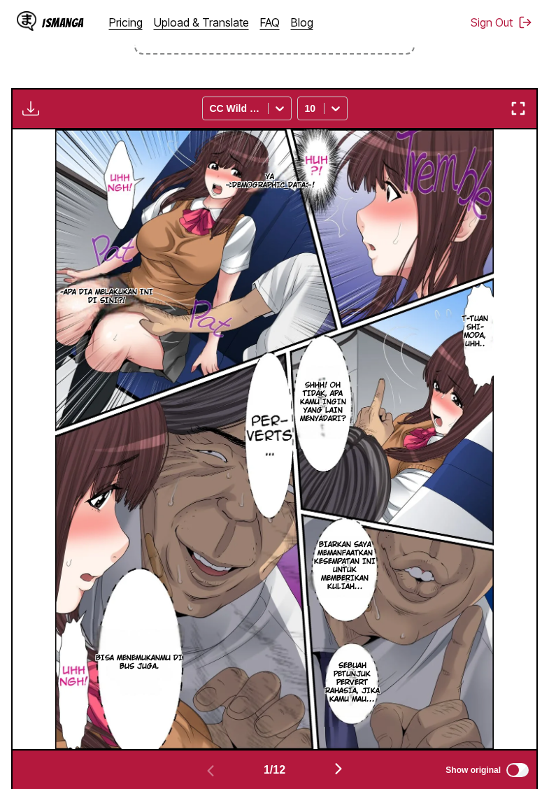
scroll to position [210, 0]
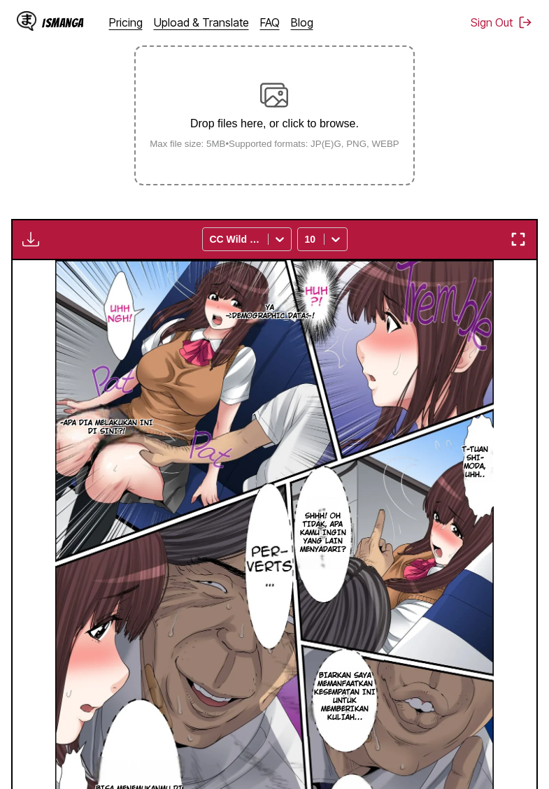
click at [30, 248] on img "button" at bounding box center [30, 239] width 17 height 17
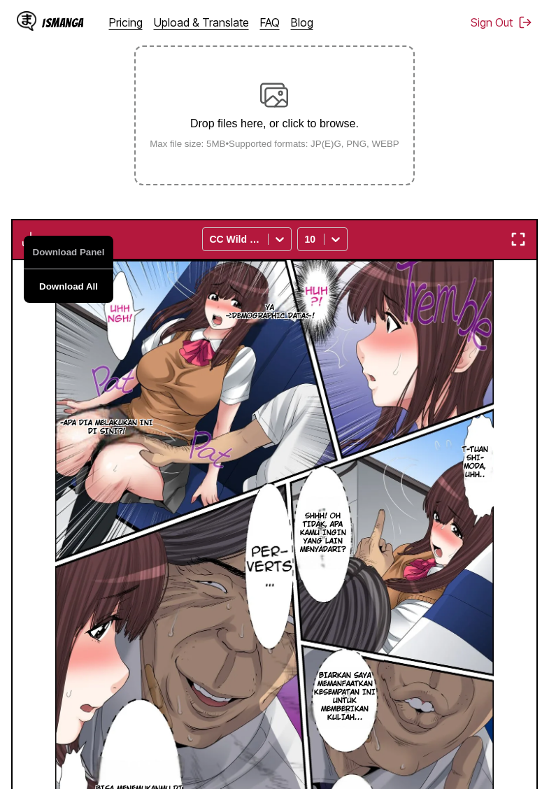
click at [62, 297] on button "Download All" at bounding box center [69, 286] width 90 height 34
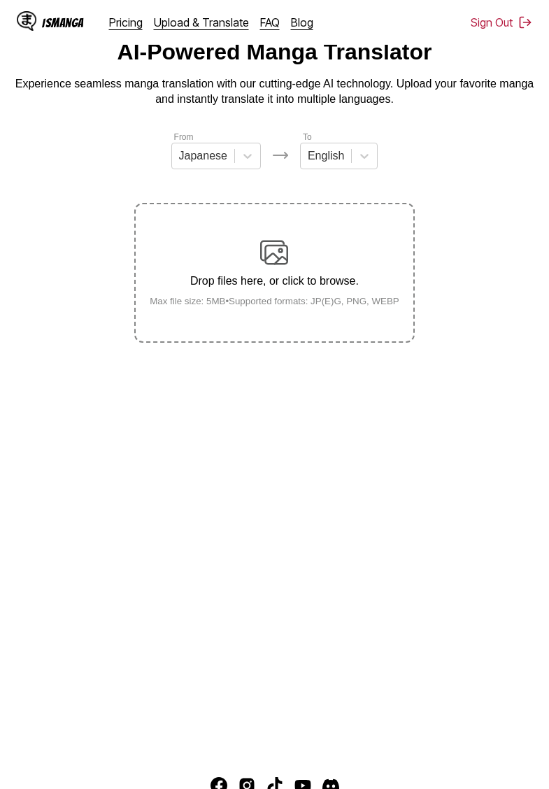
scroll to position [53, 0]
click at [246, 159] on icon at bounding box center [247, 156] width 8 height 5
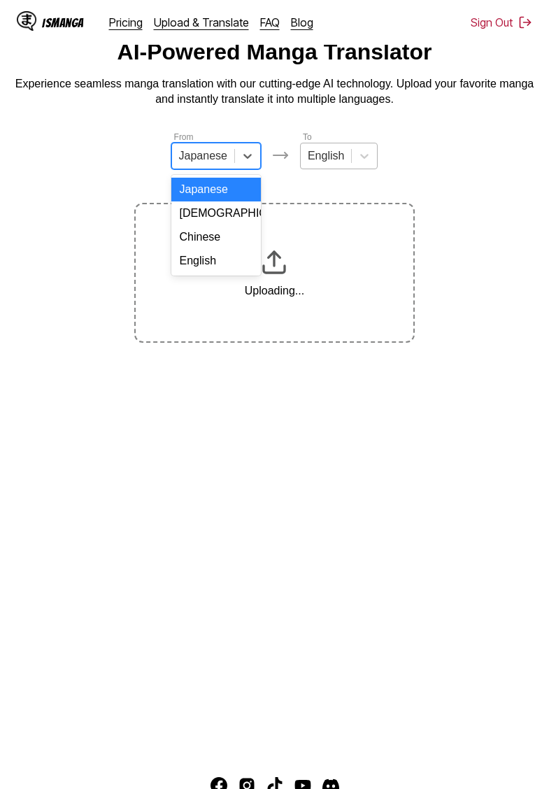
click at [217, 257] on div "English" at bounding box center [216, 261] width 90 height 24
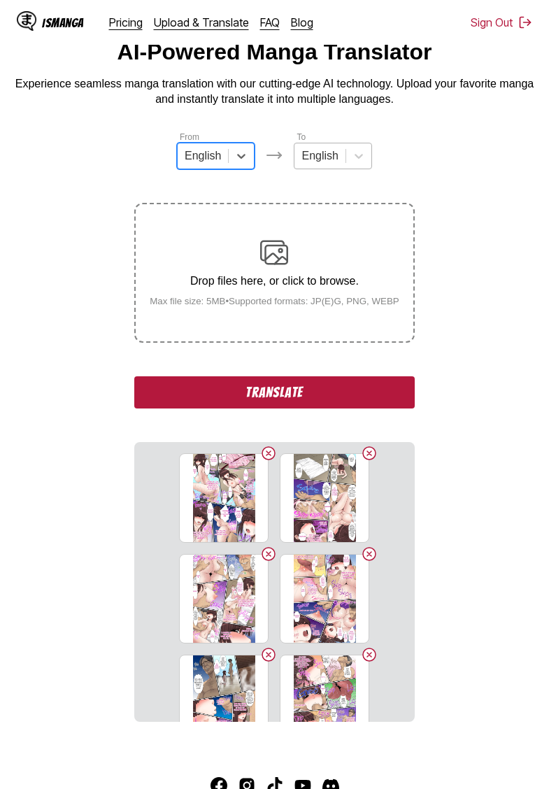
click at [341, 153] on div "English" at bounding box center [319, 155] width 50 height 21
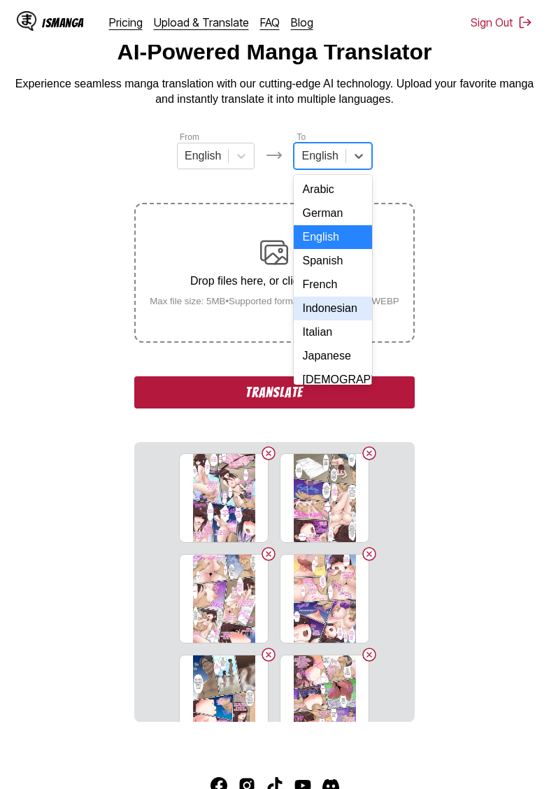
click at [332, 313] on div "Indonesian" at bounding box center [333, 308] width 78 height 24
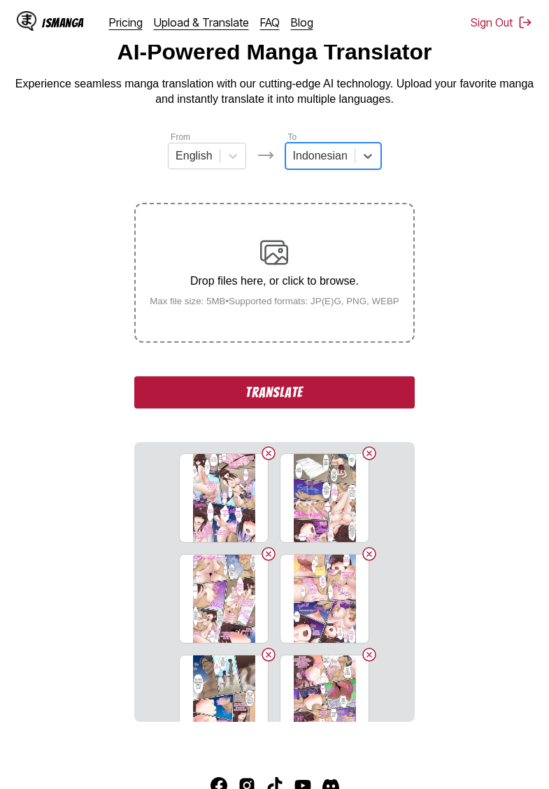
click at [297, 408] on button "Translate" at bounding box center [274, 392] width 280 height 32
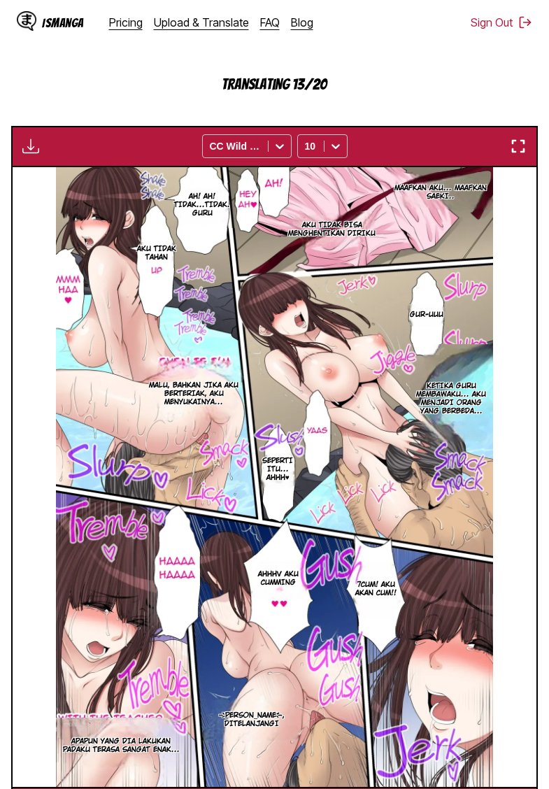
scroll to position [348, 0]
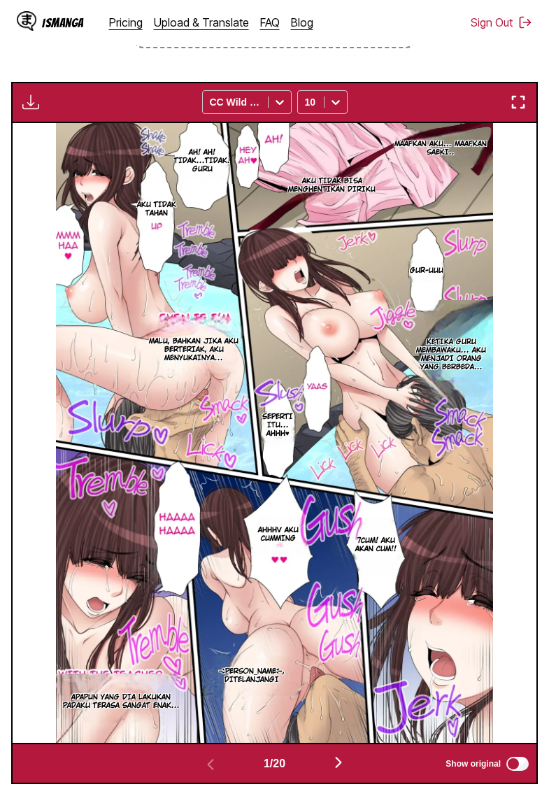
click at [34, 110] on img "button" at bounding box center [30, 102] width 17 height 17
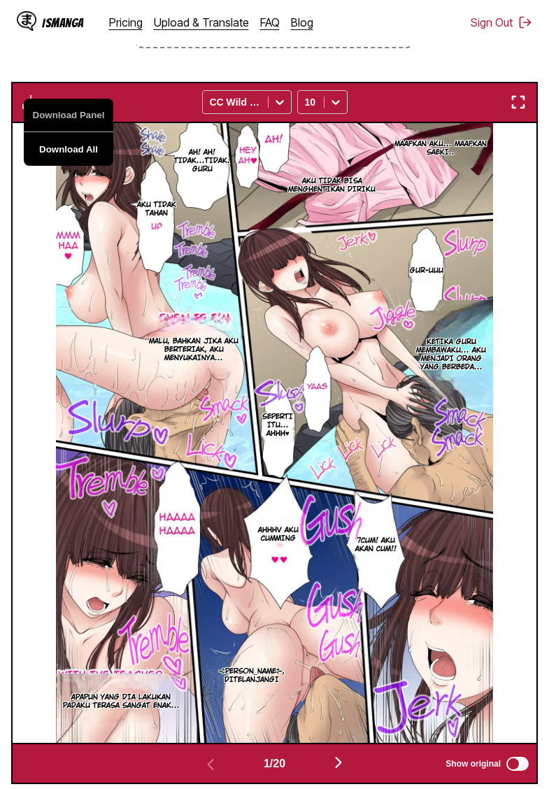
click at [100, 163] on button "Download All" at bounding box center [69, 149] width 90 height 34
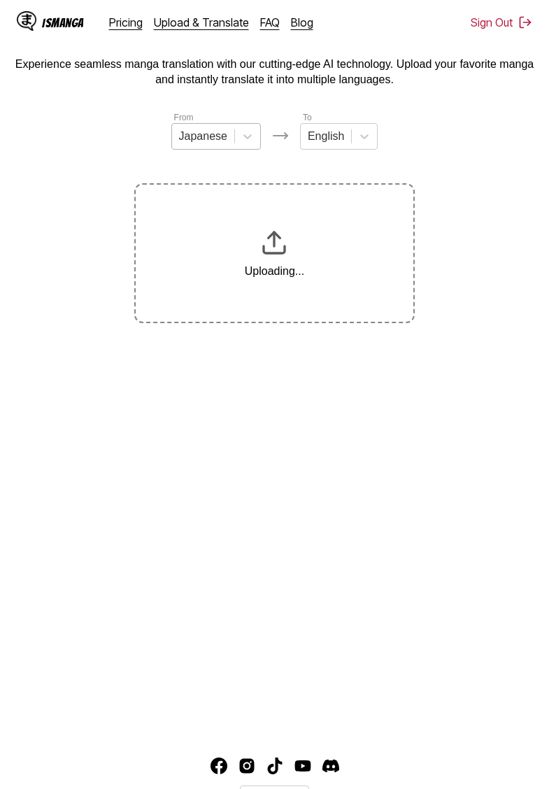
click at [232, 134] on div "Japanese" at bounding box center [203, 136] width 62 height 21
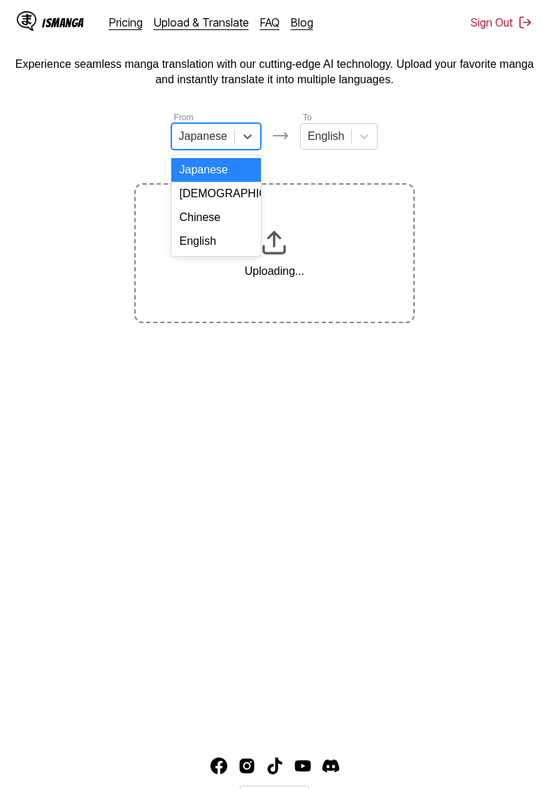
click at [213, 239] on div "English" at bounding box center [216, 241] width 90 height 24
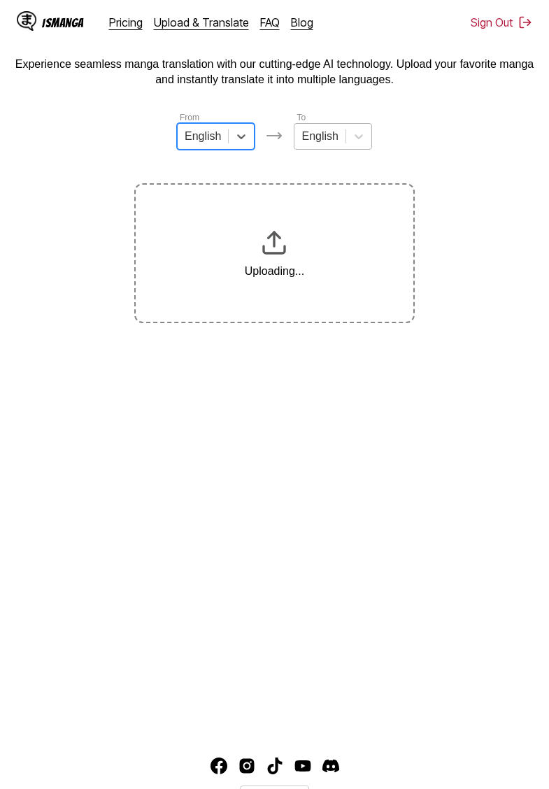
click at [329, 144] on div at bounding box center [319, 136] width 36 height 15
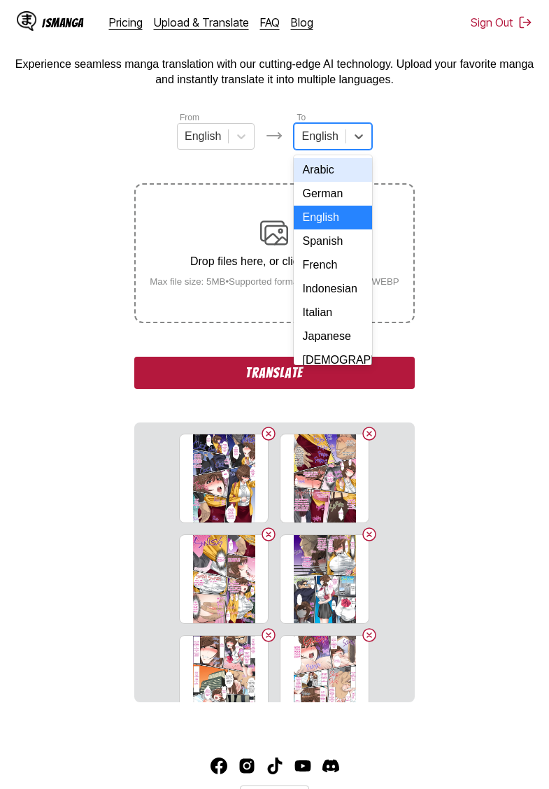
click at [343, 294] on div "Indonesian" at bounding box center [333, 289] width 78 height 24
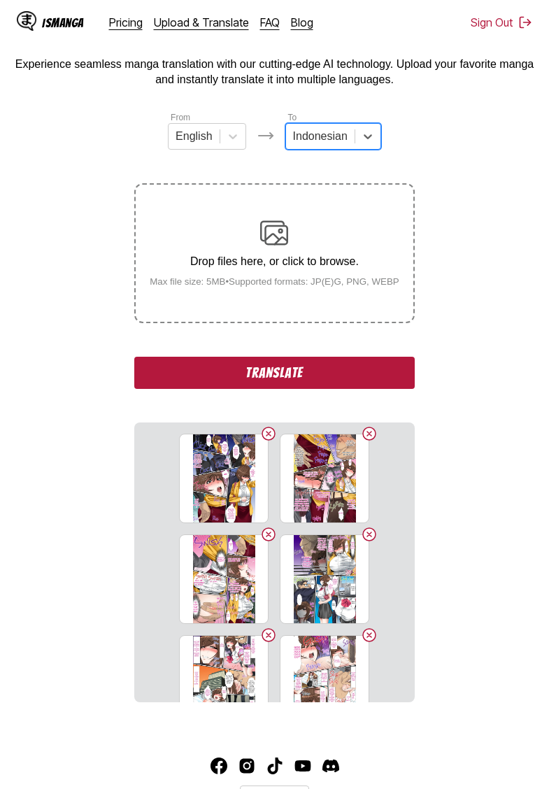
click at [475, 355] on section "From English To option Indonesian, selected. Indonesian Drop files here, or cli…" at bounding box center [274, 406] width 527 height 592
click at [332, 389] on button "Translate" at bounding box center [274, 373] width 280 height 32
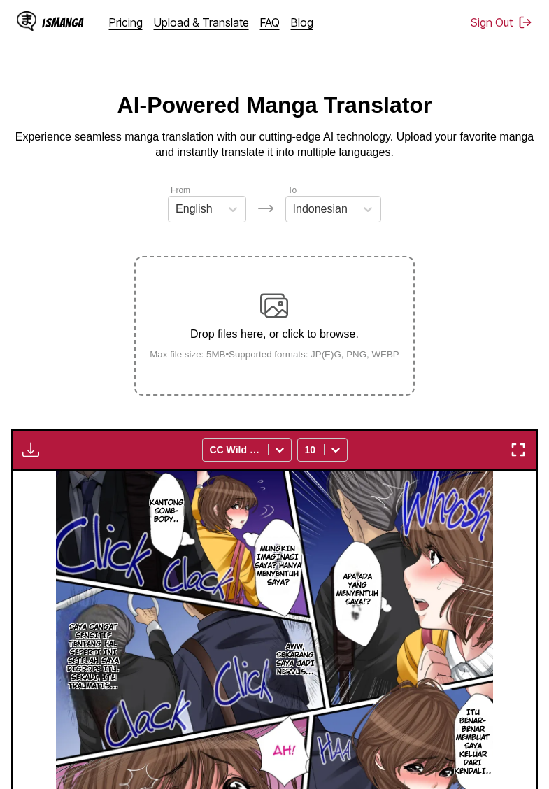
click at [26, 458] on img "button" at bounding box center [30, 449] width 17 height 17
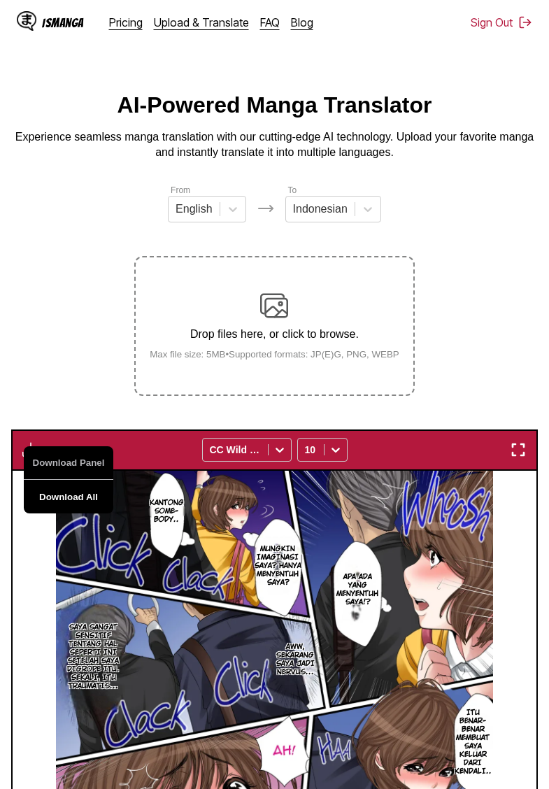
click at [72, 508] on button "Download All" at bounding box center [69, 497] width 90 height 34
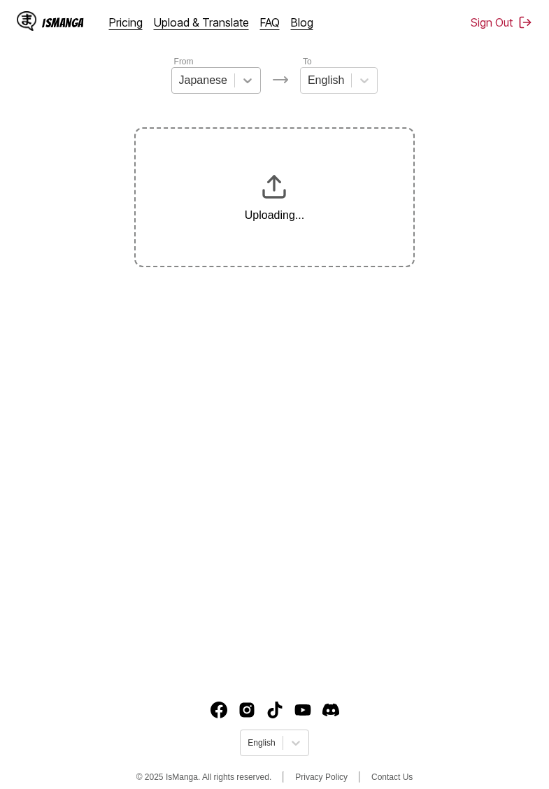
click at [239, 83] on div at bounding box center [247, 80] width 25 height 25
click at [338, 78] on div "English" at bounding box center [319, 80] width 50 height 21
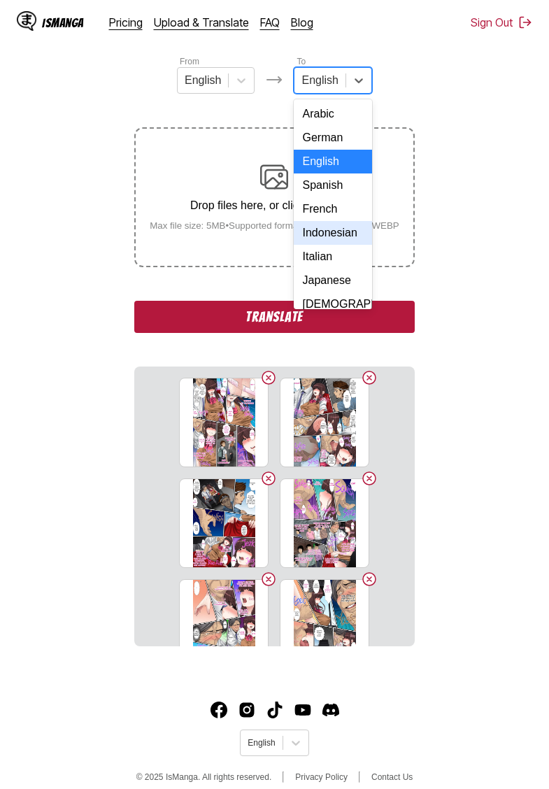
click at [334, 231] on div "Indonesian" at bounding box center [333, 233] width 78 height 24
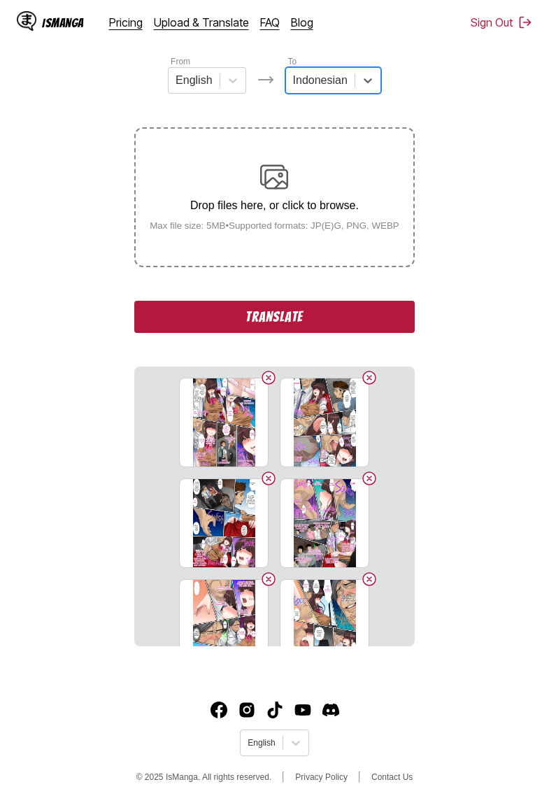
click at [297, 333] on button "Translate" at bounding box center [274, 317] width 280 height 32
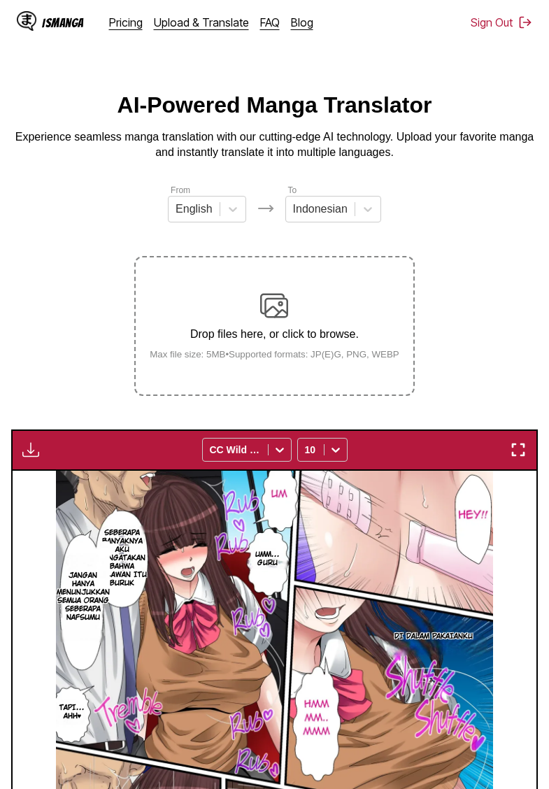
click at [24, 458] on img "button" at bounding box center [30, 449] width 17 height 17
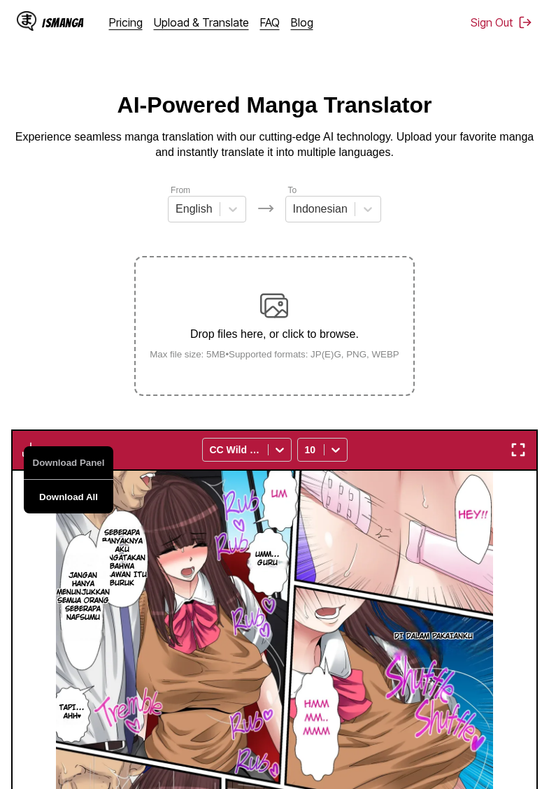
click at [90, 513] on button "Download All" at bounding box center [69, 497] width 90 height 34
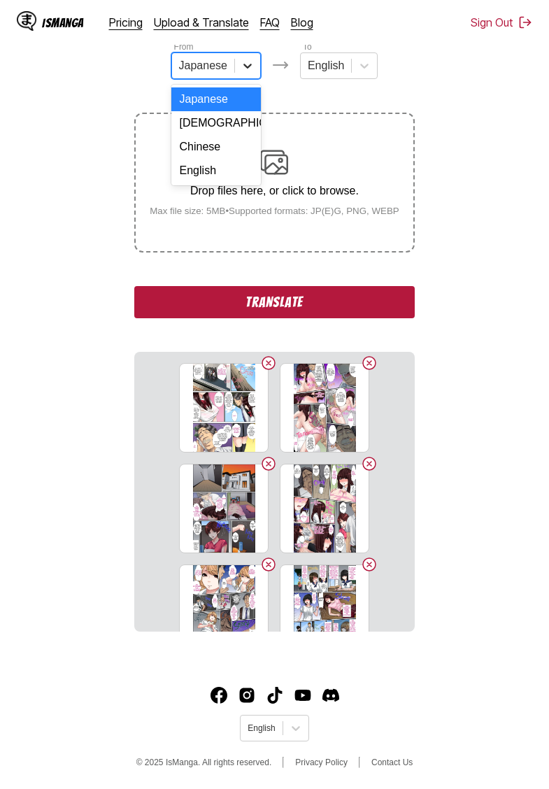
click at [248, 62] on icon at bounding box center [248, 66] width 14 height 14
click at [220, 152] on div "Chinese" at bounding box center [216, 147] width 90 height 24
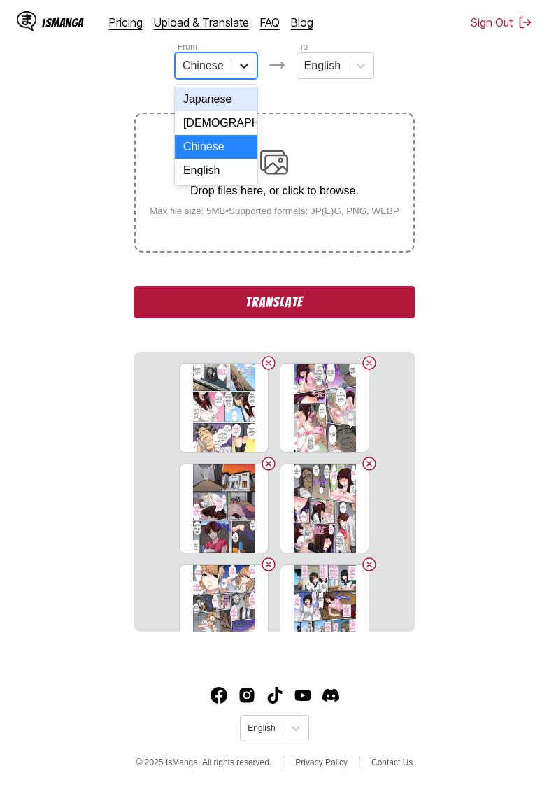
click at [232, 65] on div at bounding box center [243, 65] width 25 height 25
click at [208, 174] on div "English" at bounding box center [216, 171] width 83 height 24
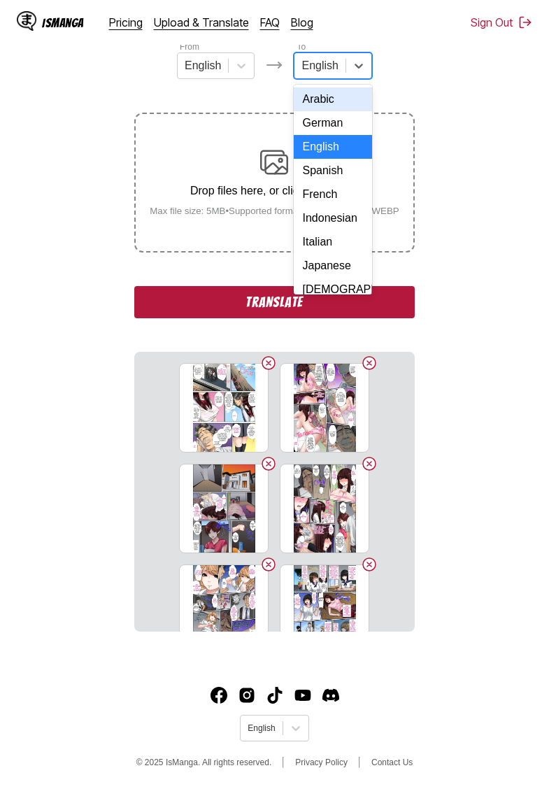
click at [343, 68] on div "English" at bounding box center [319, 65] width 50 height 21
click at [321, 225] on div "Indonesian" at bounding box center [333, 218] width 78 height 24
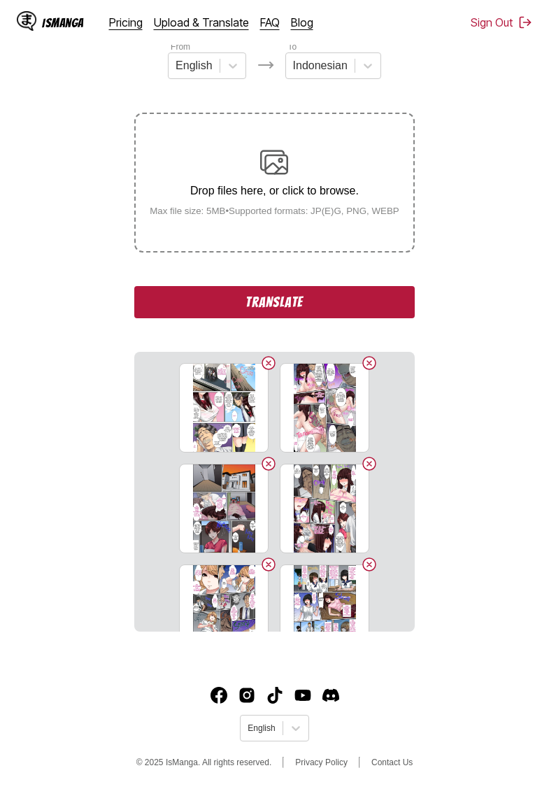
click at [277, 318] on button "Translate" at bounding box center [274, 302] width 280 height 32
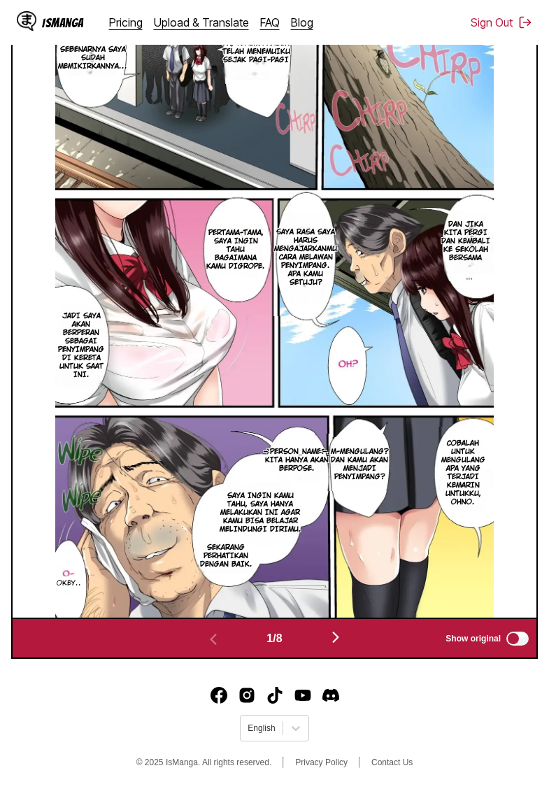
scroll to position [543, 0]
click at [344, 637] on img "button" at bounding box center [335, 637] width 17 height 17
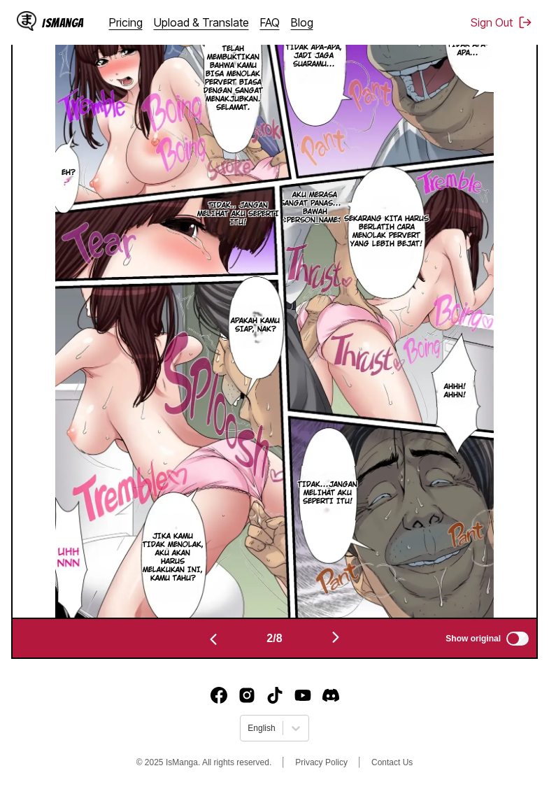
click at [344, 637] on img "button" at bounding box center [335, 637] width 17 height 17
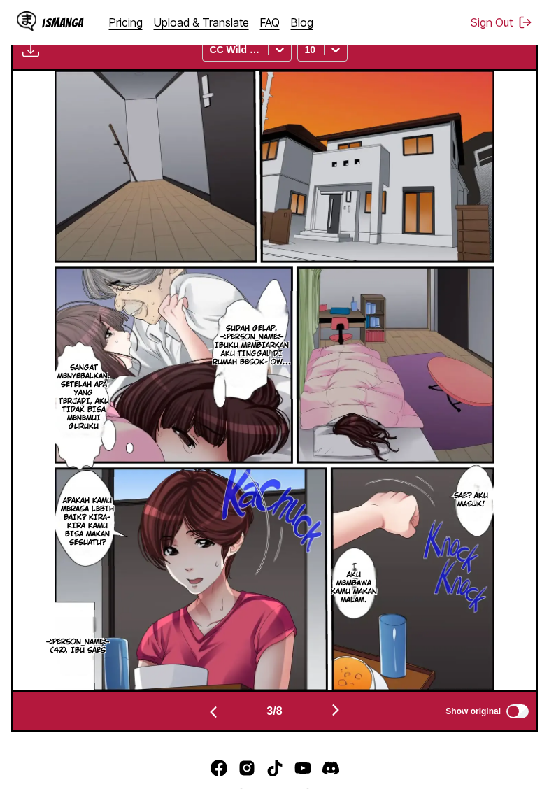
scroll to position [407, 0]
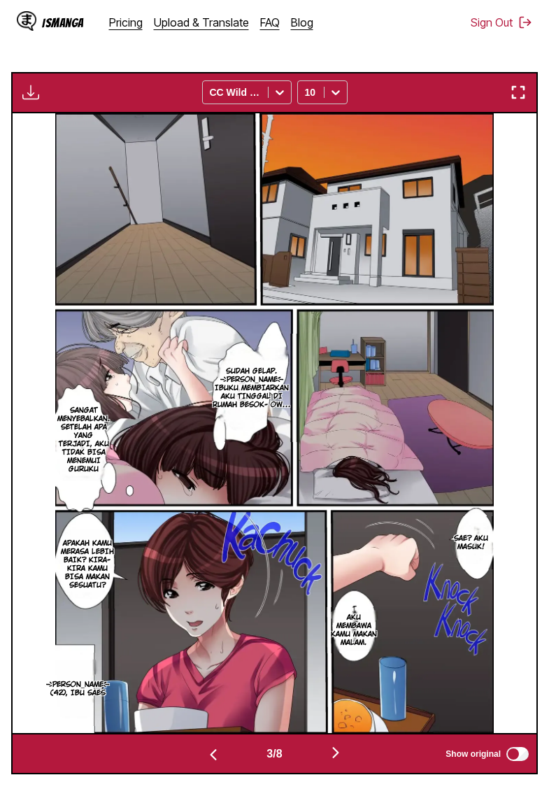
click at [343, 761] on img "button" at bounding box center [335, 752] width 17 height 17
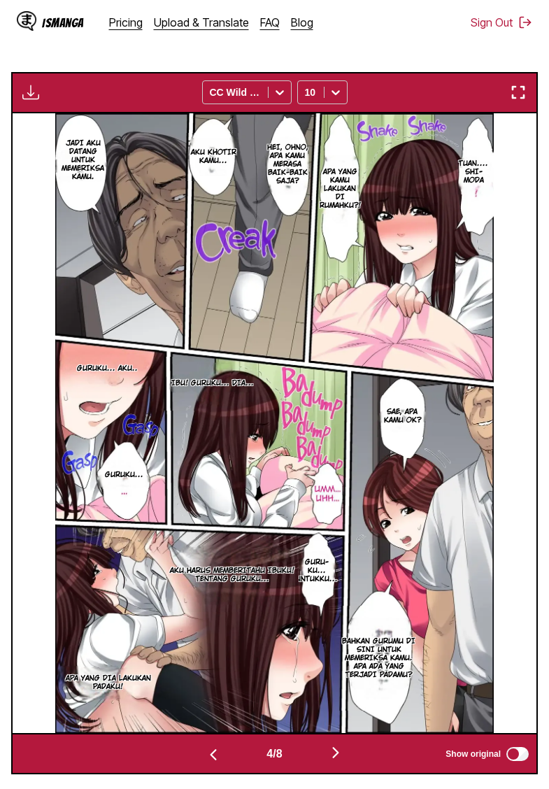
click at [206, 763] on img "button" at bounding box center [213, 754] width 17 height 17
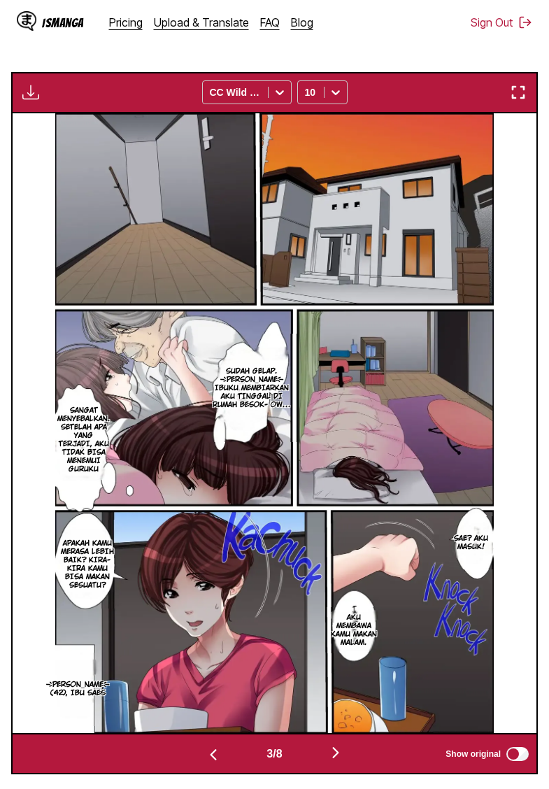
click at [338, 761] on img "button" at bounding box center [335, 752] width 17 height 17
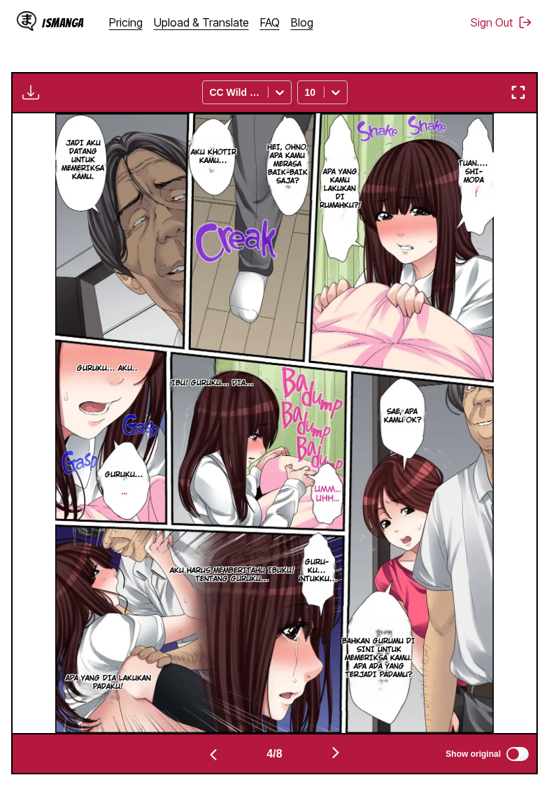
click at [338, 761] on img "button" at bounding box center [335, 752] width 17 height 17
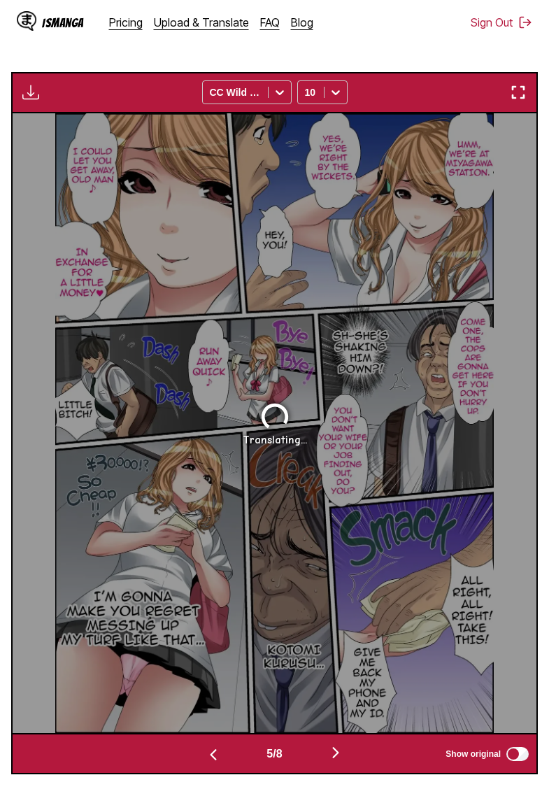
click at [206, 763] on img "button" at bounding box center [213, 754] width 17 height 17
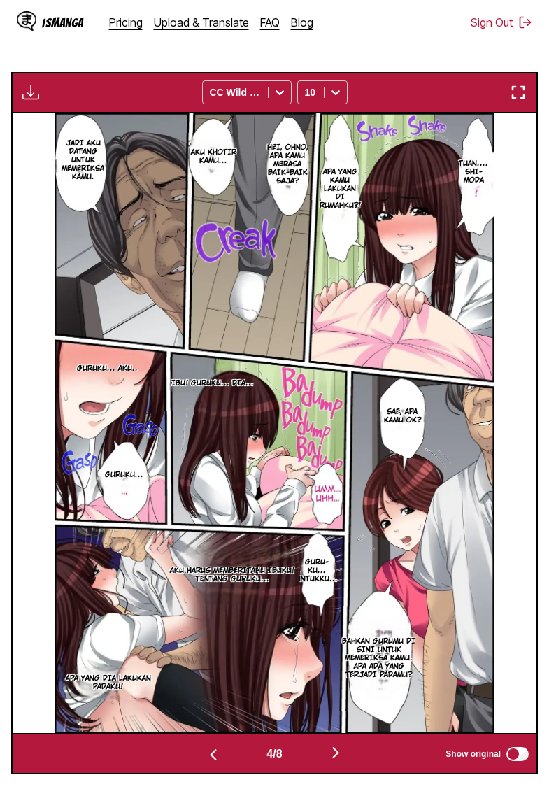
click at [206, 763] on img "button" at bounding box center [213, 754] width 17 height 17
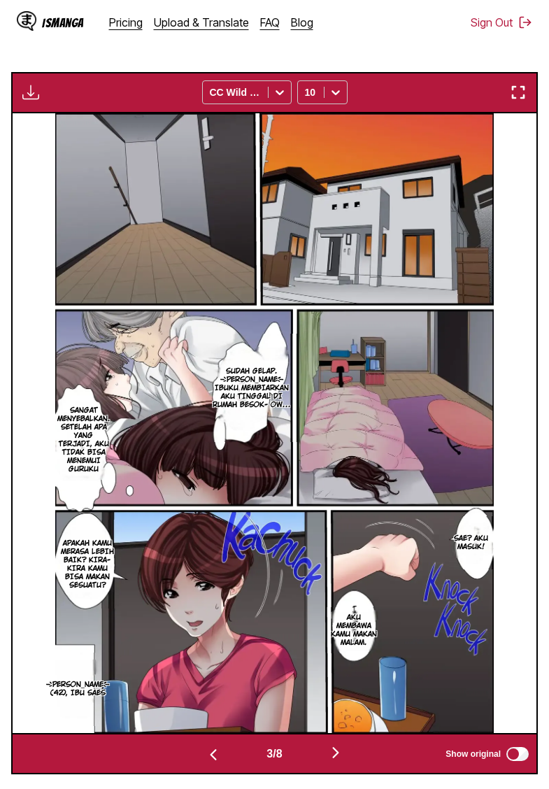
click at [342, 761] on img "button" at bounding box center [335, 752] width 17 height 17
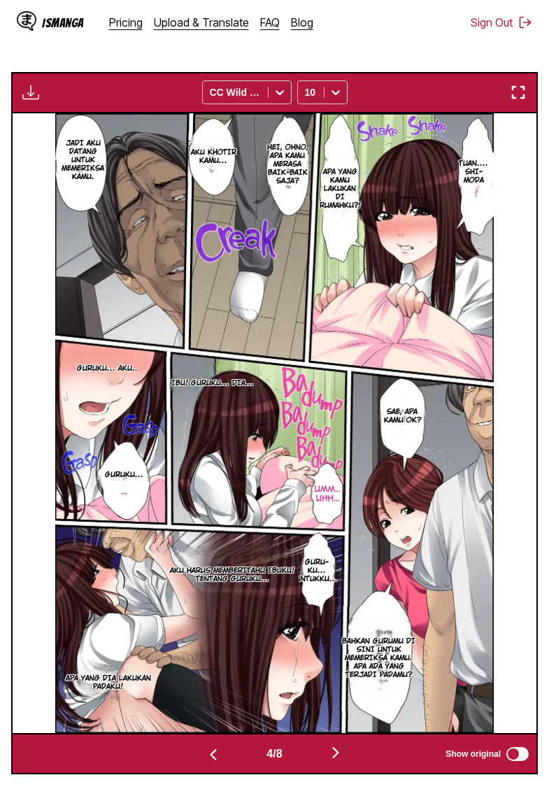
click at [342, 761] on img "button" at bounding box center [335, 752] width 17 height 17
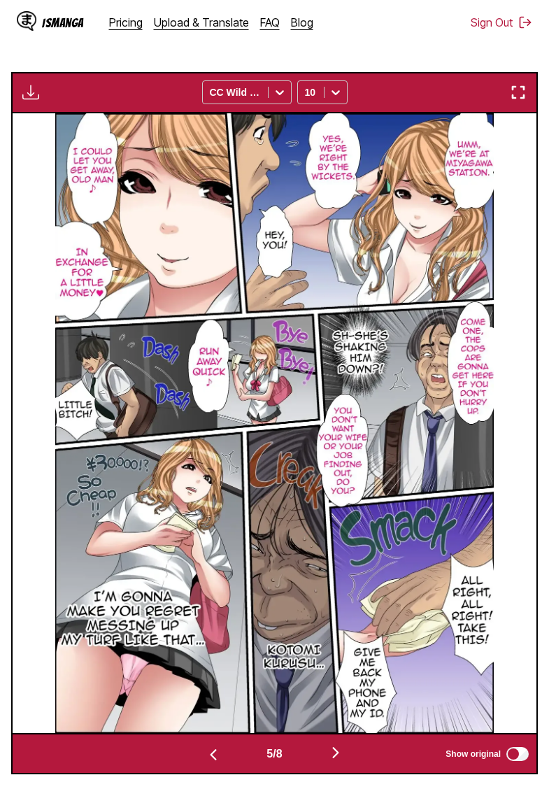
click at [207, 763] on img "button" at bounding box center [213, 754] width 17 height 17
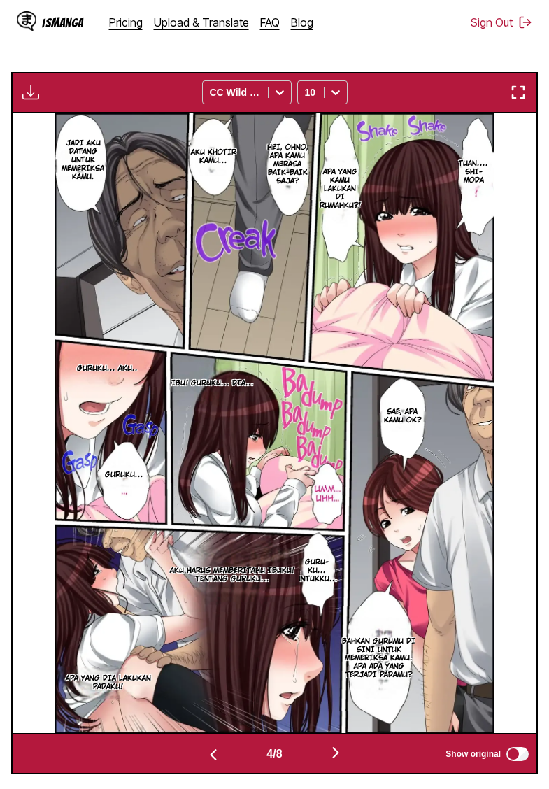
click at [206, 763] on img "button" at bounding box center [213, 754] width 17 height 17
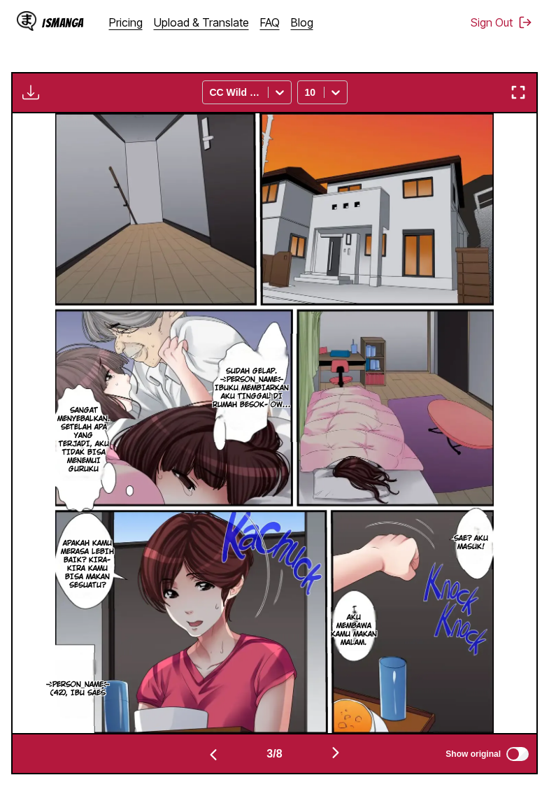
click at [207, 763] on img "button" at bounding box center [213, 754] width 17 height 17
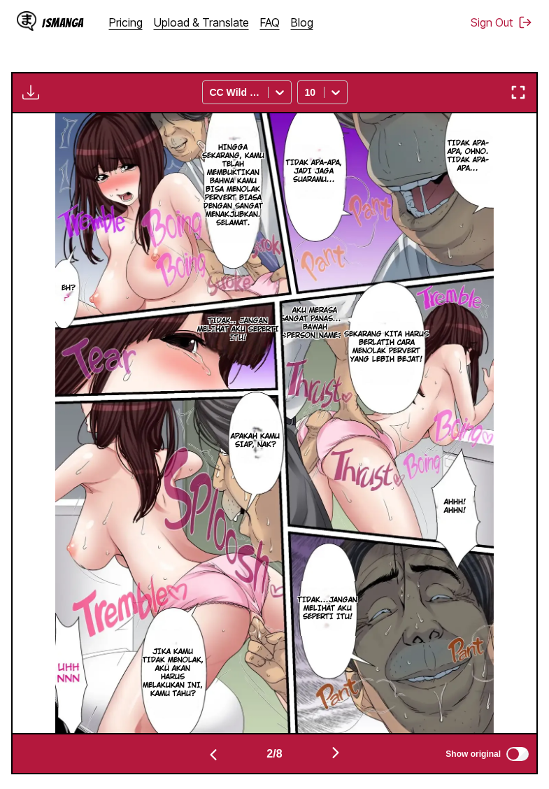
click at [333, 761] on img "button" at bounding box center [335, 752] width 17 height 17
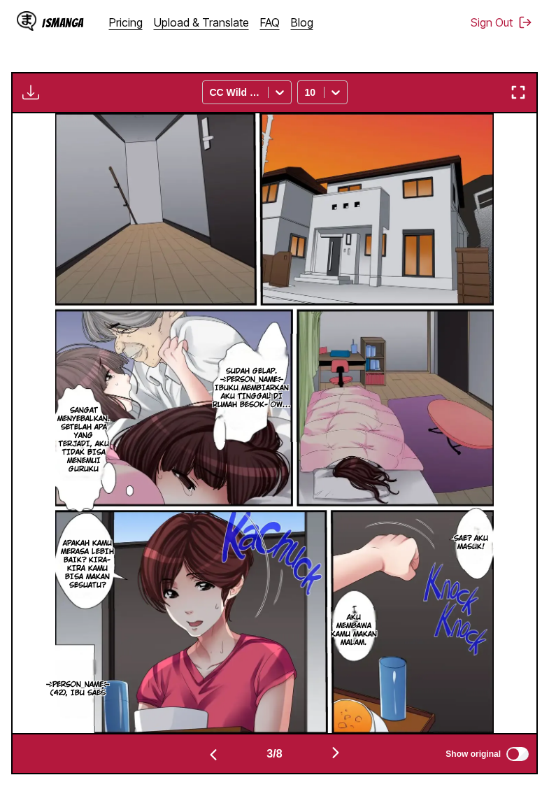
click at [333, 761] on img "button" at bounding box center [335, 752] width 17 height 17
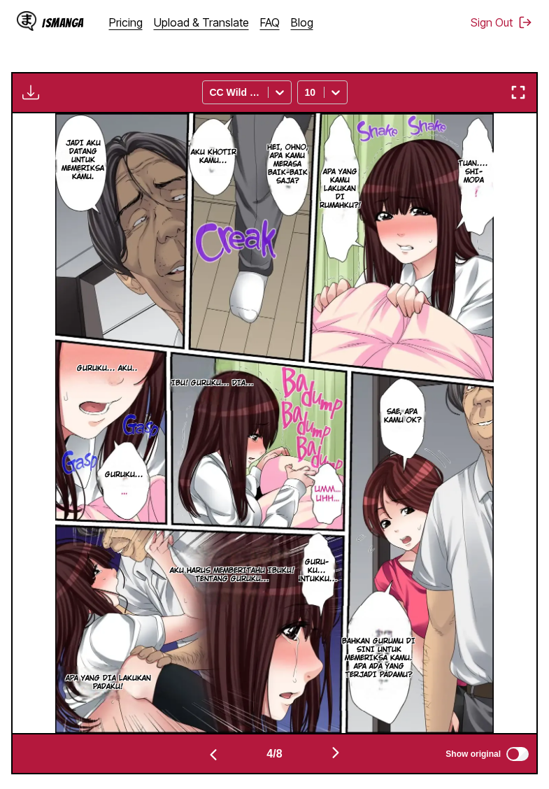
click at [333, 761] on img "button" at bounding box center [335, 752] width 17 height 17
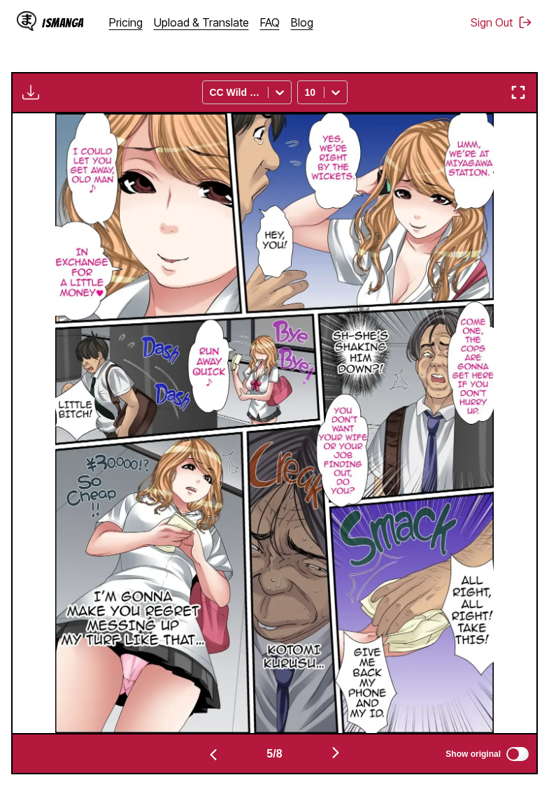
click at [333, 761] on img "button" at bounding box center [335, 752] width 17 height 17
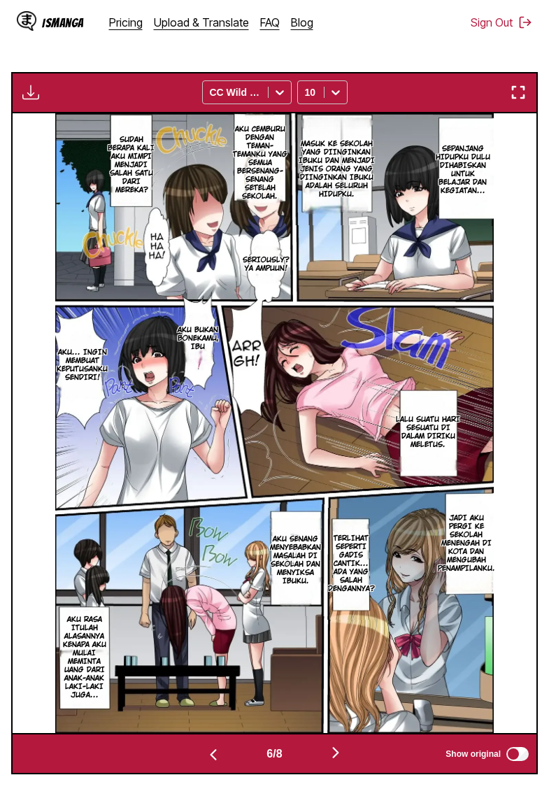
click at [335, 761] on img "button" at bounding box center [335, 752] width 17 height 17
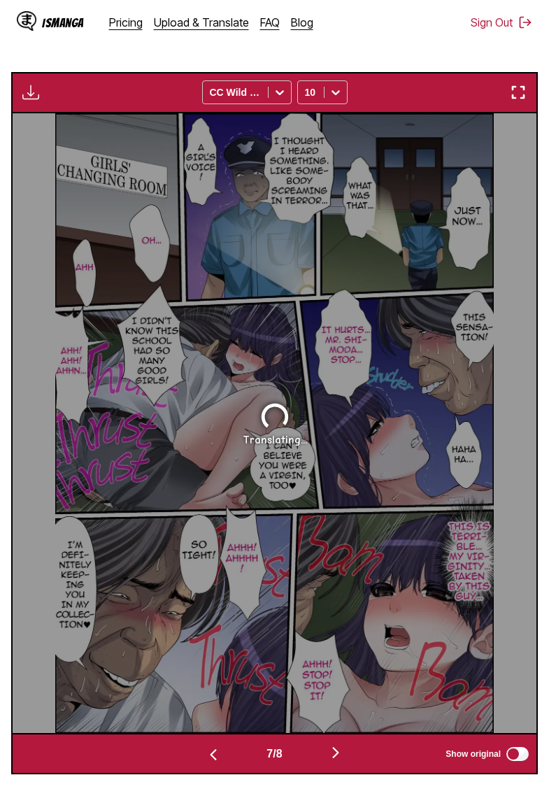
click at [336, 761] on img "button" at bounding box center [335, 752] width 17 height 17
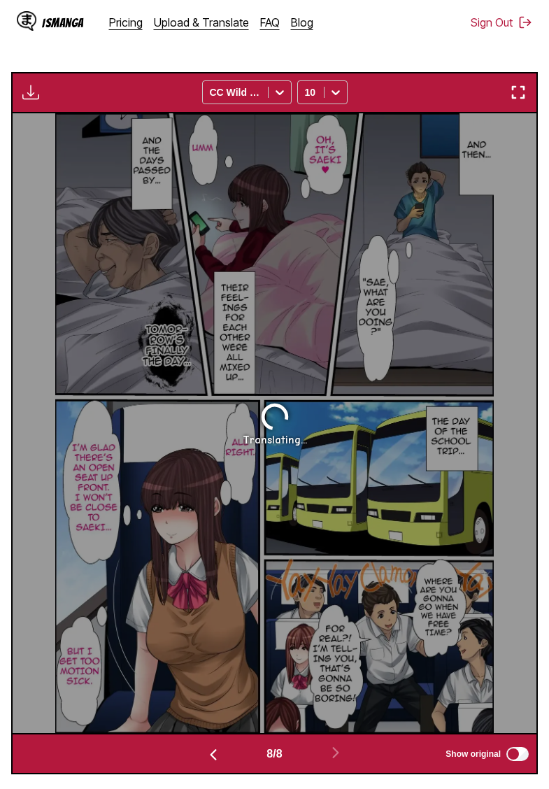
click at [212, 763] on img "button" at bounding box center [213, 754] width 17 height 17
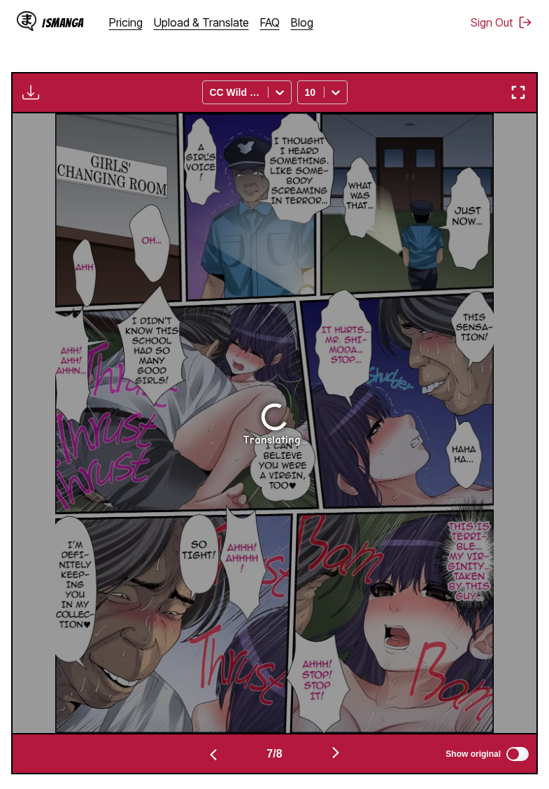
click at [212, 763] on img "button" at bounding box center [213, 754] width 17 height 17
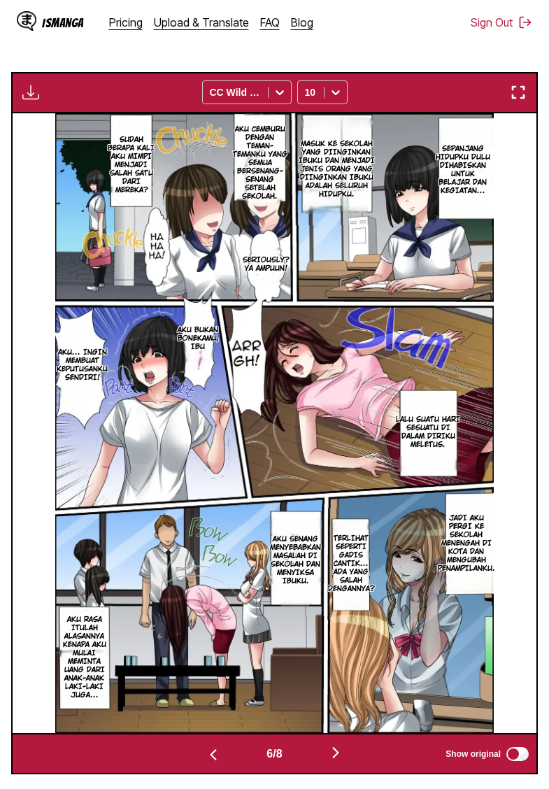
click at [212, 763] on img "button" at bounding box center [213, 754] width 17 height 17
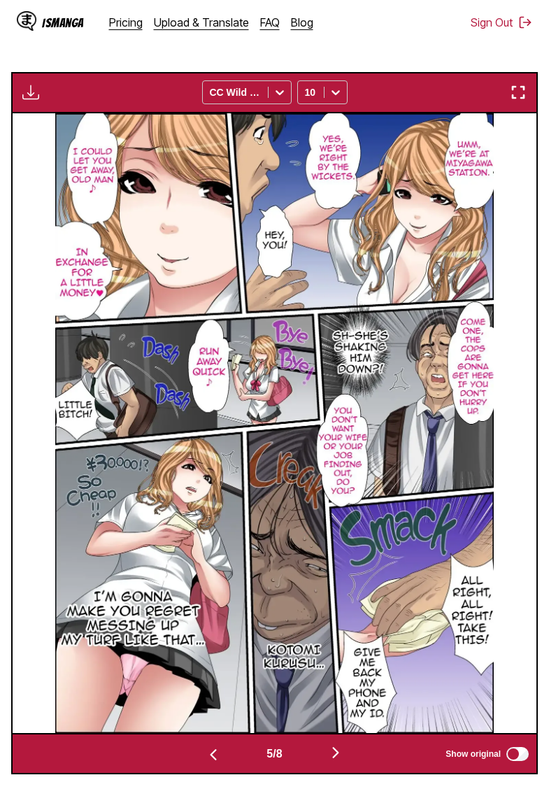
click at [212, 763] on img "button" at bounding box center [213, 754] width 17 height 17
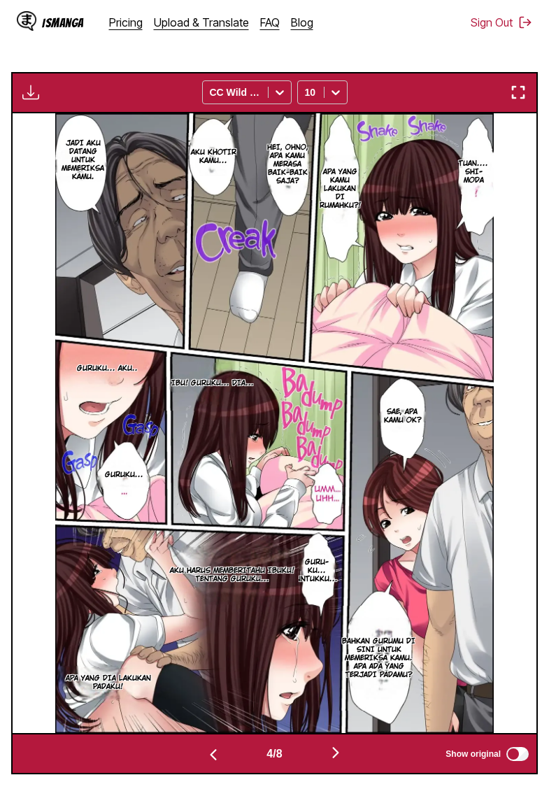
click at [212, 763] on img "button" at bounding box center [213, 754] width 17 height 17
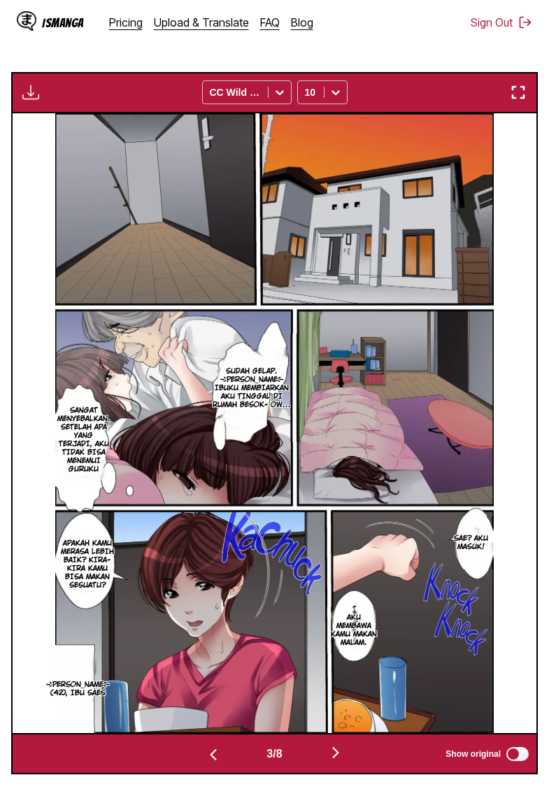
click at [212, 763] on img "button" at bounding box center [213, 754] width 17 height 17
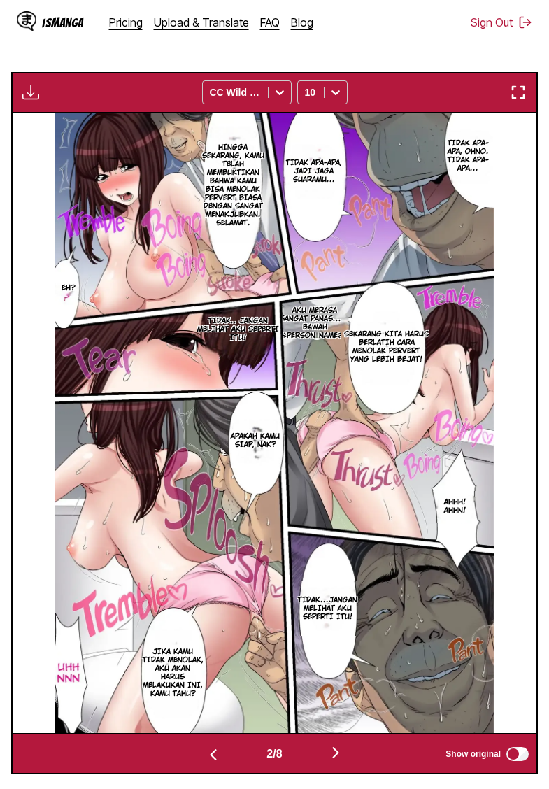
click at [212, 763] on img "button" at bounding box center [213, 754] width 17 height 17
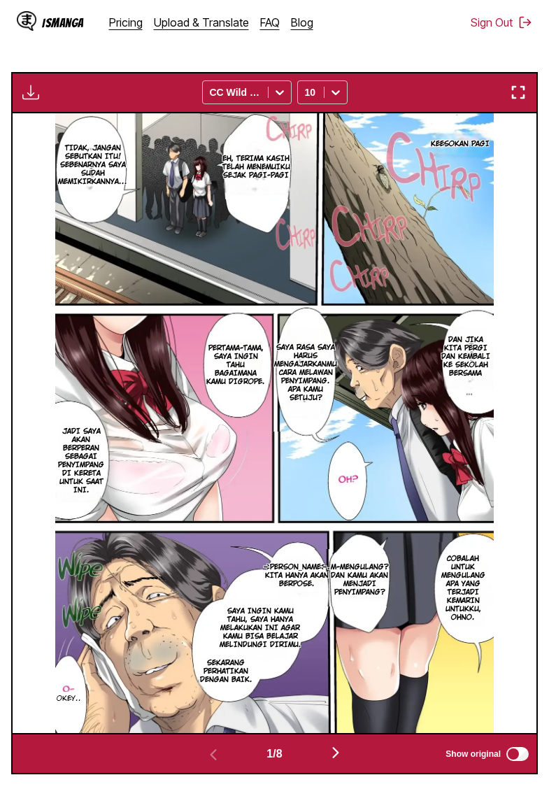
click at [343, 761] on img "button" at bounding box center [335, 752] width 17 height 17
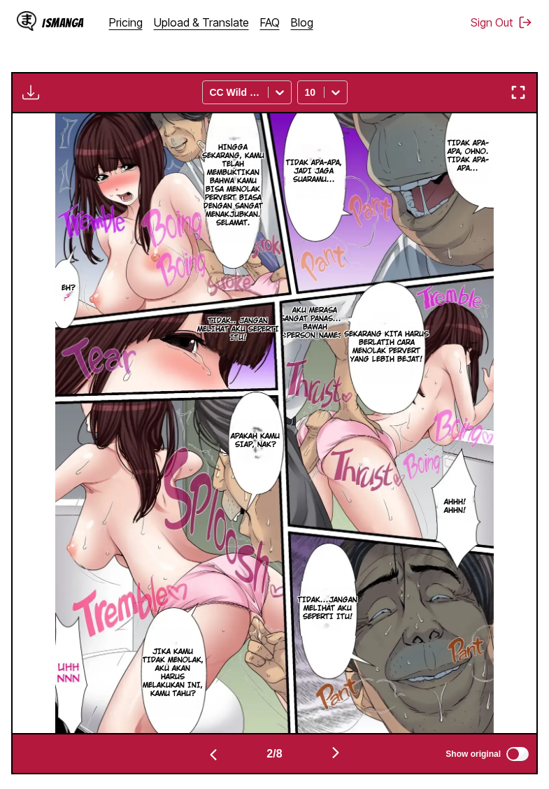
click at [343, 761] on img "button" at bounding box center [335, 752] width 17 height 17
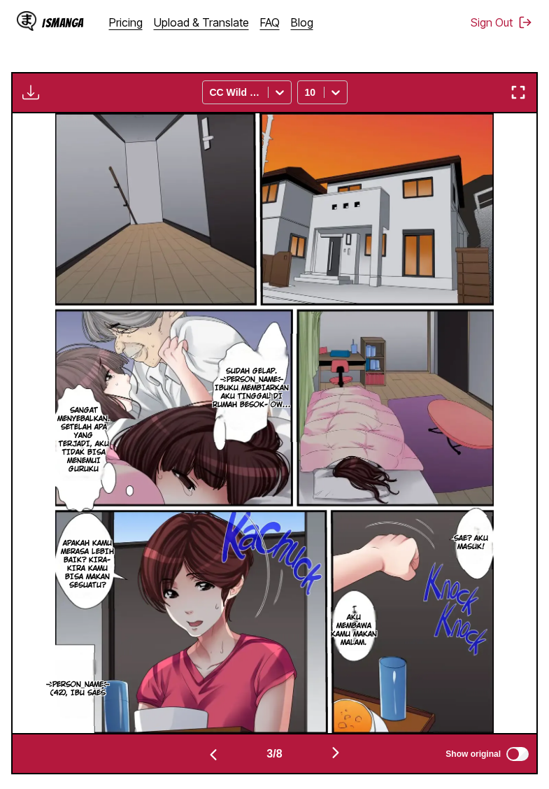
click at [216, 763] on img "button" at bounding box center [213, 754] width 17 height 17
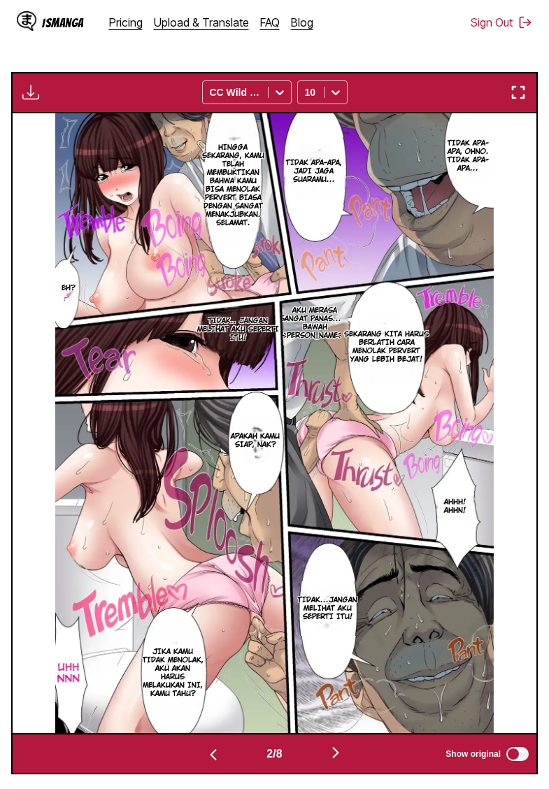
click at [216, 763] on img "button" at bounding box center [213, 754] width 17 height 17
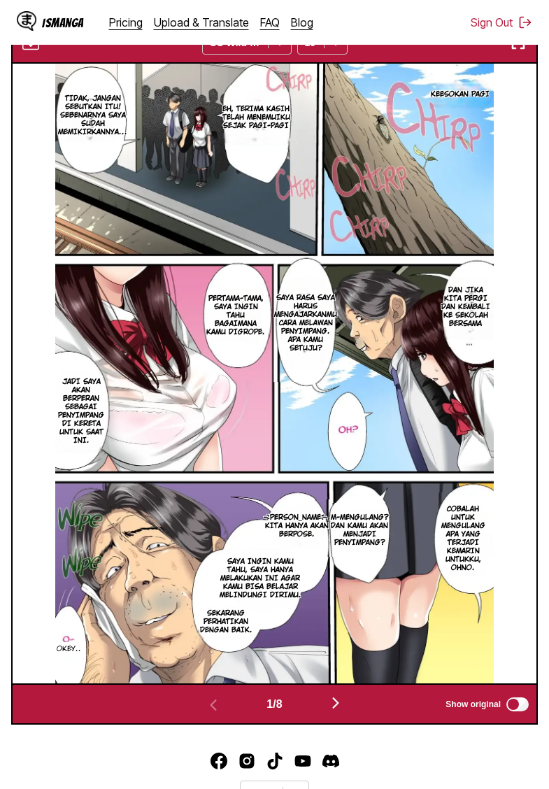
click at [34, 51] on img "button" at bounding box center [30, 42] width 17 height 17
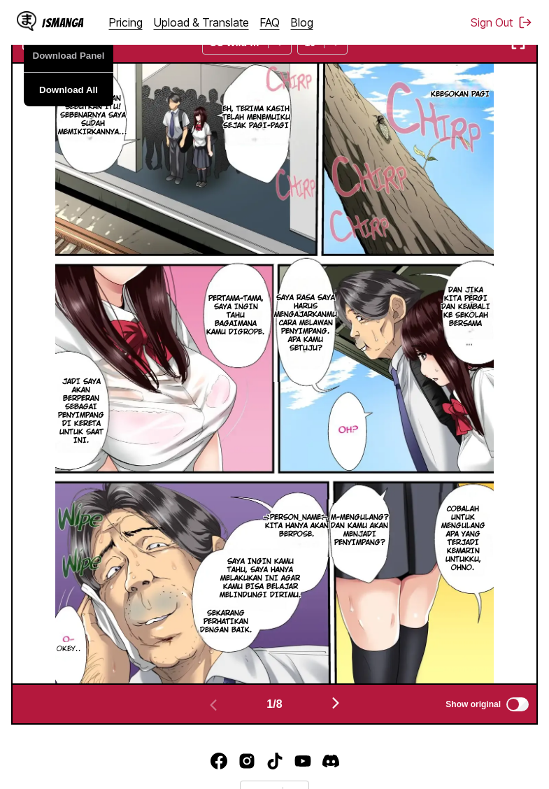
click at [87, 106] on button "Download All" at bounding box center [69, 90] width 90 height 34
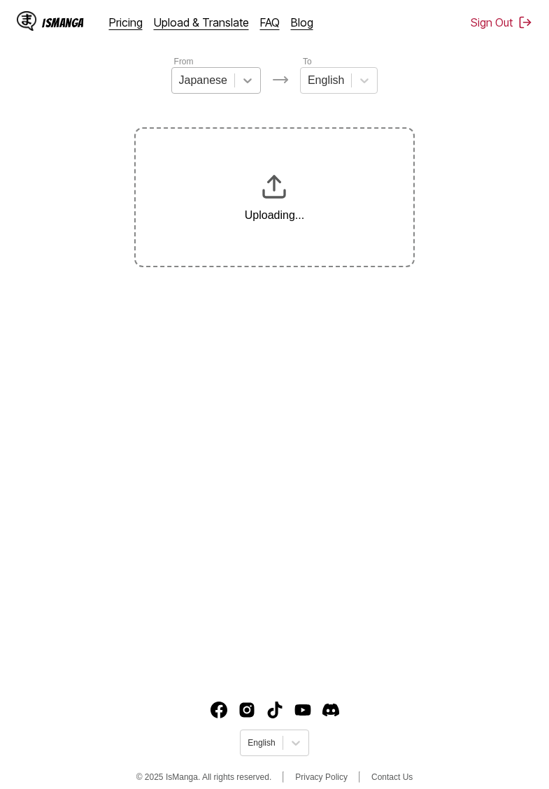
click at [240, 88] on div at bounding box center [247, 80] width 25 height 25
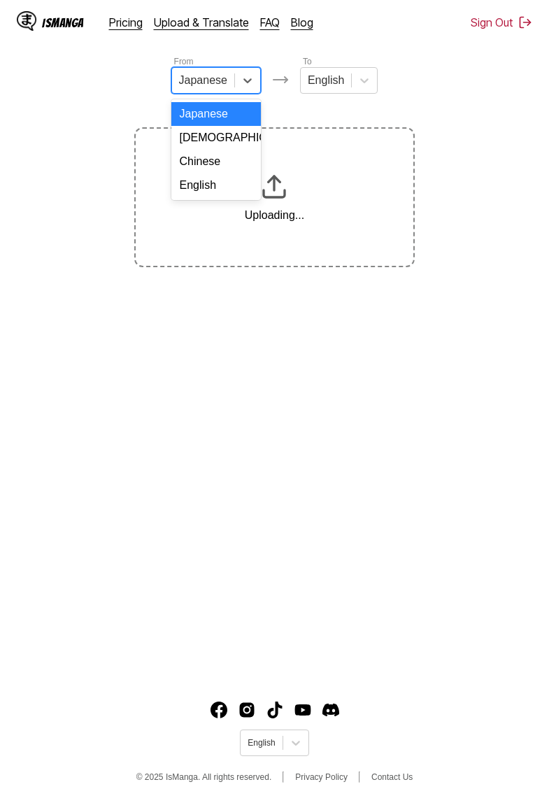
click at [208, 187] on div "English" at bounding box center [216, 185] width 90 height 24
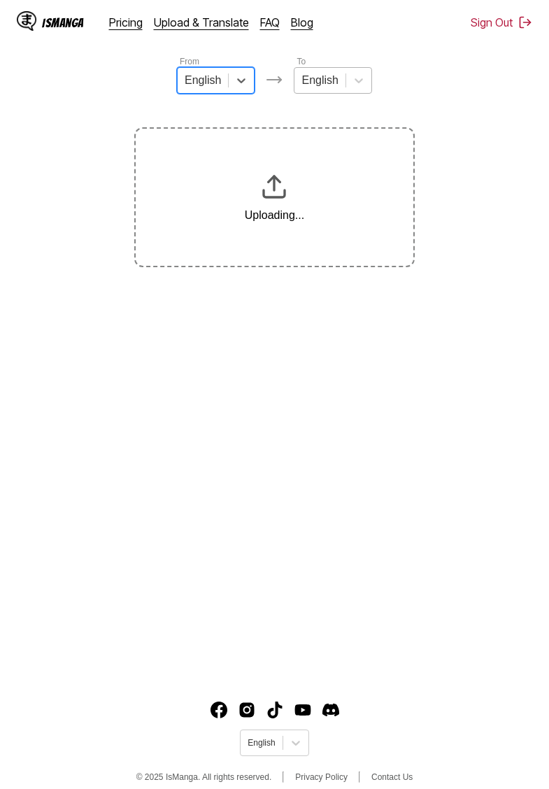
click at [325, 80] on div at bounding box center [319, 80] width 36 height 15
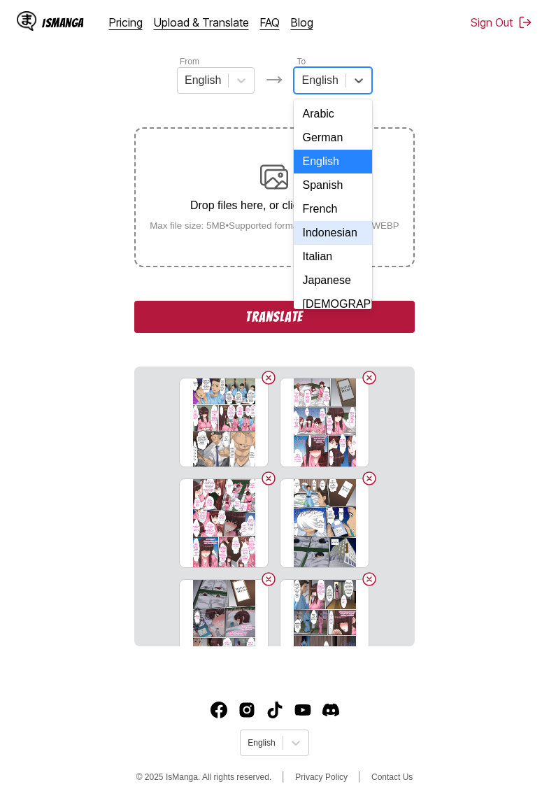
click at [335, 228] on div "Indonesian" at bounding box center [333, 233] width 78 height 24
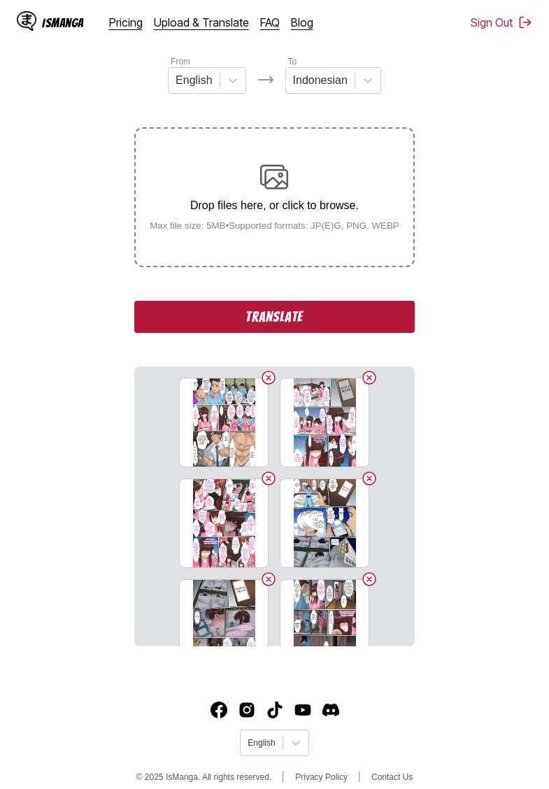
click at [289, 333] on button "Translate" at bounding box center [274, 317] width 280 height 32
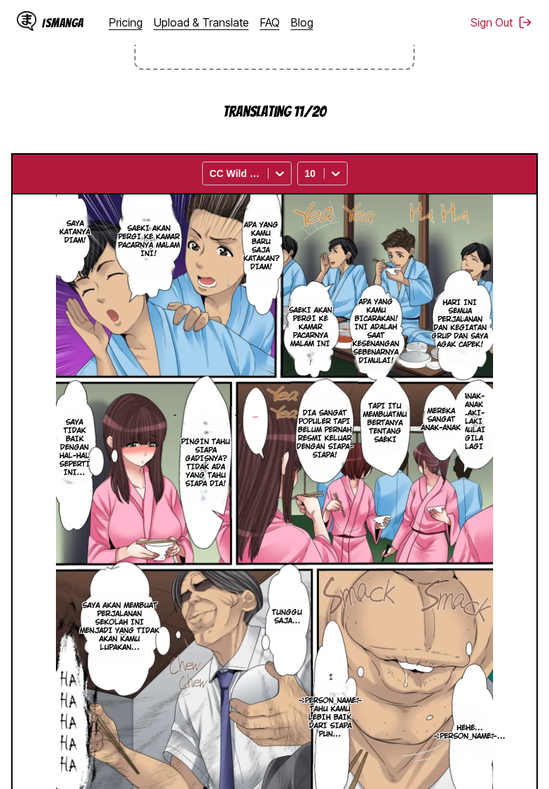
scroll to position [324, 0]
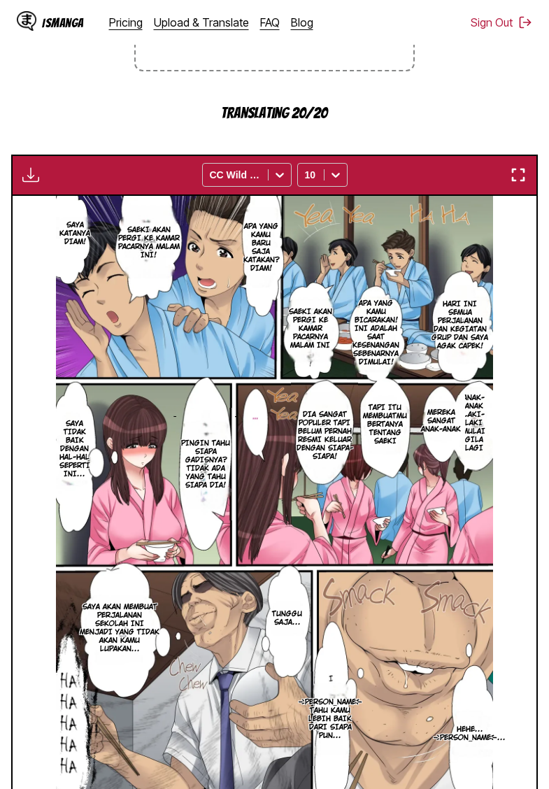
click at [73, 76] on section "From English To Indonesian Drop files here, or click to browse. Max file size: …" at bounding box center [274, 358] width 527 height 998
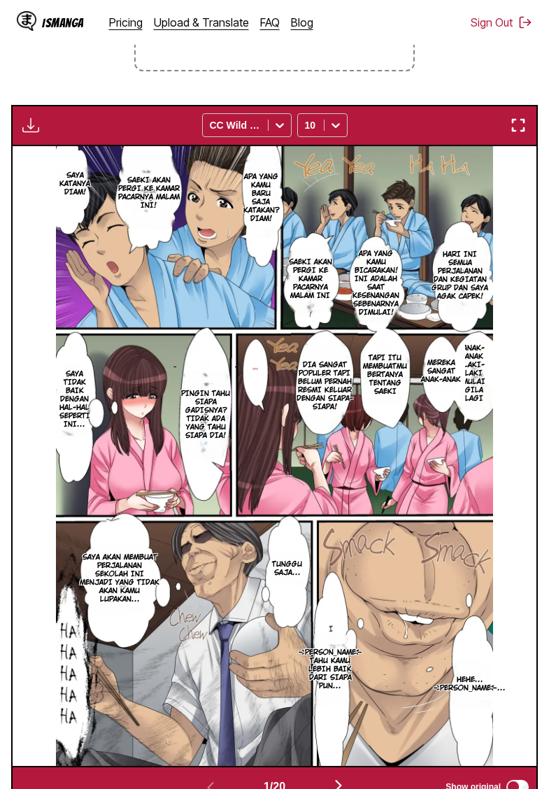
click at [29, 146] on div "Download Panel Download All CC Wild Words 10" at bounding box center [274, 125] width 527 height 41
click at [34, 134] on img "button" at bounding box center [30, 125] width 17 height 17
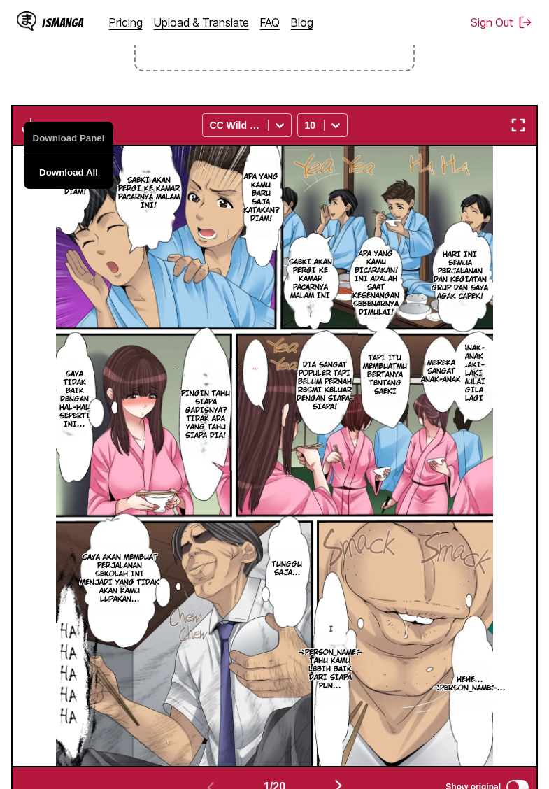
click at [88, 189] on button "Download All" at bounding box center [69, 172] width 90 height 34
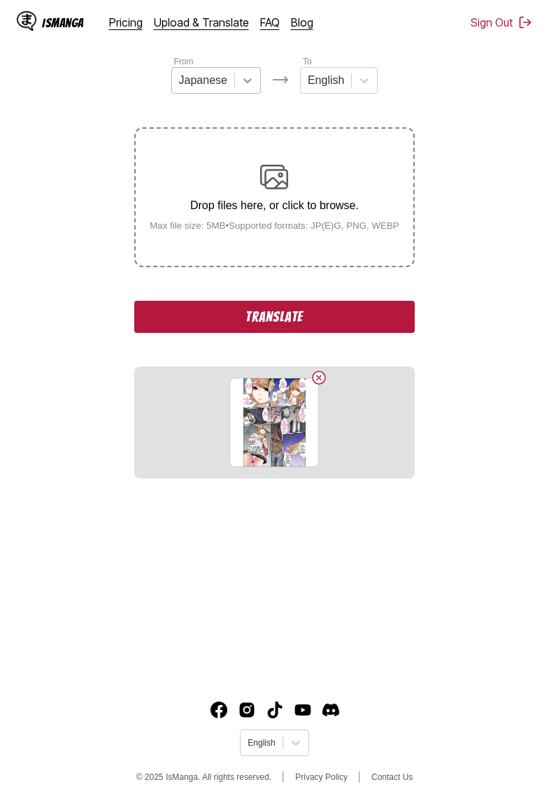
click at [237, 90] on div at bounding box center [247, 80] width 25 height 25
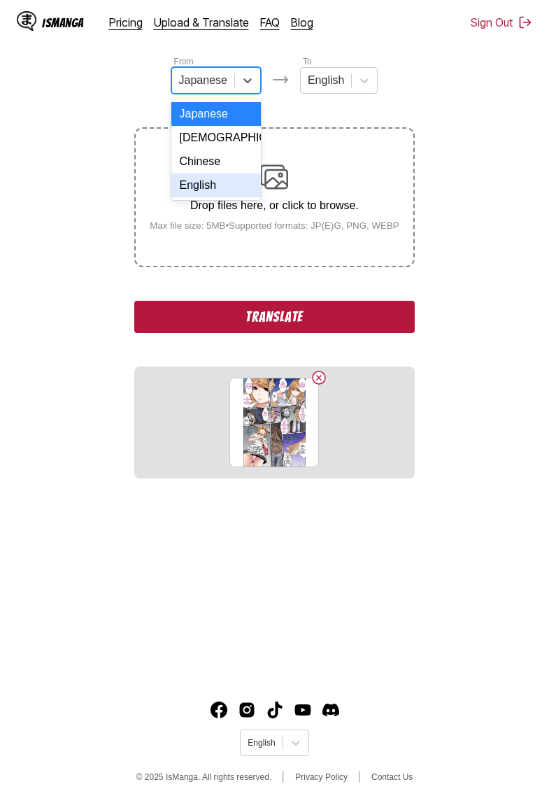
click at [215, 184] on div "English" at bounding box center [216, 185] width 90 height 24
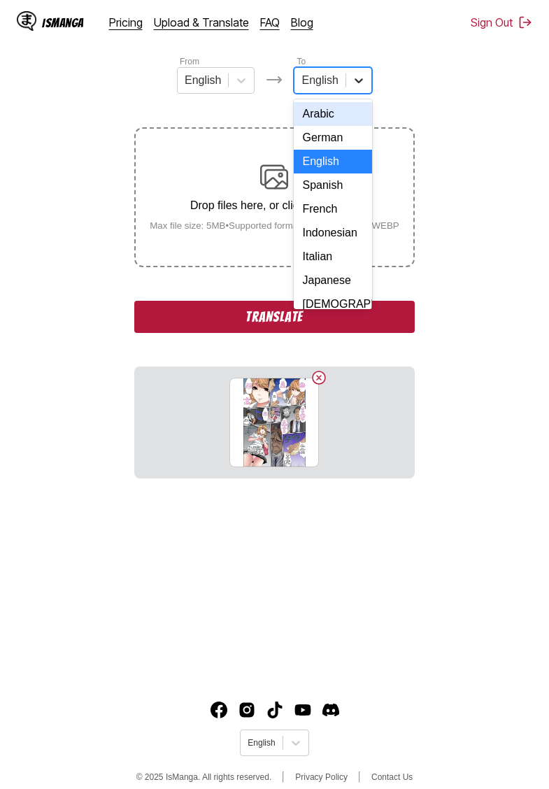
click at [349, 86] on div at bounding box center [358, 80] width 25 height 25
click at [324, 231] on div "Indonesian" at bounding box center [333, 233] width 78 height 24
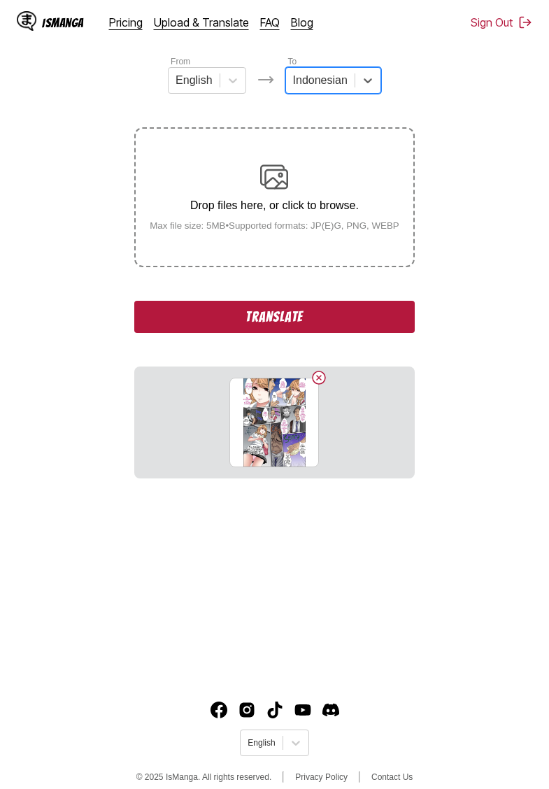
click at [312, 333] on button "Translate" at bounding box center [274, 317] width 280 height 32
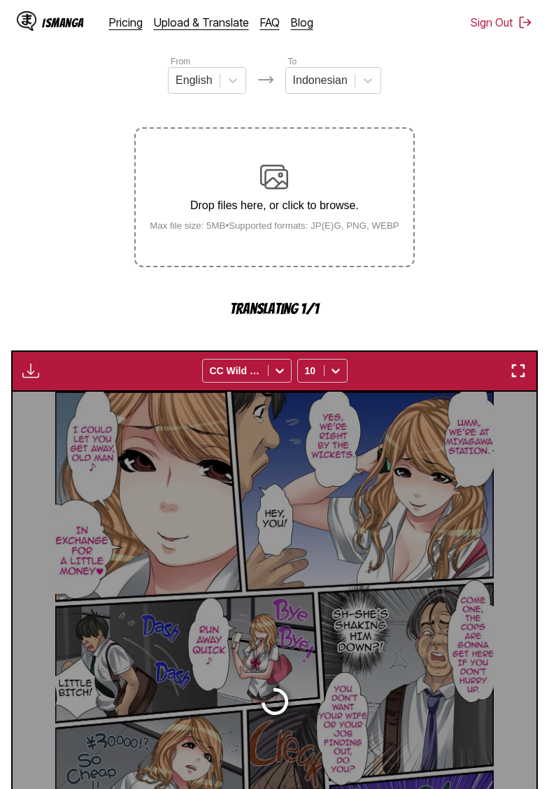
scroll to position [371, 0]
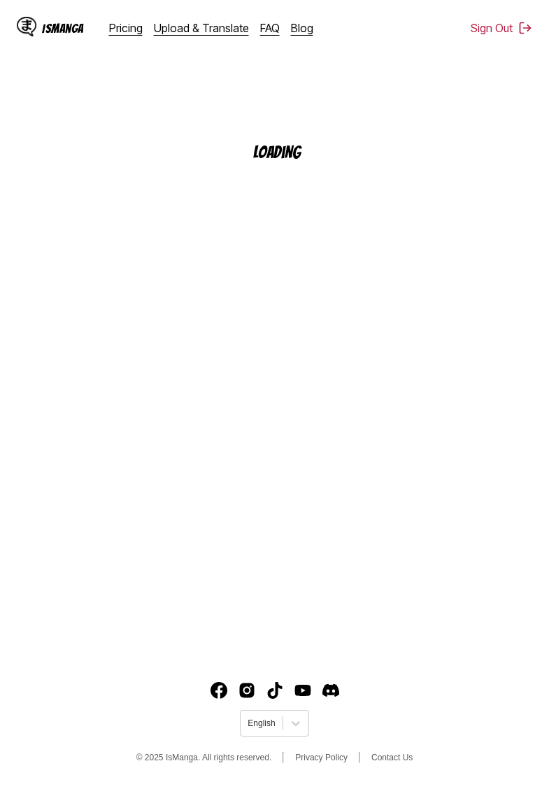
scroll to position [143, 0]
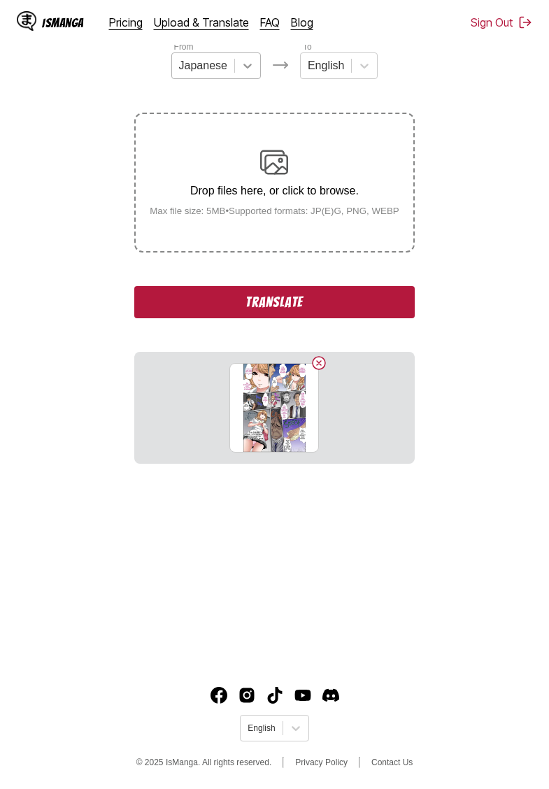
click at [237, 71] on div at bounding box center [247, 65] width 25 height 25
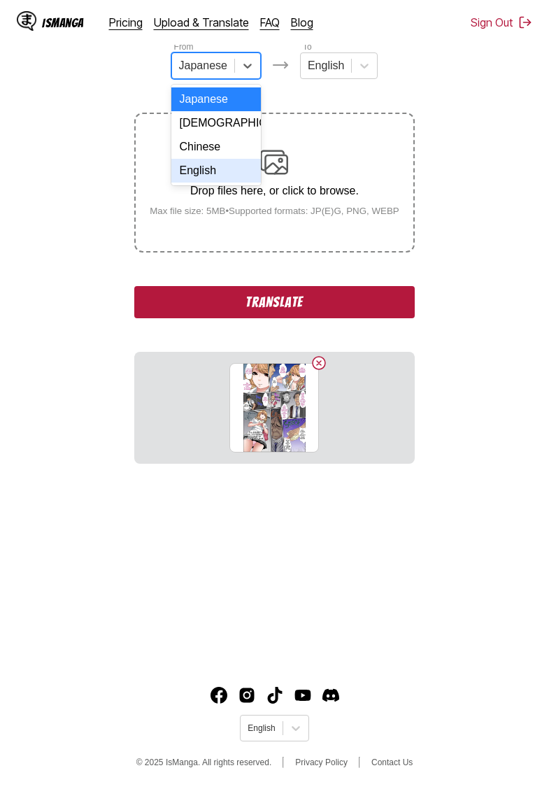
drag, startPoint x: 213, startPoint y: 173, endPoint x: 224, endPoint y: 152, distance: 23.5
click at [213, 173] on div "English" at bounding box center [216, 171] width 90 height 24
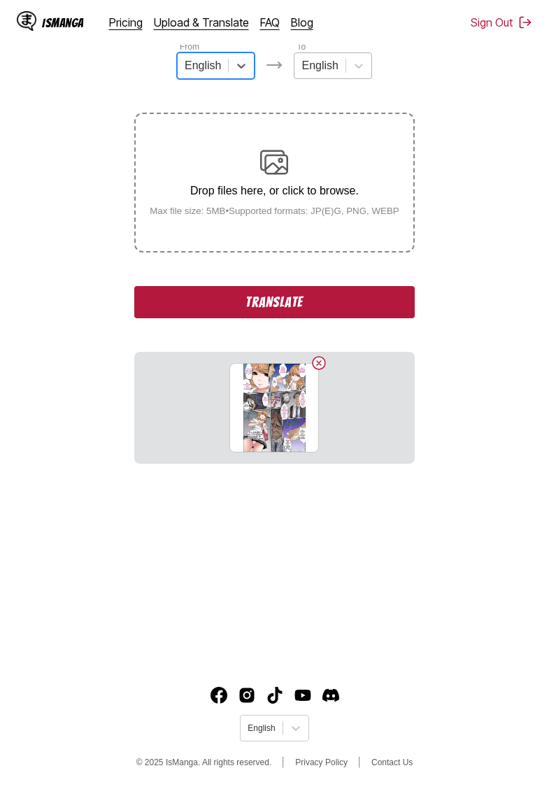
click at [333, 64] on div at bounding box center [319, 65] width 36 height 15
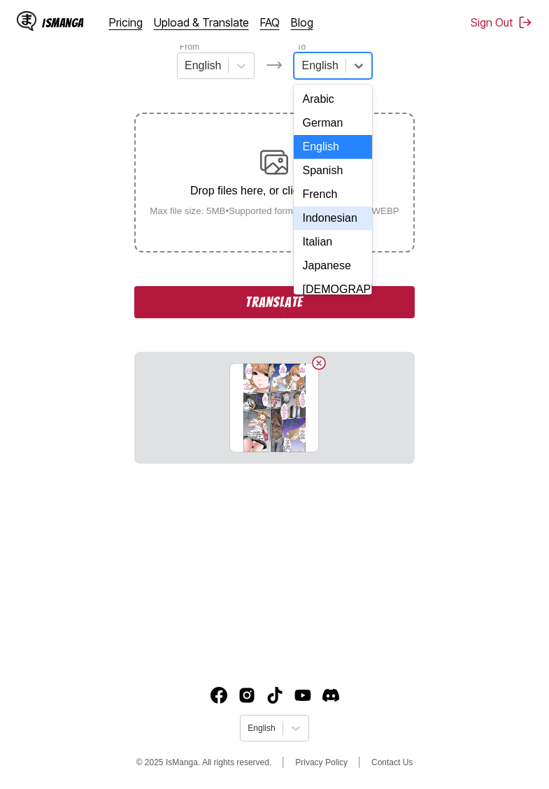
click at [332, 215] on div "Indonesian" at bounding box center [333, 218] width 78 height 24
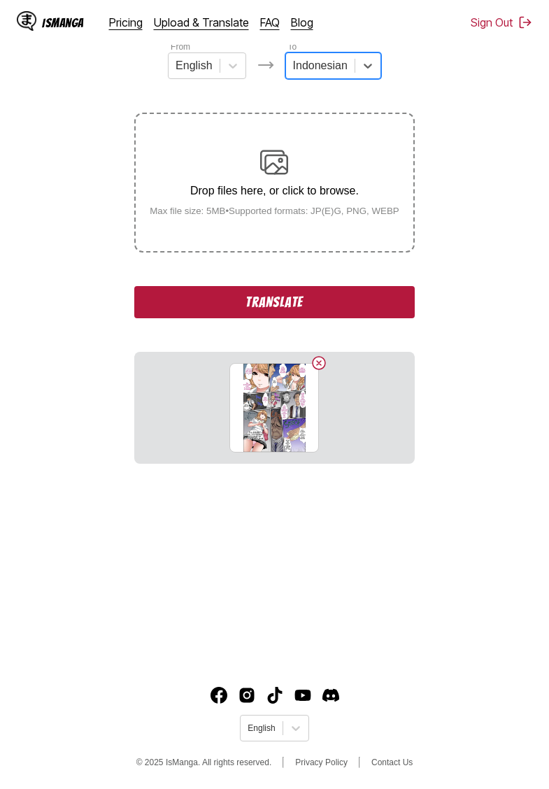
click at [308, 318] on button "Translate" at bounding box center [274, 302] width 280 height 32
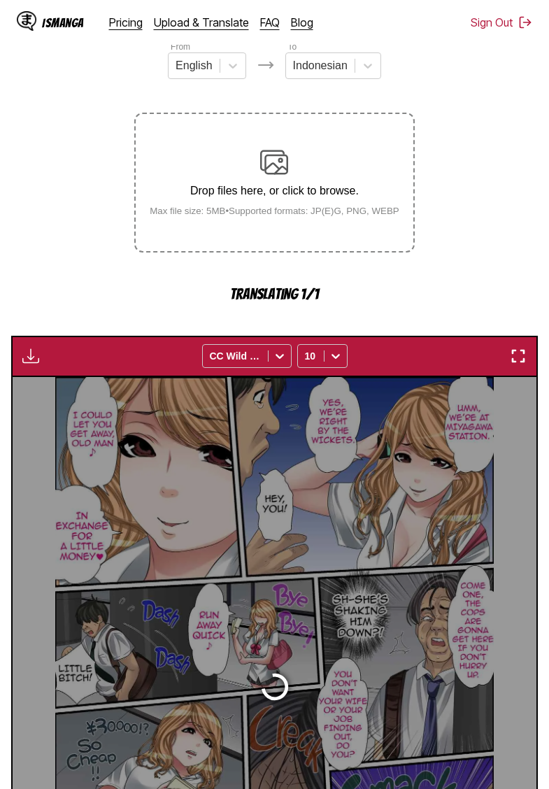
scroll to position [371, 0]
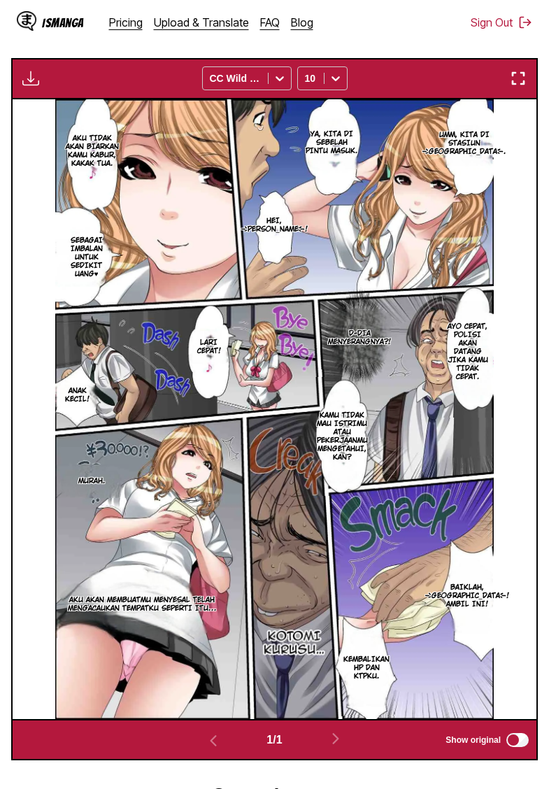
click at [32, 99] on div "Download Panel Download All CC Wild Words 10" at bounding box center [274, 78] width 527 height 41
click at [32, 87] on img "button" at bounding box center [30, 78] width 17 height 17
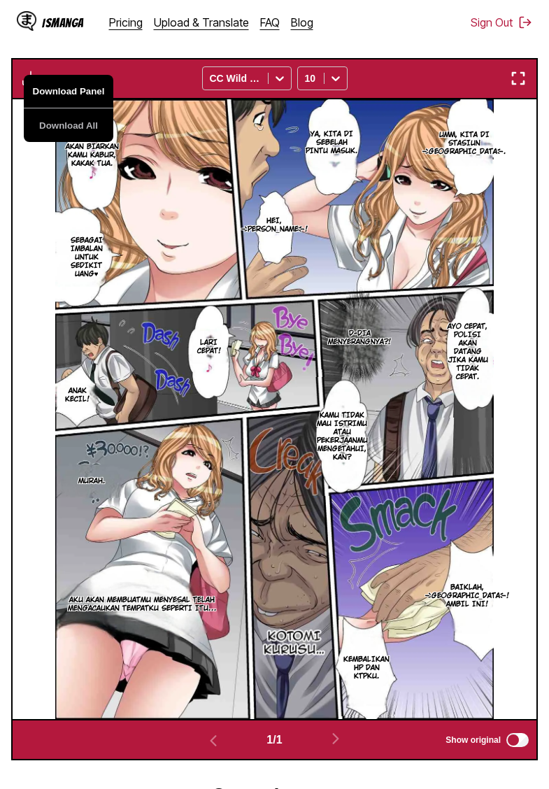
click at [45, 108] on button "Download Panel" at bounding box center [69, 92] width 90 height 34
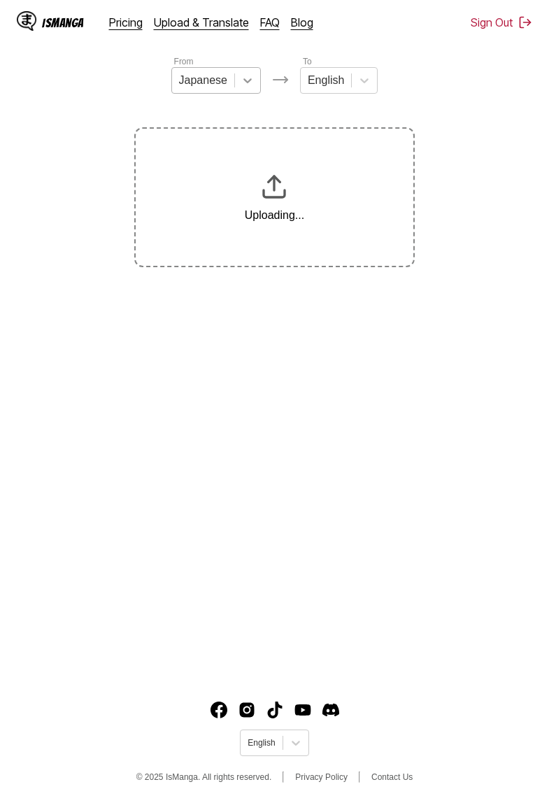
click at [255, 83] on div at bounding box center [247, 80] width 25 height 25
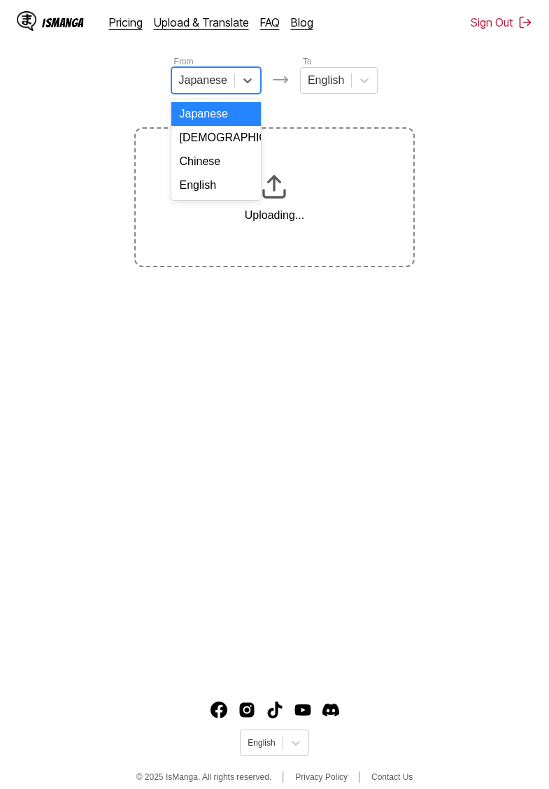
click at [227, 183] on div "English" at bounding box center [216, 185] width 90 height 24
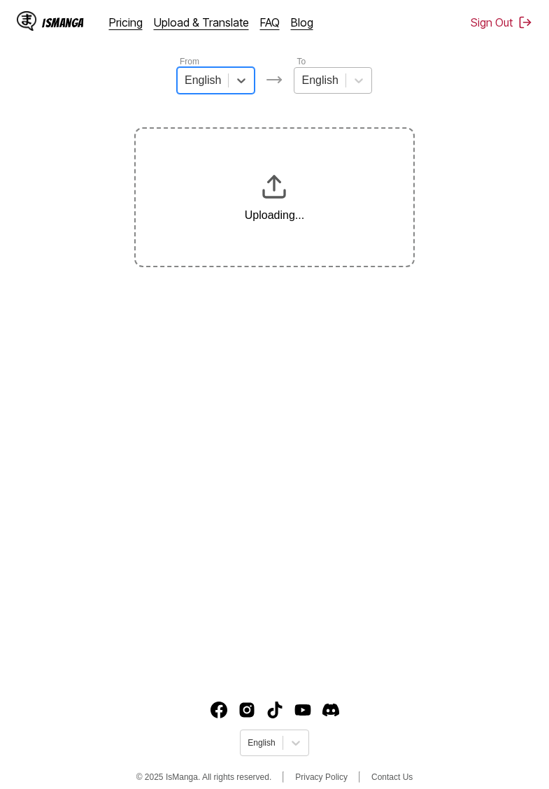
click at [338, 90] on div "English" at bounding box center [319, 80] width 50 height 21
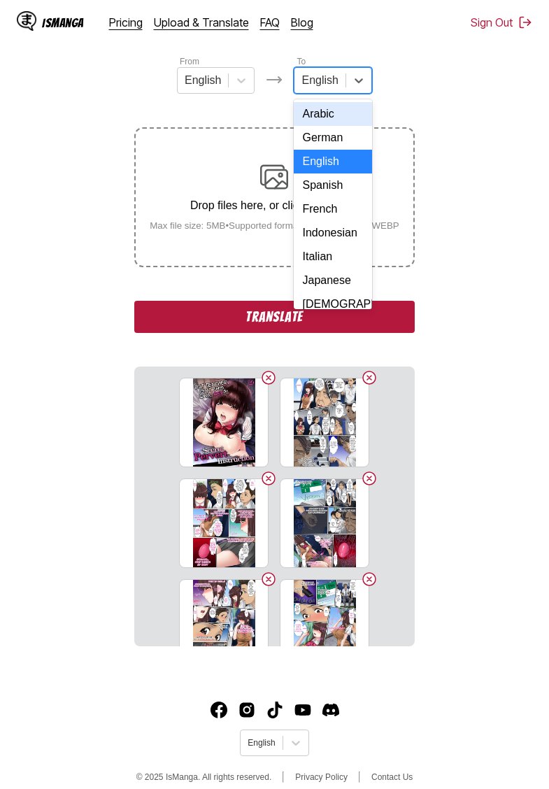
click at [336, 235] on div "Indonesian" at bounding box center [333, 233] width 78 height 24
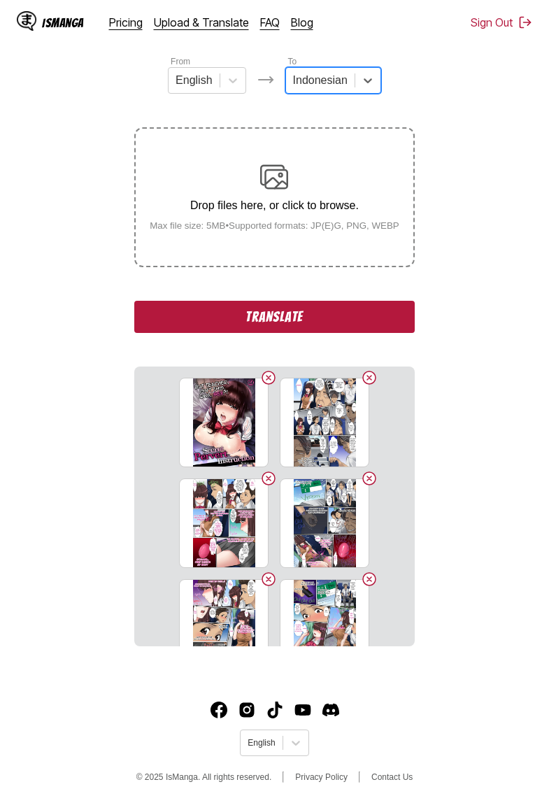
click at [271, 329] on button "Translate" at bounding box center [274, 317] width 280 height 32
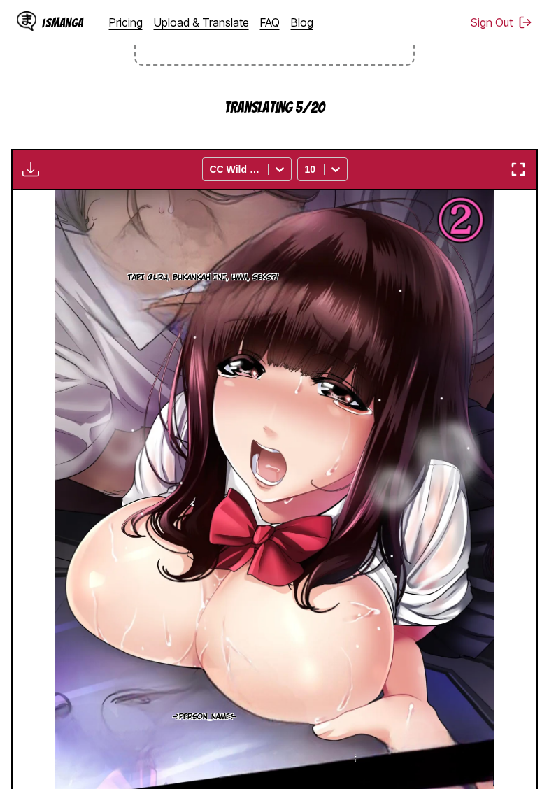
scroll to position [232, 0]
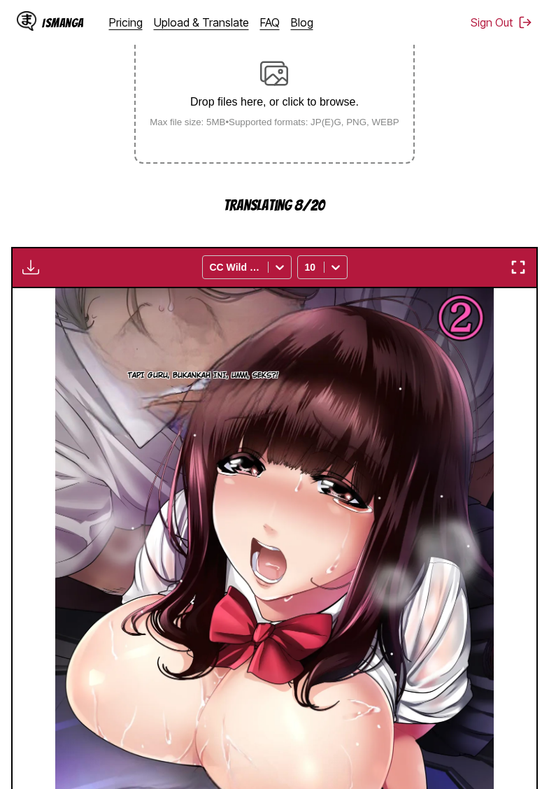
click at [76, 141] on section "From English To Indonesian Drop files here, or click to browse. Max file size: …" at bounding box center [274, 450] width 527 height 998
click at [82, 117] on section "From English To Indonesian Drop files here, or click to browse. Max file size: …" at bounding box center [274, 450] width 527 height 998
click at [107, 201] on section "From English To Indonesian Drop files here, or click to browse. Max file size: …" at bounding box center [274, 450] width 527 height 998
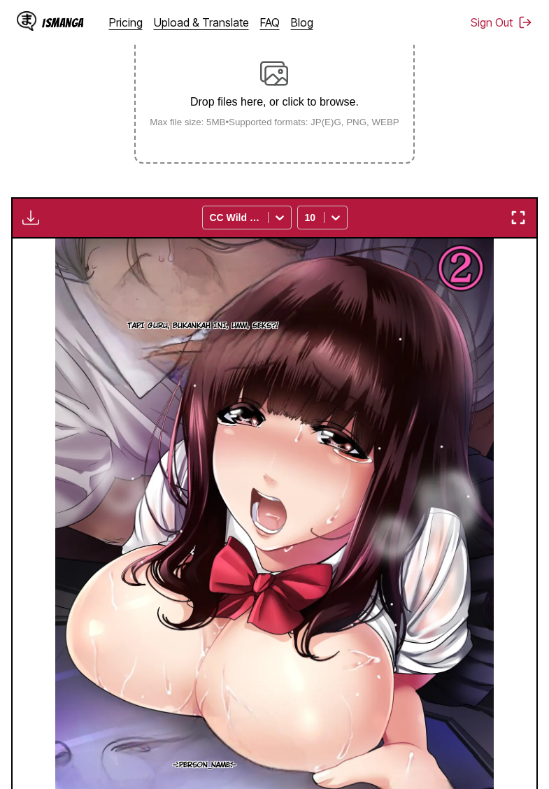
scroll to position [69, 0]
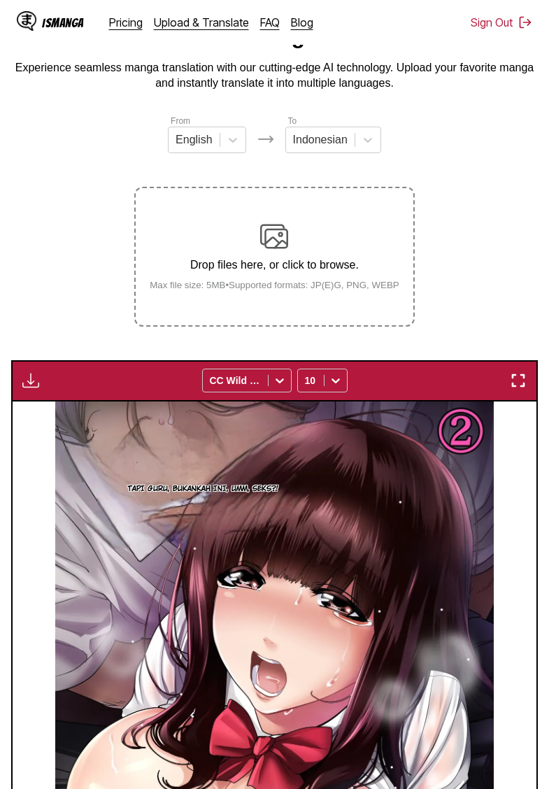
click at [29, 389] on img "button" at bounding box center [30, 380] width 17 height 17
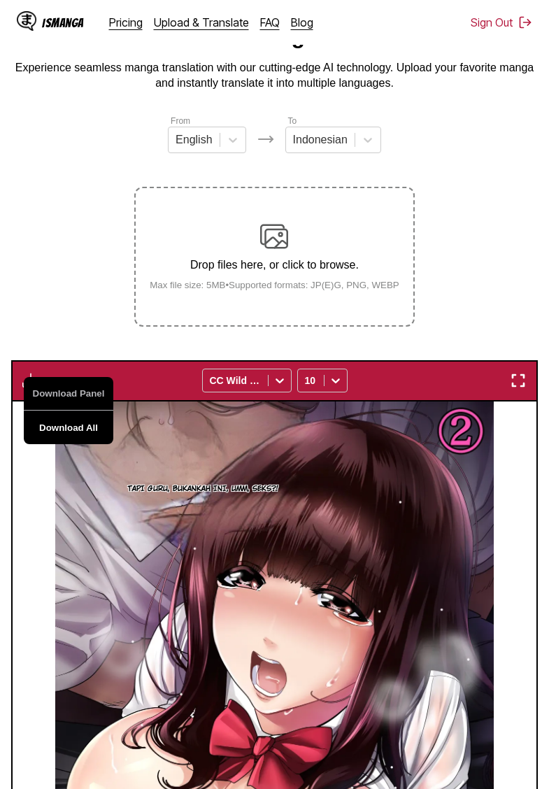
click at [71, 441] on button "Download All" at bounding box center [69, 427] width 90 height 34
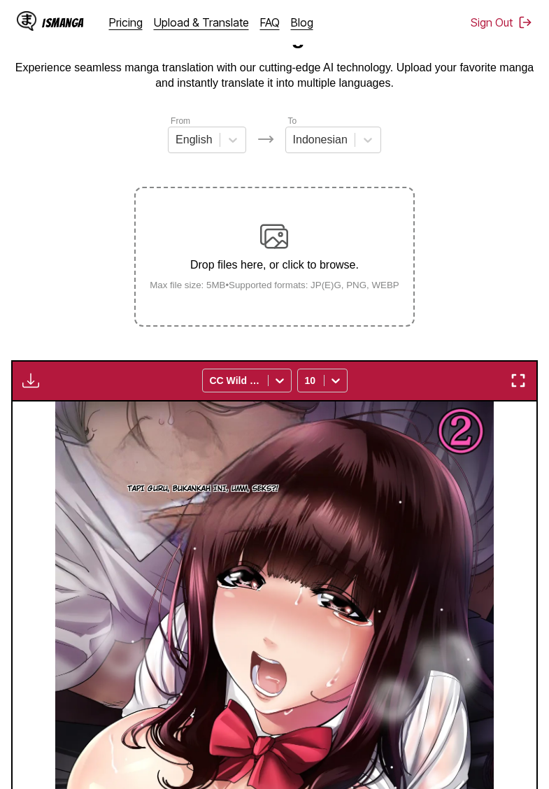
click at [64, 242] on section "From English To Indonesian Drop files here, or click to browse. Max file size: …" at bounding box center [274, 588] width 527 height 948
click at [36, 389] on img "button" at bounding box center [30, 380] width 17 height 17
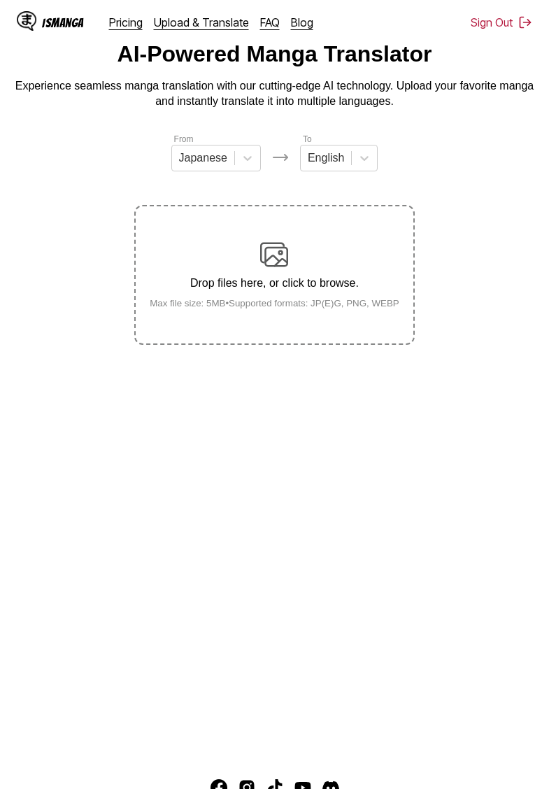
scroll to position [50, 0]
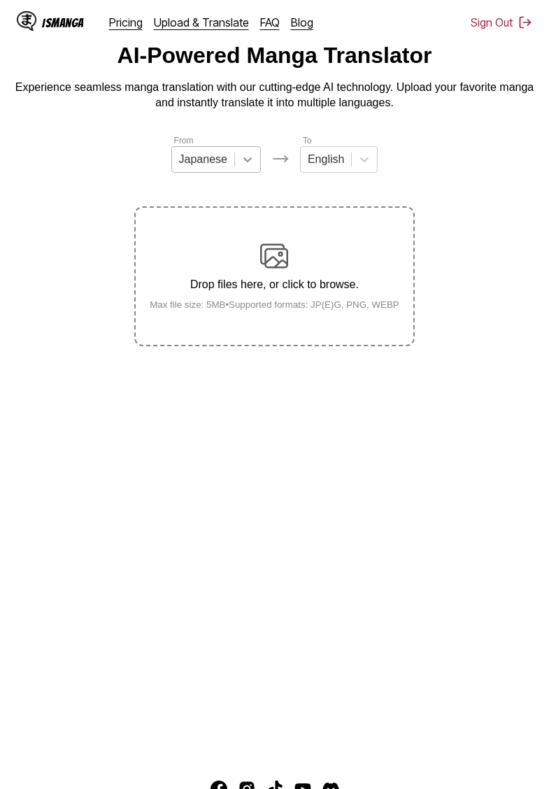
click at [251, 161] on icon at bounding box center [248, 159] width 14 height 14
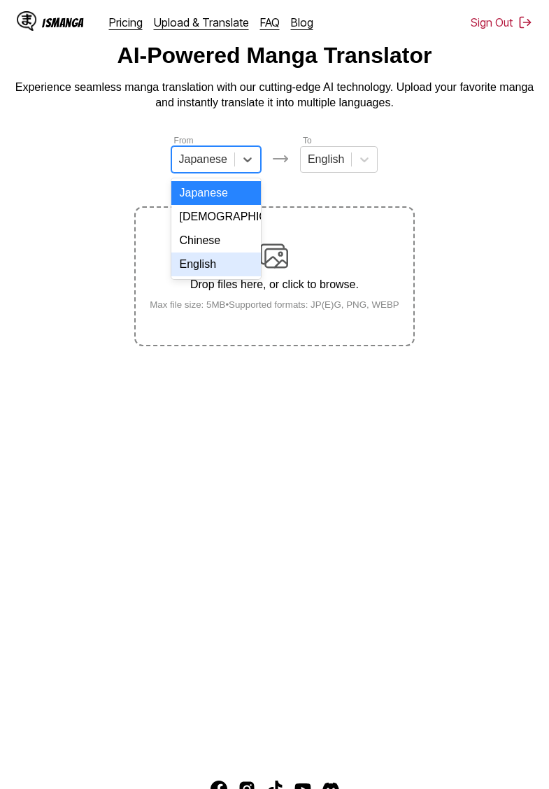
click at [212, 260] on div "English" at bounding box center [216, 264] width 90 height 24
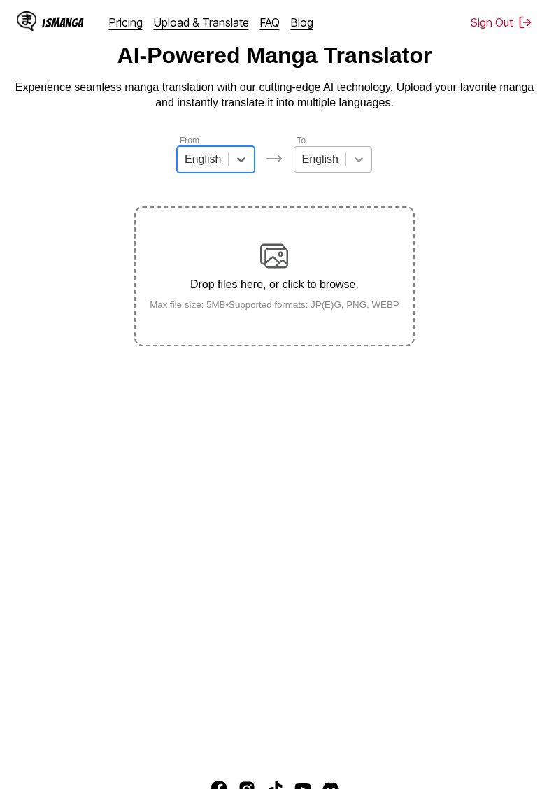
click at [357, 164] on icon at bounding box center [359, 159] width 14 height 14
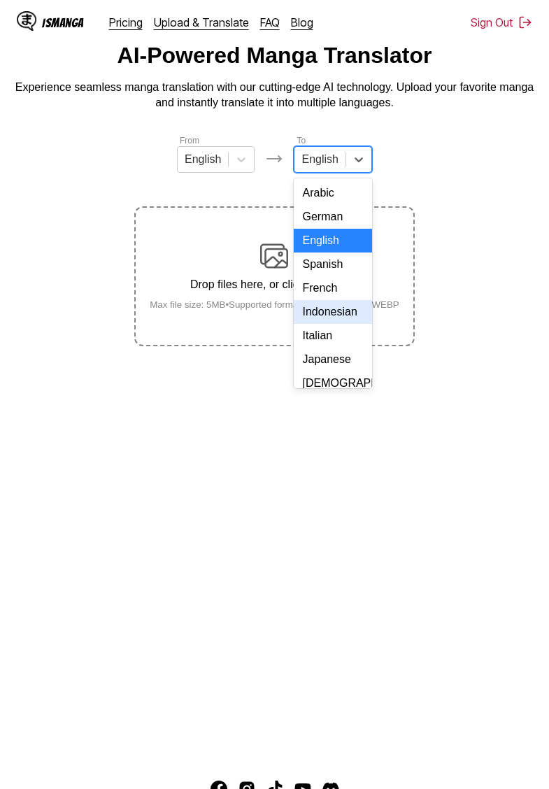
click at [338, 311] on div "Indonesian" at bounding box center [333, 312] width 78 height 24
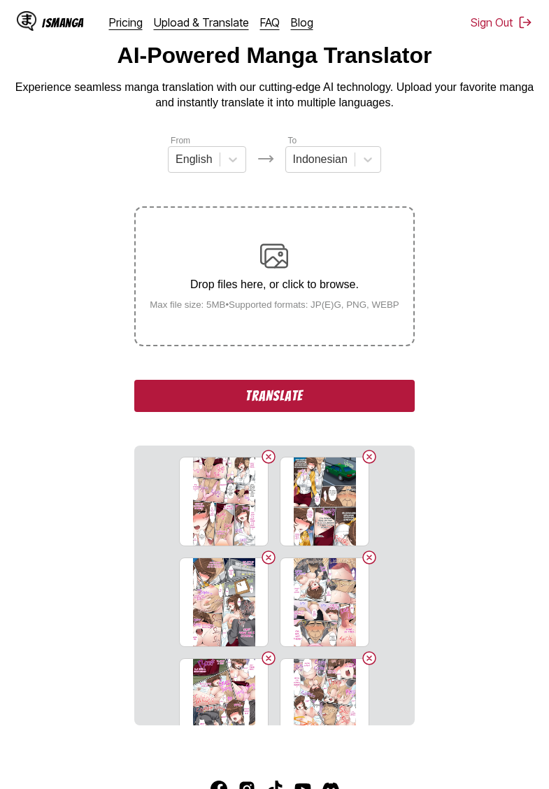
click at [87, 194] on section "From English To Indonesian Drop files here, or click to browse. Max file size: …" at bounding box center [274, 430] width 527 height 592
click at [303, 412] on button "Translate" at bounding box center [274, 396] width 280 height 32
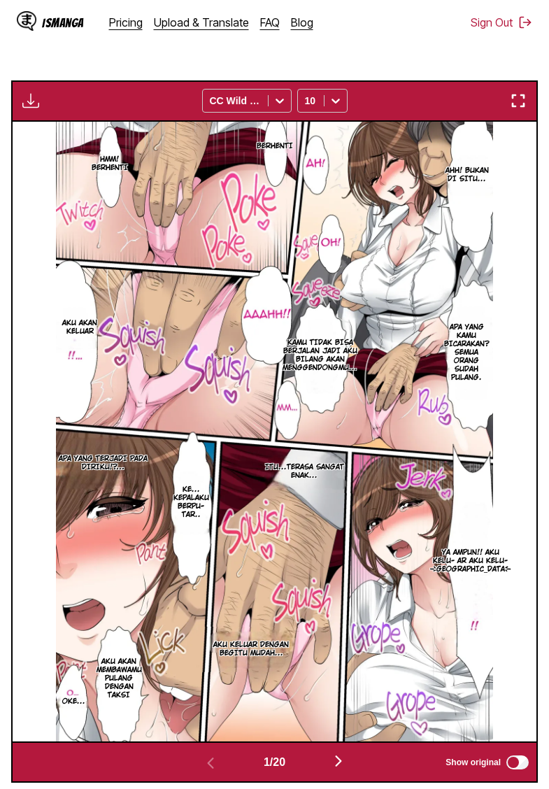
scroll to position [401, 0]
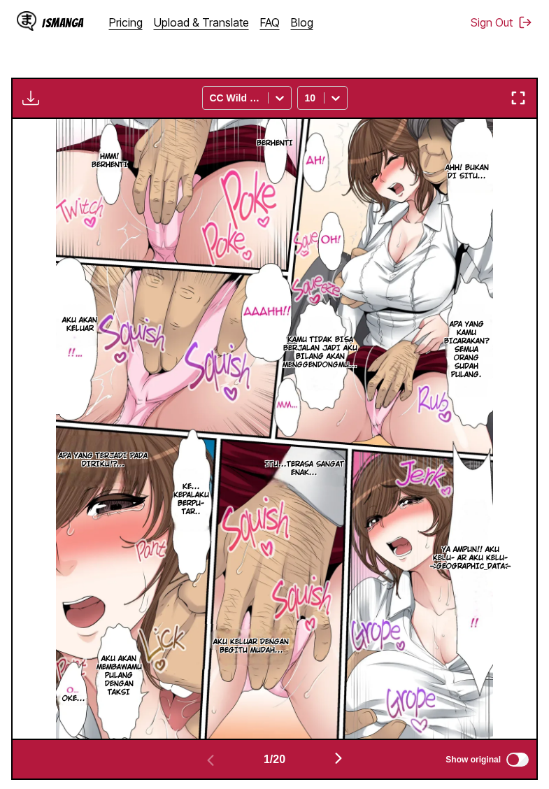
click at [61, 76] on section "From English To Indonesian Drop files here, or click to browse. Max file size: …" at bounding box center [274, 281] width 527 height 998
click at [139, 67] on section "From English To Indonesian Drop files here, or click to browse. Max file size: …" at bounding box center [274, 281] width 527 height 998
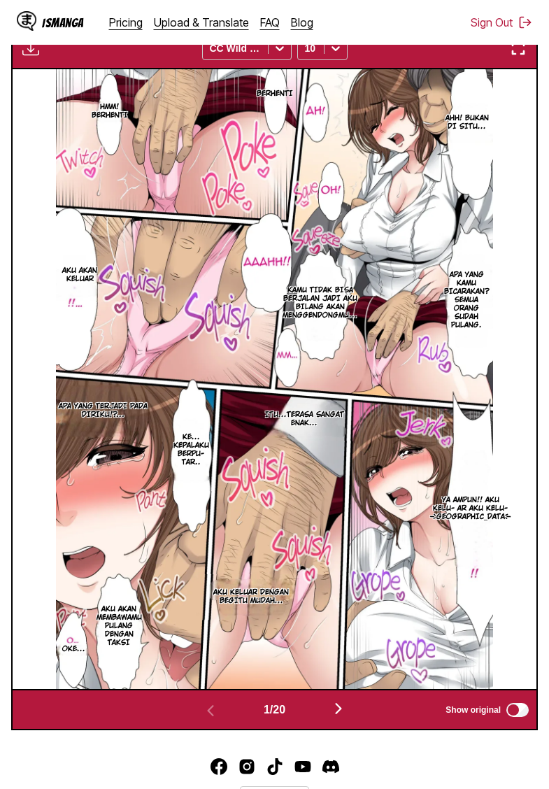
click at [32, 57] on img "button" at bounding box center [30, 48] width 17 height 17
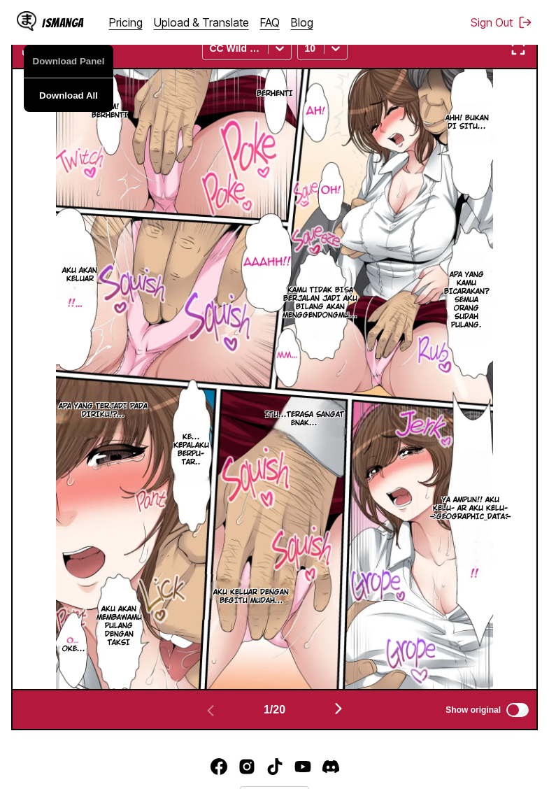
click at [77, 112] on button "Download All" at bounding box center [69, 95] width 90 height 34
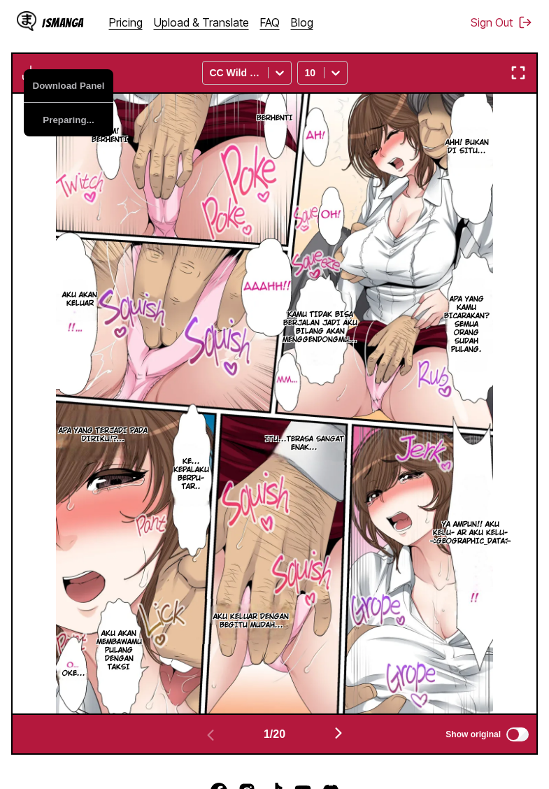
scroll to position [376, 0]
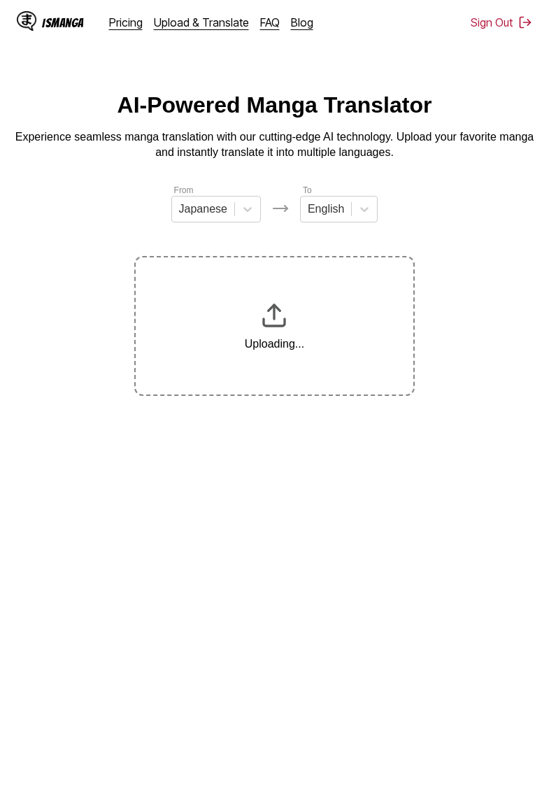
click at [251, 216] on icon at bounding box center [248, 209] width 14 height 14
click at [352, 213] on icon at bounding box center [359, 209] width 14 height 14
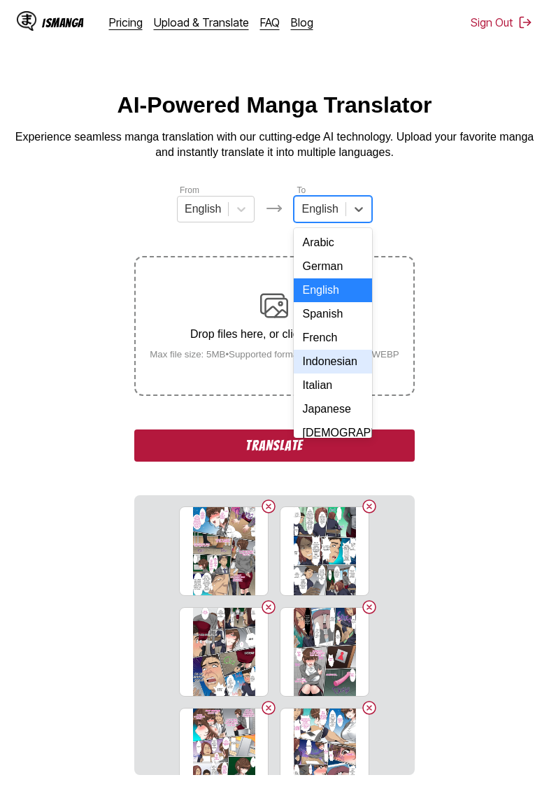
click at [331, 359] on div "Indonesian" at bounding box center [333, 362] width 78 height 24
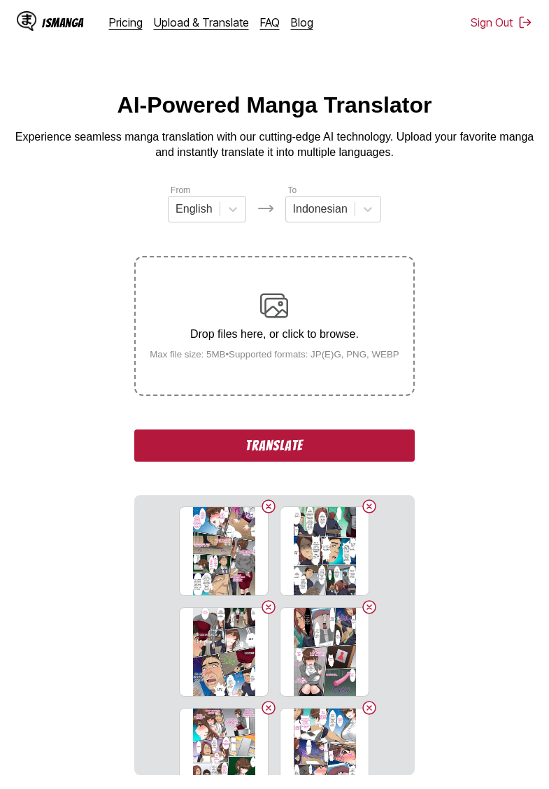
click at [330, 462] on button "Translate" at bounding box center [274, 445] width 280 height 32
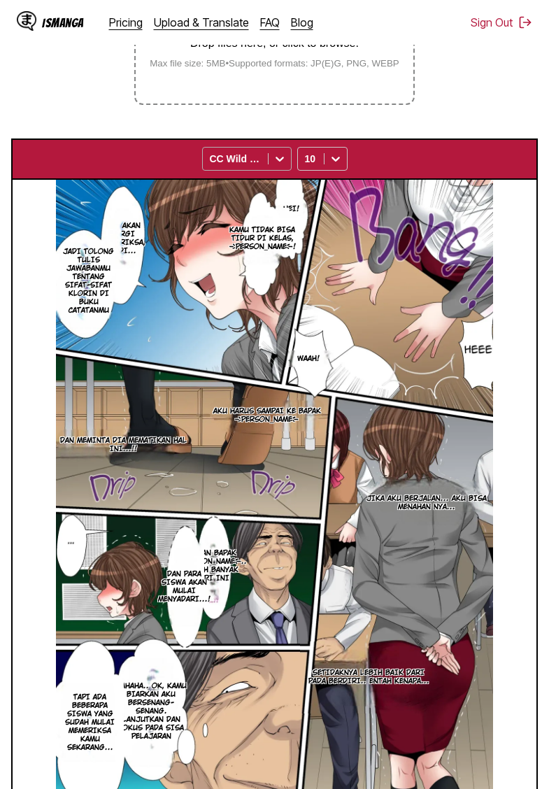
scroll to position [125, 0]
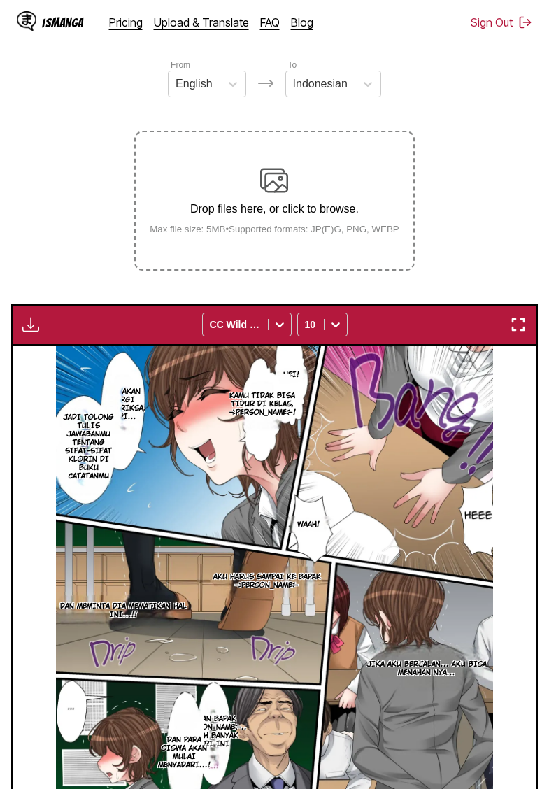
click at [37, 333] on img "button" at bounding box center [30, 324] width 17 height 17
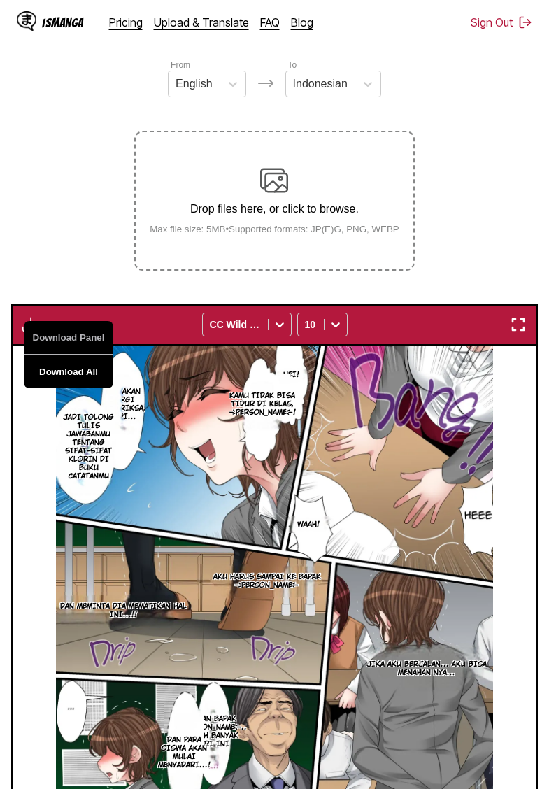
click at [71, 387] on button "Download All" at bounding box center [69, 372] width 90 height 34
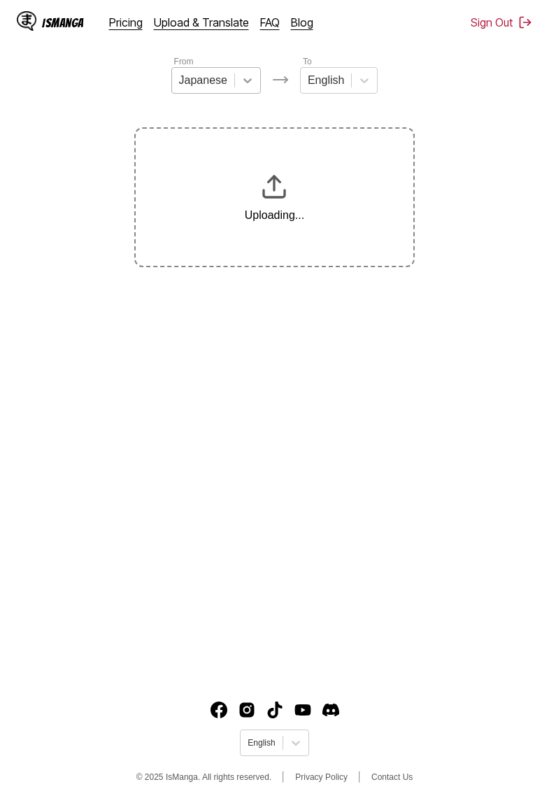
click at [250, 89] on div at bounding box center [247, 80] width 25 height 25
click at [362, 79] on icon at bounding box center [359, 80] width 14 height 14
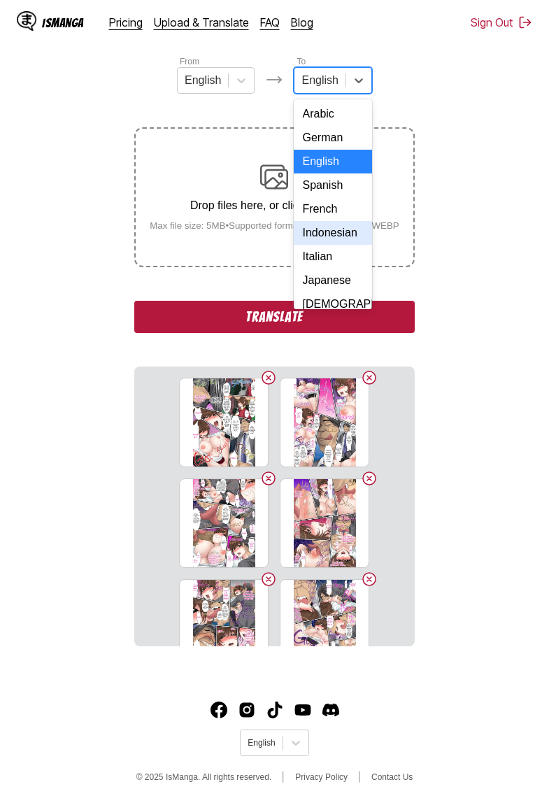
click at [328, 231] on div "Indonesian" at bounding box center [333, 233] width 78 height 24
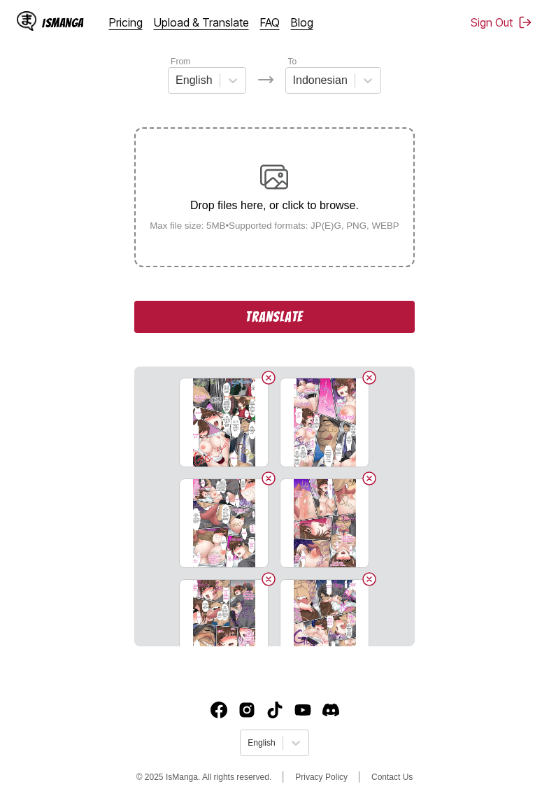
click at [287, 297] on div "From English To Indonesian Drop files here, or click to browse. Max file size: …" at bounding box center [274, 351] width 280 height 592
click at [278, 328] on button "Translate" at bounding box center [274, 317] width 280 height 32
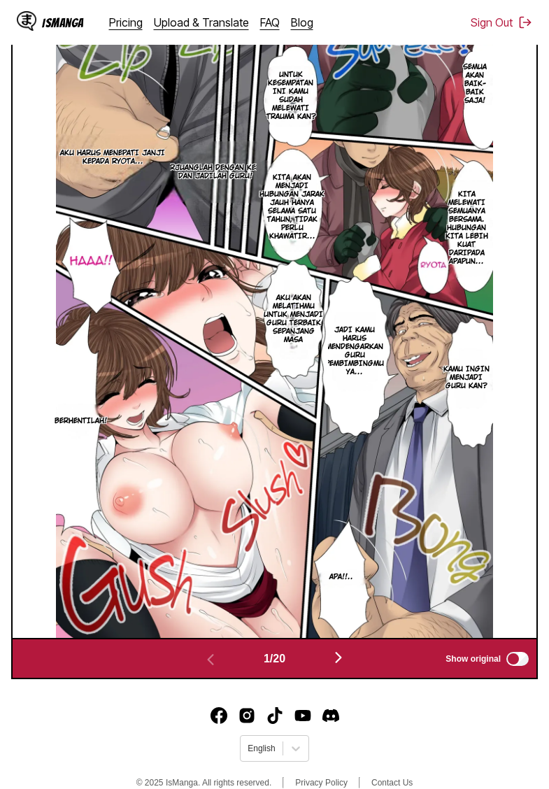
scroll to position [371, 0]
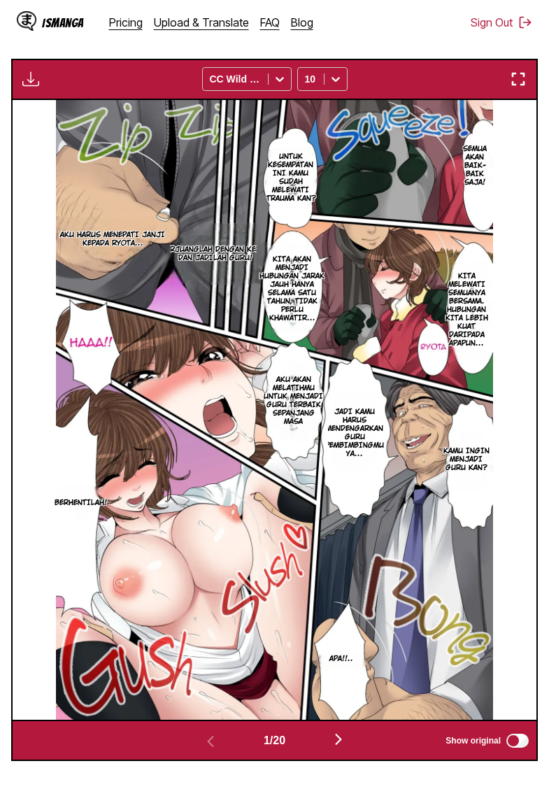
click at [28, 87] on img "button" at bounding box center [30, 79] width 17 height 17
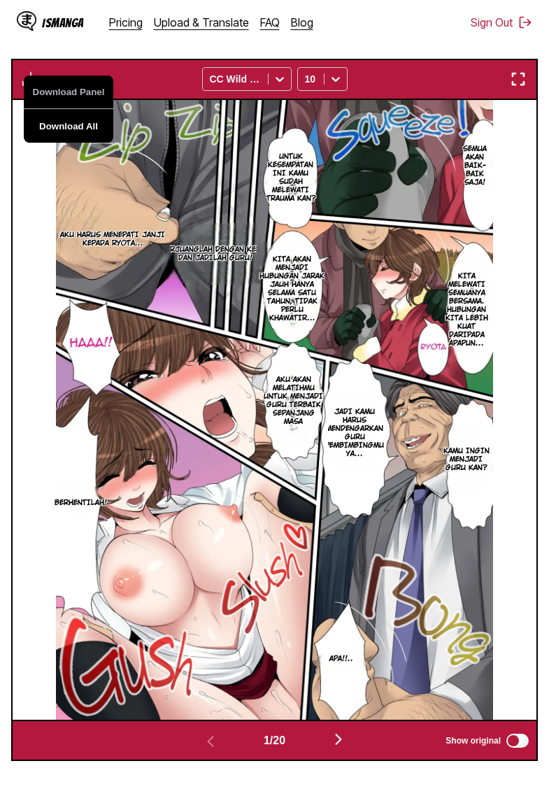
click at [84, 140] on button "Download All" at bounding box center [69, 126] width 90 height 34
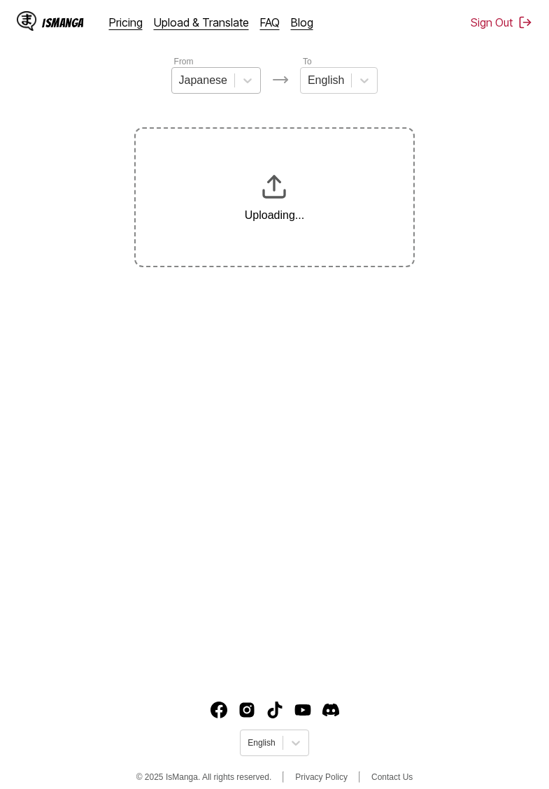
click at [227, 76] on div "Japanese" at bounding box center [203, 80] width 62 height 21
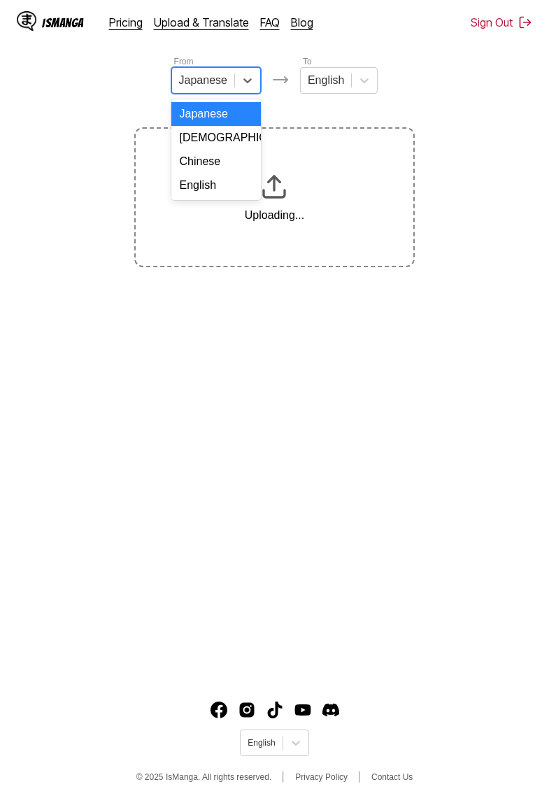
click at [213, 178] on div "English" at bounding box center [216, 185] width 90 height 24
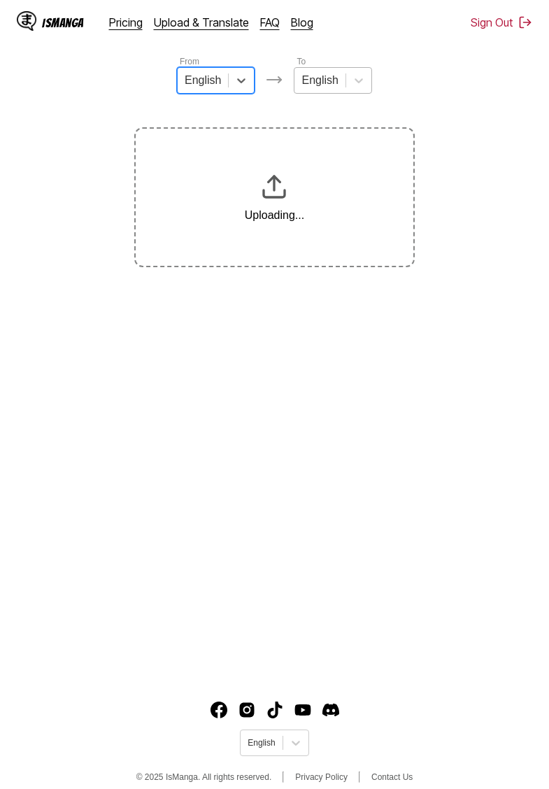
click at [325, 87] on div at bounding box center [319, 80] width 36 height 15
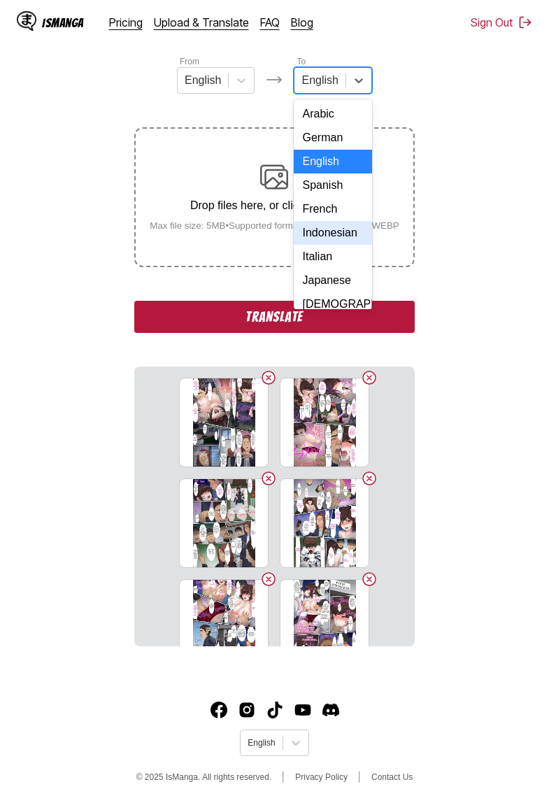
click at [333, 238] on div "Indonesian" at bounding box center [333, 233] width 78 height 24
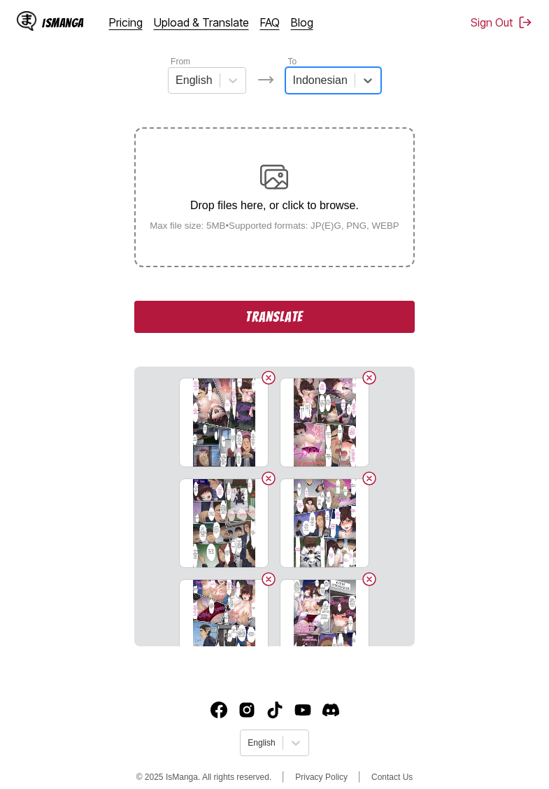
click at [346, 333] on button "Translate" at bounding box center [274, 317] width 280 height 32
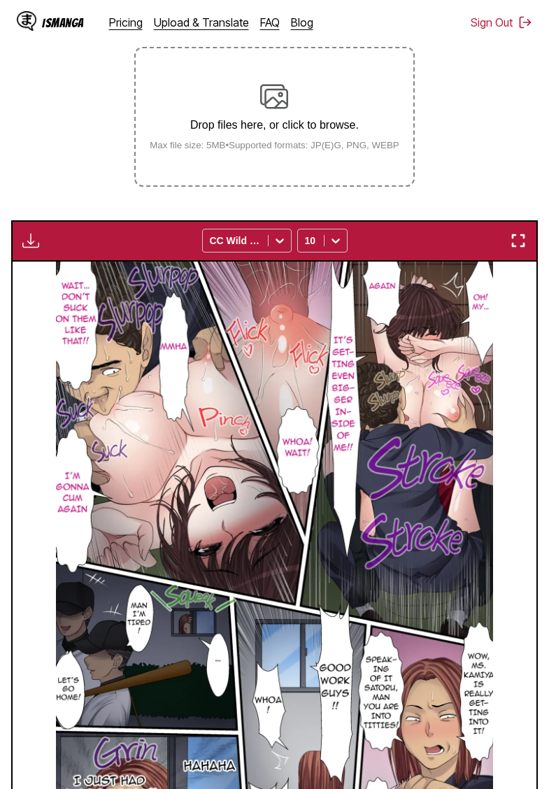
scroll to position [153, 0]
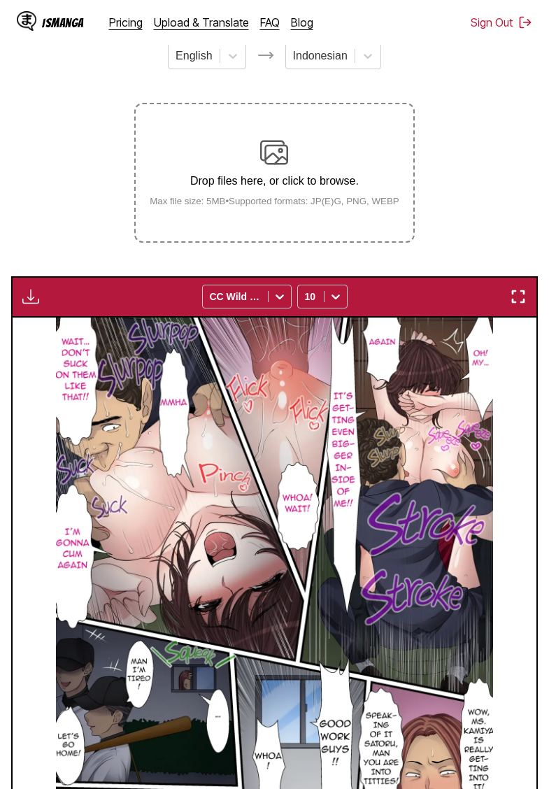
click at [31, 305] on img "button" at bounding box center [30, 296] width 17 height 17
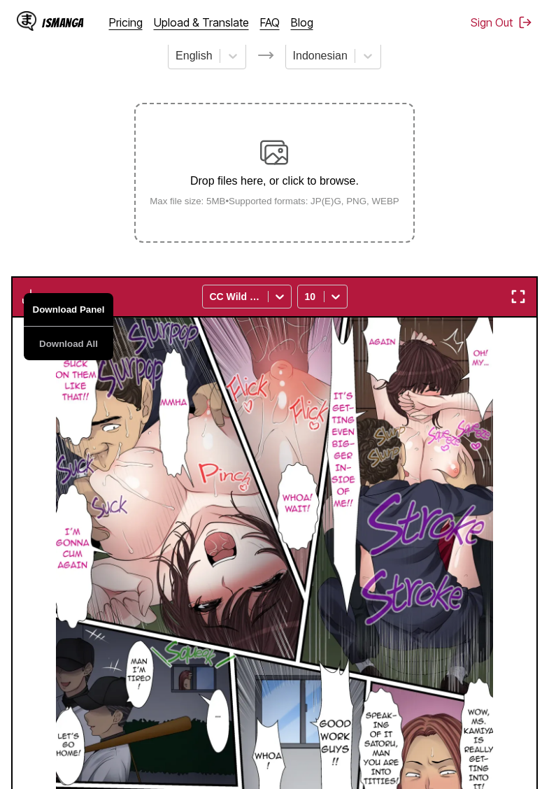
drag, startPoint x: 77, startPoint y: 357, endPoint x: 76, endPoint y: 341, distance: 16.8
click at [77, 357] on button "Download All" at bounding box center [69, 344] width 90 height 34
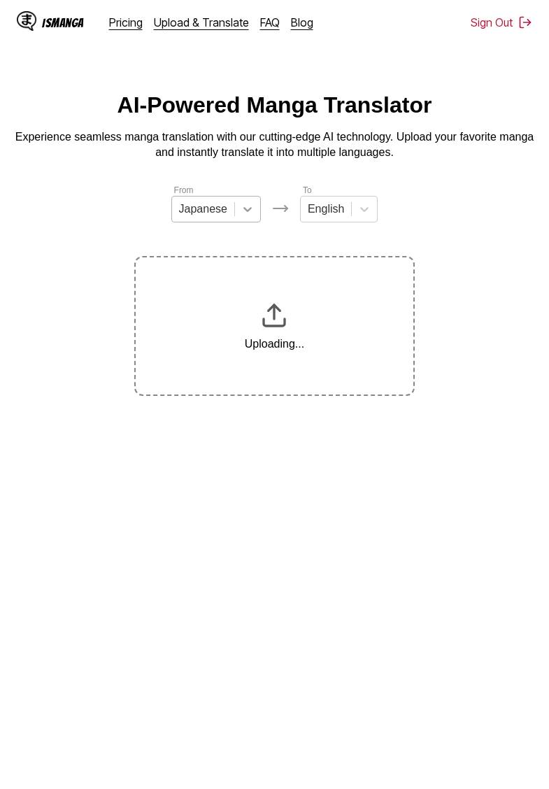
click at [250, 210] on icon at bounding box center [247, 209] width 8 height 5
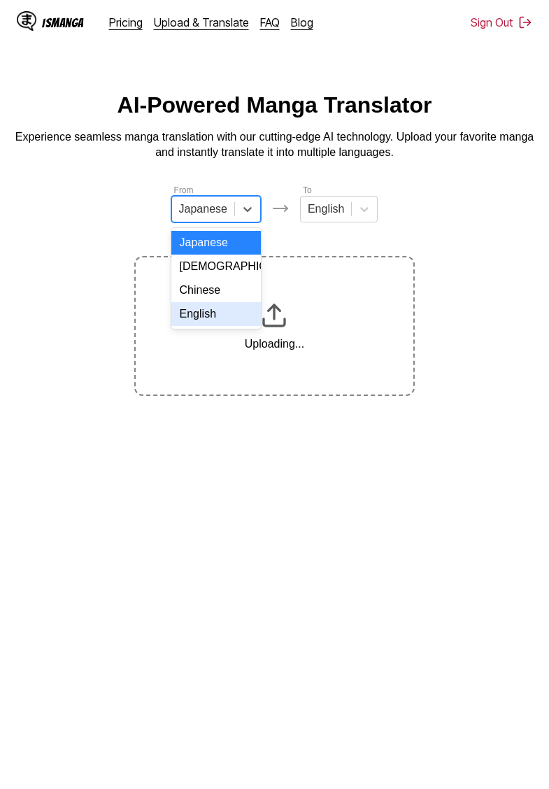
click at [205, 320] on div "English" at bounding box center [216, 314] width 90 height 24
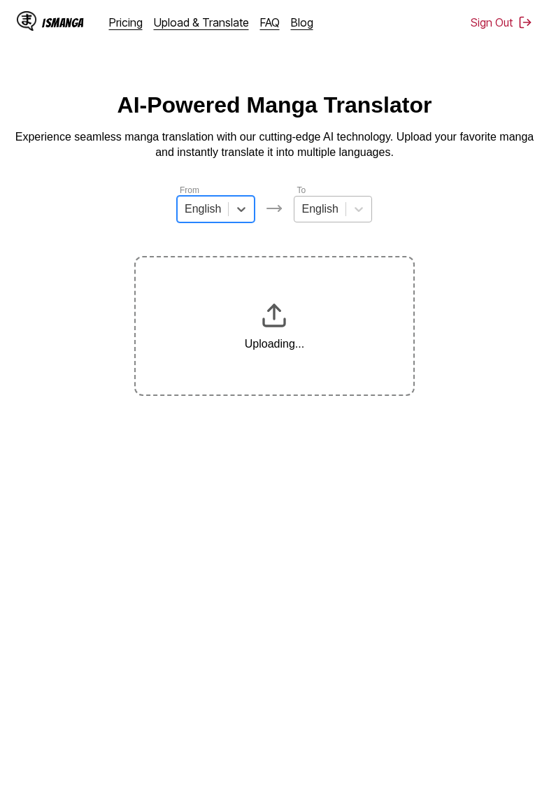
click at [322, 215] on div at bounding box center [319, 208] width 36 height 15
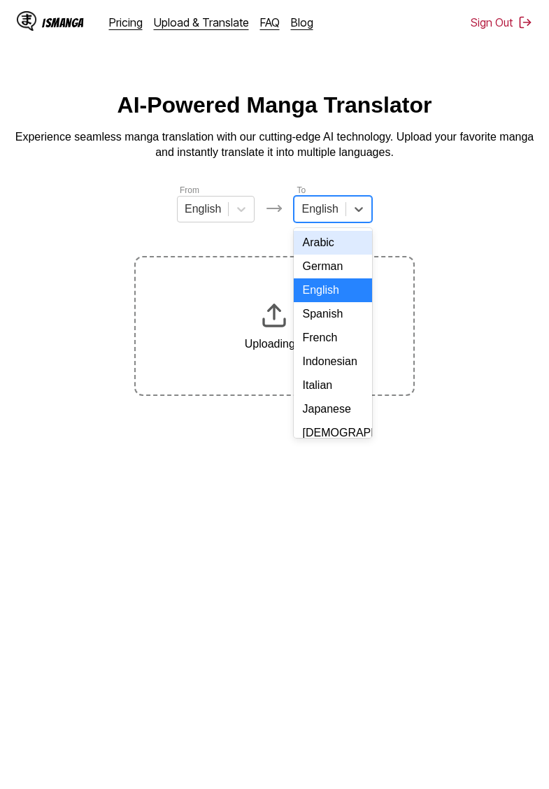
click at [328, 362] on div "Indonesian" at bounding box center [333, 362] width 78 height 24
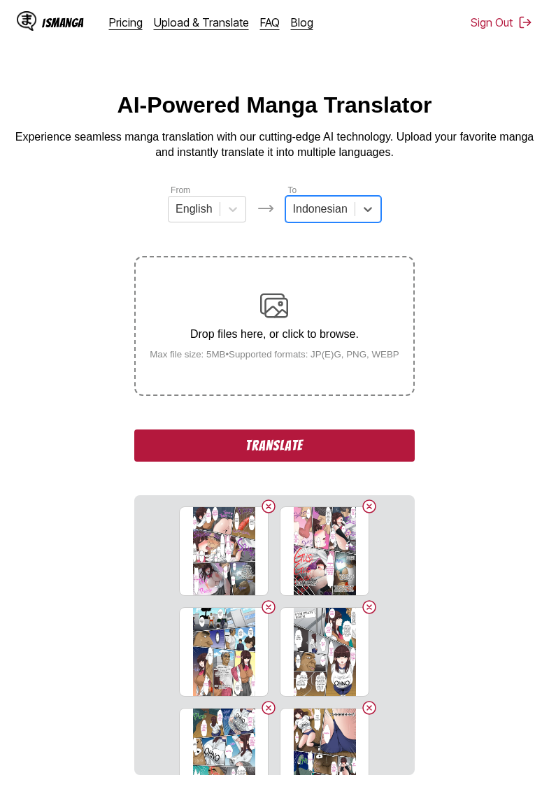
click at [86, 255] on section "From English To option Indonesian, selected. Indonesian Drop files here, or cli…" at bounding box center [274, 479] width 527 height 592
click at [283, 456] on button "Translate" at bounding box center [274, 445] width 280 height 32
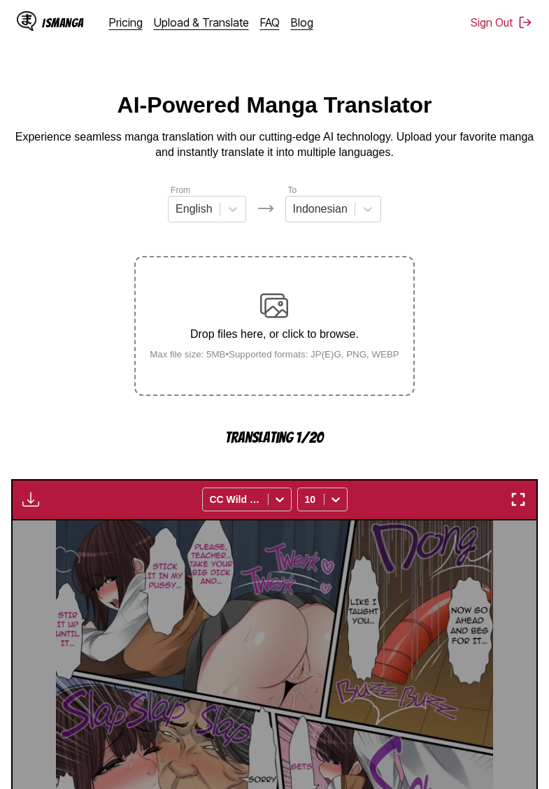
scroll to position [371, 0]
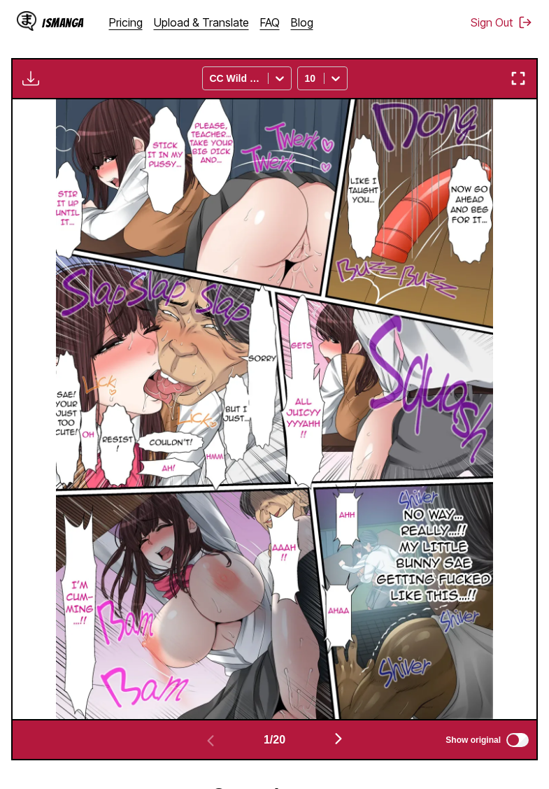
click at [27, 87] on img "button" at bounding box center [30, 78] width 17 height 17
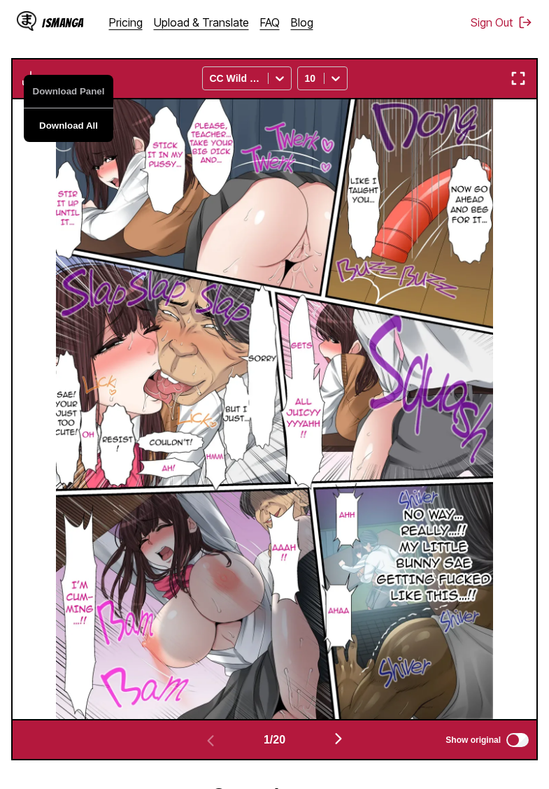
click at [78, 142] on button "Download All" at bounding box center [69, 125] width 90 height 34
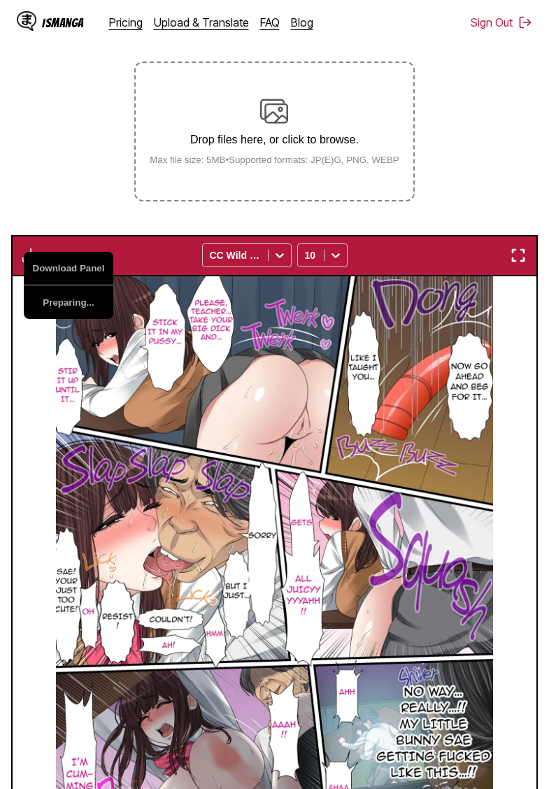
scroll to position [219, 0]
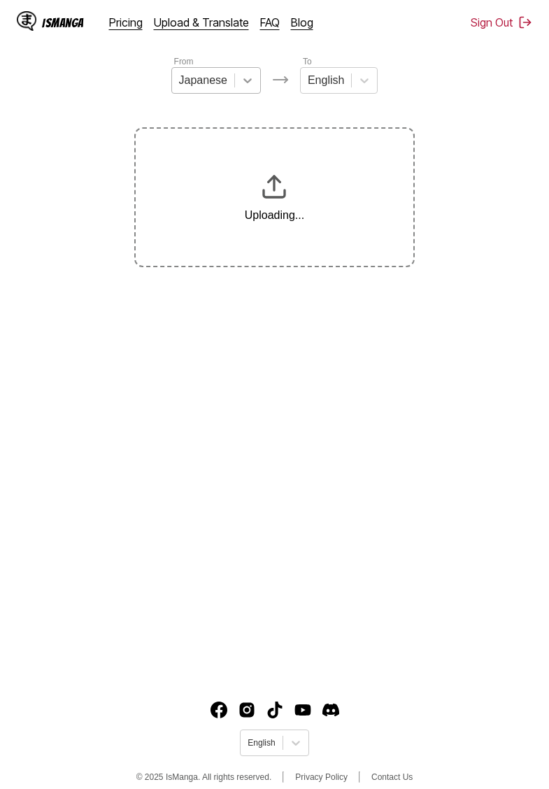
click at [251, 82] on icon at bounding box center [248, 80] width 14 height 14
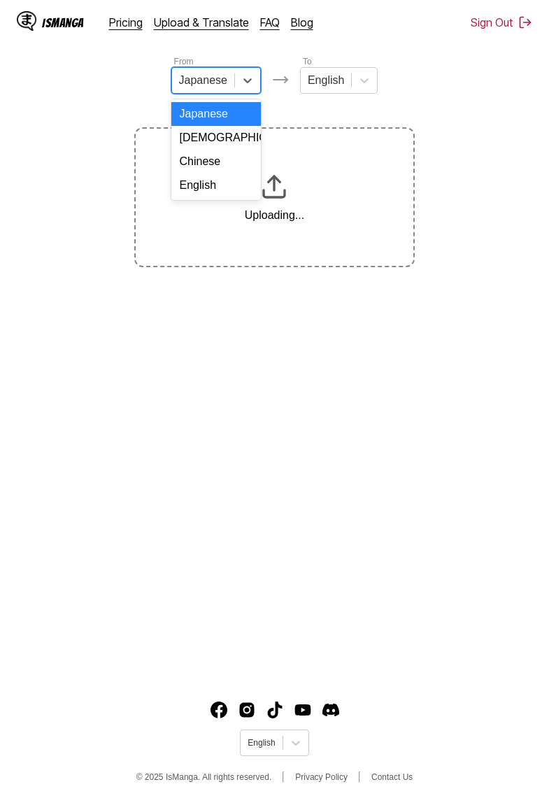
click at [217, 182] on div "English" at bounding box center [216, 185] width 90 height 24
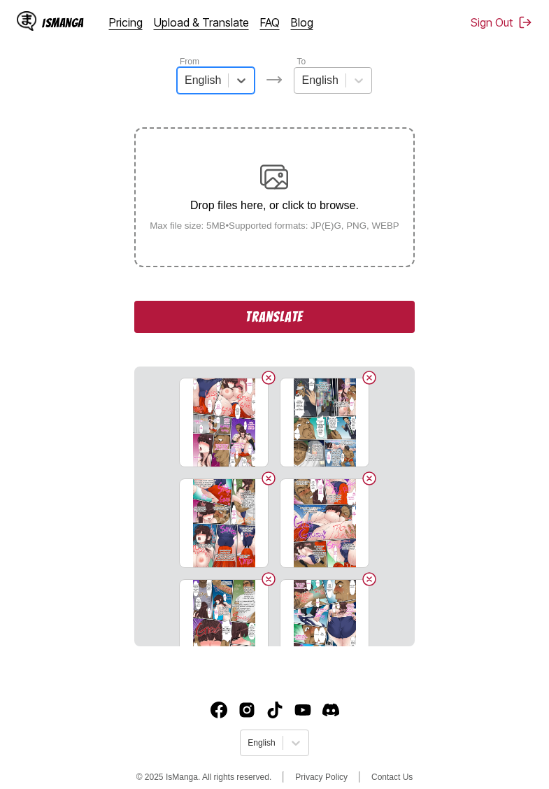
click at [341, 76] on div "English" at bounding box center [319, 80] width 50 height 21
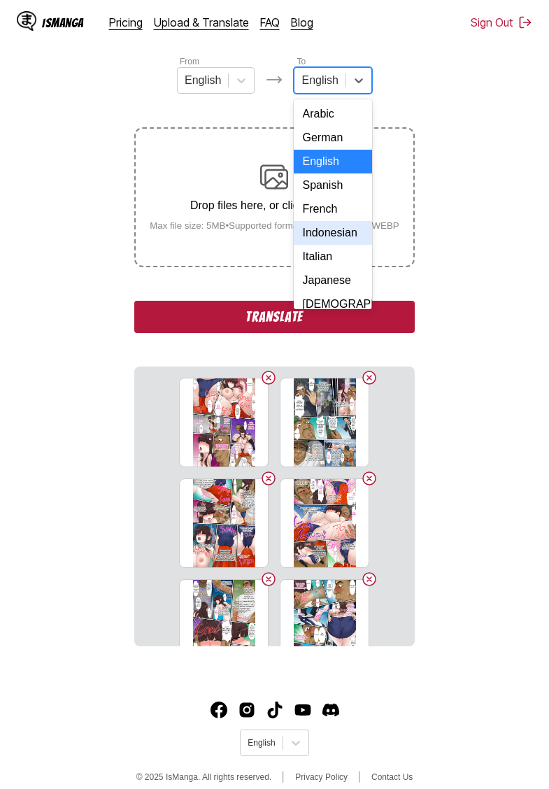
click at [334, 231] on div "Indonesian" at bounding box center [333, 233] width 78 height 24
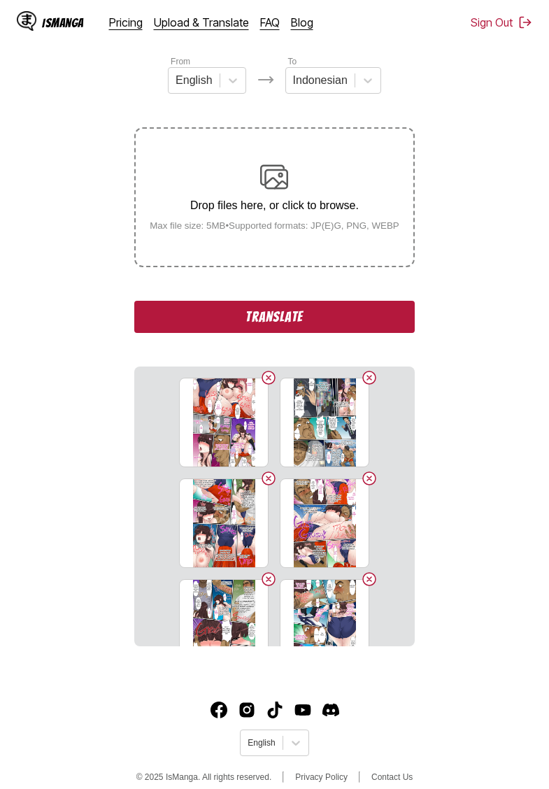
click at [264, 328] on button "Translate" at bounding box center [274, 317] width 280 height 32
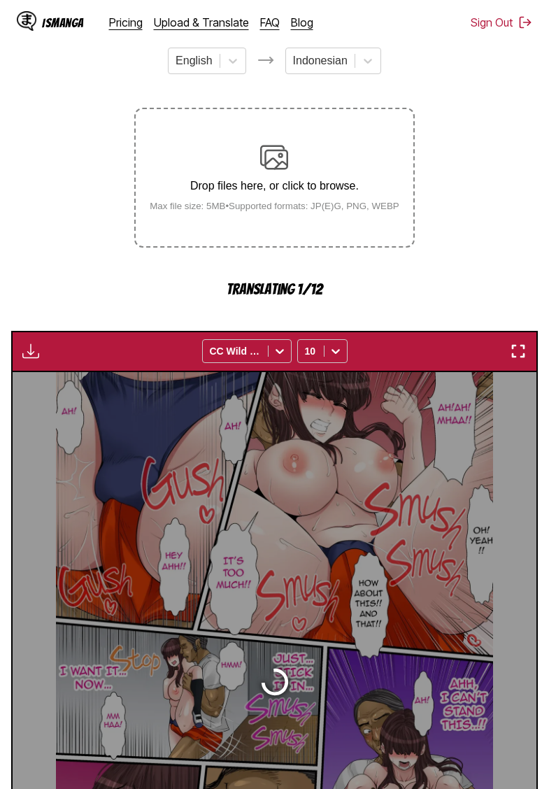
scroll to position [371, 0]
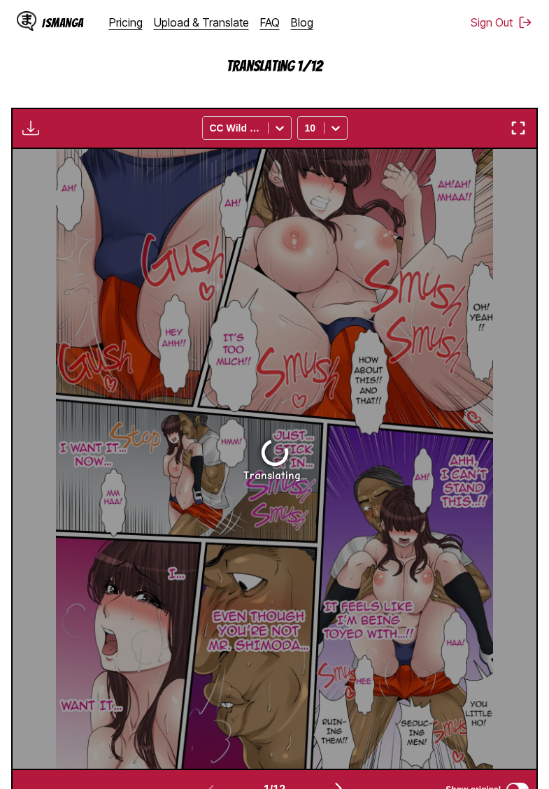
click at [143, 74] on p "Translating 1/12" at bounding box center [274, 66] width 280 height 16
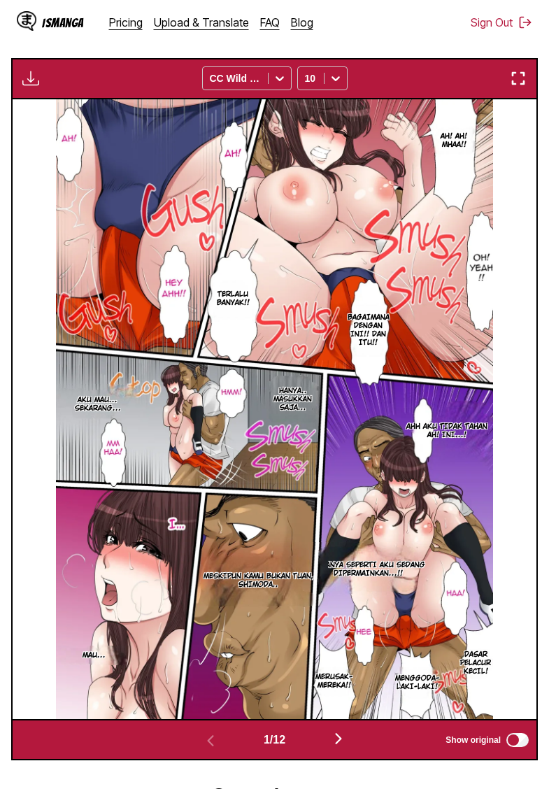
click at [23, 87] on img "button" at bounding box center [30, 78] width 17 height 17
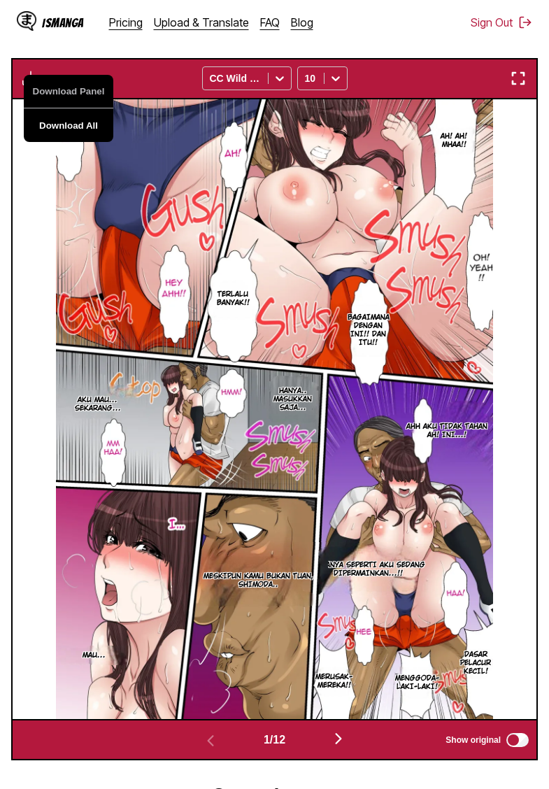
click at [83, 141] on button "Download All" at bounding box center [69, 125] width 90 height 34
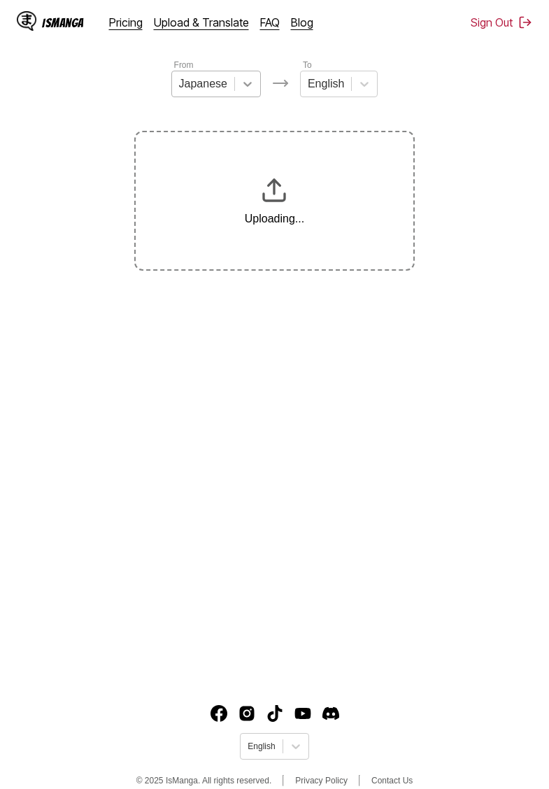
click at [246, 88] on icon at bounding box center [248, 84] width 14 height 14
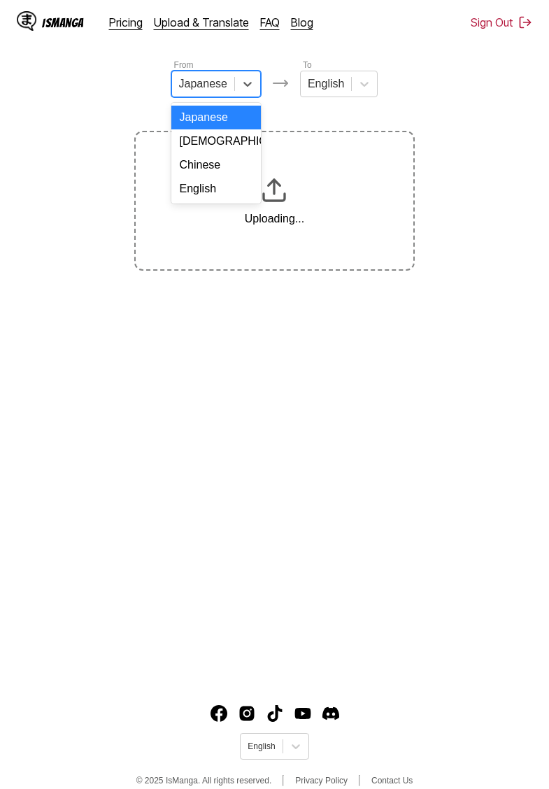
click at [214, 186] on div "English" at bounding box center [216, 189] width 90 height 24
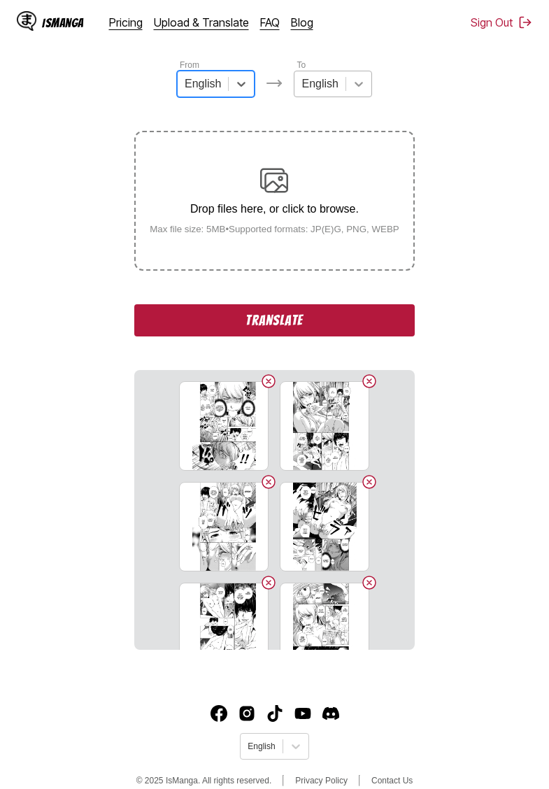
click at [360, 79] on icon at bounding box center [359, 84] width 14 height 14
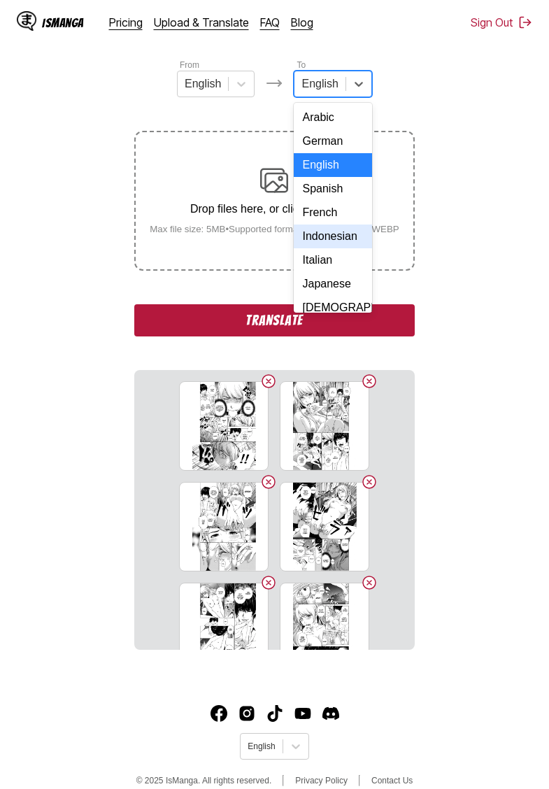
click at [321, 234] on div "Indonesian" at bounding box center [333, 236] width 78 height 24
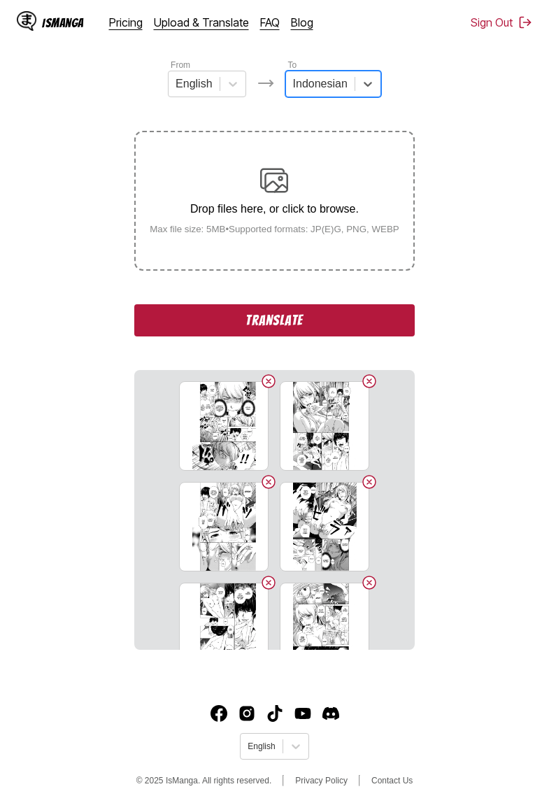
click at [296, 330] on button "Translate" at bounding box center [274, 320] width 280 height 32
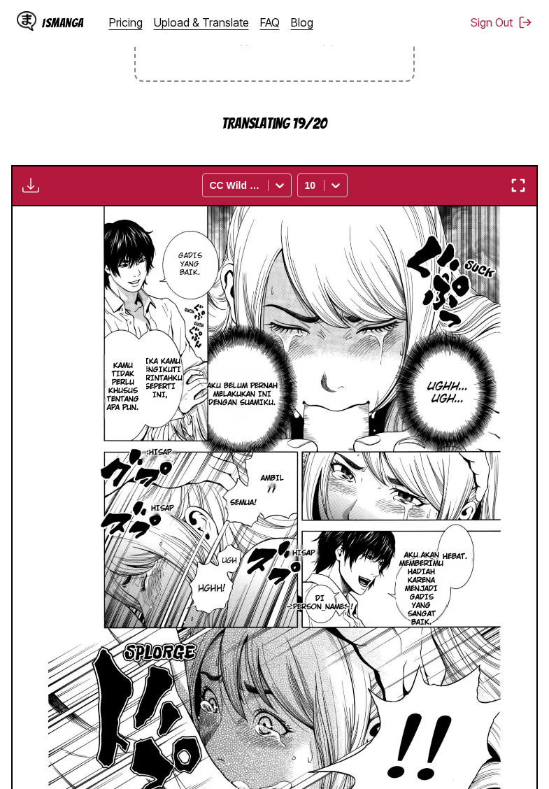
scroll to position [299, 0]
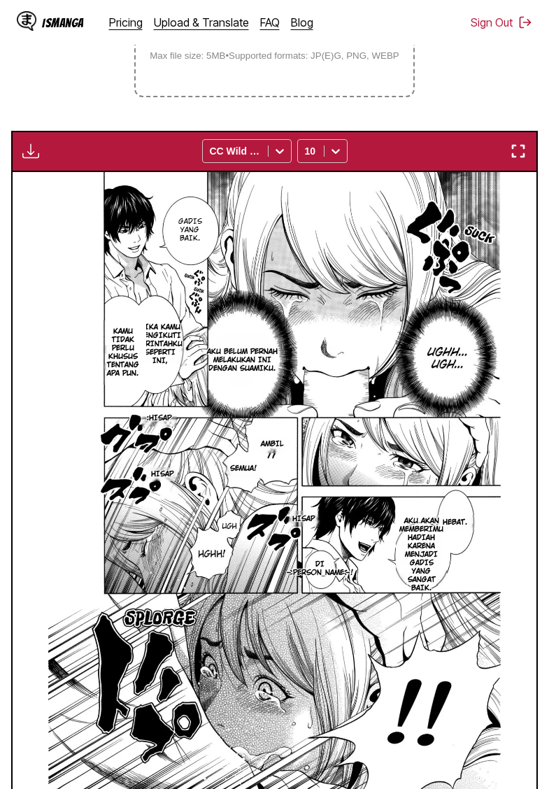
click at [24, 172] on div "Download Panel Download All CC Wild Words 10" at bounding box center [274, 151] width 527 height 41
click at [29, 159] on img "button" at bounding box center [30, 151] width 17 height 17
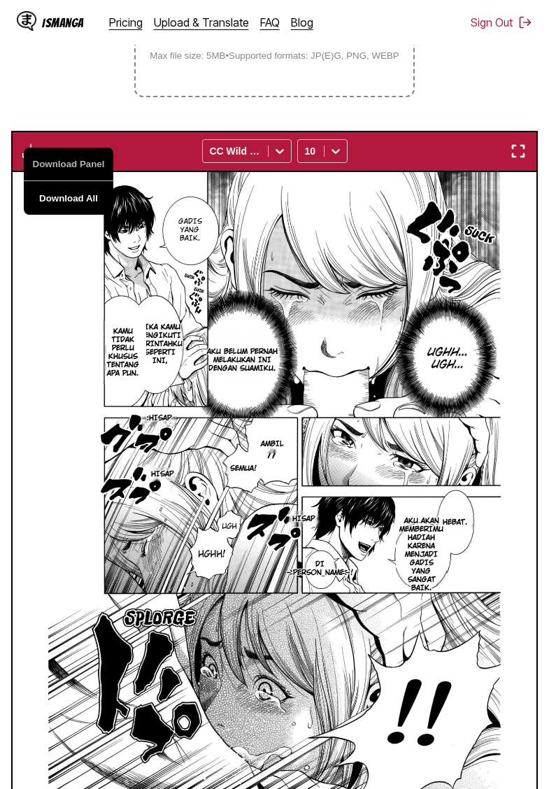
click at [65, 213] on button "Download All" at bounding box center [69, 198] width 90 height 34
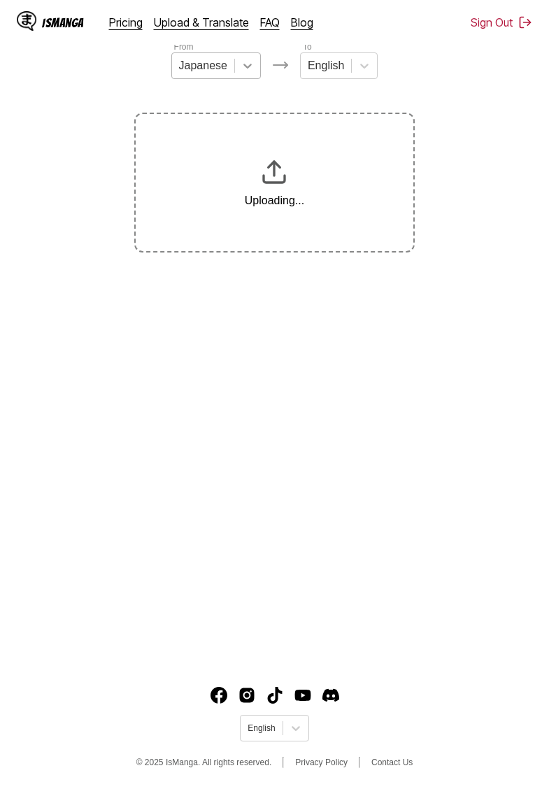
click at [241, 69] on icon at bounding box center [248, 66] width 14 height 14
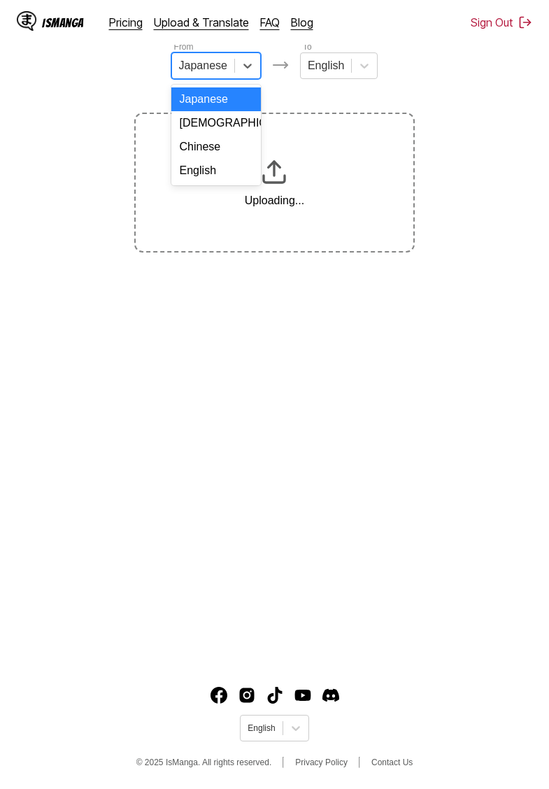
click at [199, 170] on div "English" at bounding box center [216, 171] width 90 height 24
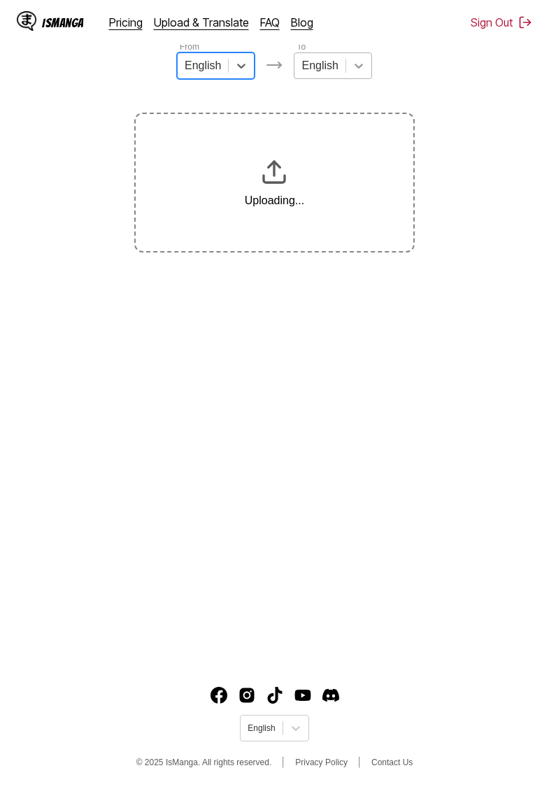
click at [355, 69] on icon at bounding box center [359, 66] width 14 height 14
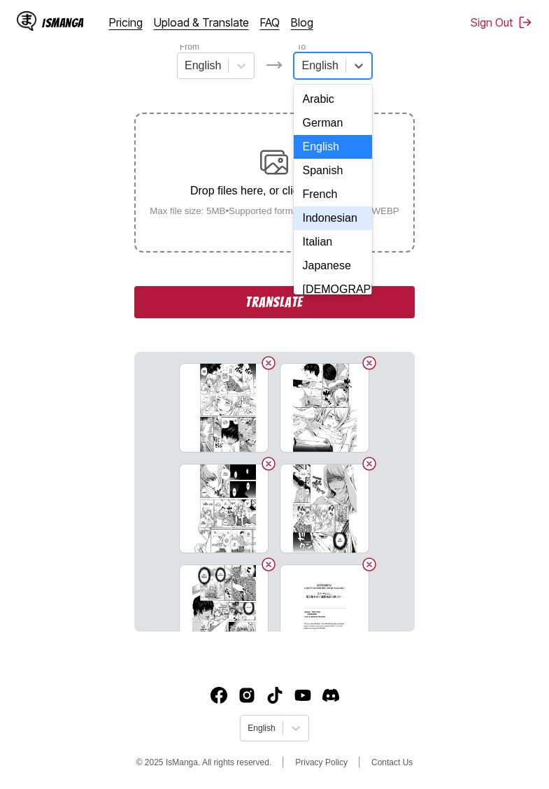
click at [336, 220] on div "Indonesian" at bounding box center [333, 218] width 78 height 24
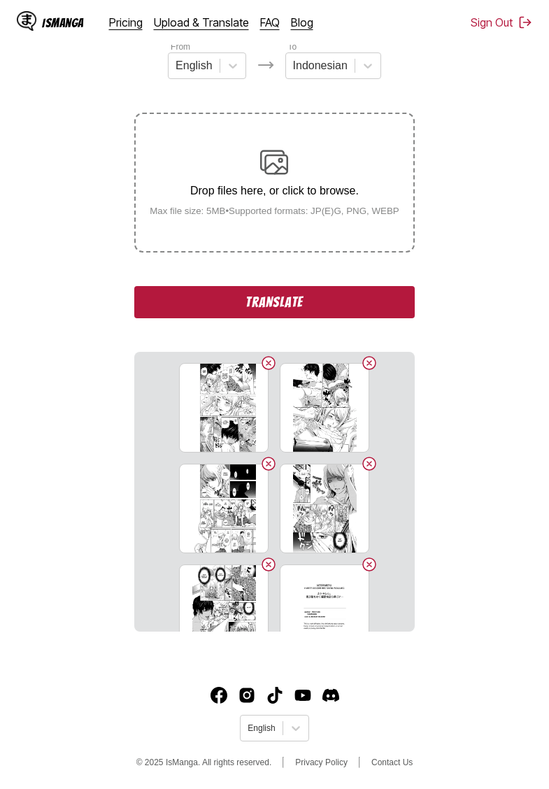
click at [278, 318] on button "Translate" at bounding box center [274, 302] width 280 height 32
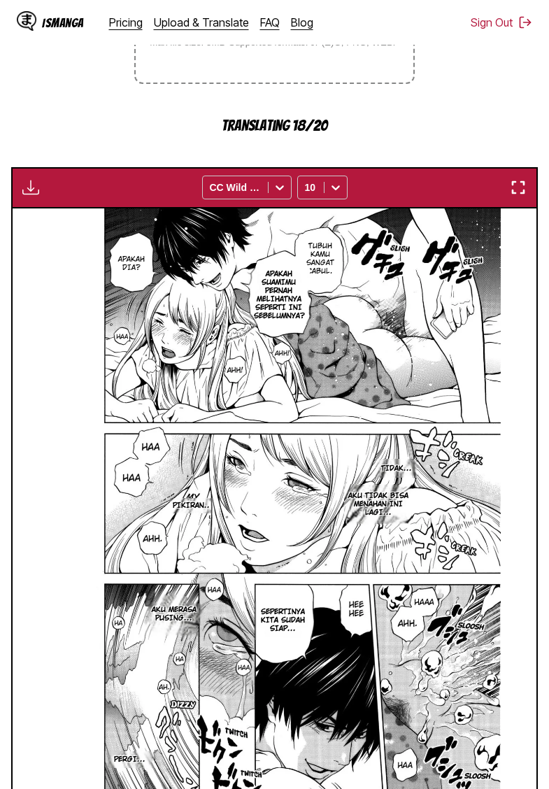
scroll to position [311, 0]
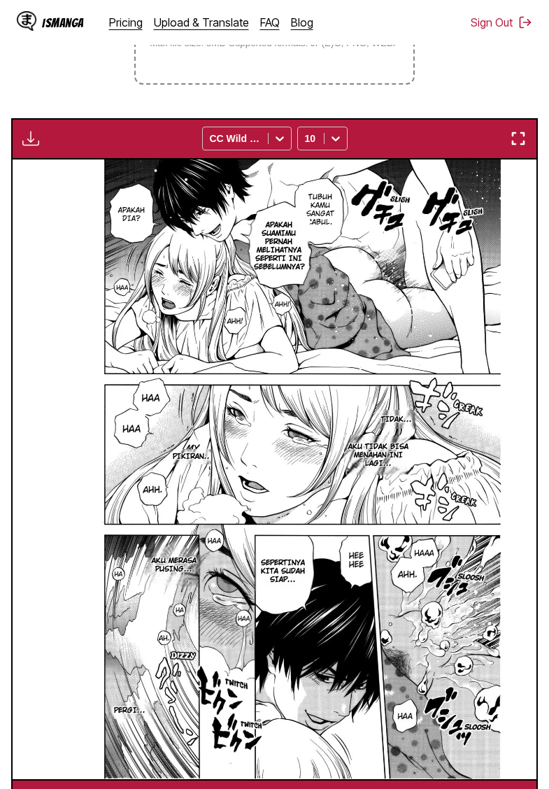
click at [37, 147] on img "button" at bounding box center [30, 138] width 17 height 17
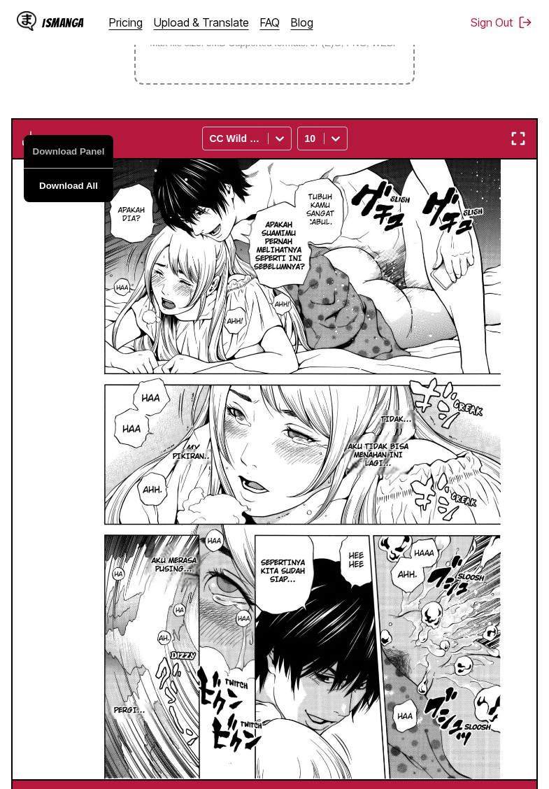
click at [83, 201] on button "Download All" at bounding box center [69, 186] width 90 height 34
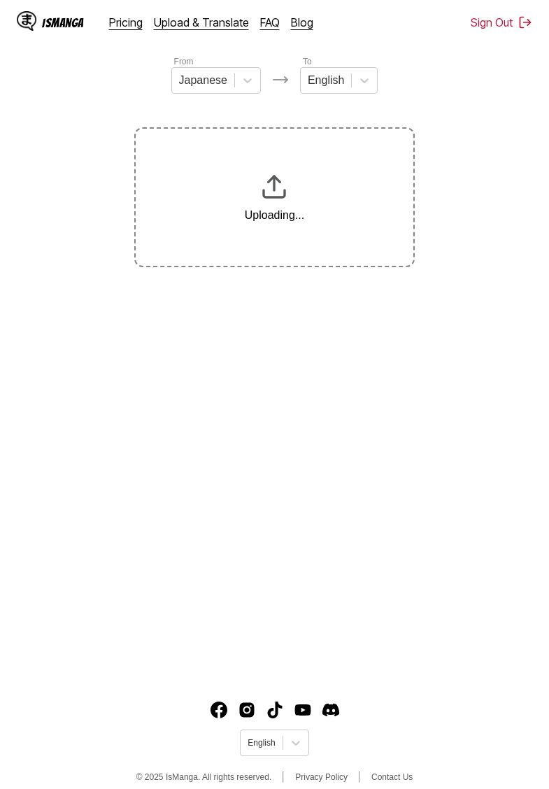
click at [241, 85] on icon at bounding box center [248, 80] width 14 height 14
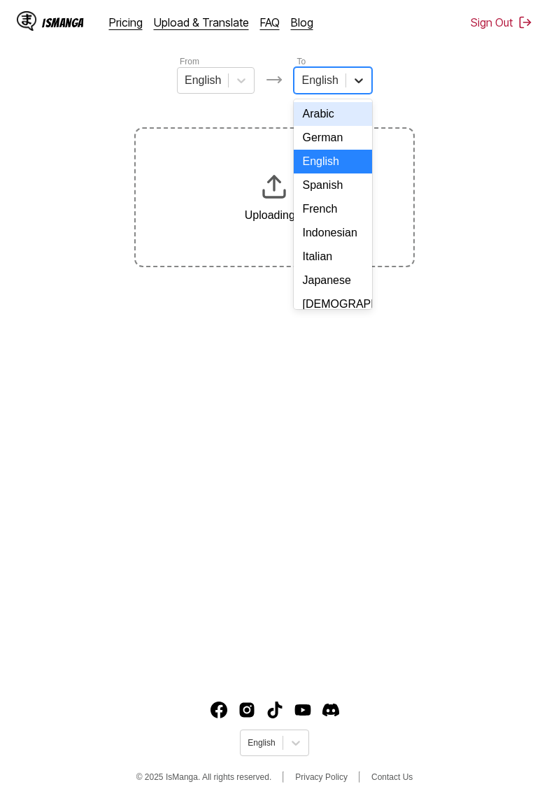
click at [350, 80] on div at bounding box center [358, 80] width 25 height 25
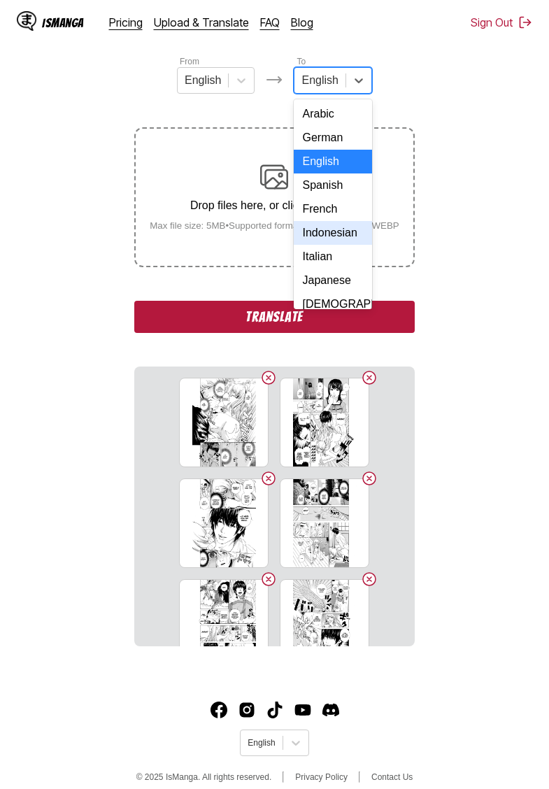
click at [331, 235] on div "Indonesian" at bounding box center [333, 233] width 78 height 24
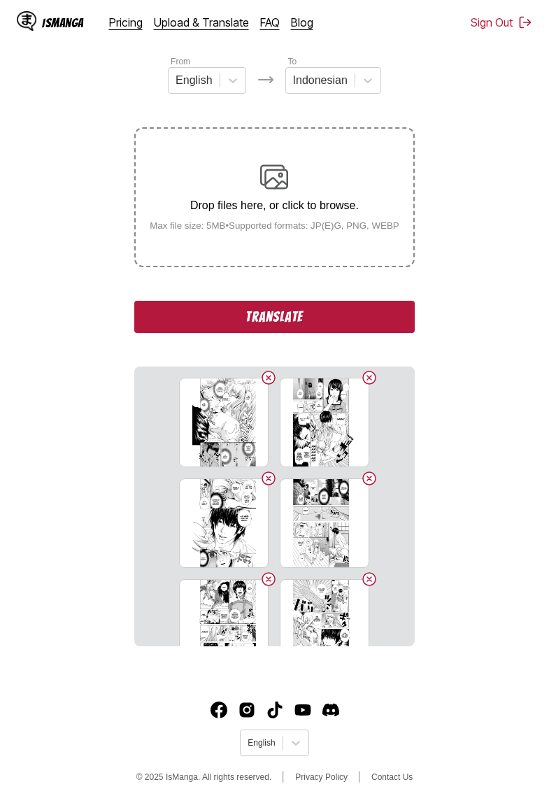
click at [280, 331] on button "Translate" at bounding box center [274, 317] width 280 height 32
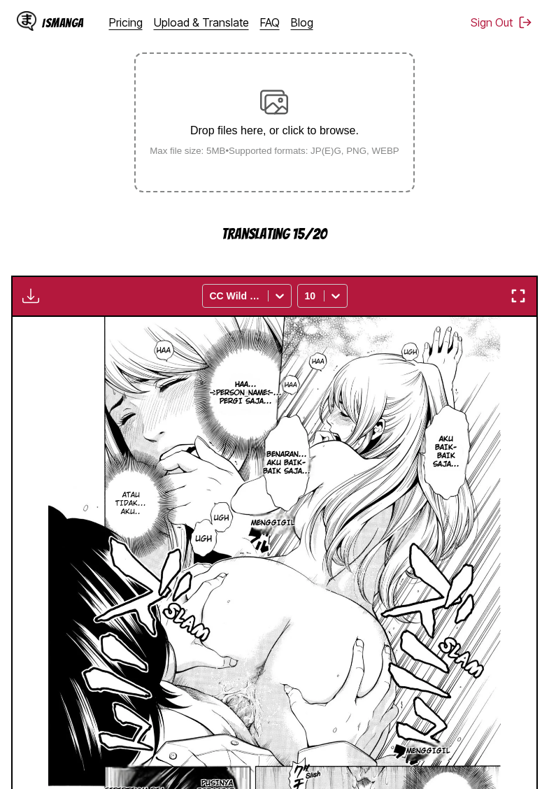
scroll to position [199, 0]
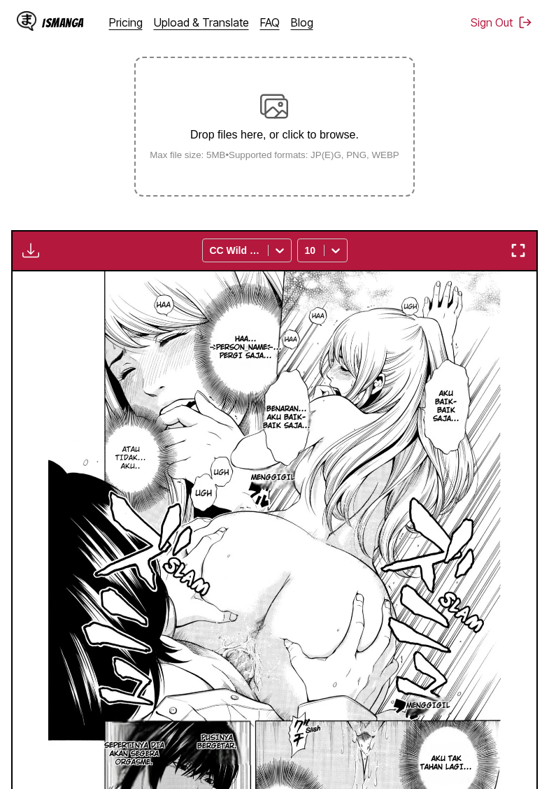
click at [35, 259] on img "button" at bounding box center [30, 250] width 17 height 17
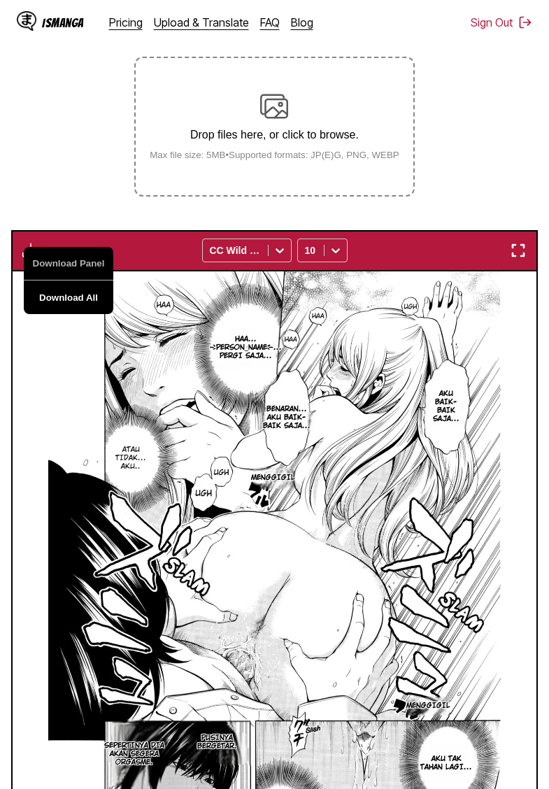
click at [83, 308] on button "Download All" at bounding box center [69, 297] width 90 height 34
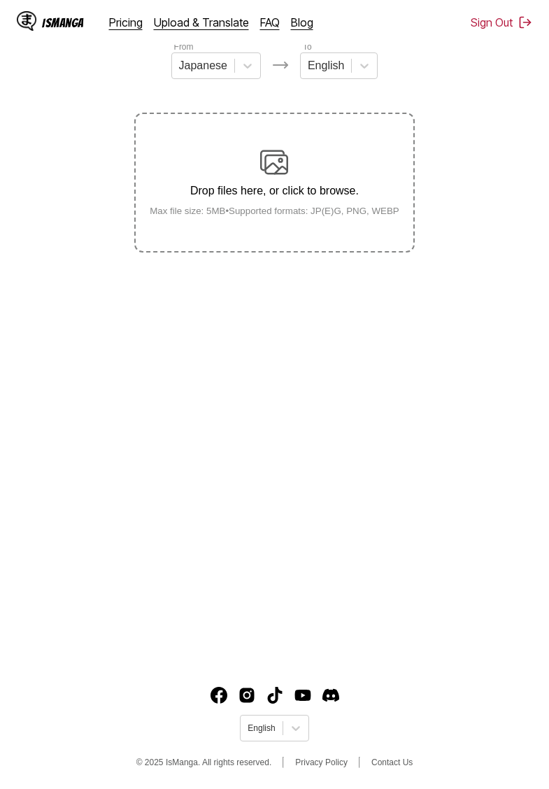
scroll to position [143, 0]
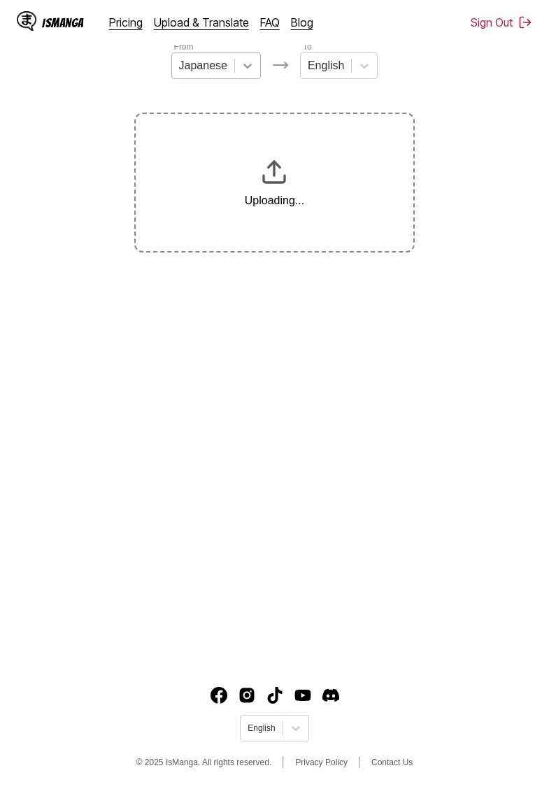
click at [239, 66] on div at bounding box center [247, 65] width 25 height 25
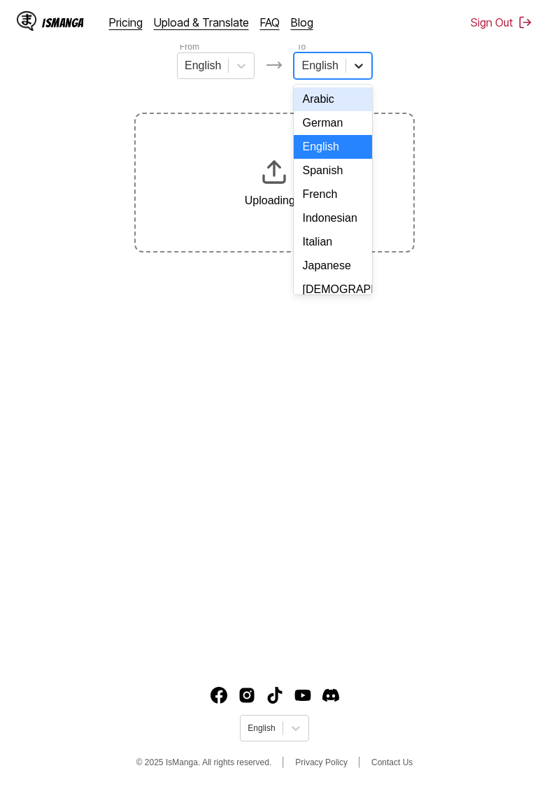
click at [362, 59] on icon at bounding box center [359, 66] width 14 height 14
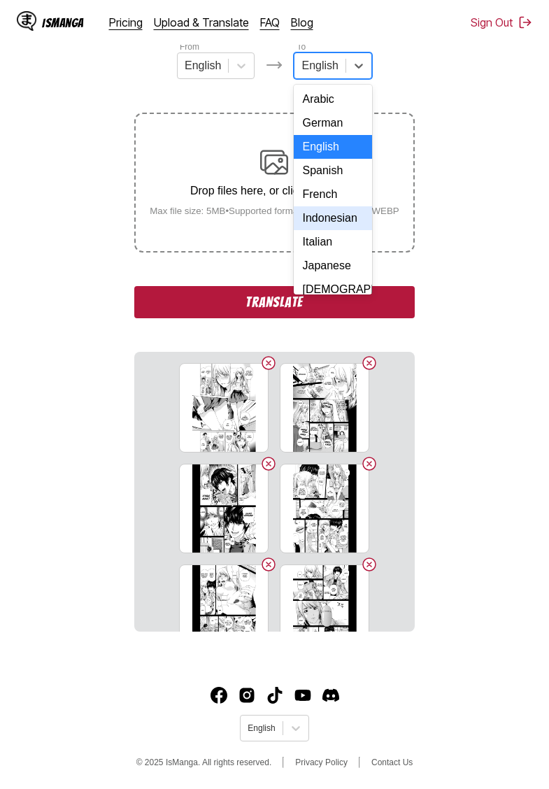
click at [337, 217] on div "Indonesian" at bounding box center [333, 218] width 78 height 24
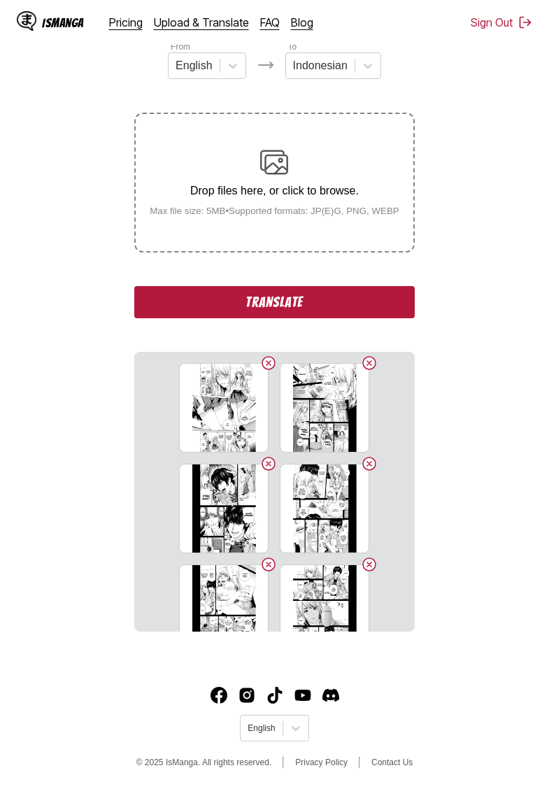
click at [314, 318] on button "Translate" at bounding box center [274, 302] width 280 height 32
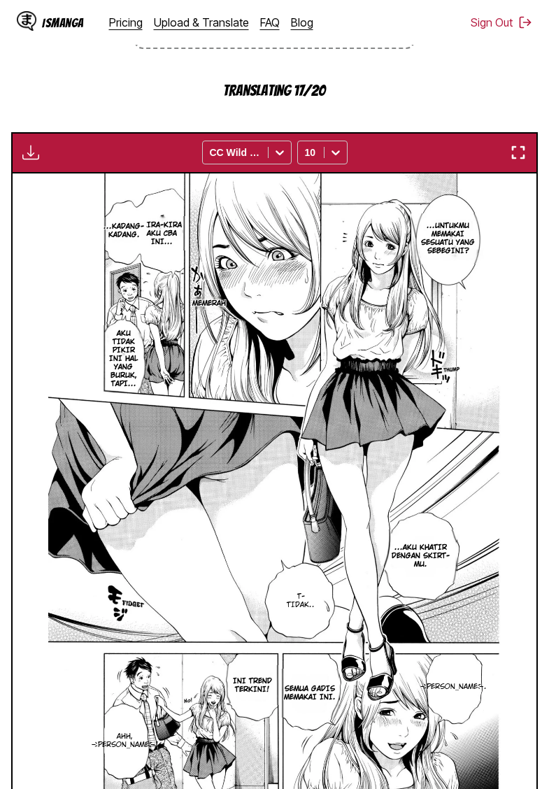
scroll to position [315, 0]
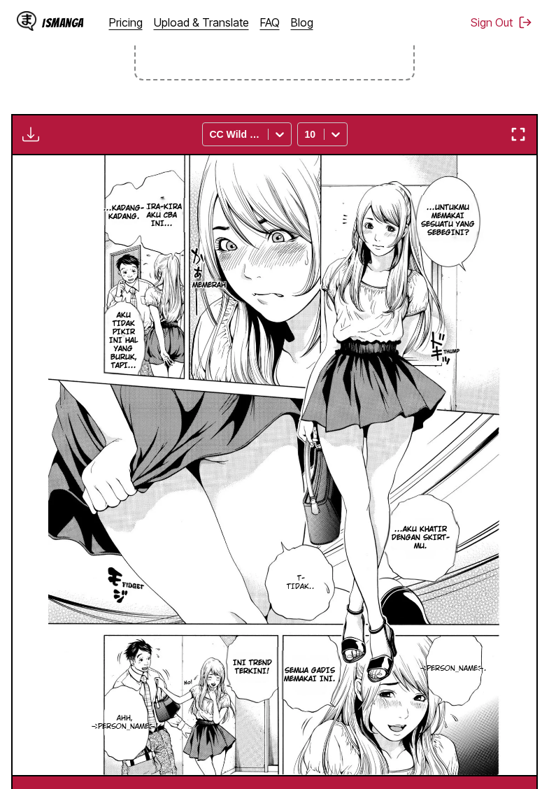
click at [29, 143] on img "button" at bounding box center [30, 134] width 17 height 17
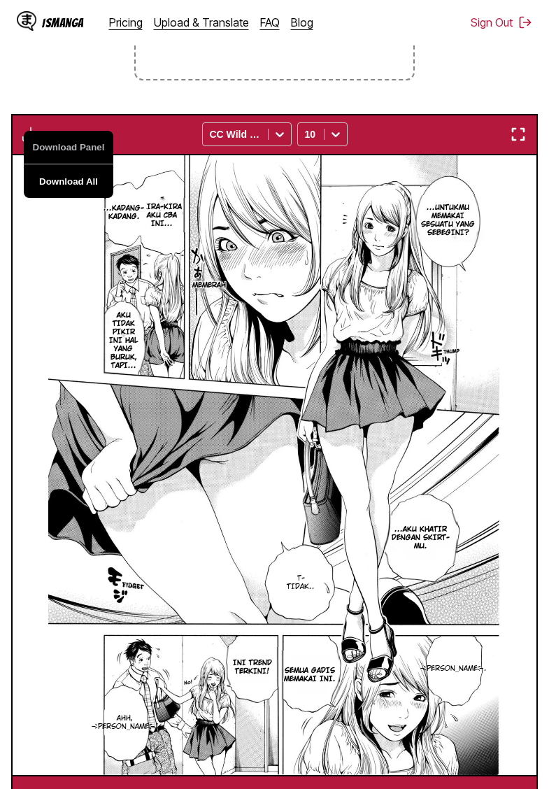
click at [75, 198] on button "Download All" at bounding box center [69, 181] width 90 height 34
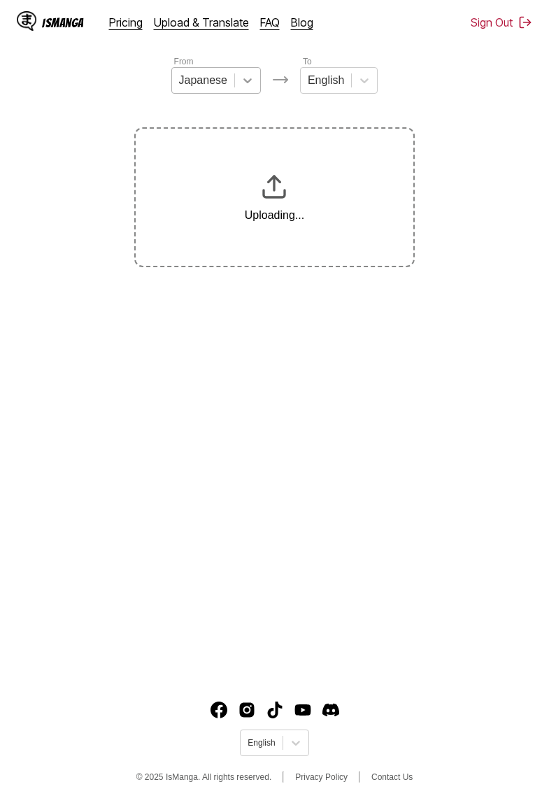
click at [240, 81] on div at bounding box center [247, 80] width 25 height 25
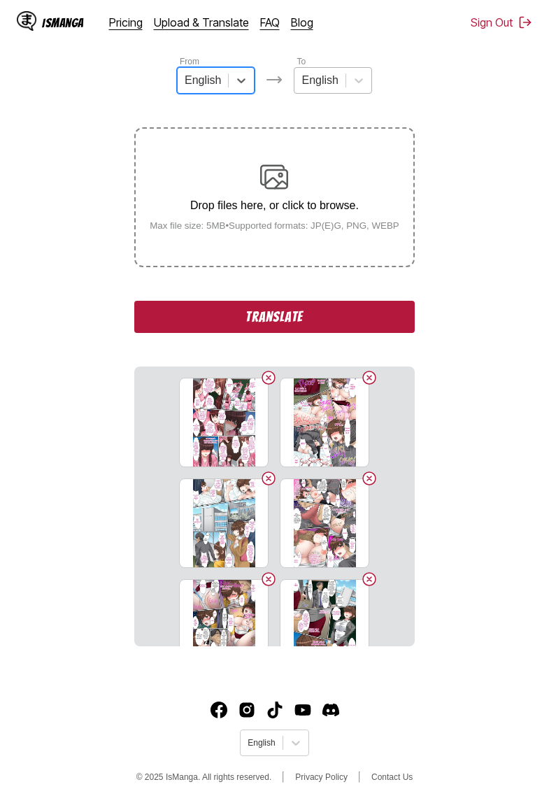
click at [336, 78] on div at bounding box center [319, 80] width 36 height 15
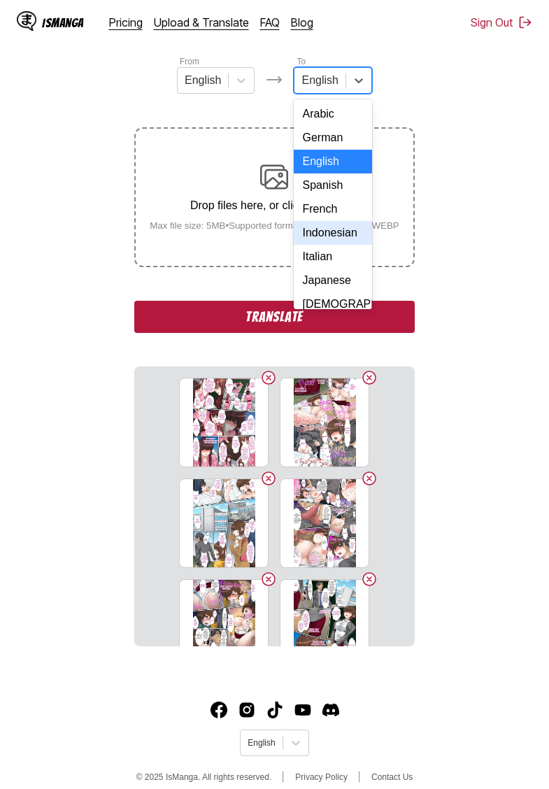
click at [335, 232] on div "Indonesian" at bounding box center [333, 233] width 78 height 24
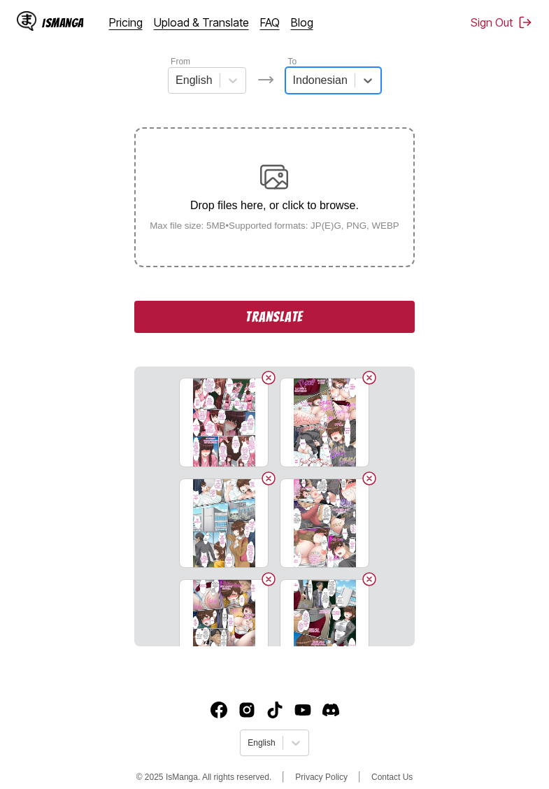
click at [296, 333] on button "Translate" at bounding box center [274, 317] width 280 height 32
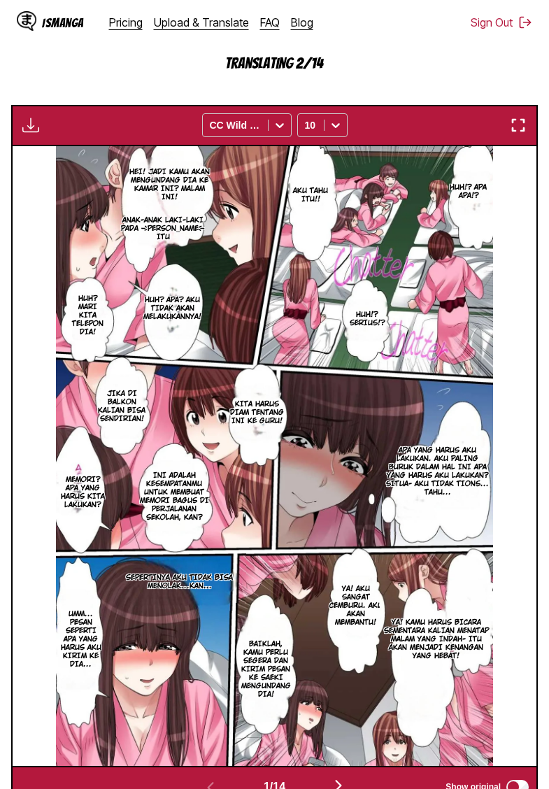
scroll to position [479, 0]
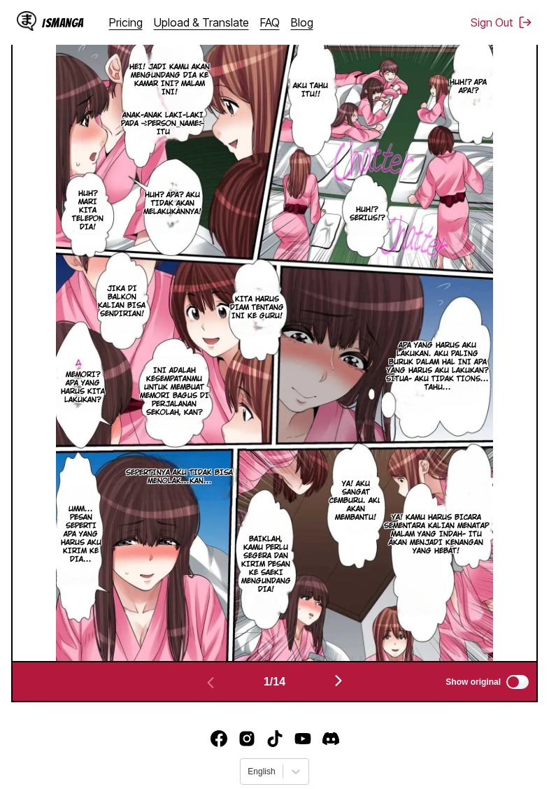
click at [343, 689] on img "button" at bounding box center [338, 680] width 17 height 17
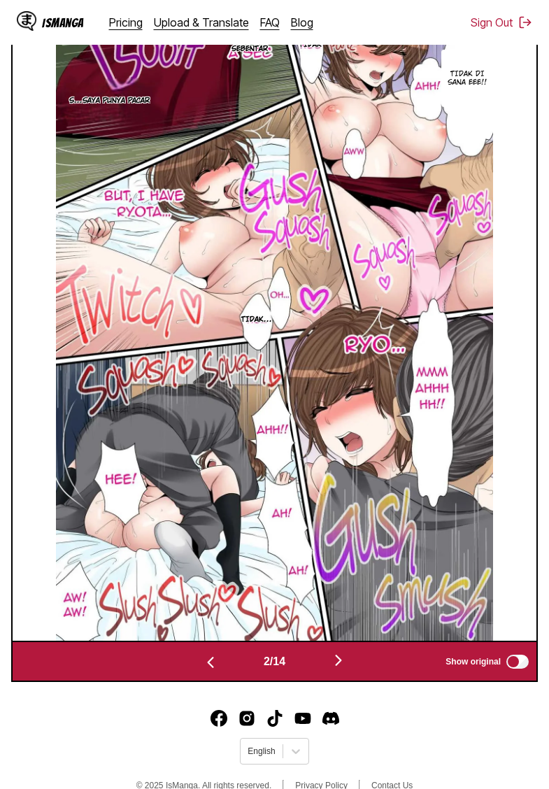
scroll to position [520, 0]
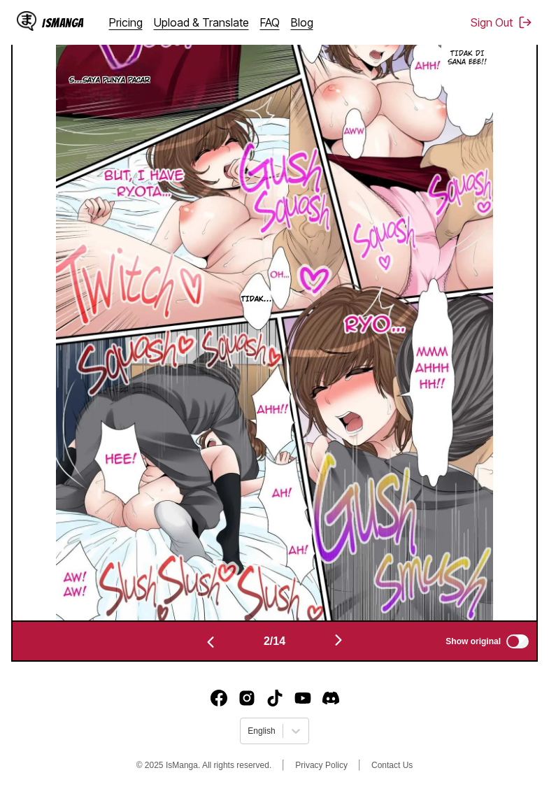
click at [335, 648] on img "button" at bounding box center [338, 639] width 17 height 17
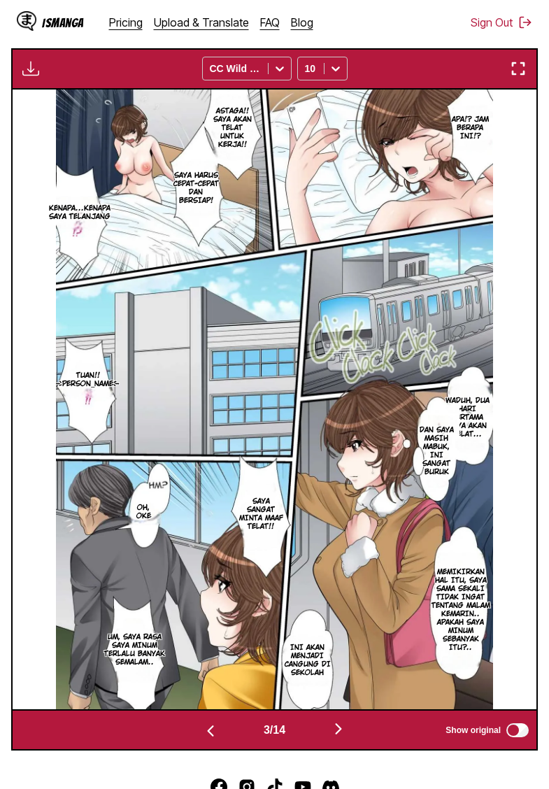
scroll to position [436, 0]
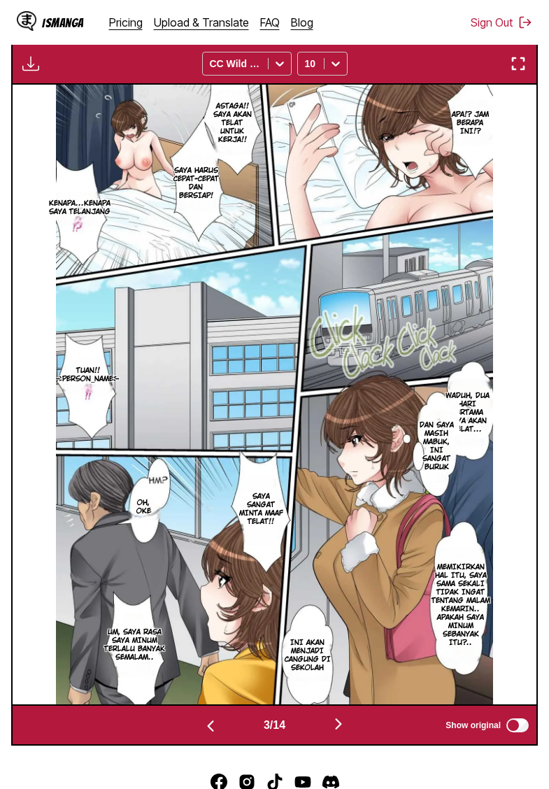
click at [341, 732] on img "button" at bounding box center [338, 723] width 17 height 17
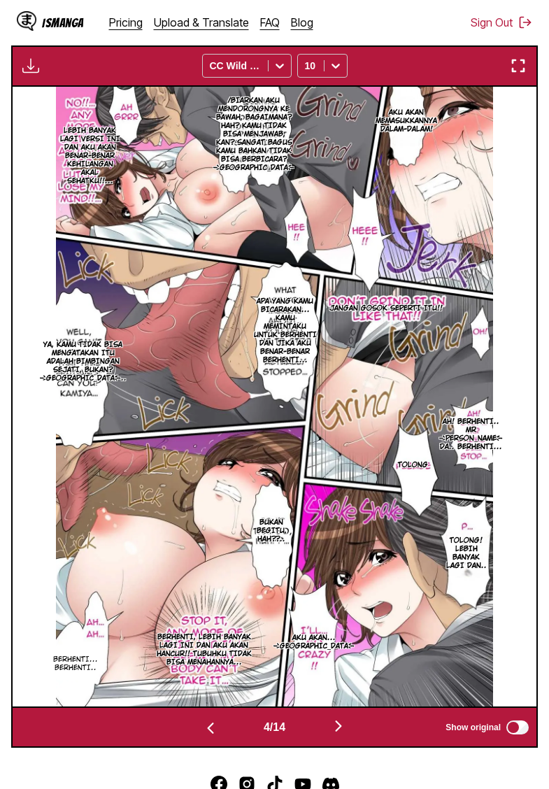
scroll to position [435, 0]
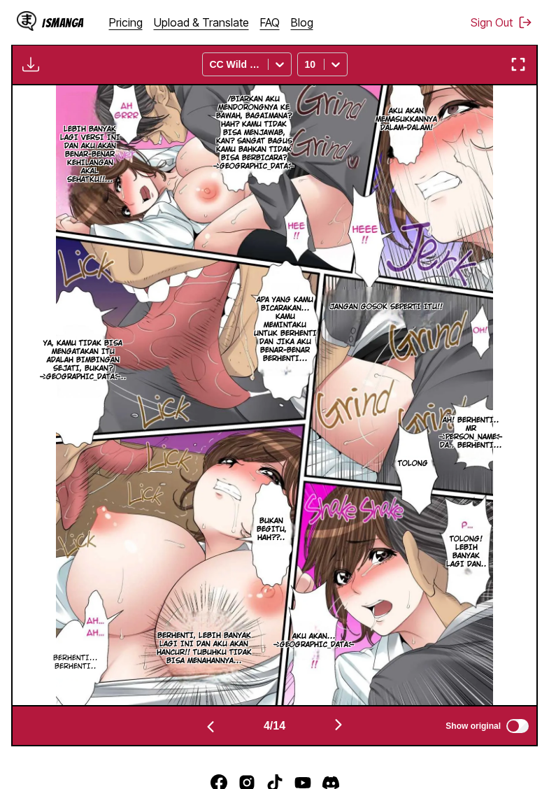
click at [338, 733] on img "button" at bounding box center [338, 724] width 17 height 17
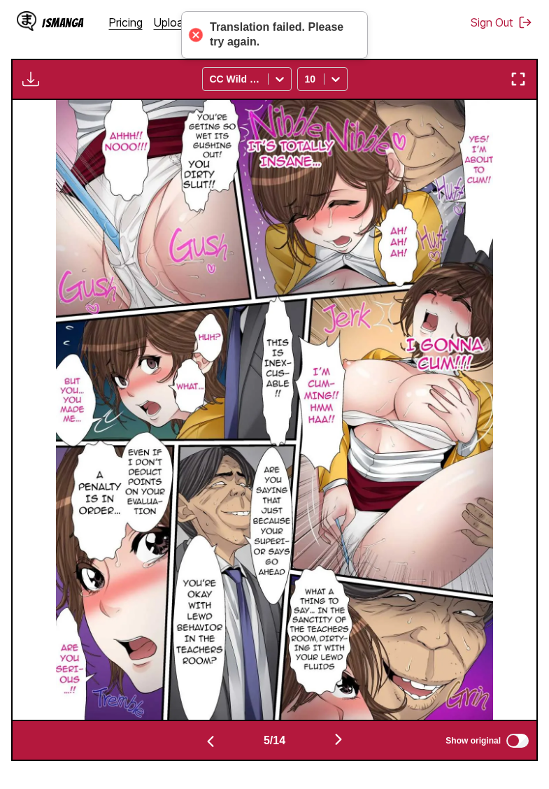
scroll to position [542, 0]
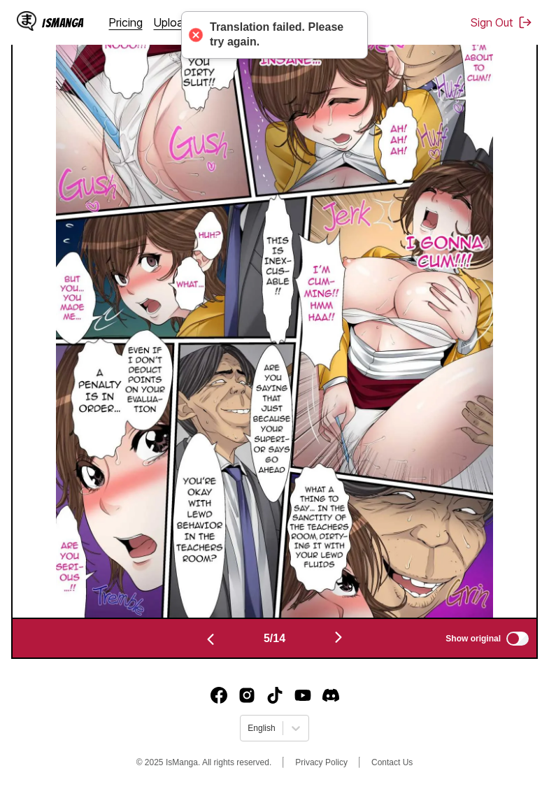
click at [341, 637] on img "button" at bounding box center [338, 637] width 17 height 17
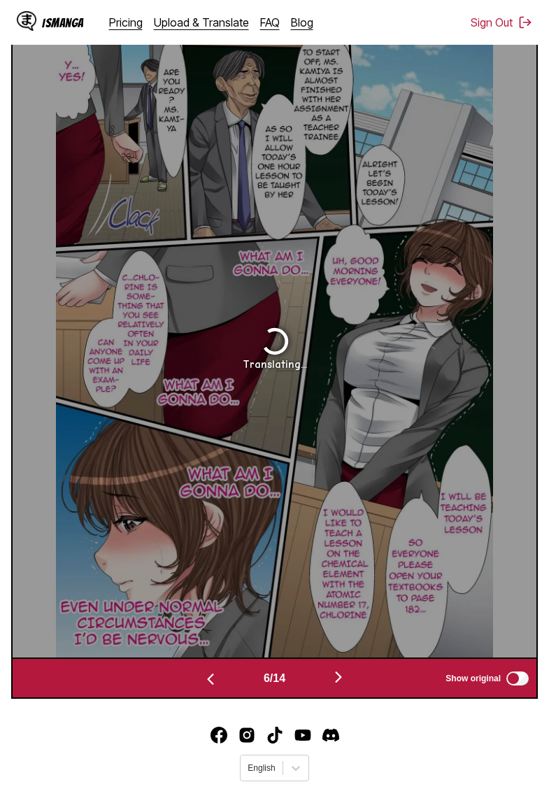
scroll to position [483, 0]
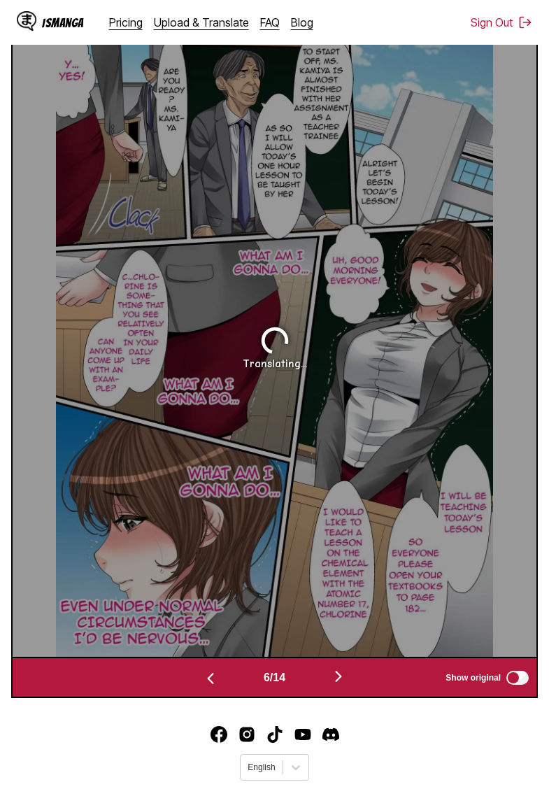
click at [208, 687] on img "button" at bounding box center [210, 678] width 17 height 17
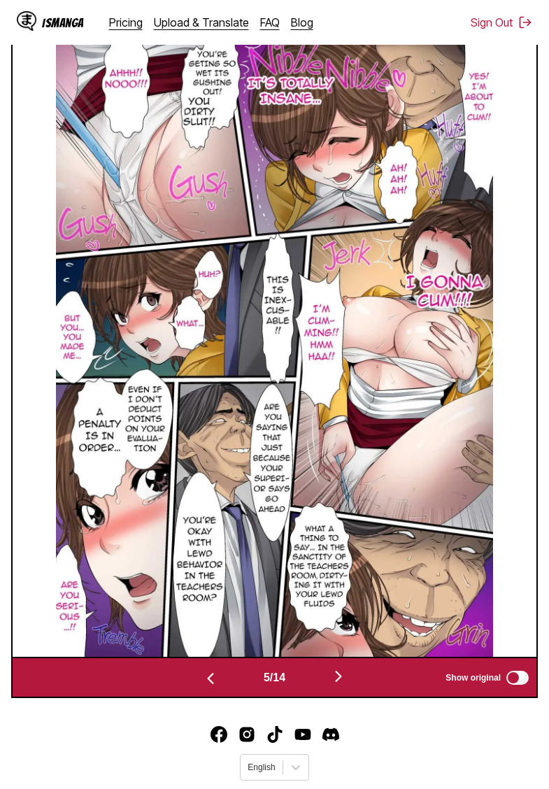
click at [341, 685] on img "button" at bounding box center [338, 676] width 17 height 17
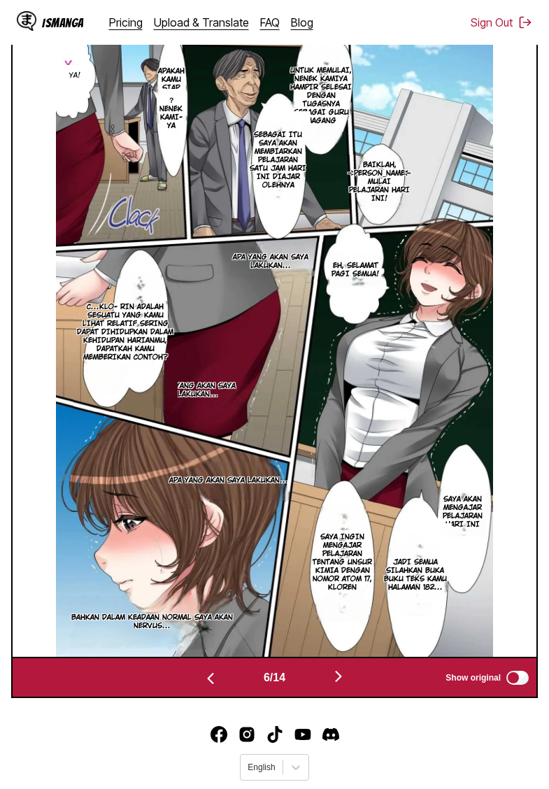
click at [344, 685] on img "button" at bounding box center [338, 676] width 17 height 17
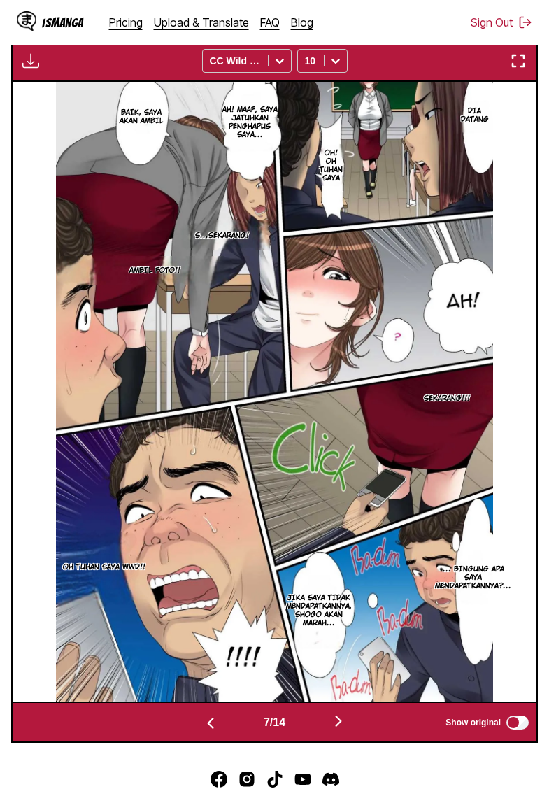
scroll to position [442, 0]
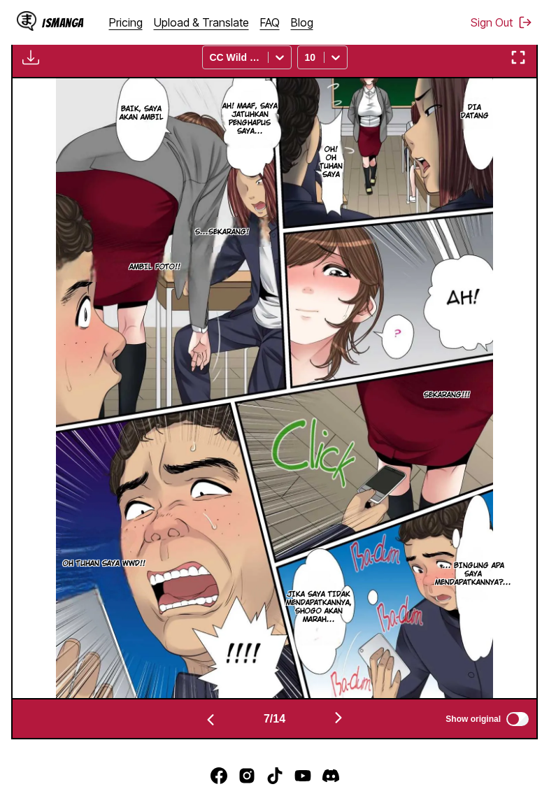
click at [342, 726] on img "button" at bounding box center [338, 717] width 17 height 17
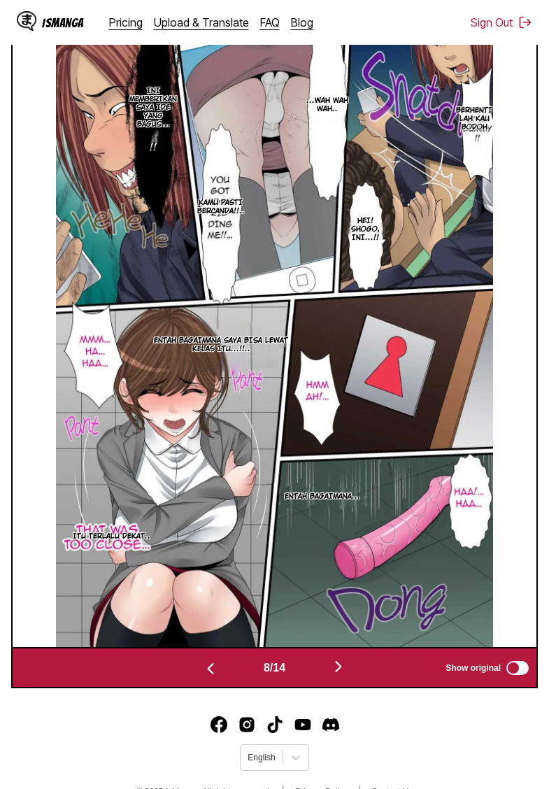
scroll to position [509, 0]
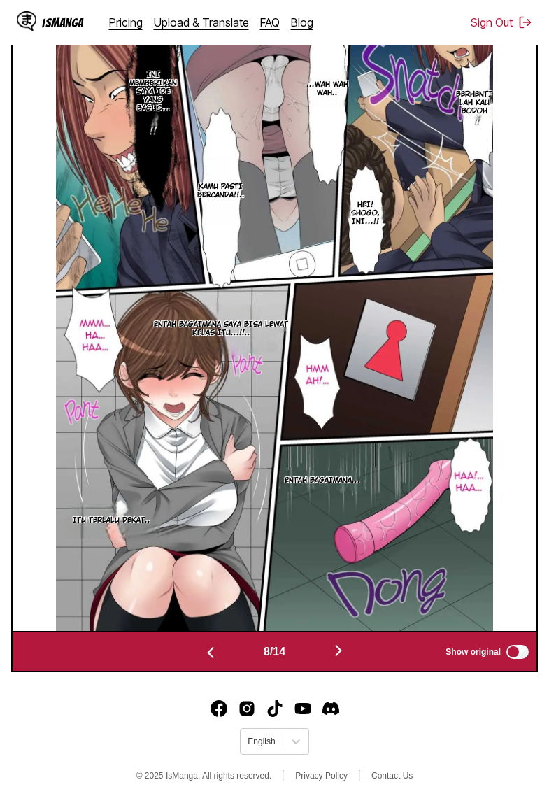
click at [337, 659] on img "button" at bounding box center [338, 650] width 17 height 17
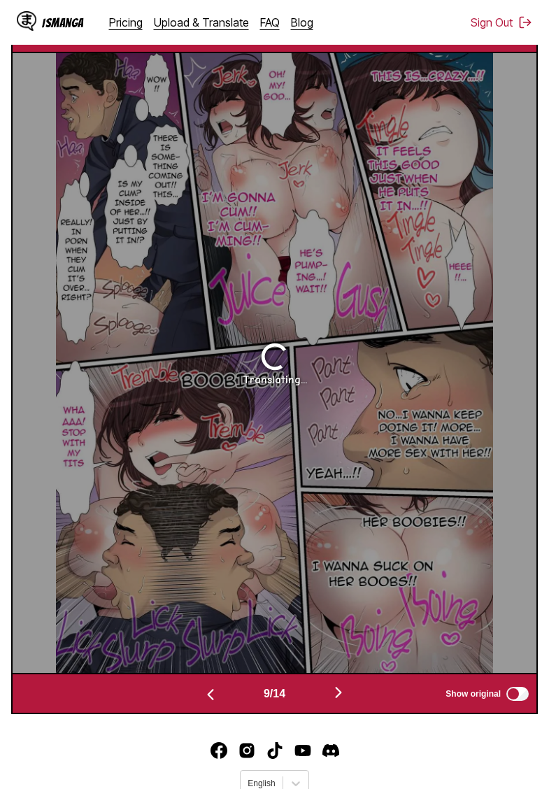
scroll to position [467, 0]
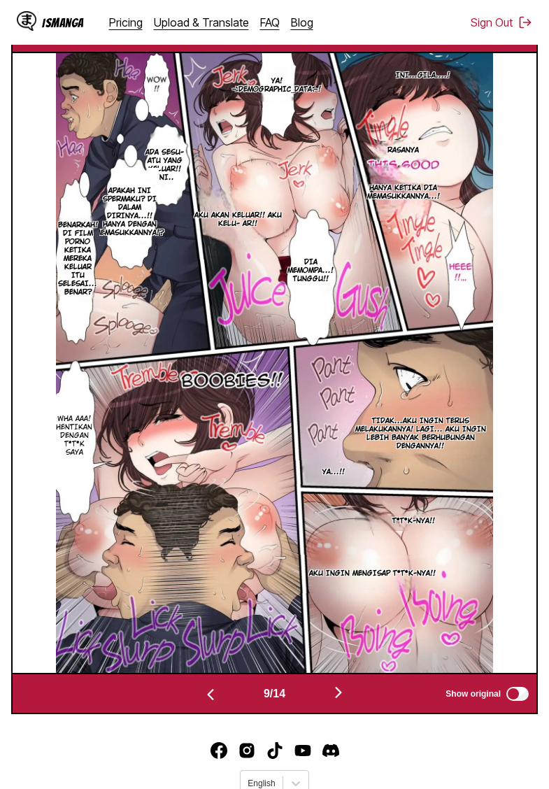
click at [341, 701] on img "button" at bounding box center [338, 692] width 17 height 17
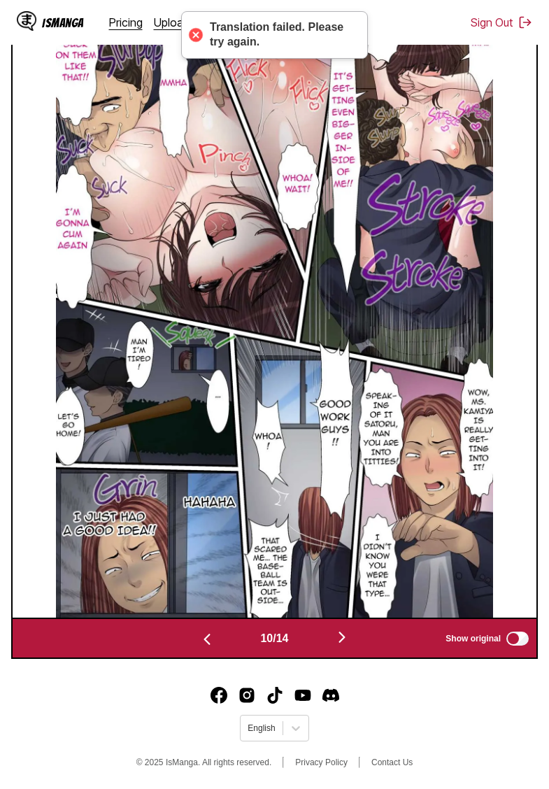
scroll to position [543, 0]
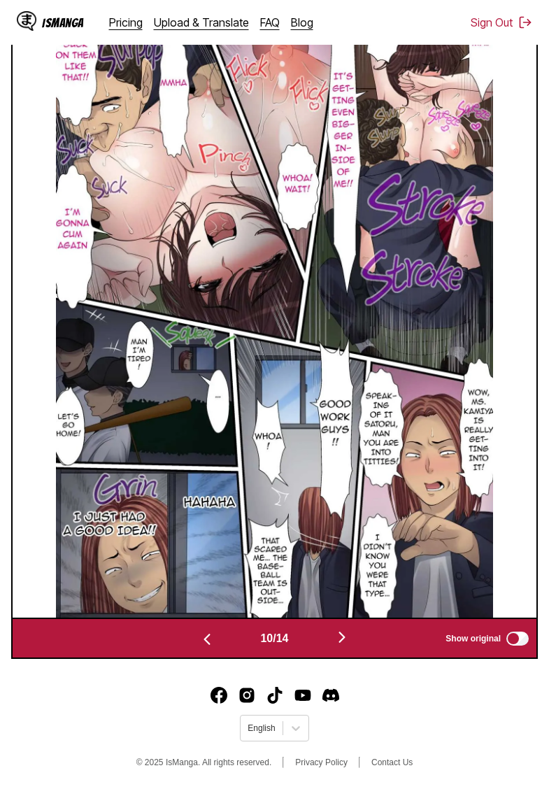
click at [345, 639] on img "button" at bounding box center [342, 637] width 17 height 17
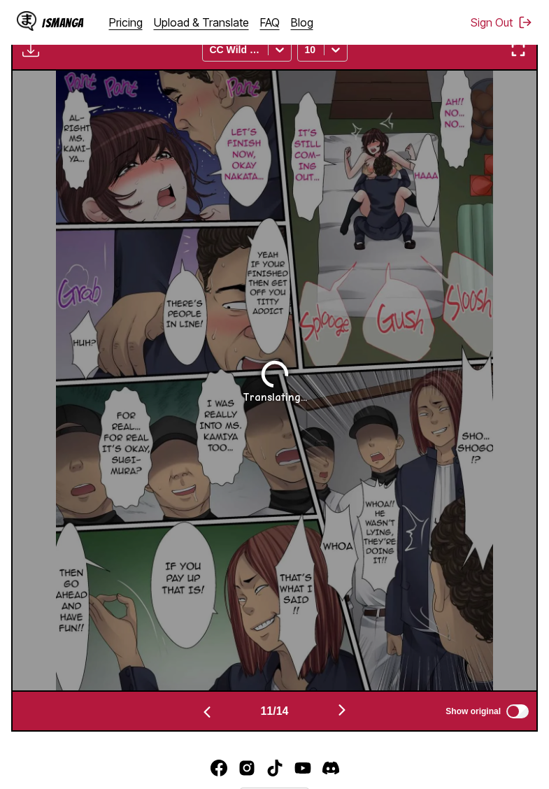
scroll to position [415, 0]
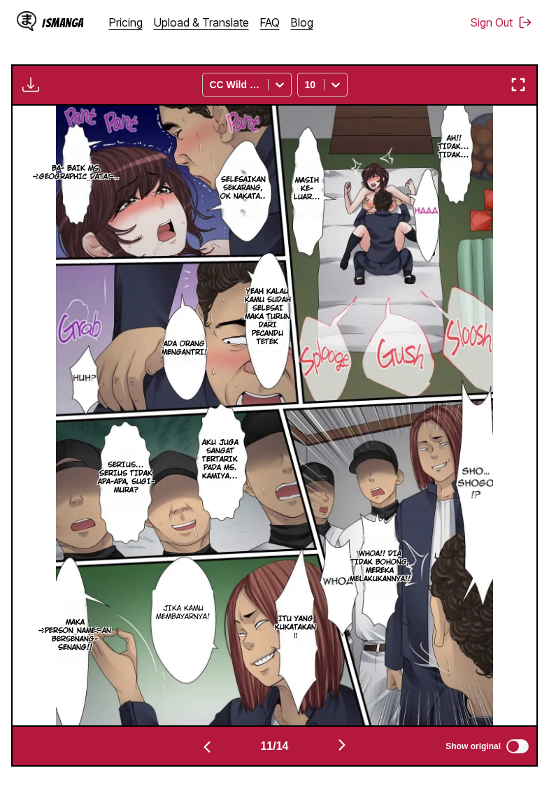
click at [350, 753] on img "button" at bounding box center [342, 744] width 17 height 17
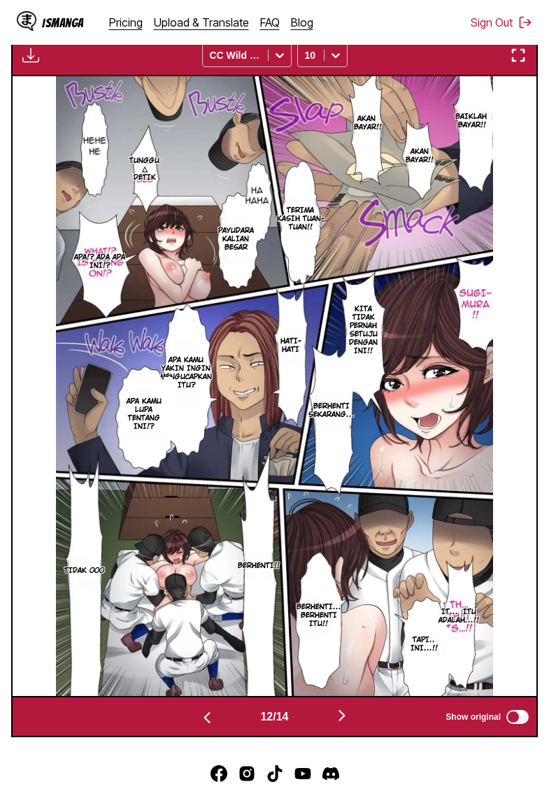
scroll to position [445, 0]
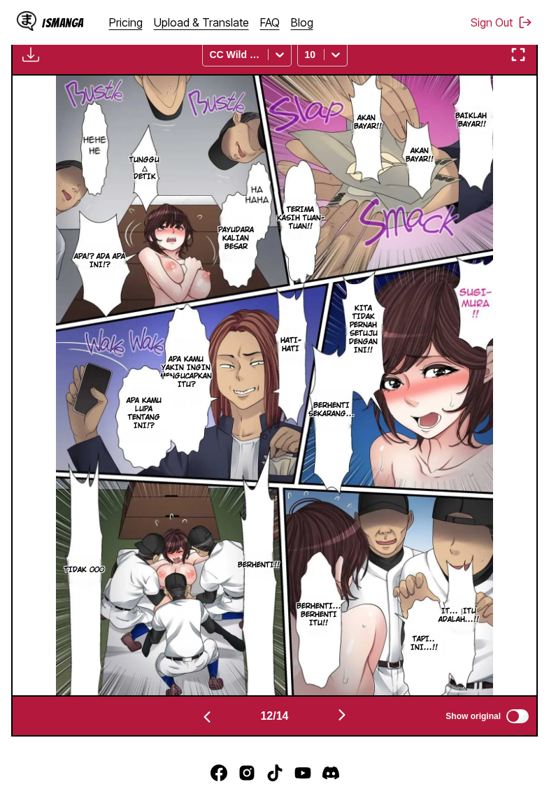
click at [350, 723] on img "button" at bounding box center [342, 714] width 17 height 17
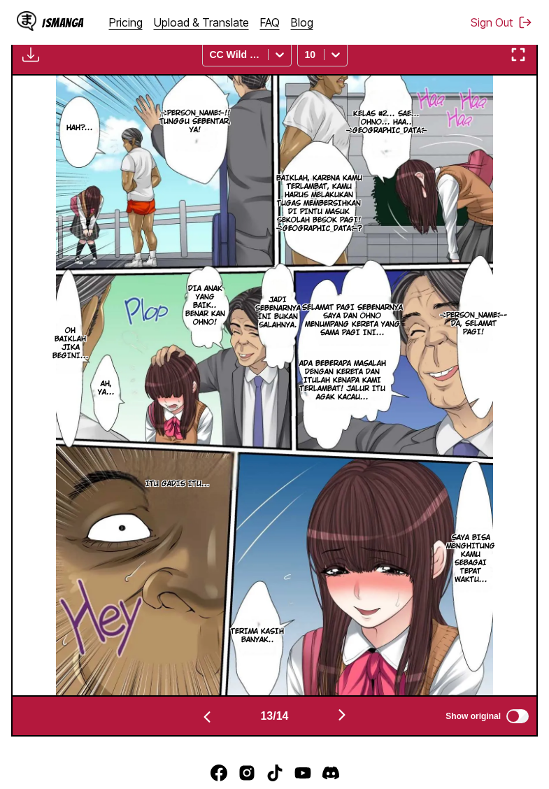
click at [343, 723] on img "button" at bounding box center [342, 714] width 17 height 17
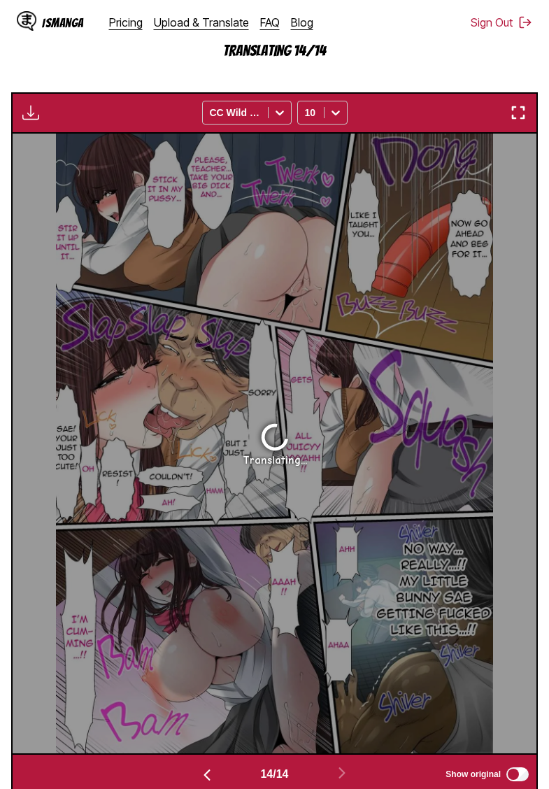
scroll to position [350, 0]
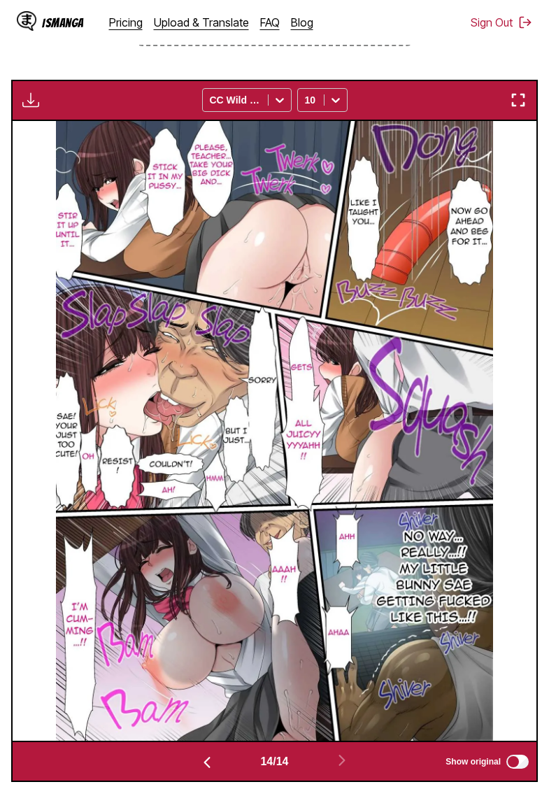
click at [36, 108] on img "button" at bounding box center [30, 100] width 17 height 17
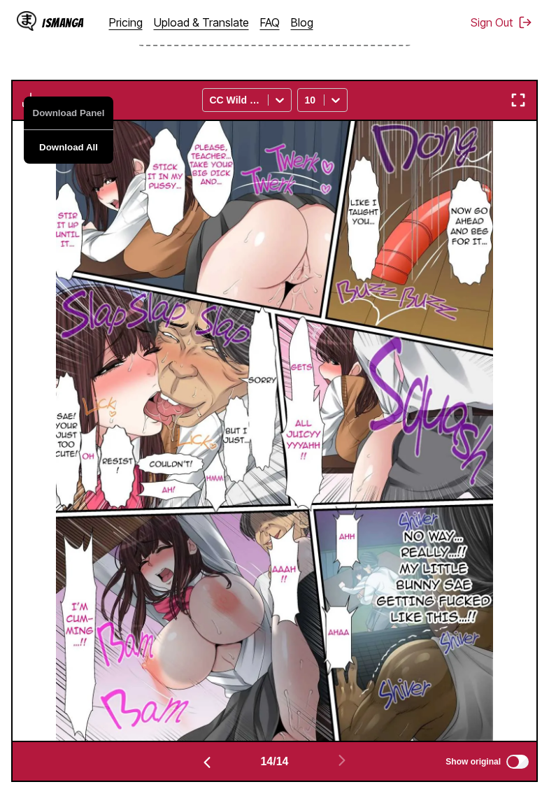
click at [80, 162] on button "Download All" at bounding box center [69, 147] width 90 height 34
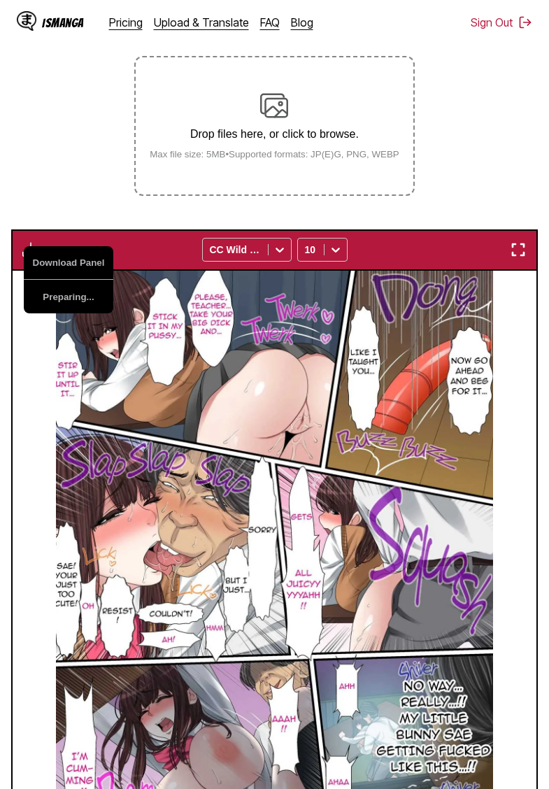
scroll to position [194, 0]
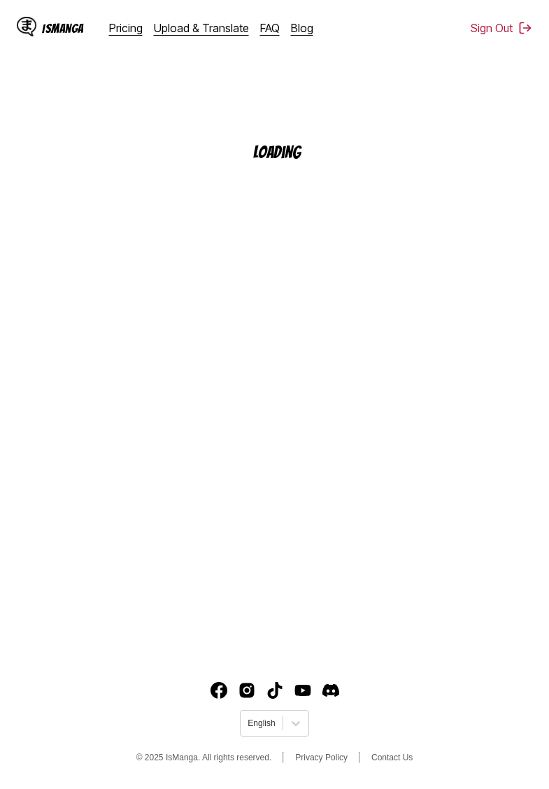
scroll to position [143, 0]
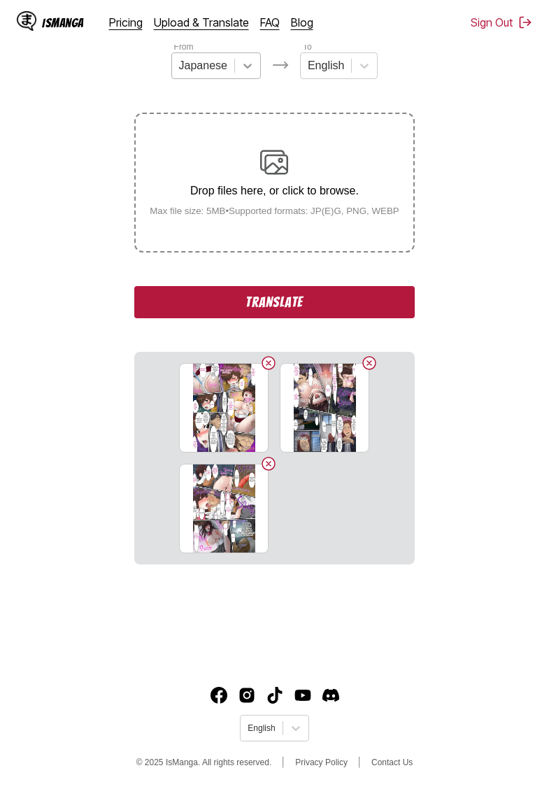
click at [245, 65] on icon at bounding box center [248, 66] width 14 height 14
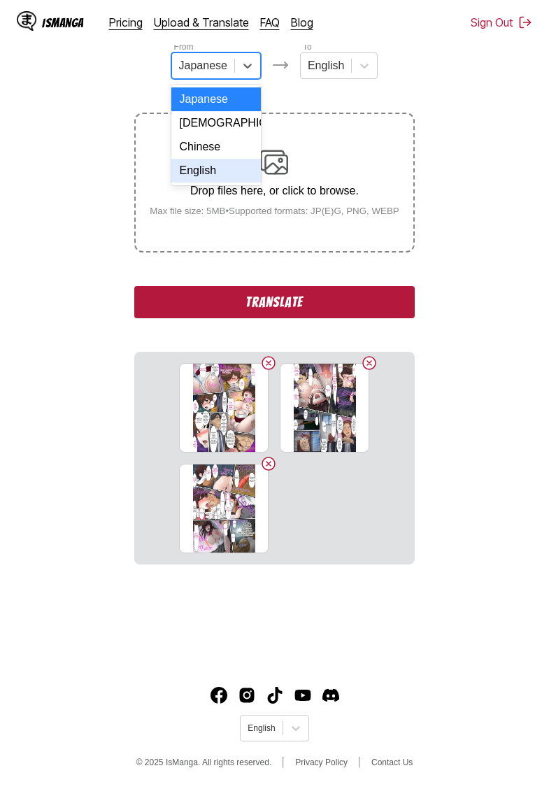
click at [209, 166] on div "English" at bounding box center [216, 171] width 90 height 24
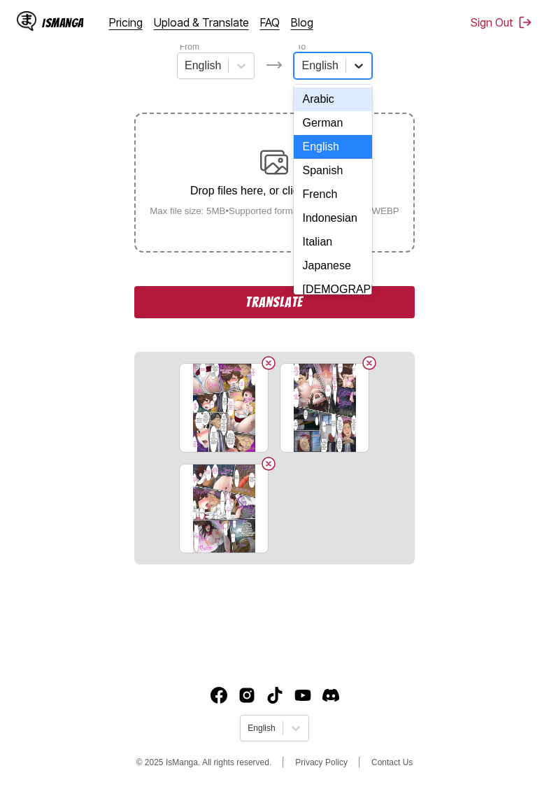
click at [356, 73] on icon at bounding box center [359, 66] width 14 height 14
click at [331, 213] on div "Indonesian" at bounding box center [333, 218] width 78 height 24
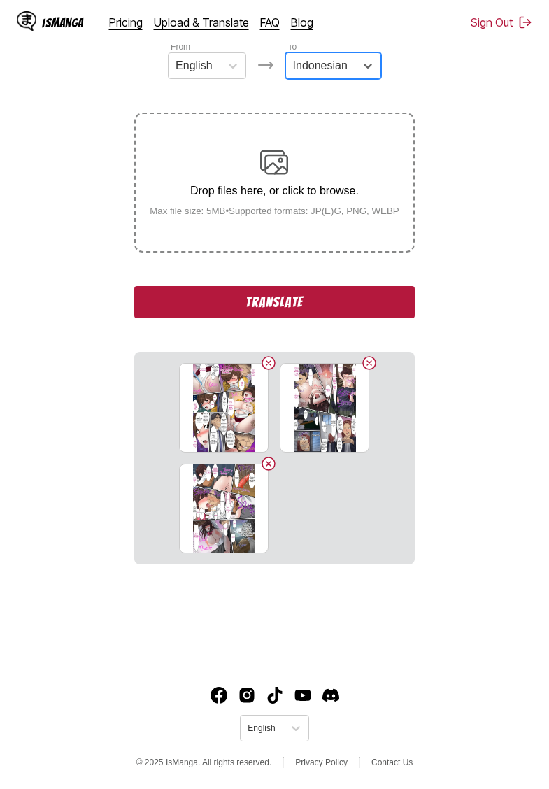
click at [274, 318] on button "Translate" at bounding box center [274, 302] width 280 height 32
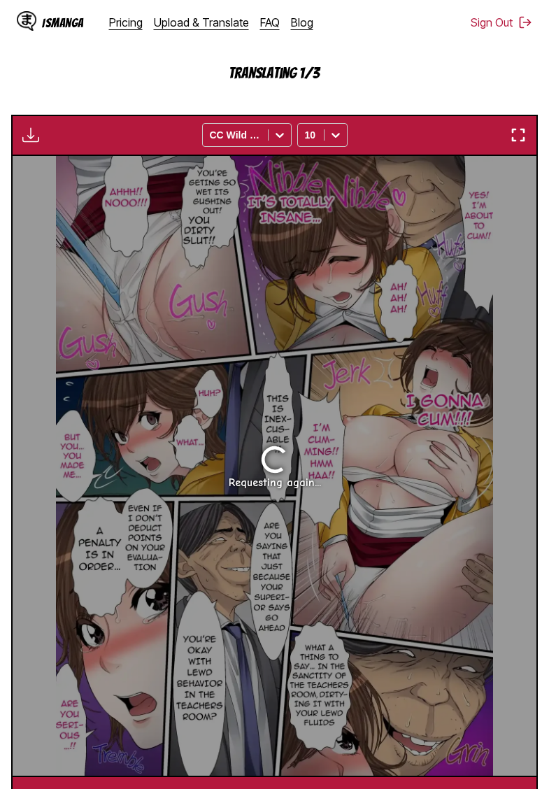
scroll to position [343, 0]
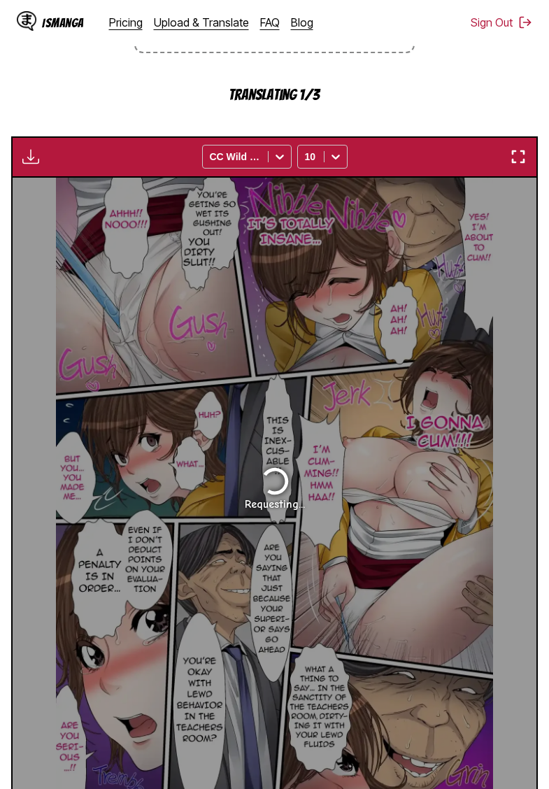
click at [114, 134] on section "From English To Indonesian Drop files here, or click to browse. Max file size: …" at bounding box center [274, 340] width 527 height 998
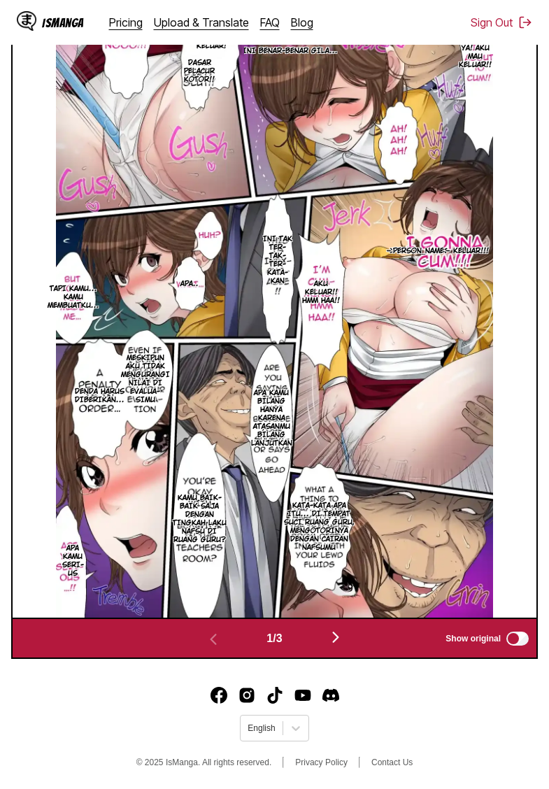
scroll to position [543, 0]
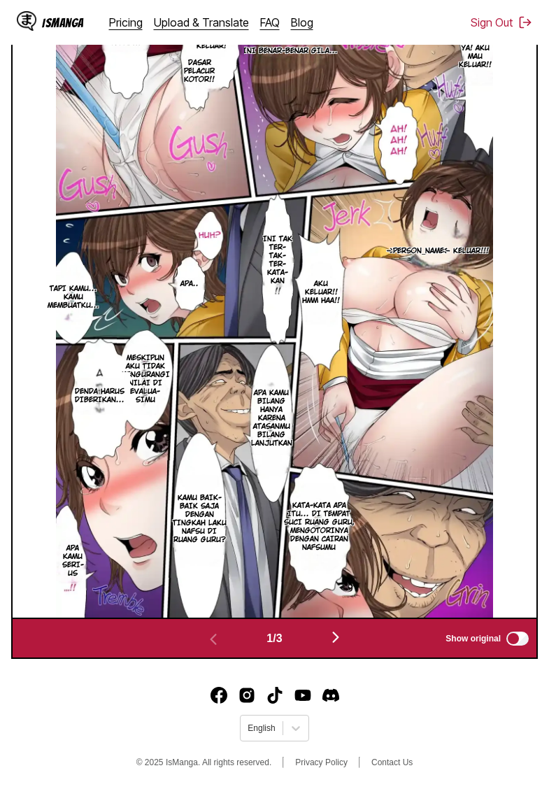
click at [338, 639] on img "button" at bounding box center [335, 637] width 17 height 17
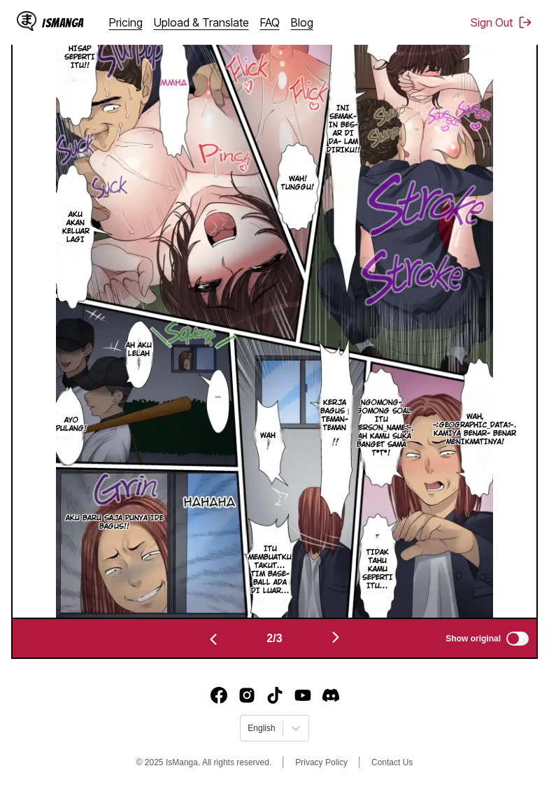
click at [337, 638] on img "button" at bounding box center [335, 637] width 17 height 17
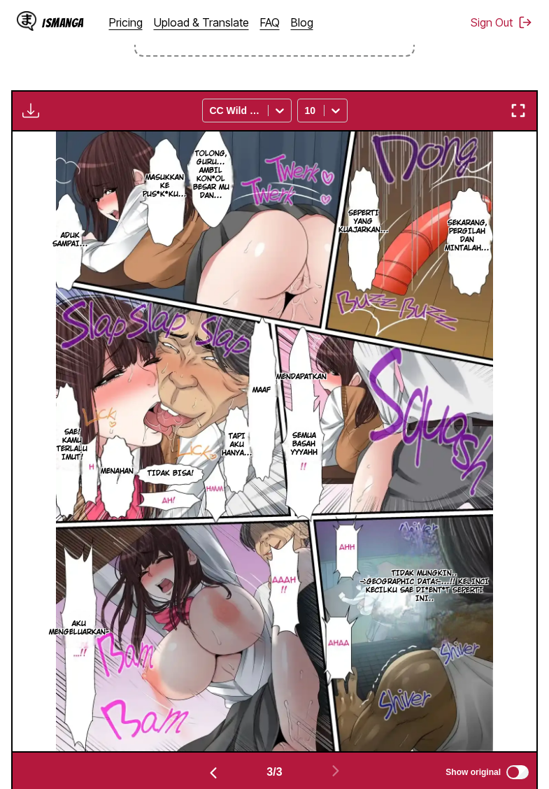
scroll to position [333, 0]
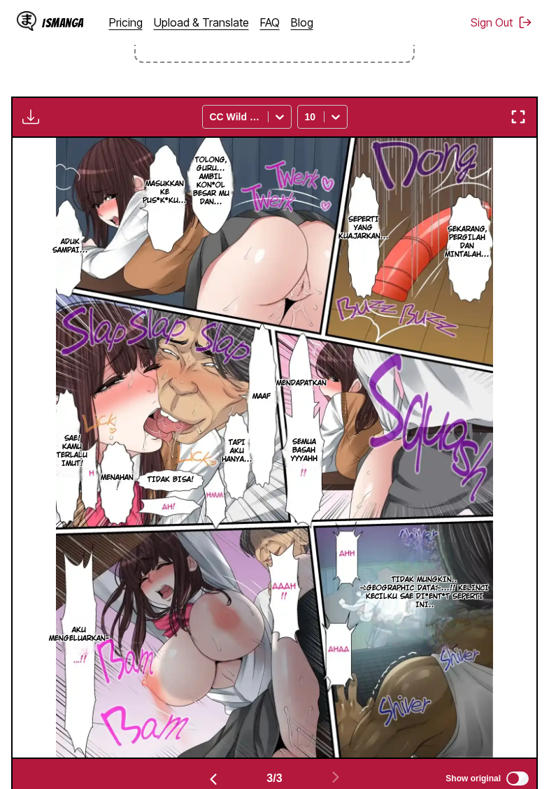
click at [36, 125] on img "button" at bounding box center [30, 116] width 17 height 17
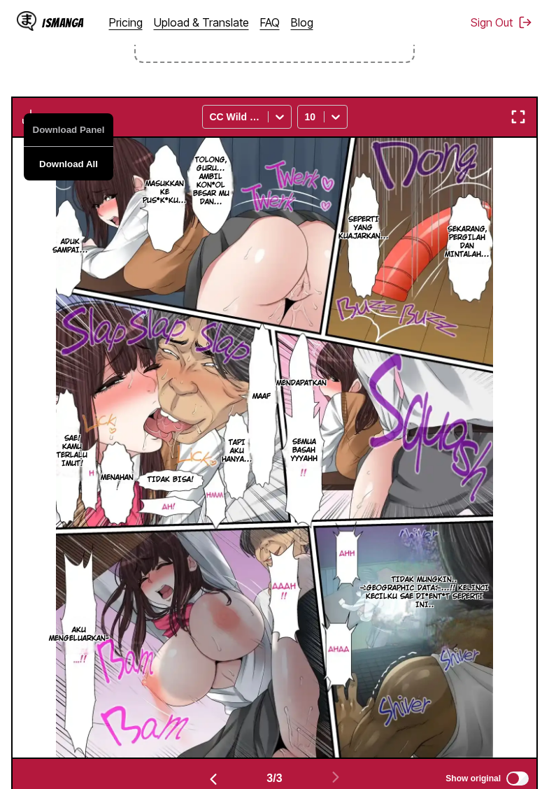
click at [75, 176] on button "Download All" at bounding box center [69, 164] width 90 height 34
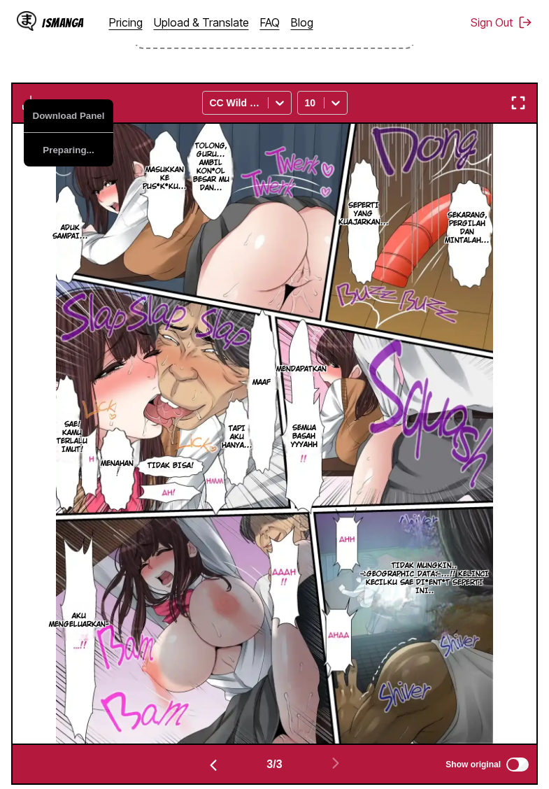
scroll to position [348, 0]
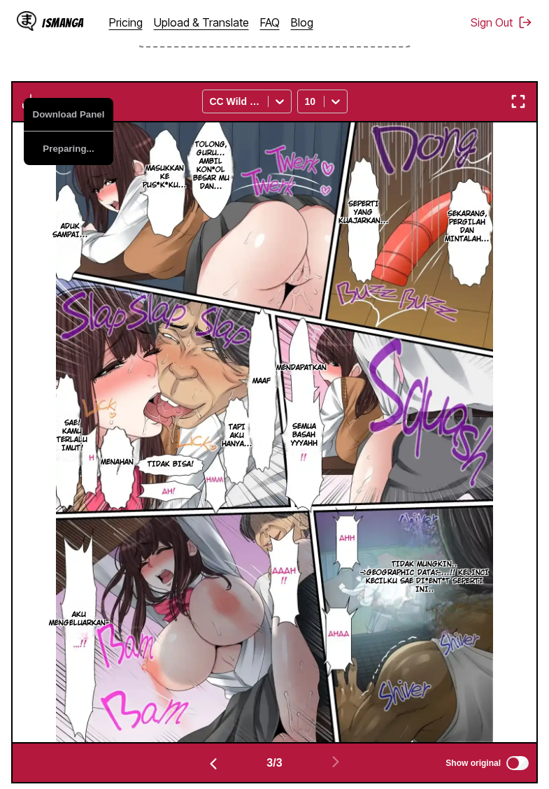
click at [84, 73] on section "From English To Indonesian Drop files here, or click to browse. Max file size: …" at bounding box center [274, 309] width 527 height 948
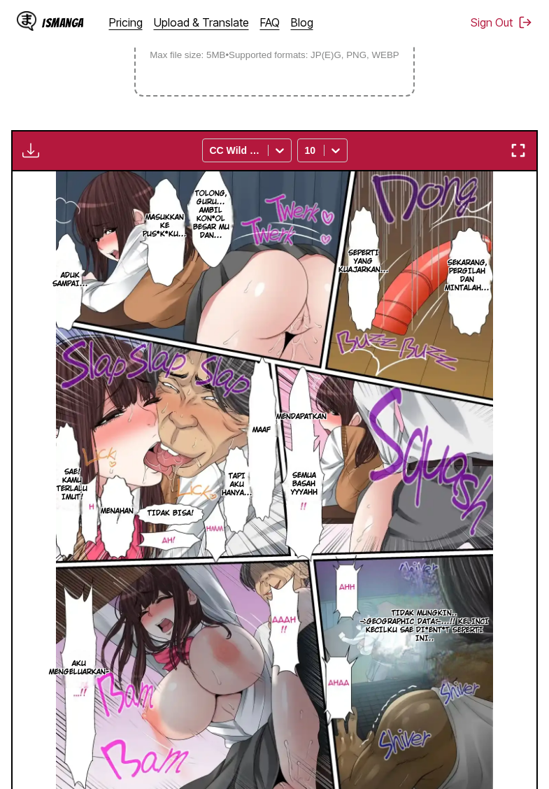
scroll to position [299, 0]
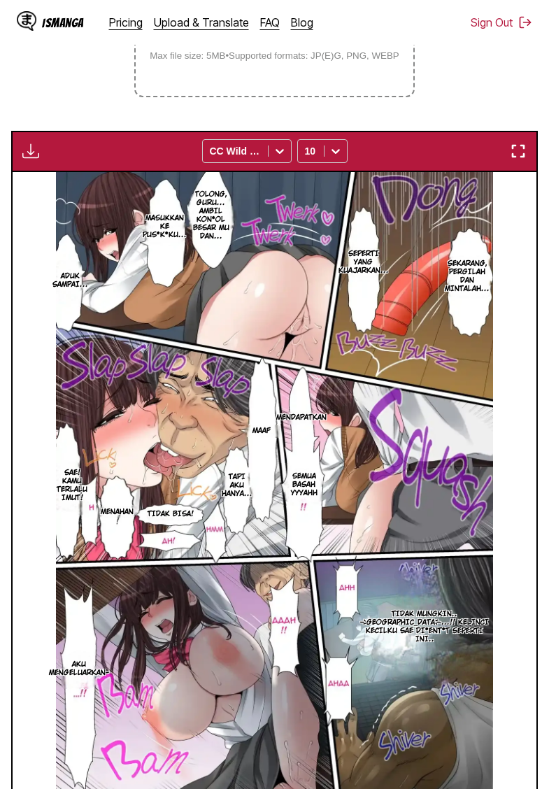
click at [41, 160] on button "button" at bounding box center [30, 151] width 25 height 18
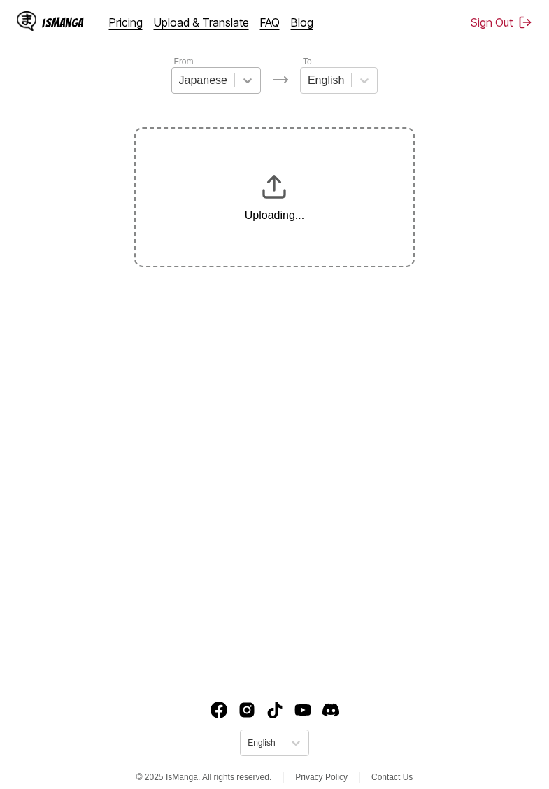
click at [239, 77] on div at bounding box center [247, 80] width 25 height 25
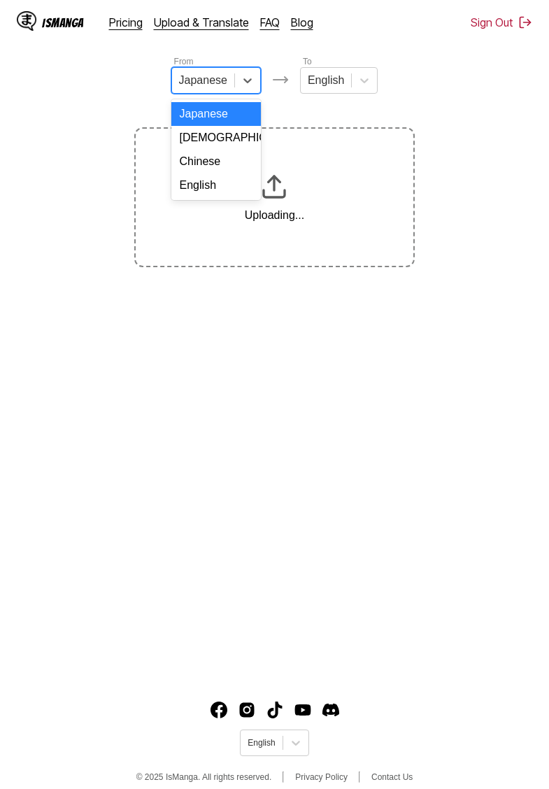
click at [208, 181] on div "English" at bounding box center [216, 185] width 90 height 24
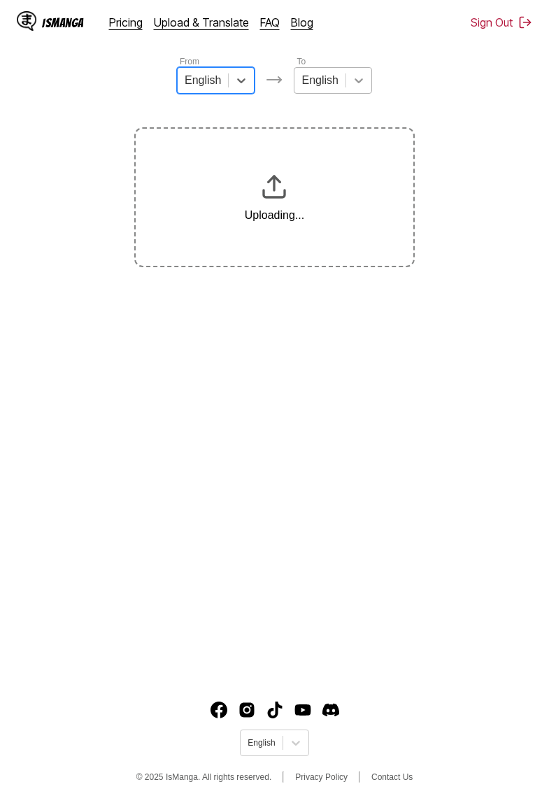
click at [348, 76] on div at bounding box center [358, 80] width 25 height 25
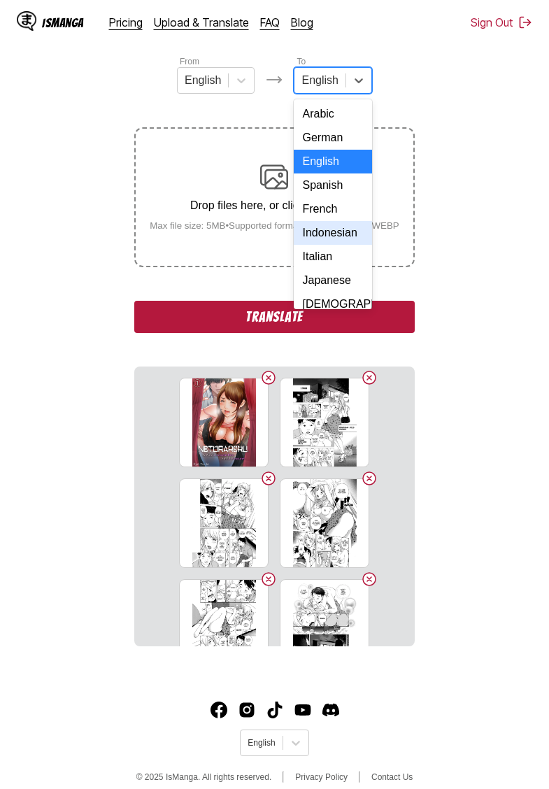
click at [325, 238] on div "Indonesian" at bounding box center [333, 233] width 78 height 24
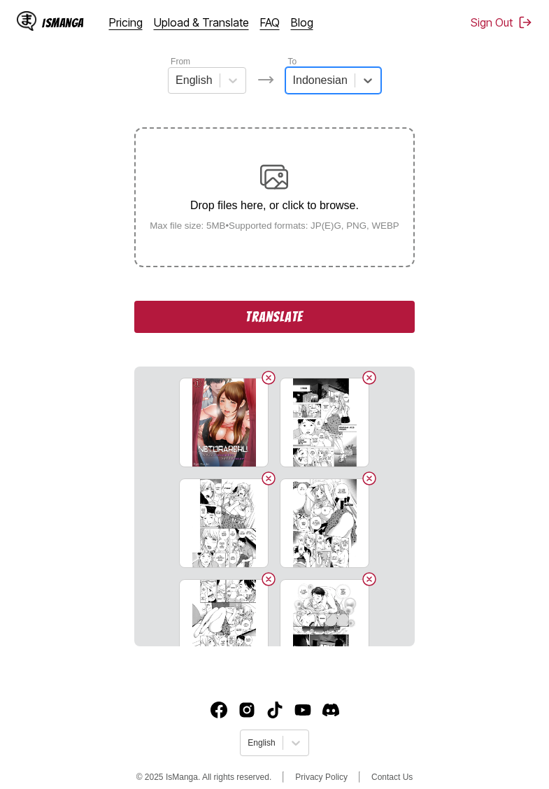
click at [266, 330] on button "Translate" at bounding box center [274, 317] width 280 height 32
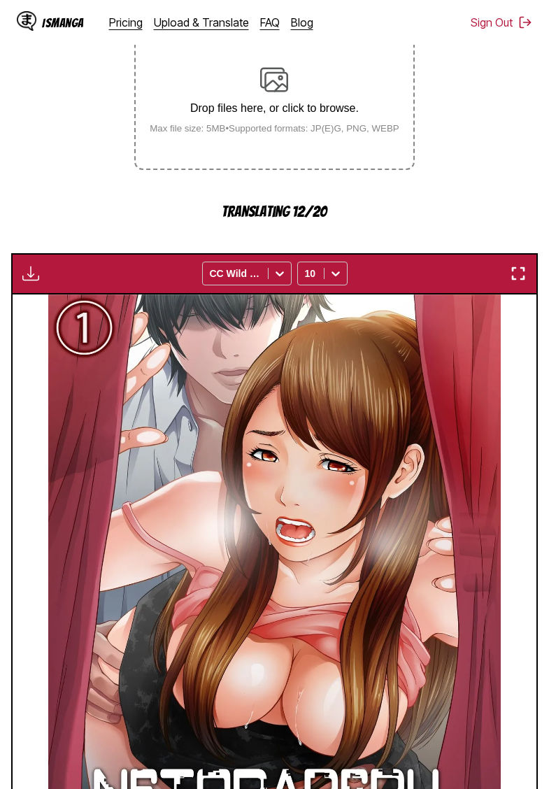
scroll to position [253, 0]
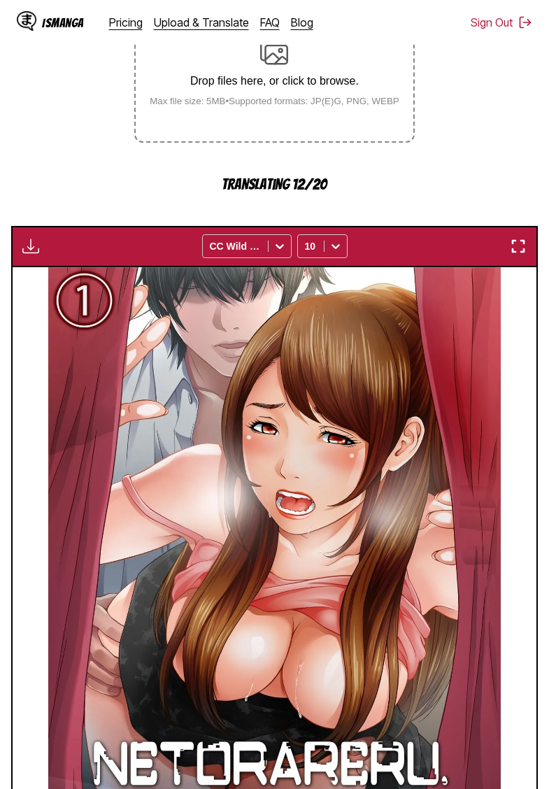
click at [67, 143] on section "From English To Indonesian Drop files here, or click to browse. Max file size: …" at bounding box center [274, 429] width 527 height 998
click at [50, 140] on section "From English To Indonesian Drop files here, or click to browse. Max file size: …" at bounding box center [274, 429] width 527 height 998
click at [71, 148] on section "From English To Indonesian Drop files here, or click to browse. Max file size: …" at bounding box center [274, 429] width 527 height 998
click at [56, 164] on section "From English To Indonesian Drop files here, or click to browse. Max file size: …" at bounding box center [274, 429] width 527 height 998
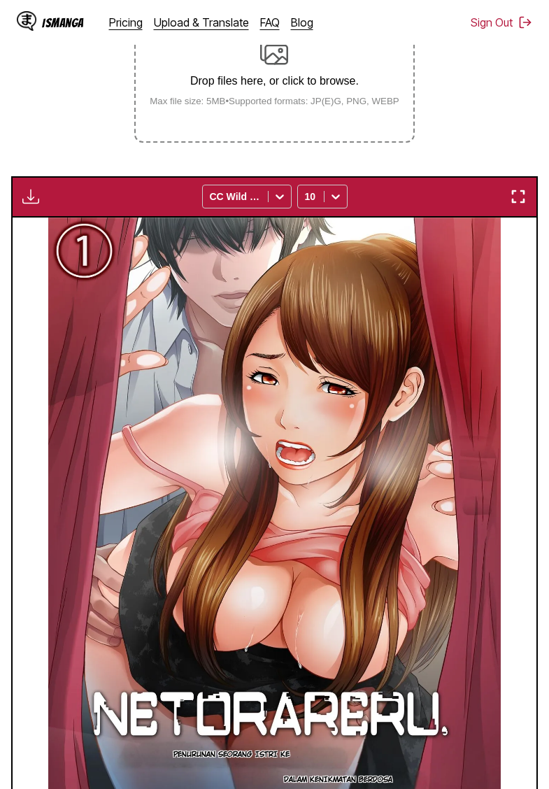
click at [33, 205] on img "button" at bounding box center [30, 196] width 17 height 17
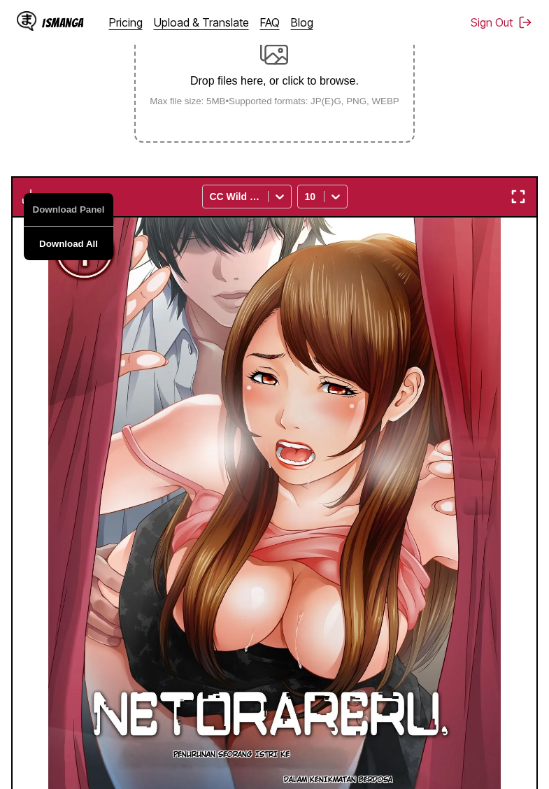
click at [66, 257] on button "Download All" at bounding box center [69, 244] width 90 height 34
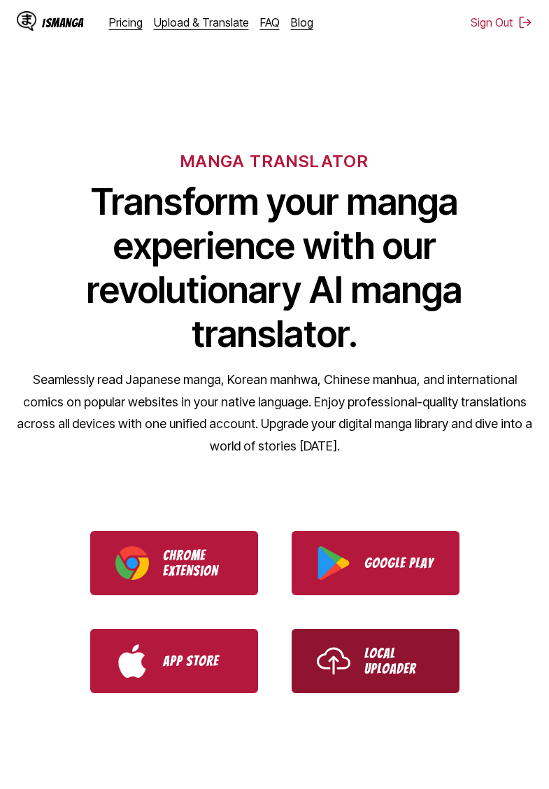
click at [441, 664] on link "Local Uploader" at bounding box center [376, 661] width 168 height 64
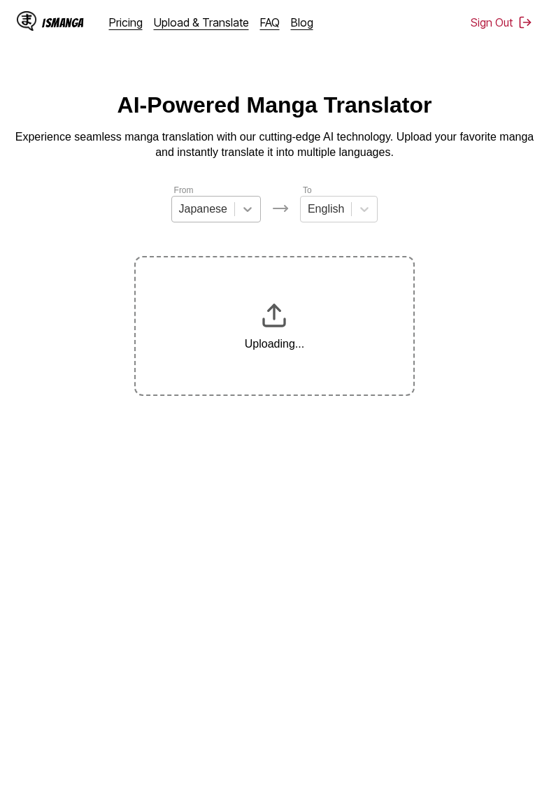
click at [242, 211] on icon at bounding box center [248, 209] width 14 height 14
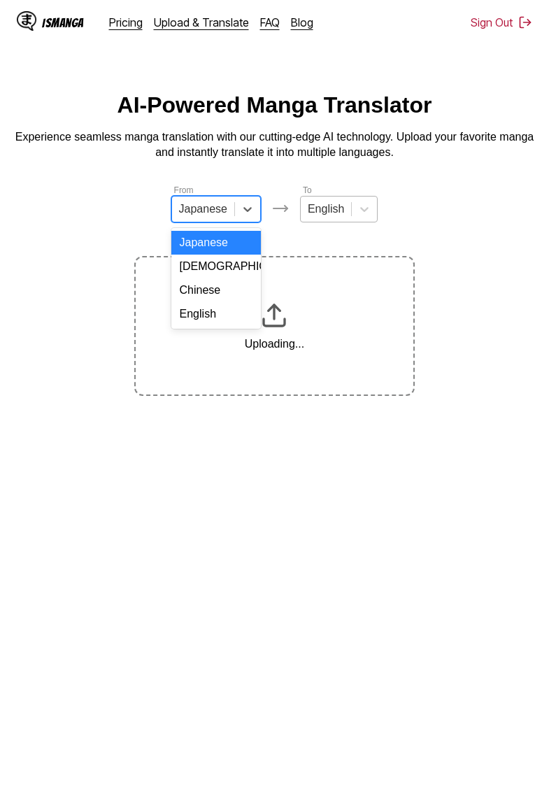
click at [208, 321] on div "English" at bounding box center [216, 314] width 90 height 24
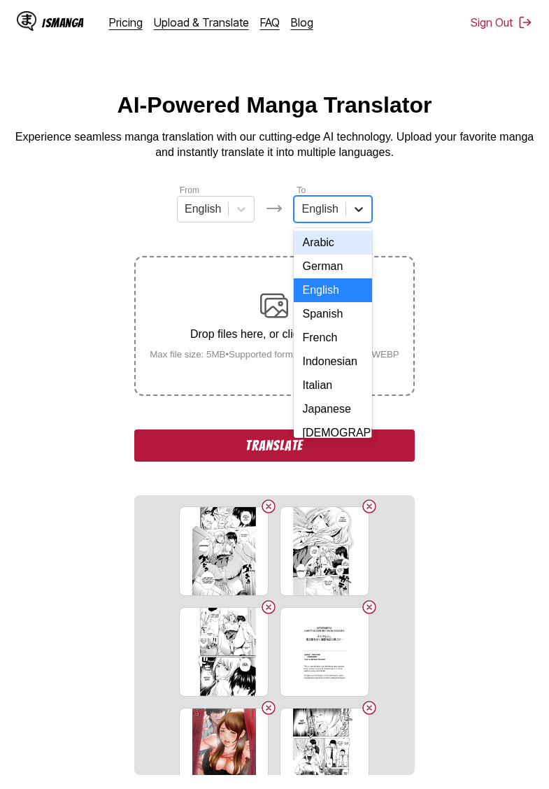
click at [348, 210] on div at bounding box center [358, 208] width 25 height 25
click at [331, 358] on div "Indonesian" at bounding box center [333, 362] width 78 height 24
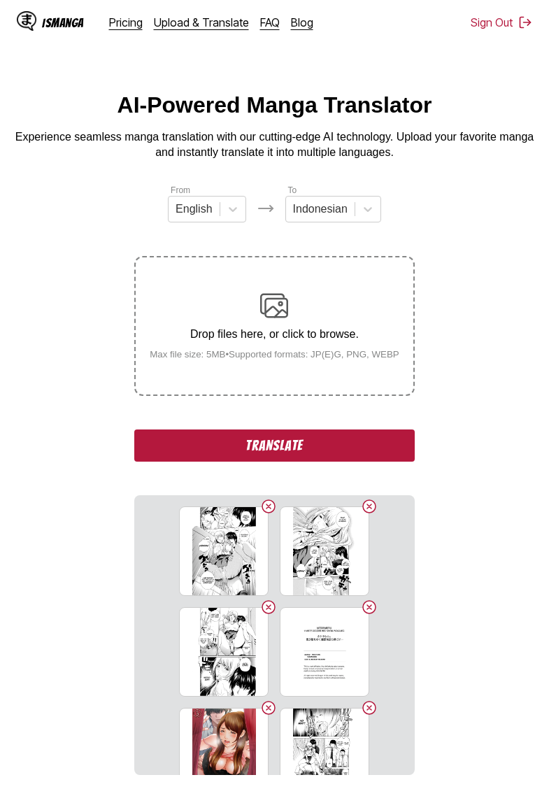
click at [455, 249] on section "From English To Indonesian Drop files here, or click to browse. Max file size: …" at bounding box center [274, 479] width 527 height 592
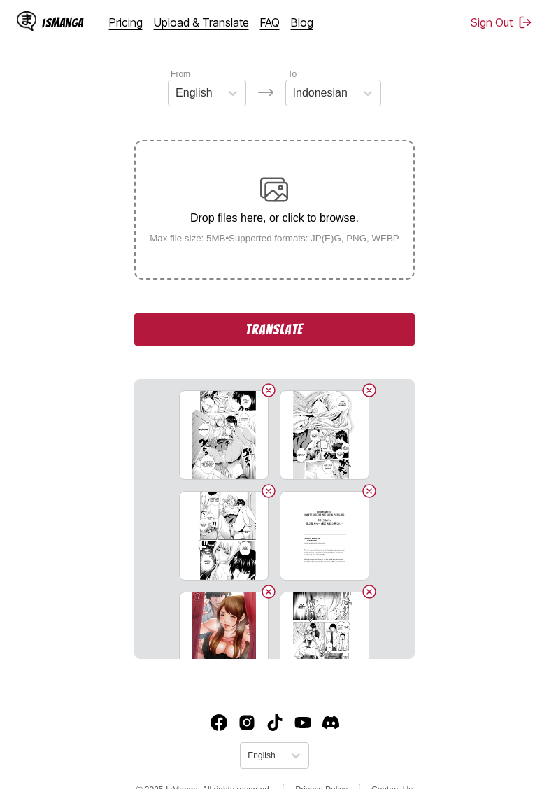
scroll to position [117, 0]
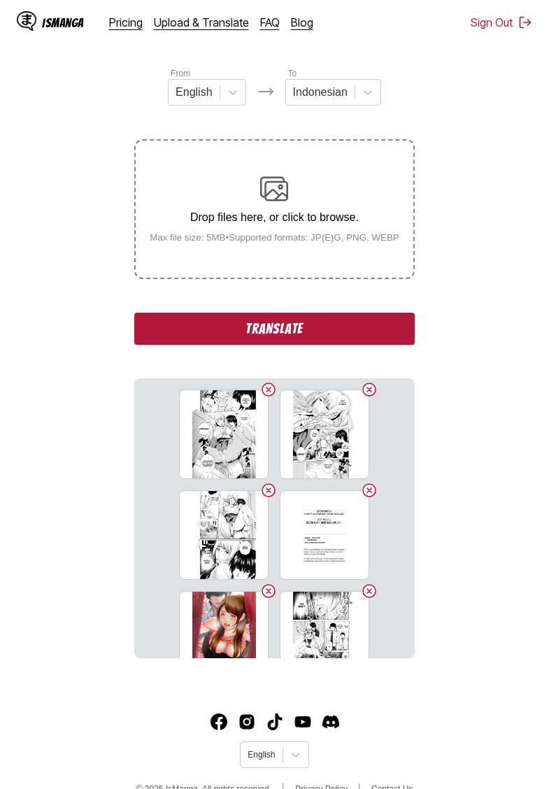
click at [296, 342] on button "Translate" at bounding box center [274, 329] width 280 height 32
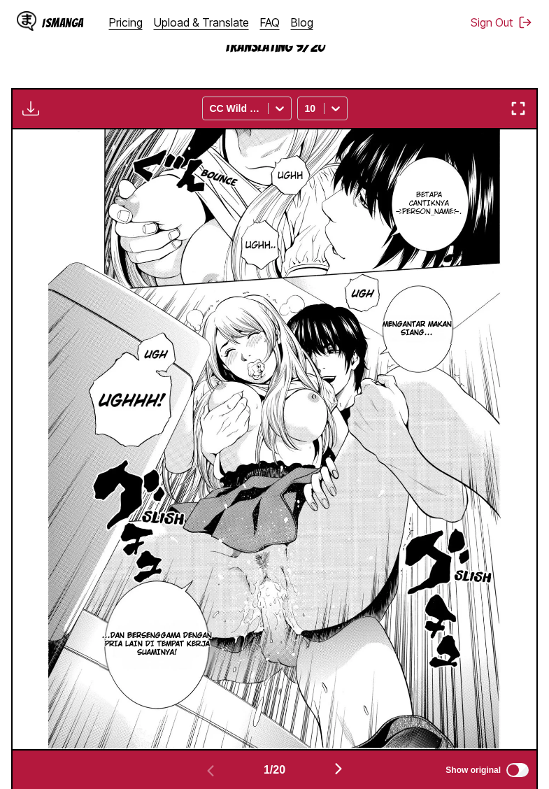
scroll to position [390, 0]
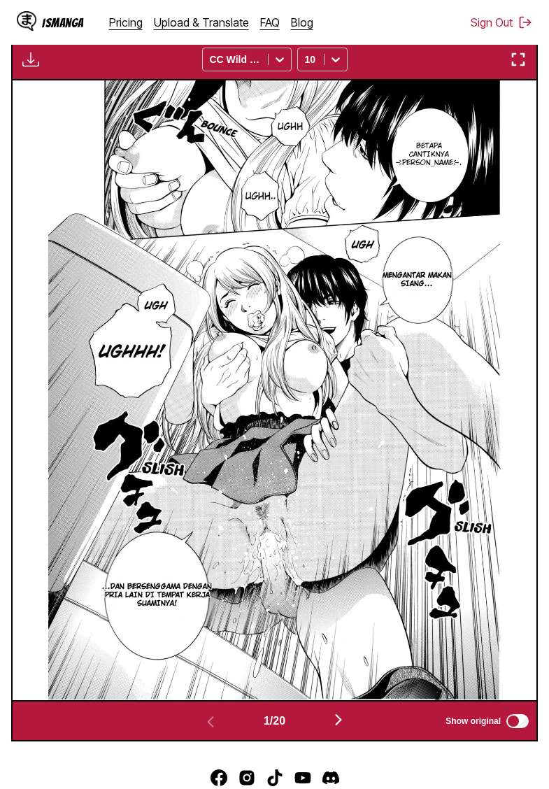
click at [27, 68] on img "button" at bounding box center [30, 59] width 17 height 17
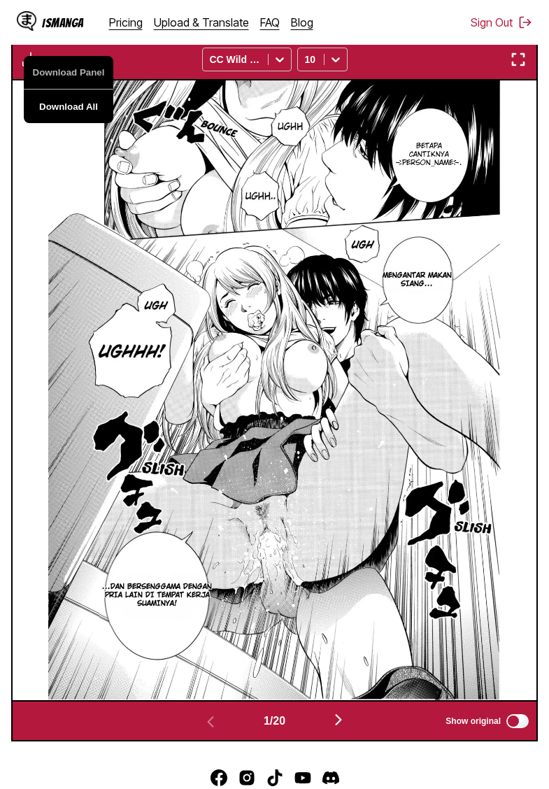
click at [71, 123] on button "Download All" at bounding box center [69, 107] width 90 height 34
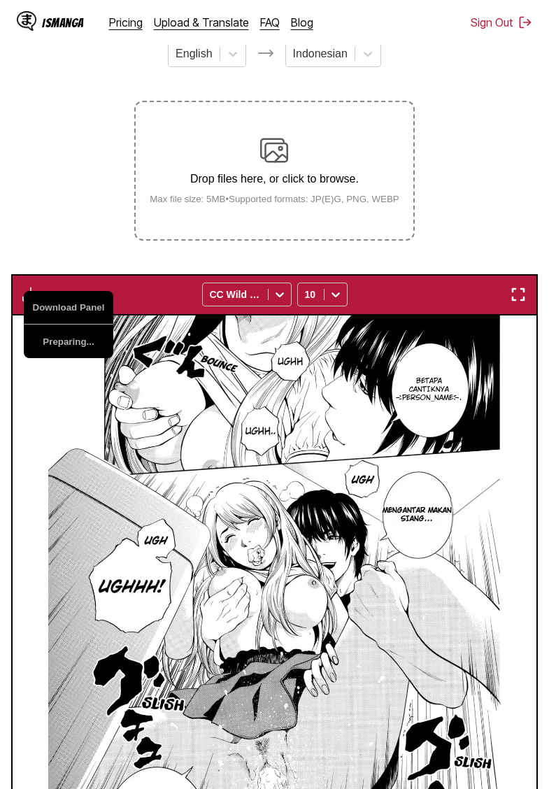
scroll to position [231, 0]
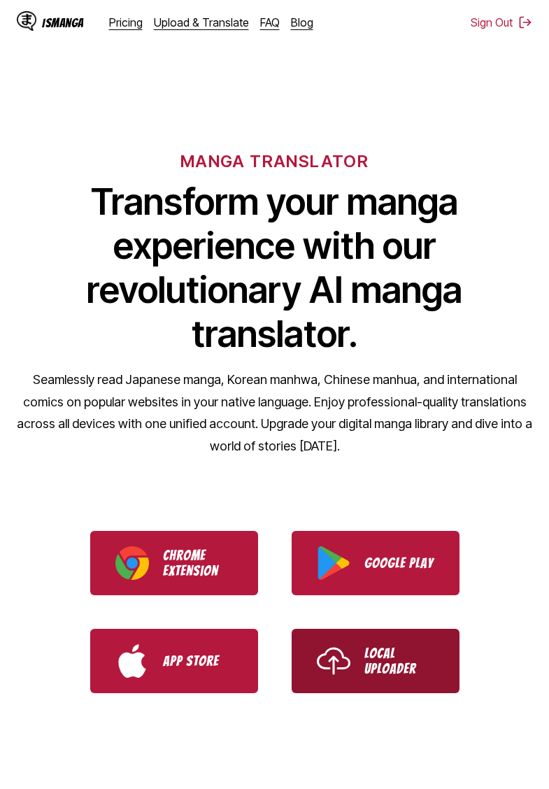
click at [364, 669] on p "Local Uploader" at bounding box center [399, 660] width 70 height 31
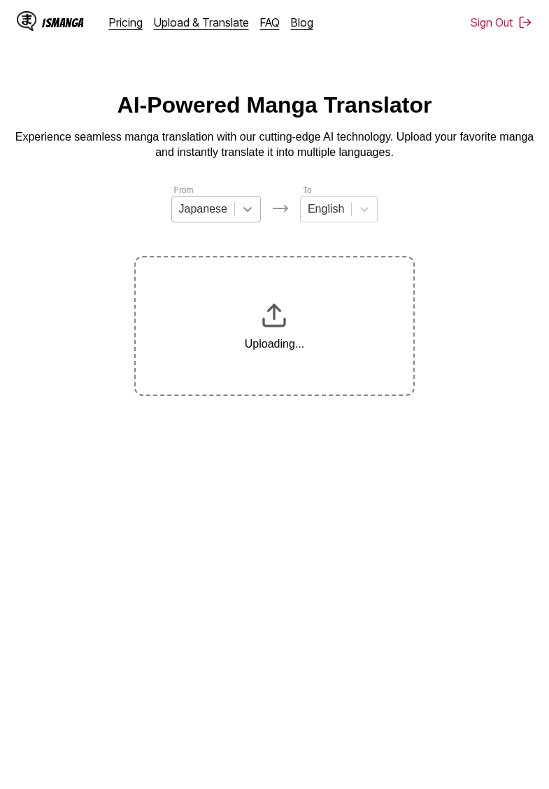
click at [250, 206] on icon at bounding box center [248, 209] width 14 height 14
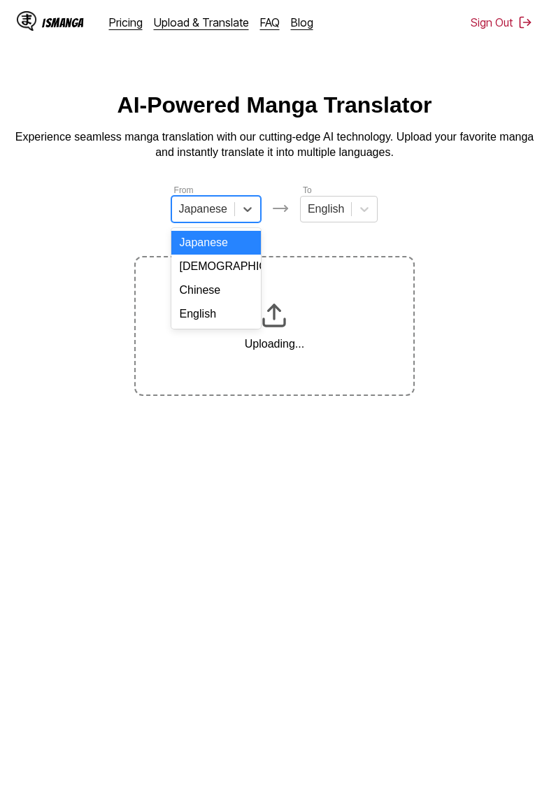
click at [208, 310] on div "English" at bounding box center [216, 314] width 90 height 24
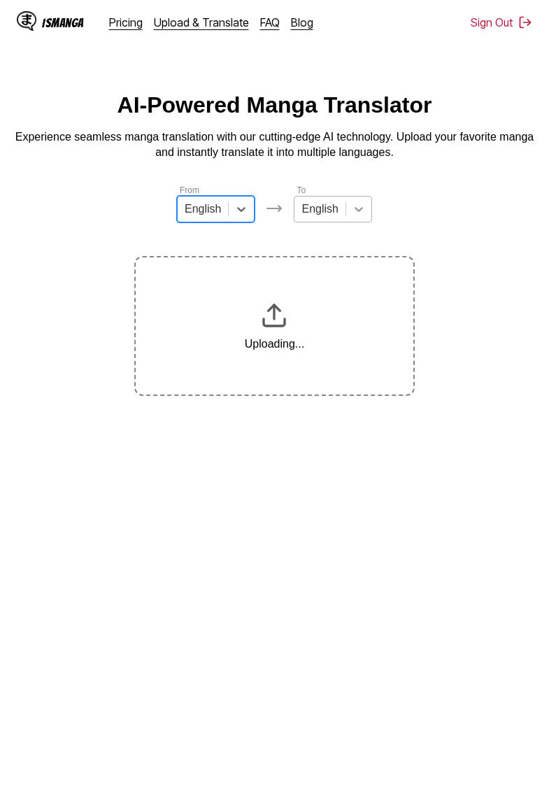
click at [355, 209] on icon at bounding box center [359, 209] width 14 height 14
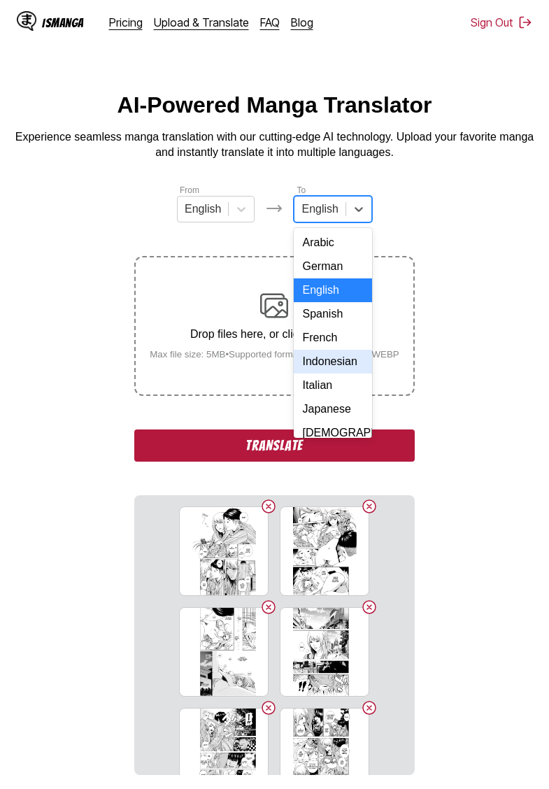
click at [330, 361] on div "Indonesian" at bounding box center [333, 362] width 78 height 24
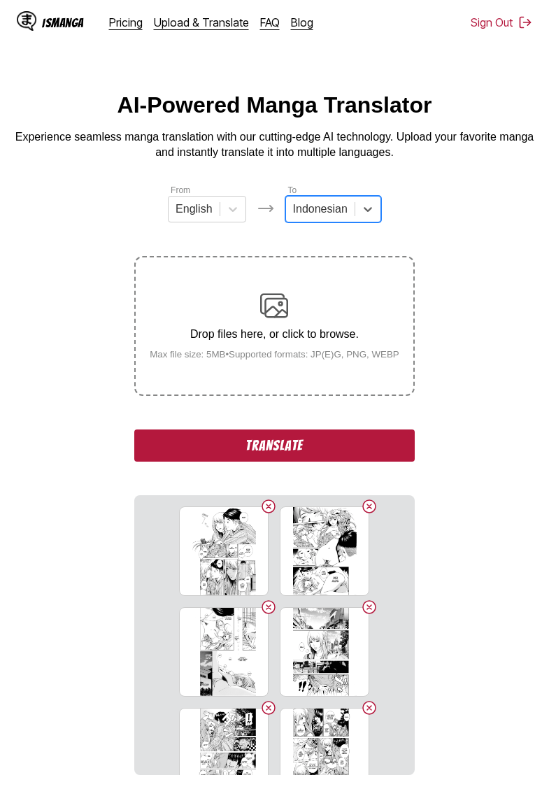
click at [480, 329] on section "From English To option Indonesian, selected. Indonesian Drop files here, or cli…" at bounding box center [274, 479] width 527 height 592
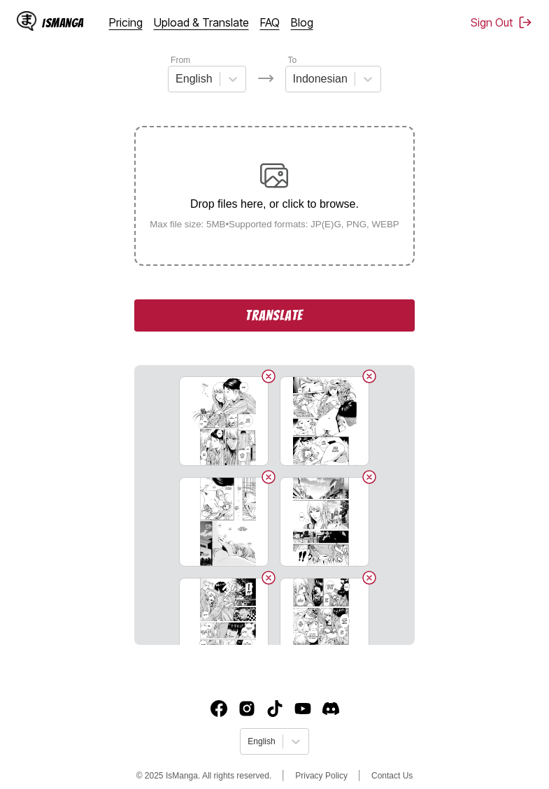
click at [308, 331] on button "Translate" at bounding box center [274, 315] width 280 height 32
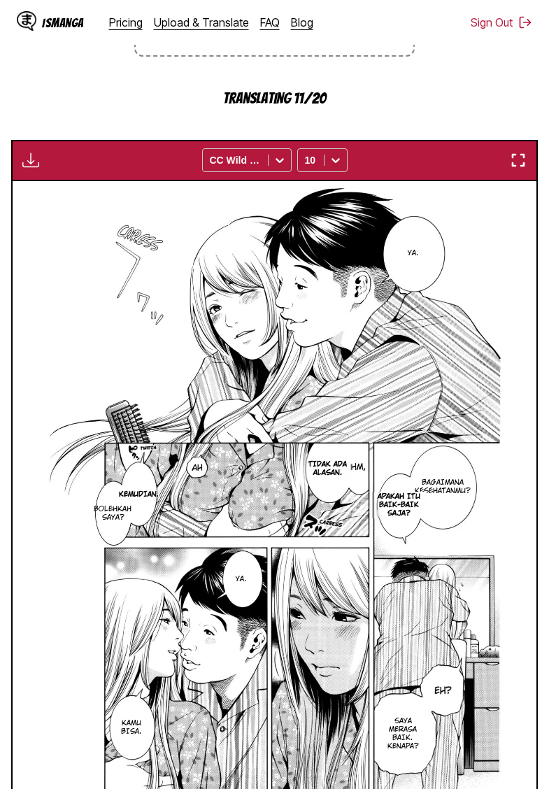
scroll to position [317, 0]
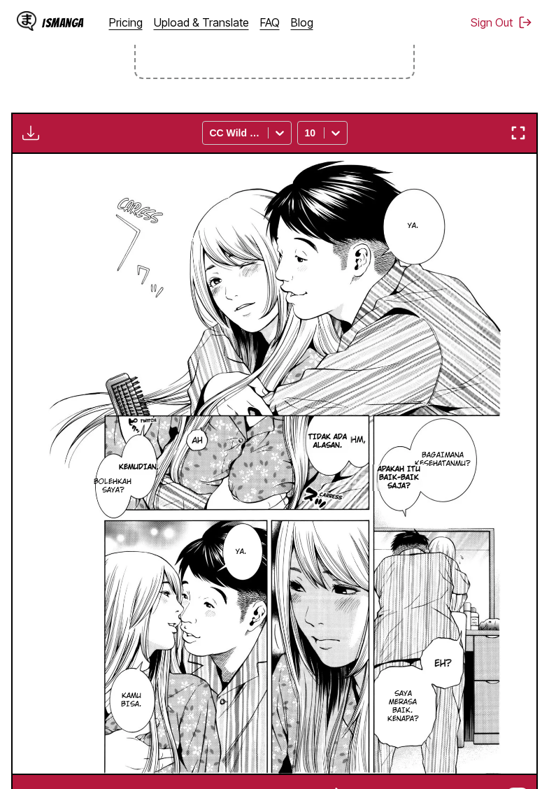
click at [30, 141] on img "button" at bounding box center [30, 132] width 17 height 17
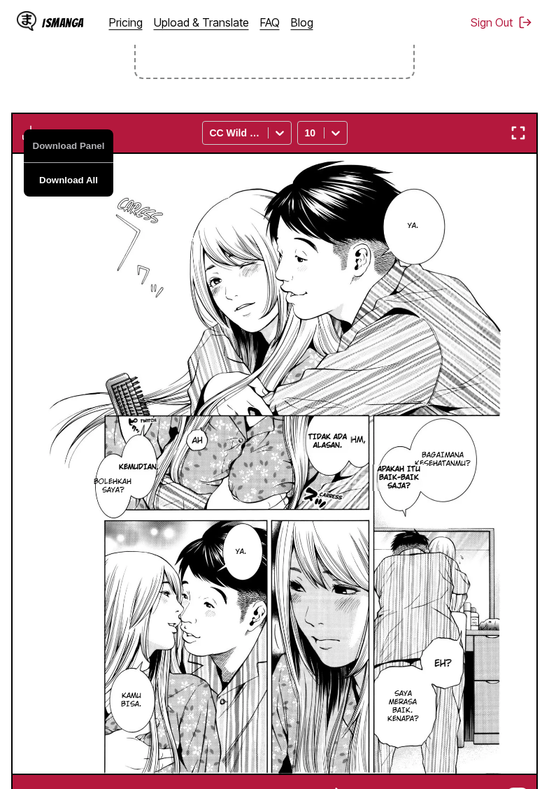
click at [95, 194] on button "Download All" at bounding box center [69, 180] width 90 height 34
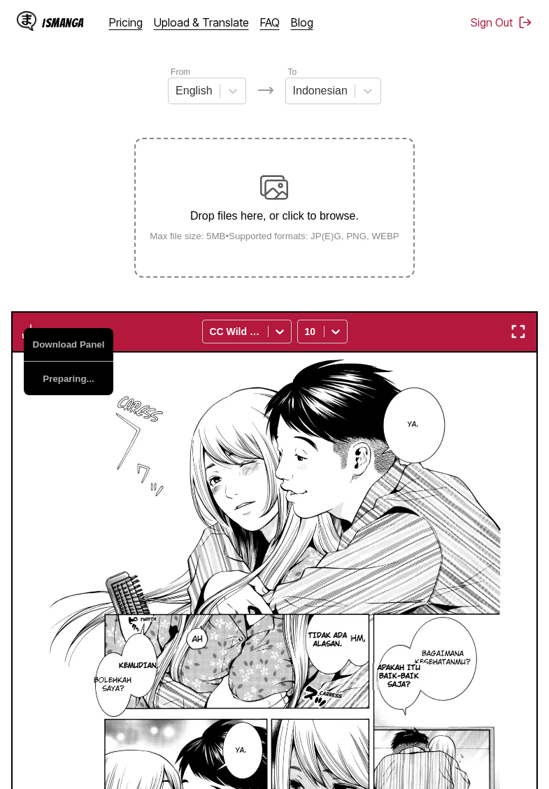
scroll to position [153, 0]
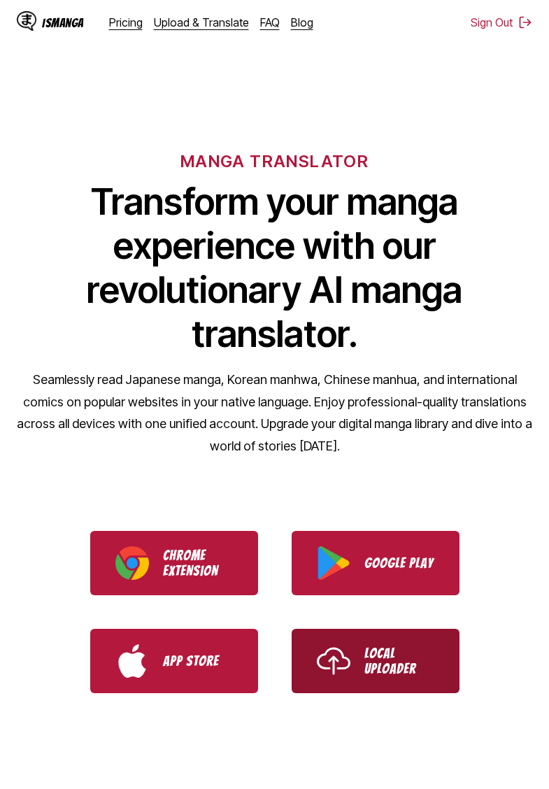
click at [366, 661] on p "Local Uploader" at bounding box center [399, 660] width 70 height 31
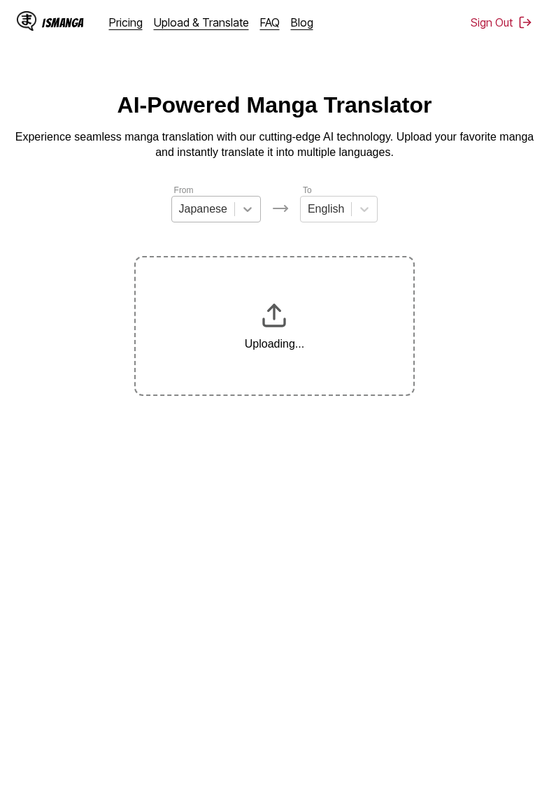
click at [241, 216] on icon at bounding box center [248, 209] width 14 height 14
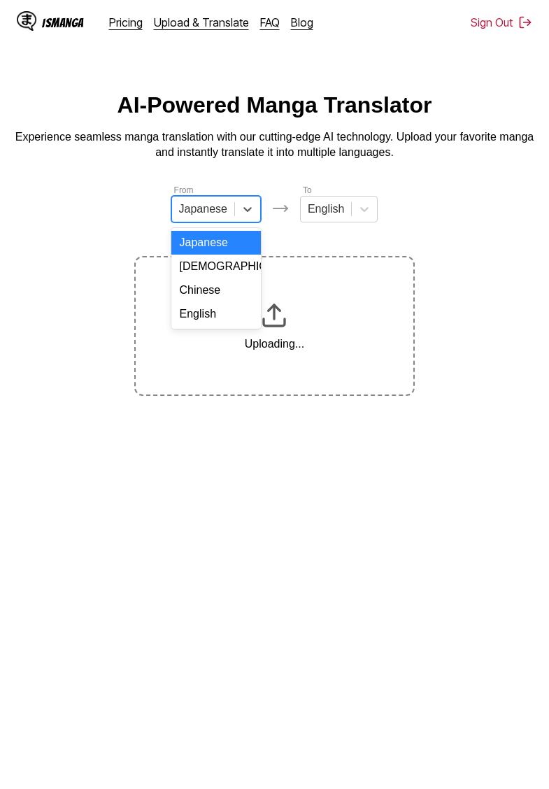
click at [218, 313] on div "English" at bounding box center [216, 314] width 90 height 24
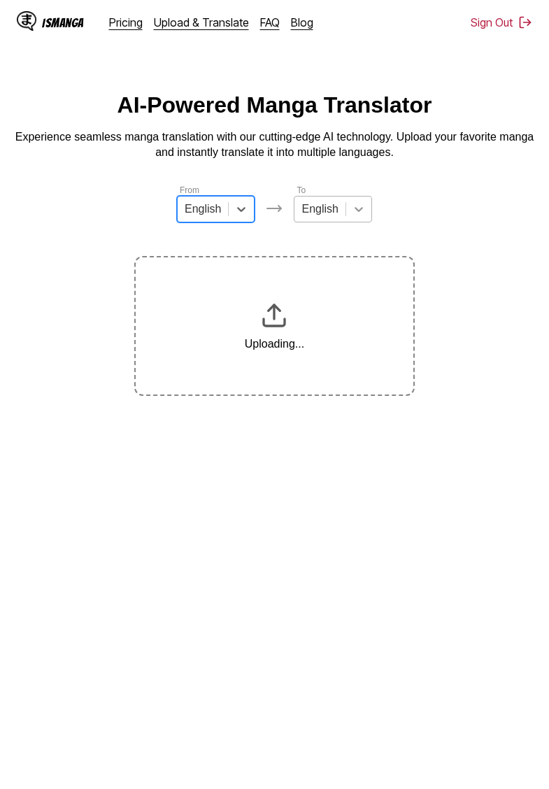
click at [363, 211] on icon at bounding box center [359, 209] width 14 height 14
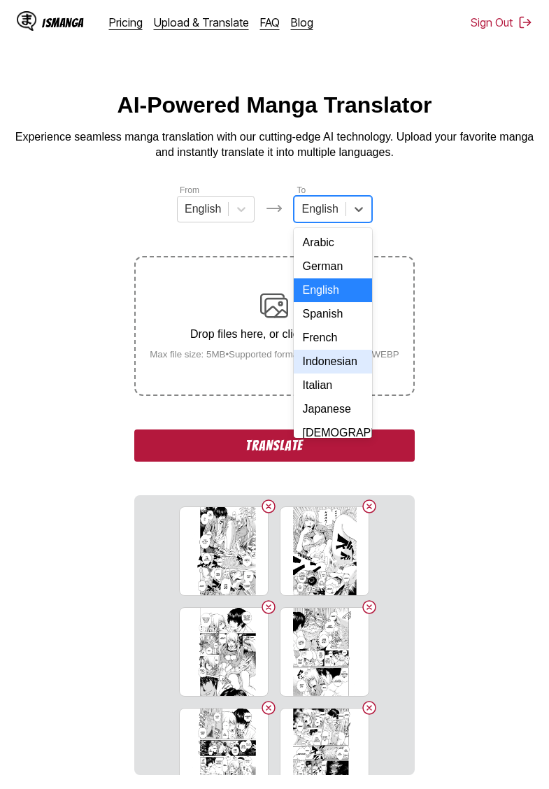
click at [327, 365] on div "Indonesian" at bounding box center [333, 362] width 78 height 24
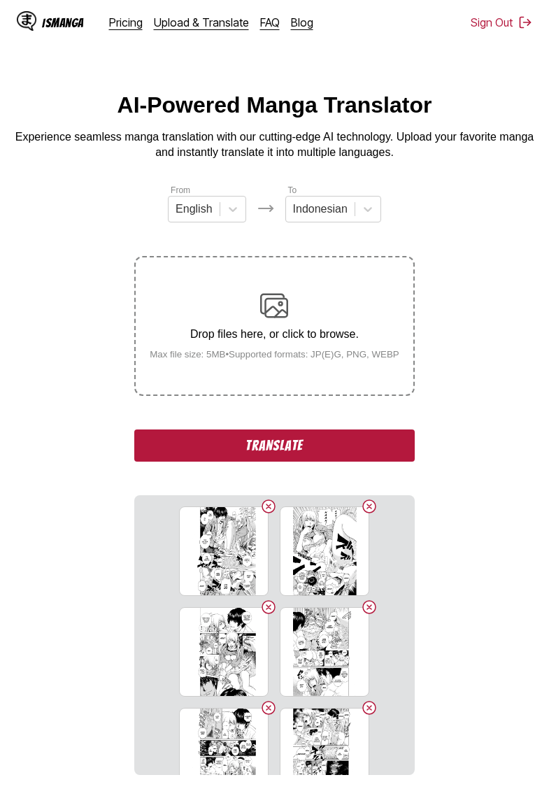
click at [313, 458] on button "Translate" at bounding box center [274, 445] width 280 height 32
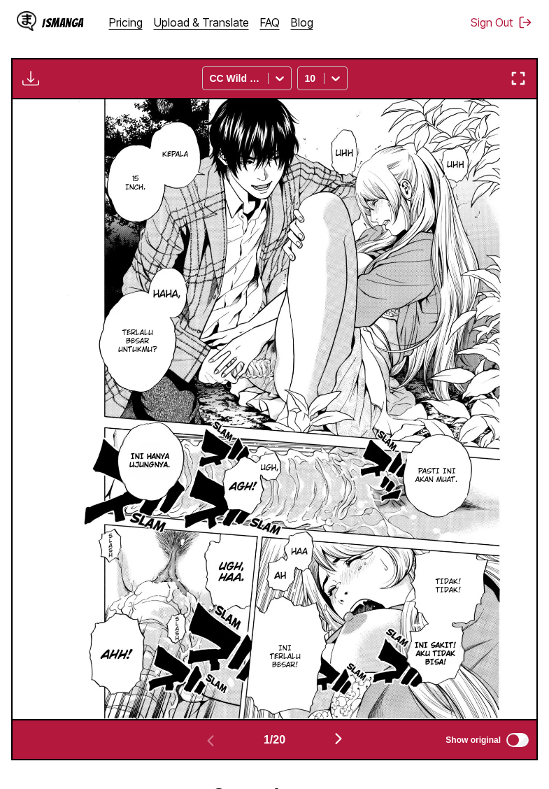
click at [29, 99] on div "Download Panel Download All CC Wild Words 10" at bounding box center [274, 78] width 527 height 41
click at [31, 87] on img "button" at bounding box center [30, 78] width 17 height 17
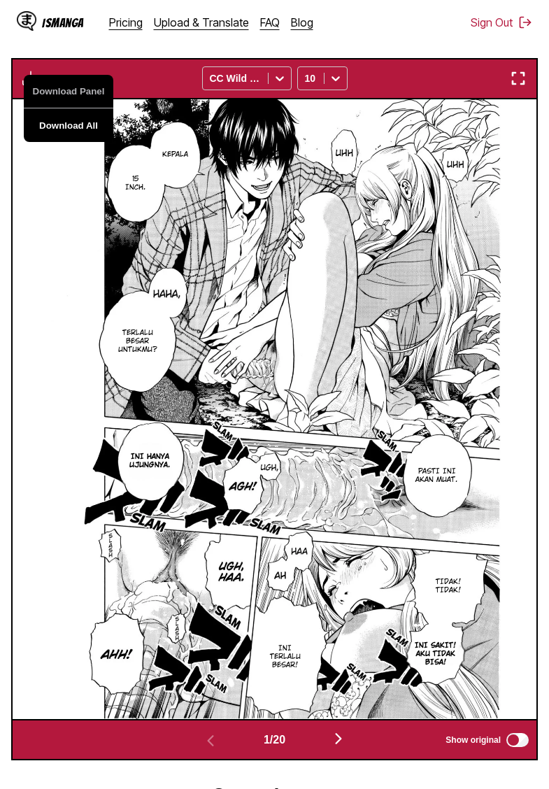
click at [84, 141] on button "Download All" at bounding box center [69, 125] width 90 height 34
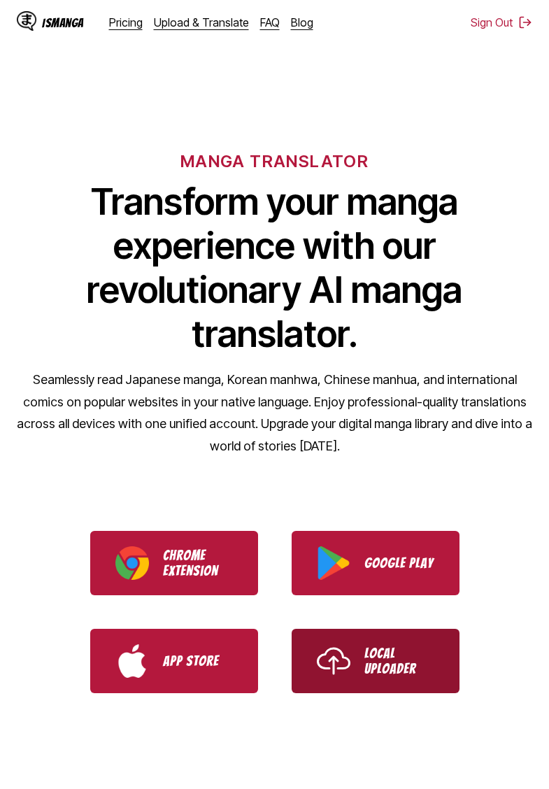
click at [405, 656] on p "Local Uploader" at bounding box center [399, 660] width 70 height 31
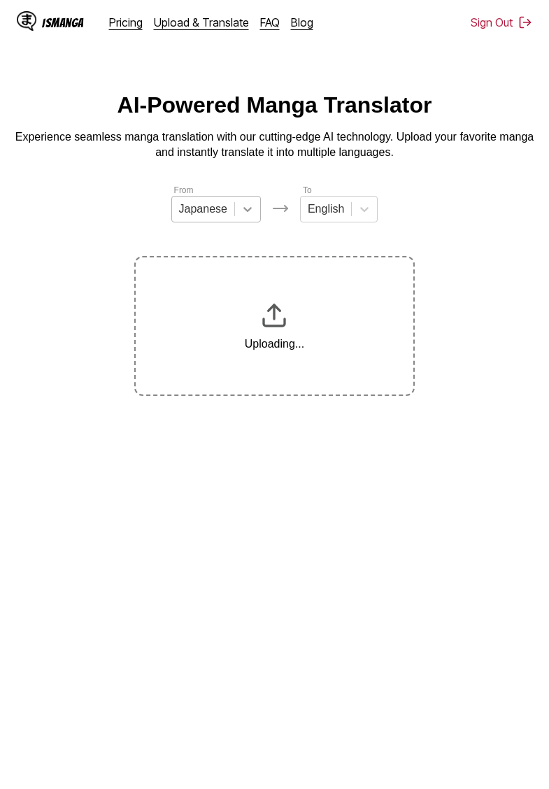
click at [234, 208] on span at bounding box center [234, 209] width 1 height 14
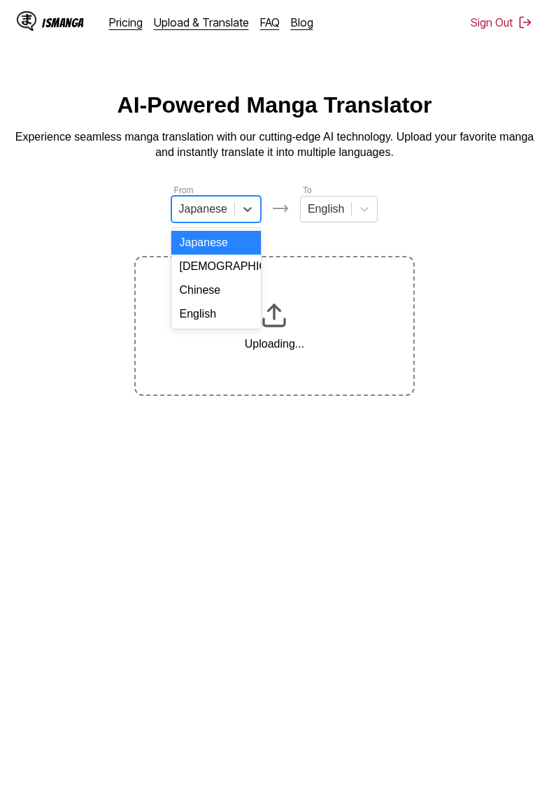
click at [218, 313] on div "English" at bounding box center [216, 314] width 90 height 24
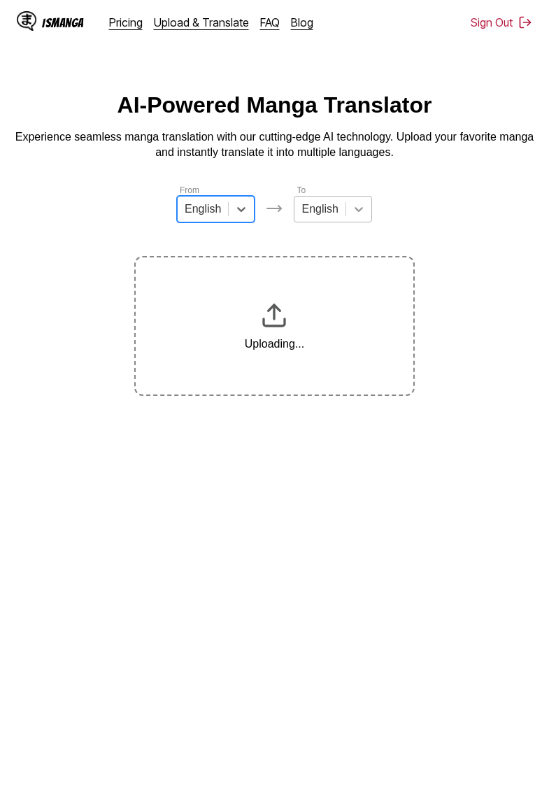
click at [357, 210] on icon at bounding box center [359, 209] width 8 height 5
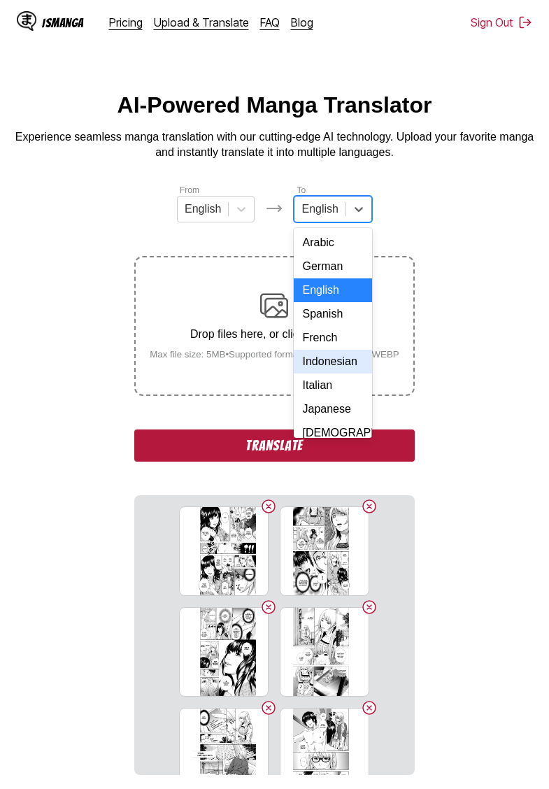
click at [330, 360] on div "Indonesian" at bounding box center [333, 362] width 78 height 24
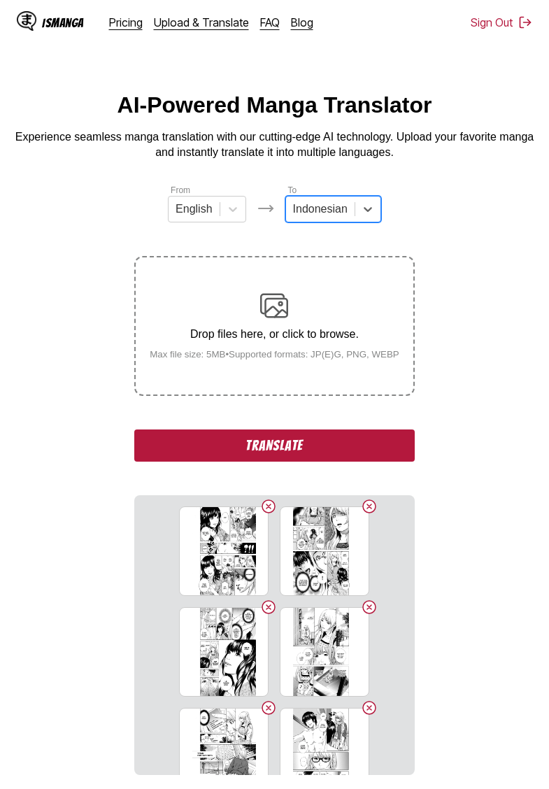
click at [490, 403] on section "From English To option Indonesian, selected. Indonesian Drop files here, or cli…" at bounding box center [274, 479] width 527 height 592
click at [336, 462] on button "Translate" at bounding box center [274, 445] width 280 height 32
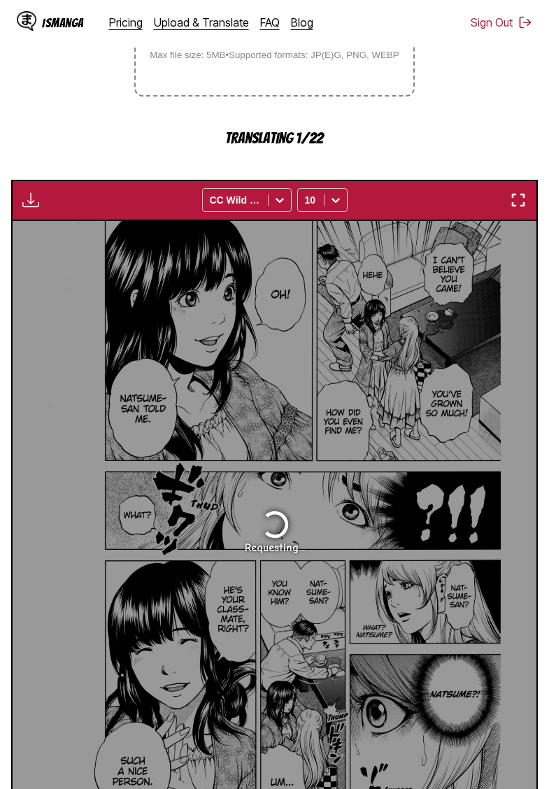
scroll to position [252, 0]
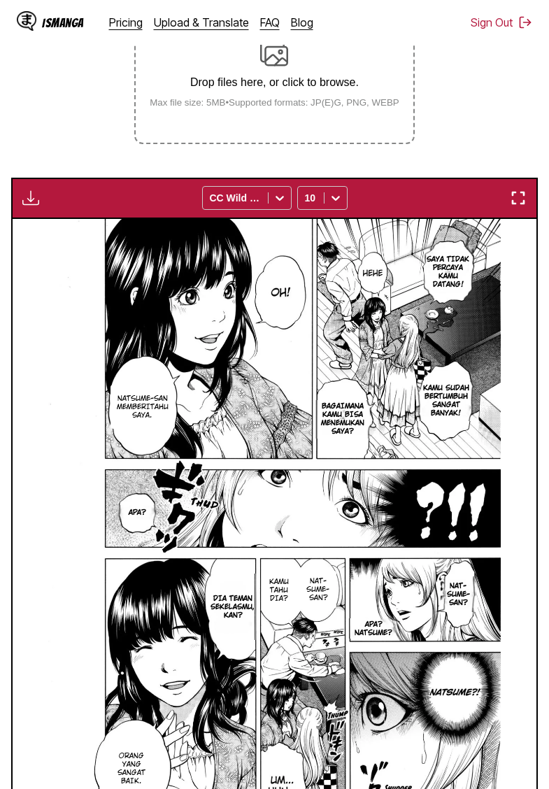
click at [35, 206] on img "button" at bounding box center [30, 198] width 17 height 17
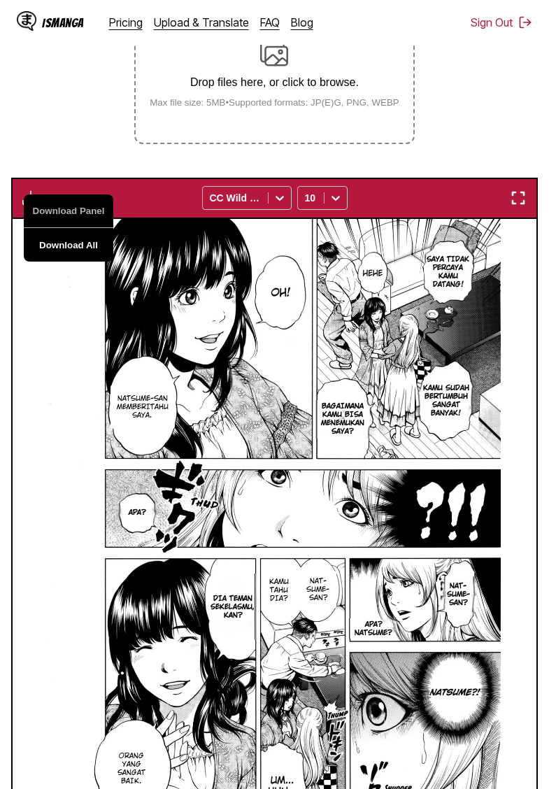
click at [73, 257] on button "Download All" at bounding box center [69, 245] width 90 height 34
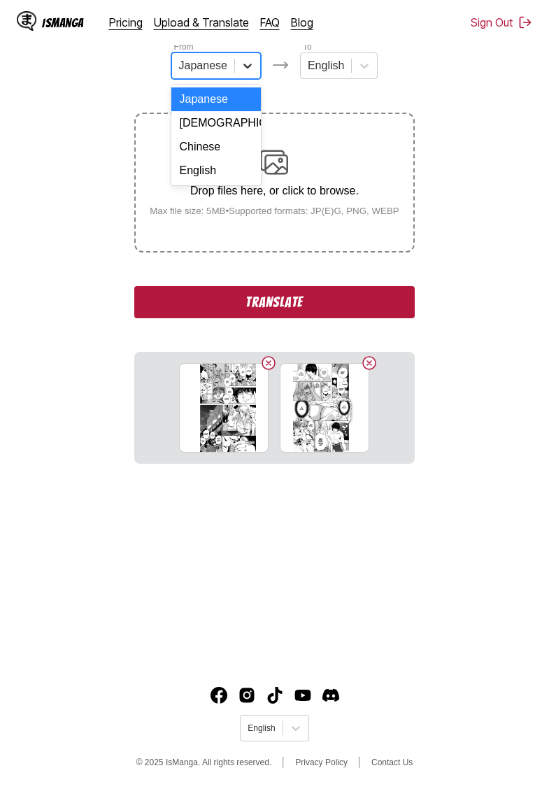
click at [241, 64] on icon at bounding box center [248, 66] width 14 height 14
click at [211, 169] on div "English" at bounding box center [216, 171] width 90 height 24
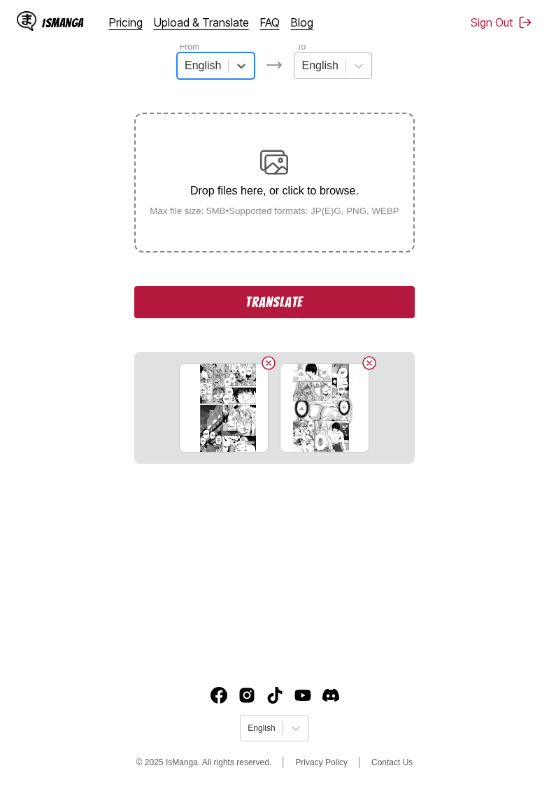
click at [342, 76] on div "English" at bounding box center [319, 65] width 50 height 21
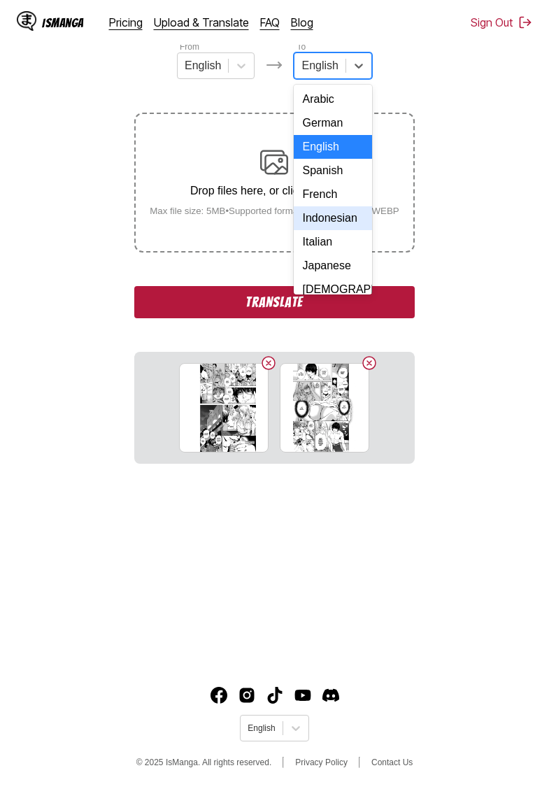
click at [330, 224] on div "Indonesian" at bounding box center [333, 218] width 78 height 24
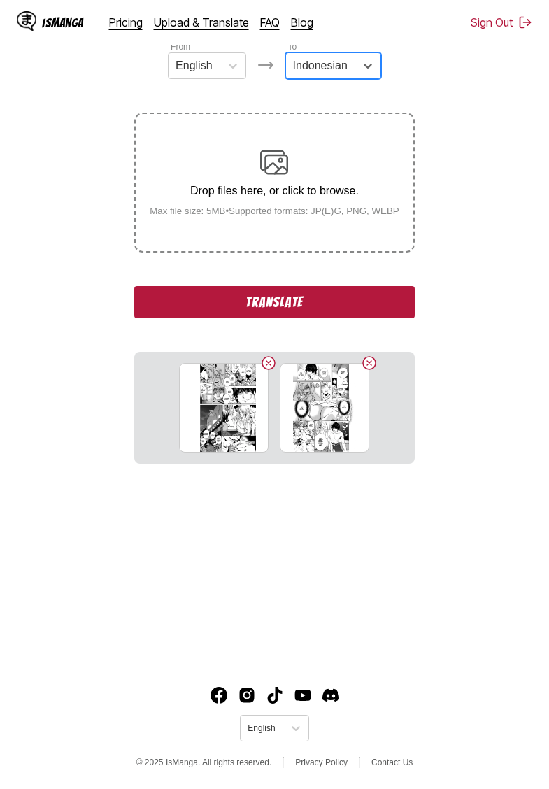
click at [305, 318] on button "Translate" at bounding box center [274, 302] width 280 height 32
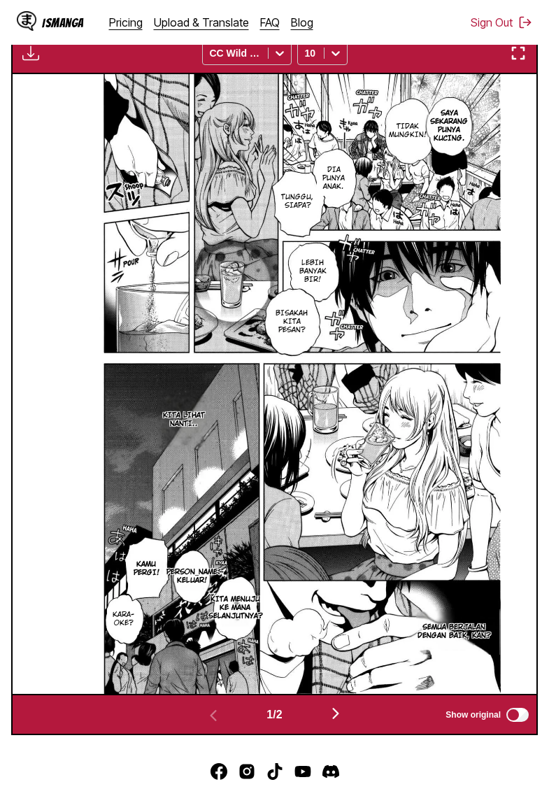
scroll to position [448, 0]
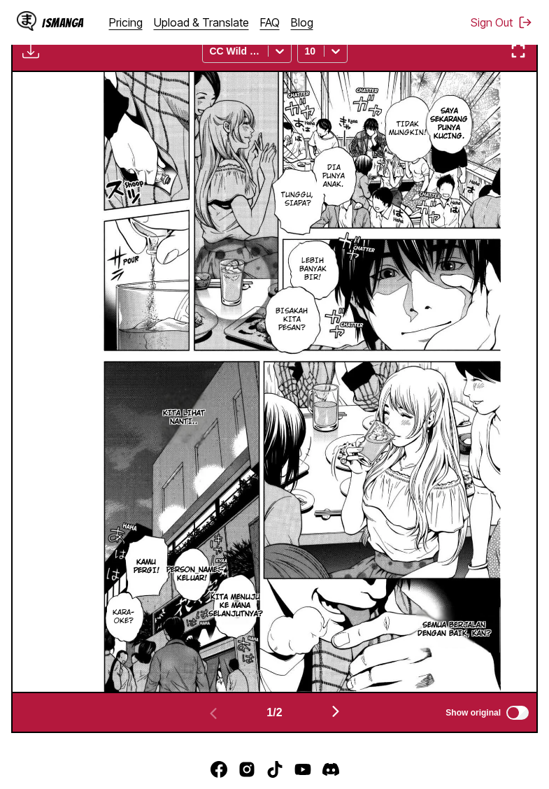
click at [335, 720] on img "button" at bounding box center [335, 711] width 17 height 17
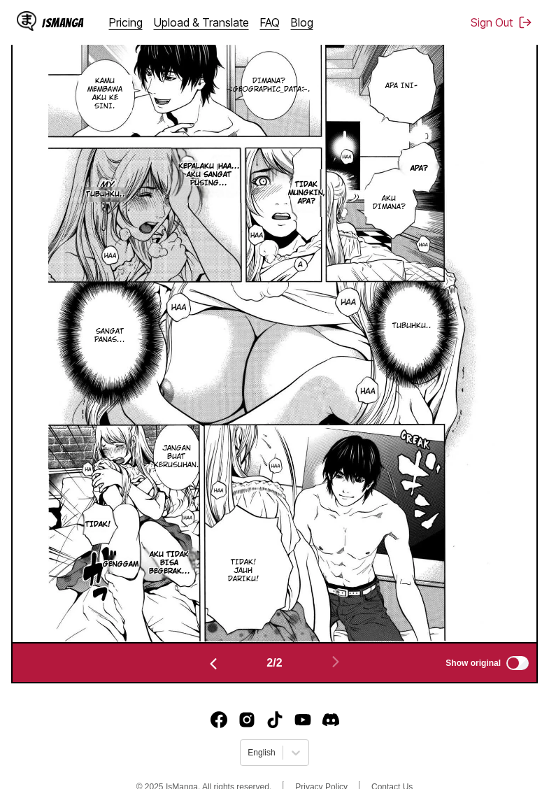
click at [208, 672] on img "button" at bounding box center [213, 663] width 17 height 17
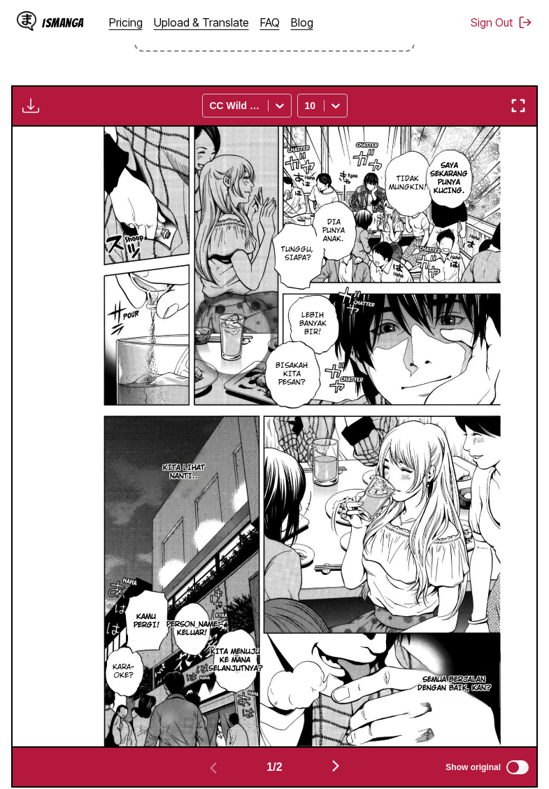
scroll to position [38, 0]
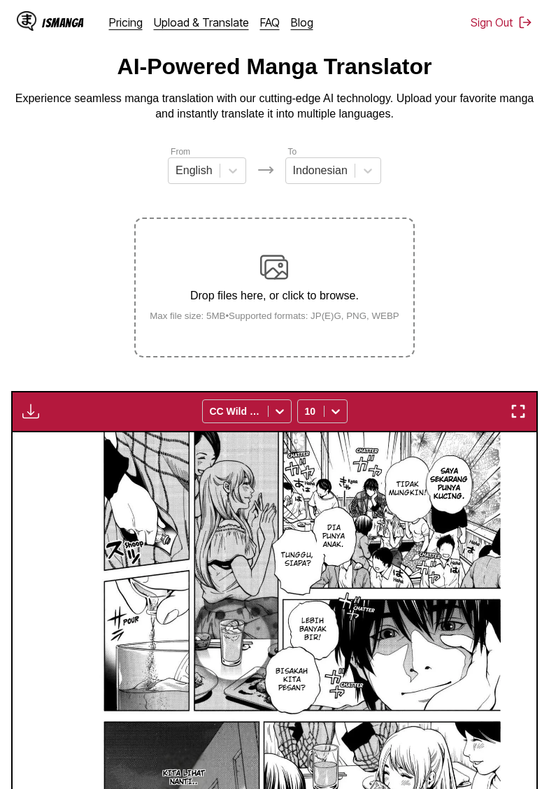
click at [35, 420] on img "button" at bounding box center [30, 411] width 17 height 17
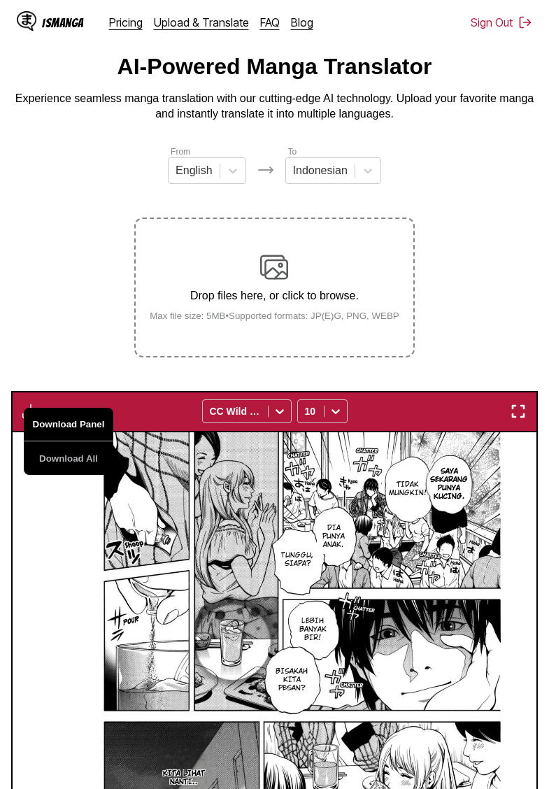
click at [72, 441] on button "Download Panel" at bounding box center [69, 425] width 90 height 34
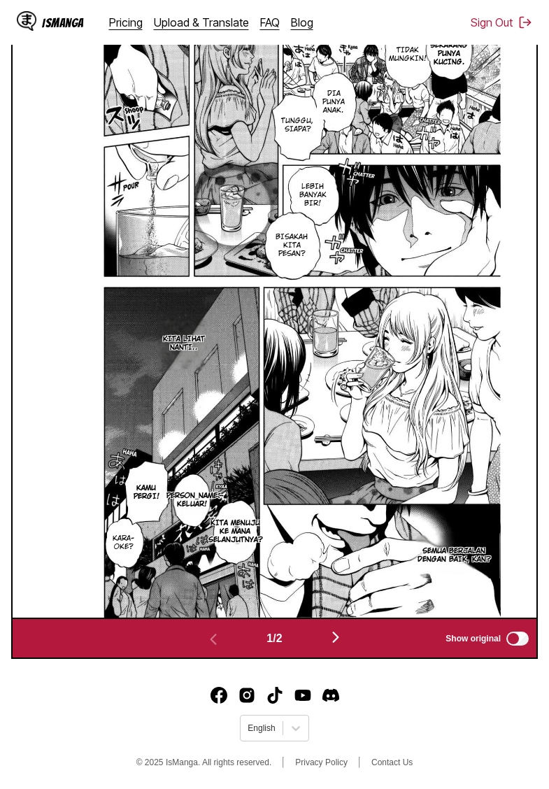
scroll to position [451, 0]
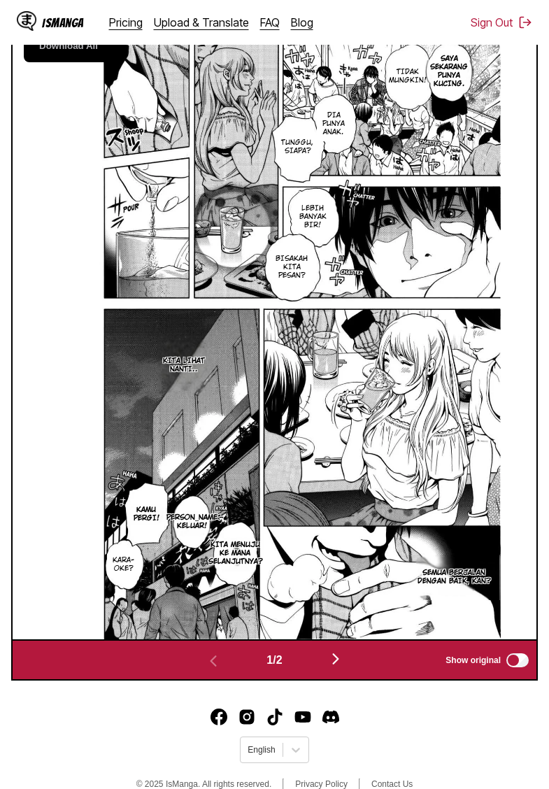
click at [341, 667] on img "button" at bounding box center [335, 658] width 17 height 17
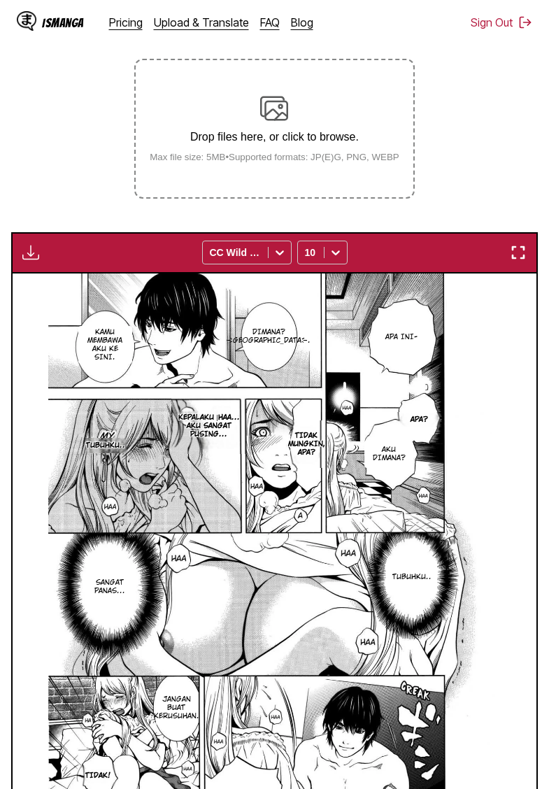
scroll to position [133, 0]
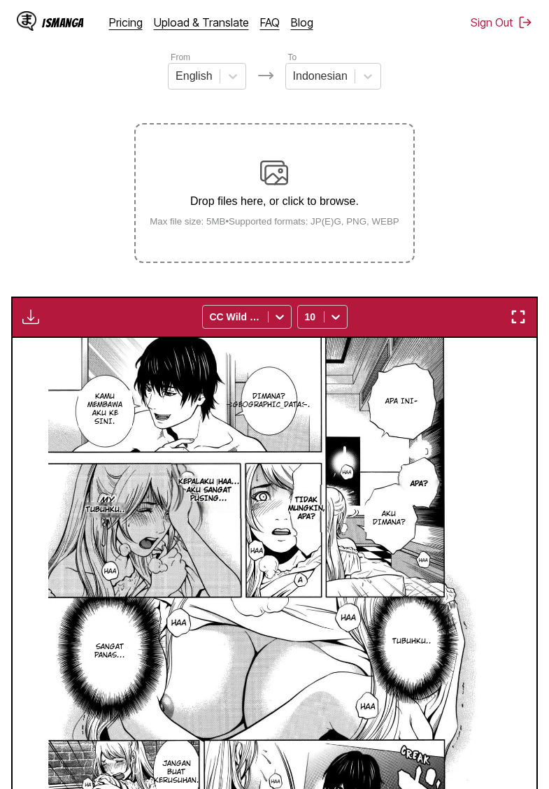
click at [33, 325] on img "button" at bounding box center [30, 316] width 17 height 17
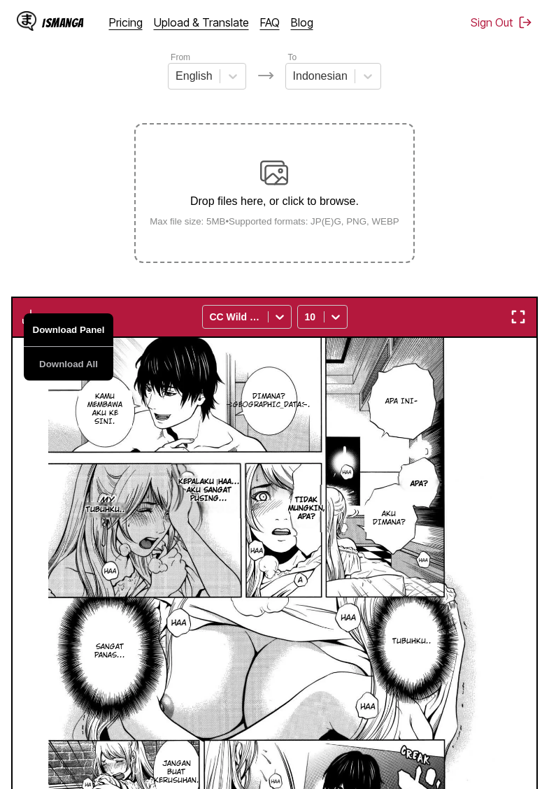
click at [48, 347] on button "Download Panel" at bounding box center [69, 330] width 90 height 34
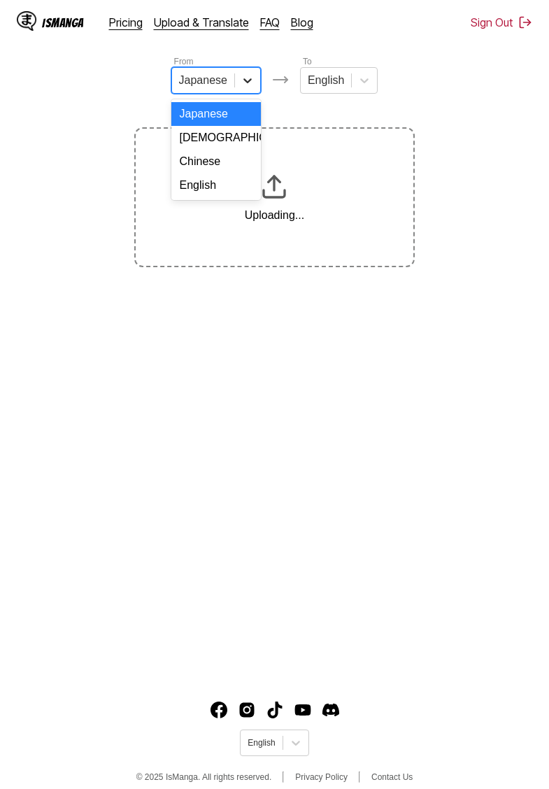
click at [243, 85] on icon at bounding box center [248, 80] width 14 height 14
click at [218, 187] on div "English" at bounding box center [216, 185] width 90 height 24
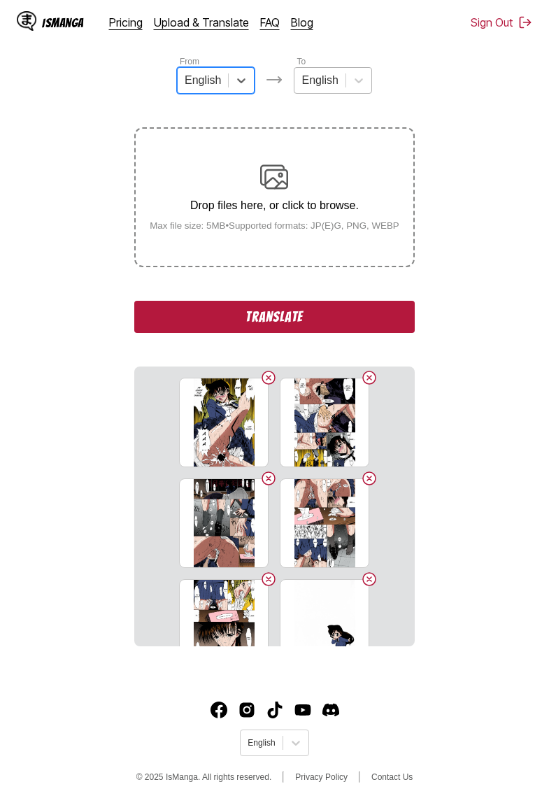
click at [334, 80] on div at bounding box center [319, 80] width 36 height 15
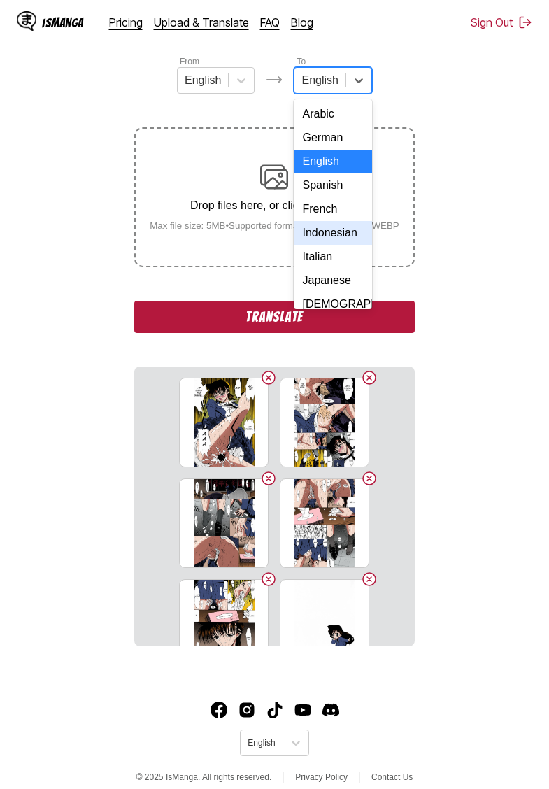
click at [328, 235] on div "Indonesian" at bounding box center [333, 233] width 78 height 24
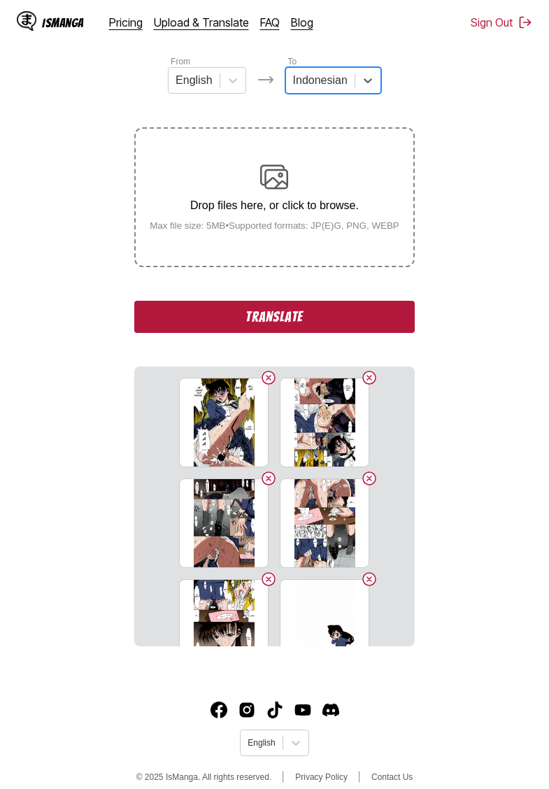
click at [302, 297] on div "From English To option Indonesian, selected. Indonesian Drop files here, or cli…" at bounding box center [274, 351] width 280 height 592
click at [287, 330] on button "Translate" at bounding box center [274, 317] width 280 height 32
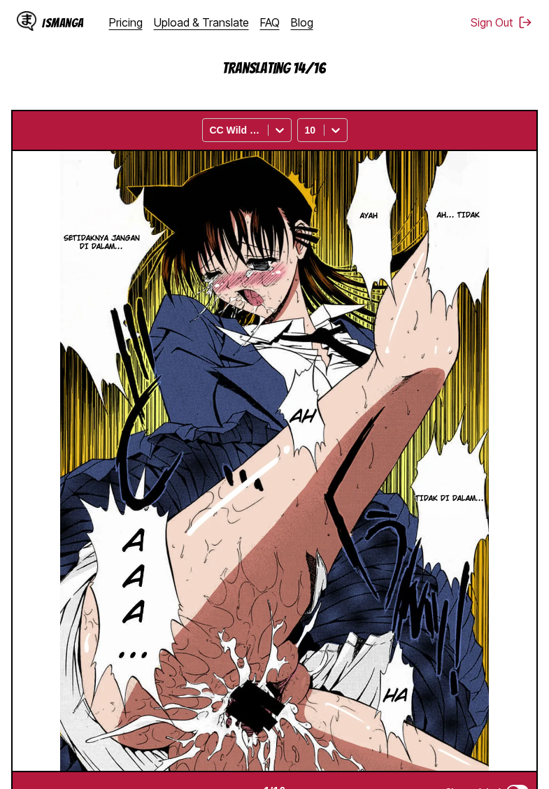
scroll to position [332, 0]
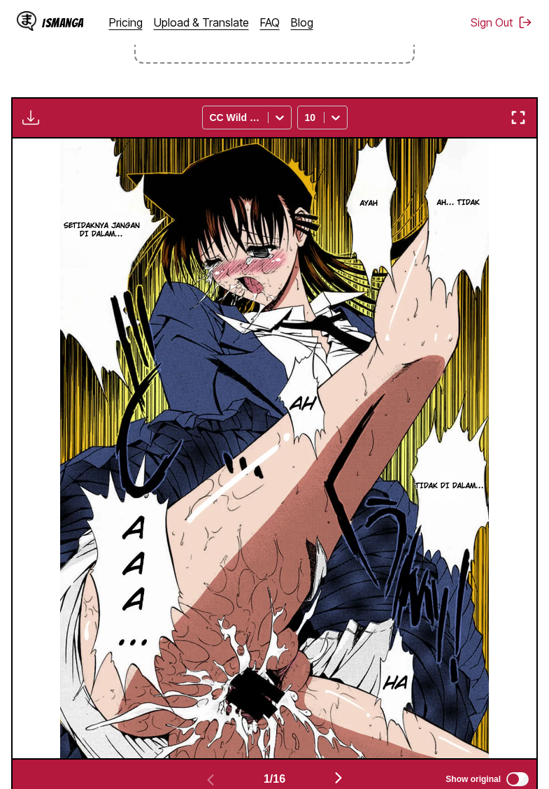
click at [36, 138] on div "Download Panel Download All CC Wild Words 10" at bounding box center [274, 117] width 527 height 41
click at [34, 126] on img "button" at bounding box center [30, 117] width 17 height 17
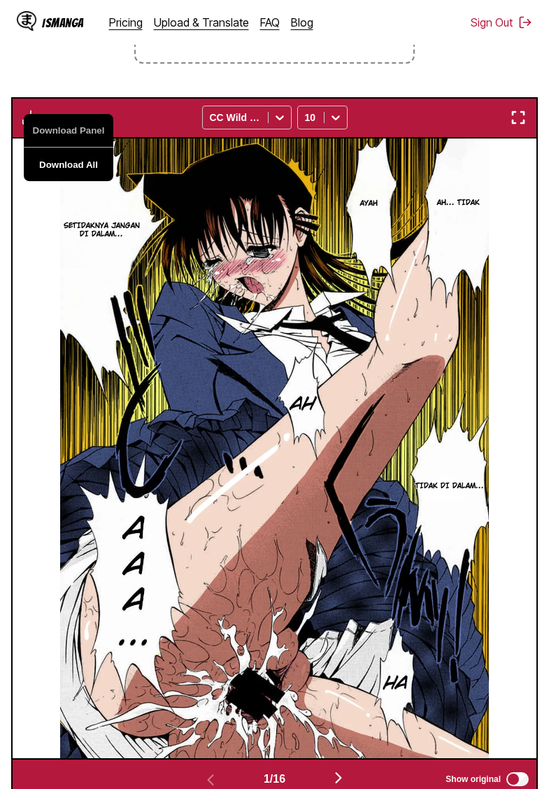
click at [67, 178] on button "Download All" at bounding box center [69, 165] width 90 height 34
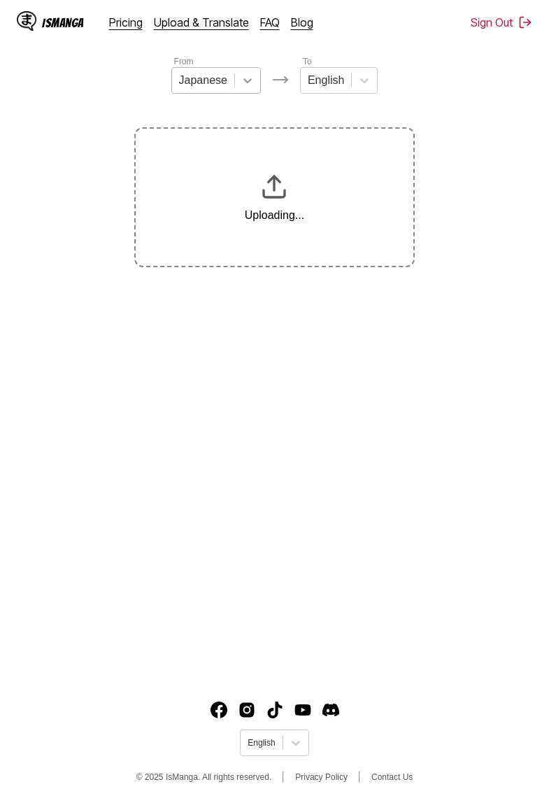
click at [235, 80] on div at bounding box center [247, 80] width 25 height 25
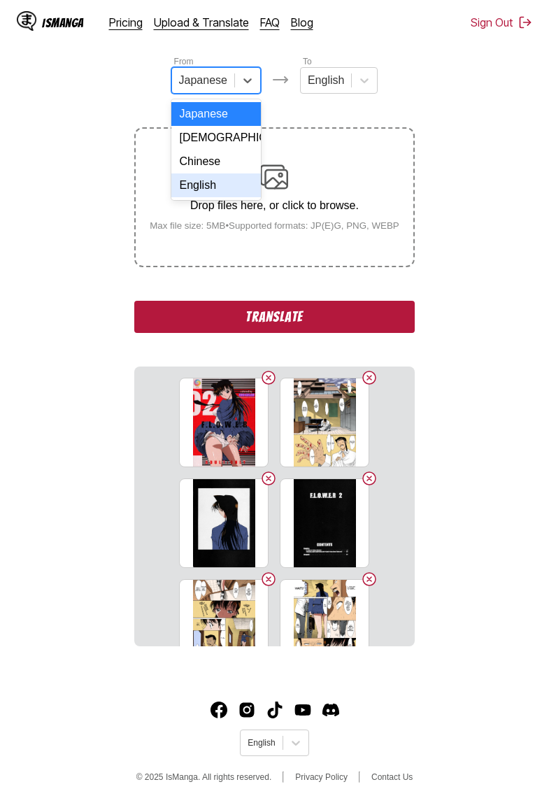
click at [215, 185] on div "English" at bounding box center [216, 185] width 90 height 24
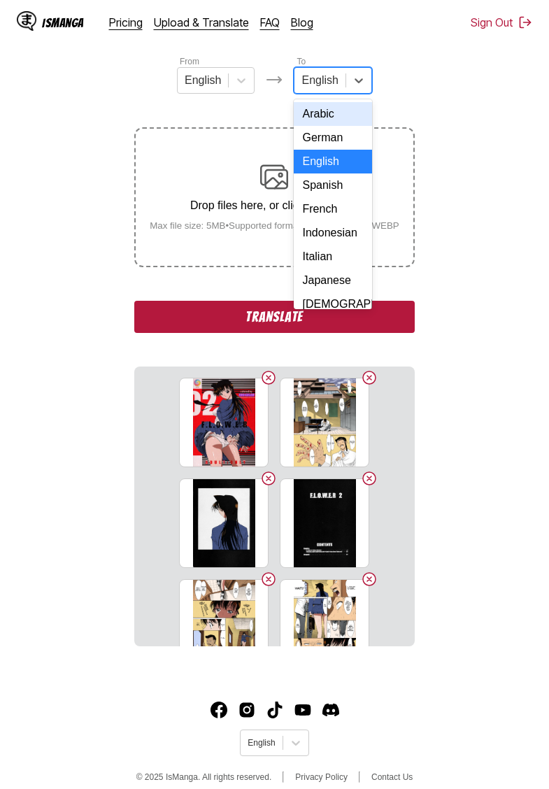
click at [334, 86] on div at bounding box center [319, 80] width 36 height 15
click at [325, 230] on div "Indonesian" at bounding box center [333, 233] width 78 height 24
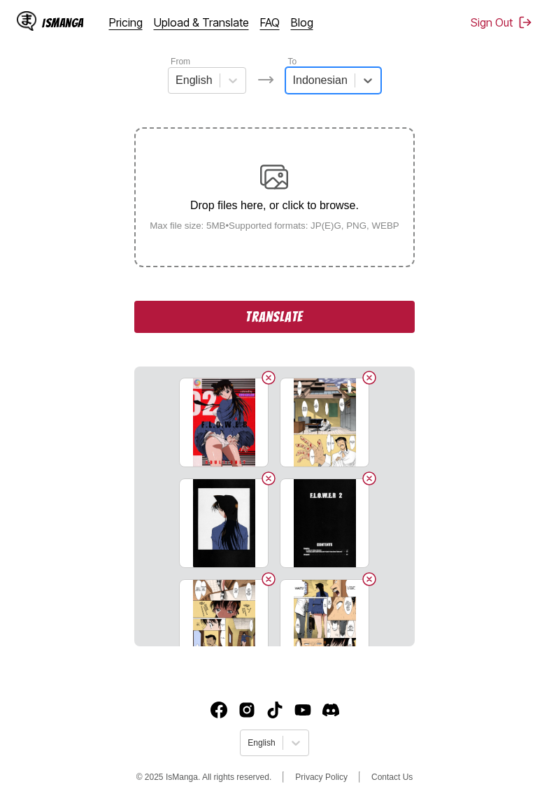
click at [292, 328] on button "Translate" at bounding box center [274, 317] width 280 height 32
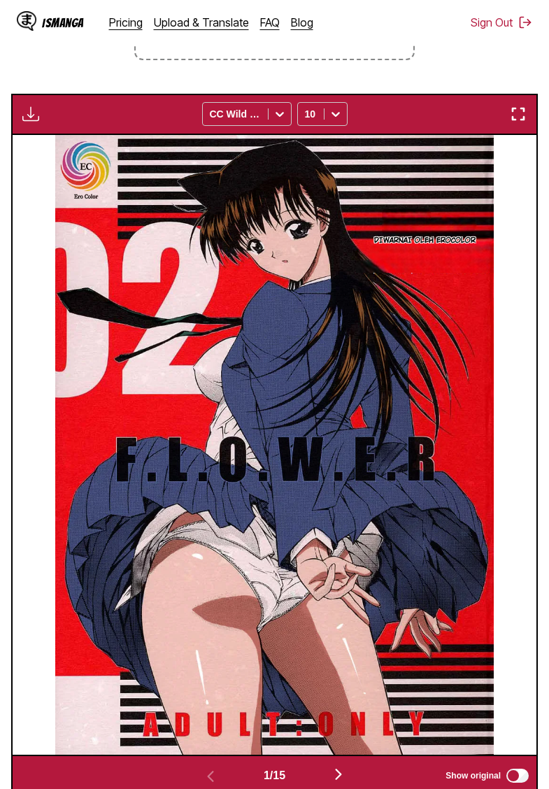
scroll to position [327, 0]
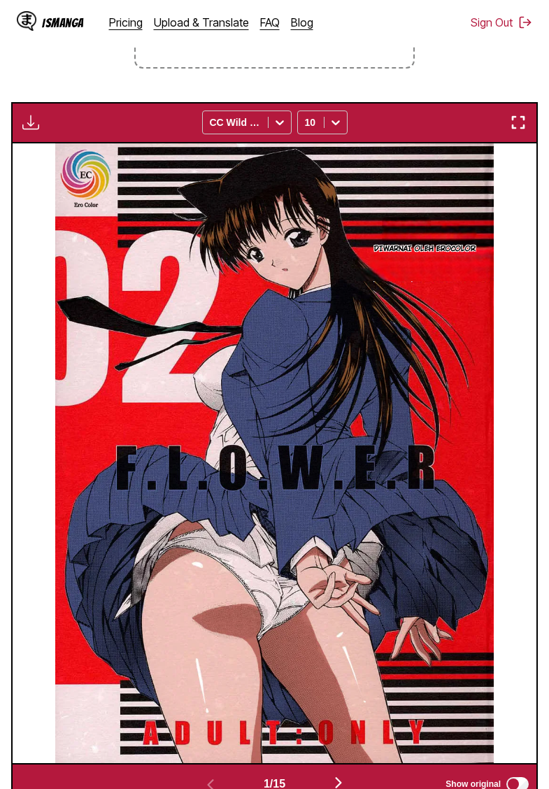
click at [32, 131] on img "button" at bounding box center [30, 122] width 17 height 17
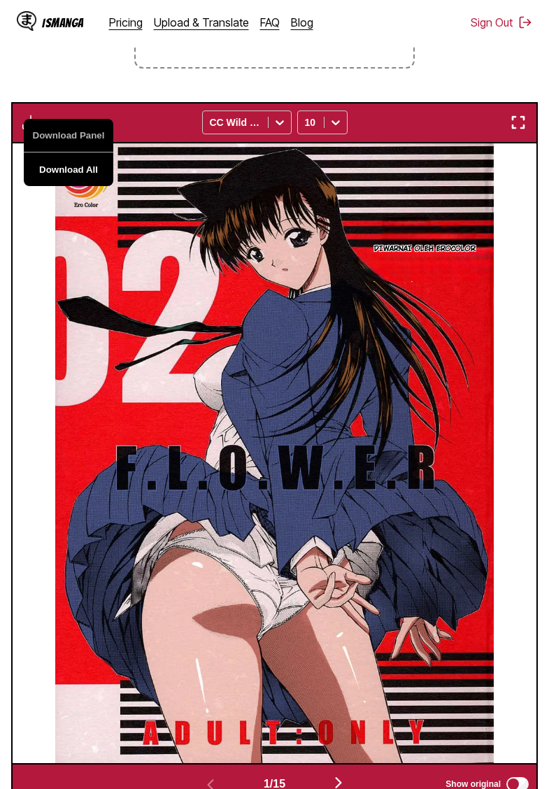
click at [87, 185] on button "Download All" at bounding box center [69, 169] width 90 height 34
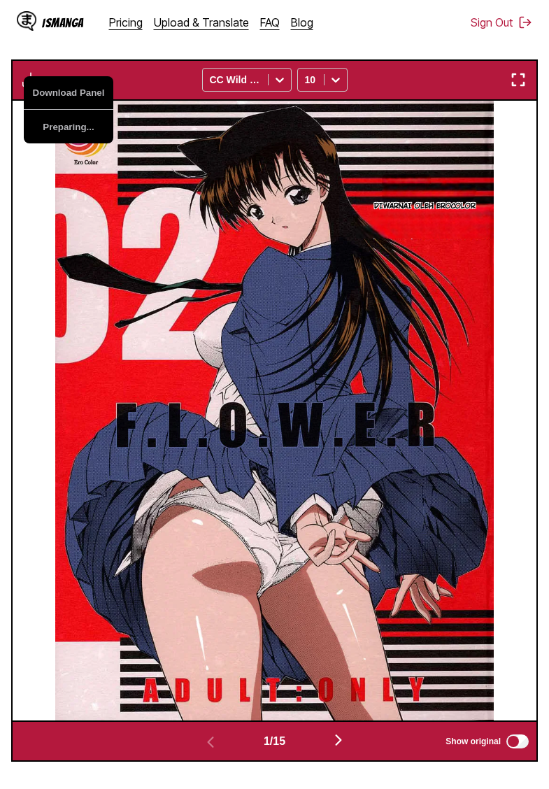
scroll to position [367, 0]
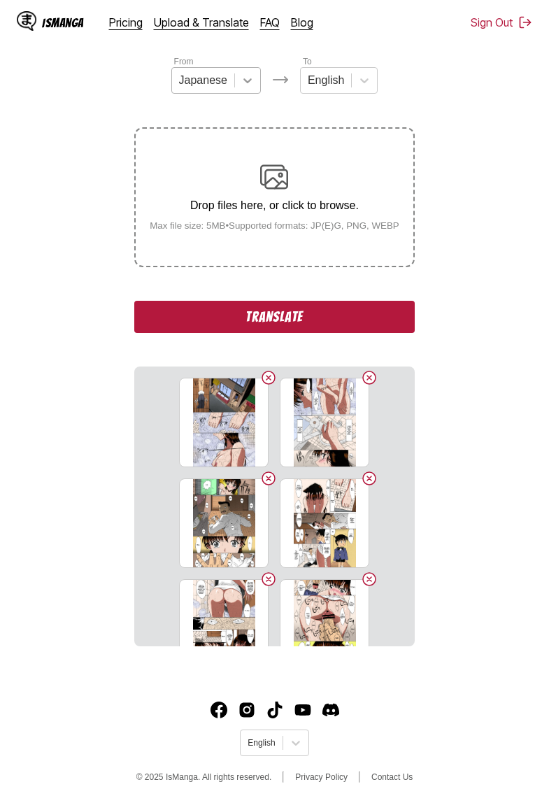
click at [245, 84] on icon at bounding box center [248, 80] width 14 height 14
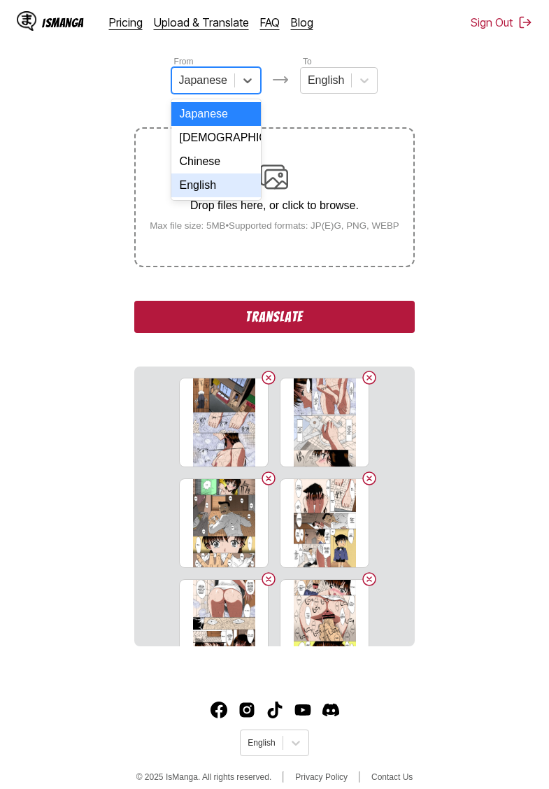
drag, startPoint x: 218, startPoint y: 176, endPoint x: 219, endPoint y: 184, distance: 7.7
click at [219, 184] on div "Japanese Korean Chinese English" at bounding box center [216, 149] width 90 height 101
click at [218, 183] on div "English" at bounding box center [216, 185] width 90 height 24
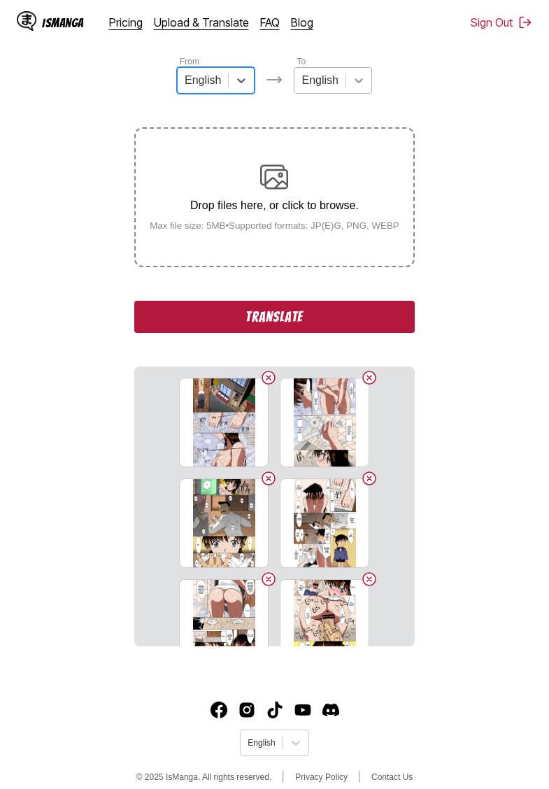
click at [357, 73] on div at bounding box center [358, 80] width 25 height 25
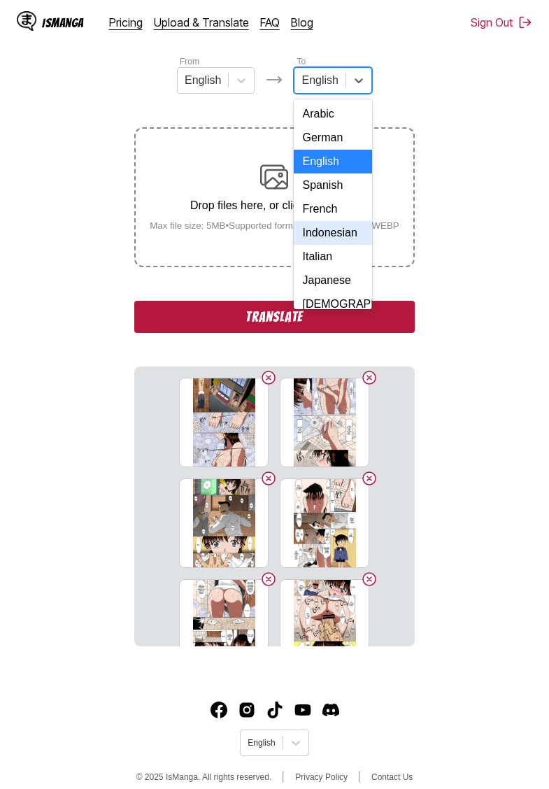
click at [319, 231] on div "Indonesian" at bounding box center [333, 233] width 78 height 24
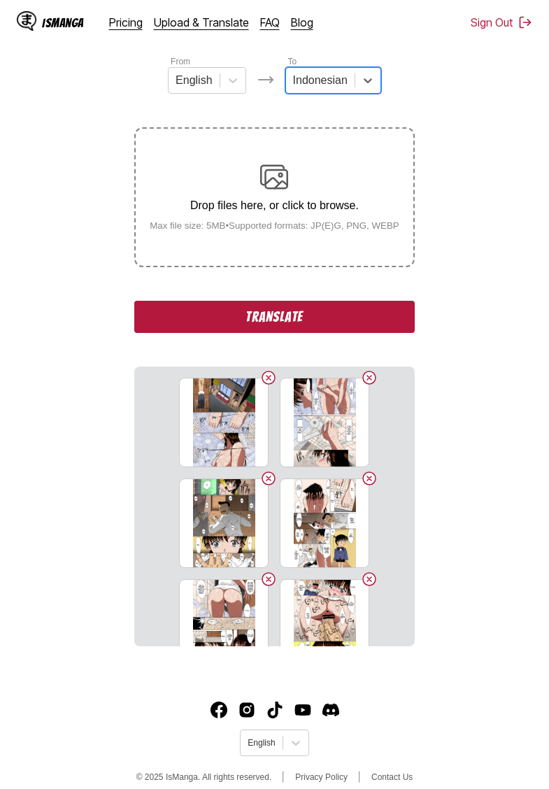
click at [322, 327] on button "Translate" at bounding box center [274, 317] width 280 height 32
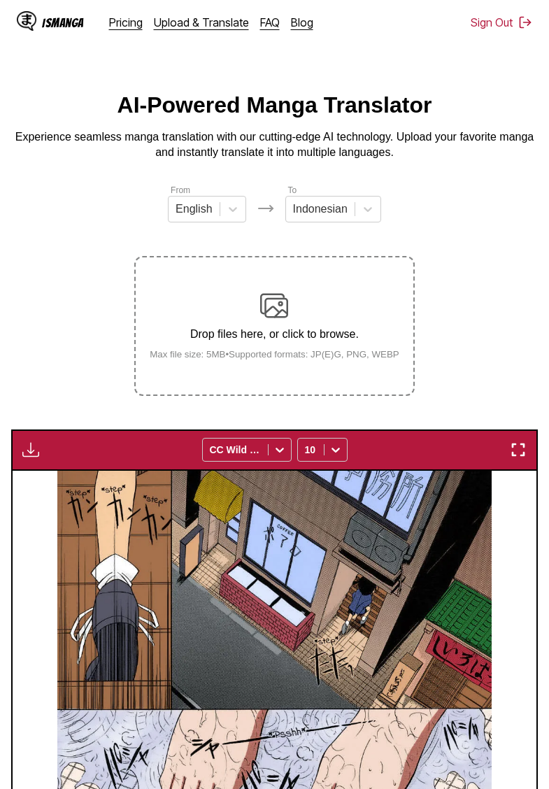
click at [31, 458] on img "button" at bounding box center [30, 449] width 17 height 17
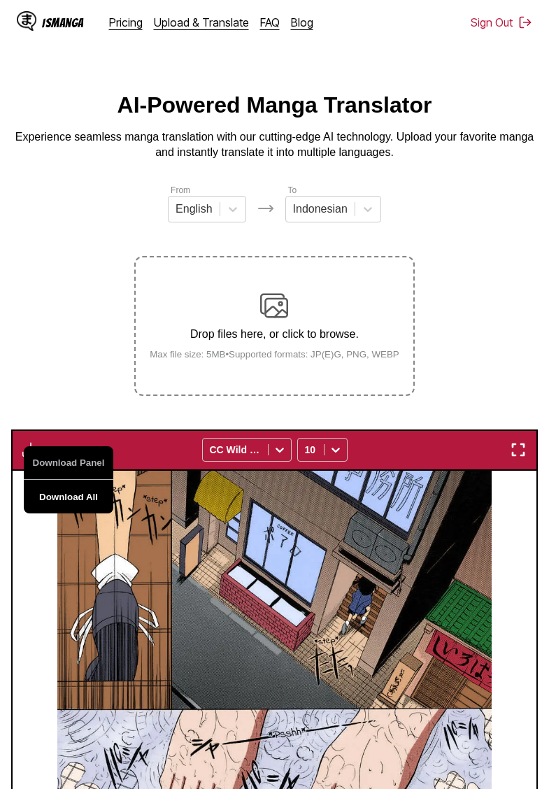
click at [69, 509] on button "Download All" at bounding box center [69, 497] width 90 height 34
click at [56, 278] on section "From English To Indonesian Drop files here, or click to browse. Max file size: …" at bounding box center [274, 657] width 527 height 948
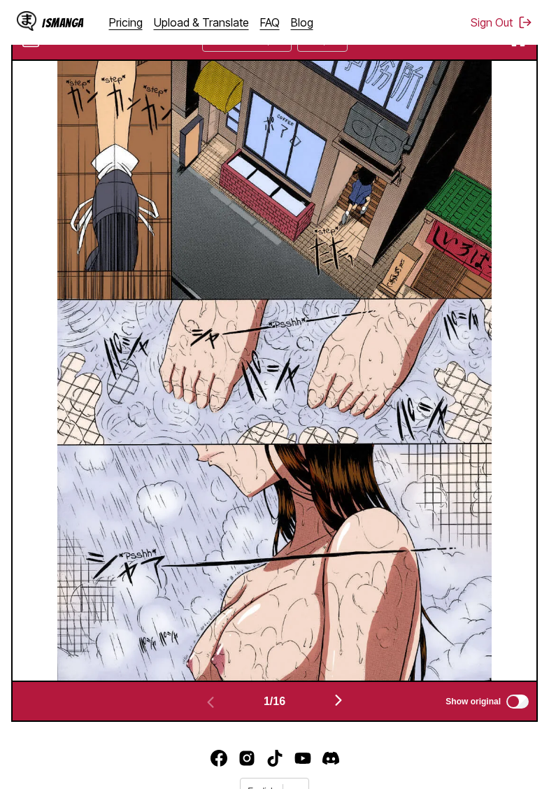
scroll to position [412, 0]
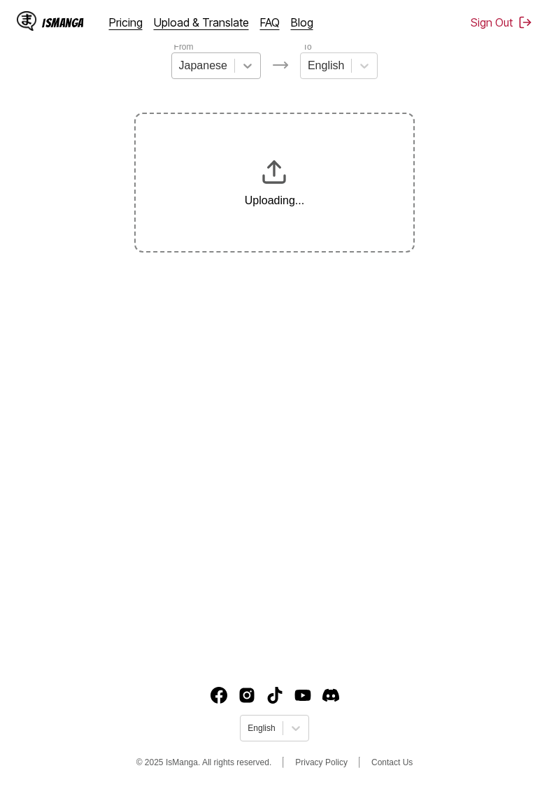
click at [244, 62] on icon at bounding box center [248, 66] width 14 height 14
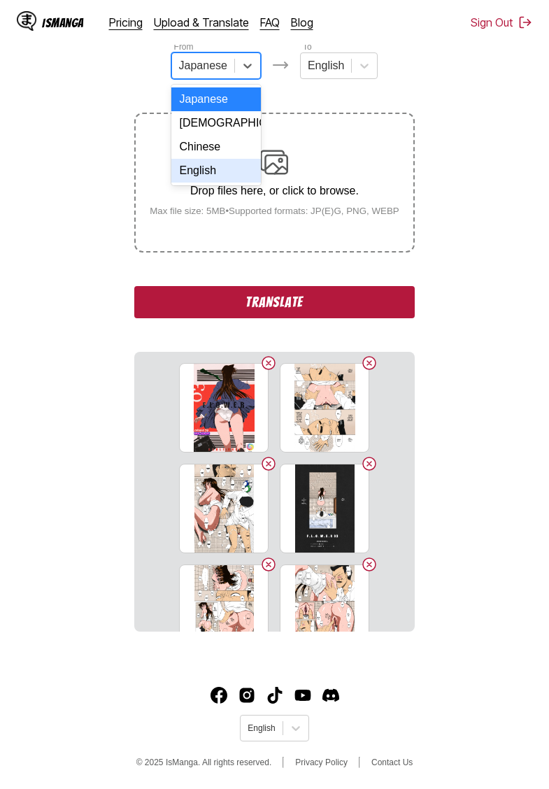
click at [215, 168] on div "English" at bounding box center [216, 171] width 90 height 24
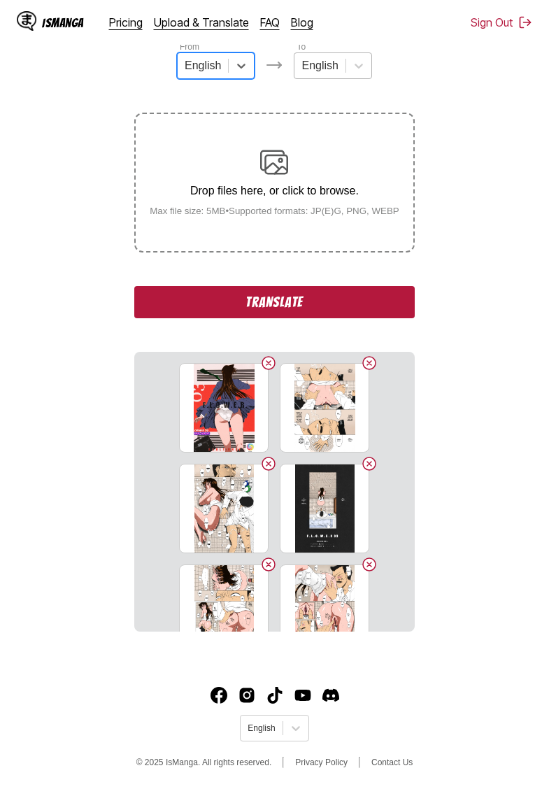
click at [344, 70] on div "English" at bounding box center [319, 65] width 50 height 21
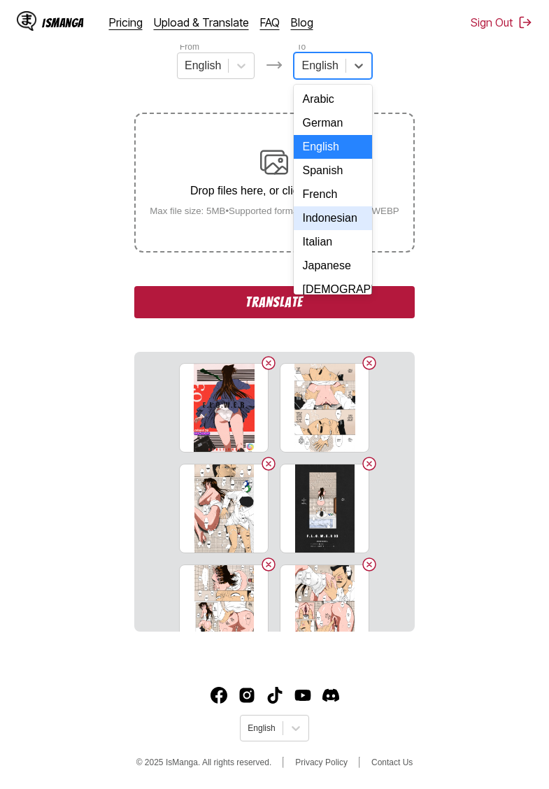
click at [328, 215] on div "Indonesian" at bounding box center [333, 218] width 78 height 24
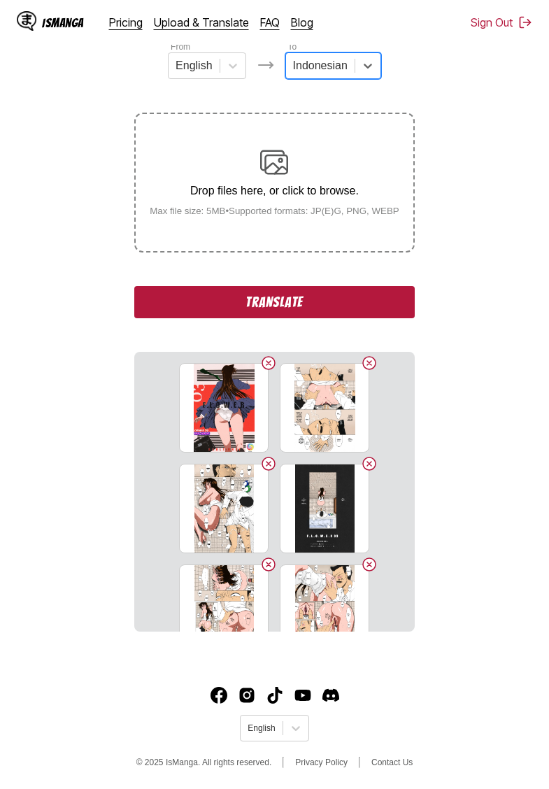
click at [257, 318] on button "Translate" at bounding box center [274, 302] width 280 height 32
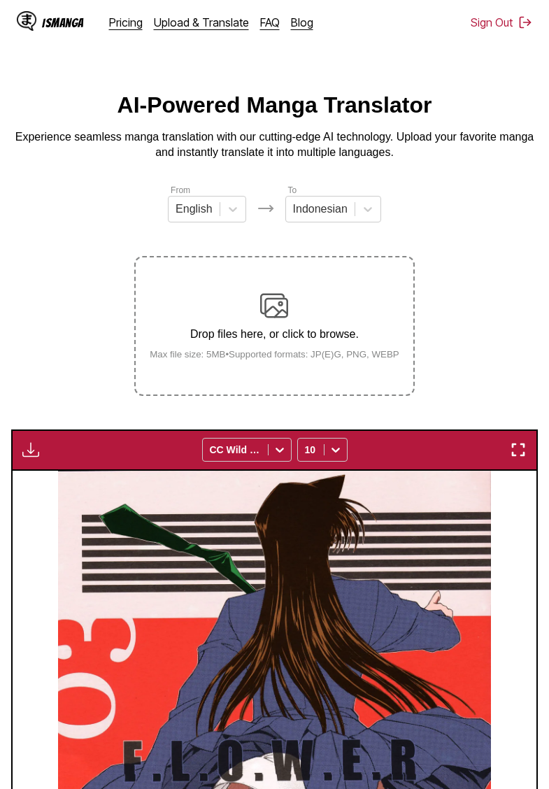
click at [24, 458] on img "button" at bounding box center [30, 449] width 17 height 17
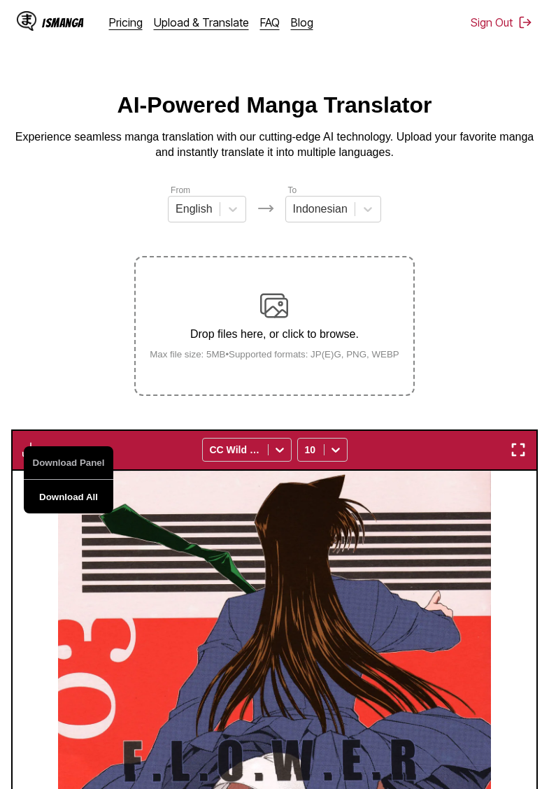
click at [85, 511] on button "Download All" at bounding box center [69, 497] width 90 height 34
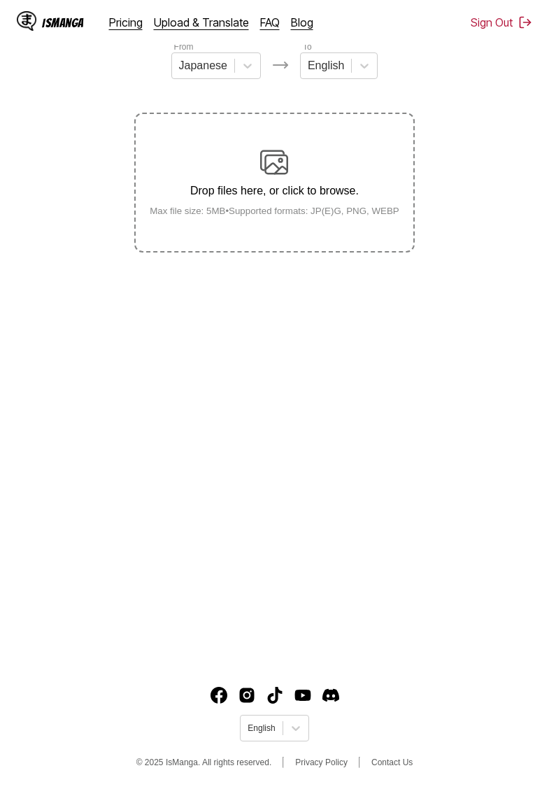
scroll to position [143, 0]
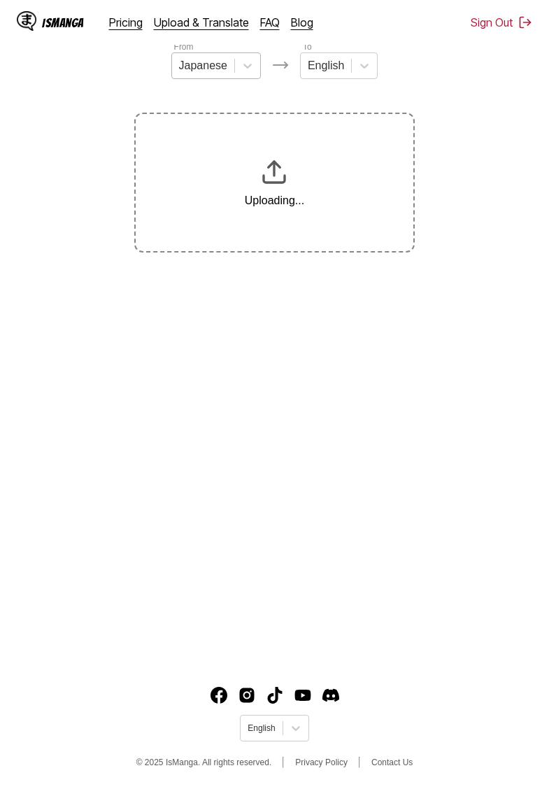
click at [234, 69] on div "Japanese" at bounding box center [203, 65] width 62 height 21
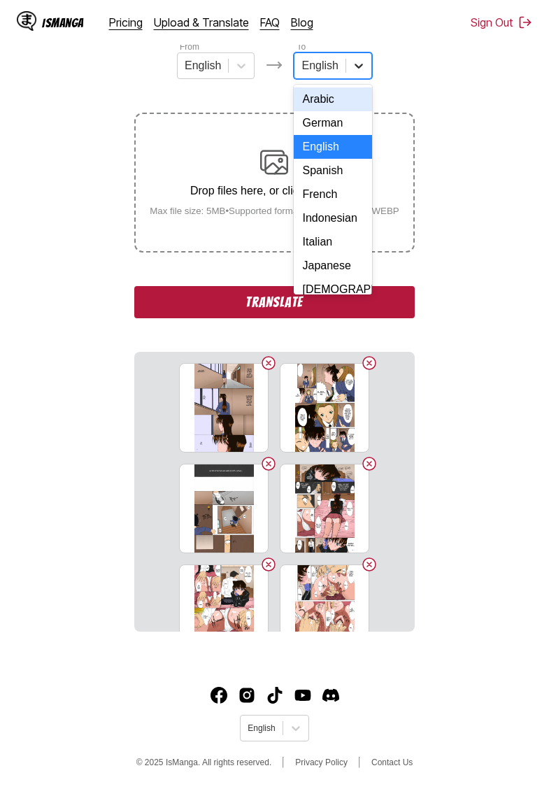
click at [357, 71] on icon at bounding box center [359, 66] width 14 height 14
click at [322, 222] on div "Indonesian" at bounding box center [333, 218] width 78 height 24
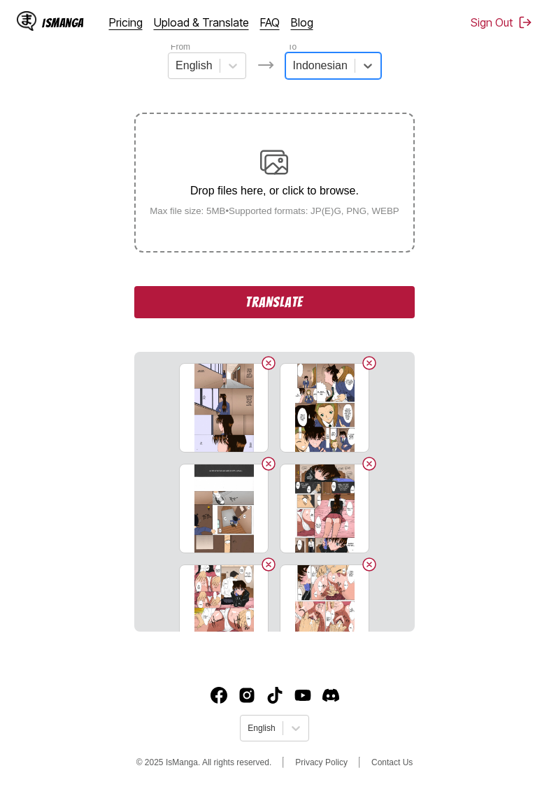
click at [321, 318] on button "Translate" at bounding box center [274, 302] width 280 height 32
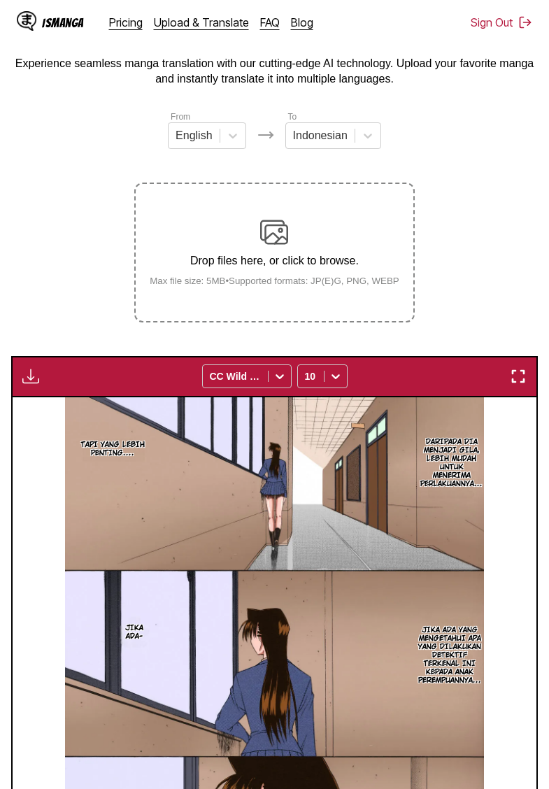
scroll to position [54, 0]
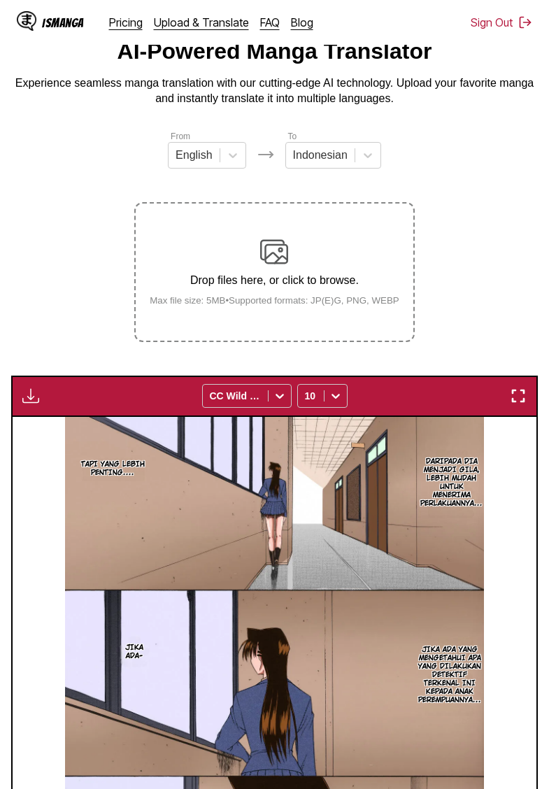
click at [35, 404] on img "button" at bounding box center [30, 395] width 17 height 17
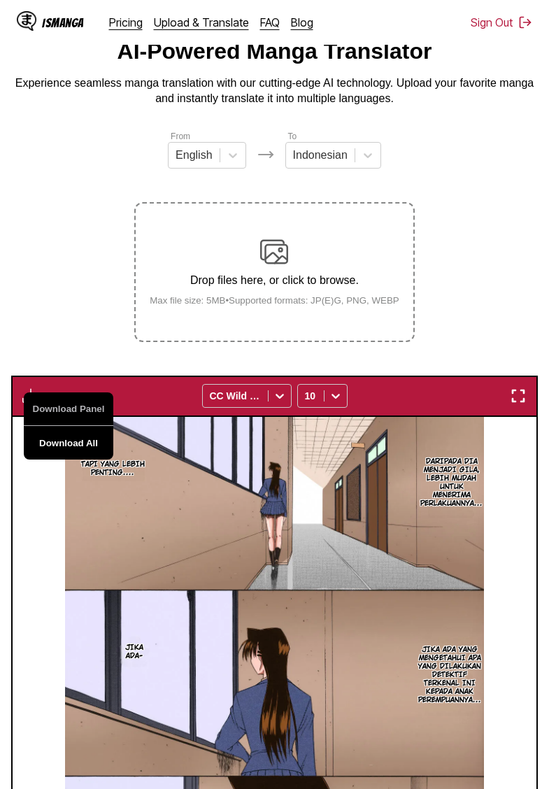
click at [97, 459] on button "Download All" at bounding box center [69, 443] width 90 height 34
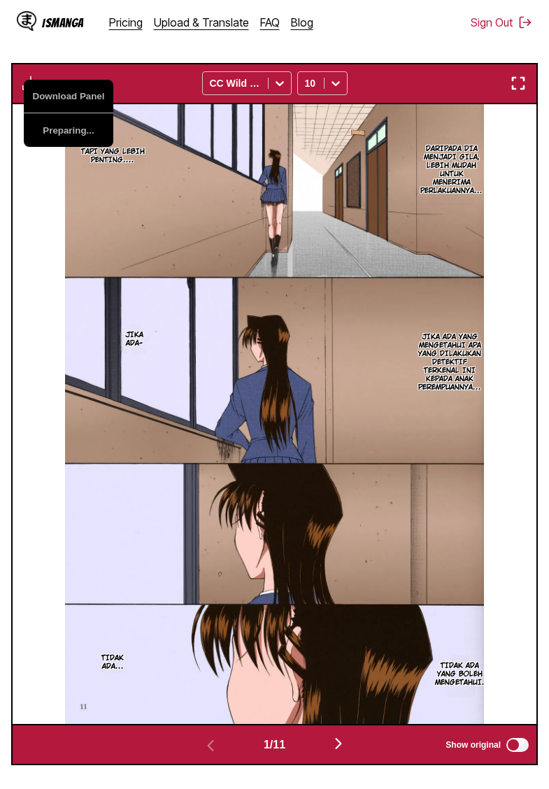
scroll to position [365, 0]
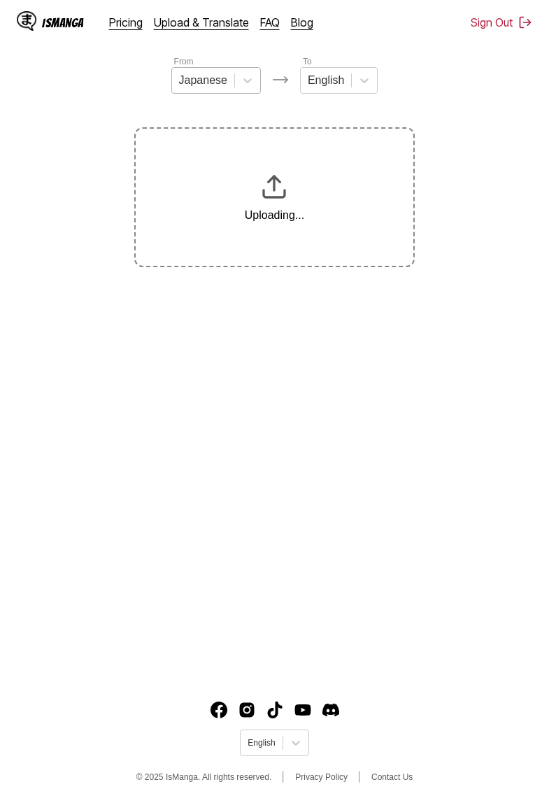
click at [229, 85] on div "Japanese" at bounding box center [203, 80] width 62 height 21
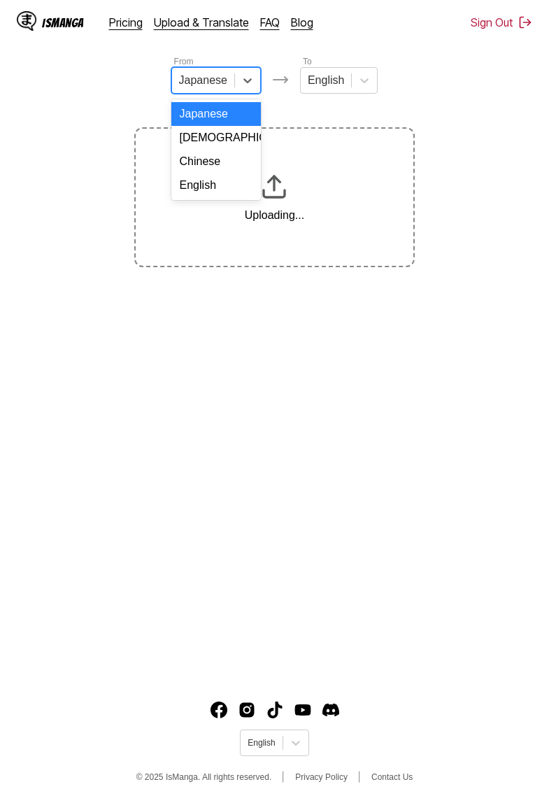
click at [209, 181] on div "English" at bounding box center [216, 185] width 90 height 24
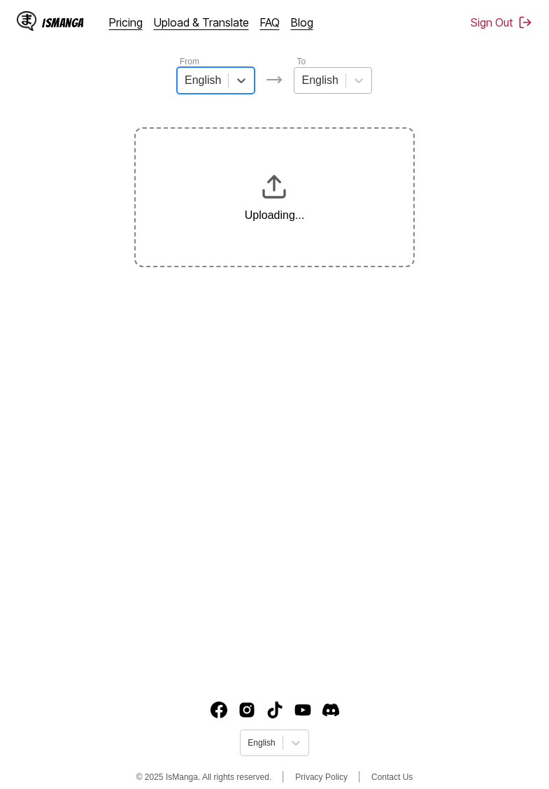
click at [342, 78] on div "English" at bounding box center [319, 80] width 50 height 21
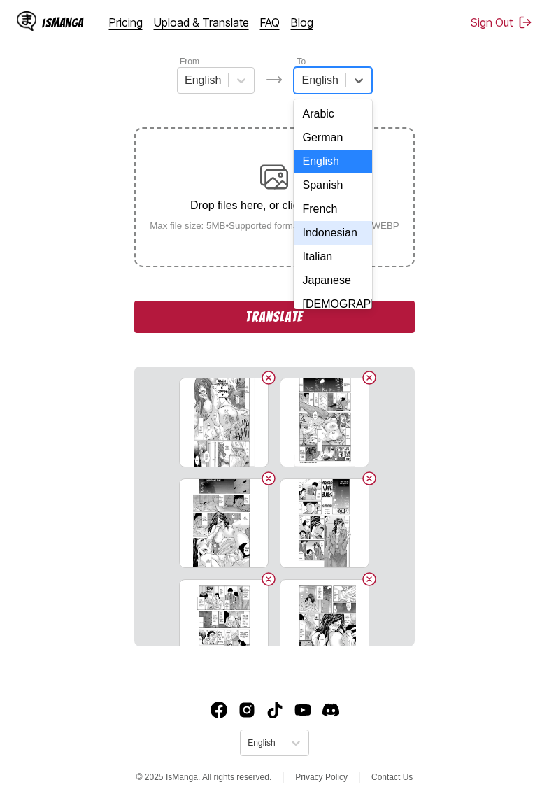
click at [329, 234] on div "Indonesian" at bounding box center [333, 233] width 78 height 24
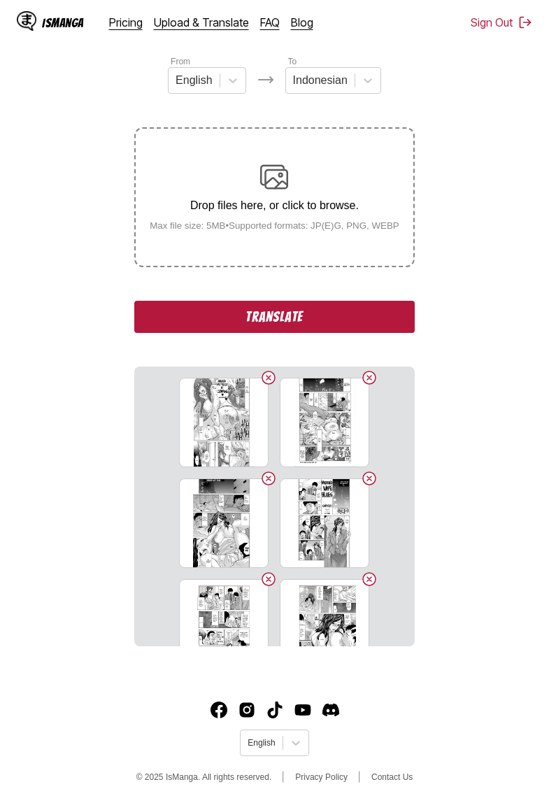
click at [331, 333] on button "Translate" at bounding box center [274, 317] width 280 height 32
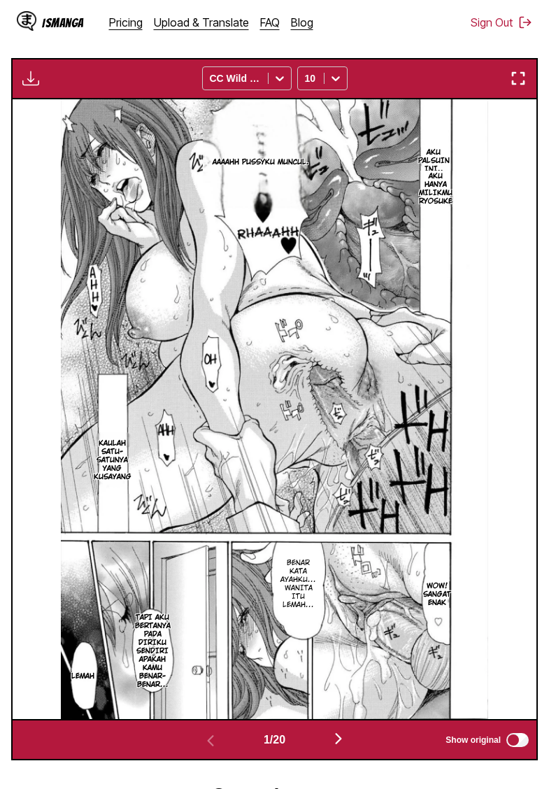
click at [40, 87] on button "button" at bounding box center [30, 78] width 25 height 18
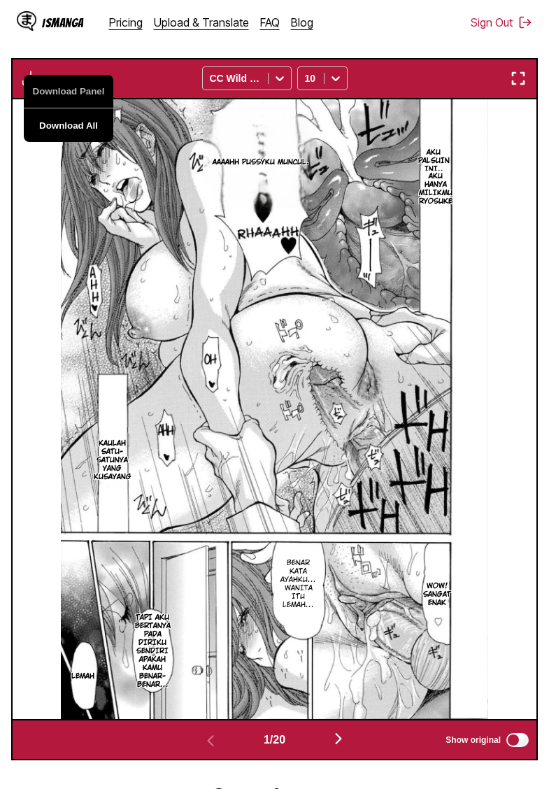
click at [90, 142] on button "Download All" at bounding box center [69, 125] width 90 height 34
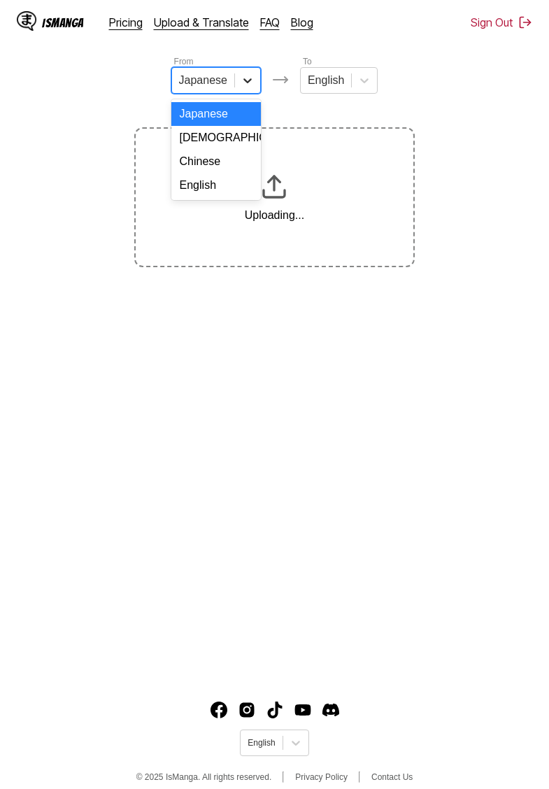
click at [241, 77] on icon at bounding box center [248, 80] width 14 height 14
click at [210, 184] on div "English" at bounding box center [216, 185] width 90 height 24
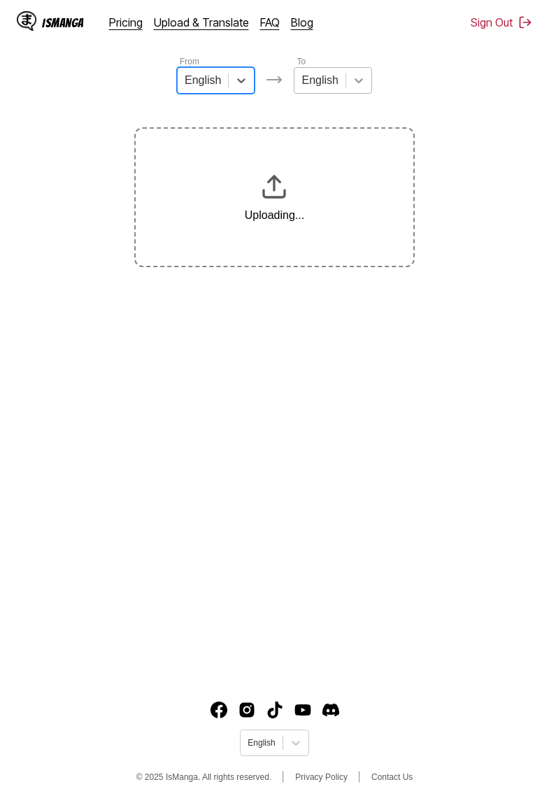
click at [346, 85] on div at bounding box center [358, 80] width 25 height 25
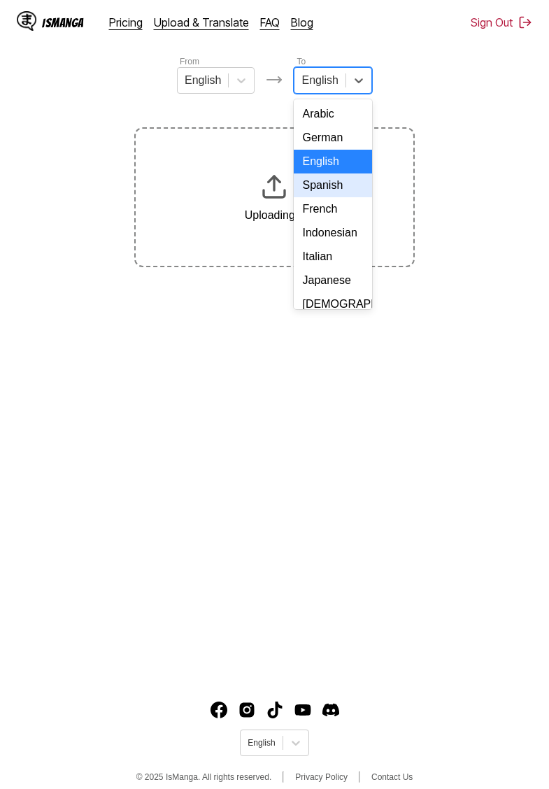
click at [338, 238] on div "Indonesian" at bounding box center [333, 233] width 78 height 24
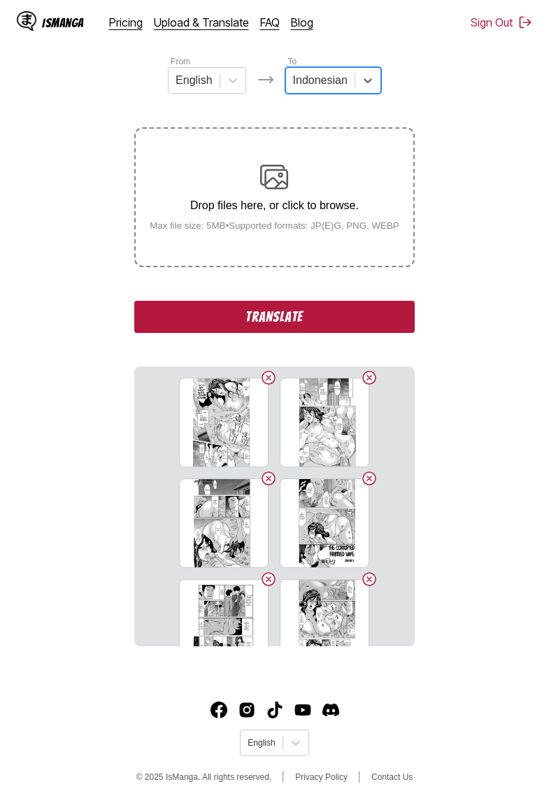
click at [313, 327] on button "Translate" at bounding box center [274, 317] width 280 height 32
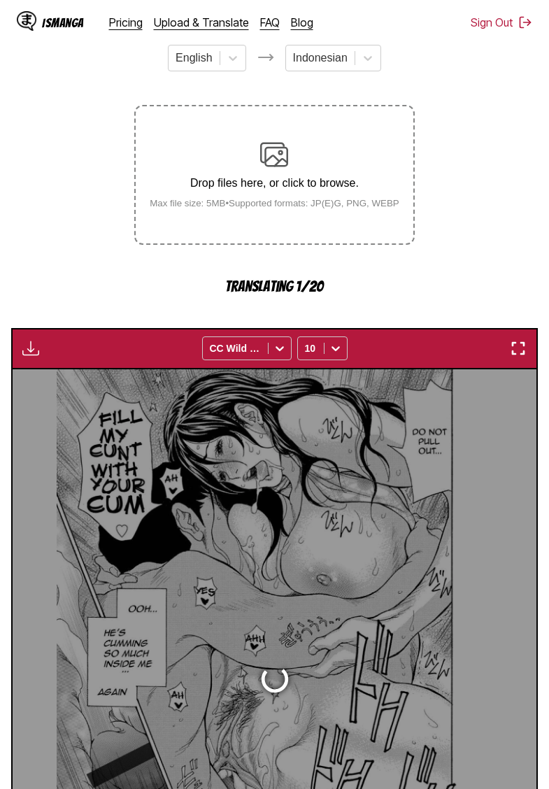
scroll to position [371, 0]
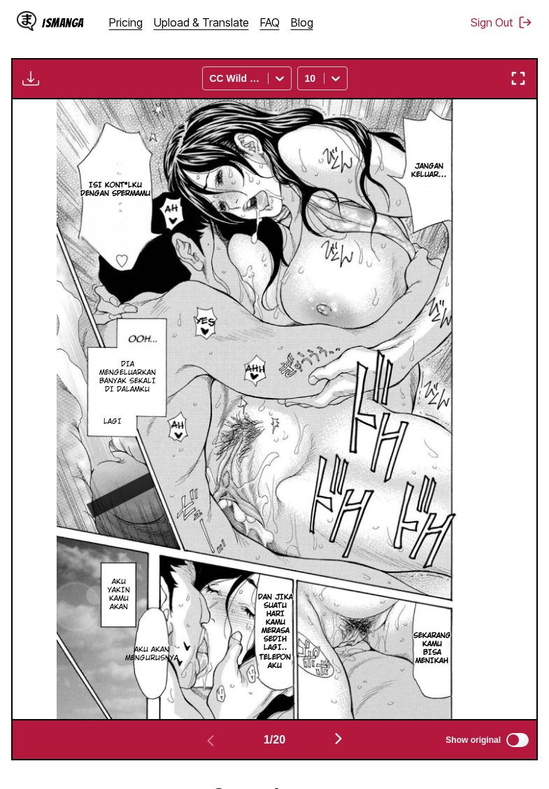
click at [38, 87] on img "button" at bounding box center [30, 78] width 17 height 17
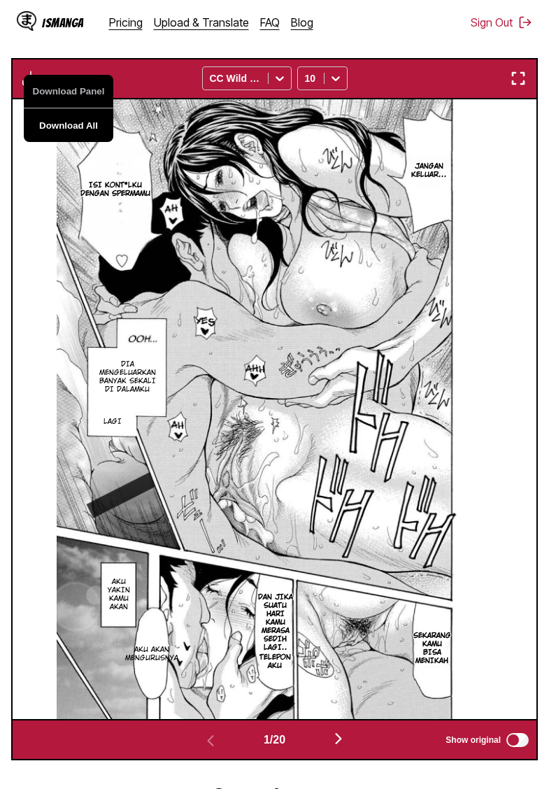
click at [90, 138] on button "Download All" at bounding box center [69, 125] width 90 height 34
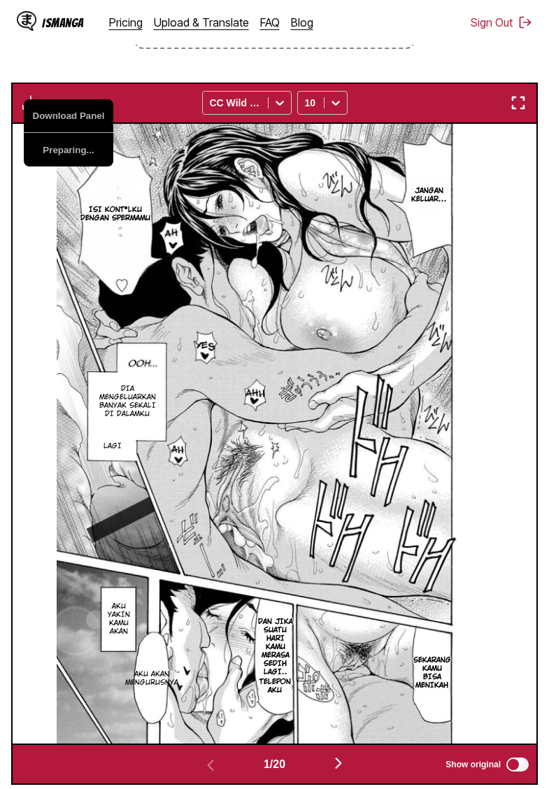
scroll to position [285, 0]
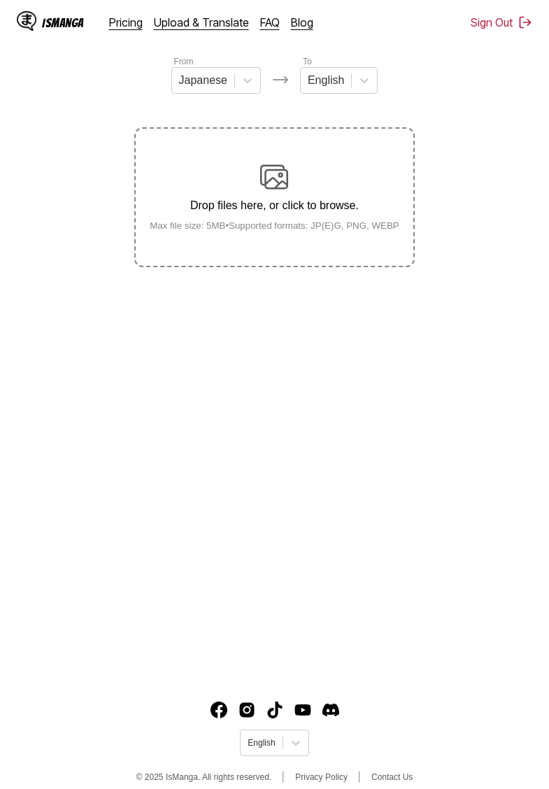
scroll to position [129, 0]
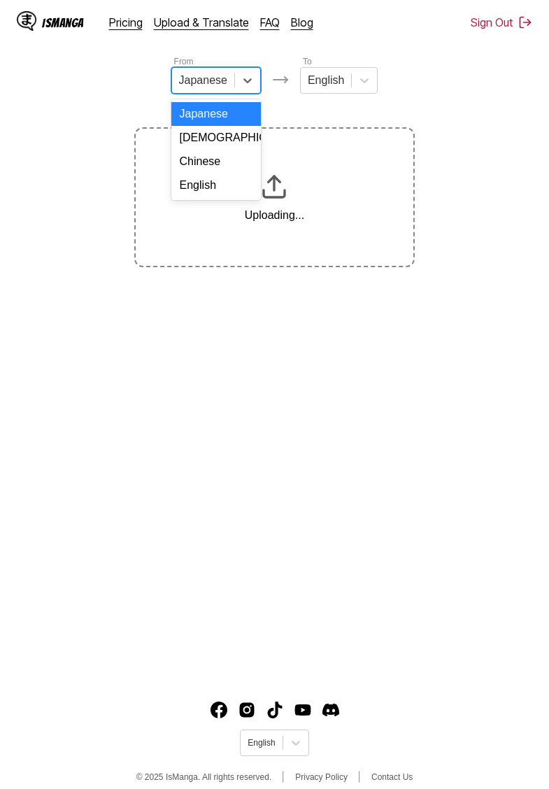
click at [228, 83] on div "Japanese" at bounding box center [203, 80] width 62 height 21
click at [215, 185] on div "English" at bounding box center [216, 185] width 90 height 24
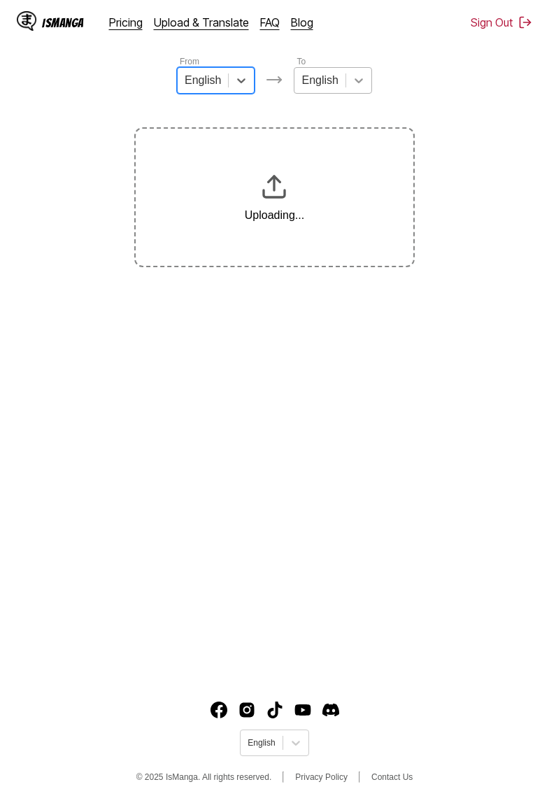
click at [355, 77] on icon at bounding box center [359, 80] width 14 height 14
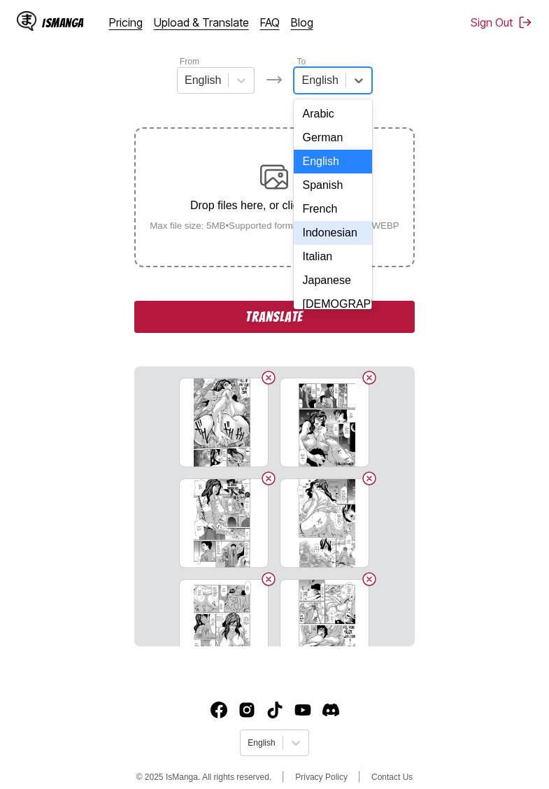
click at [338, 235] on div "Indonesian" at bounding box center [333, 233] width 78 height 24
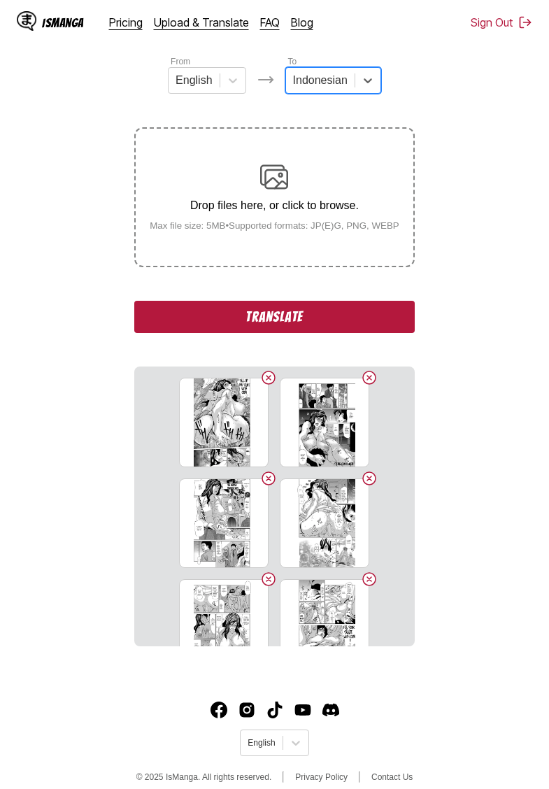
click at [310, 333] on button "Translate" at bounding box center [274, 317] width 280 height 32
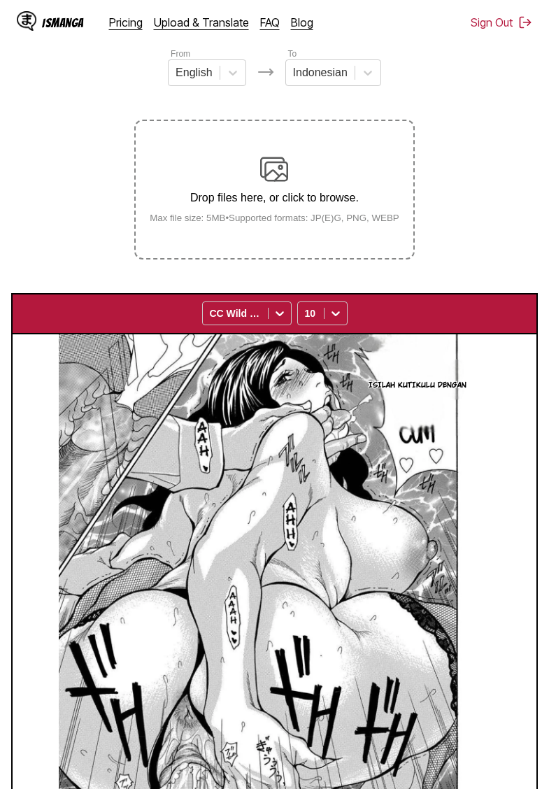
scroll to position [136, 0]
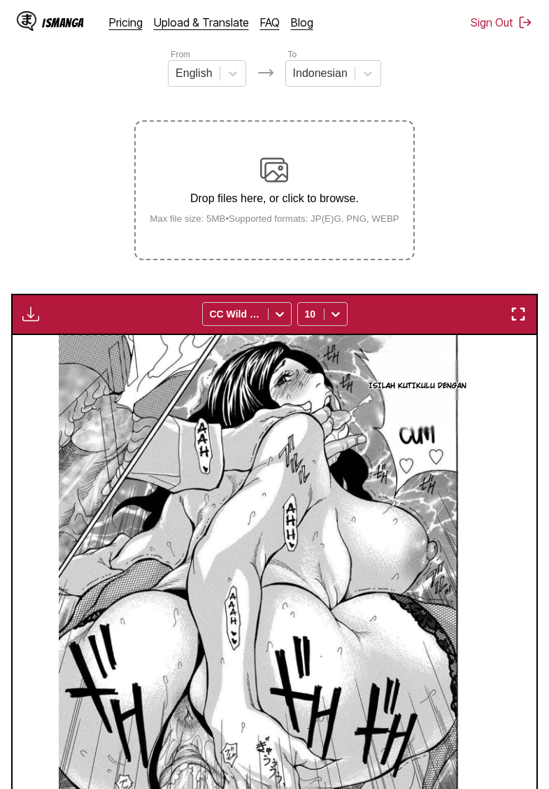
click at [28, 322] on img "button" at bounding box center [30, 314] width 17 height 17
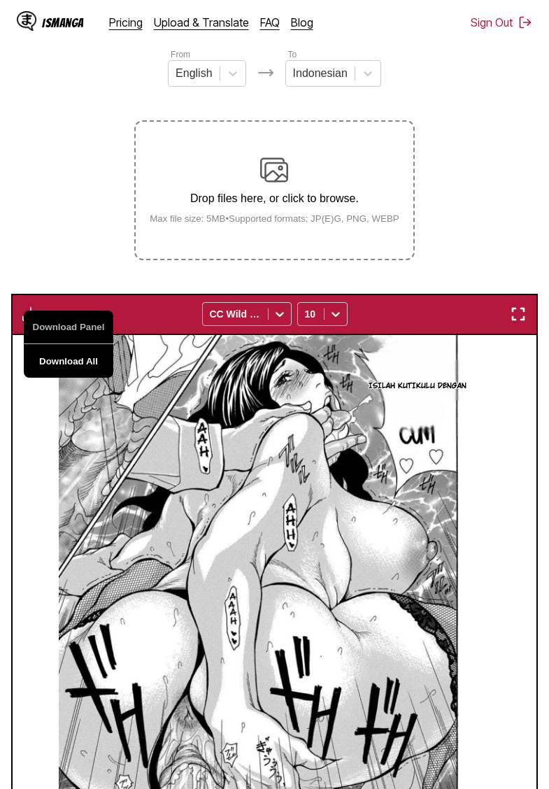
click at [71, 376] on button "Download All" at bounding box center [69, 361] width 90 height 34
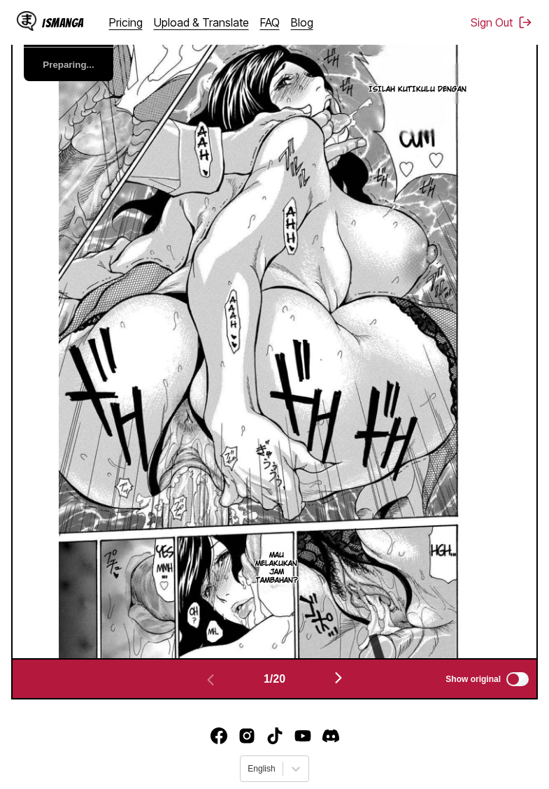
scroll to position [466, 0]
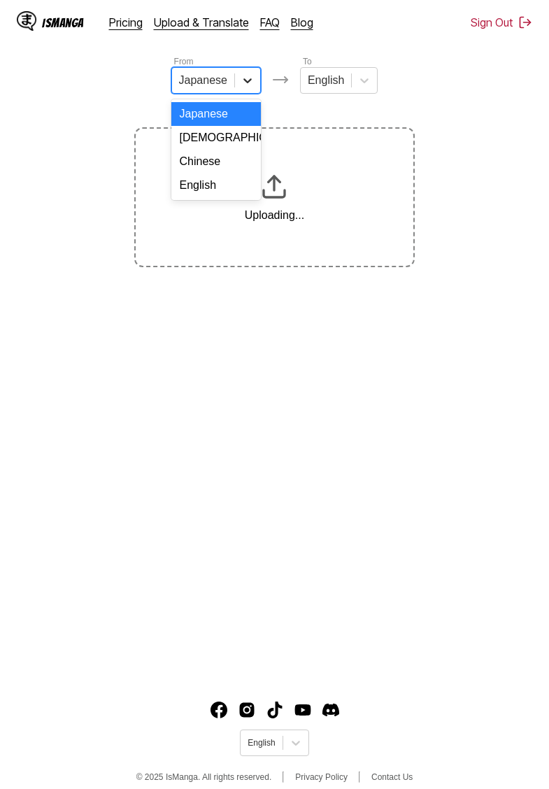
click at [243, 81] on icon at bounding box center [248, 80] width 14 height 14
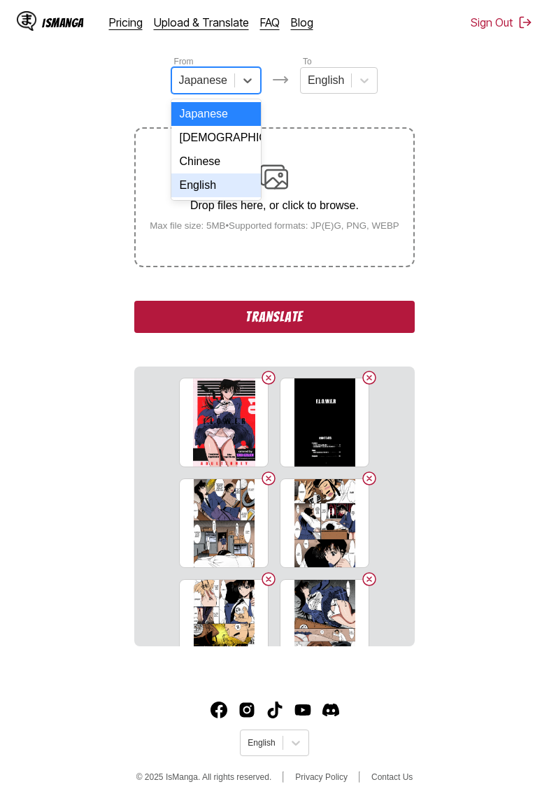
click at [211, 185] on div "English" at bounding box center [216, 185] width 90 height 24
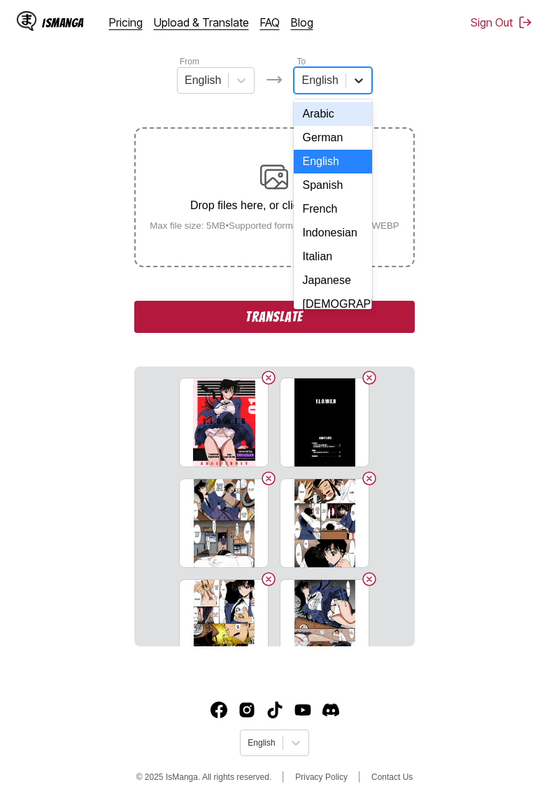
click at [354, 86] on icon at bounding box center [359, 80] width 14 height 14
click at [324, 231] on div "Indonesian" at bounding box center [333, 233] width 78 height 24
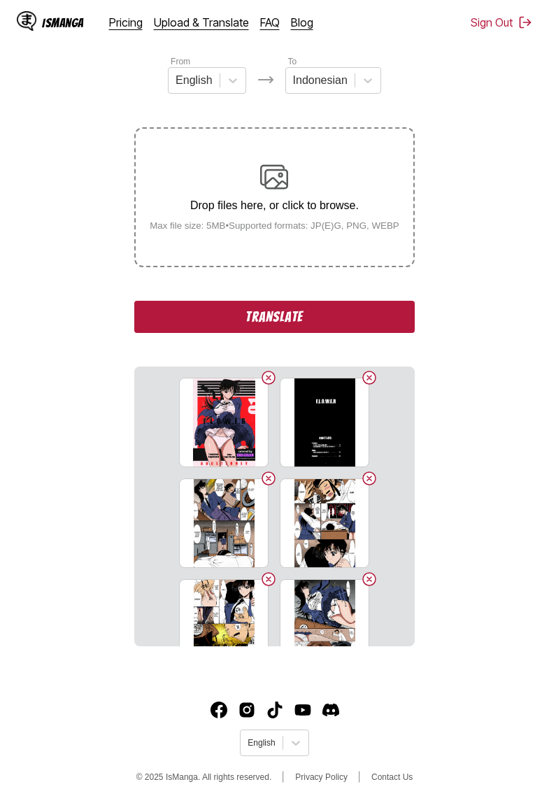
click at [267, 333] on button "Translate" at bounding box center [274, 317] width 280 height 32
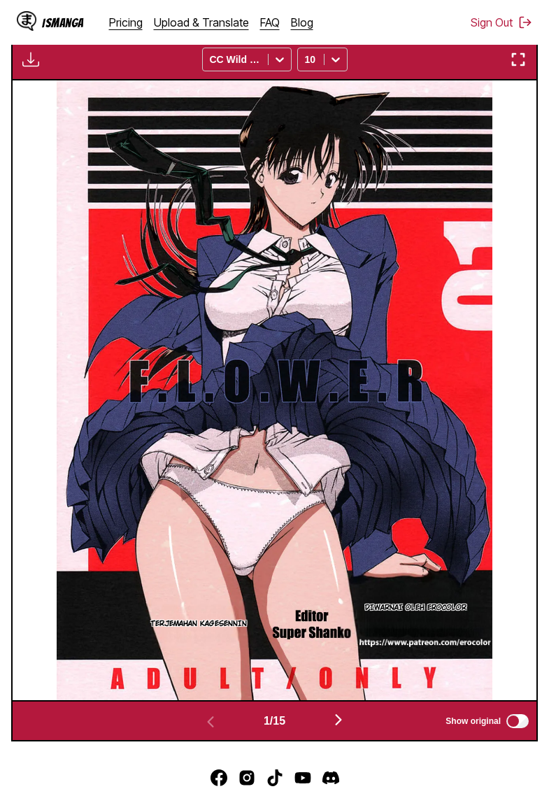
scroll to position [383, 0]
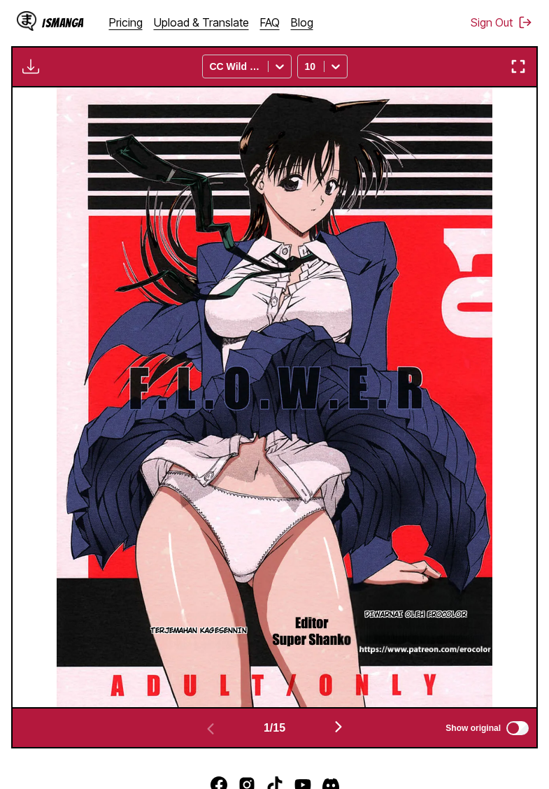
click at [36, 75] on img "button" at bounding box center [30, 66] width 17 height 17
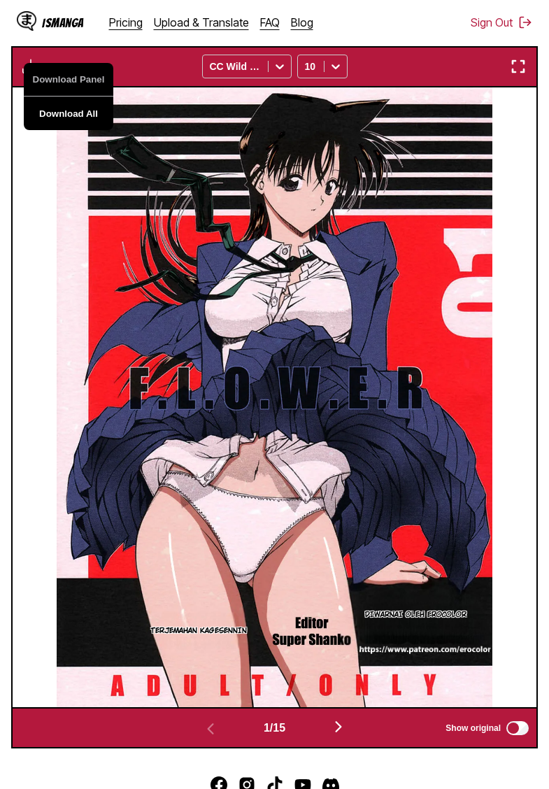
click at [67, 130] on button "Download All" at bounding box center [69, 114] width 90 height 34
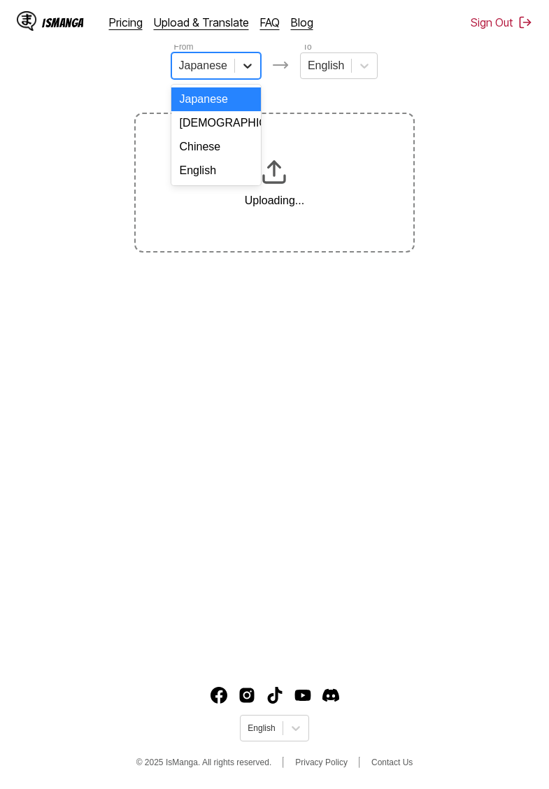
click at [246, 71] on icon at bounding box center [248, 66] width 14 height 14
click at [210, 169] on div "English" at bounding box center [216, 171] width 90 height 24
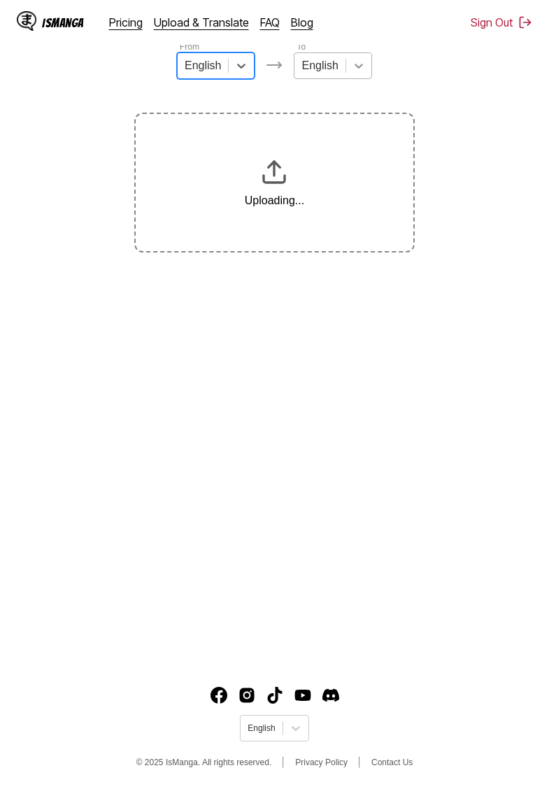
click at [346, 69] on div at bounding box center [358, 65] width 25 height 25
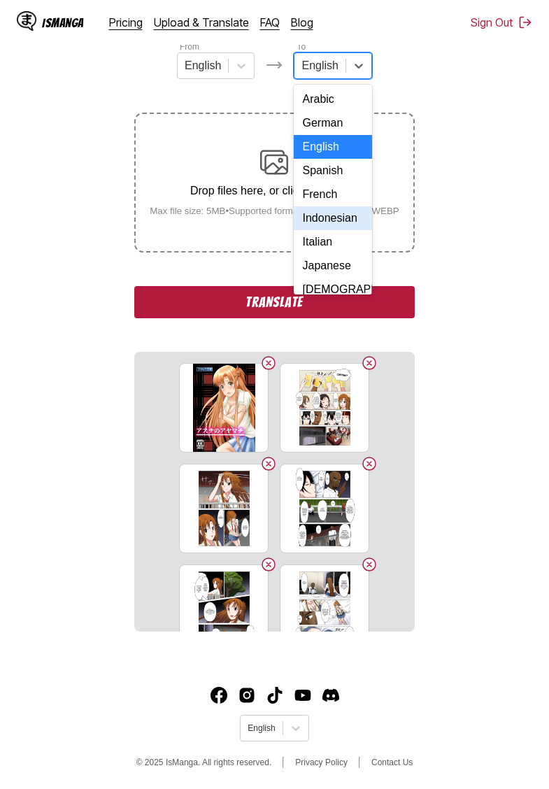
click at [329, 228] on div "Indonesian" at bounding box center [333, 218] width 78 height 24
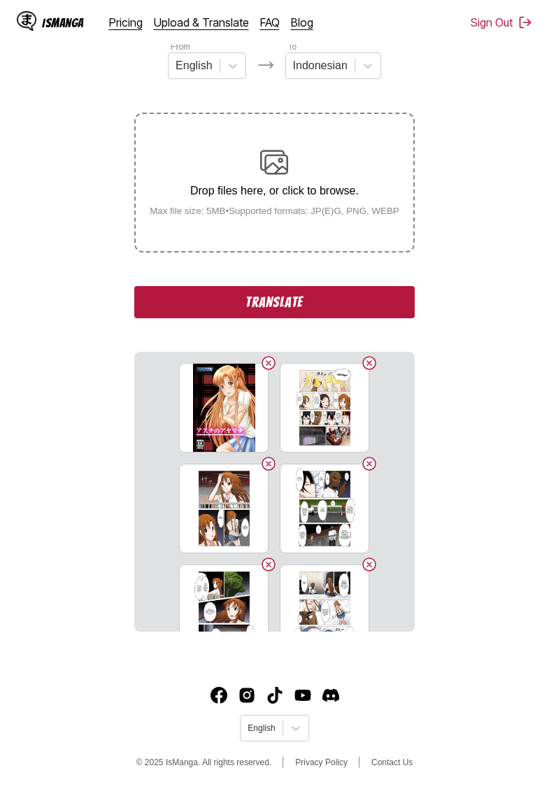
click at [262, 316] on button "Translate" at bounding box center [274, 302] width 280 height 32
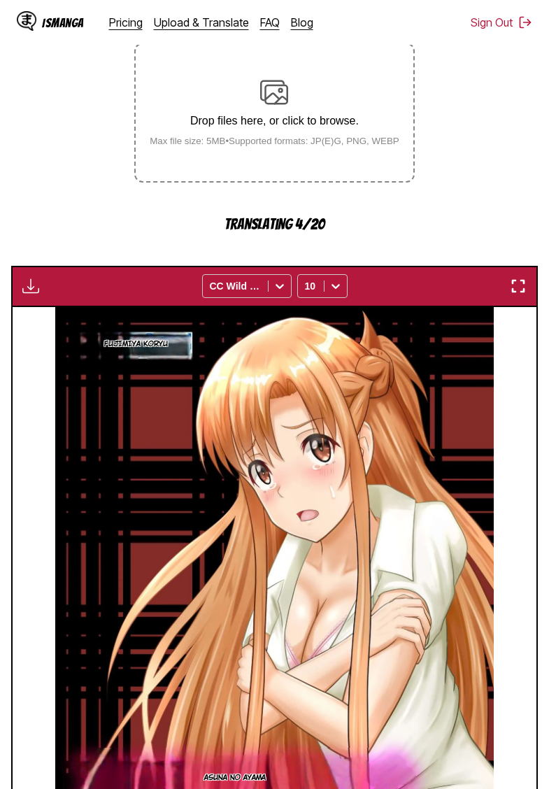
scroll to position [203, 0]
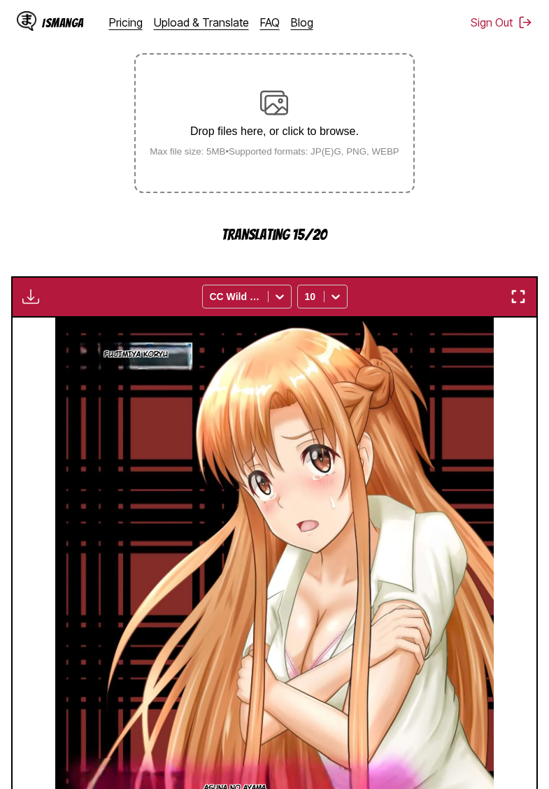
click at [71, 106] on section "From English To Indonesian Drop files here, or click to browse. Max file size: …" at bounding box center [274, 479] width 527 height 998
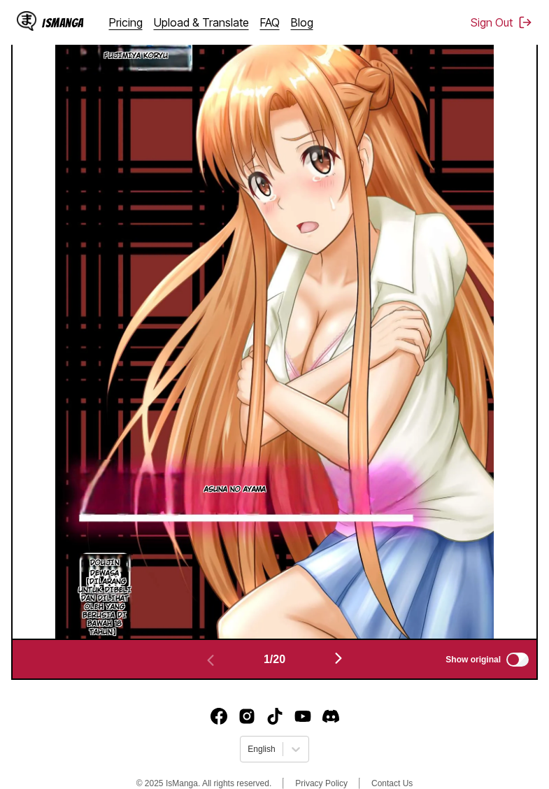
scroll to position [200, 0]
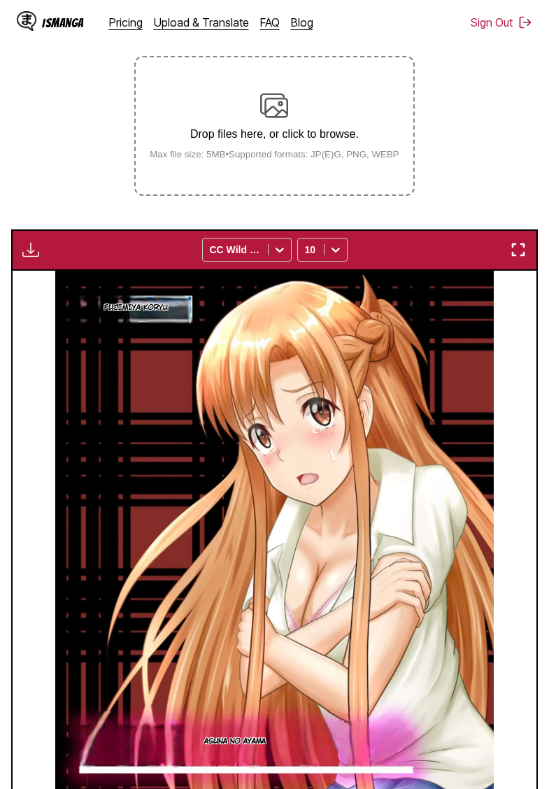
click at [21, 259] on button "button" at bounding box center [30, 250] width 25 height 18
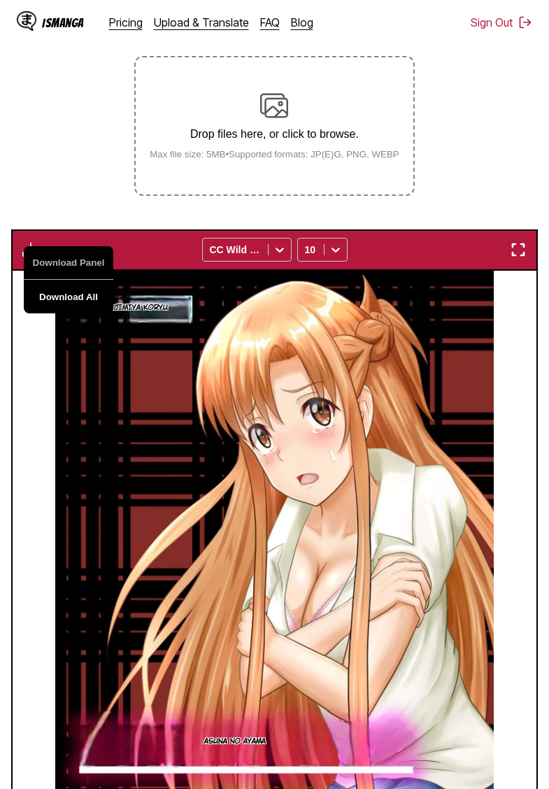
click at [80, 308] on button "Download All" at bounding box center [69, 297] width 90 height 34
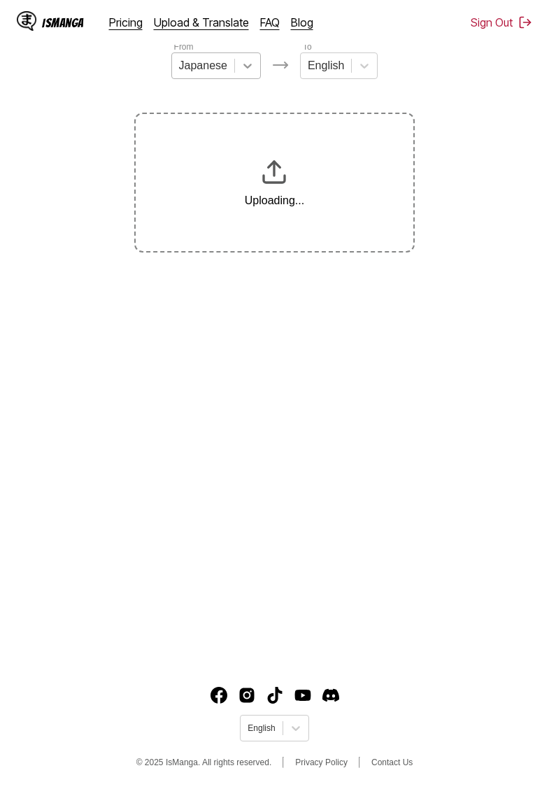
click at [245, 71] on icon at bounding box center [248, 66] width 14 height 14
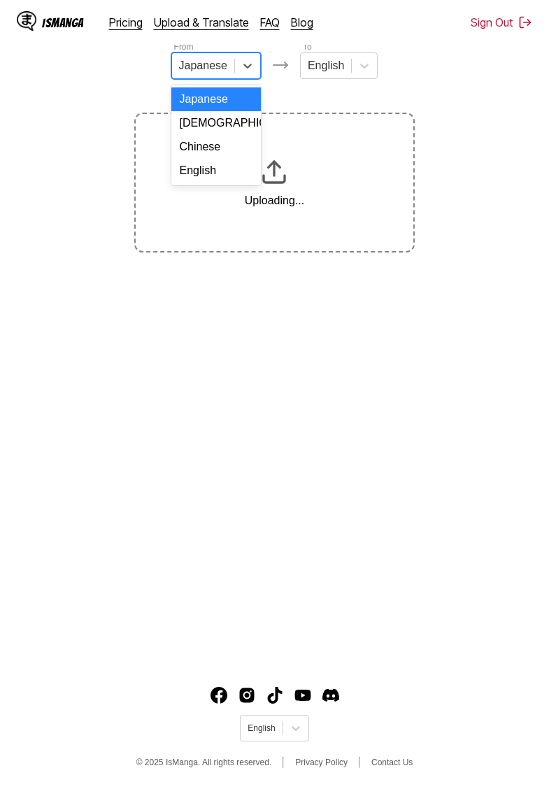
click at [216, 172] on div "English" at bounding box center [216, 171] width 90 height 24
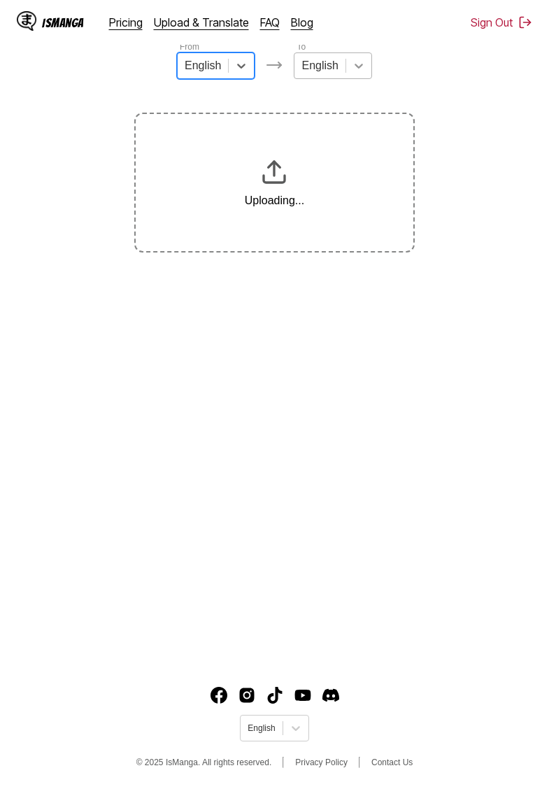
click at [352, 70] on icon at bounding box center [359, 66] width 14 height 14
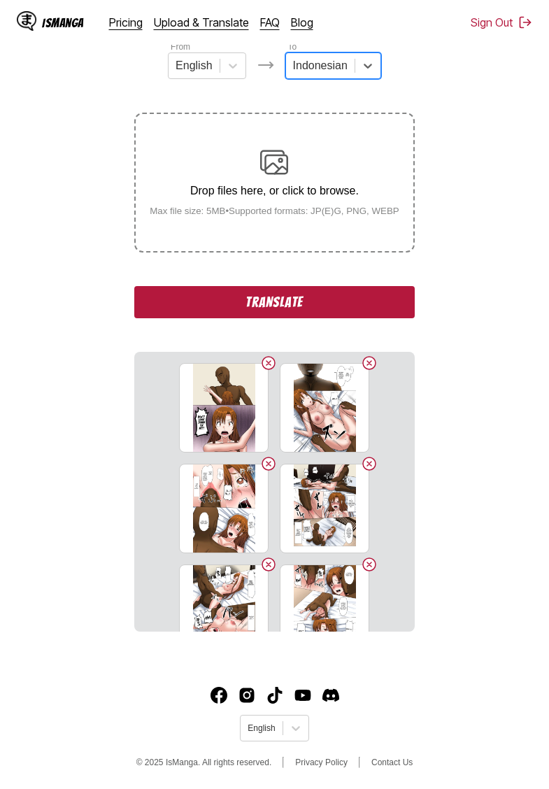
click at [335, 318] on button "Translate" at bounding box center [274, 302] width 280 height 32
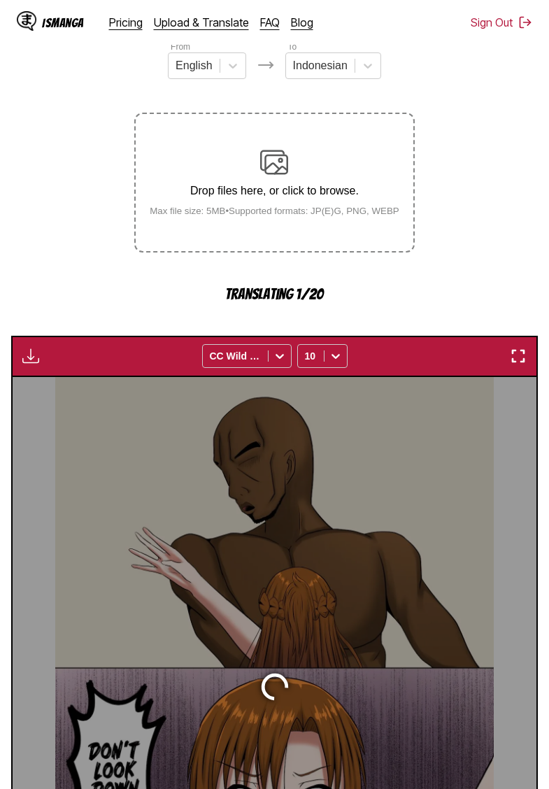
scroll to position [371, 0]
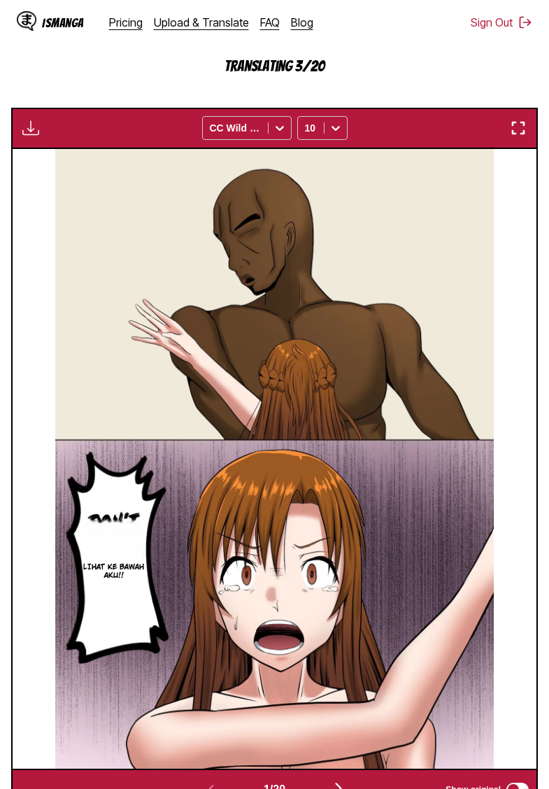
click at [85, 77] on section "From English To Indonesian Drop files here, or click to browse. Max file size: …" at bounding box center [274, 311] width 527 height 998
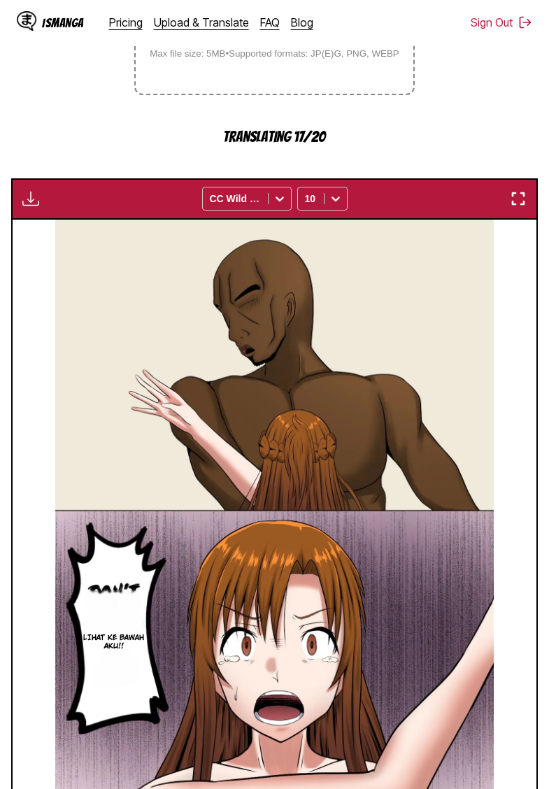
scroll to position [210, 0]
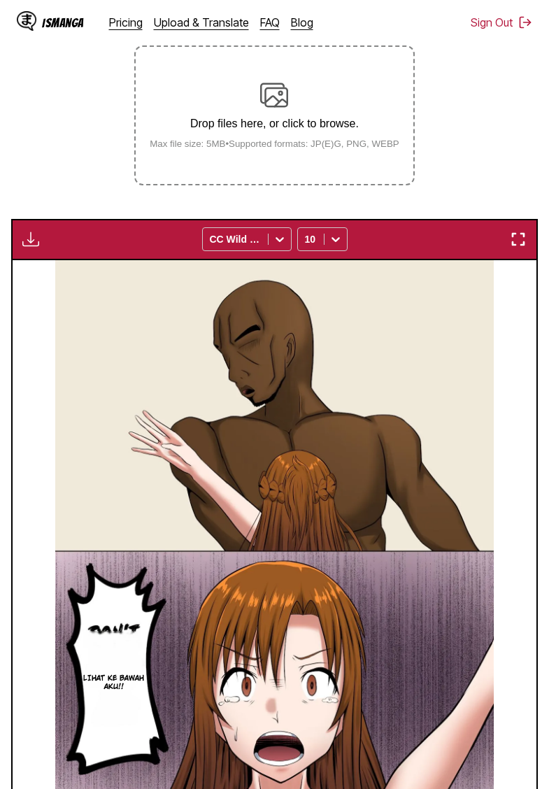
click at [20, 248] on button "button" at bounding box center [30, 239] width 25 height 18
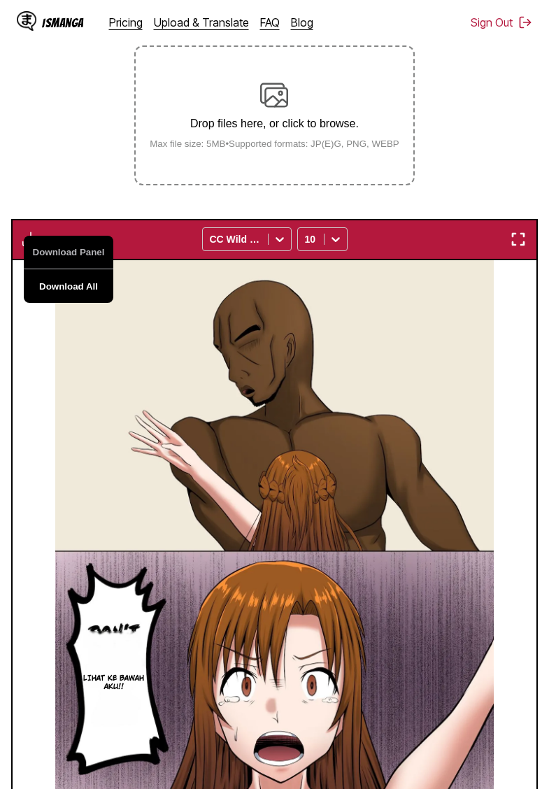
click at [75, 303] on button "Download All" at bounding box center [69, 286] width 90 height 34
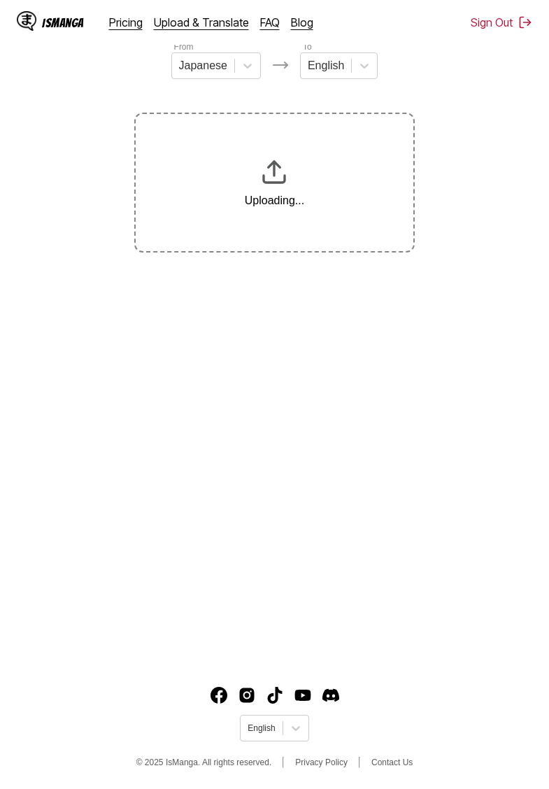
click at [245, 70] on icon at bounding box center [248, 66] width 14 height 14
click at [358, 69] on icon at bounding box center [359, 66] width 8 height 5
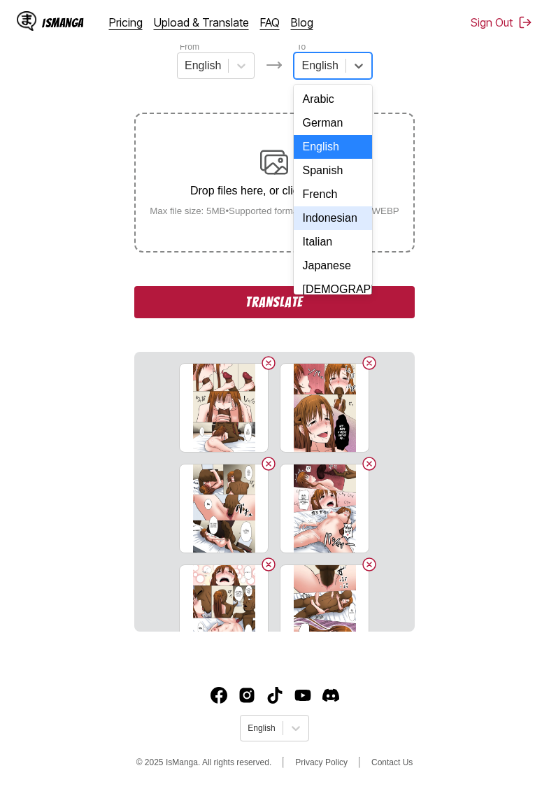
click at [333, 220] on div "Indonesian" at bounding box center [333, 218] width 78 height 24
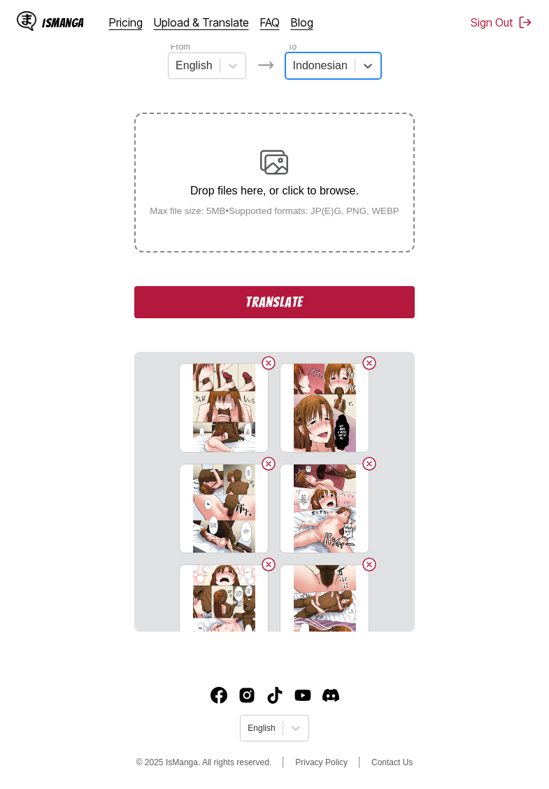
click at [327, 318] on button "Translate" at bounding box center [274, 302] width 280 height 32
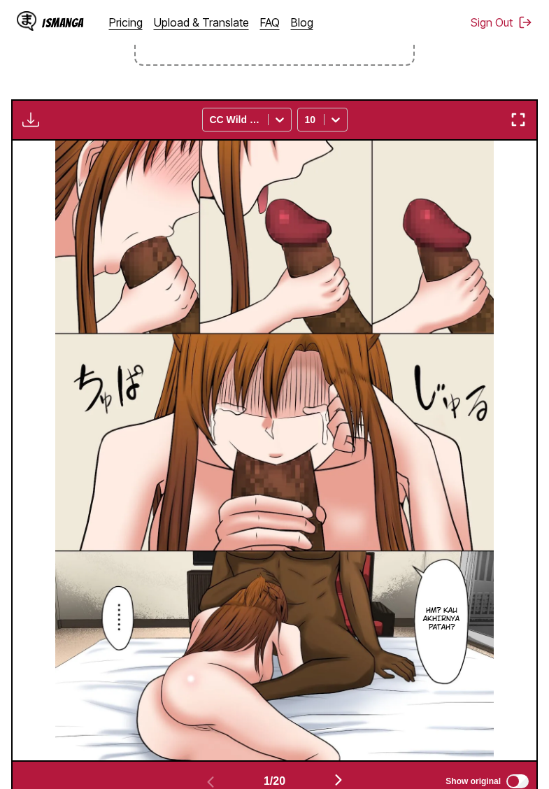
scroll to position [329, 0]
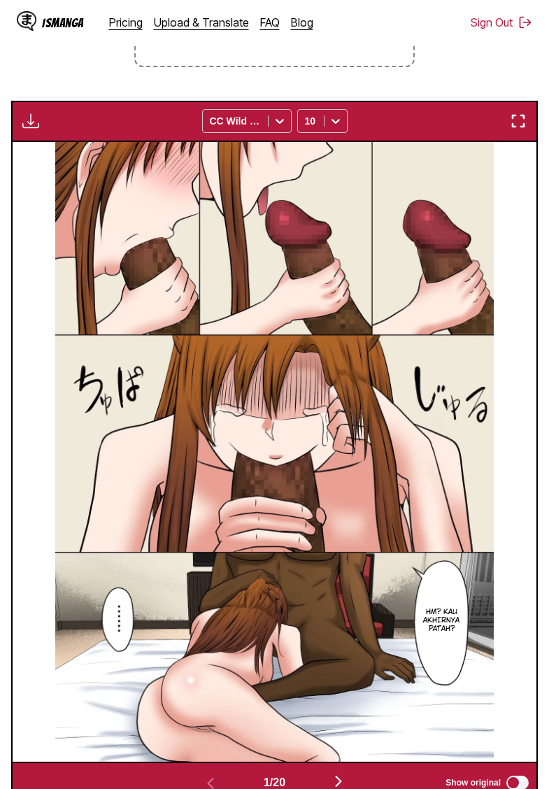
click at [38, 129] on img "button" at bounding box center [30, 121] width 17 height 17
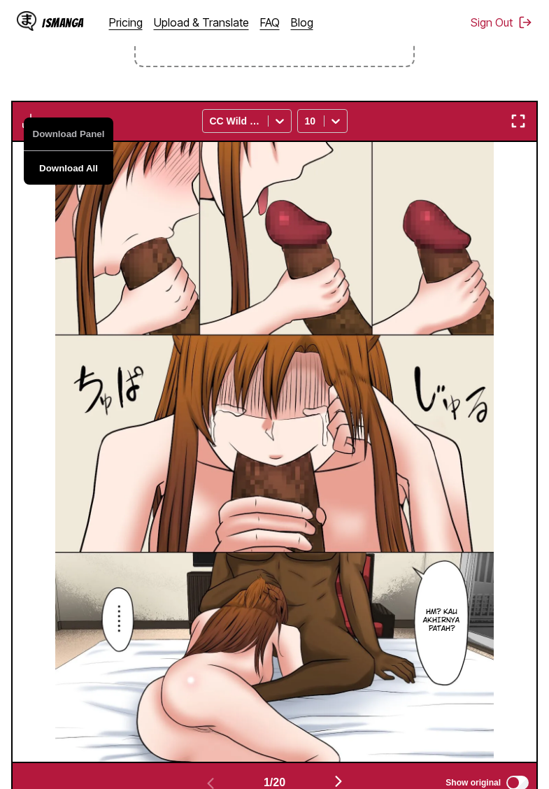
click at [87, 182] on button "Download All" at bounding box center [69, 168] width 90 height 34
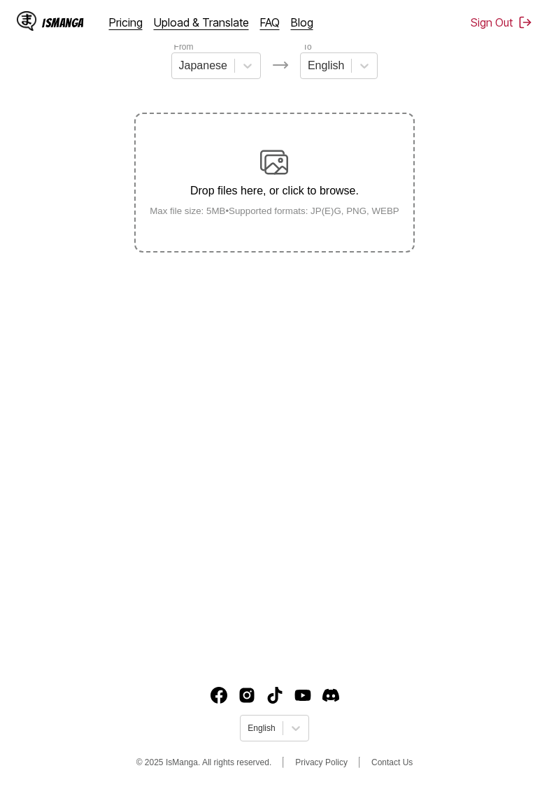
scroll to position [143, 0]
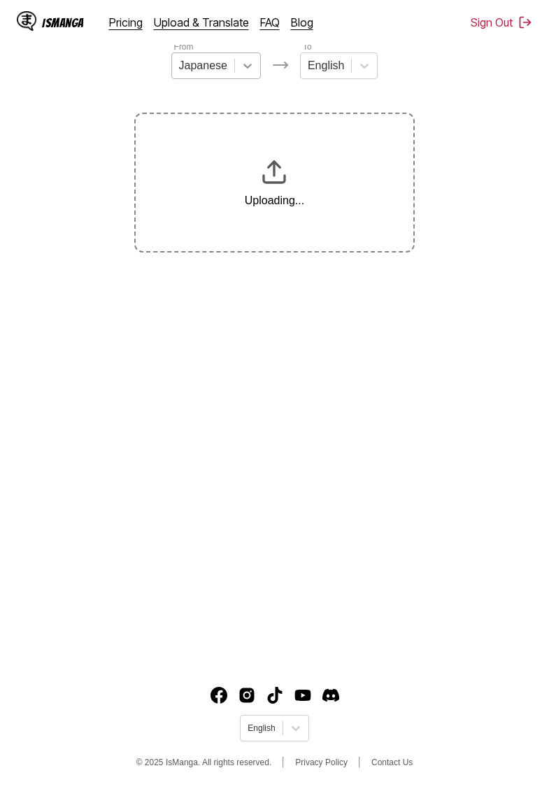
click at [248, 65] on icon at bounding box center [248, 66] width 14 height 14
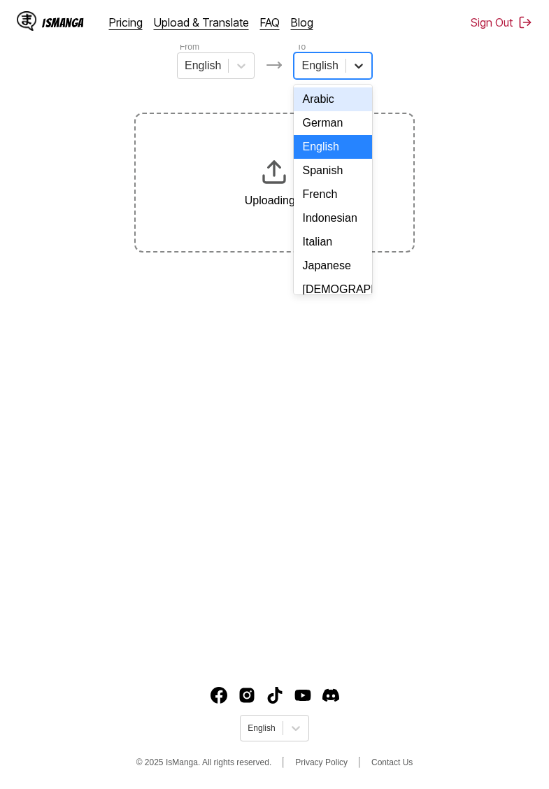
click at [354, 67] on icon at bounding box center [359, 66] width 14 height 14
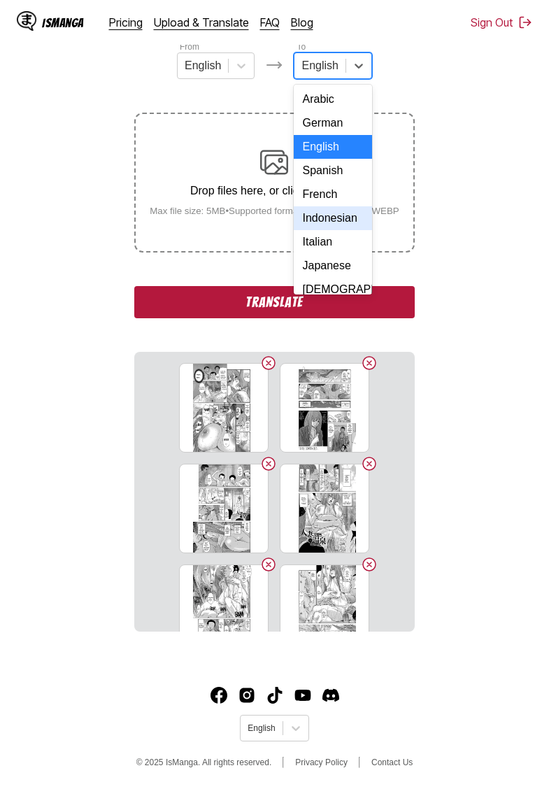
click at [339, 220] on div "Indonesian" at bounding box center [333, 218] width 78 height 24
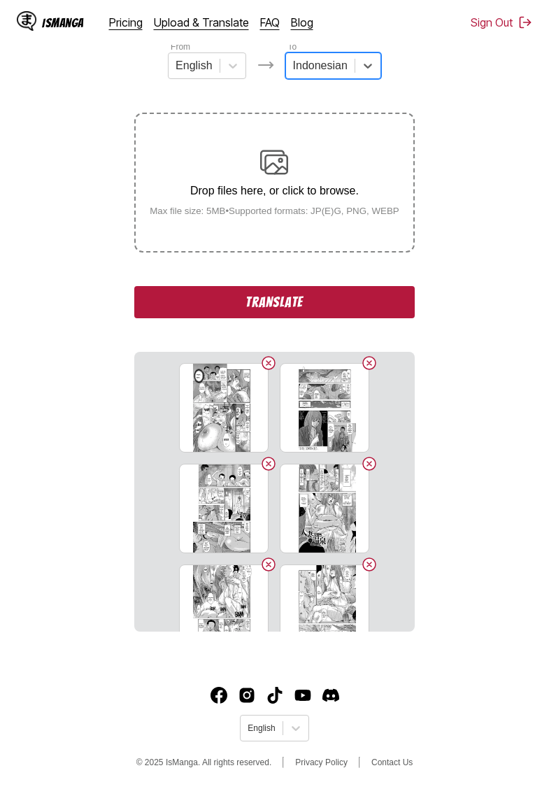
click at [296, 318] on button "Translate" at bounding box center [274, 302] width 280 height 32
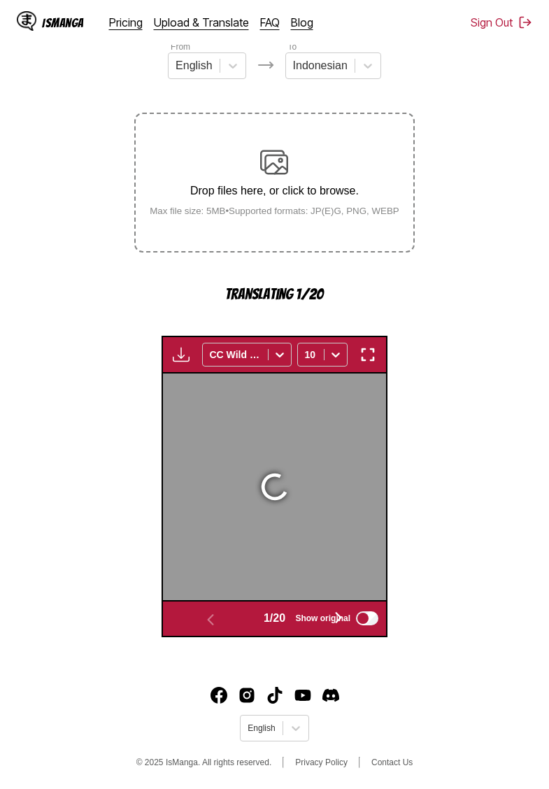
scroll to position [371, 0]
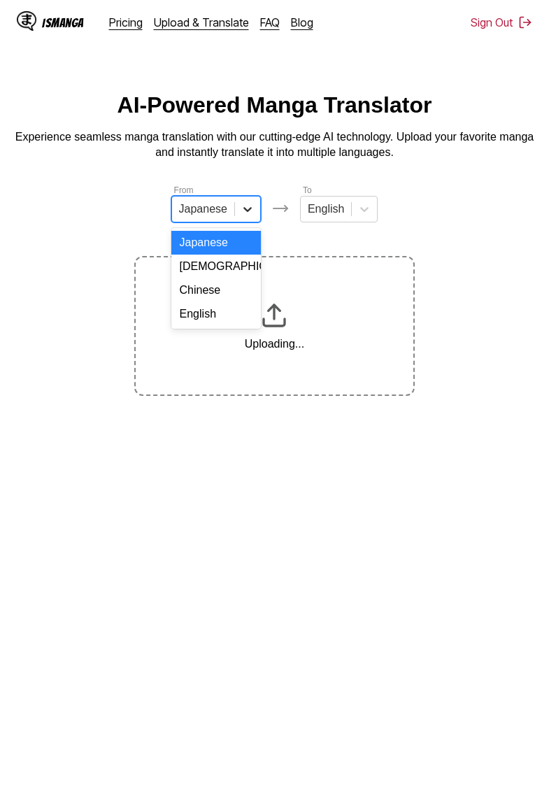
click at [243, 206] on icon at bounding box center [248, 209] width 14 height 14
click at [210, 311] on div "English" at bounding box center [216, 314] width 90 height 24
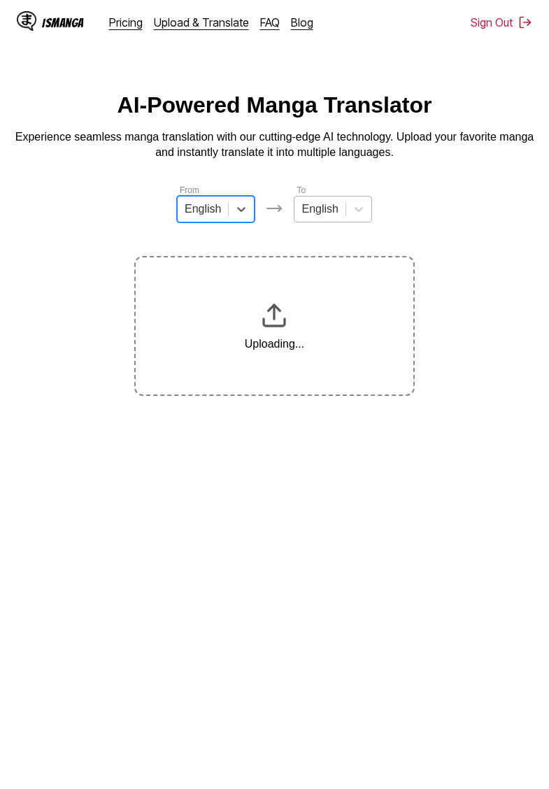
click at [350, 213] on div at bounding box center [358, 208] width 25 height 25
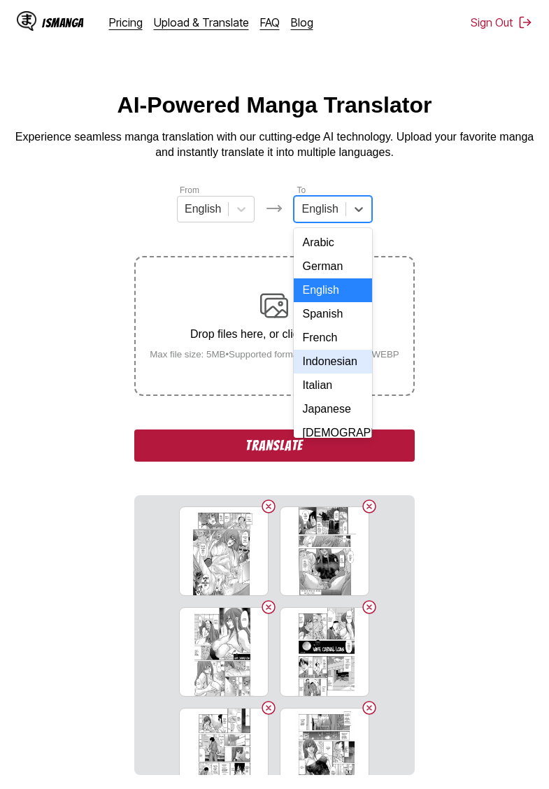
click at [336, 366] on div "Indonesian" at bounding box center [333, 362] width 78 height 24
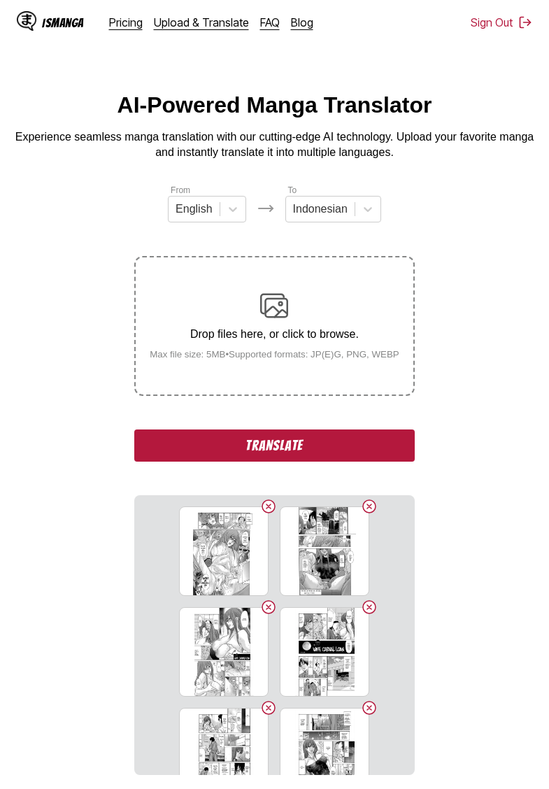
click at [303, 457] on button "Translate" at bounding box center [274, 445] width 280 height 32
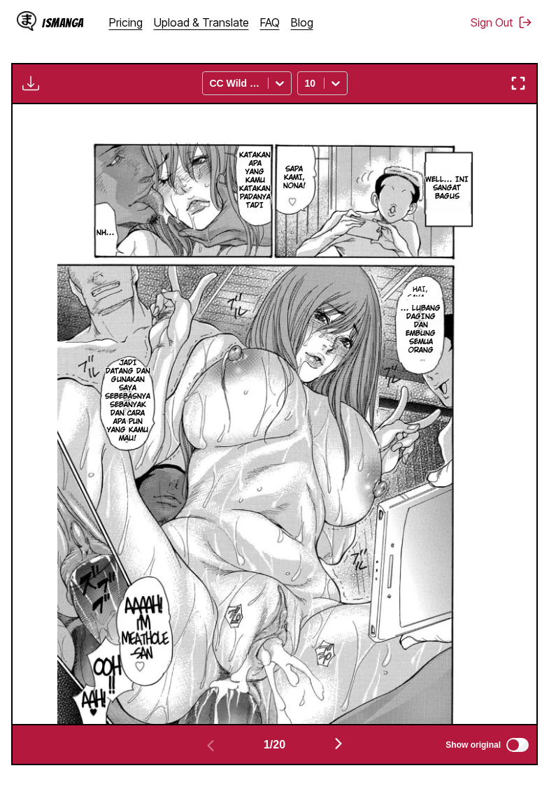
scroll to position [99, 0]
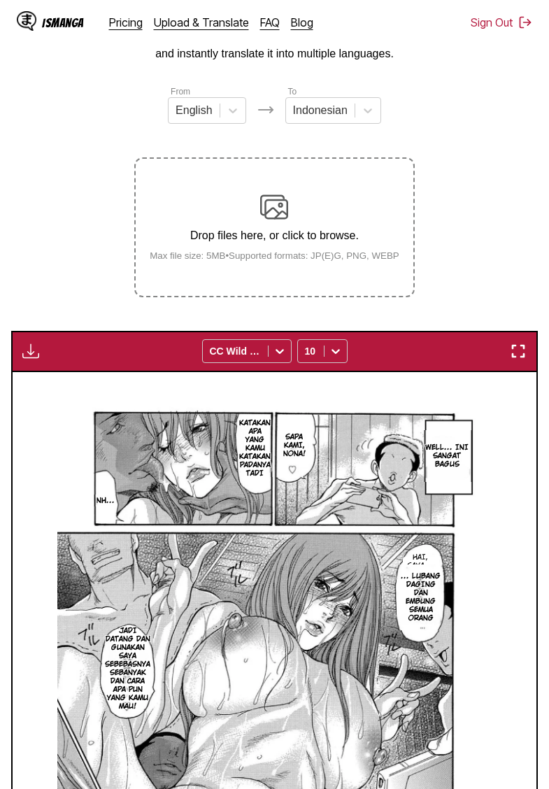
click at [26, 359] on img "button" at bounding box center [30, 351] width 17 height 17
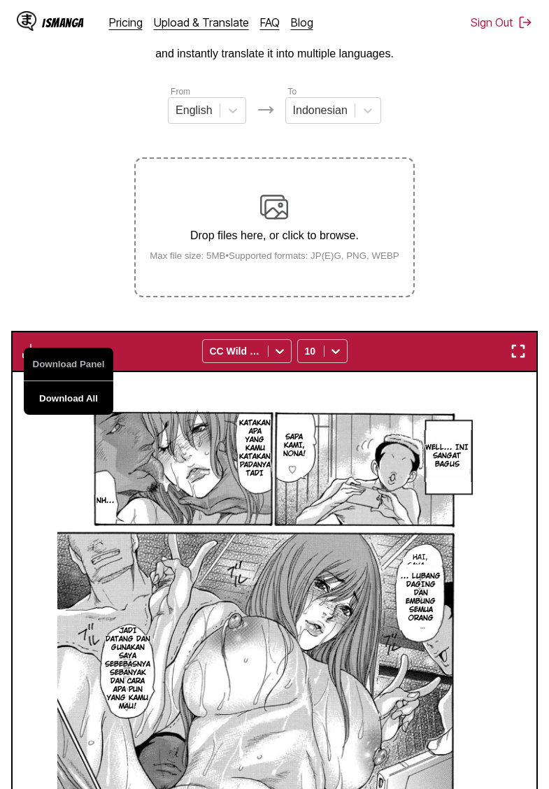
drag, startPoint x: 73, startPoint y: 408, endPoint x: 80, endPoint y: 403, distance: 7.6
click at [73, 408] on button "Download All" at bounding box center [69, 398] width 90 height 34
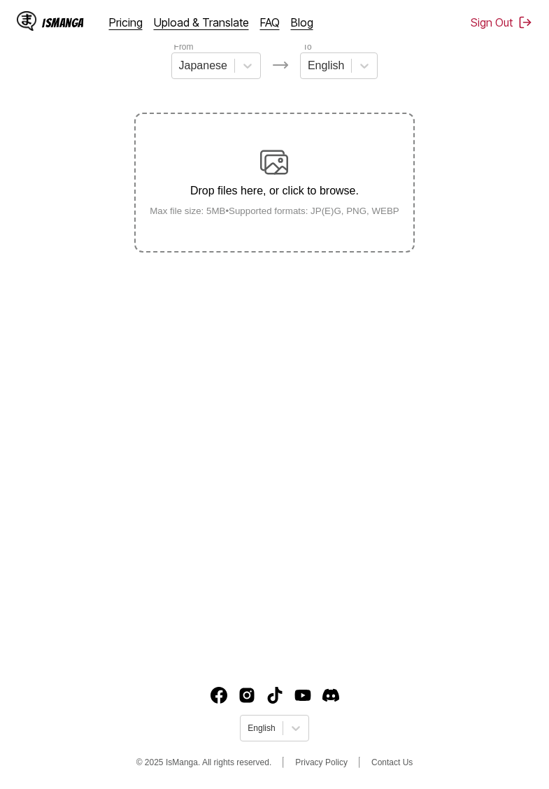
scroll to position [143, 0]
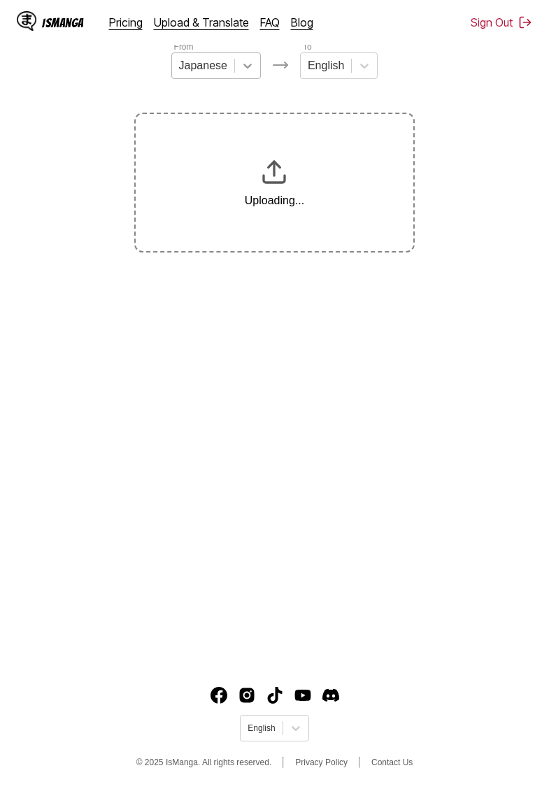
click at [241, 69] on icon at bounding box center [248, 66] width 14 height 14
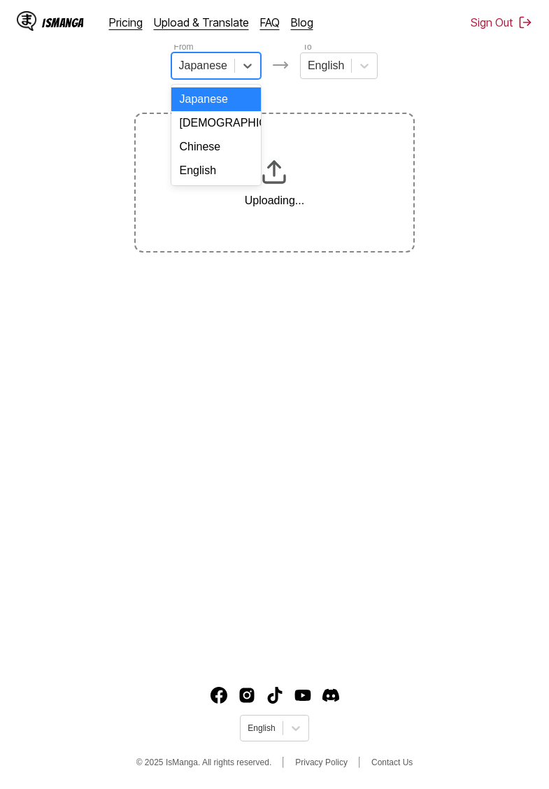
click at [215, 169] on div "English" at bounding box center [216, 171] width 90 height 24
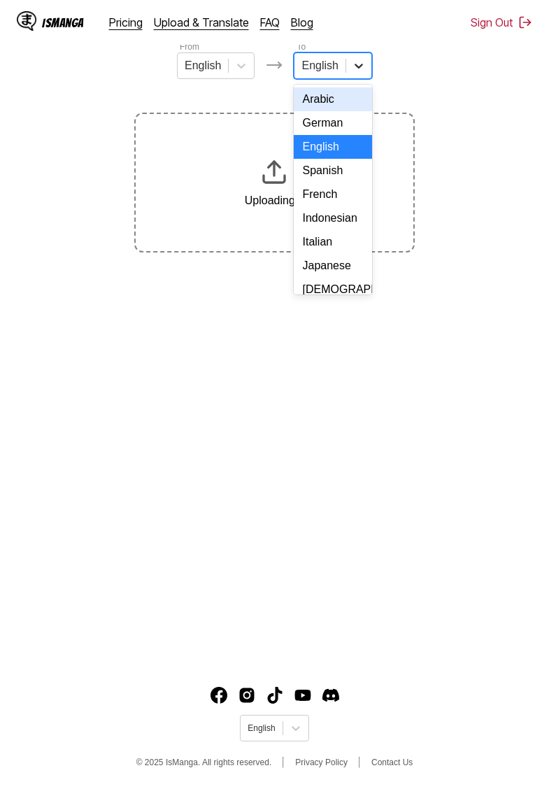
click at [349, 66] on div at bounding box center [358, 65] width 25 height 25
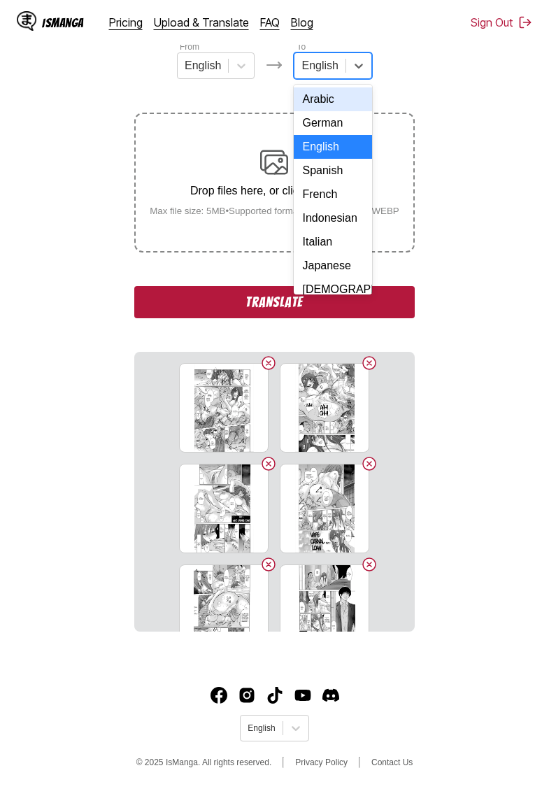
click at [341, 216] on div "Indonesian" at bounding box center [333, 218] width 78 height 24
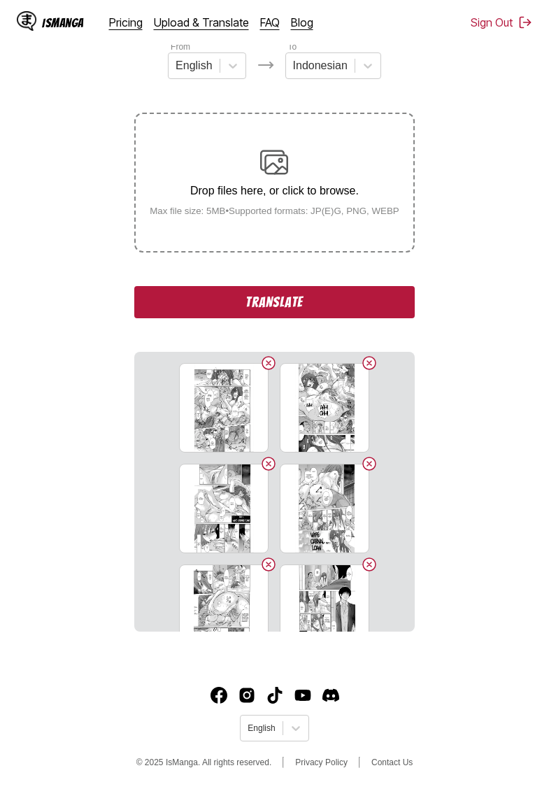
click at [280, 316] on button "Translate" at bounding box center [274, 302] width 280 height 32
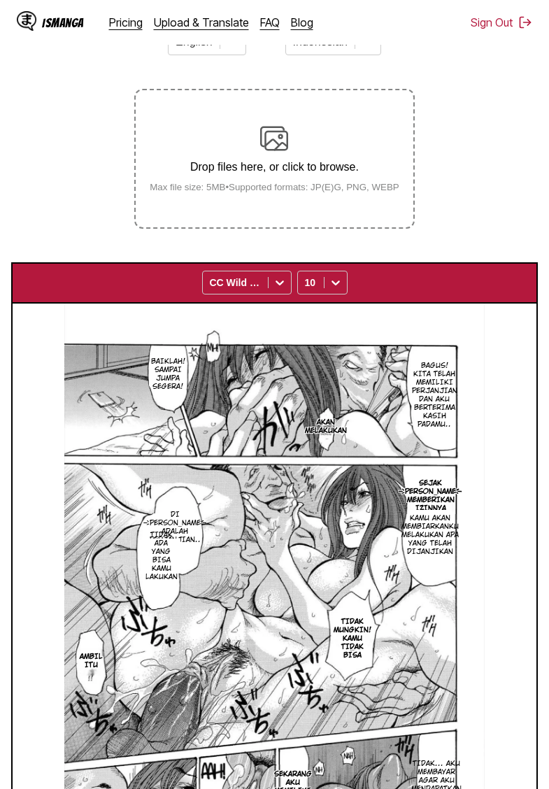
scroll to position [111, 0]
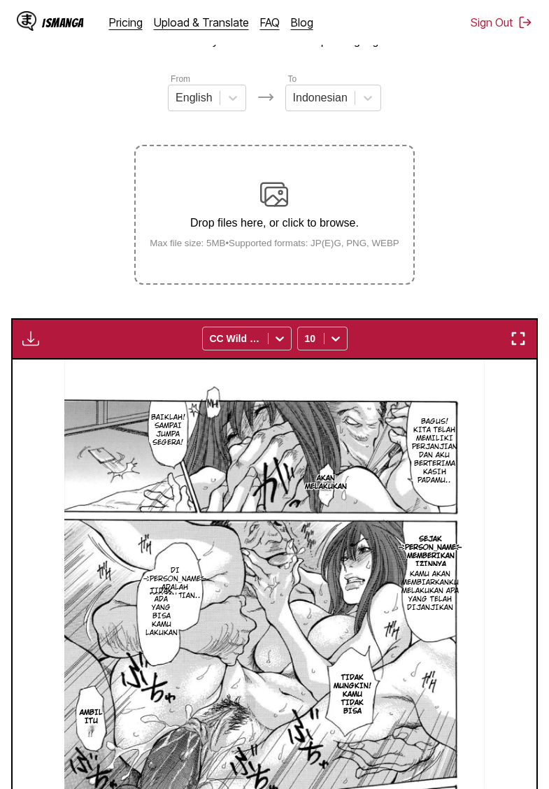
click at [28, 347] on img "button" at bounding box center [30, 338] width 17 height 17
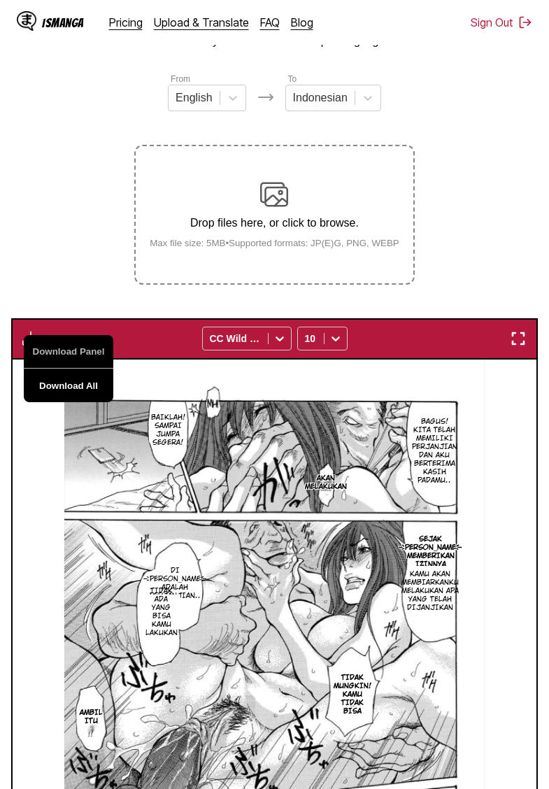
click at [80, 396] on button "Download All" at bounding box center [69, 386] width 90 height 34
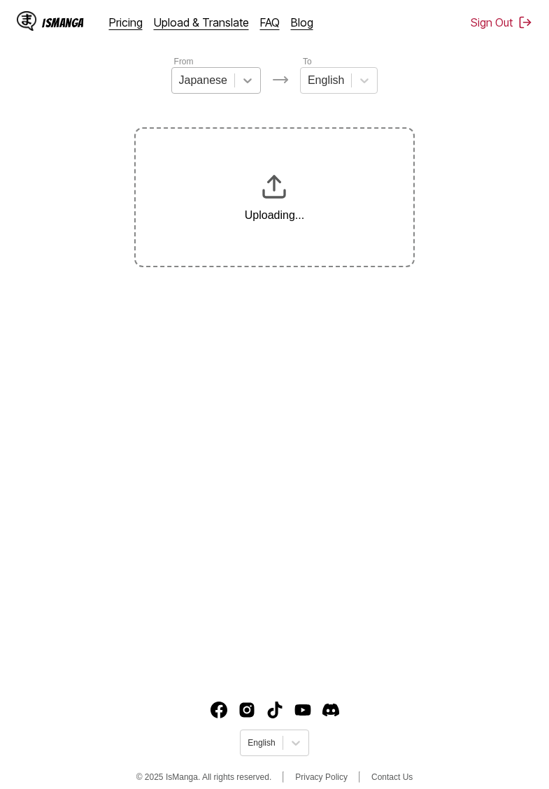
click at [245, 86] on icon at bounding box center [248, 80] width 14 height 14
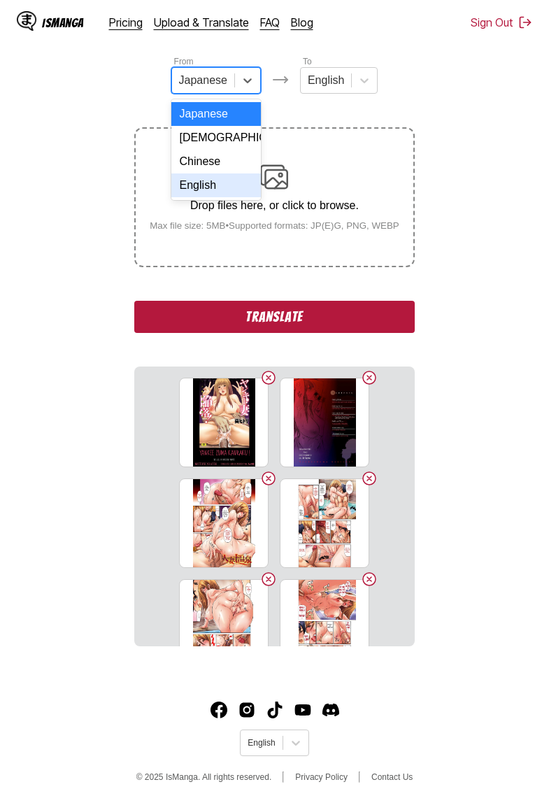
click at [211, 182] on div "English" at bounding box center [216, 185] width 90 height 24
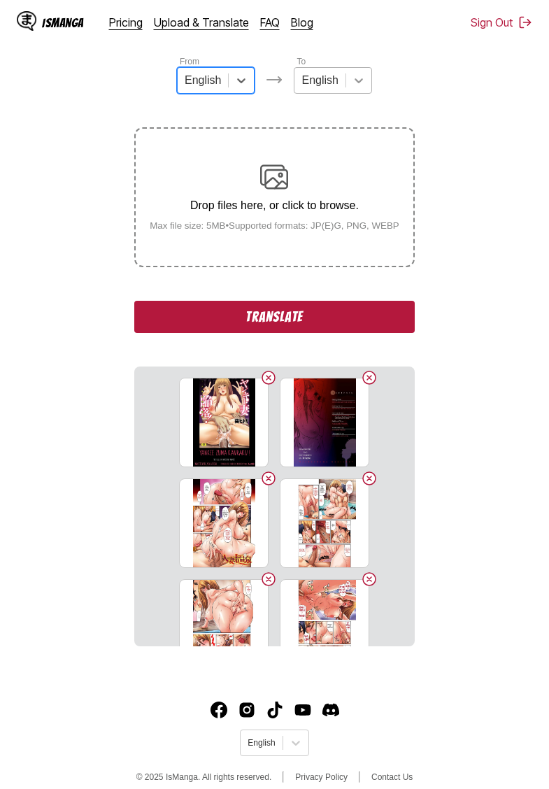
click at [359, 83] on icon at bounding box center [359, 80] width 8 height 5
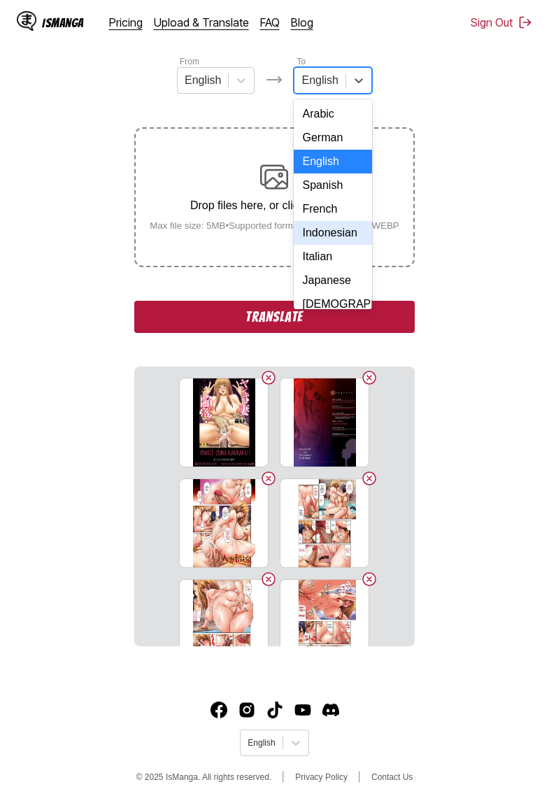
click at [347, 239] on div "Indonesian" at bounding box center [333, 233] width 78 height 24
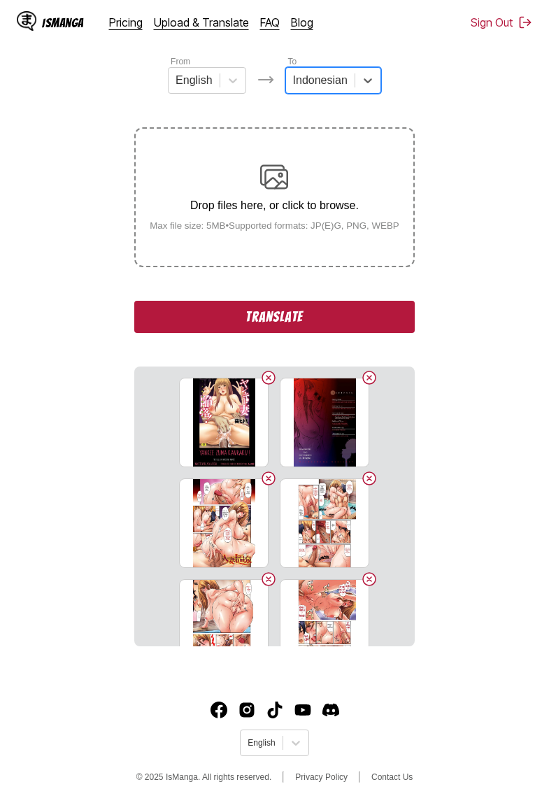
click at [264, 333] on button "Translate" at bounding box center [274, 317] width 280 height 32
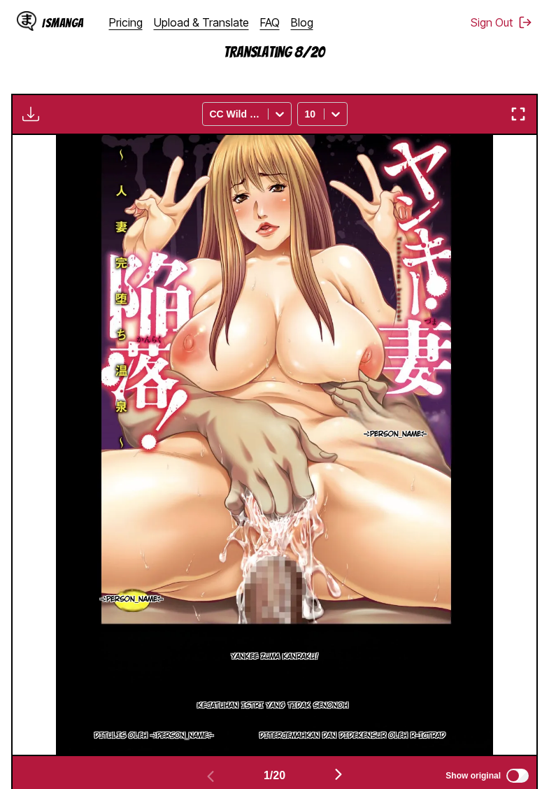
scroll to position [392, 0]
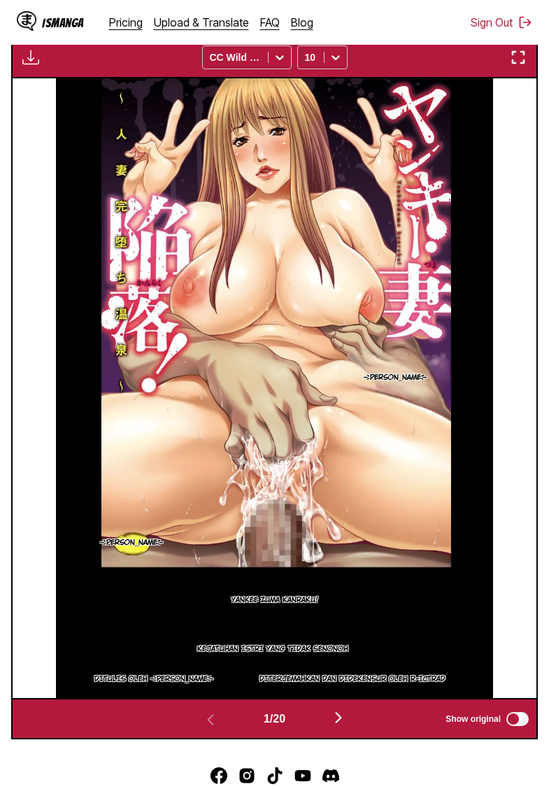
click at [39, 66] on button "button" at bounding box center [30, 57] width 25 height 18
click at [61, 120] on button "Download All" at bounding box center [69, 104] width 90 height 34
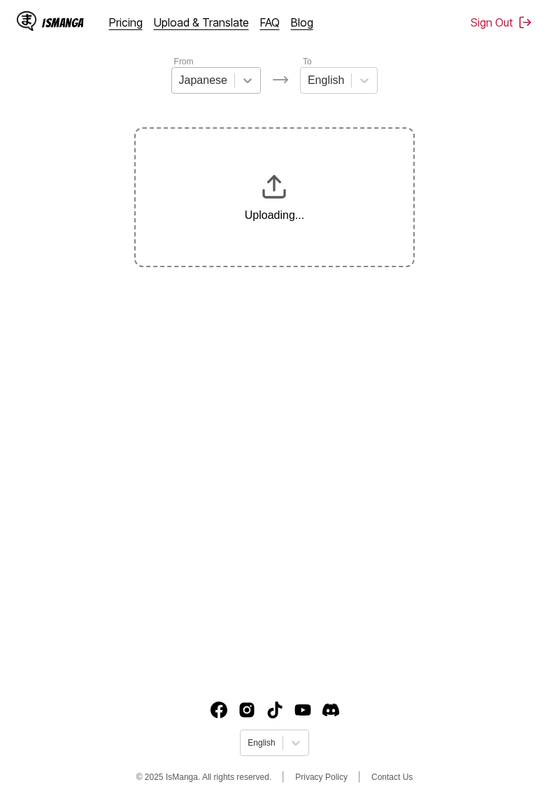
click at [240, 82] on div at bounding box center [247, 80] width 25 height 25
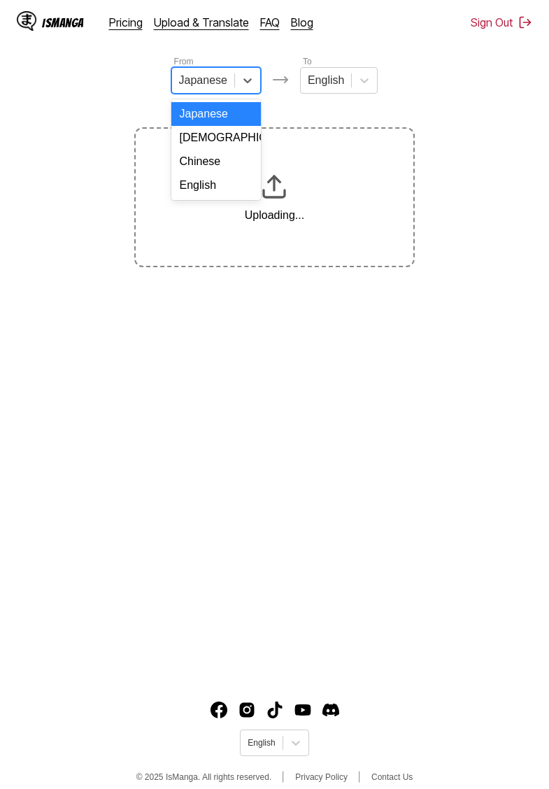
click at [222, 185] on div "English" at bounding box center [216, 185] width 90 height 24
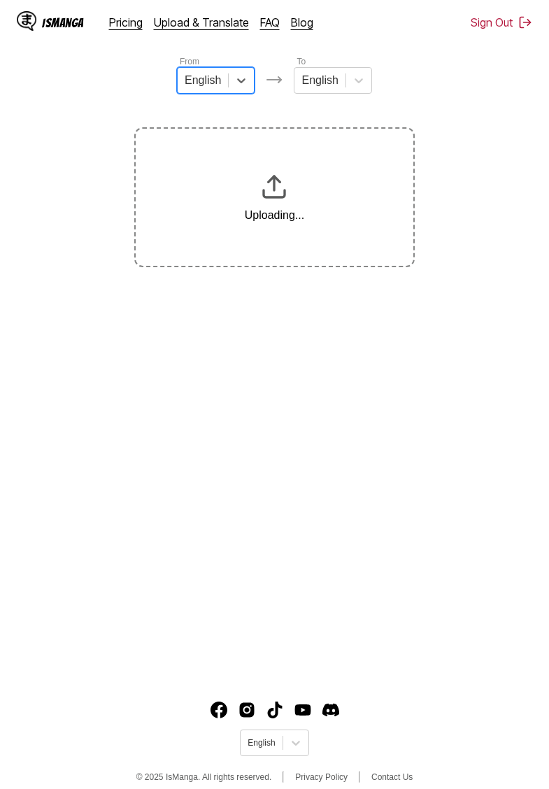
click at [345, 83] on span at bounding box center [345, 80] width 1 height 14
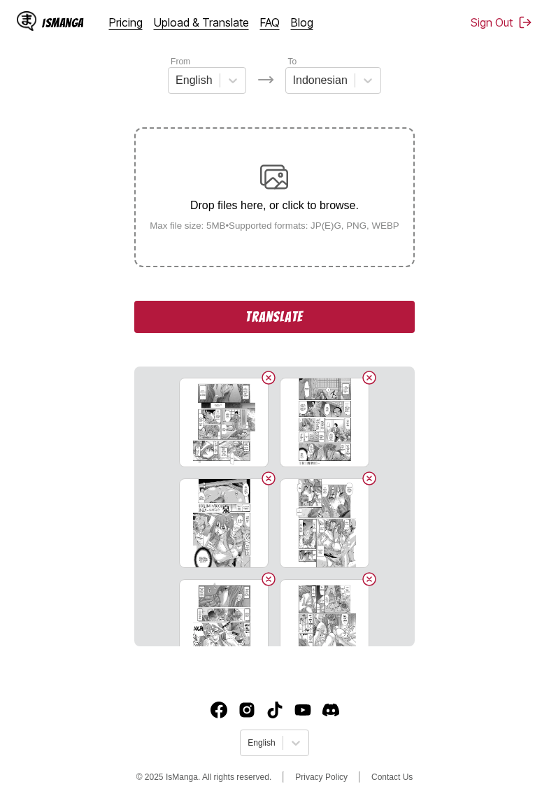
click at [271, 328] on button "Translate" at bounding box center [274, 317] width 280 height 32
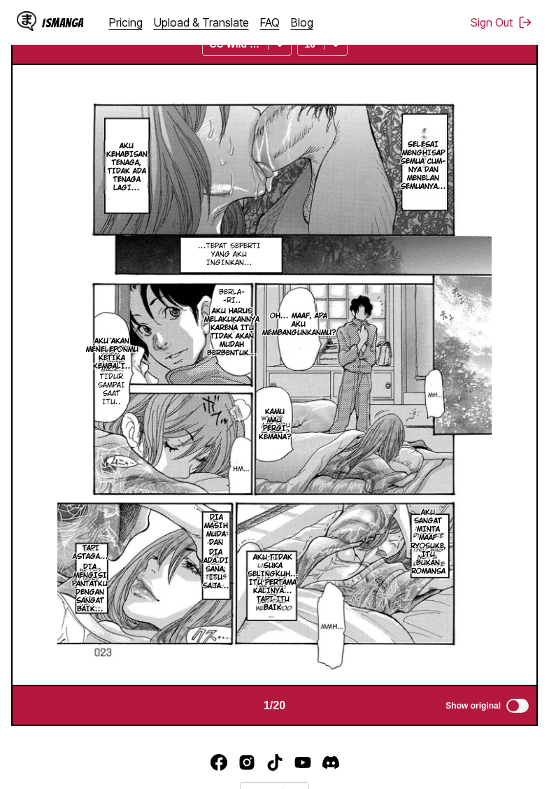
scroll to position [285, 0]
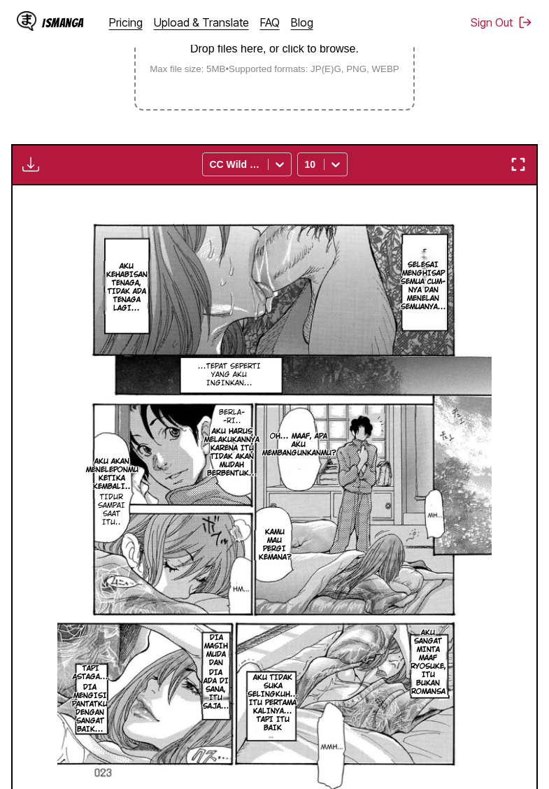
click at [38, 173] on img "button" at bounding box center [30, 164] width 17 height 17
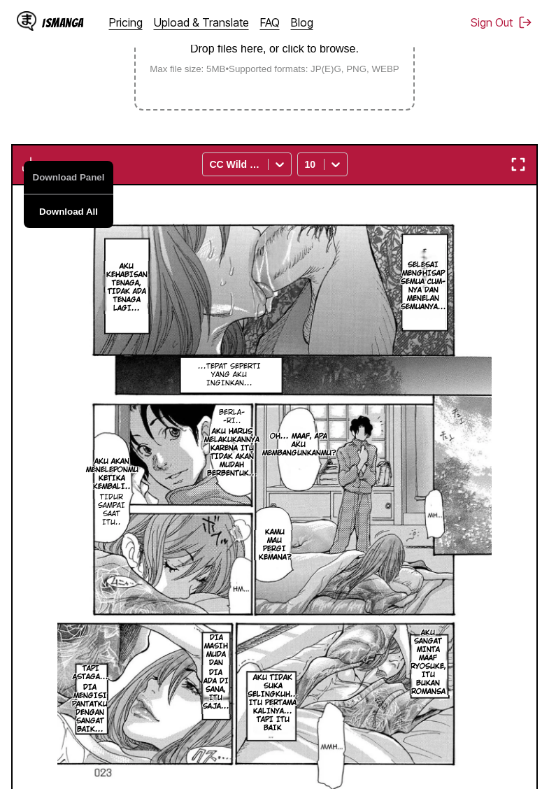
click at [81, 228] on button "Download All" at bounding box center [69, 211] width 90 height 34
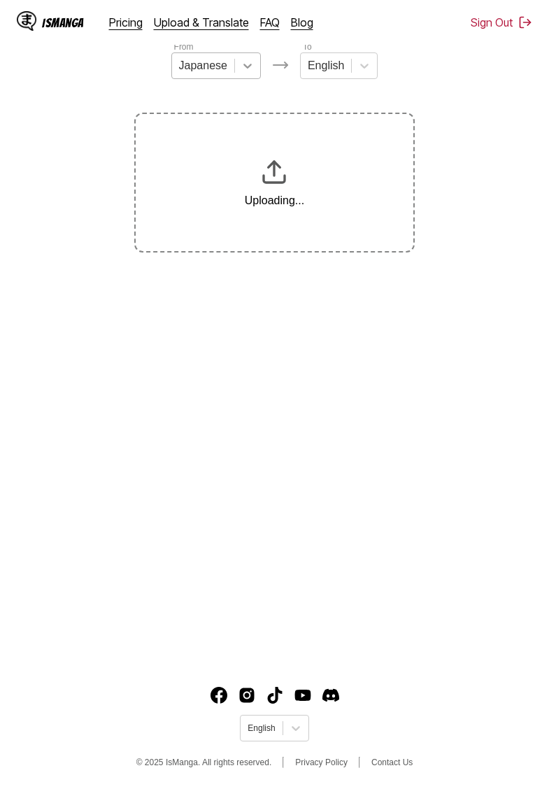
click at [237, 71] on div at bounding box center [247, 65] width 25 height 25
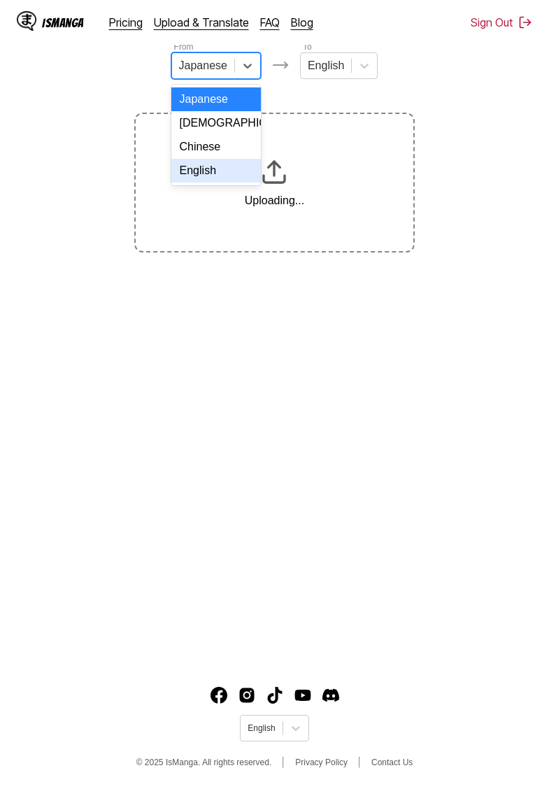
click at [215, 175] on div "English" at bounding box center [216, 171] width 90 height 24
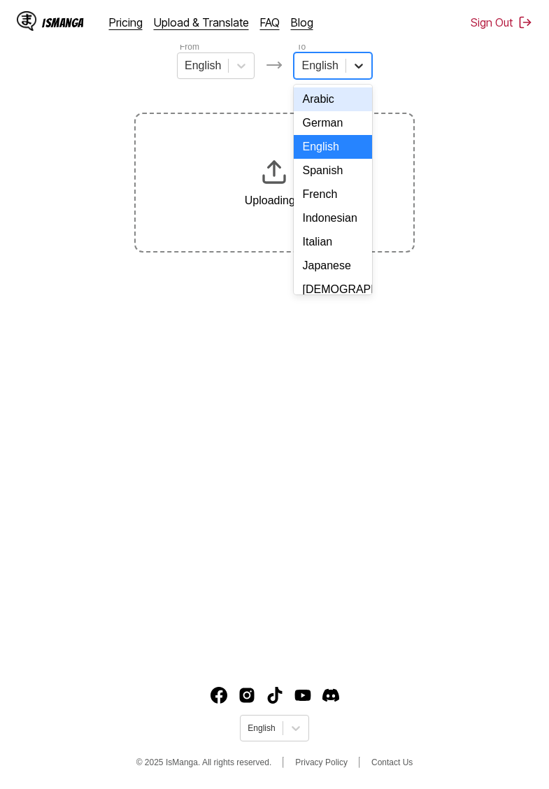
click at [348, 66] on div at bounding box center [358, 65] width 25 height 25
click at [348, 222] on div "Indonesian" at bounding box center [333, 218] width 78 height 24
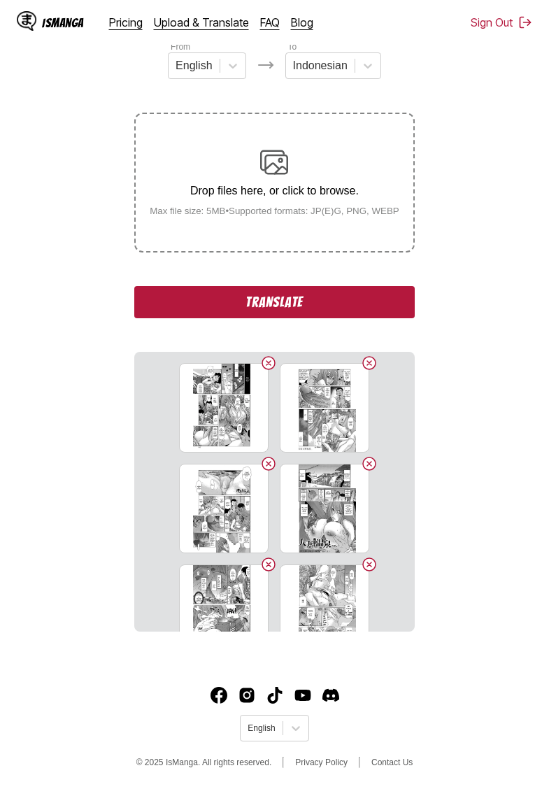
click at [297, 313] on button "Translate" at bounding box center [274, 302] width 280 height 32
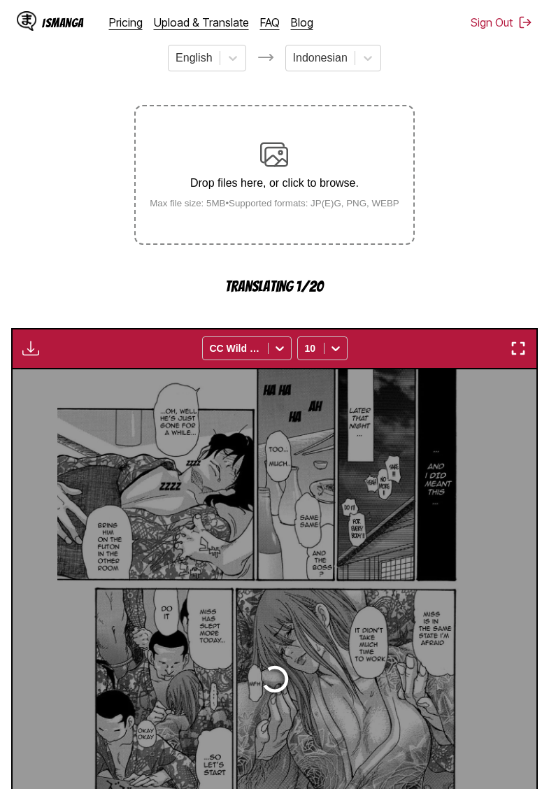
scroll to position [371, 0]
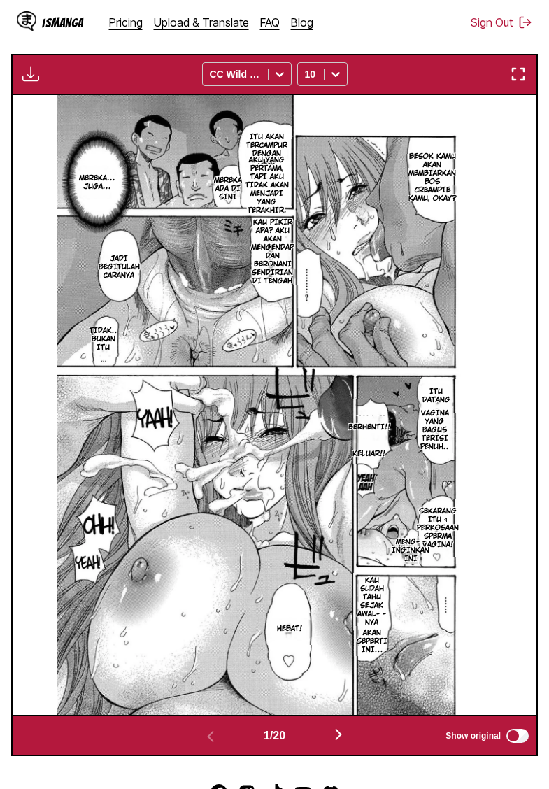
scroll to position [429, 0]
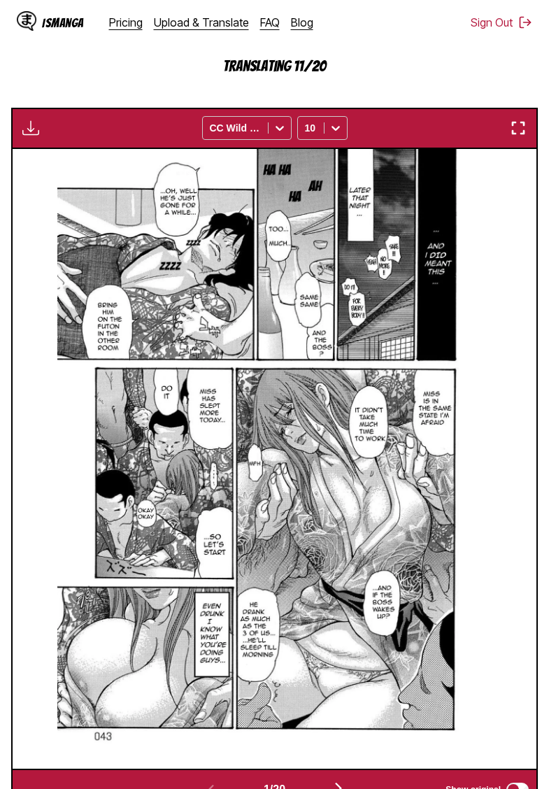
scroll to position [371, 0]
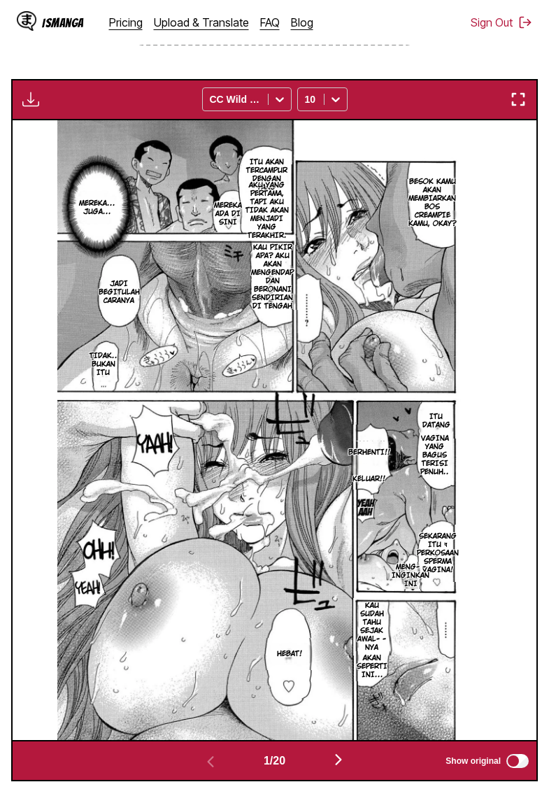
scroll to position [281, 0]
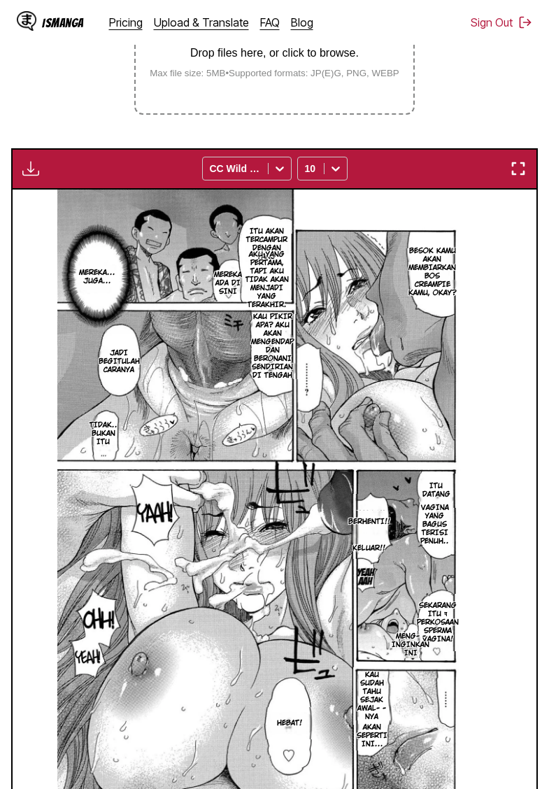
click at [40, 178] on button "button" at bounding box center [30, 168] width 25 height 18
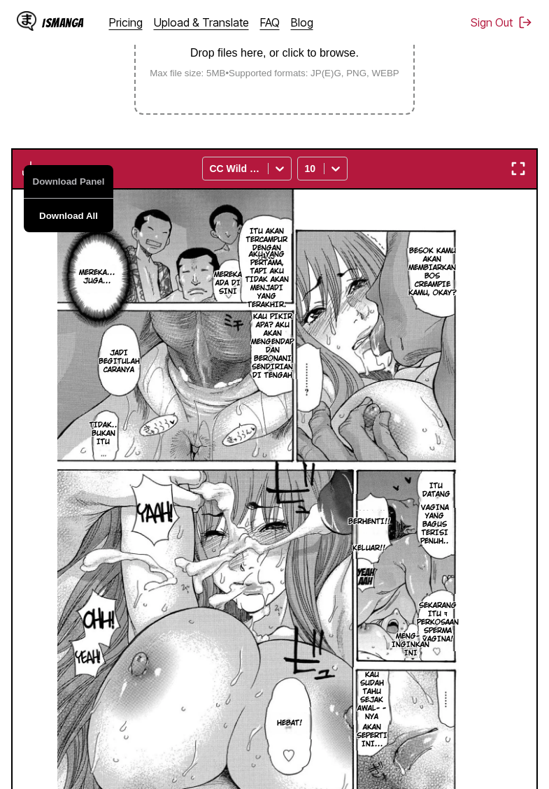
click at [85, 230] on button "Download All" at bounding box center [69, 216] width 90 height 34
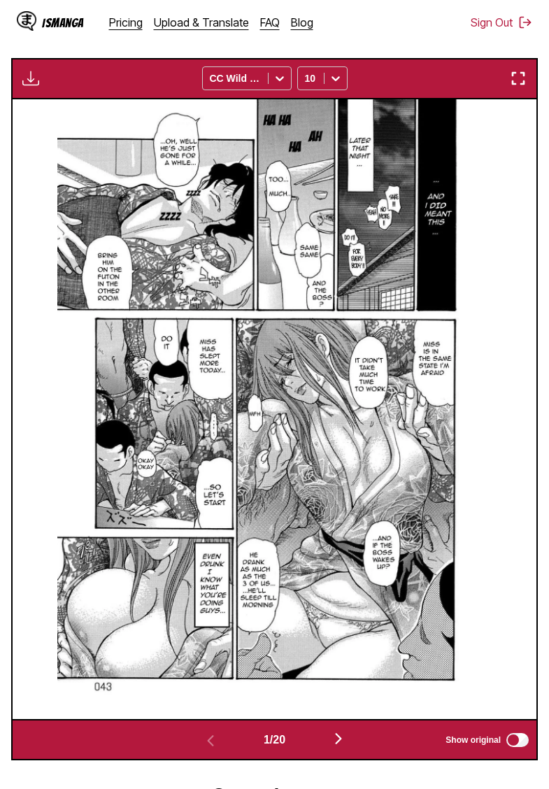
click at [31, 87] on img "button" at bounding box center [30, 78] width 17 height 17
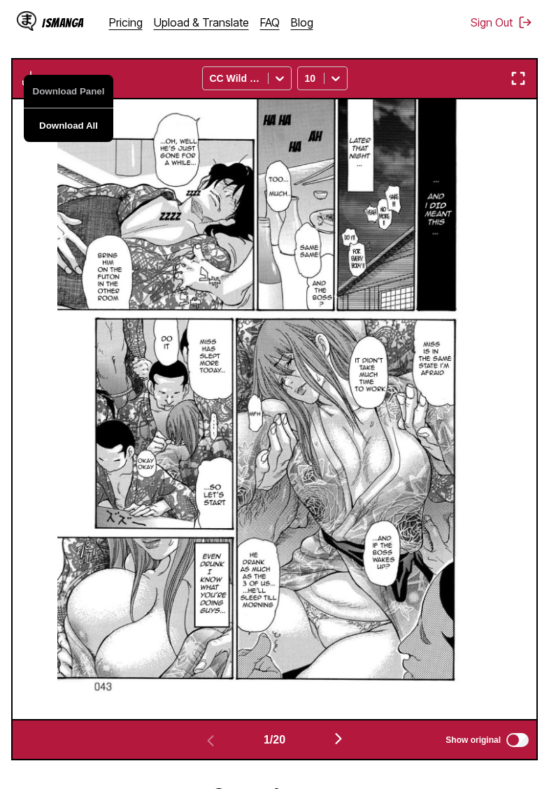
click at [77, 136] on button "Download All" at bounding box center [69, 125] width 90 height 34
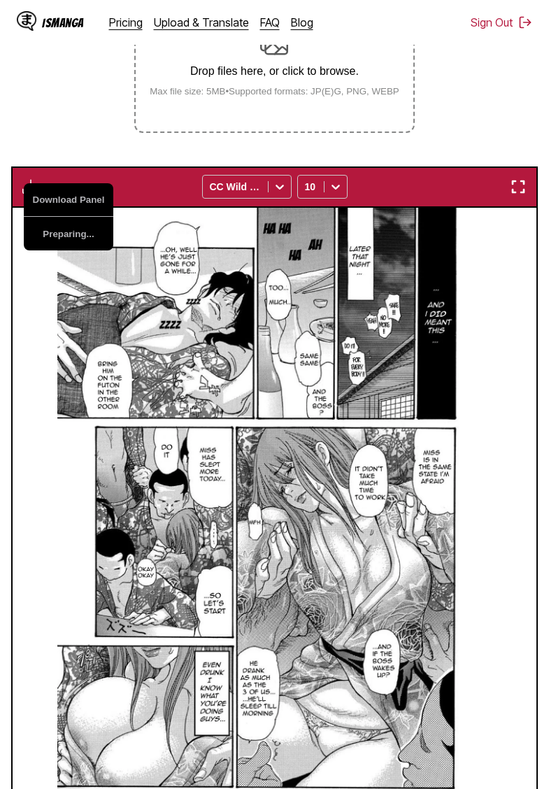
scroll to position [260, 0]
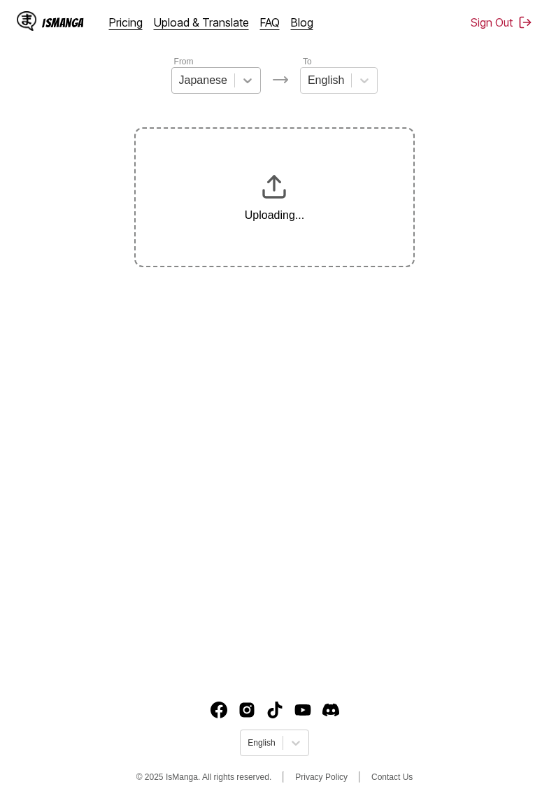
click at [244, 89] on div at bounding box center [247, 80] width 25 height 25
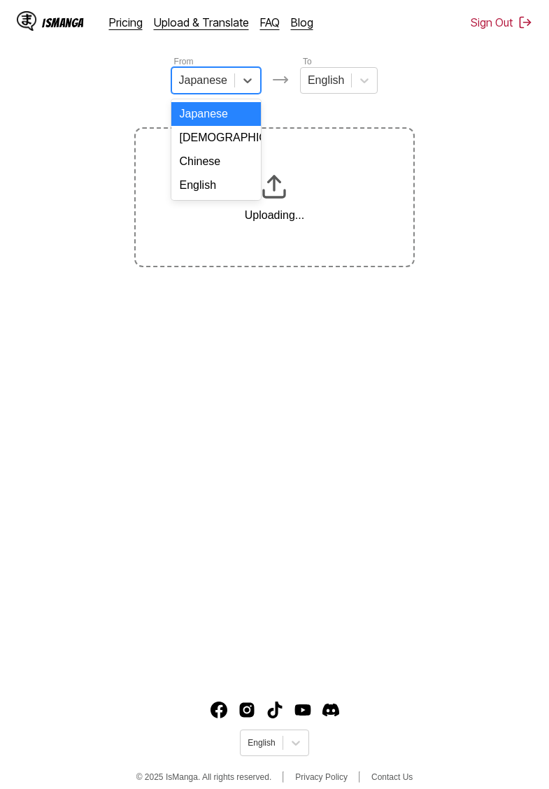
click at [210, 187] on div "English" at bounding box center [216, 185] width 90 height 24
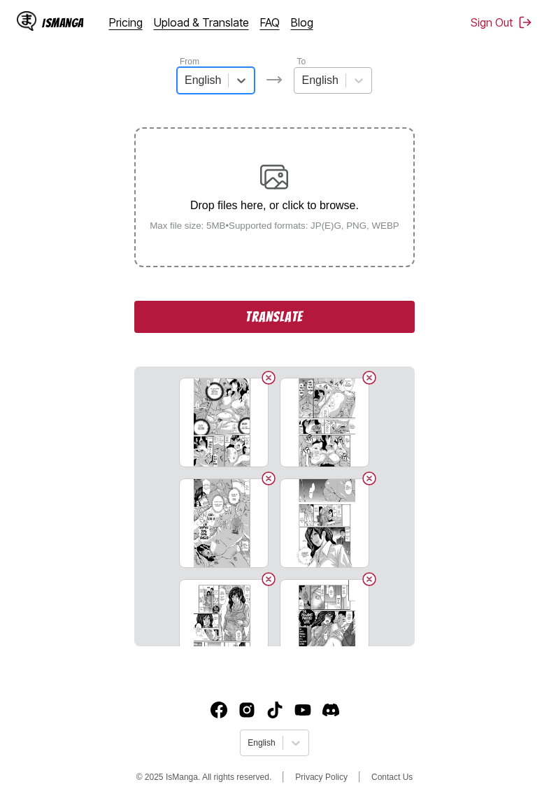
click at [343, 85] on div "English" at bounding box center [319, 80] width 50 height 21
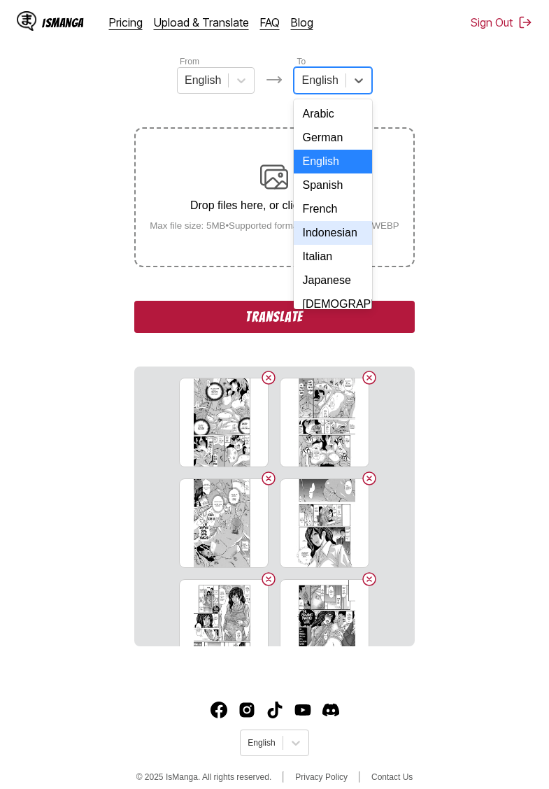
click at [317, 231] on div "Indonesian" at bounding box center [333, 233] width 78 height 24
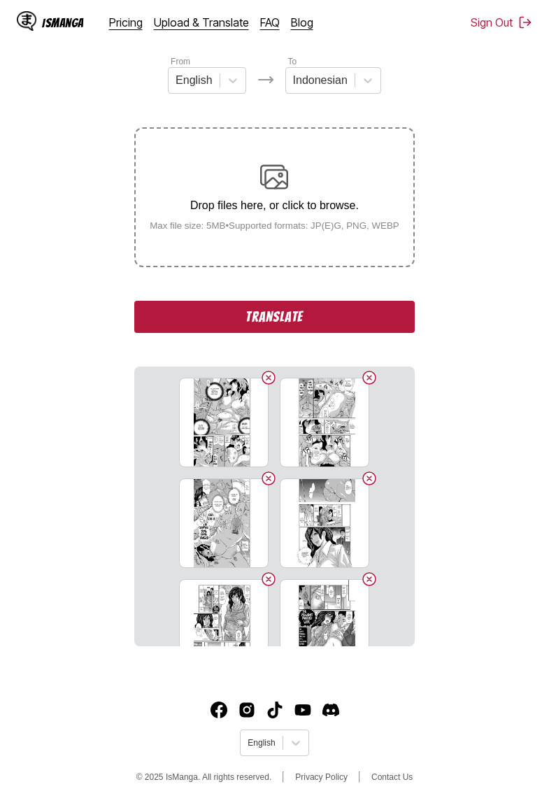
click at [288, 332] on button "Translate" at bounding box center [274, 317] width 280 height 32
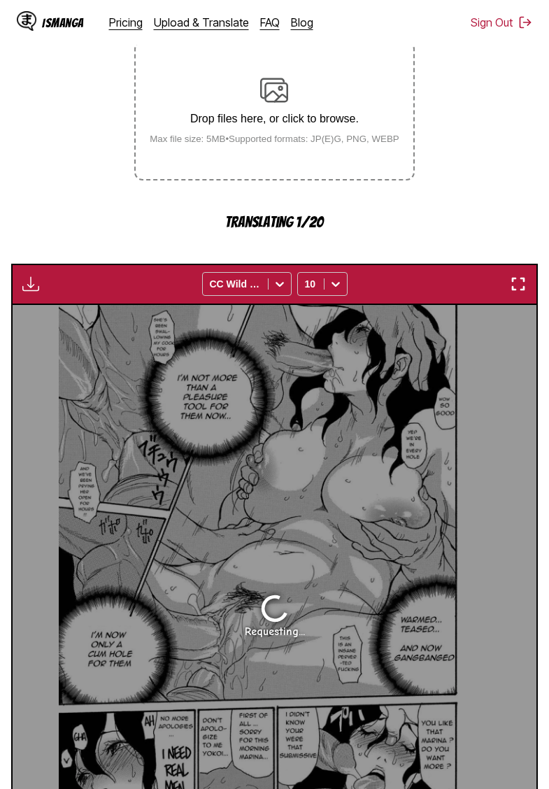
scroll to position [215, 0]
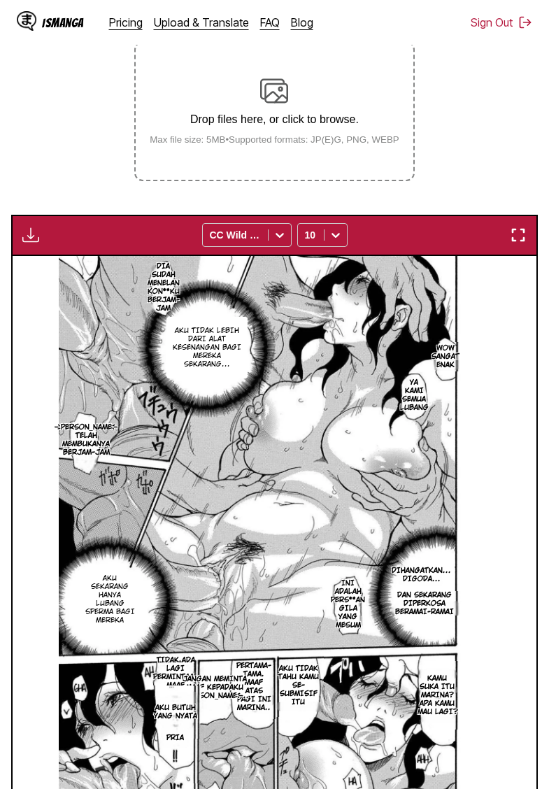
click at [29, 243] on img "button" at bounding box center [30, 235] width 17 height 17
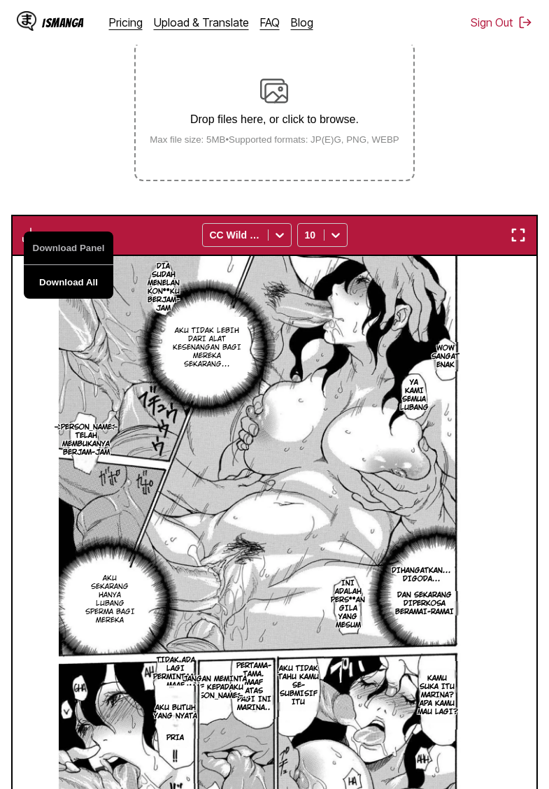
click at [85, 295] on button "Download All" at bounding box center [69, 282] width 90 height 34
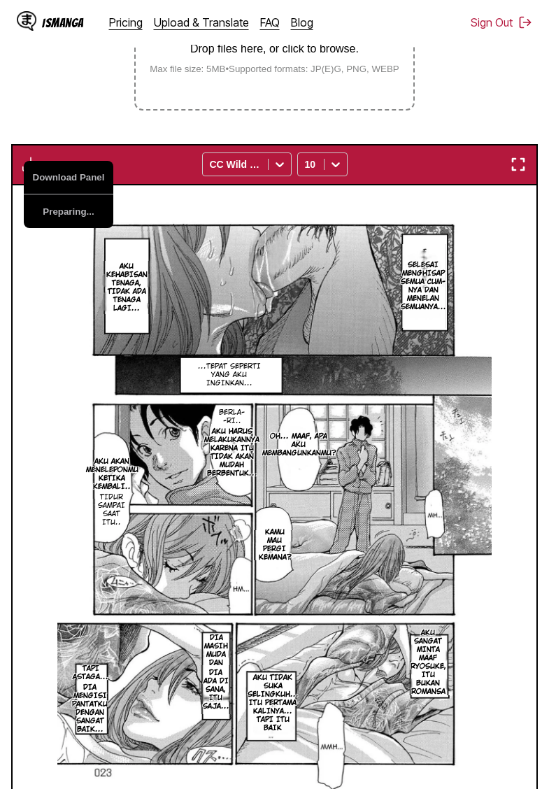
scroll to position [285, 0]
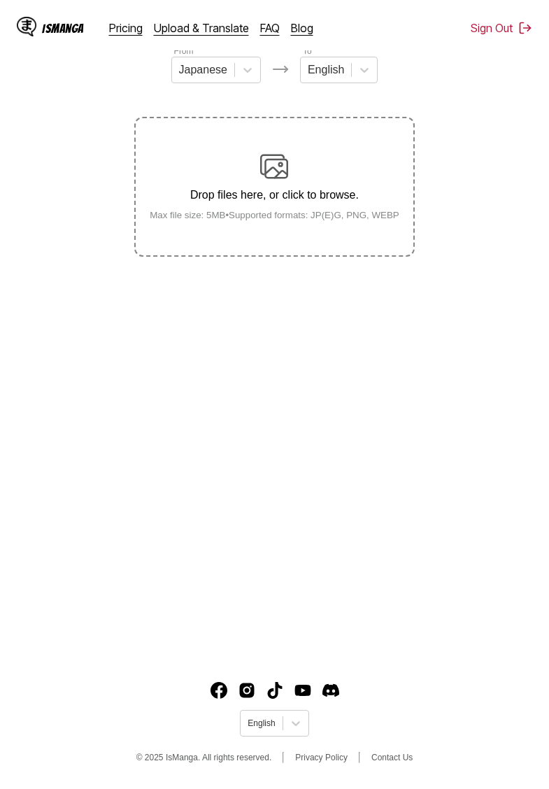
scroll to position [143, 0]
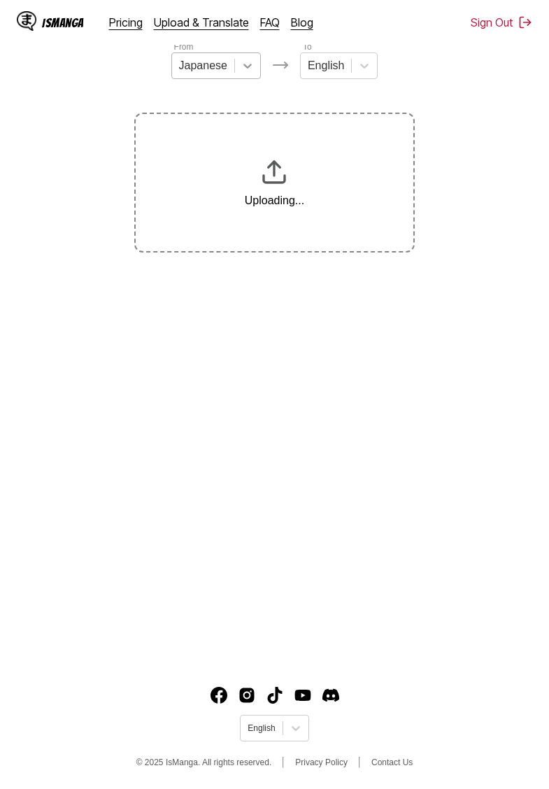
click at [241, 71] on icon at bounding box center [248, 66] width 14 height 14
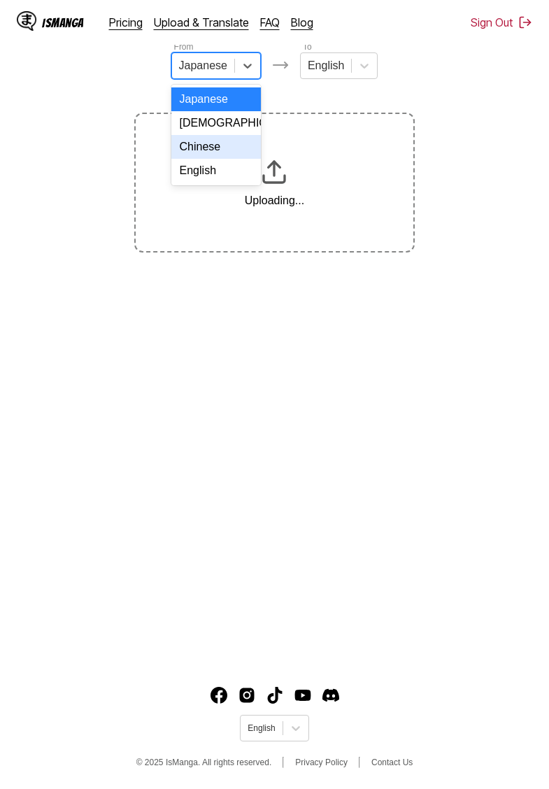
click at [210, 171] on div "English" at bounding box center [216, 171] width 90 height 24
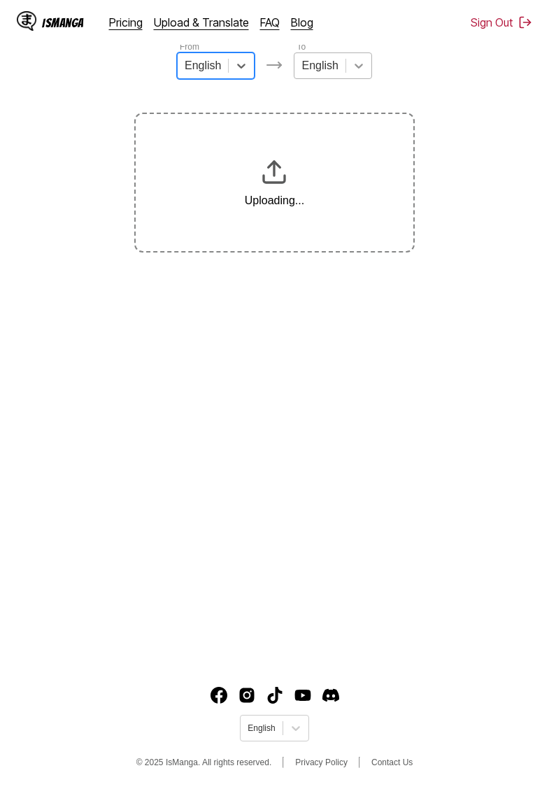
click at [346, 73] on div at bounding box center [358, 65] width 25 height 25
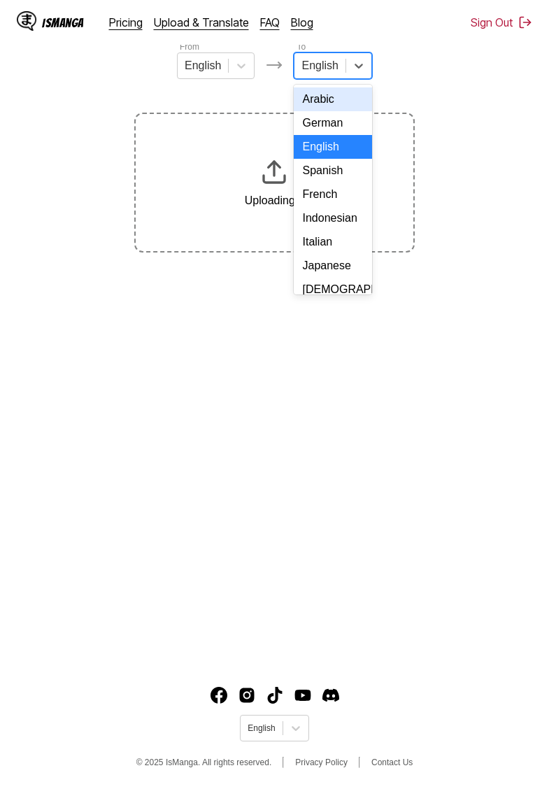
click at [331, 217] on div "Indonesian" at bounding box center [333, 218] width 78 height 24
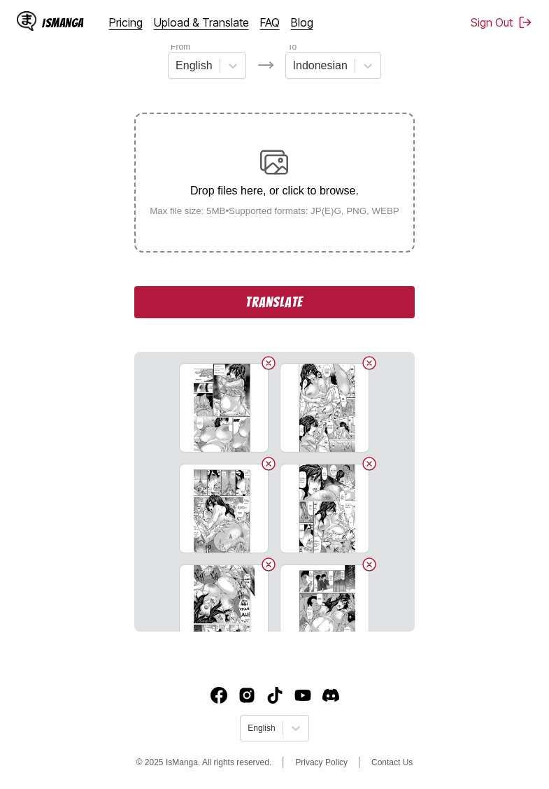
click at [294, 317] on button "Translate" at bounding box center [274, 302] width 280 height 32
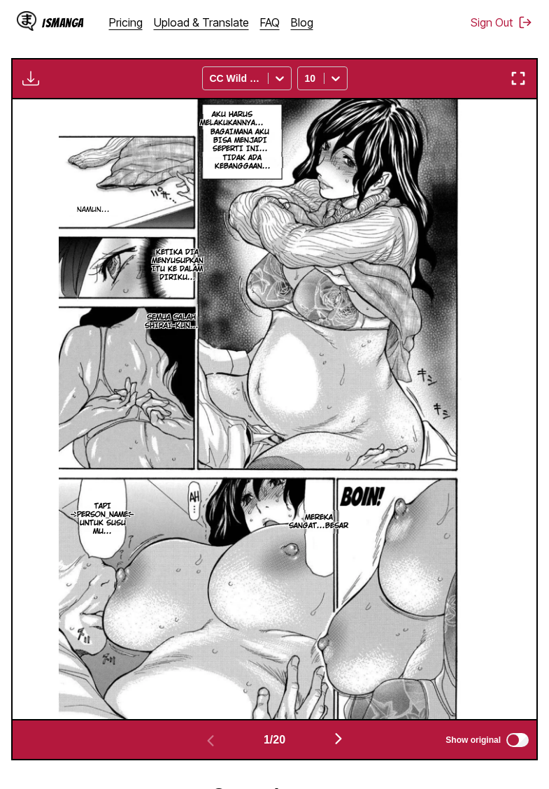
click at [31, 87] on img "button" at bounding box center [30, 78] width 17 height 17
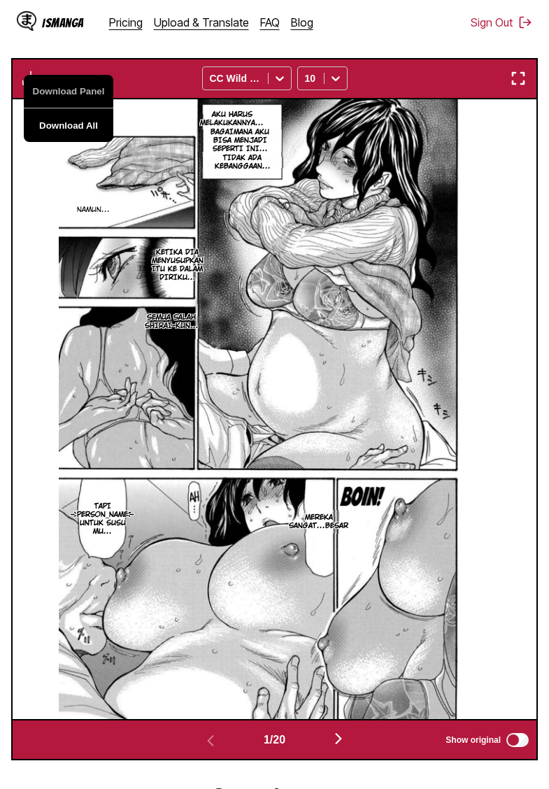
click at [93, 141] on button "Download All" at bounding box center [69, 125] width 90 height 34
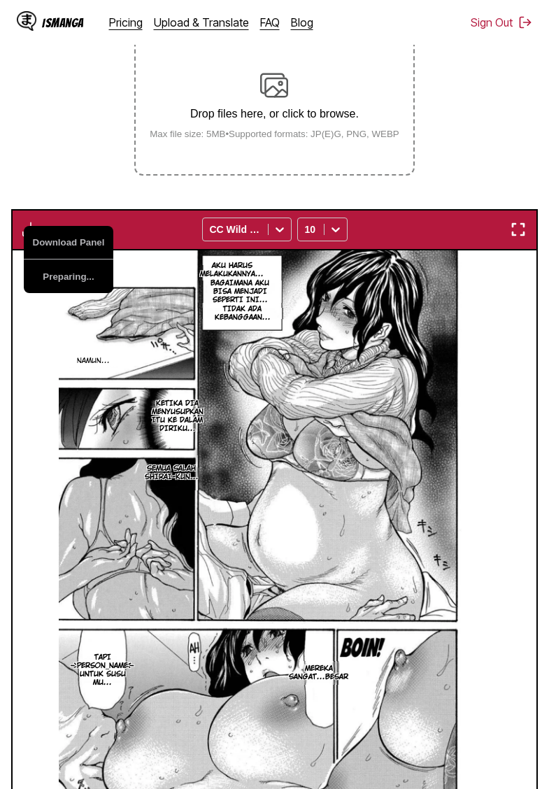
scroll to position [219, 0]
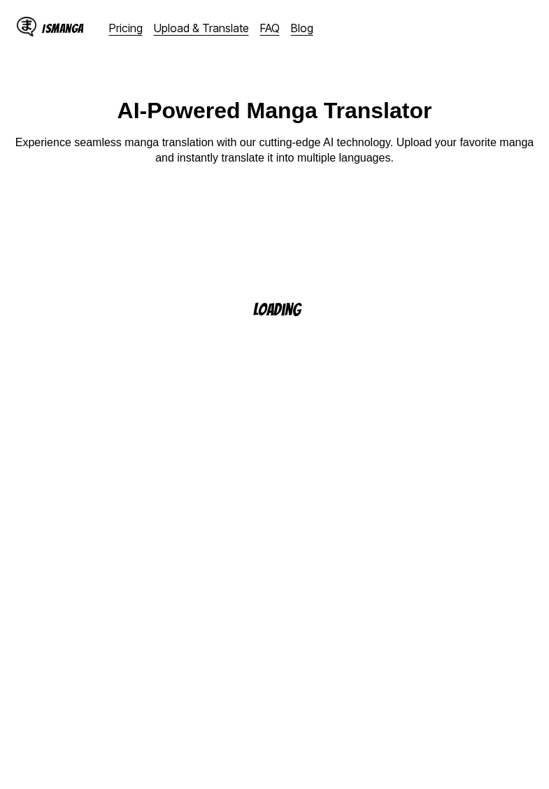
scroll to position [143, 0]
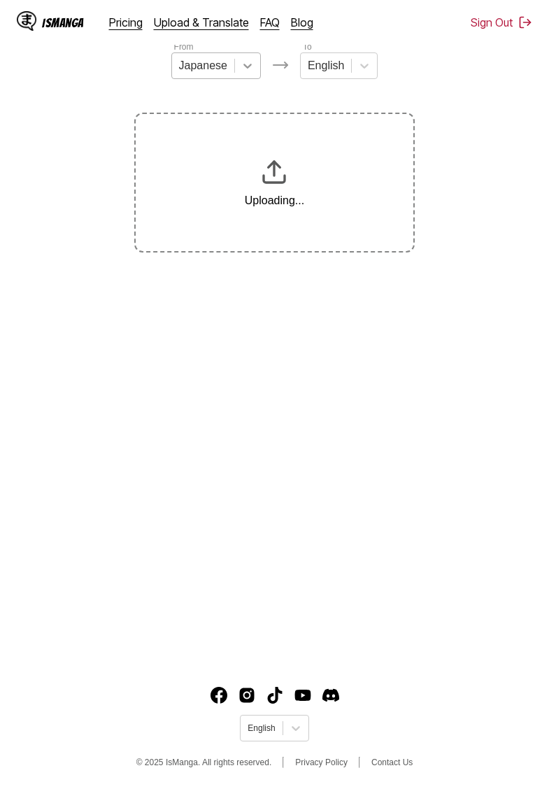
click at [248, 73] on icon at bounding box center [248, 66] width 14 height 14
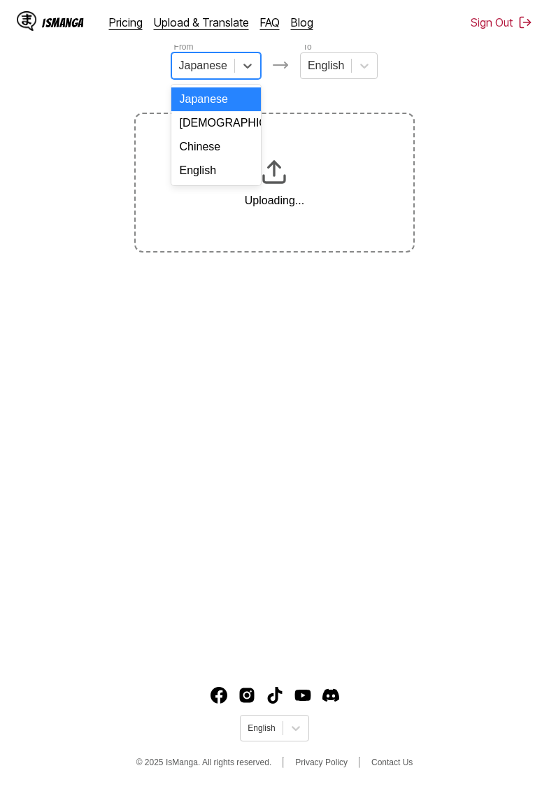
click at [219, 167] on div "English" at bounding box center [216, 171] width 90 height 24
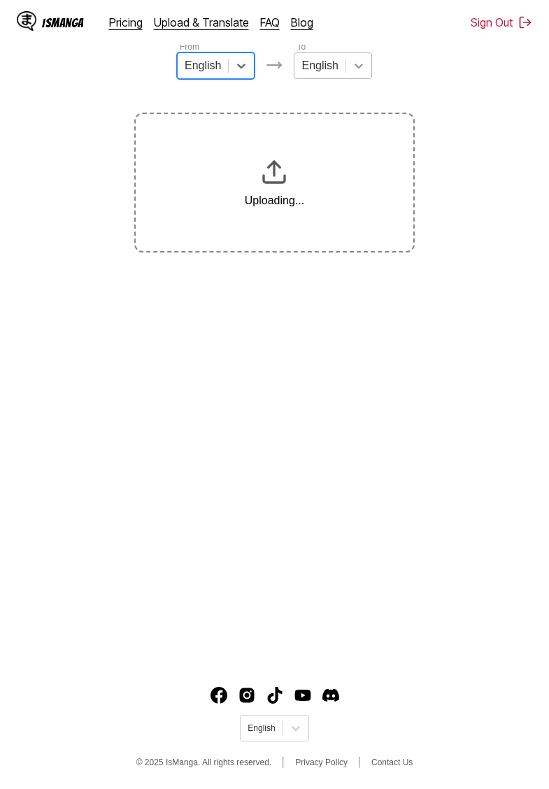
click at [350, 74] on div at bounding box center [358, 65] width 25 height 25
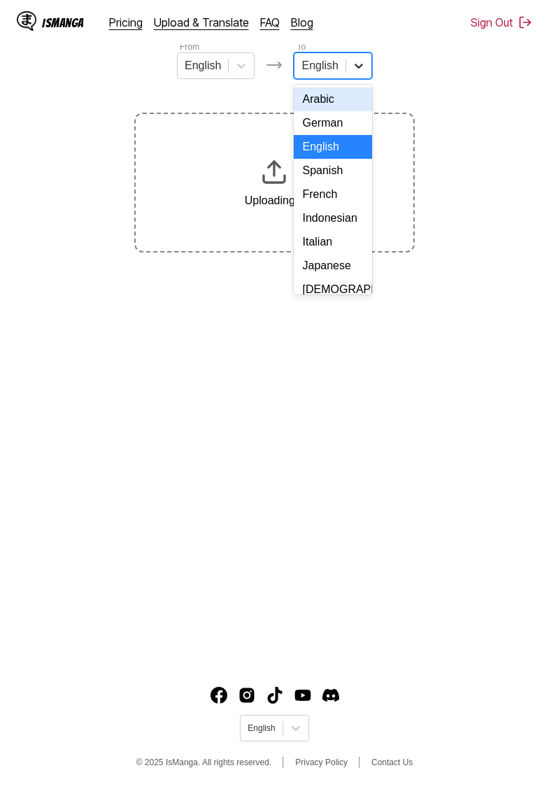
click at [333, 218] on div "Indonesian" at bounding box center [333, 218] width 78 height 24
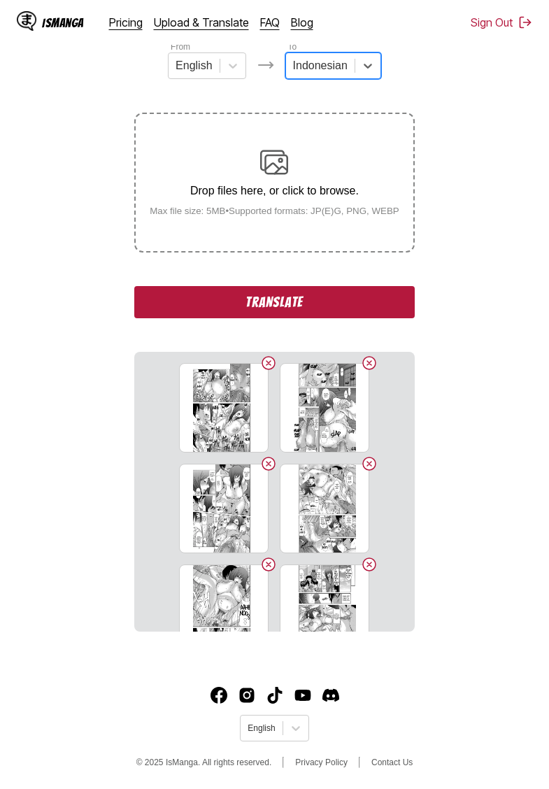
click at [258, 318] on button "Translate" at bounding box center [274, 302] width 280 height 32
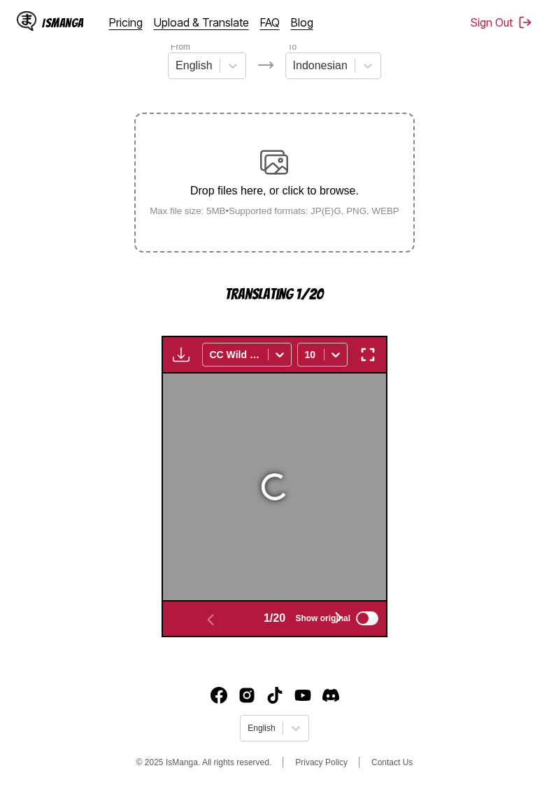
scroll to position [371, 0]
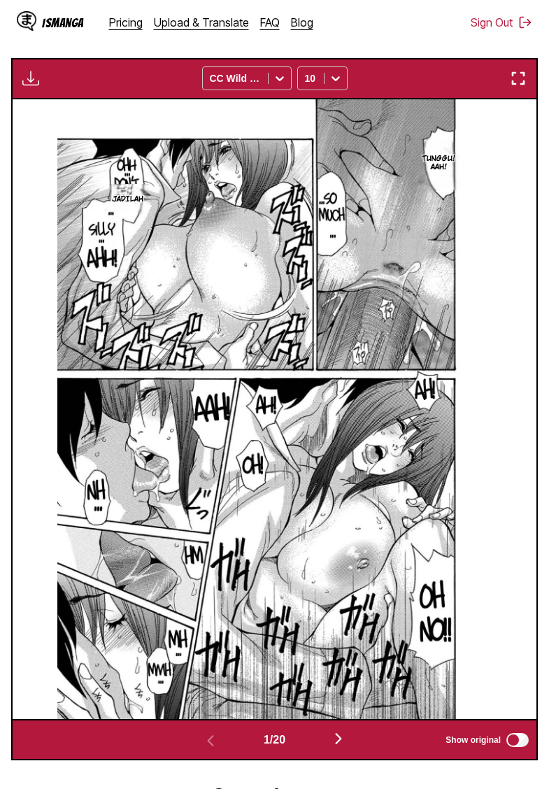
click at [38, 87] on img "button" at bounding box center [30, 78] width 17 height 17
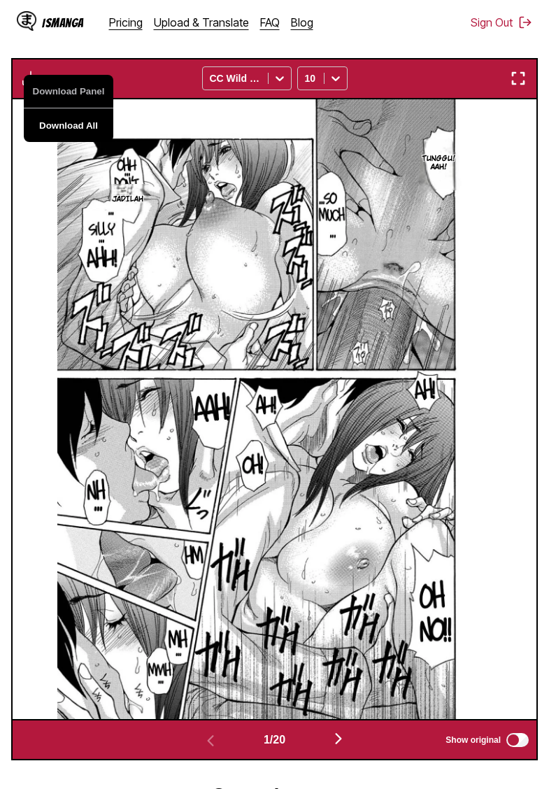
click at [80, 141] on button "Download All" at bounding box center [69, 125] width 90 height 34
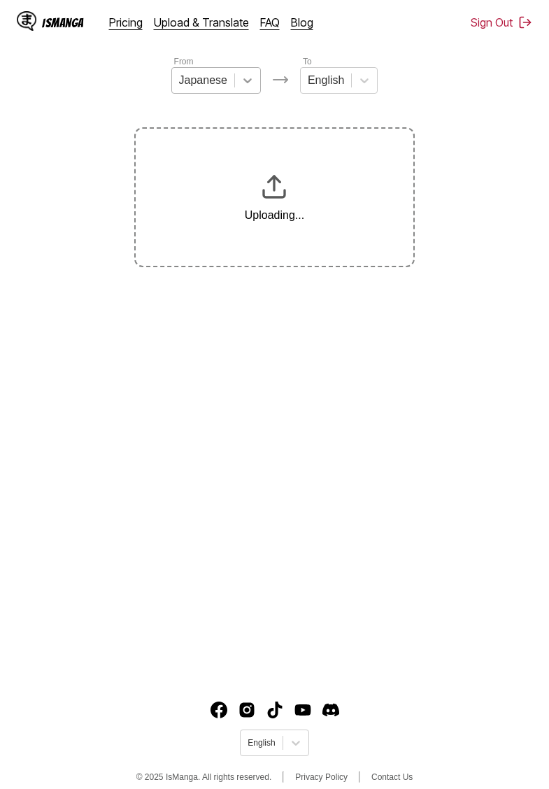
click at [244, 85] on icon at bounding box center [248, 80] width 14 height 14
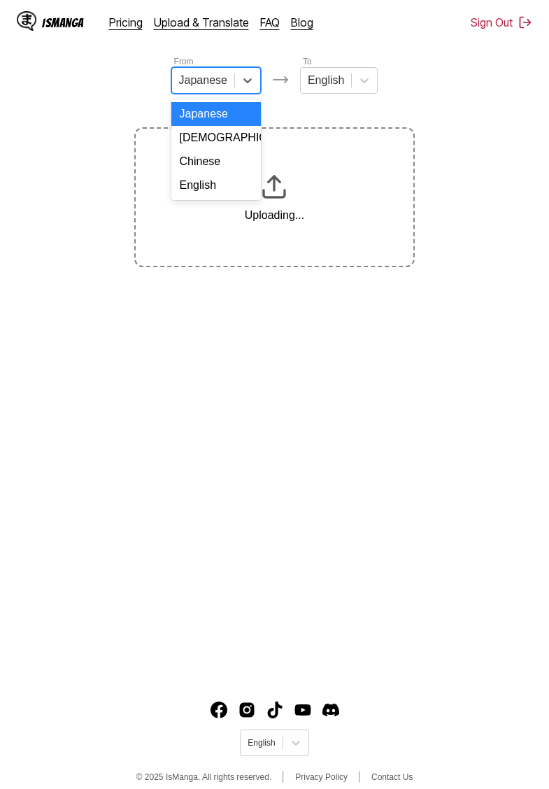
click at [210, 190] on div "English" at bounding box center [216, 185] width 90 height 24
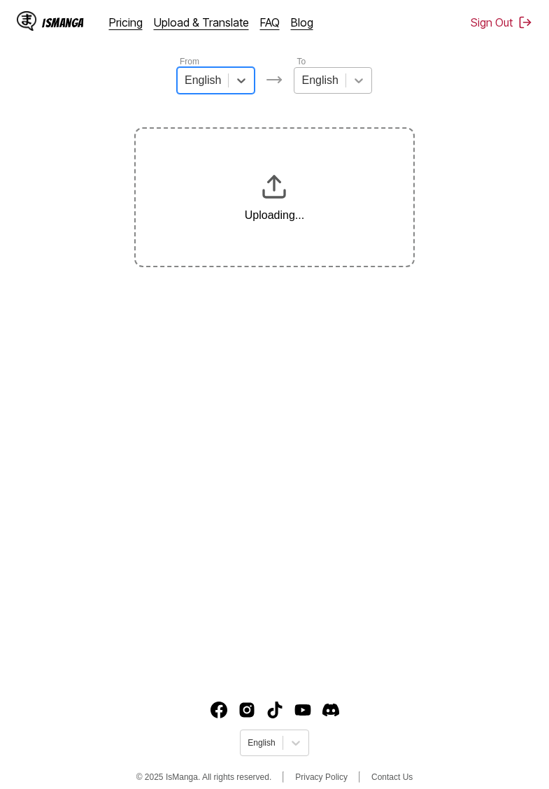
click at [347, 86] on div at bounding box center [358, 80] width 25 height 25
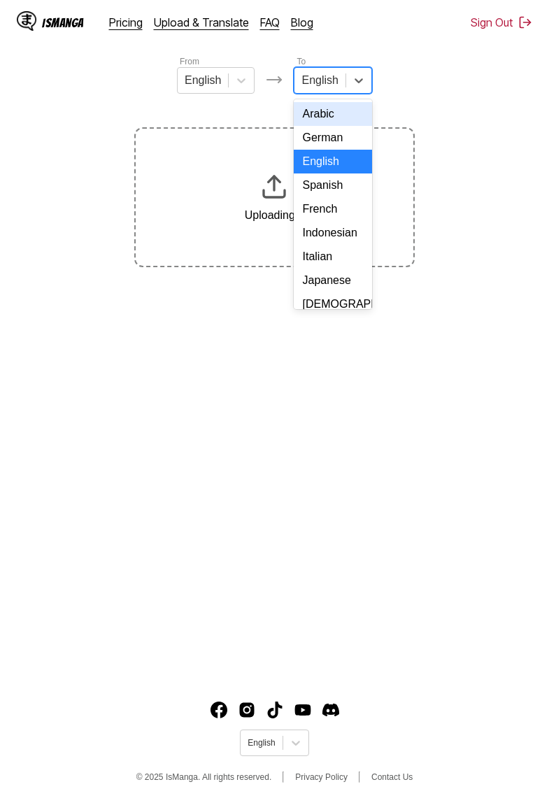
click at [325, 232] on div "Indonesian" at bounding box center [333, 233] width 78 height 24
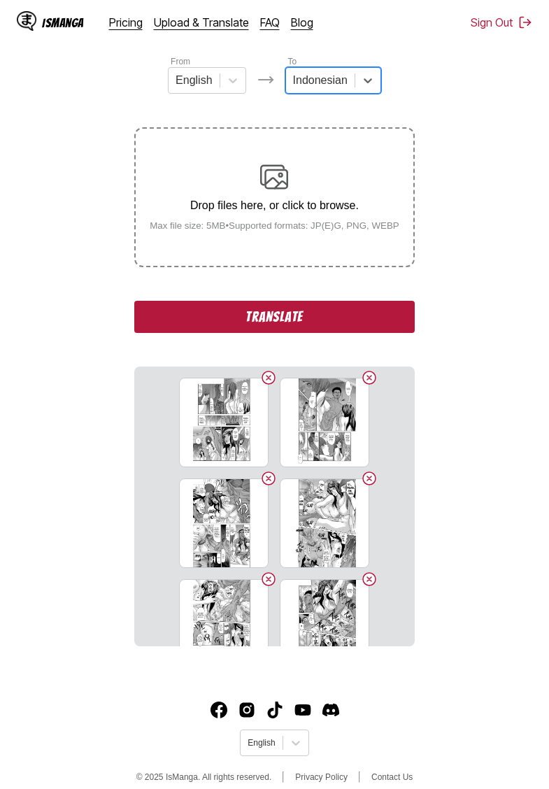
click at [274, 333] on button "Translate" at bounding box center [274, 317] width 280 height 32
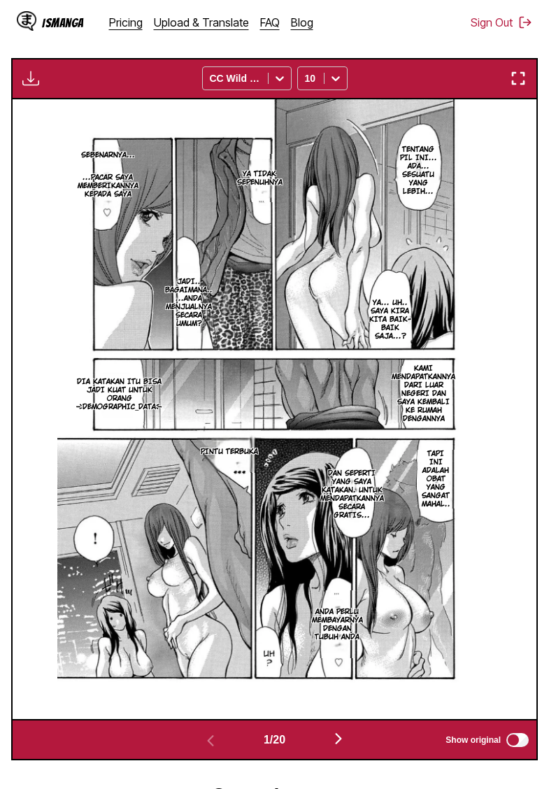
click at [26, 87] on img "button" at bounding box center [30, 78] width 17 height 17
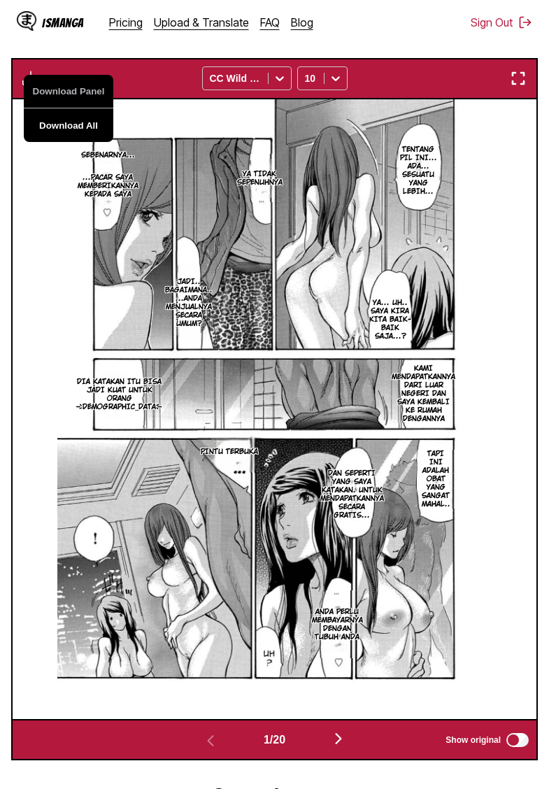
click at [66, 142] on button "Download All" at bounding box center [69, 125] width 90 height 34
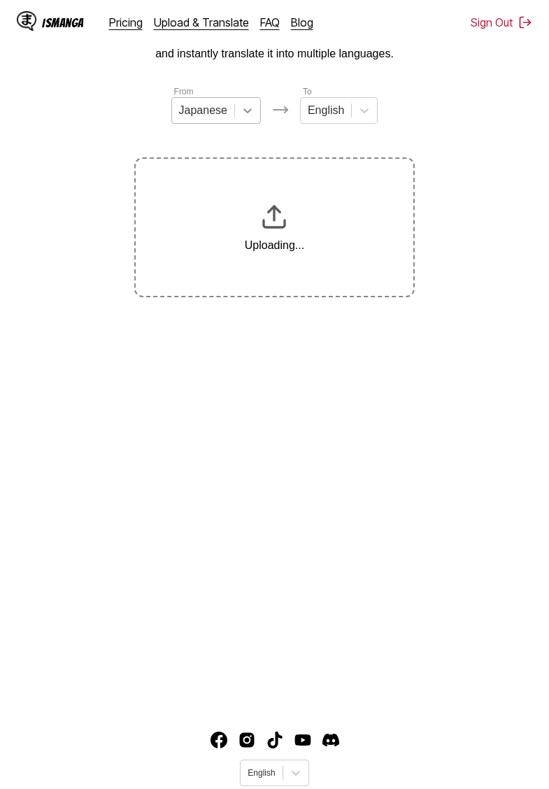
click at [237, 110] on div at bounding box center [247, 110] width 25 height 25
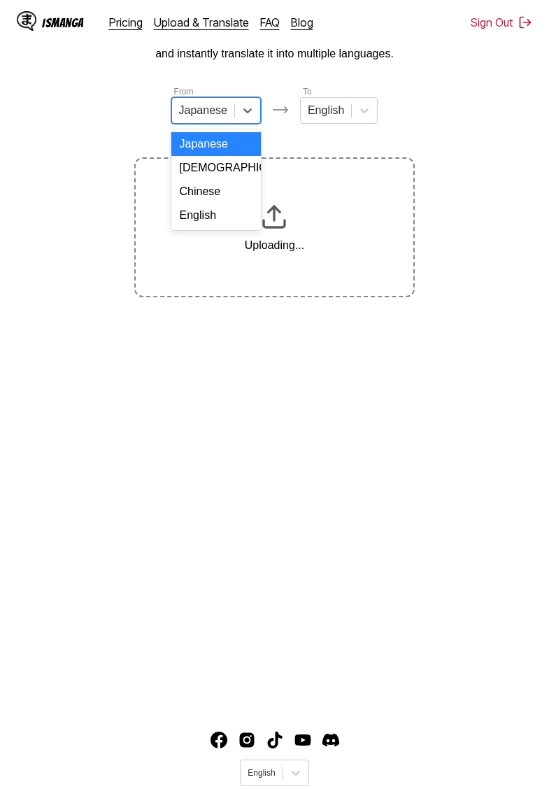
click at [225, 188] on div "Chinese" at bounding box center [216, 192] width 90 height 24
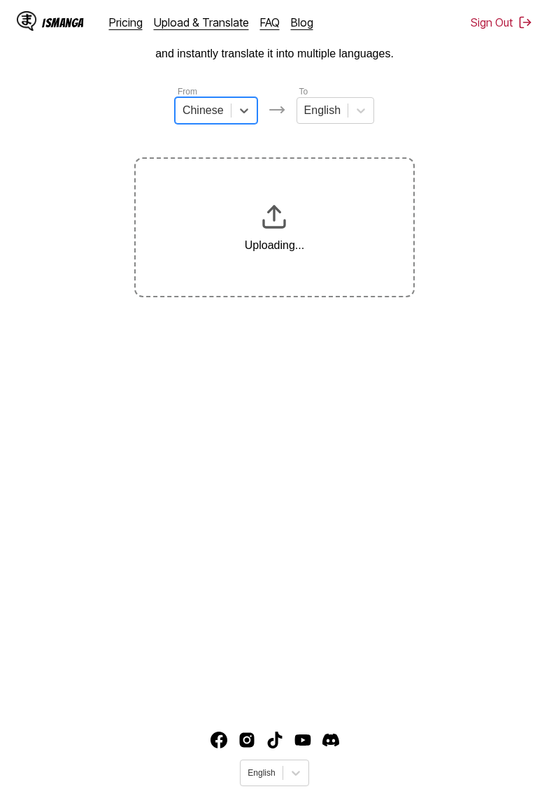
click at [232, 112] on div at bounding box center [243, 110] width 25 height 25
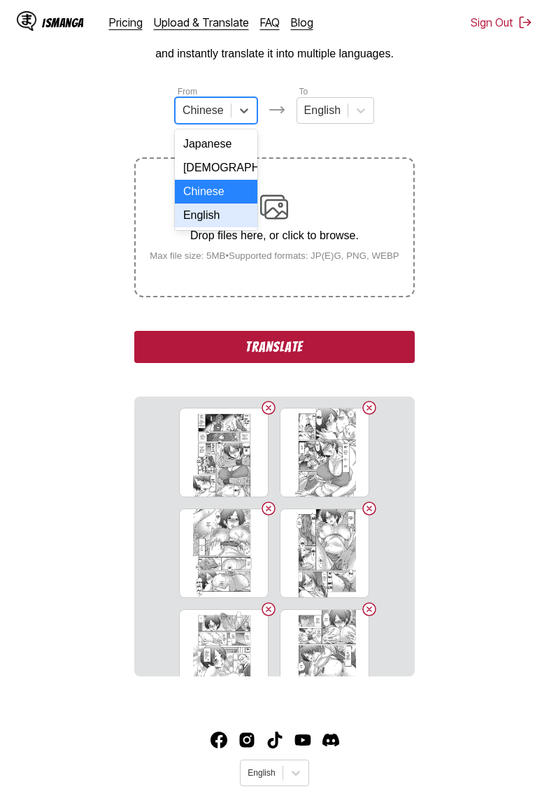
click at [217, 214] on div "English" at bounding box center [216, 215] width 83 height 24
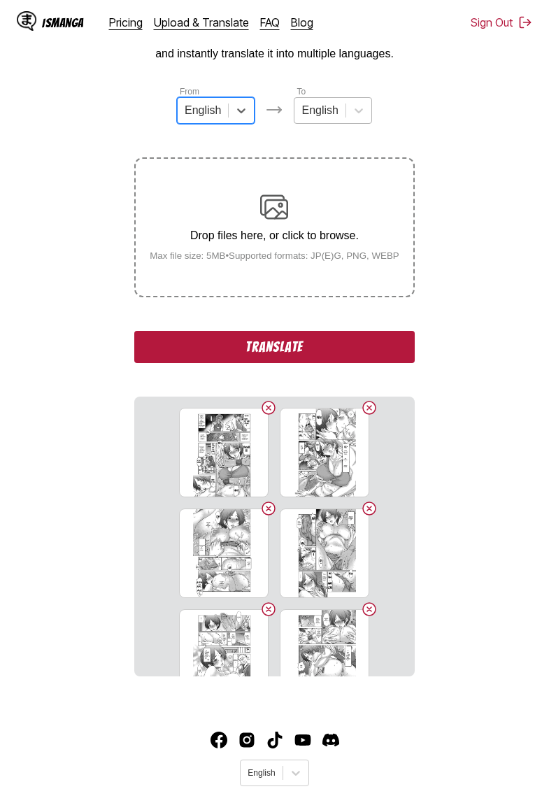
click at [342, 117] on div "English" at bounding box center [319, 110] width 50 height 21
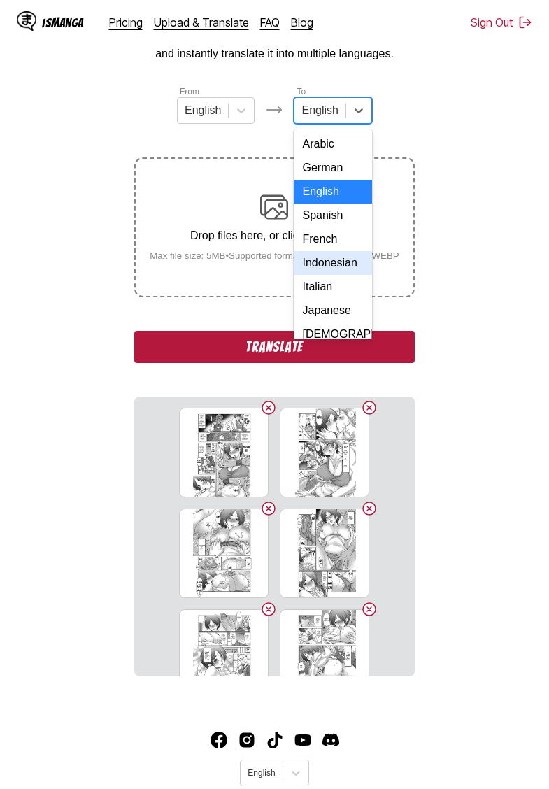
click at [335, 264] on div "Indonesian" at bounding box center [333, 263] width 78 height 24
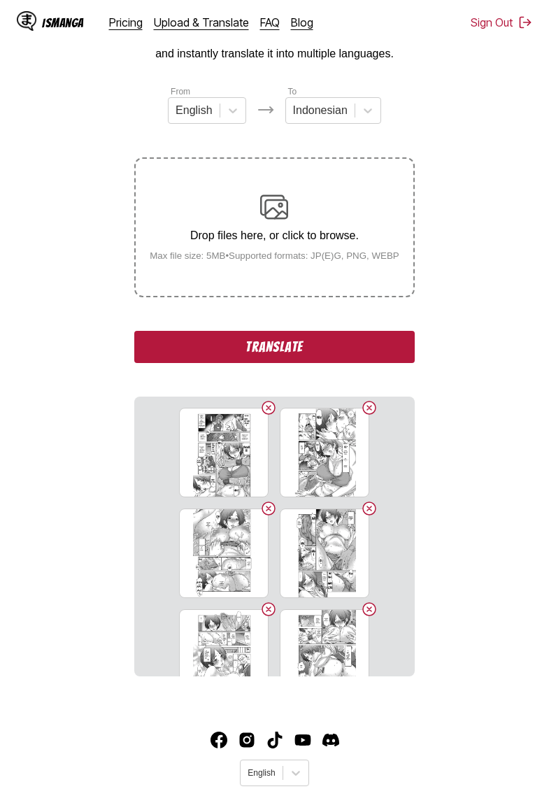
click at [301, 361] on button "Translate" at bounding box center [274, 347] width 280 height 32
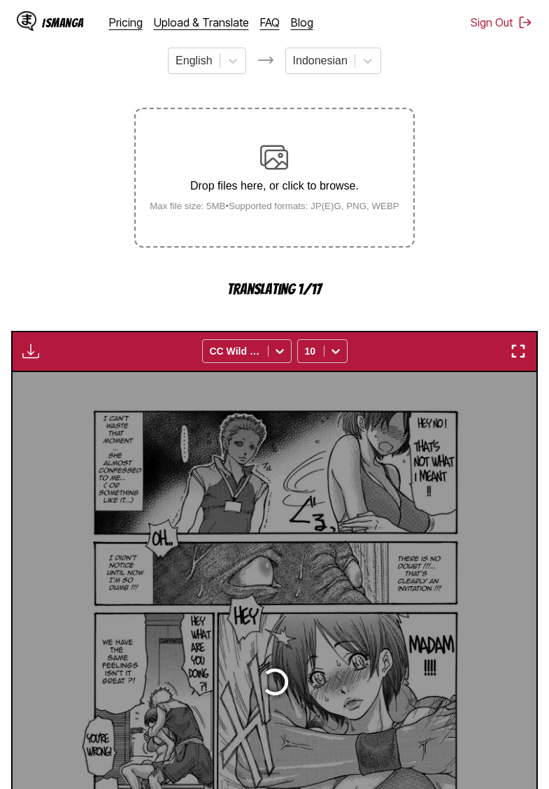
scroll to position [371, 0]
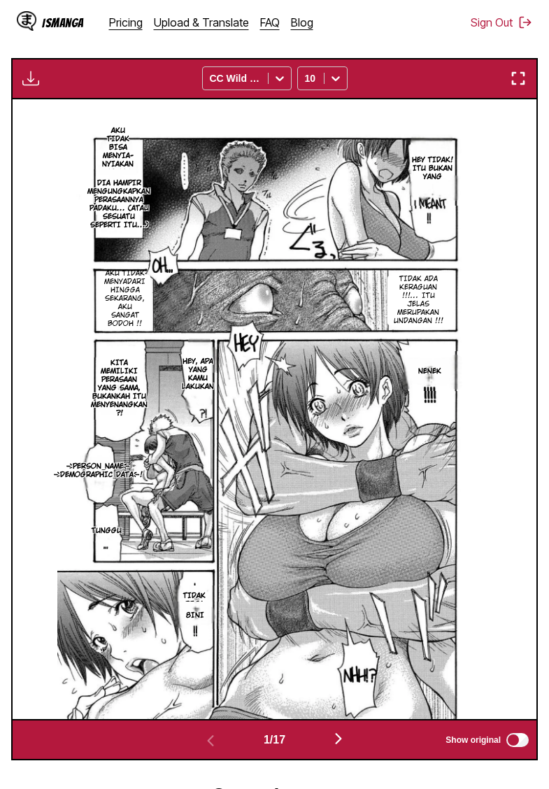
click at [24, 87] on img "button" at bounding box center [30, 78] width 17 height 17
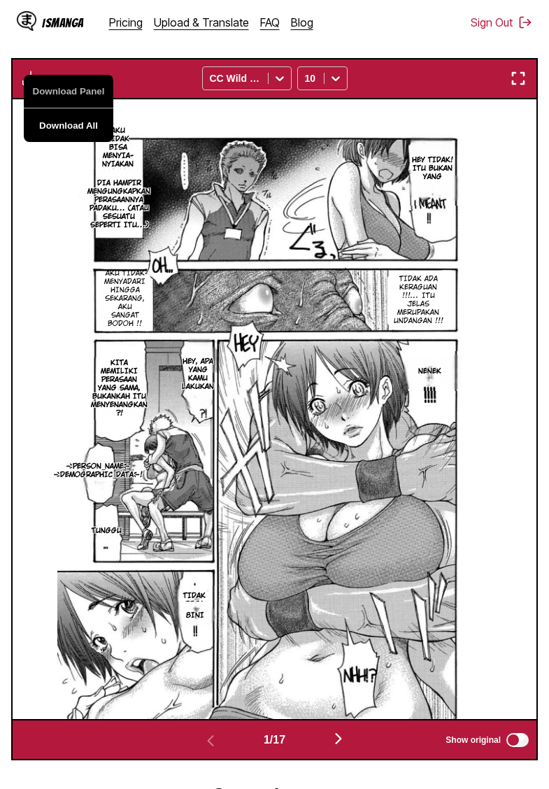
click at [59, 140] on button "Download All" at bounding box center [69, 125] width 90 height 34
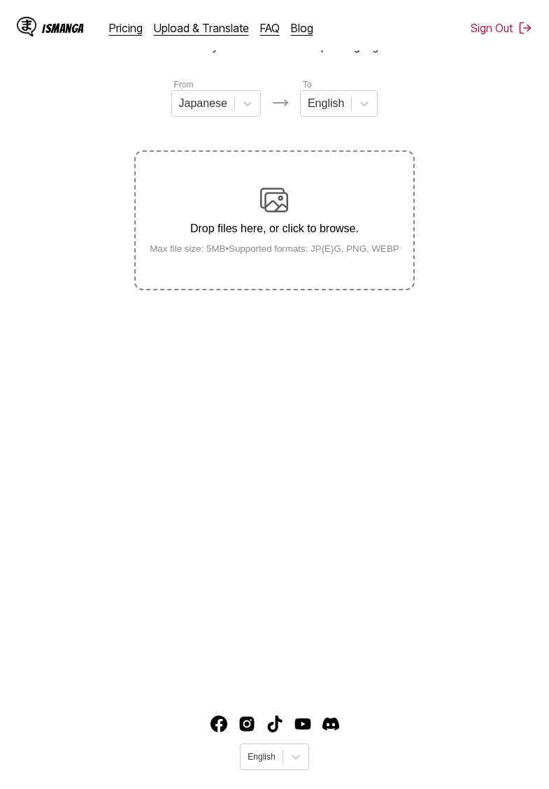
scroll to position [111, 0]
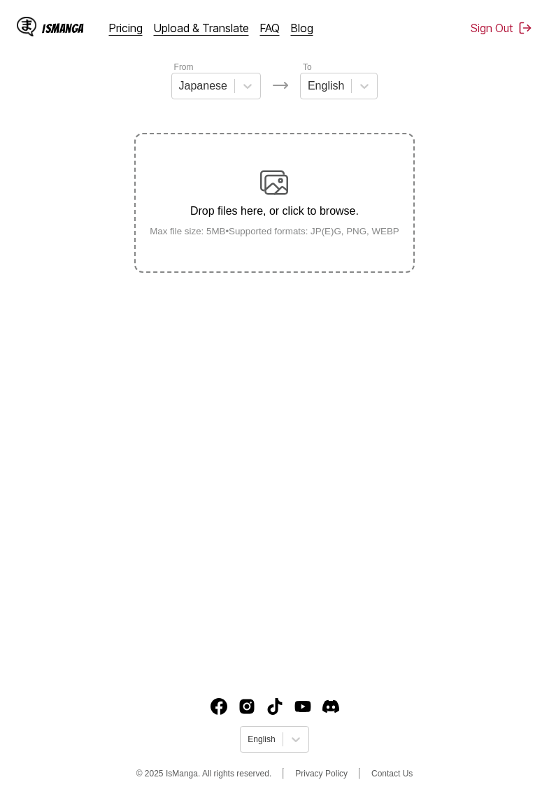
scroll to position [129, 0]
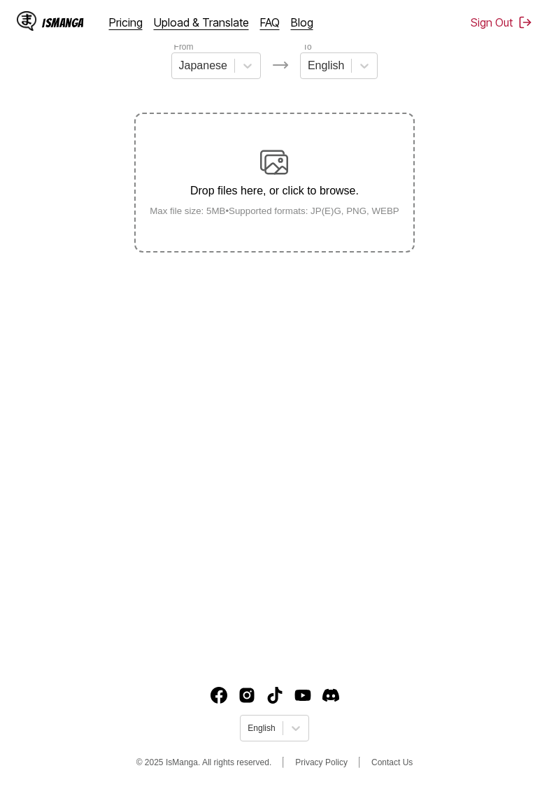
scroll to position [143, 0]
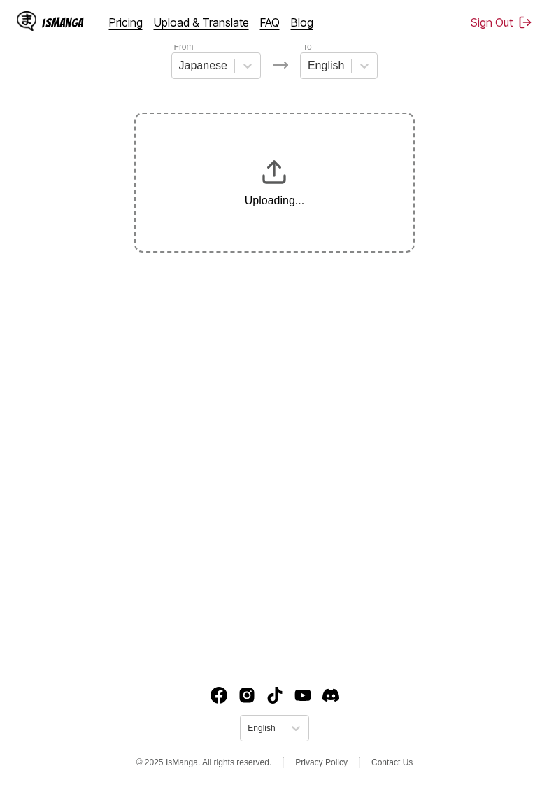
click at [243, 64] on icon at bounding box center [248, 66] width 14 height 14
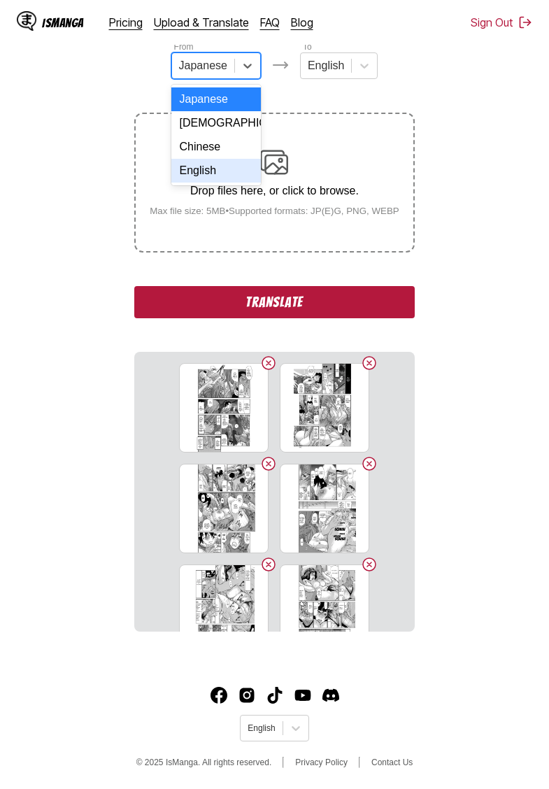
click at [210, 168] on div "English" at bounding box center [216, 171] width 90 height 24
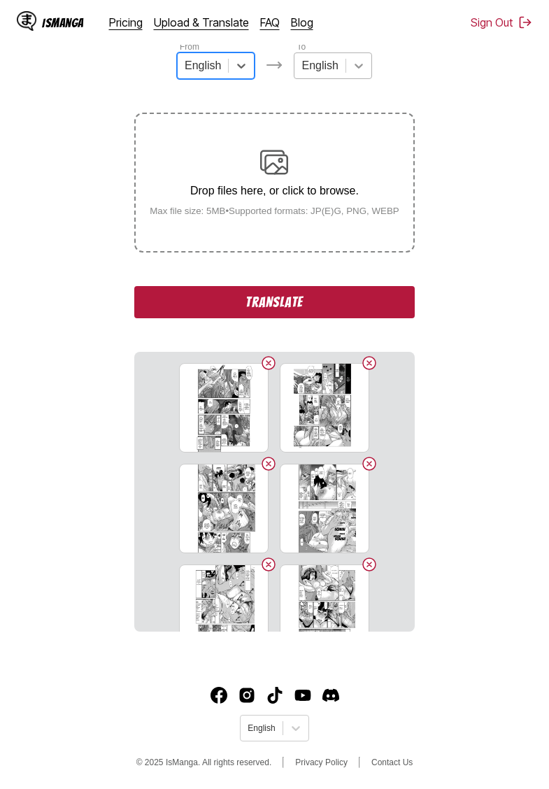
click at [358, 66] on icon at bounding box center [359, 66] width 14 height 14
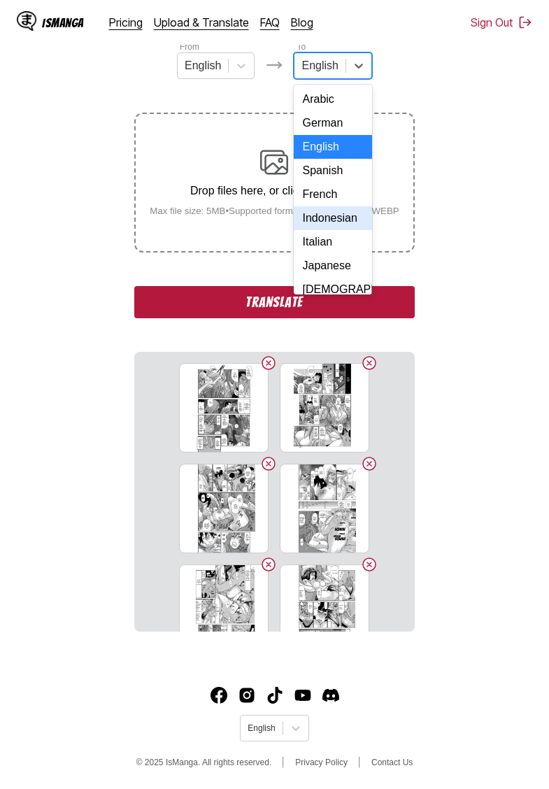
click at [329, 221] on div "Indonesian" at bounding box center [333, 218] width 78 height 24
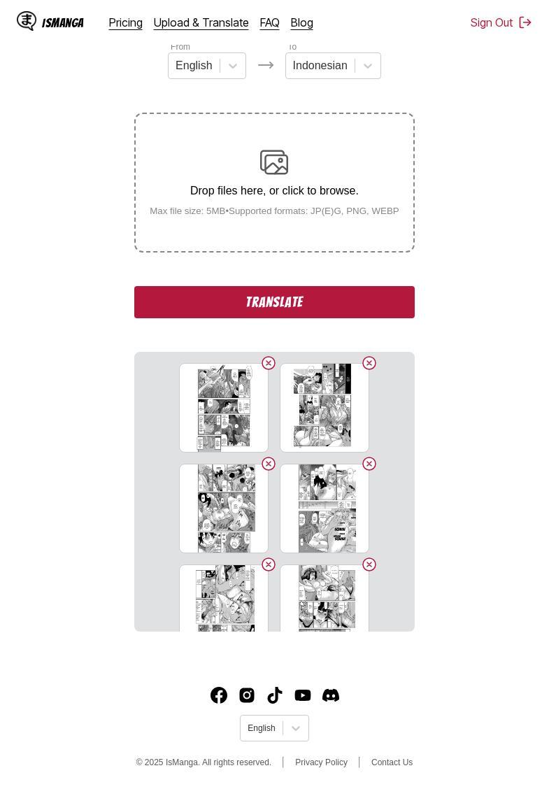
click at [293, 318] on button "Translate" at bounding box center [274, 302] width 280 height 32
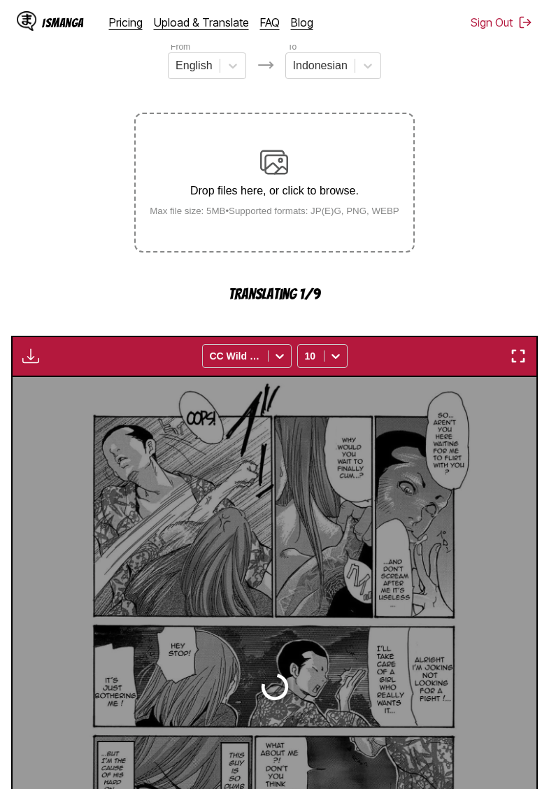
scroll to position [371, 0]
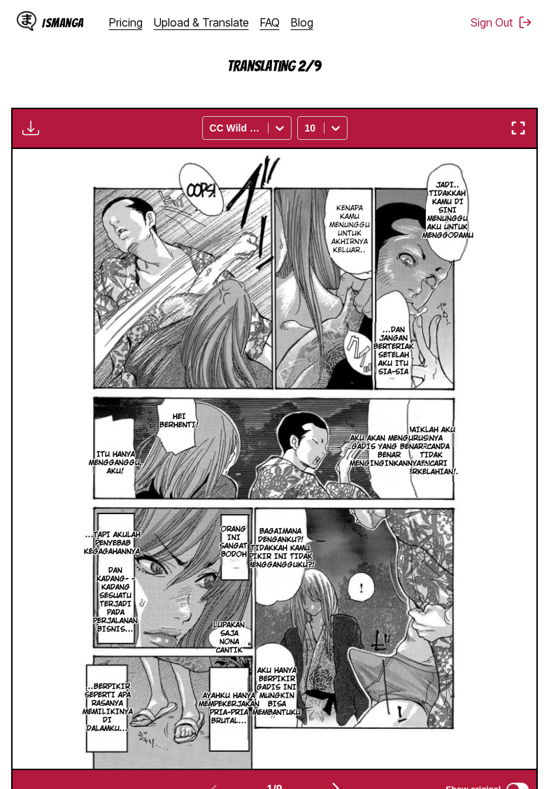
click at [50, 206] on div "JADI.. TIDAKKAH KAMU DI SINI MENUNGGU AKU UNTUK MENGGODAMU KENAPA KAMU MENUNGGU…" at bounding box center [275, 459] width 524 height 620
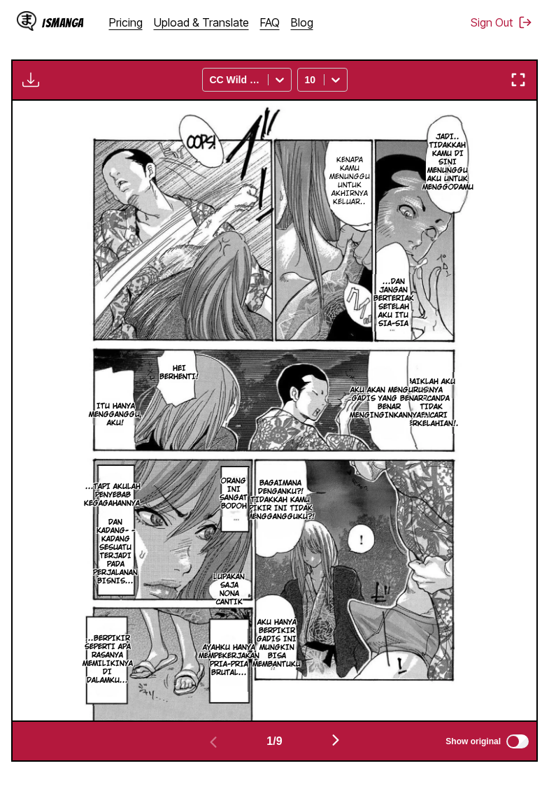
scroll to position [420, 0]
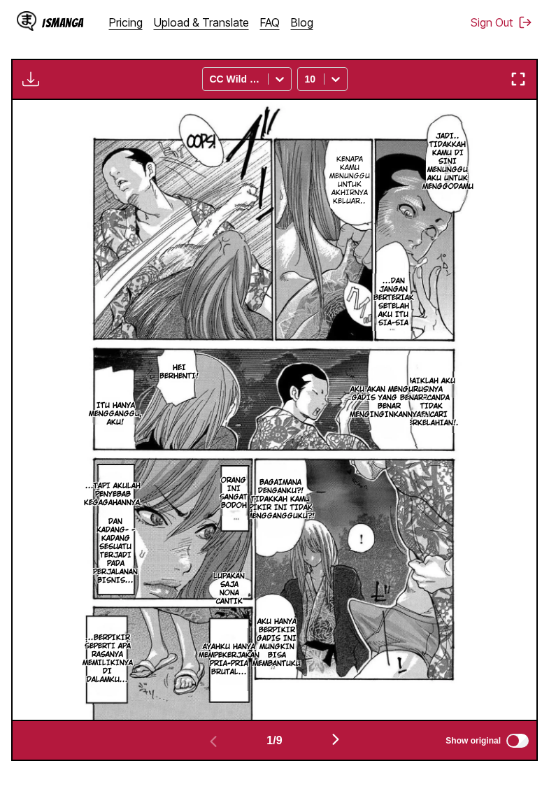
click at [340, 748] on img "button" at bounding box center [335, 739] width 17 height 17
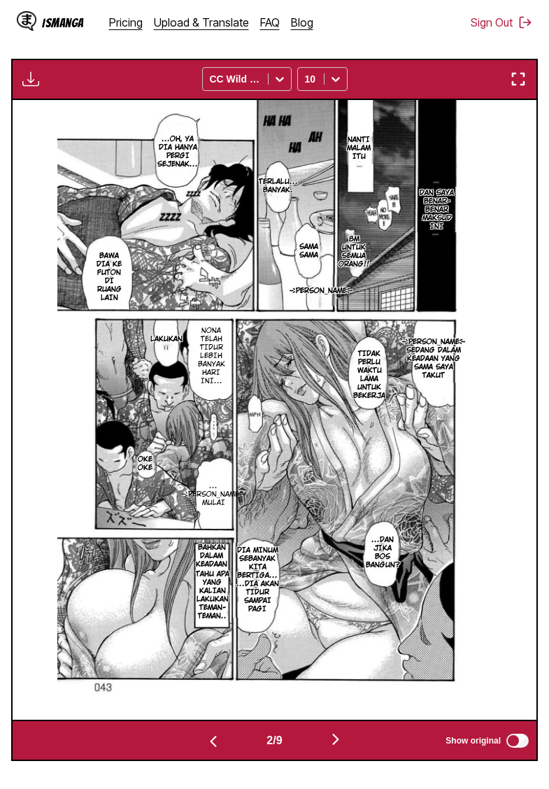
click at [344, 748] on img "button" at bounding box center [335, 739] width 17 height 17
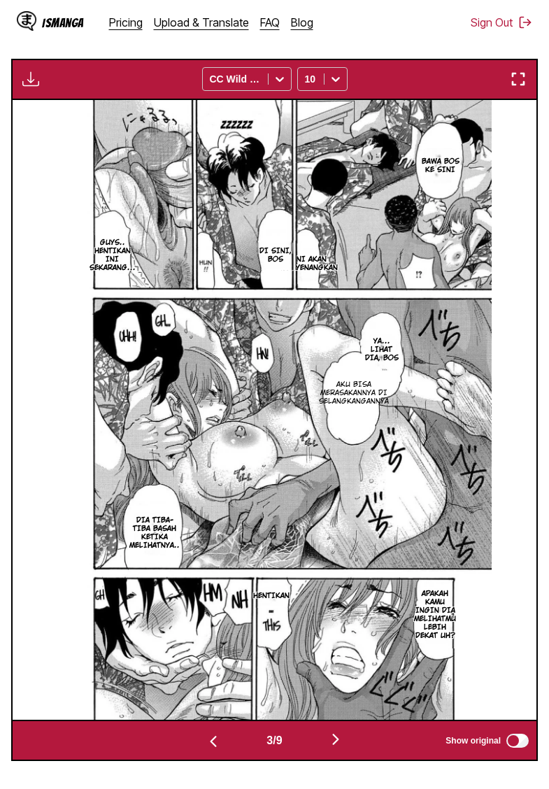
click at [344, 748] on img "button" at bounding box center [335, 739] width 17 height 17
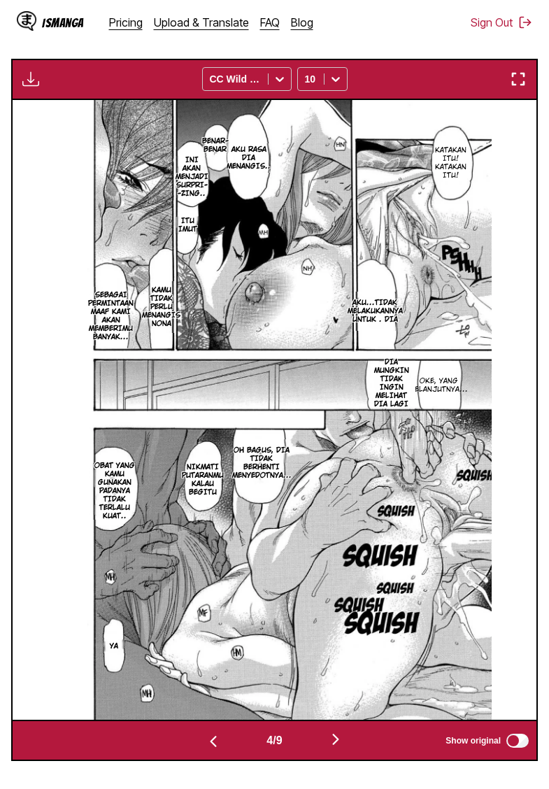
click at [339, 748] on img "button" at bounding box center [335, 739] width 17 height 17
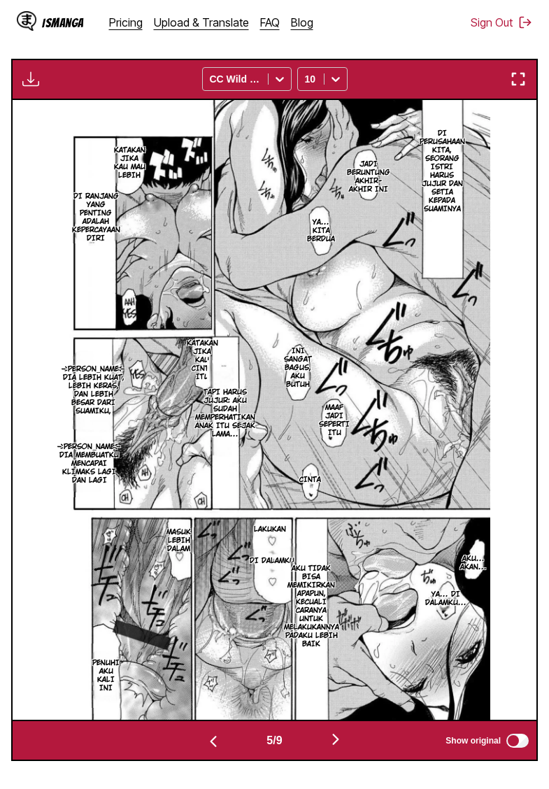
click at [335, 748] on img "button" at bounding box center [335, 739] width 17 height 17
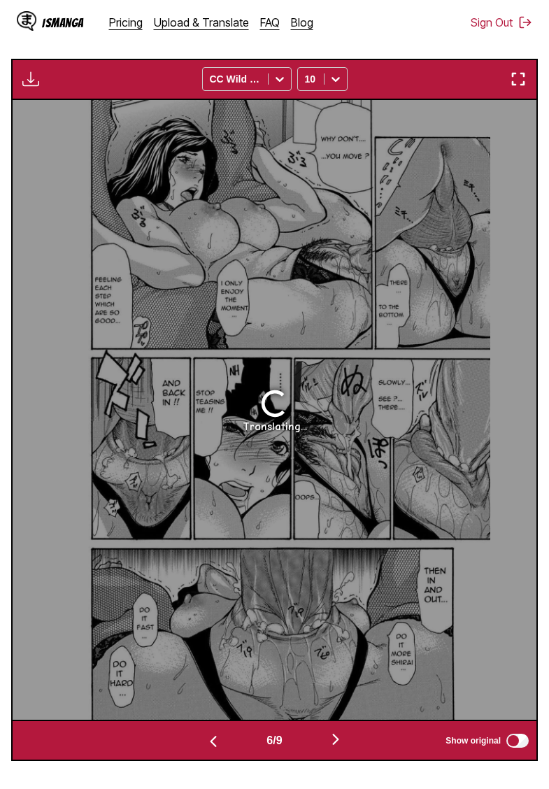
scroll to position [422, 0]
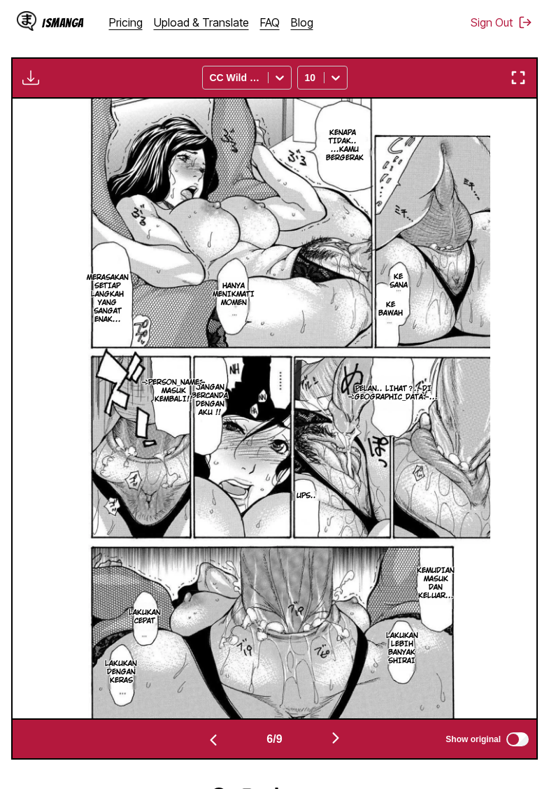
click at [337, 746] on img "button" at bounding box center [335, 737] width 17 height 17
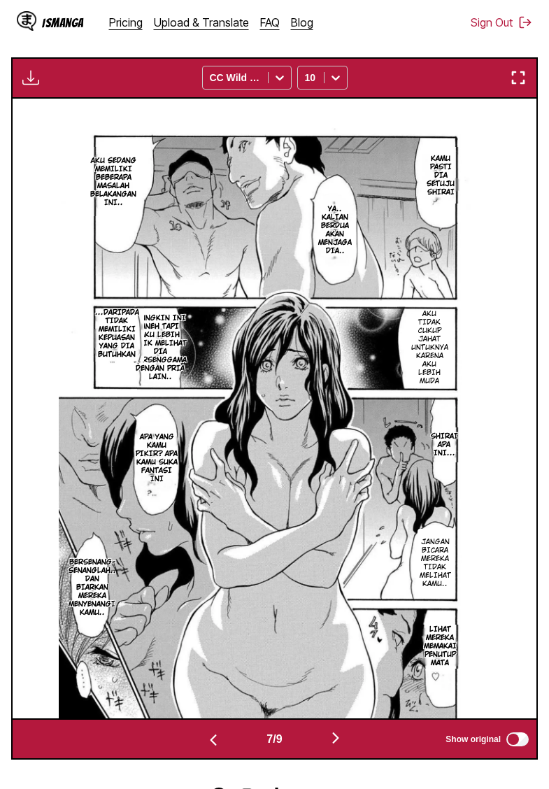
click at [343, 746] on img "button" at bounding box center [335, 737] width 17 height 17
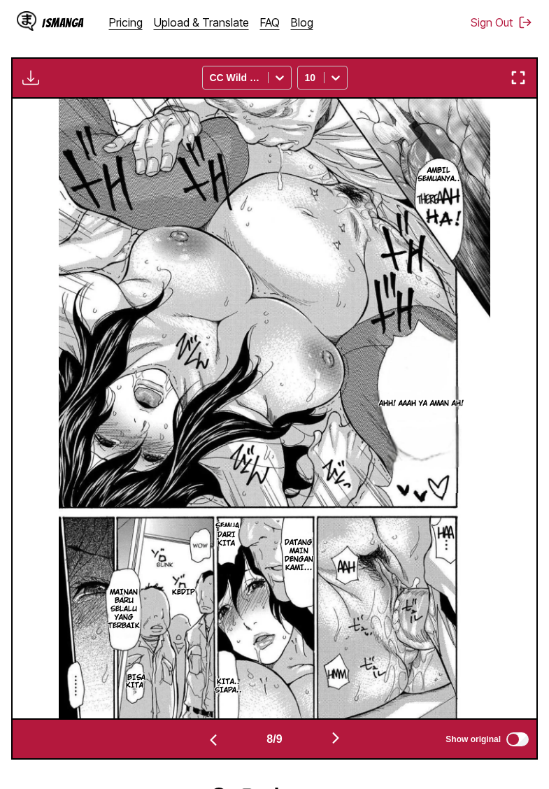
click at [338, 746] on img "button" at bounding box center [335, 737] width 17 height 17
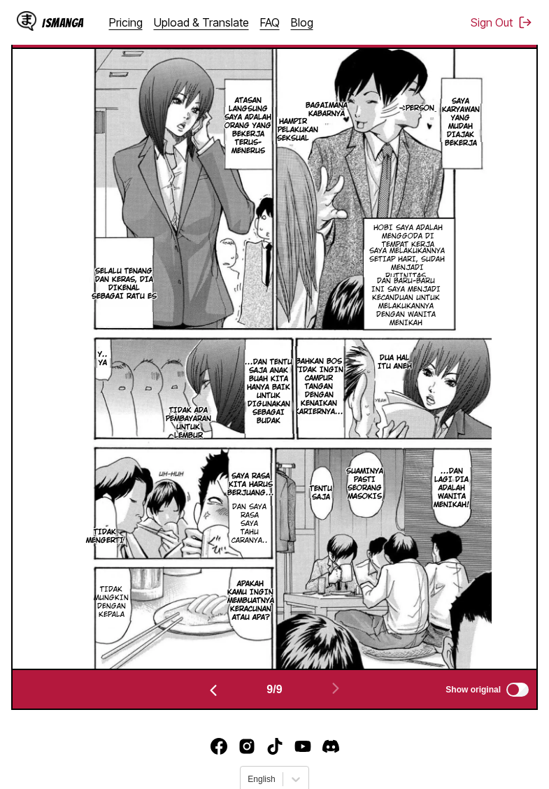
click at [31, 36] on img "button" at bounding box center [30, 28] width 17 height 17
click at [61, 92] on button "Download All" at bounding box center [69, 75] width 90 height 34
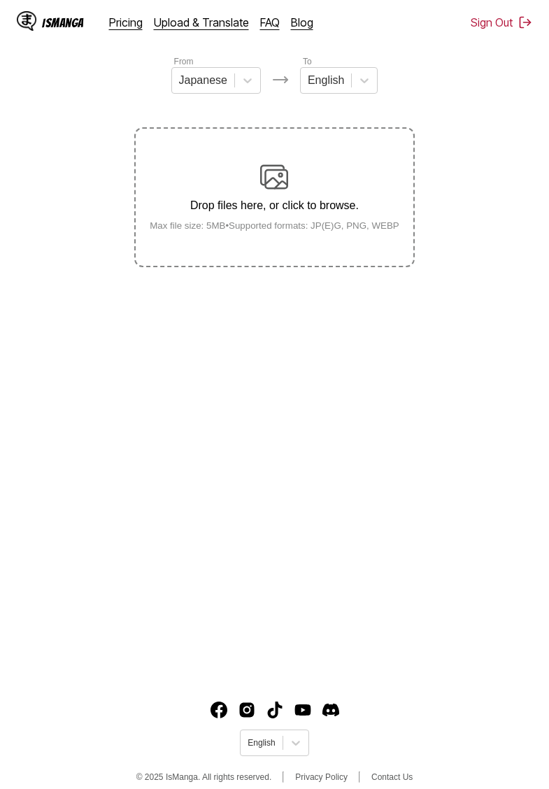
scroll to position [129, 0]
click at [236, 83] on div at bounding box center [247, 80] width 25 height 25
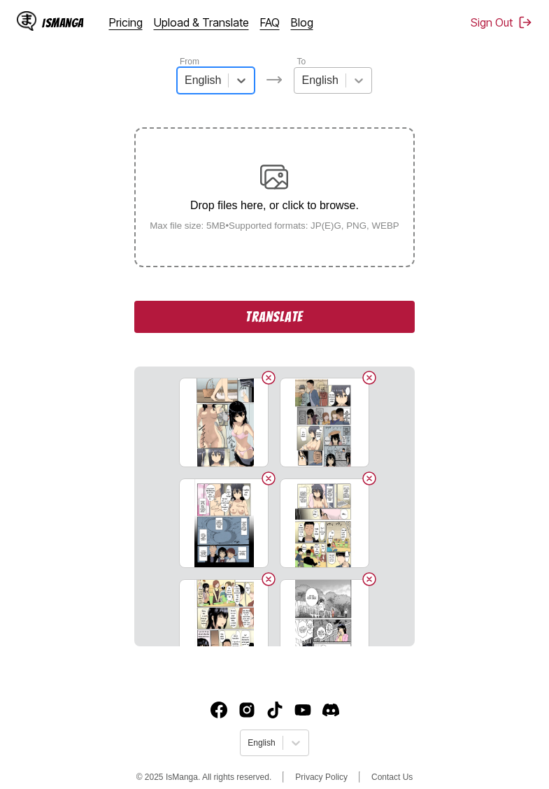
click at [355, 89] on div at bounding box center [358, 80] width 25 height 25
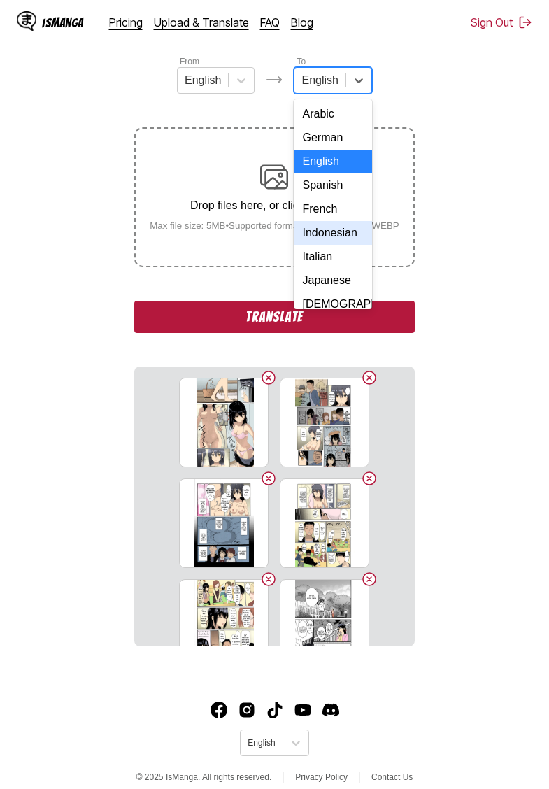
click at [322, 243] on div "Indonesian" at bounding box center [333, 233] width 78 height 24
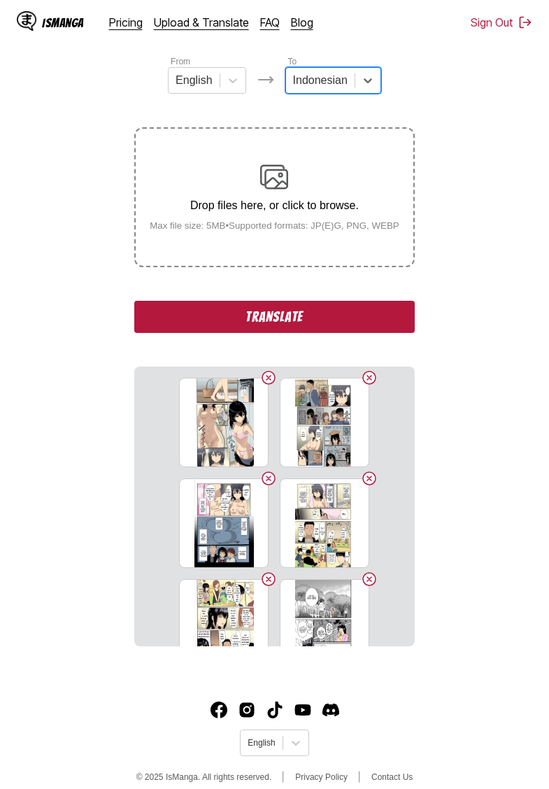
click at [289, 326] on button "Translate" at bounding box center [274, 317] width 280 height 32
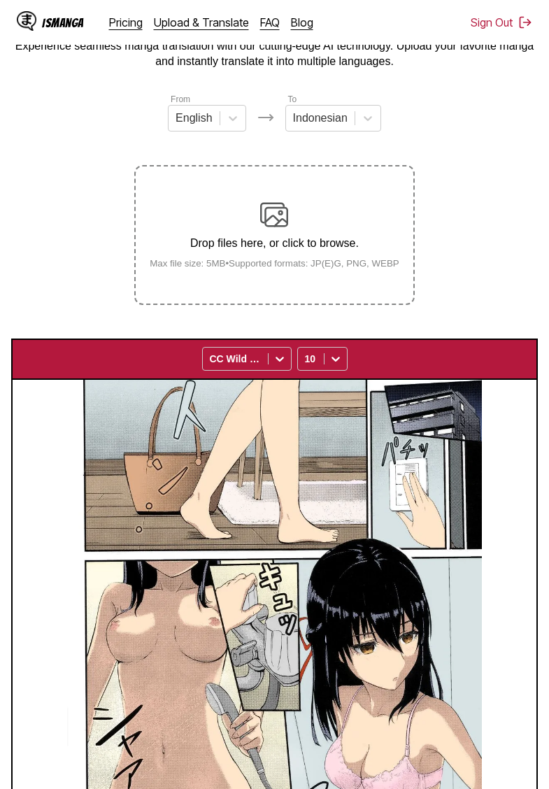
scroll to position [90, 0]
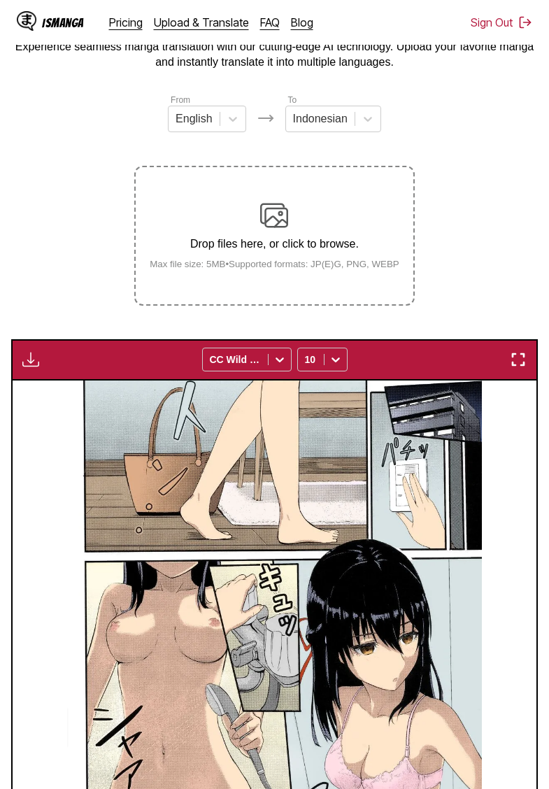
click at [36, 368] on img "button" at bounding box center [30, 359] width 17 height 17
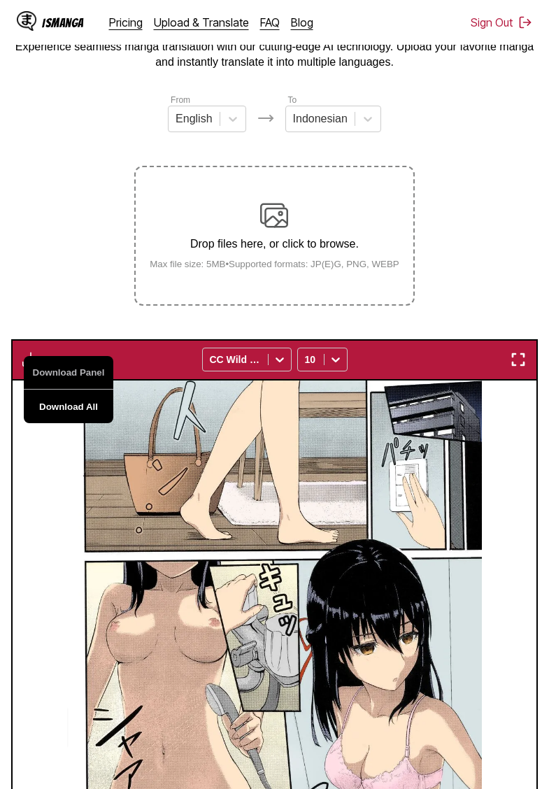
click at [69, 420] on button "Download All" at bounding box center [69, 406] width 90 height 34
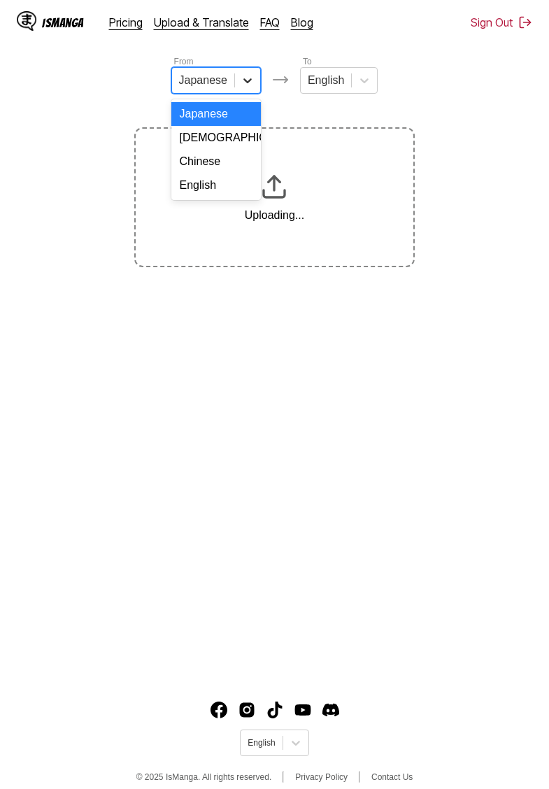
click at [243, 83] on icon at bounding box center [248, 80] width 14 height 14
click at [227, 185] on div "English" at bounding box center [216, 185] width 90 height 24
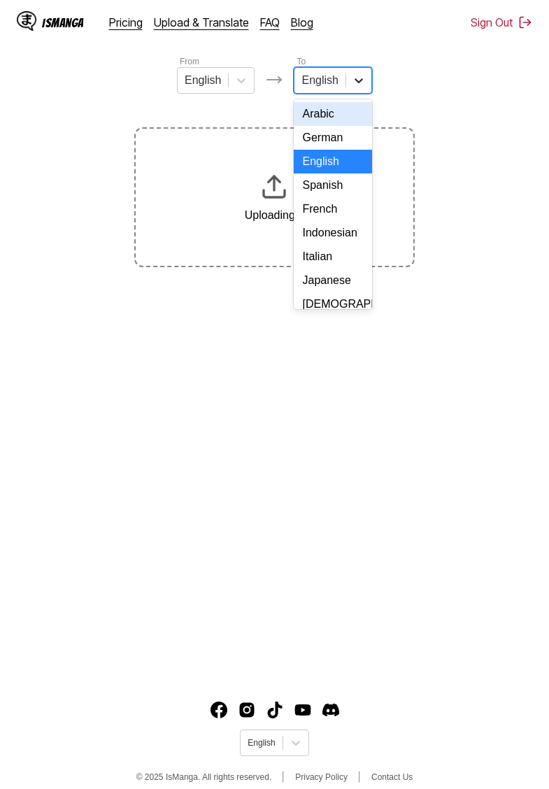
click at [350, 91] on div at bounding box center [358, 80] width 25 height 25
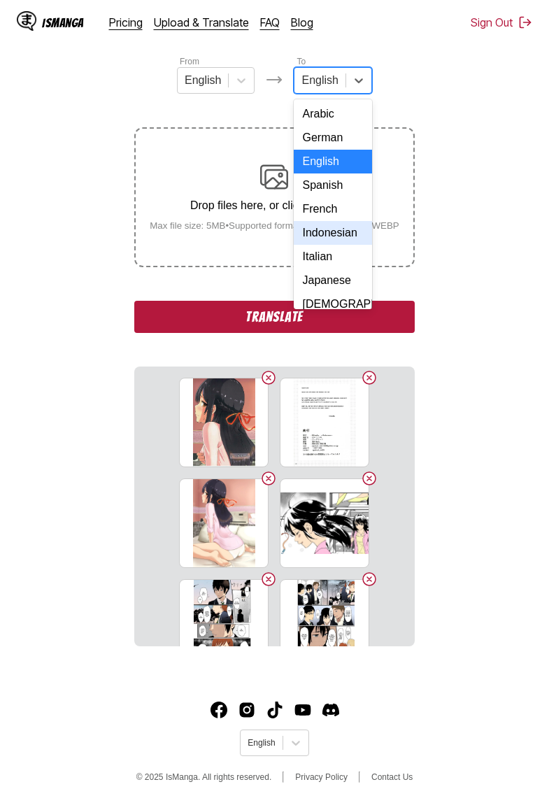
click at [329, 243] on div "Indonesian" at bounding box center [333, 233] width 78 height 24
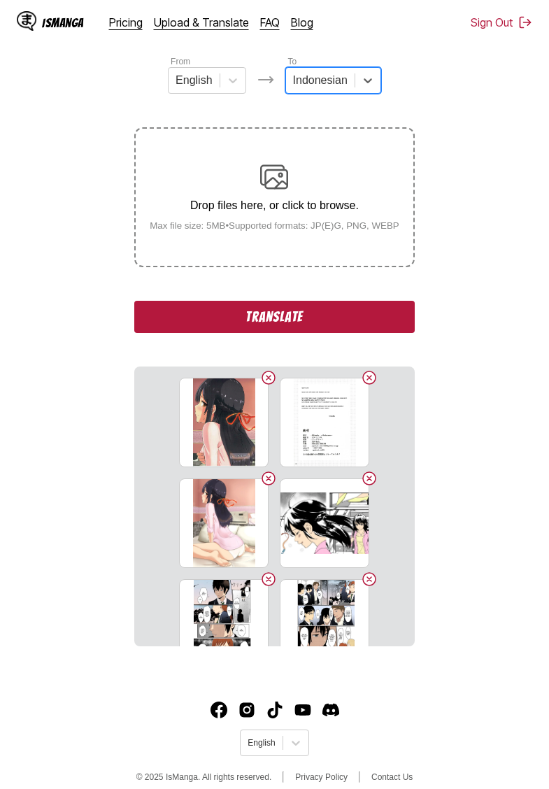
click at [290, 330] on button "Translate" at bounding box center [274, 317] width 280 height 32
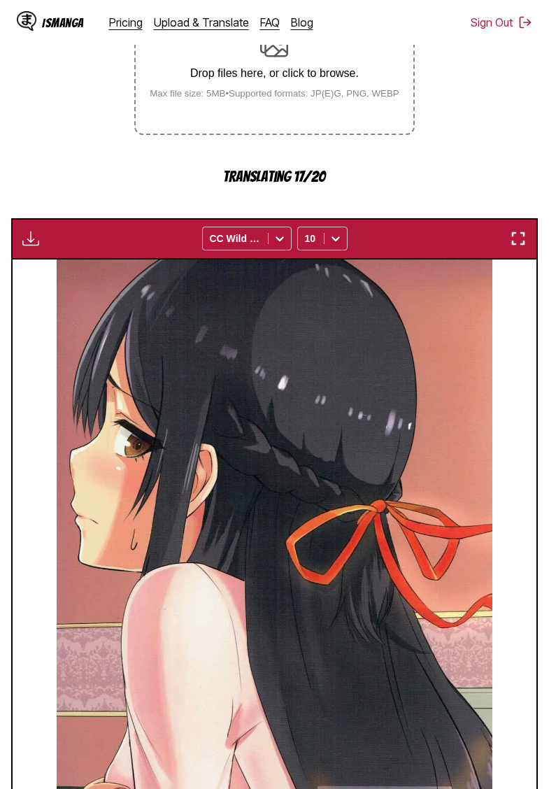
scroll to position [208, 0]
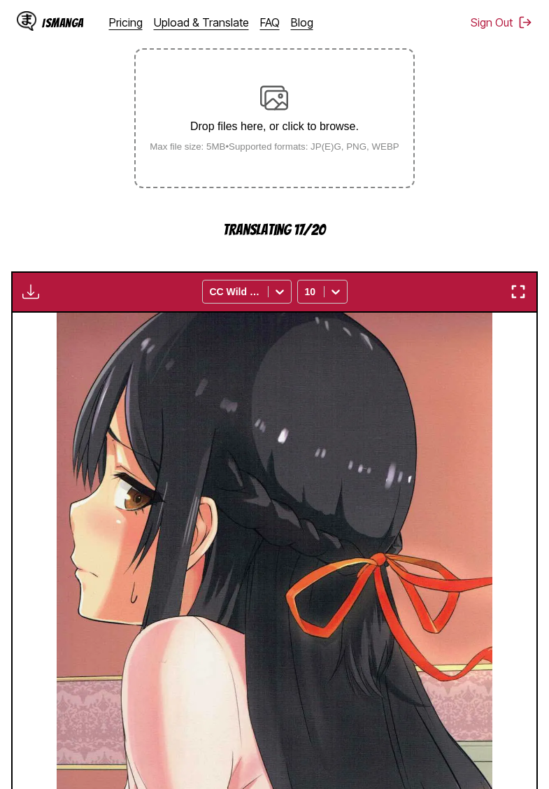
click at [31, 300] on img "button" at bounding box center [30, 291] width 17 height 17
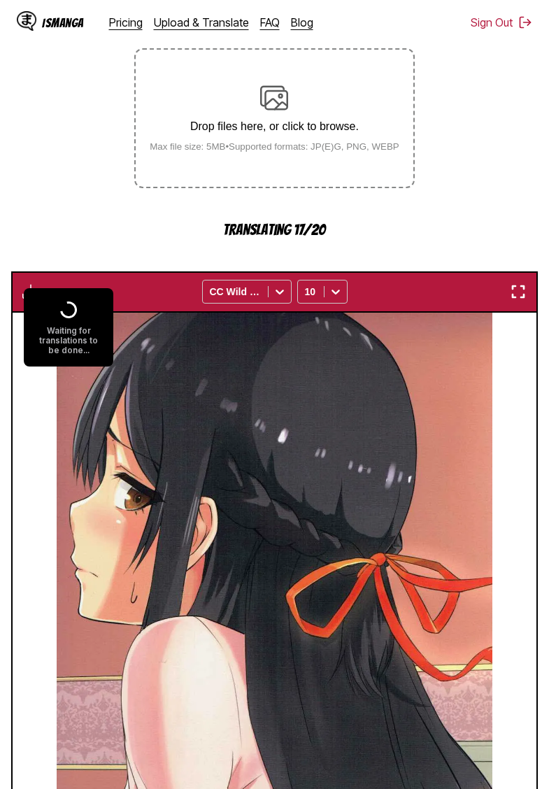
click at [88, 260] on section "From English To Indonesian Drop files here, or click to browse. Max file size: …" at bounding box center [274, 475] width 527 height 998
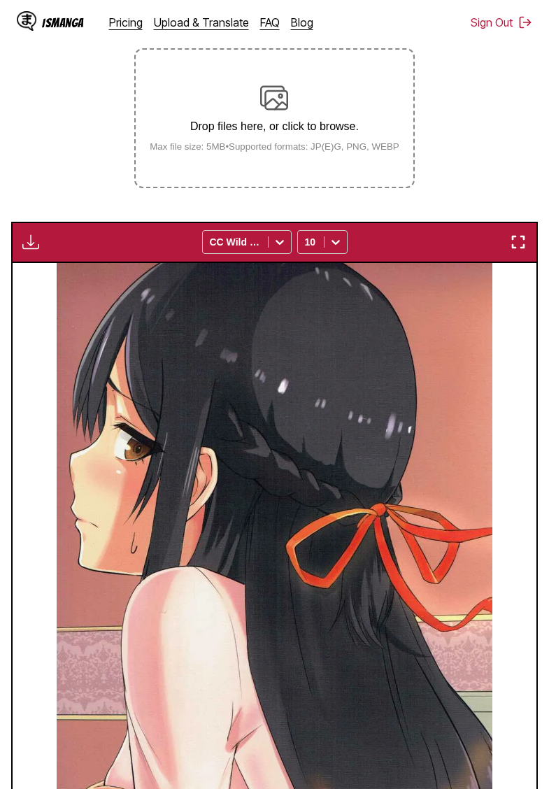
click at [27, 250] on img "button" at bounding box center [30, 242] width 17 height 17
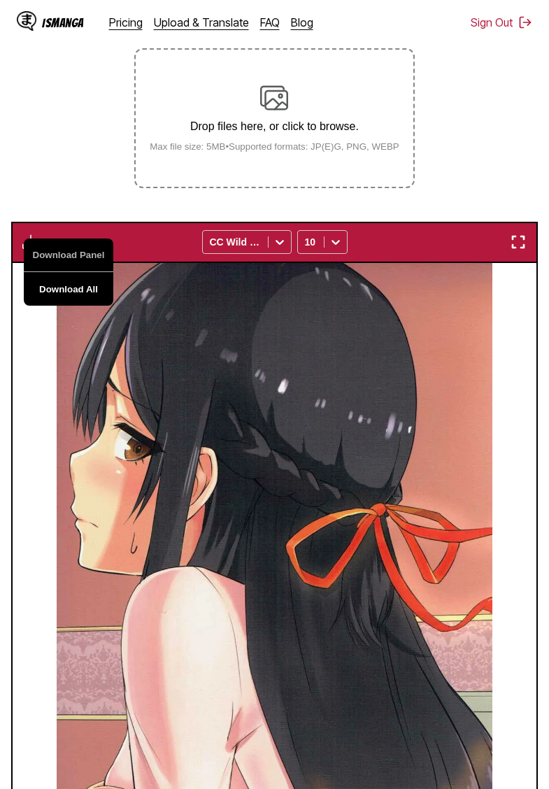
click at [86, 306] on button "Download All" at bounding box center [69, 289] width 90 height 34
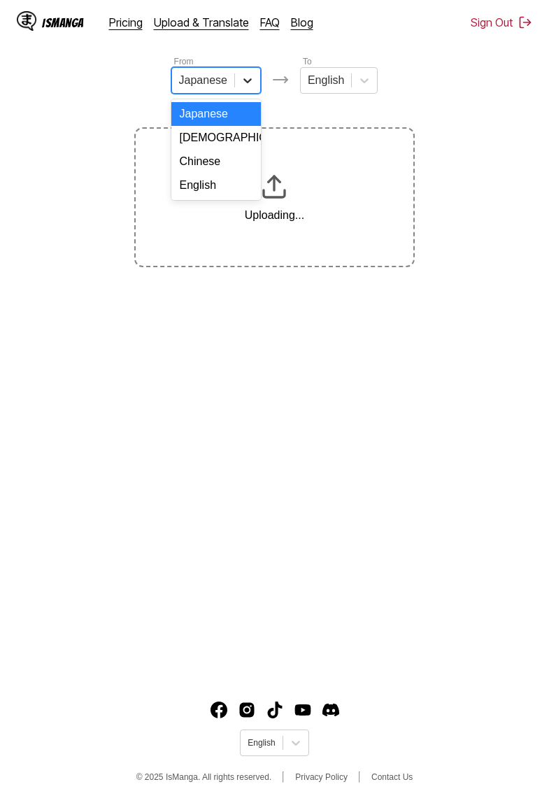
click at [249, 84] on icon at bounding box center [248, 80] width 14 height 14
click at [215, 185] on div "English" at bounding box center [216, 185] width 90 height 24
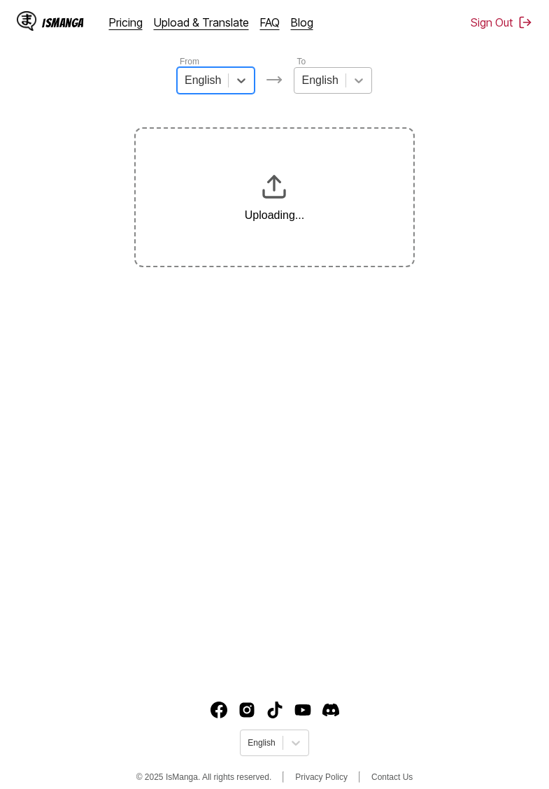
click at [356, 78] on icon at bounding box center [359, 80] width 14 height 14
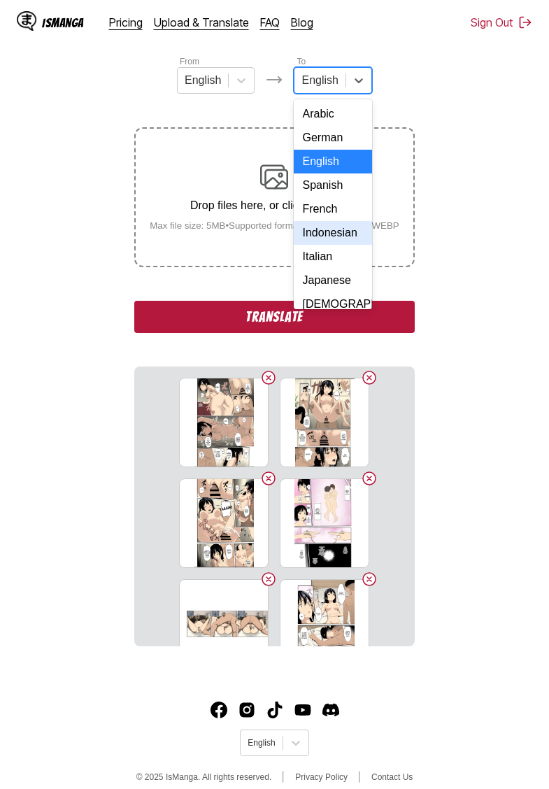
click at [346, 229] on div "Indonesian" at bounding box center [333, 233] width 78 height 24
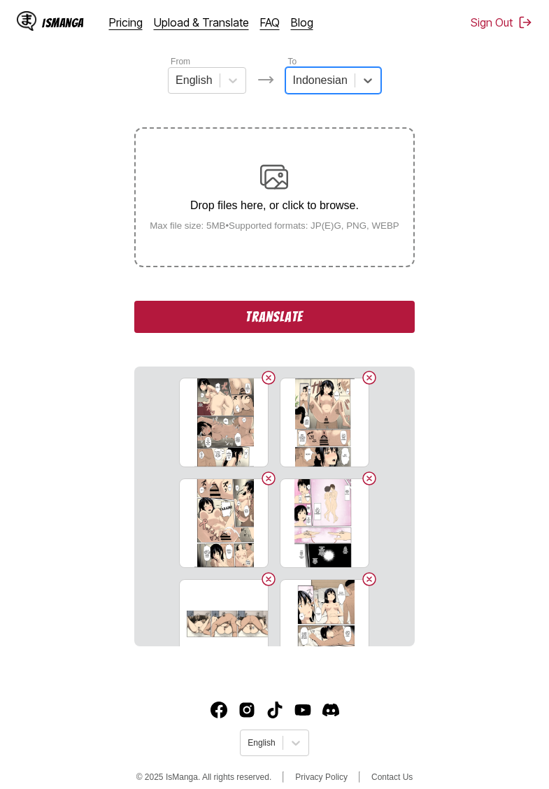
click at [322, 333] on button "Translate" at bounding box center [274, 317] width 280 height 32
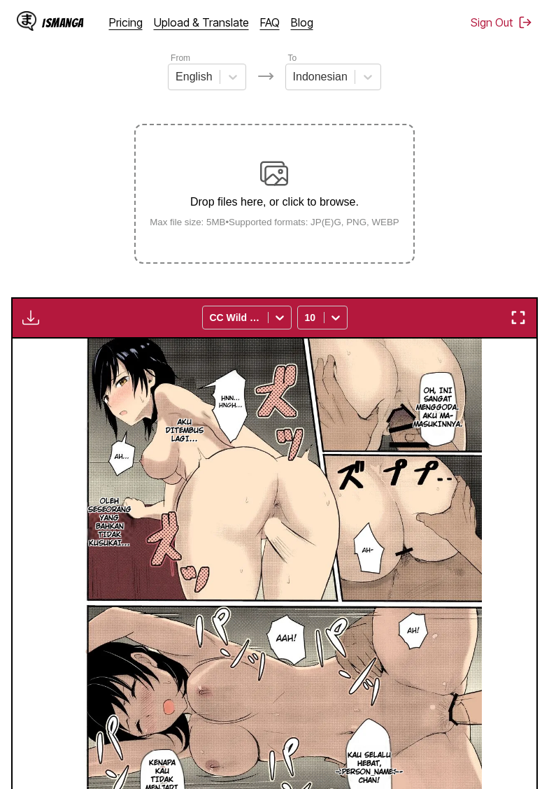
scroll to position [123, 0]
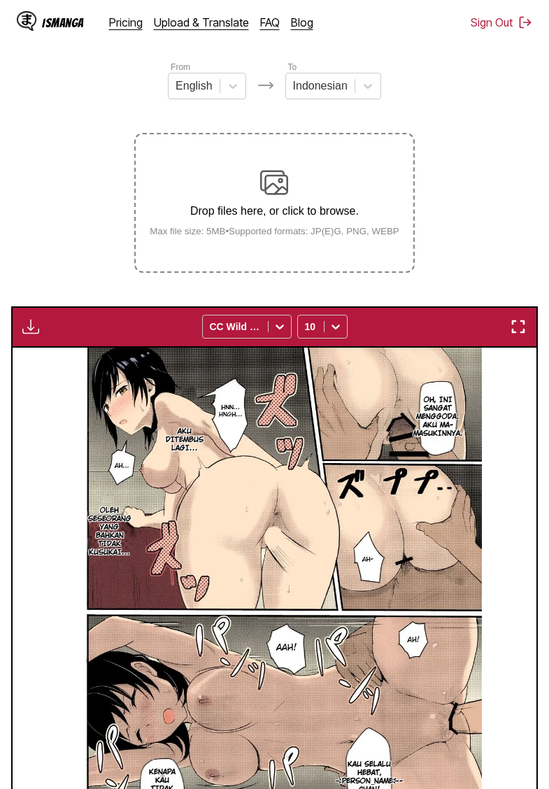
click at [38, 335] on img "button" at bounding box center [30, 326] width 17 height 17
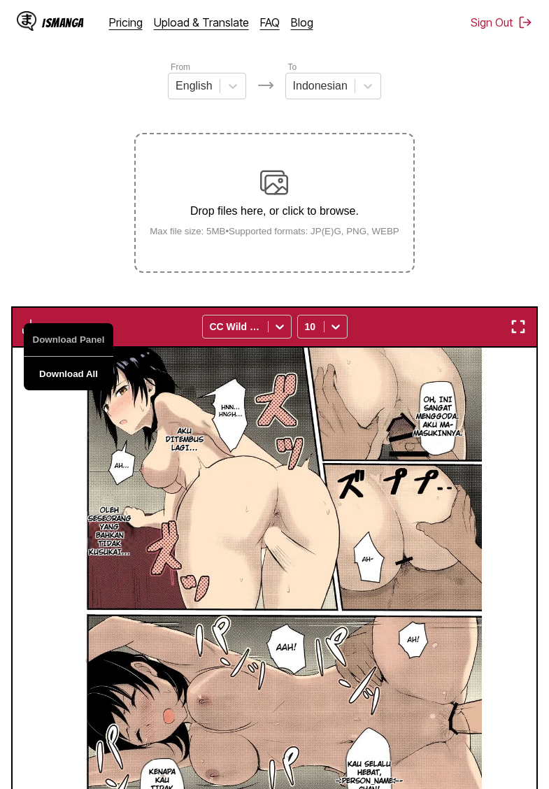
click at [85, 388] on button "Download All" at bounding box center [69, 374] width 90 height 34
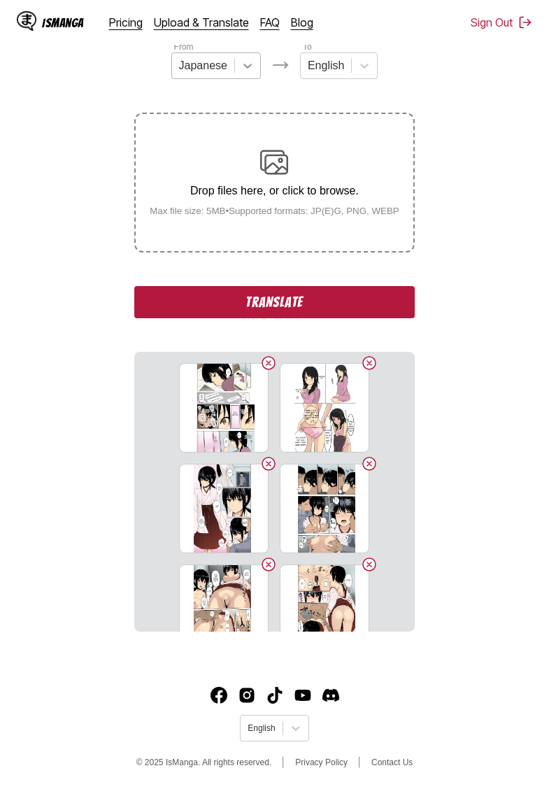
click at [250, 65] on icon at bounding box center [247, 66] width 8 height 5
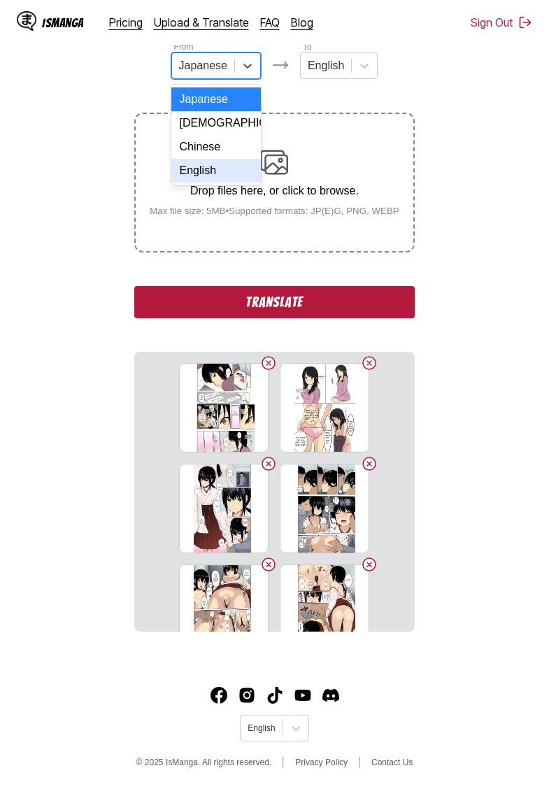
click at [236, 165] on div "English" at bounding box center [216, 171] width 90 height 24
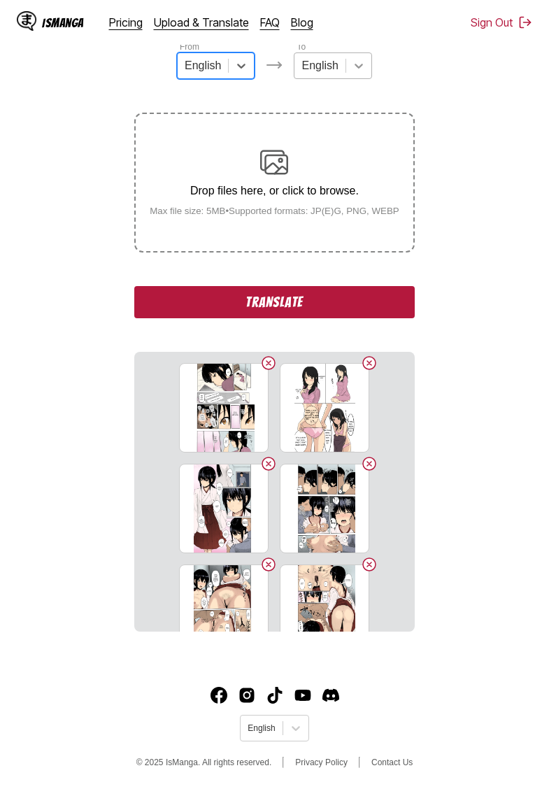
click at [365, 59] on div at bounding box center [358, 65] width 25 height 25
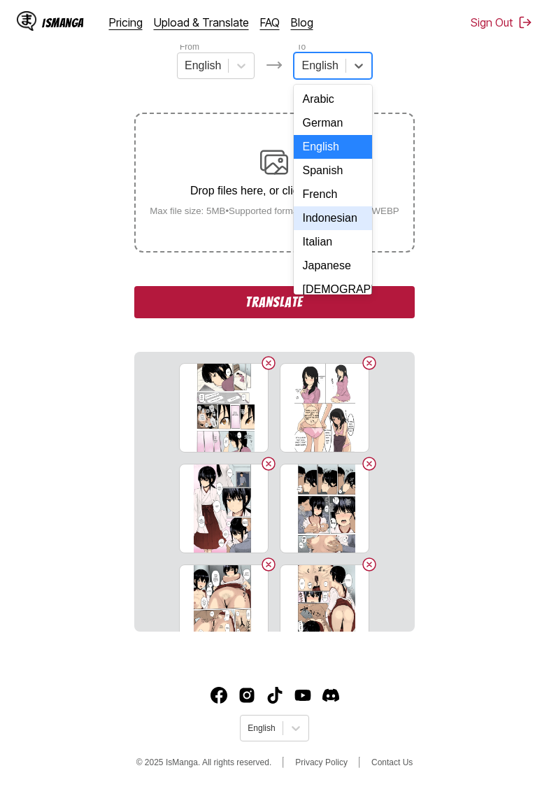
click at [328, 224] on div "Indonesian" at bounding box center [333, 218] width 78 height 24
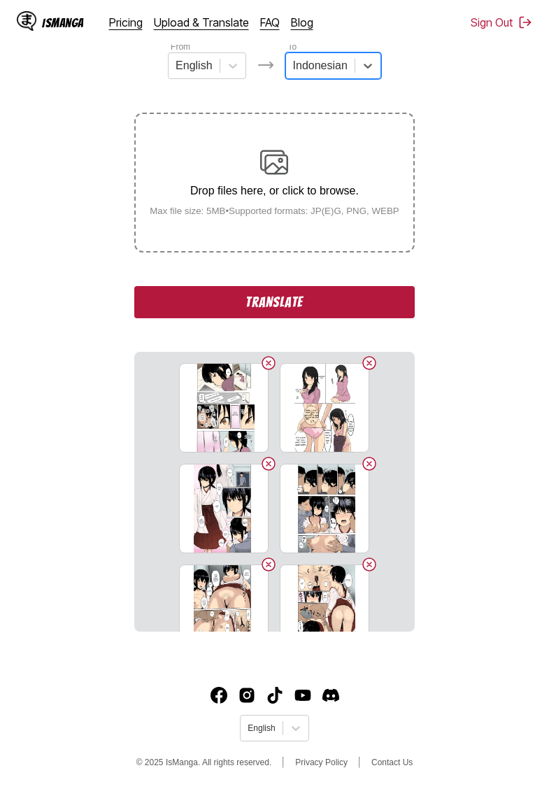
click at [298, 312] on button "Translate" at bounding box center [274, 302] width 280 height 32
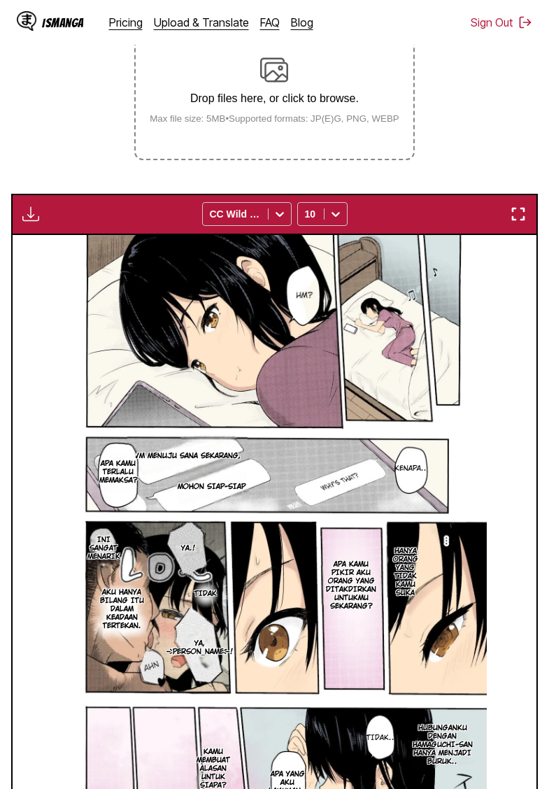
scroll to position [250, 0]
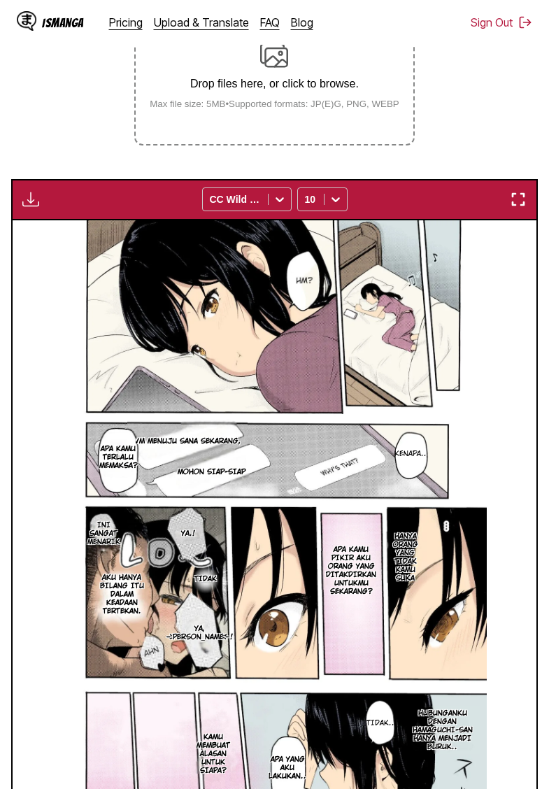
click at [34, 208] on img "button" at bounding box center [30, 199] width 17 height 17
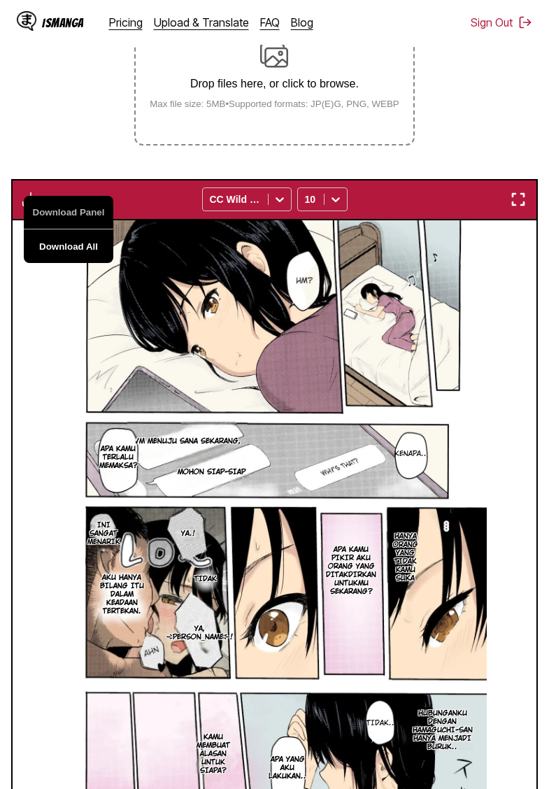
click at [72, 257] on button "Download All" at bounding box center [69, 246] width 90 height 34
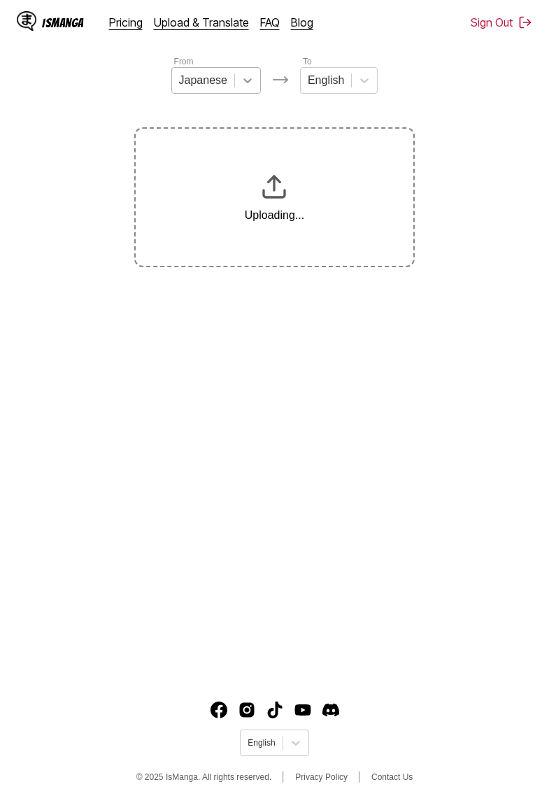
click at [248, 83] on icon at bounding box center [247, 80] width 8 height 5
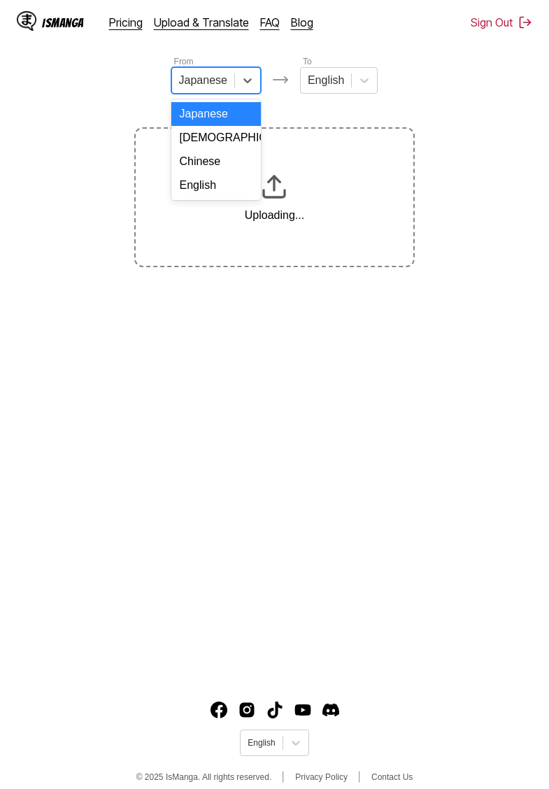
click at [209, 191] on div "English" at bounding box center [216, 185] width 90 height 24
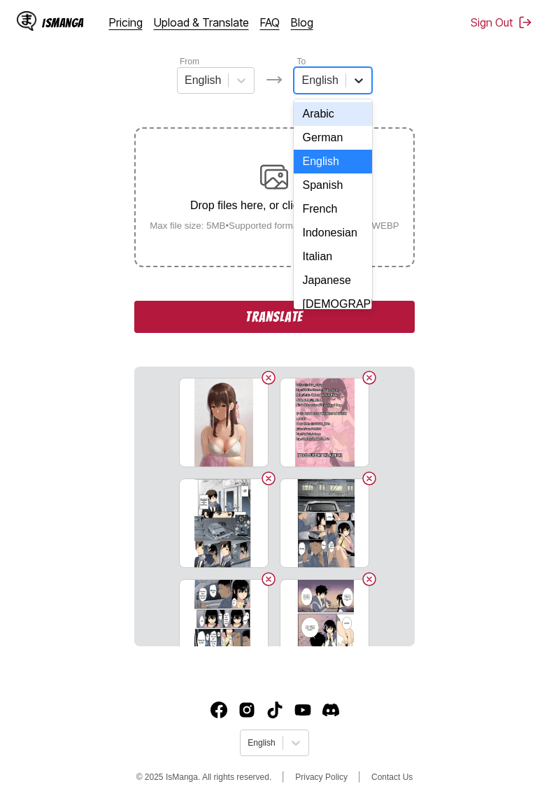
click at [356, 85] on icon at bounding box center [359, 80] width 14 height 14
click at [328, 229] on div "Indonesian" at bounding box center [333, 233] width 78 height 24
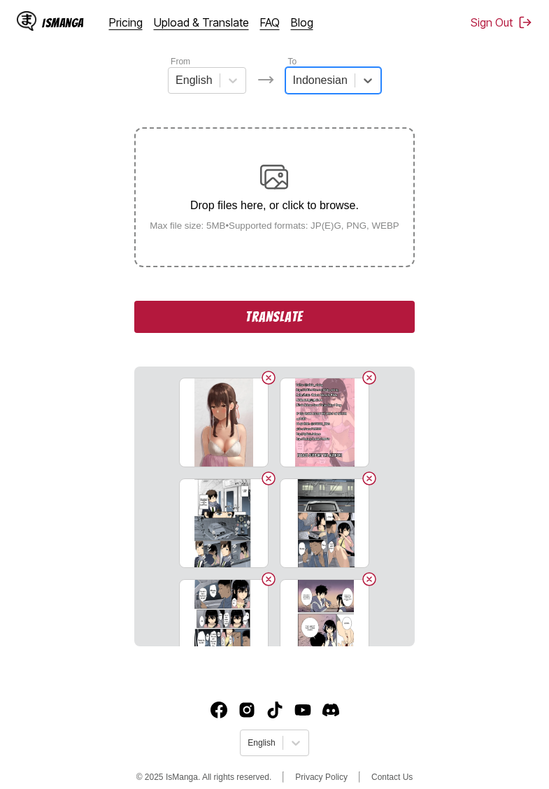
drag, startPoint x: 280, startPoint y: 334, endPoint x: 268, endPoint y: 297, distance: 38.9
click at [280, 333] on button "Translate" at bounding box center [274, 317] width 280 height 32
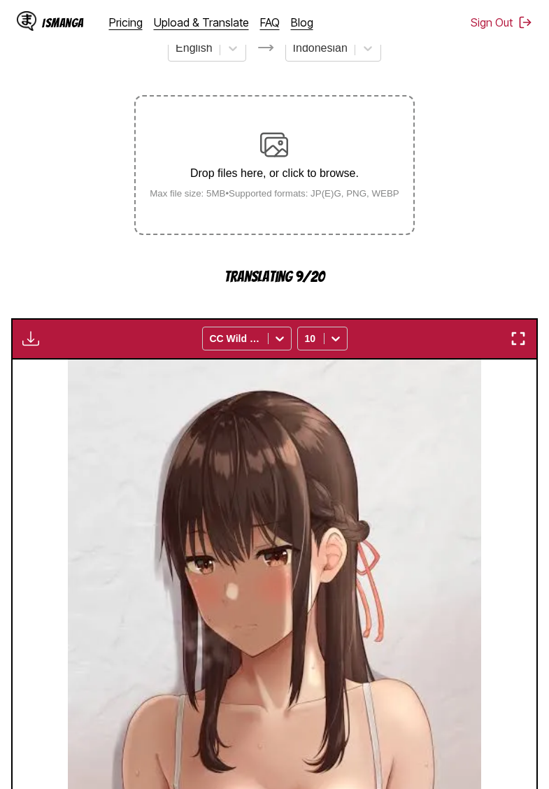
scroll to position [26, 0]
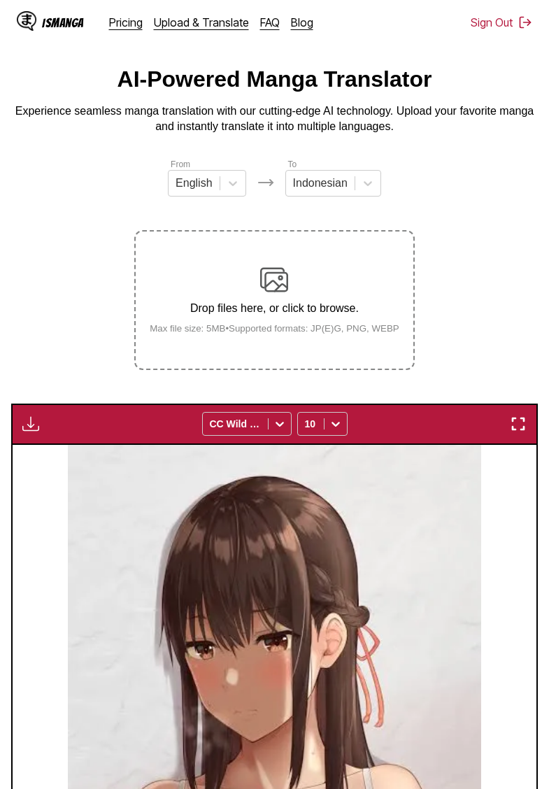
click at [26, 432] on img "button" at bounding box center [30, 423] width 17 height 17
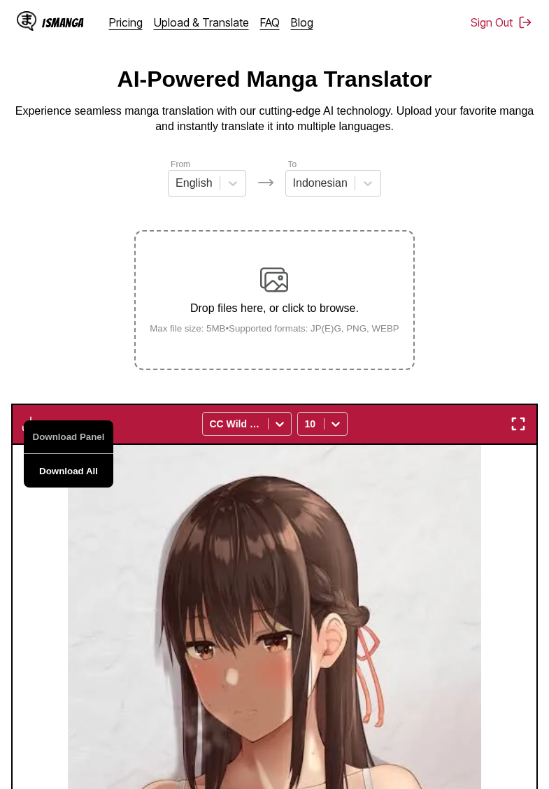
click at [71, 486] on button "Download All" at bounding box center [69, 471] width 90 height 34
